Goal: Transaction & Acquisition: Purchase product/service

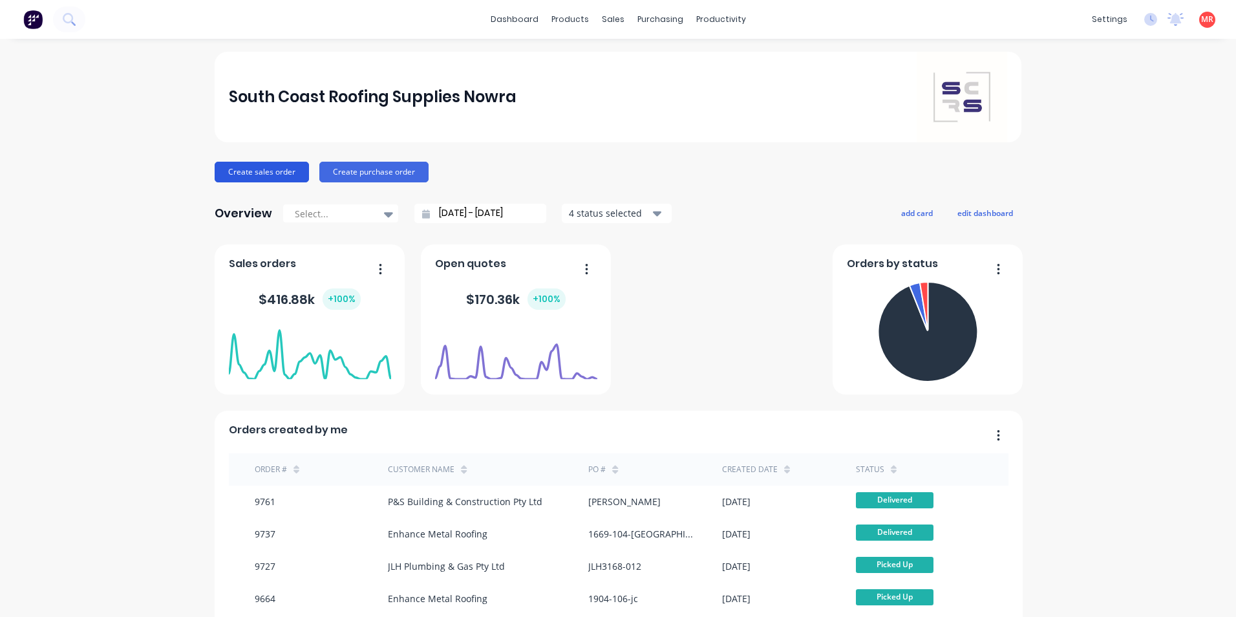
click at [289, 171] on button "Create sales order" at bounding box center [262, 172] width 94 height 21
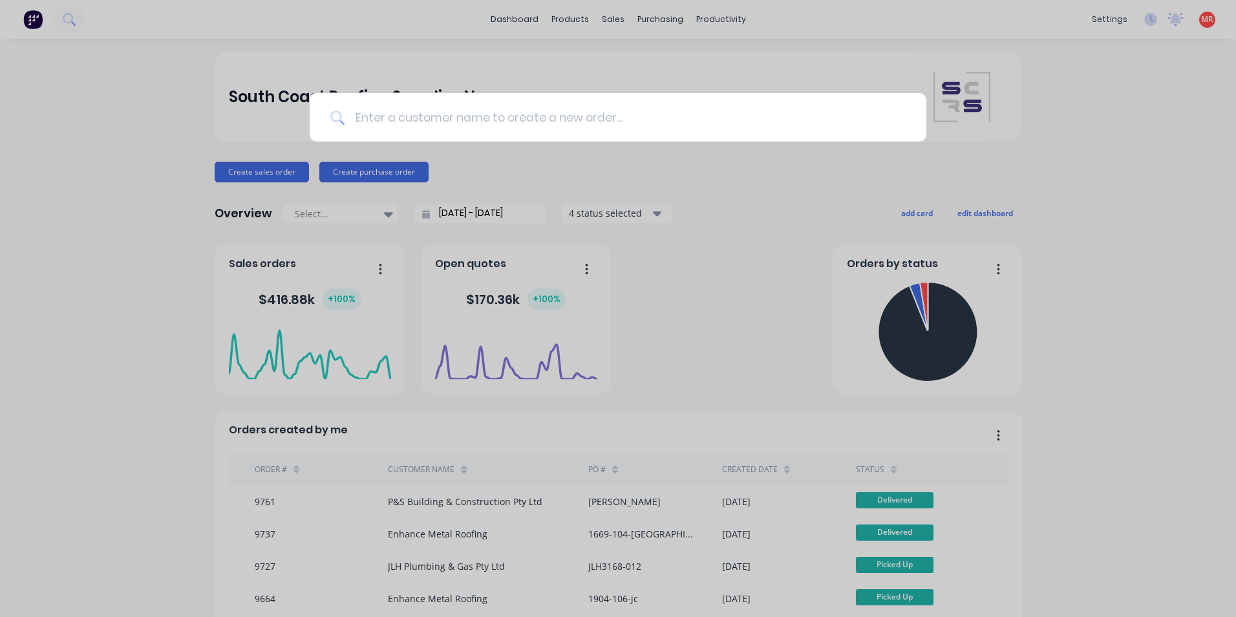
click at [497, 122] on input at bounding box center [625, 117] width 561 height 48
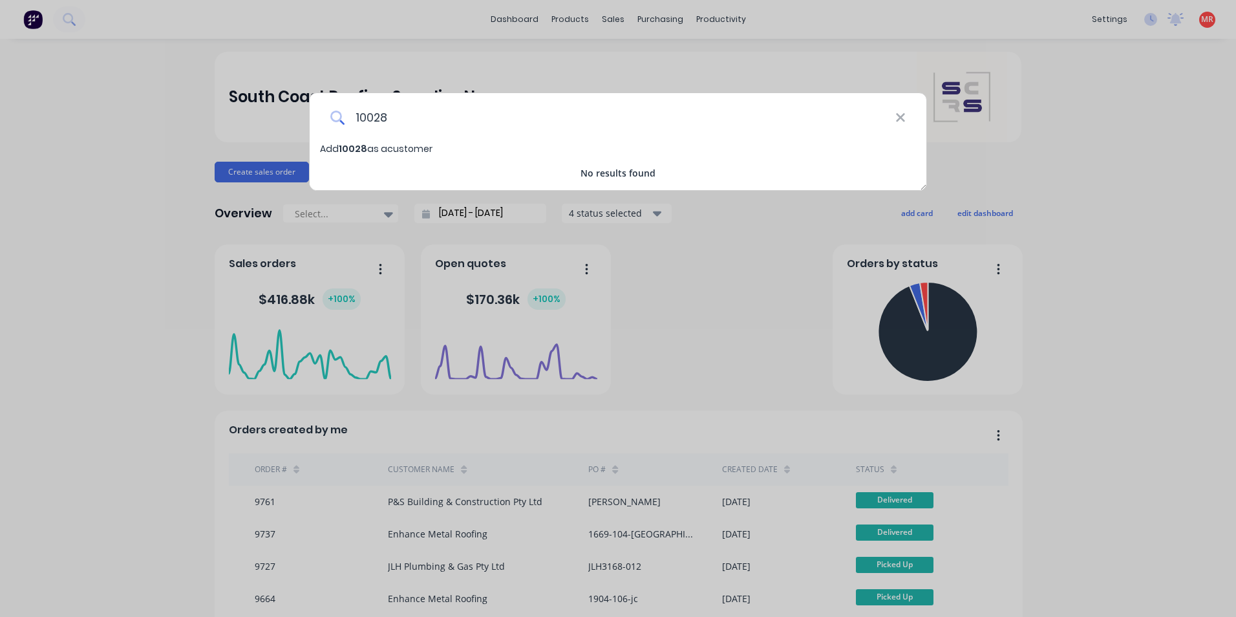
type input "10028"
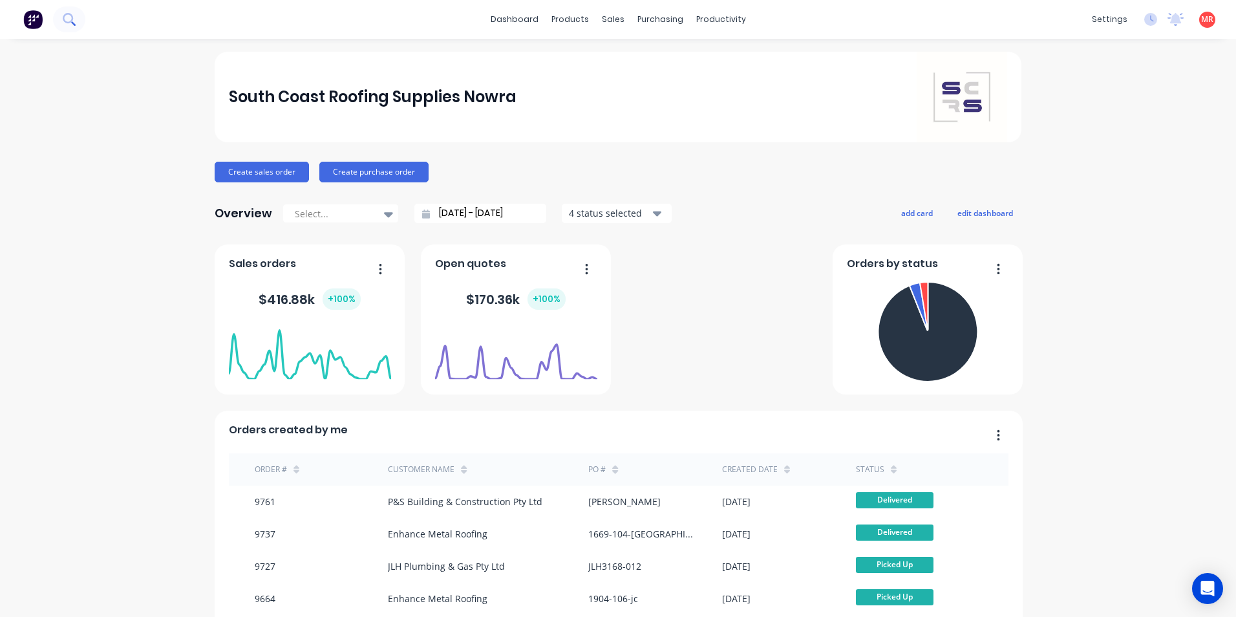
click at [77, 28] on button at bounding box center [69, 19] width 32 height 26
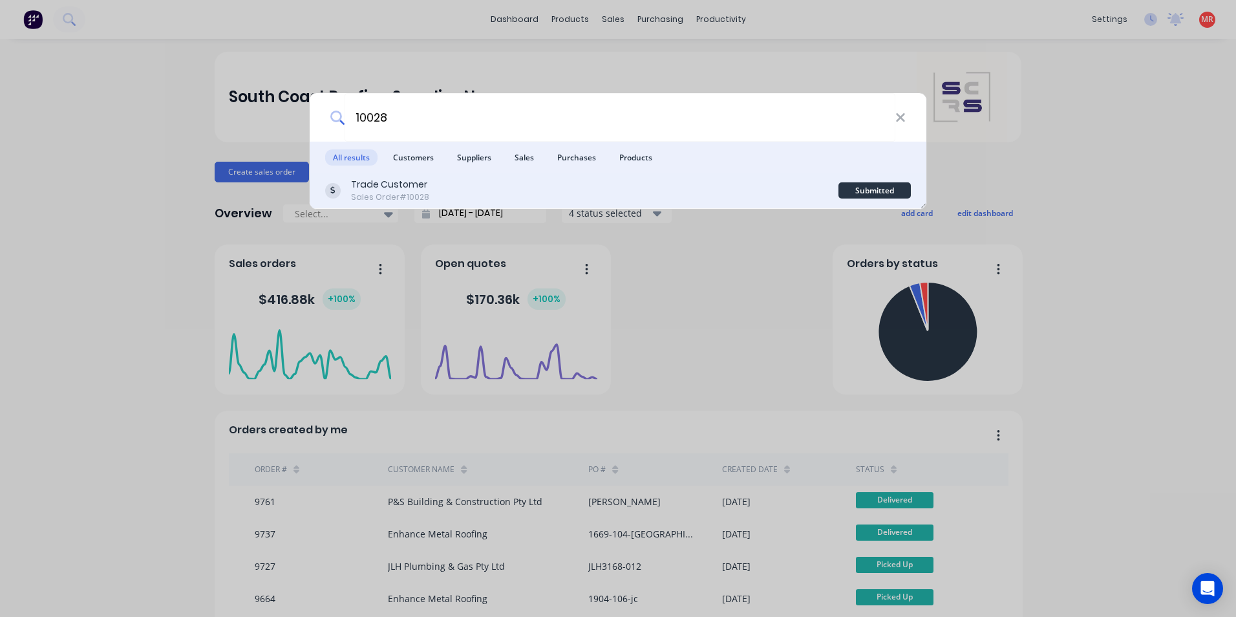
type input "10028"
click at [543, 184] on div "Trade Customer Sales Order #10028" at bounding box center [581, 190] width 513 height 25
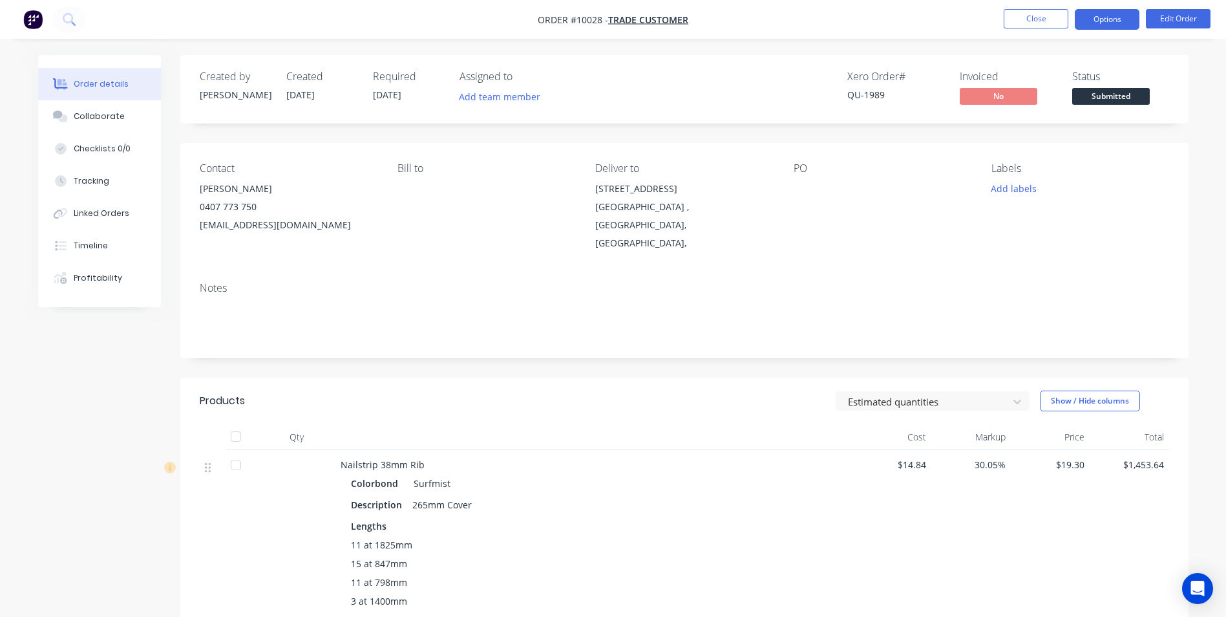
click at [1122, 19] on button "Options" at bounding box center [1107, 19] width 65 height 21
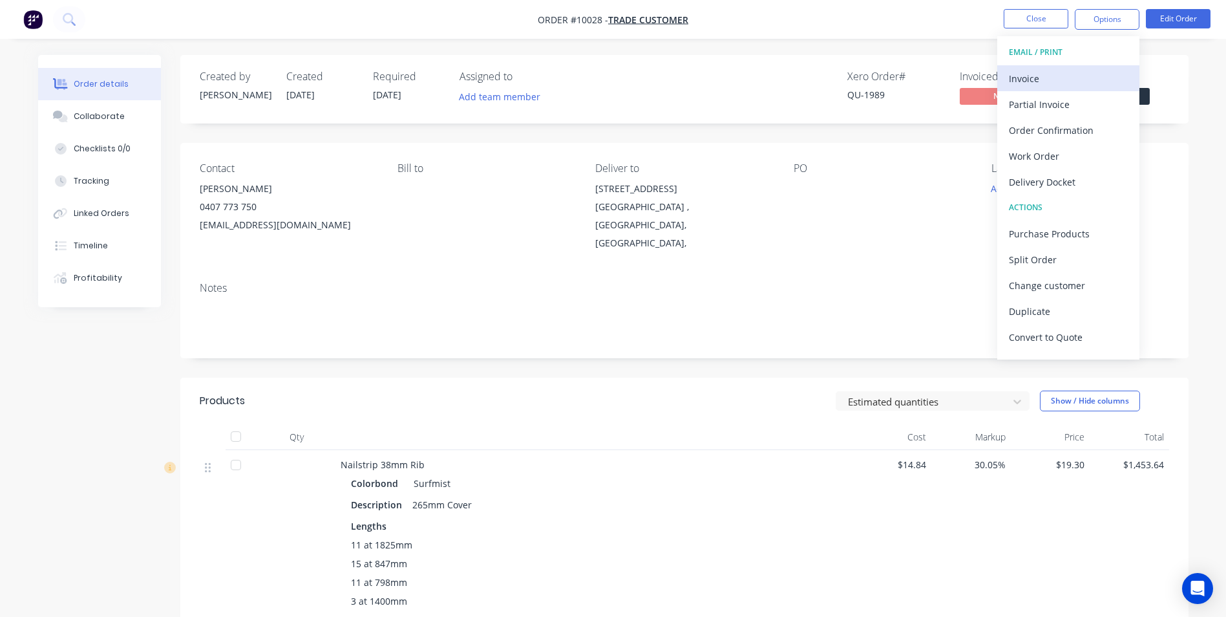
click at [1046, 80] on div "Invoice" at bounding box center [1068, 78] width 119 height 19
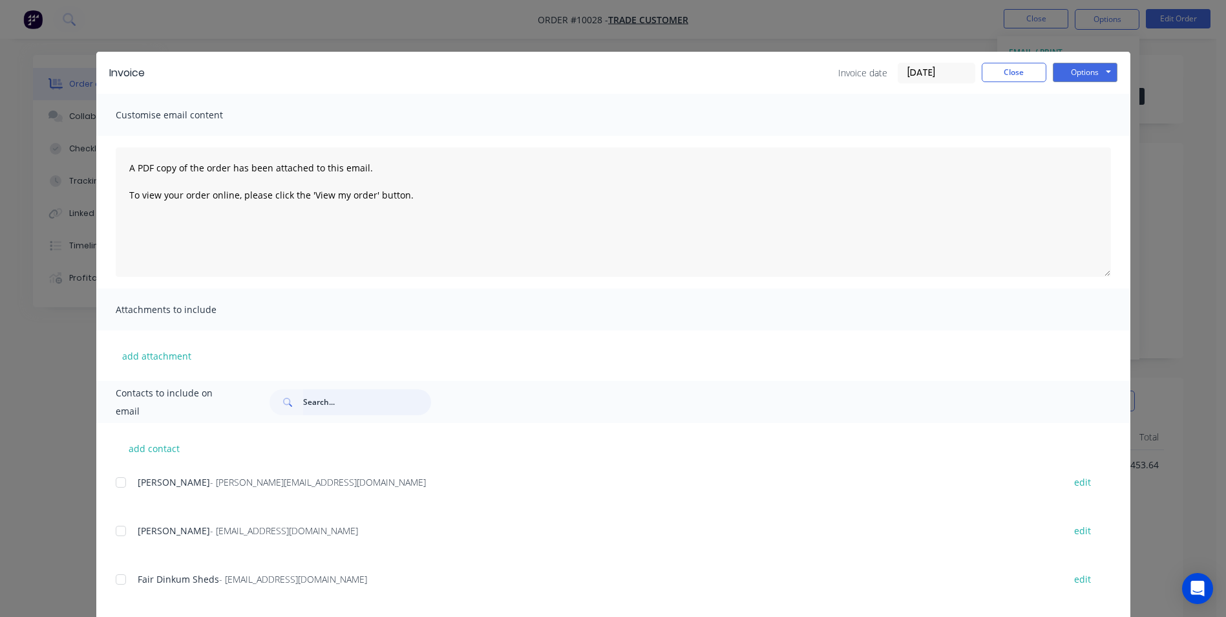
click at [339, 397] on input "text" at bounding box center [367, 402] width 128 height 26
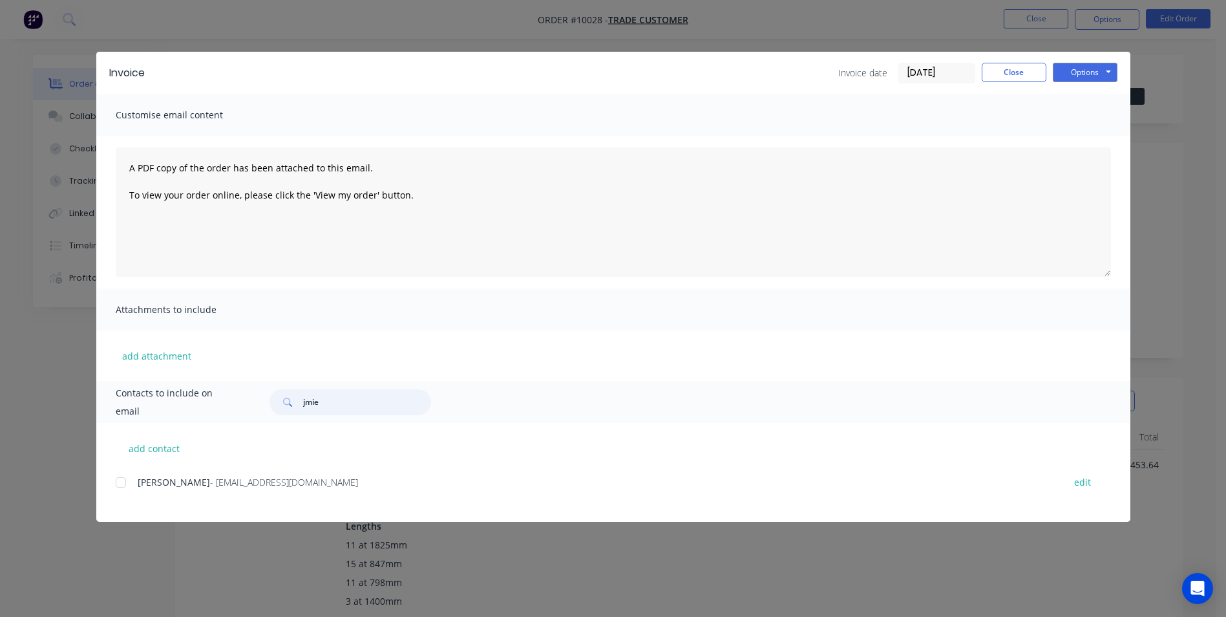
click at [118, 491] on div at bounding box center [121, 482] width 26 height 26
type input "jmie"
click at [1061, 72] on button "Options" at bounding box center [1085, 72] width 65 height 19
click at [1060, 138] on button "Email" at bounding box center [1094, 137] width 83 height 21
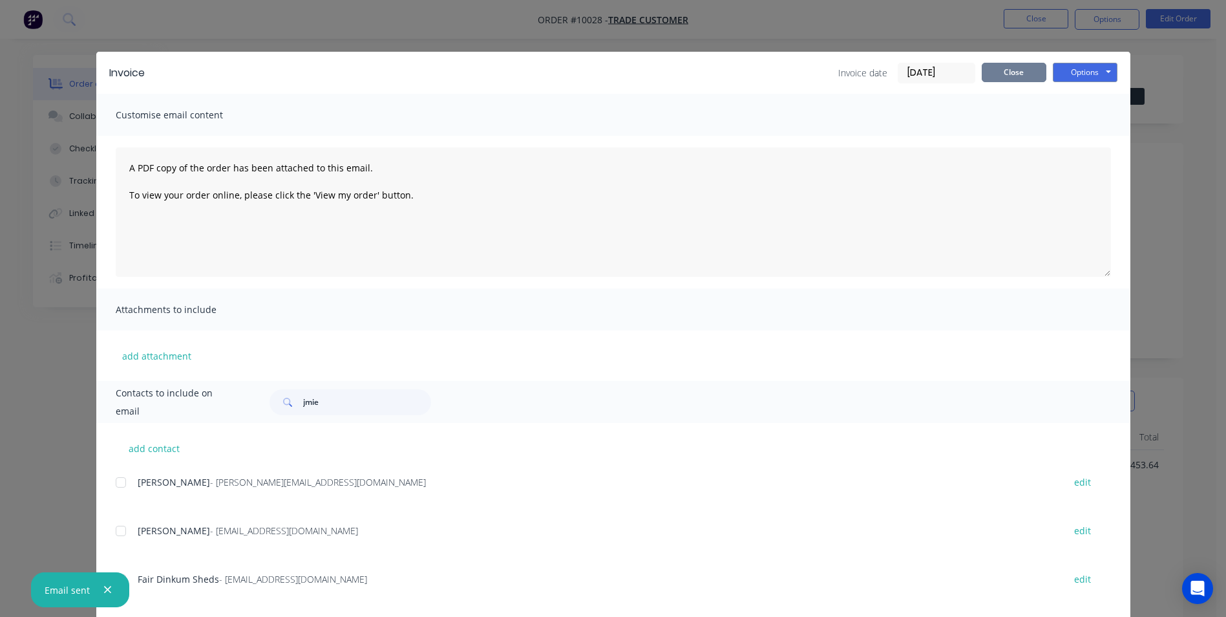
click at [1019, 74] on button "Close" at bounding box center [1014, 72] width 65 height 19
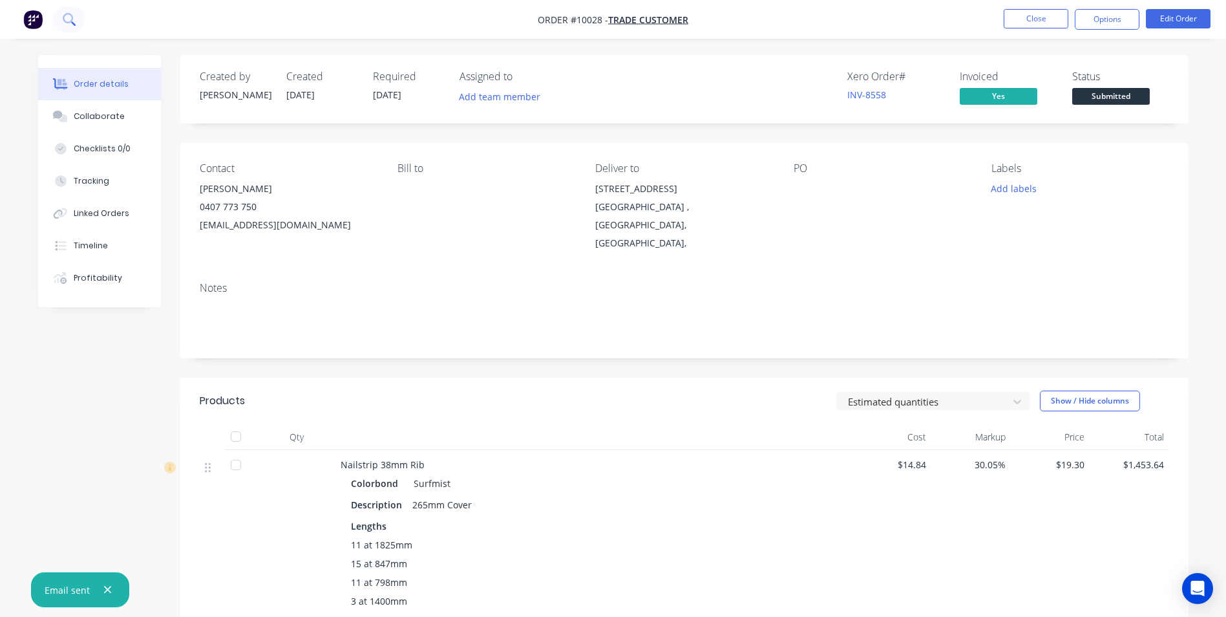
click at [80, 16] on button at bounding box center [69, 19] width 32 height 26
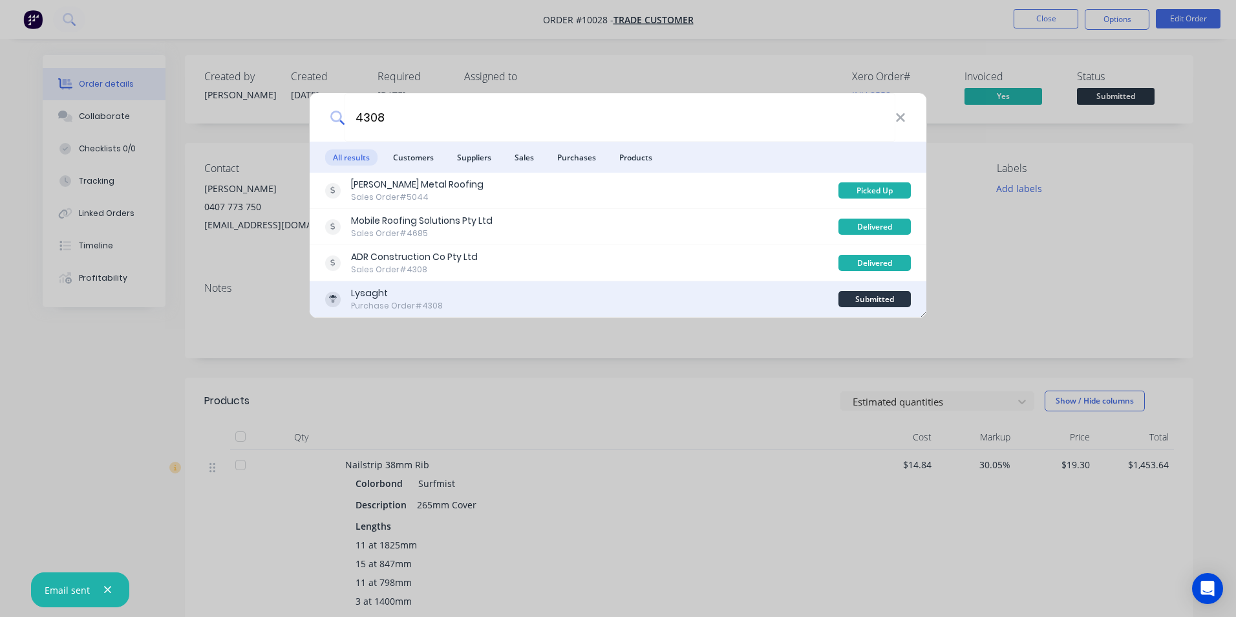
type input "4308"
click at [473, 300] on div "Lysaght Purchase Order #4308" at bounding box center [581, 298] width 513 height 25
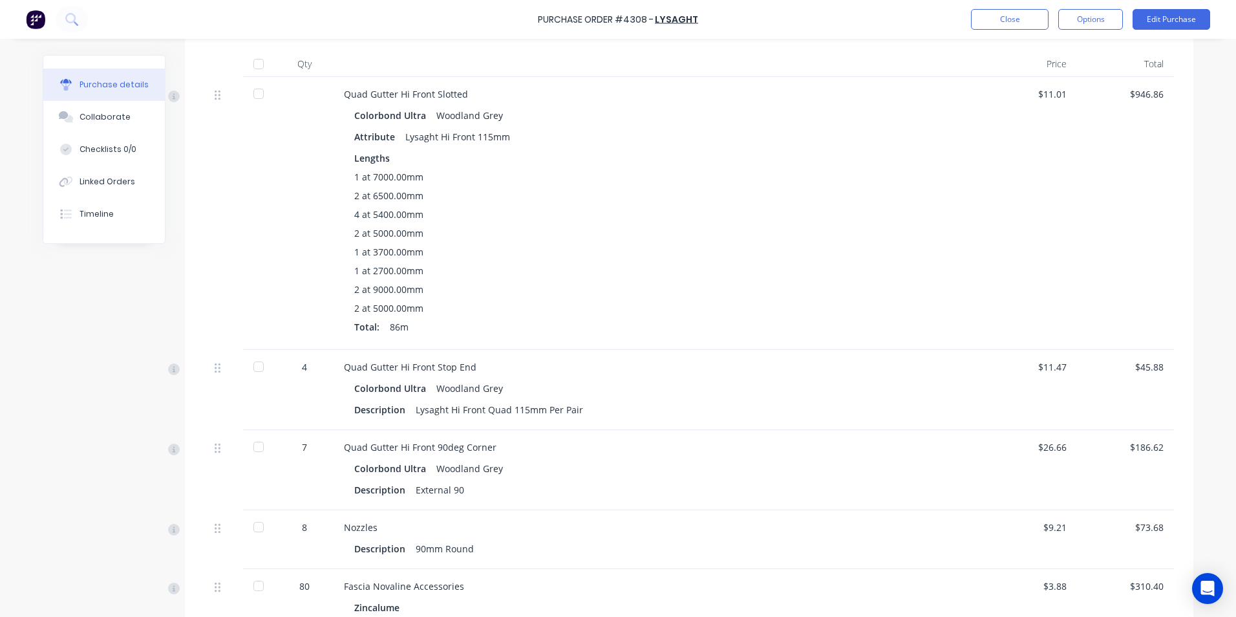
scroll to position [388, 0]
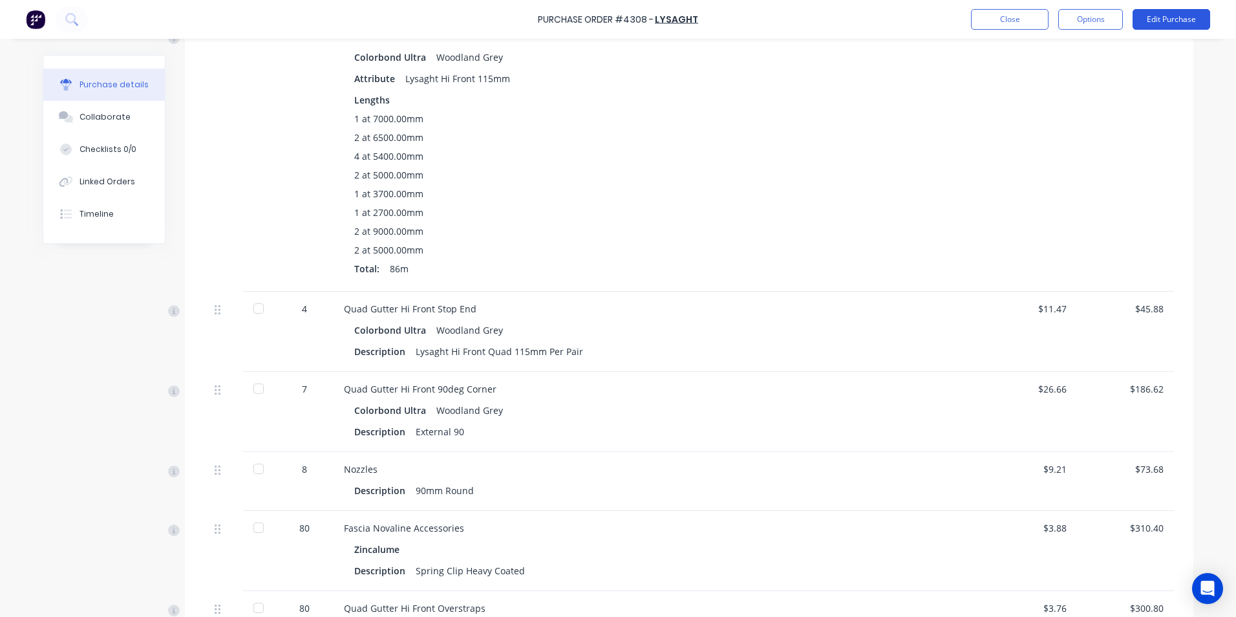
click at [1173, 27] on button "Edit Purchase" at bounding box center [1172, 19] width 78 height 21
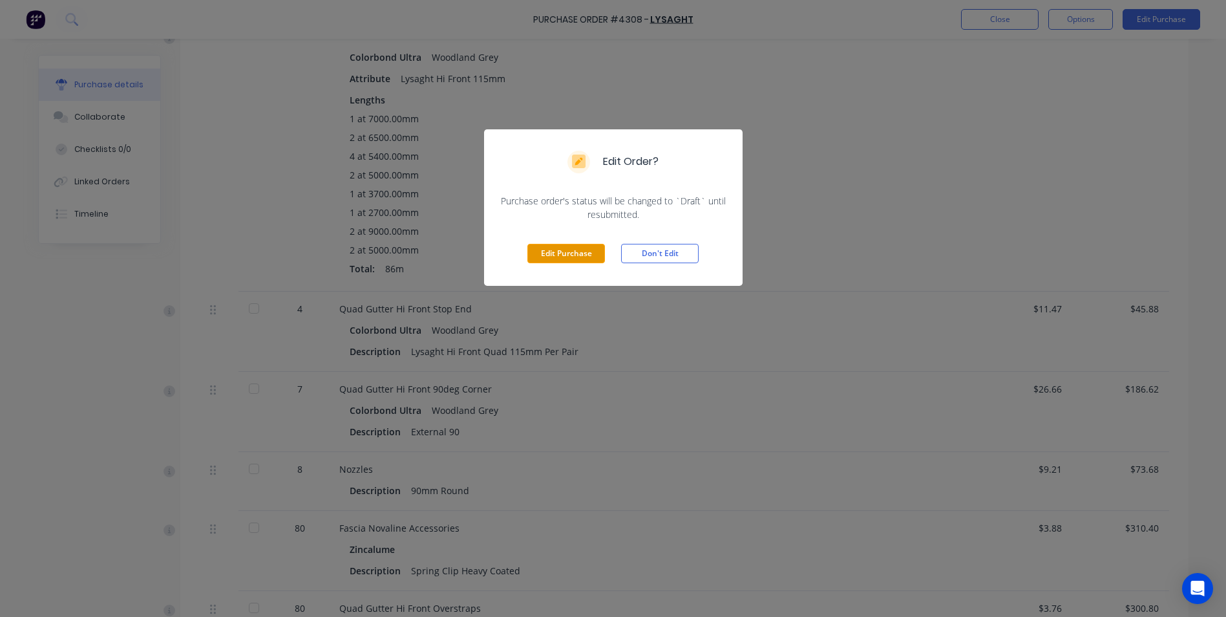
click at [586, 258] on button "Edit Purchase" at bounding box center [567, 253] width 78 height 19
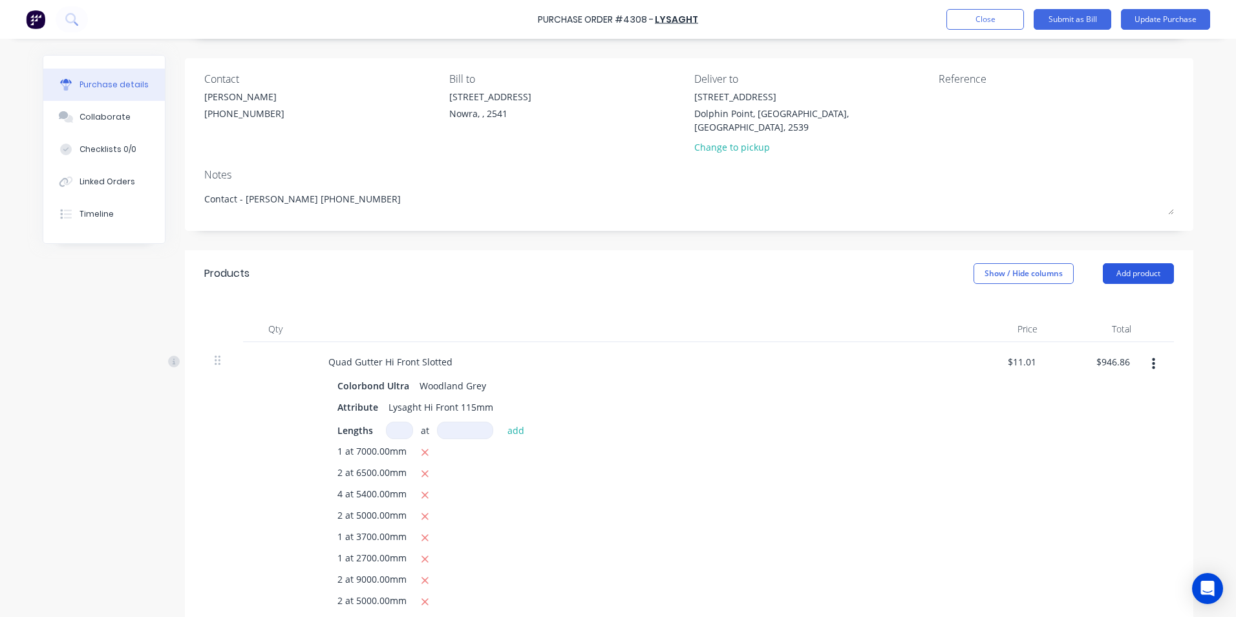
scroll to position [408, 0]
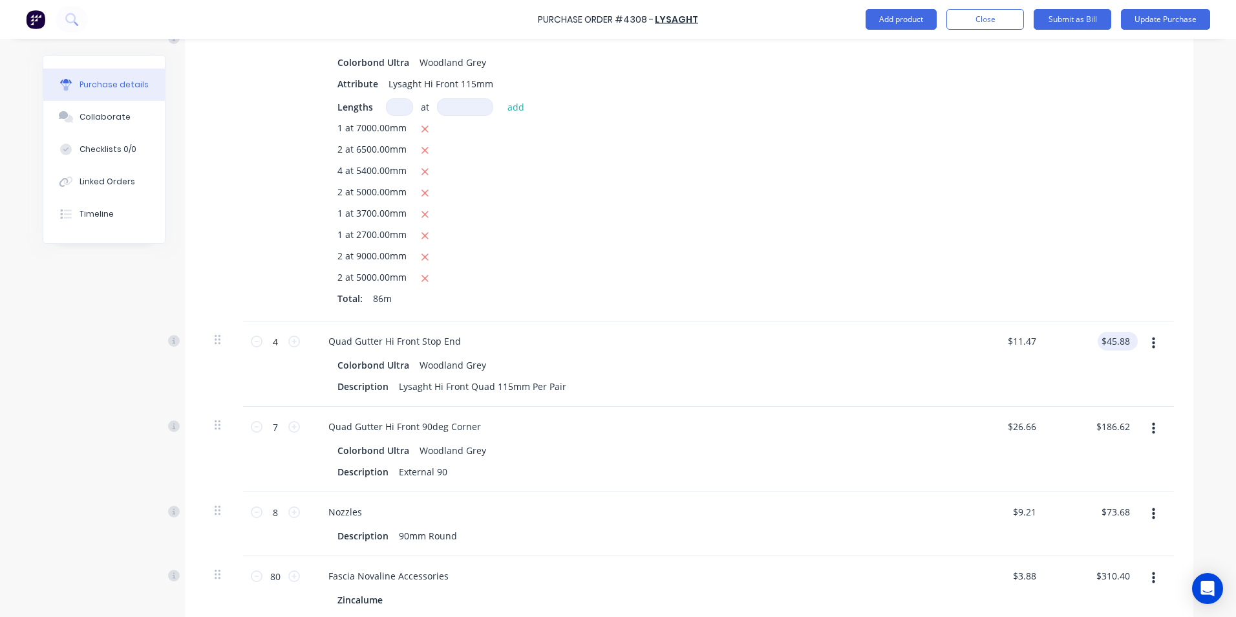
type textarea "x"
click at [1124, 332] on input "45.88" at bounding box center [1118, 341] width 30 height 19
type input "45.87"
type textarea "x"
type input "$11.4675"
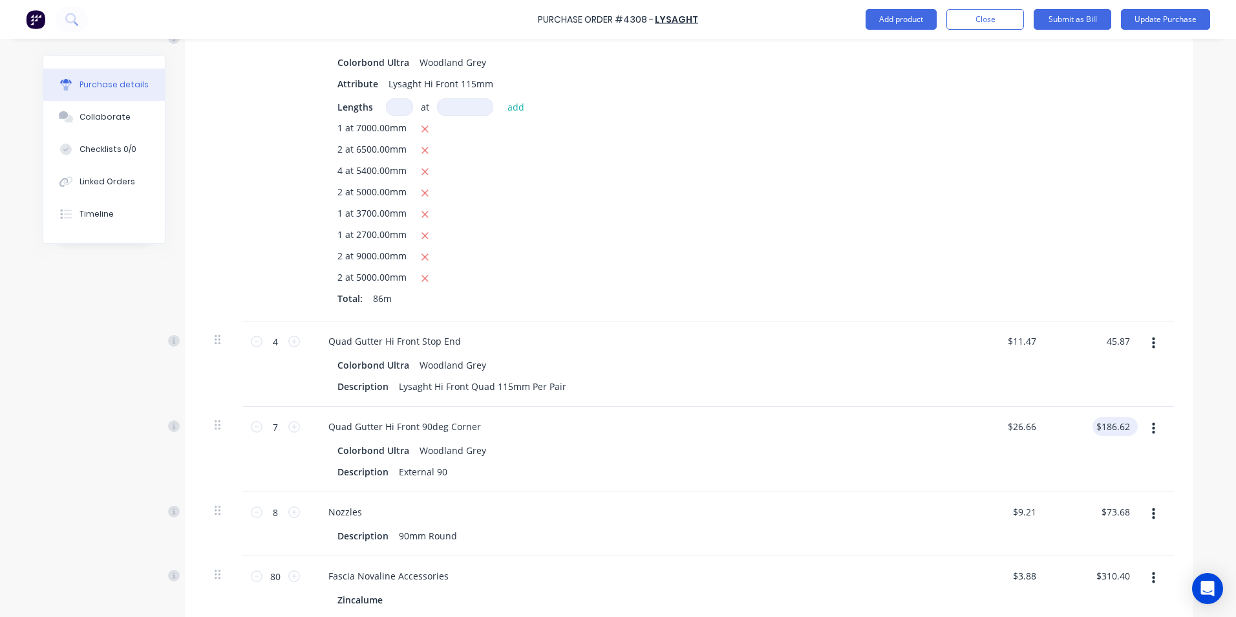
type input "$45.87"
click at [1127, 417] on input "186.62" at bounding box center [1113, 426] width 40 height 19
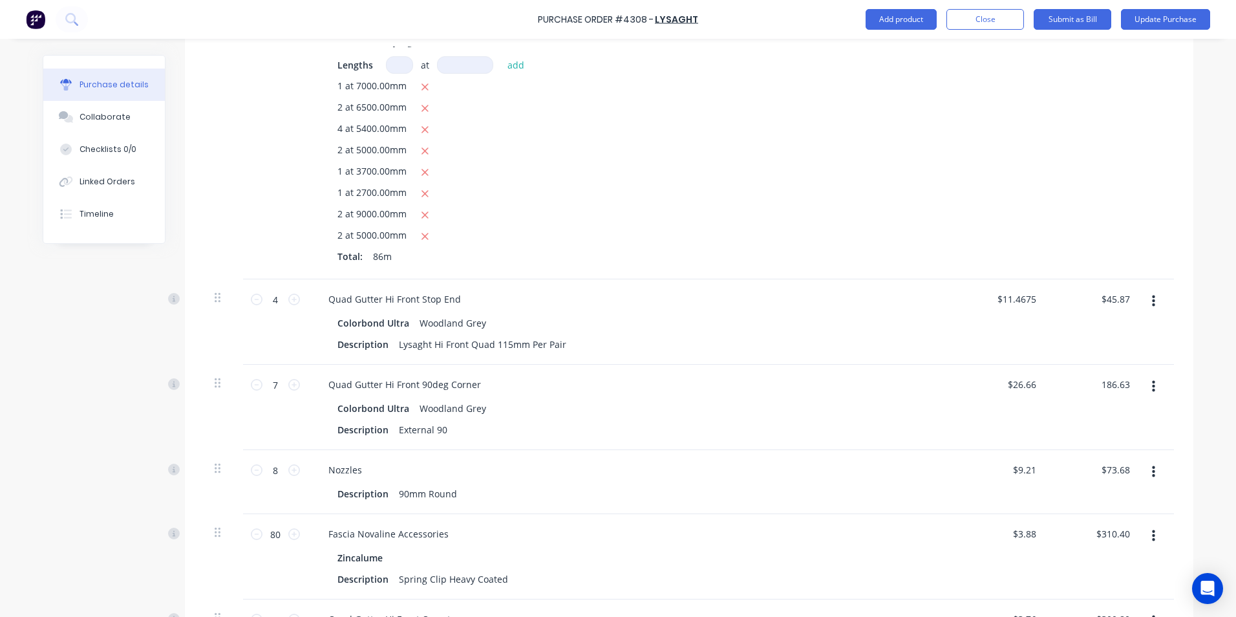
scroll to position [473, 0]
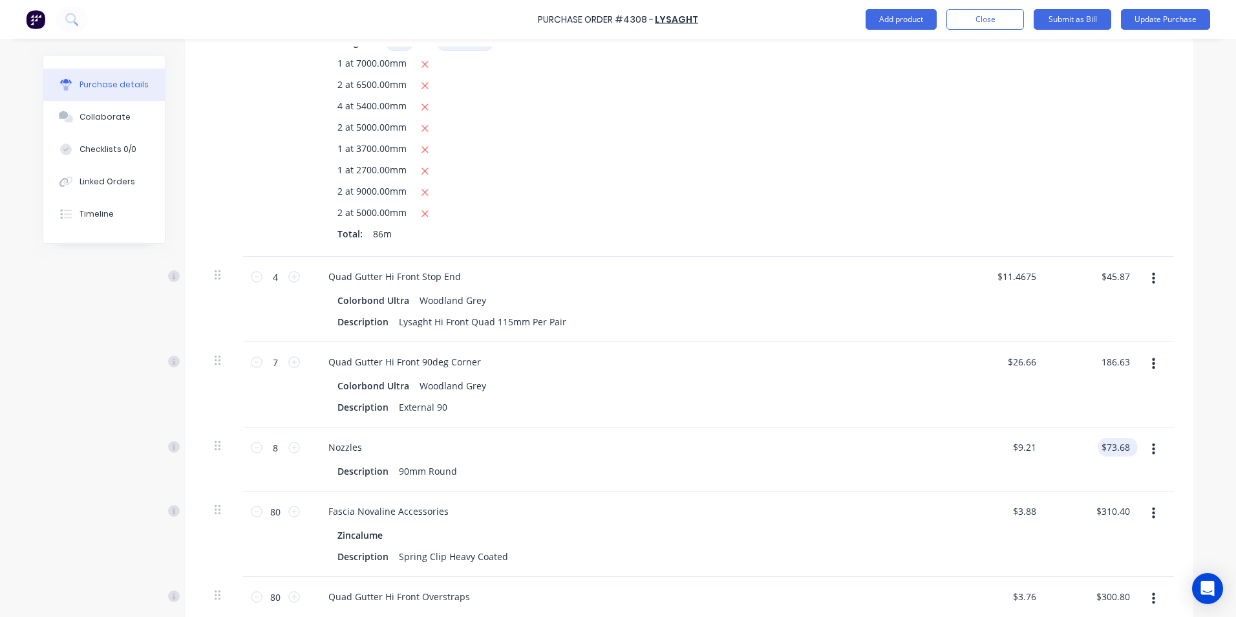
type input "186.63"
type textarea "x"
type input "$26.6614"
type input "$186.63"
click at [1125, 438] on input "73.68" at bounding box center [1118, 447] width 30 height 19
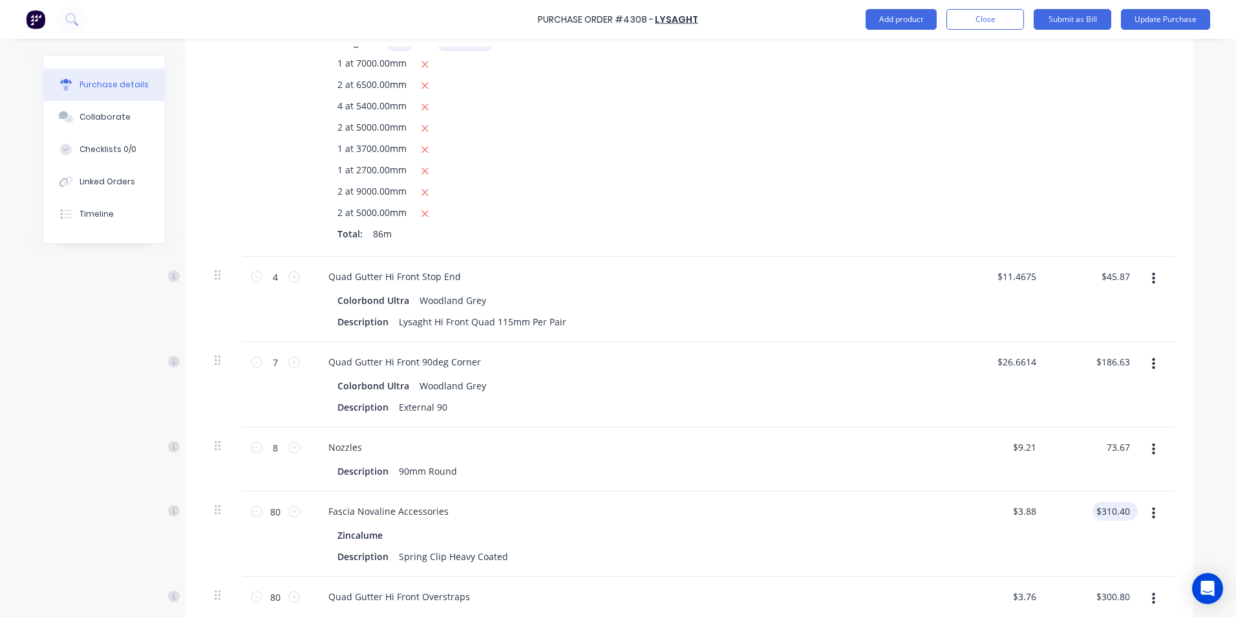
type input "73.67"
type textarea "x"
type input "$9.2088"
type input "$73.67"
click at [1127, 502] on input "310.40" at bounding box center [1113, 511] width 40 height 19
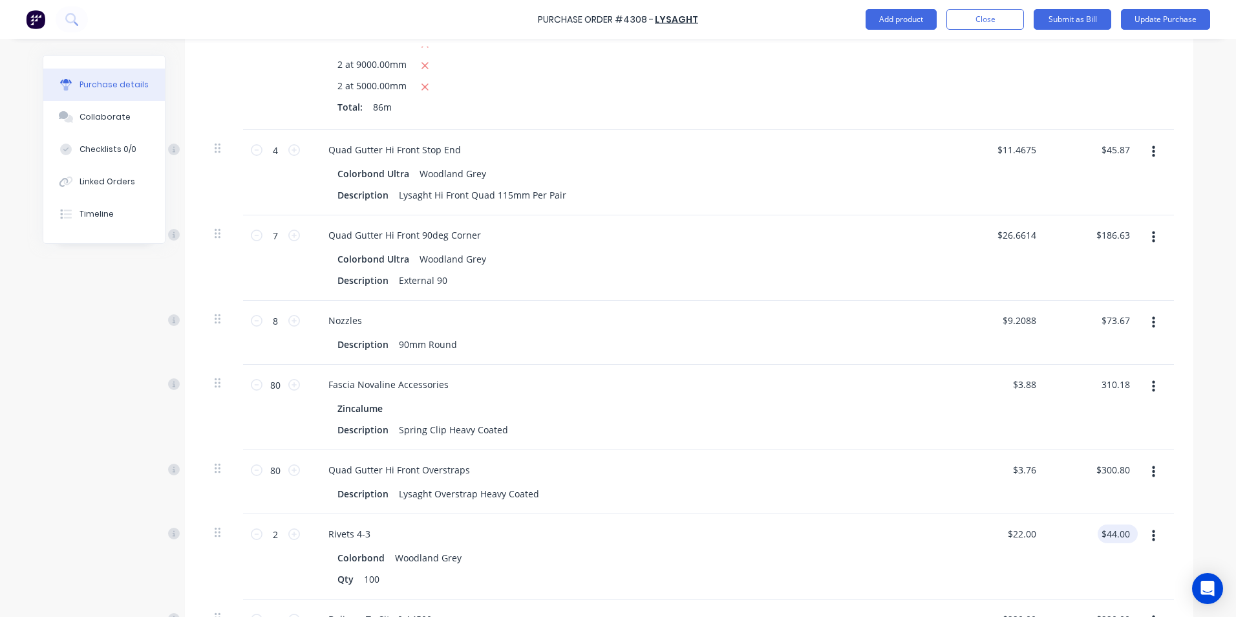
scroll to position [602, 0]
type input "310.18"
type textarea "x"
type input "$3.8773"
type input "$310.18"
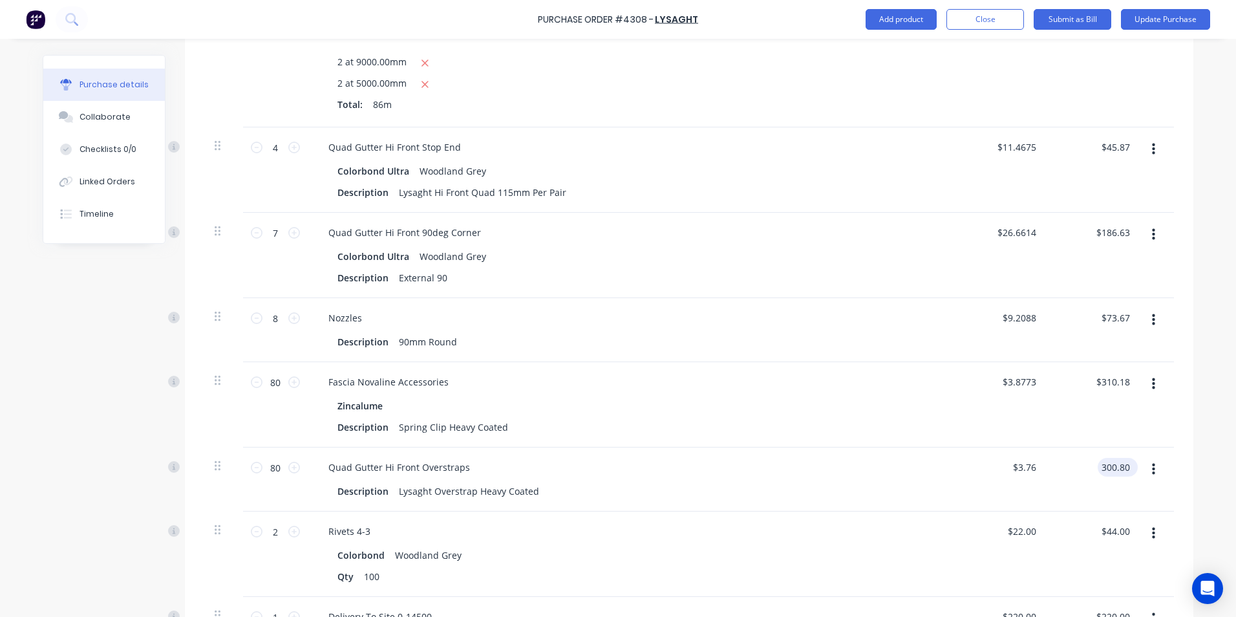
click at [1125, 458] on input "300.80" at bounding box center [1115, 467] width 35 height 19
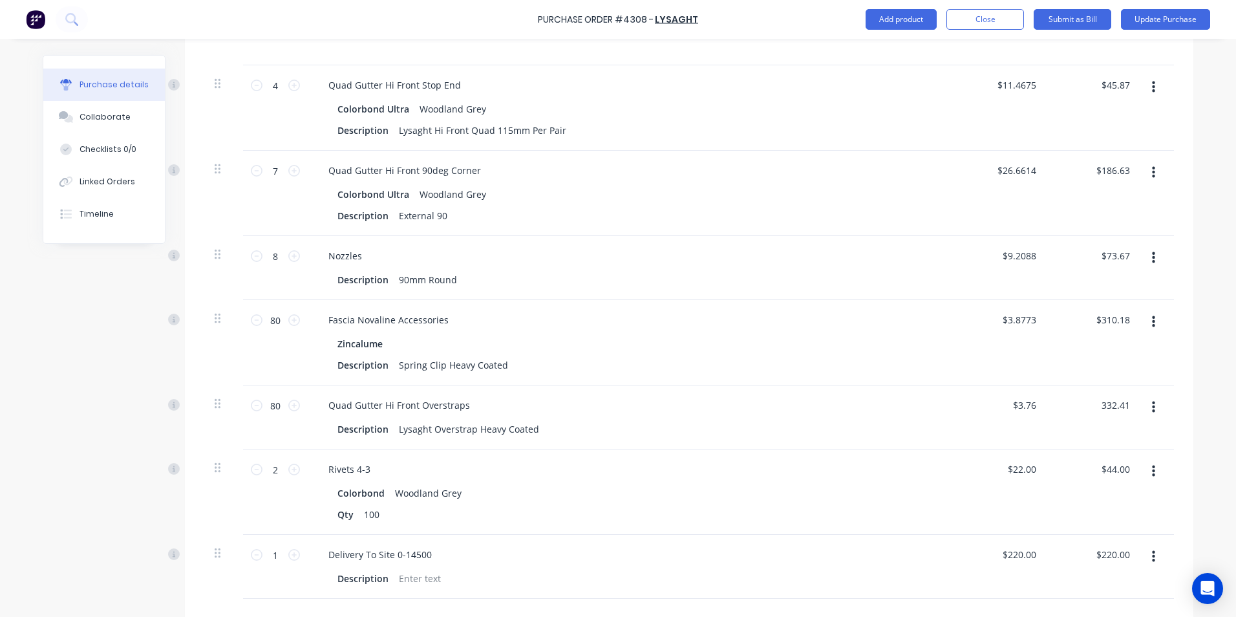
scroll to position [731, 0]
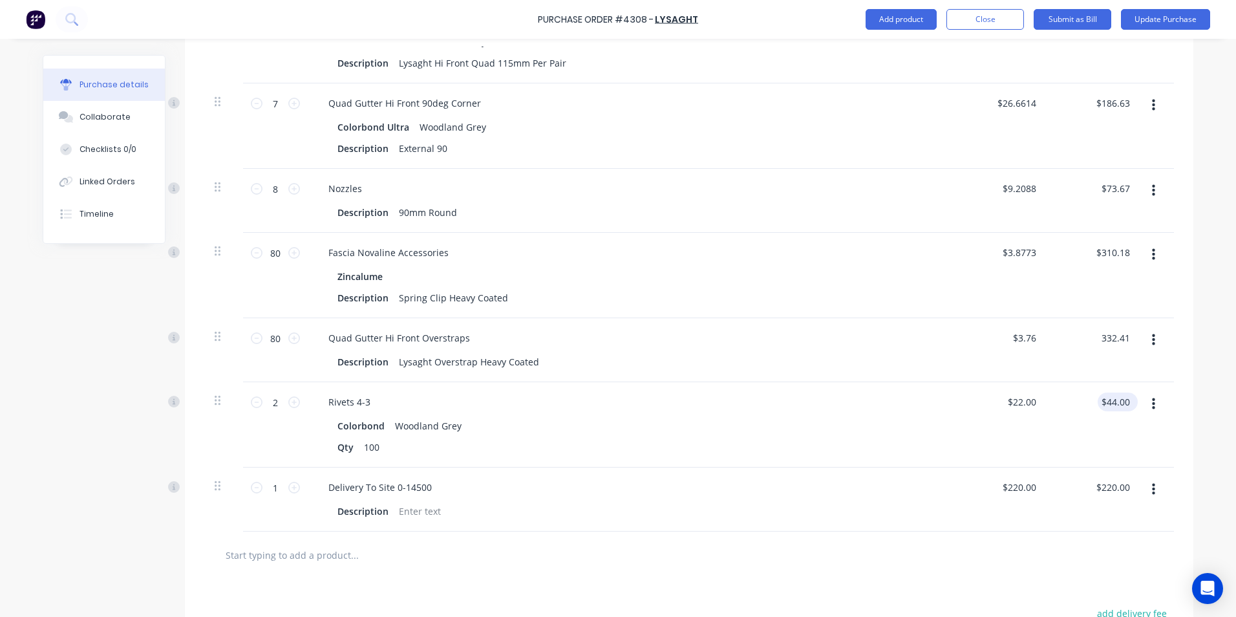
type input "332.41"
type textarea "x"
type input "$4.1551"
type input "$332.41"
click at [1126, 392] on input "44.00" at bounding box center [1118, 401] width 30 height 19
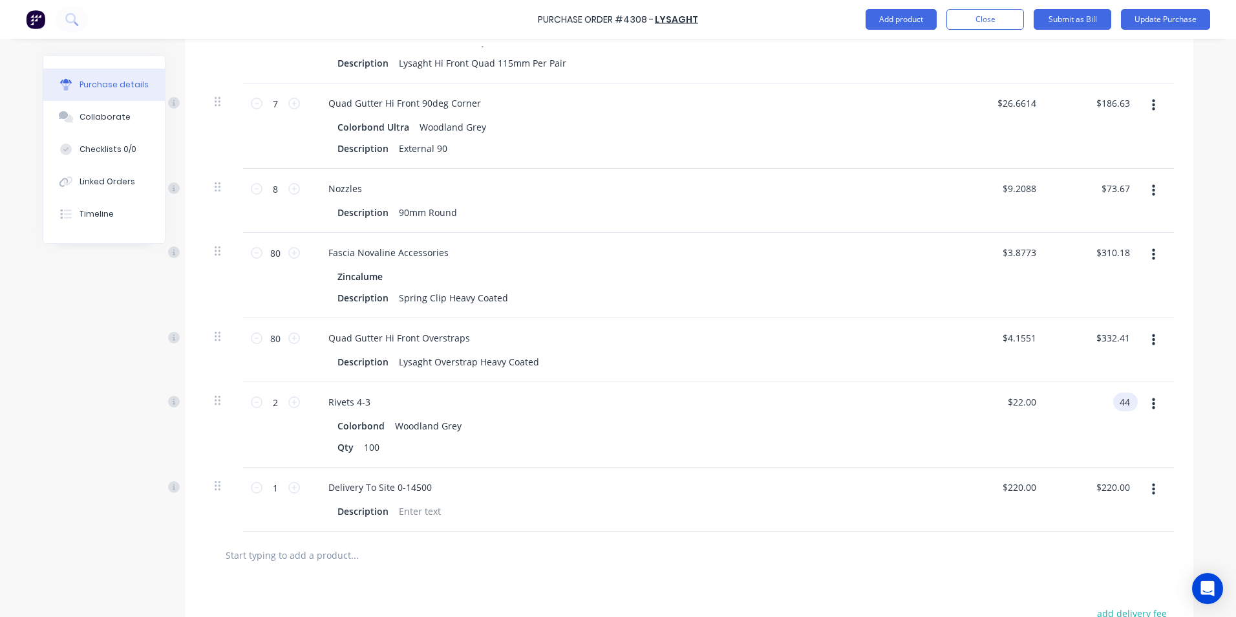
type input "4"
type input "22.28"
type textarea "x"
type input "$11.14"
type input "$22.28"
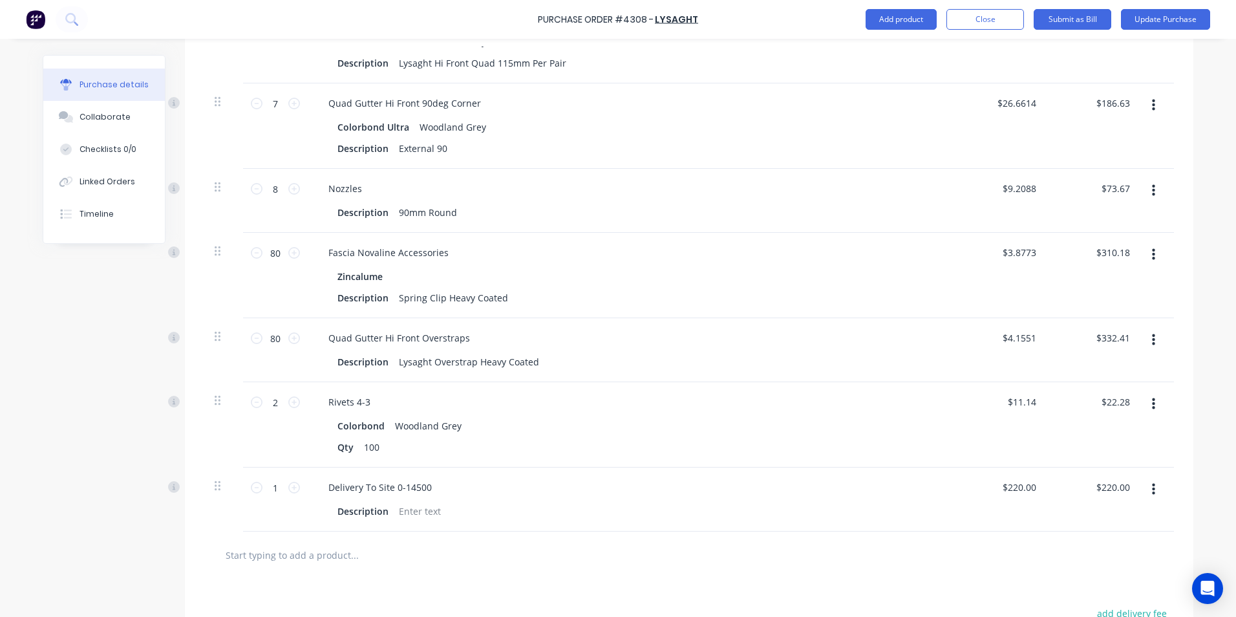
click at [846, 564] on div at bounding box center [689, 554] width 970 height 47
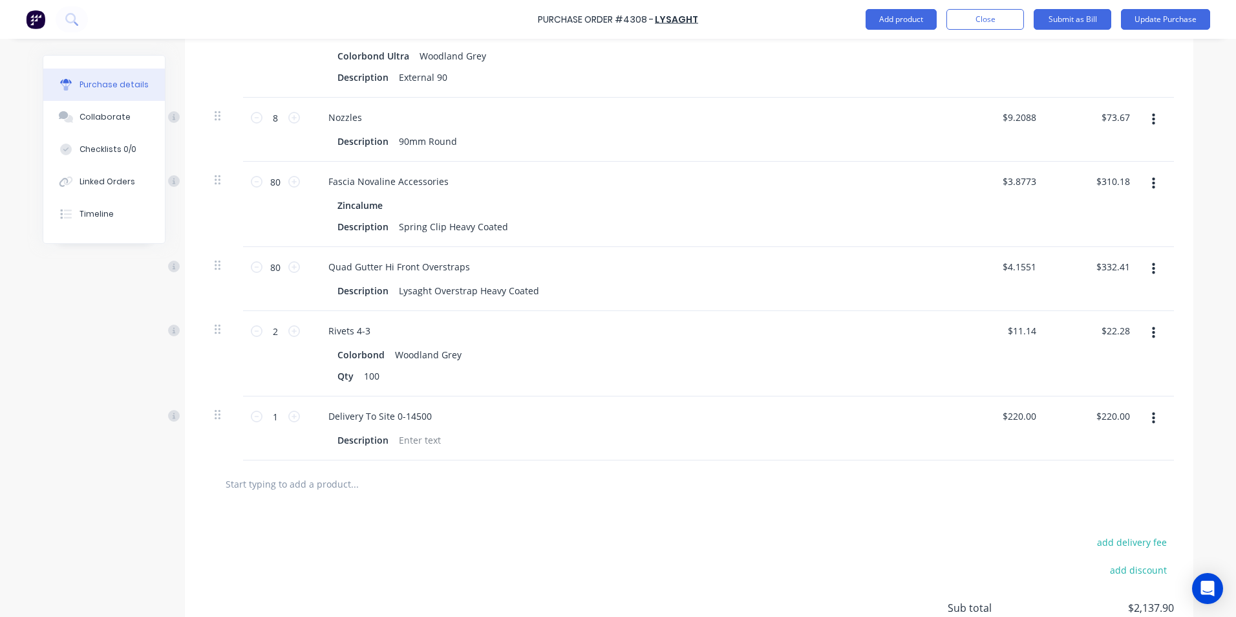
scroll to position [905, 0]
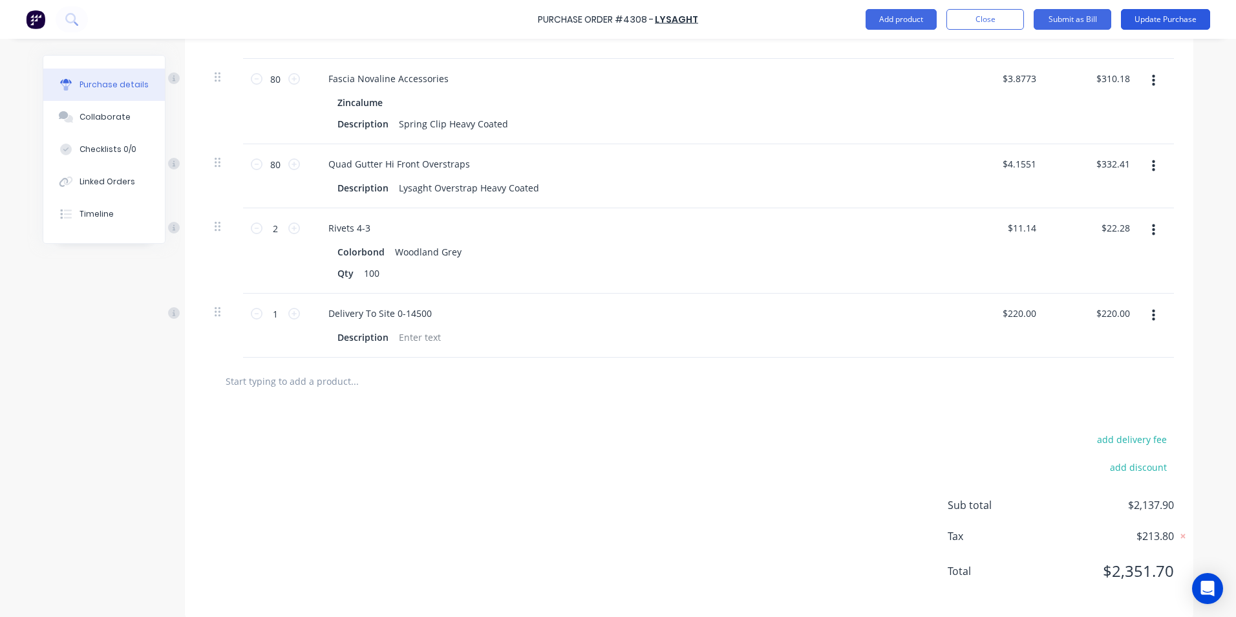
click at [1131, 28] on button "Update Purchase" at bounding box center [1165, 19] width 89 height 21
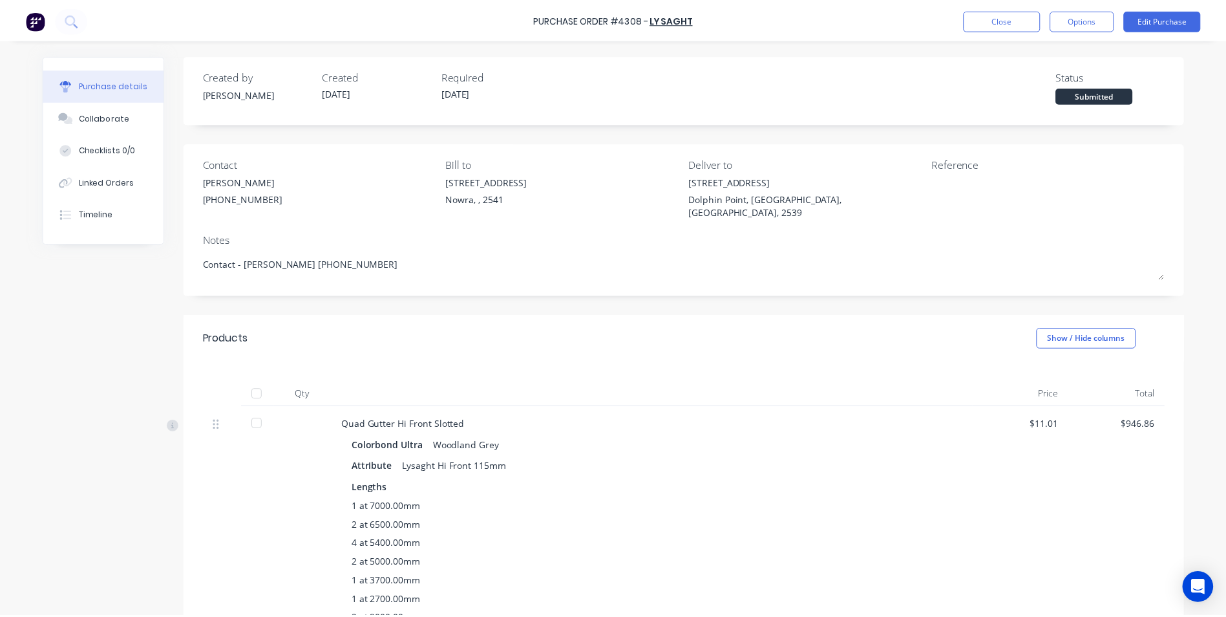
scroll to position [65, 0]
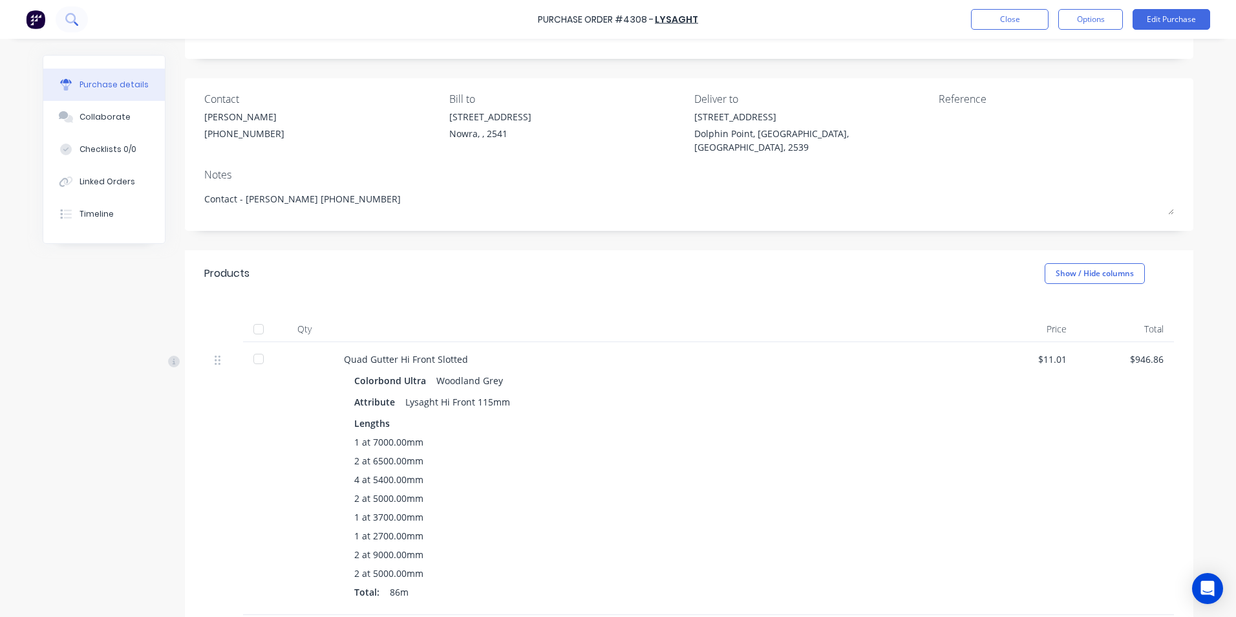
click at [76, 17] on icon at bounding box center [71, 19] width 12 height 12
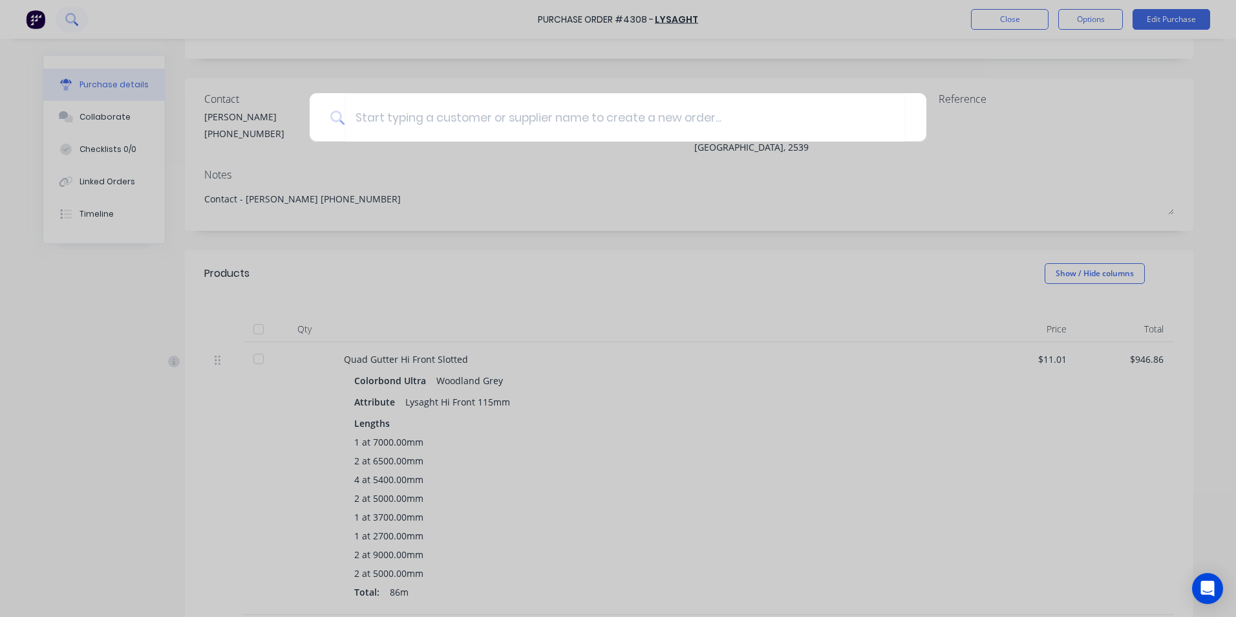
type textarea "x"
type input "o"
type textarea "x"
type input "mo"
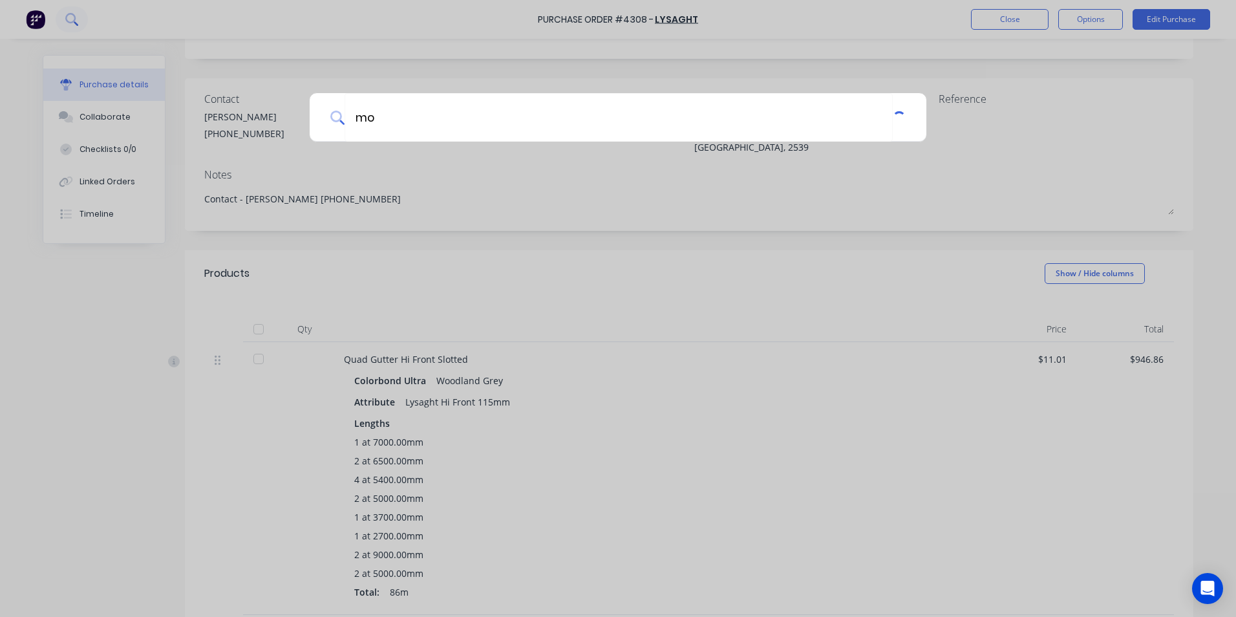
type textarea "x"
type input "mob"
type textarea "x"
type input "mobi"
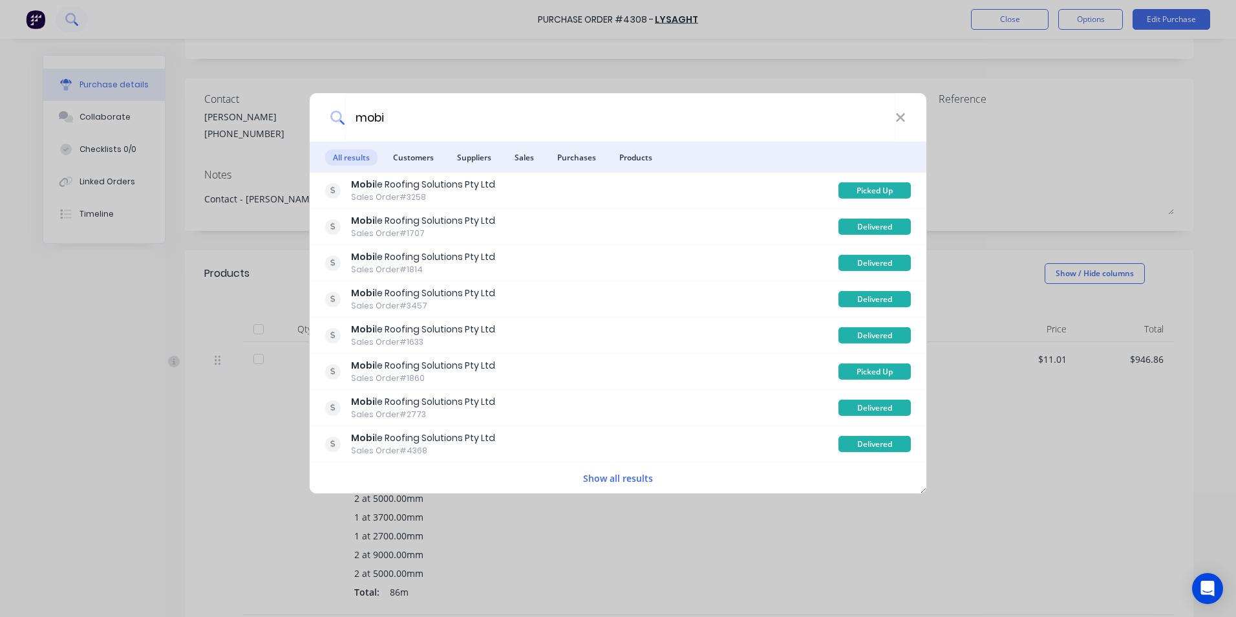
type textarea "x"
type input "mobil"
type textarea "x"
type input "mobile"
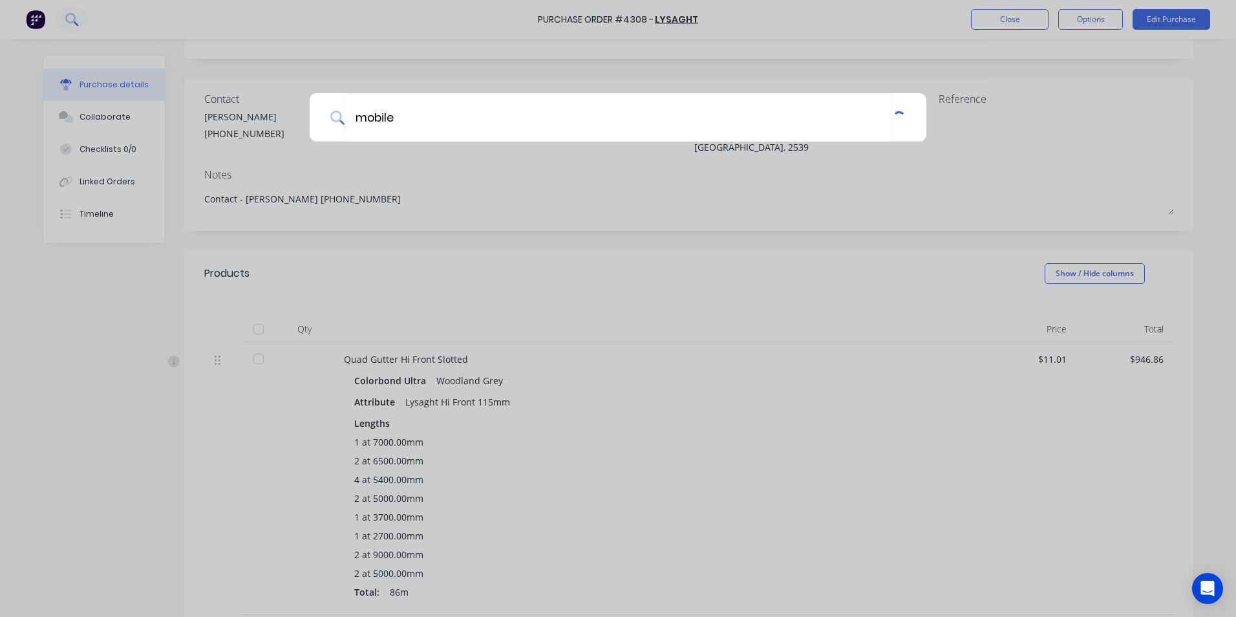
type textarea "x"
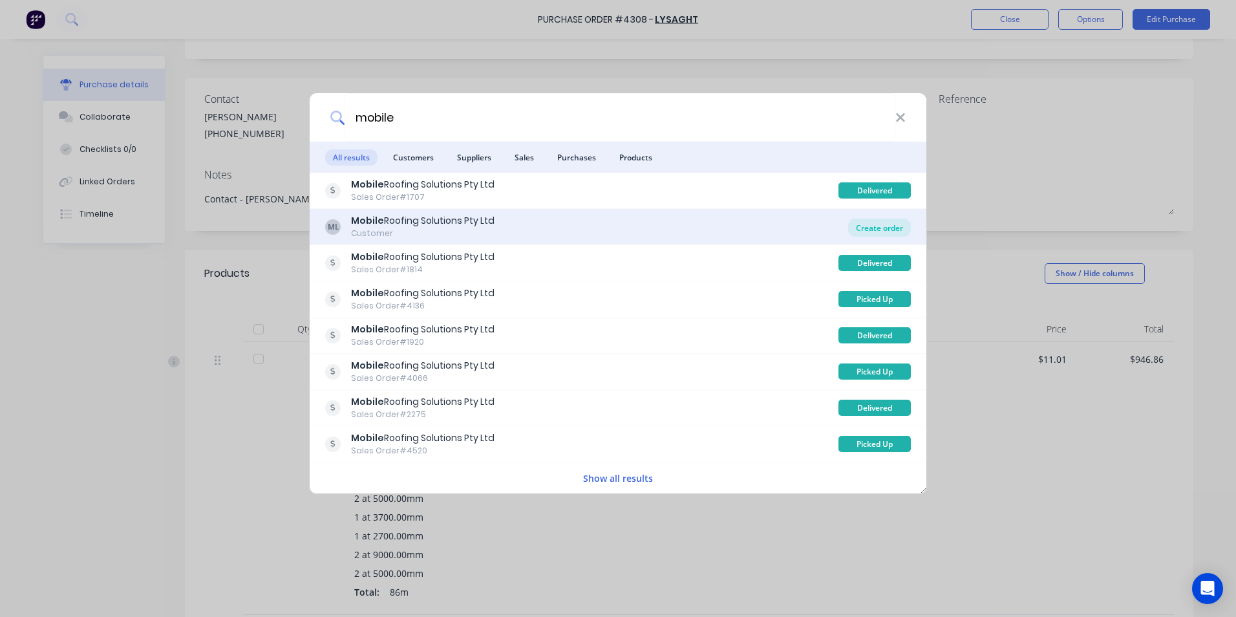
type input "mobile"
click at [859, 224] on div "Create order" at bounding box center [879, 228] width 63 height 18
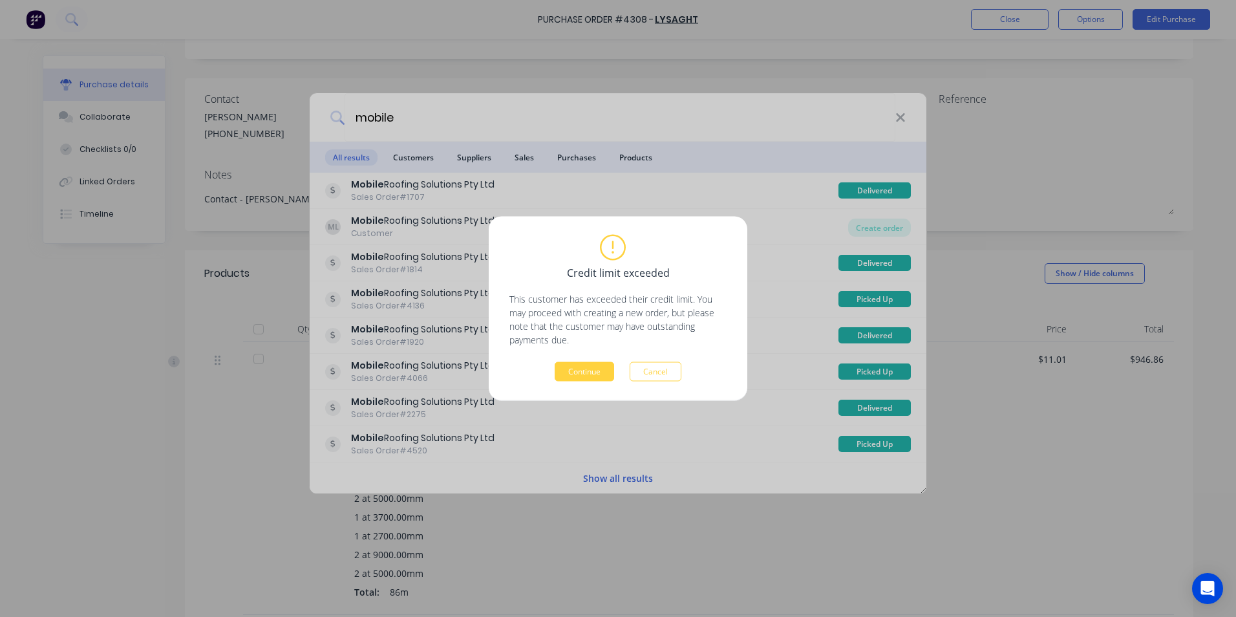
drag, startPoint x: 639, startPoint y: 364, endPoint x: 643, endPoint y: 354, distance: 10.8
click at [639, 364] on button "Cancel" at bounding box center [656, 371] width 52 height 19
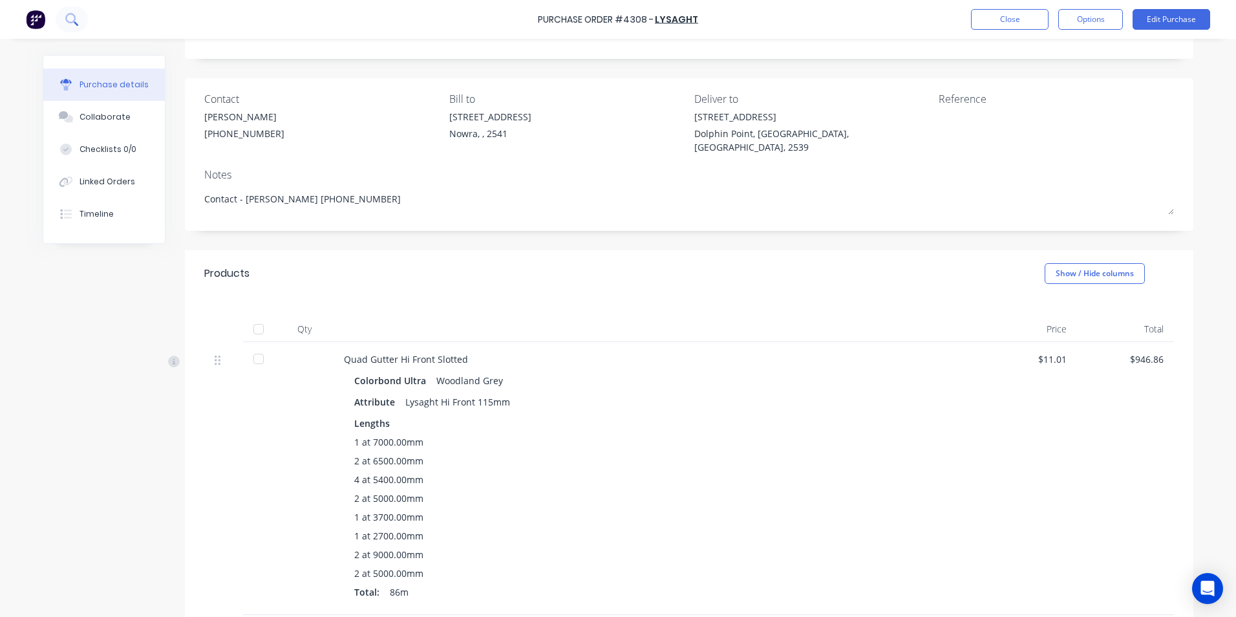
click at [74, 13] on icon at bounding box center [71, 19] width 12 height 12
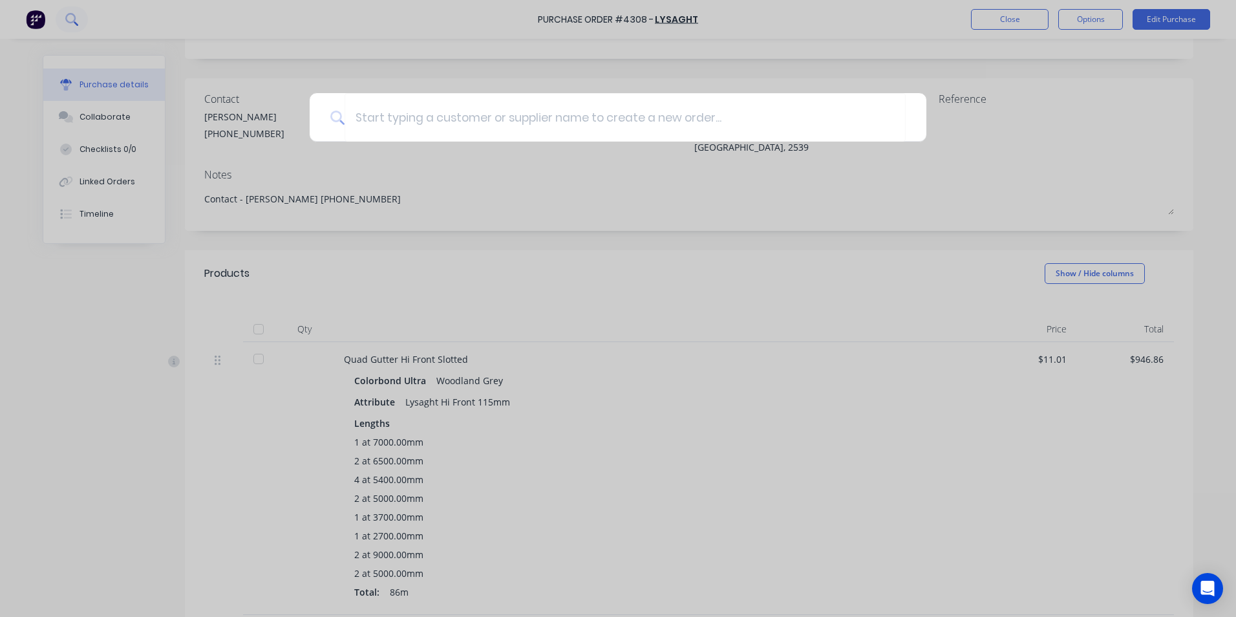
type textarea "x"
type input "4"
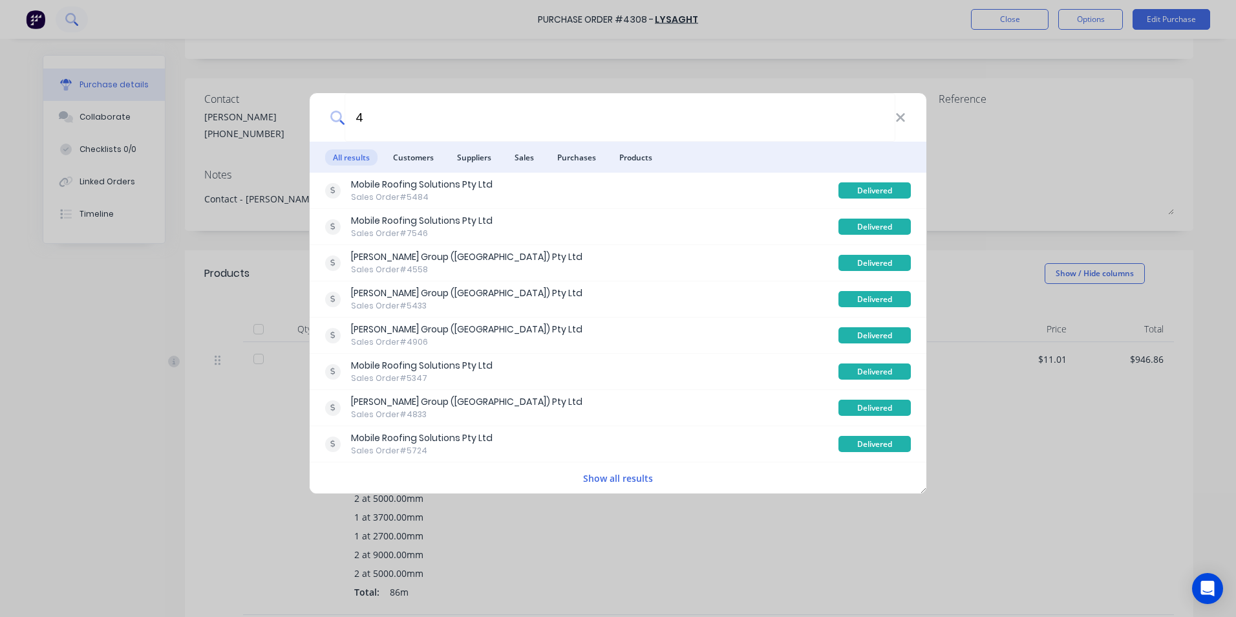
type textarea "x"
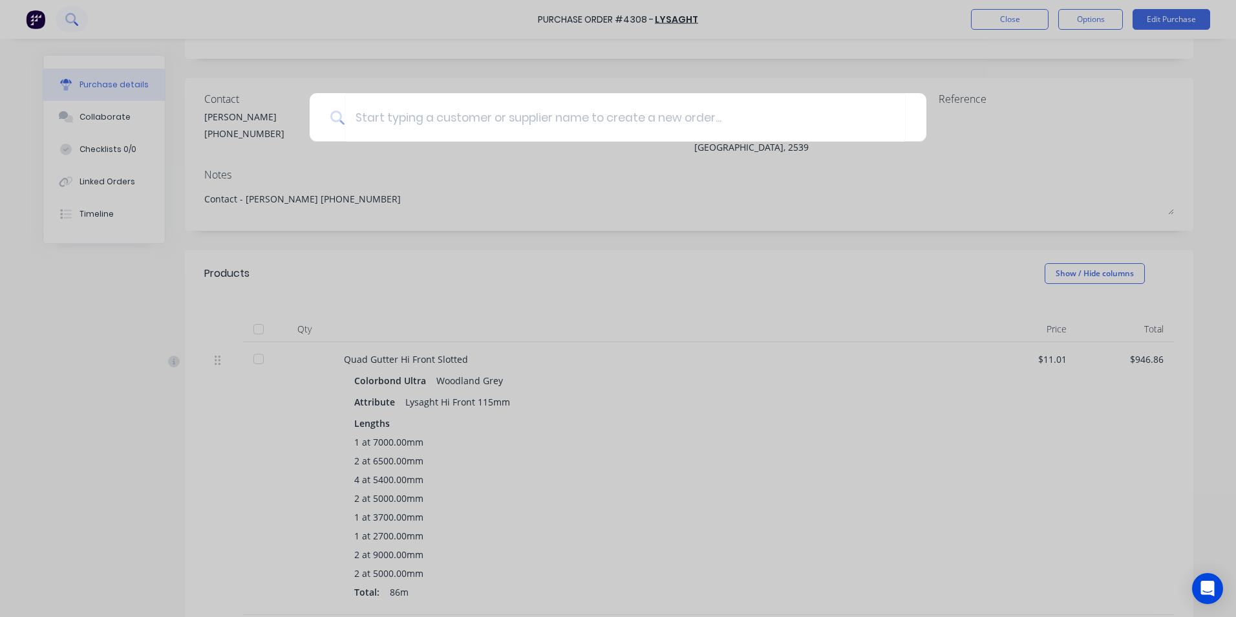
type textarea "x"
type input "t"
type textarea "x"
type input "tr"
type textarea "x"
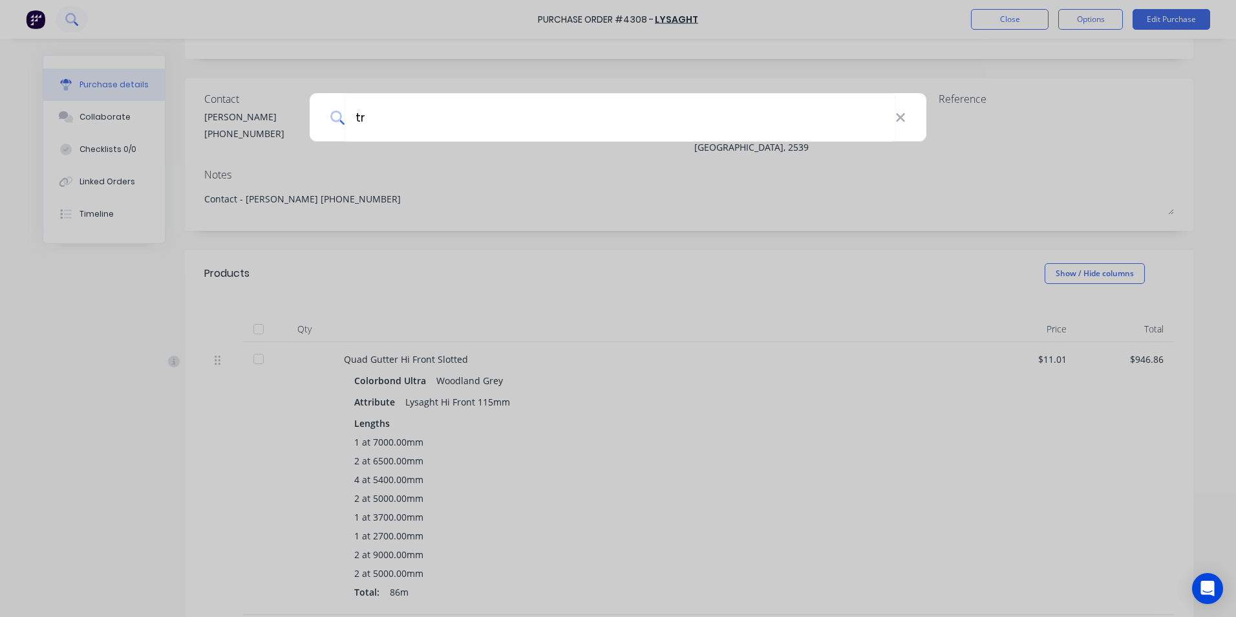
type input "tra"
type textarea "x"
type input "trad"
type textarea "x"
type input "trade"
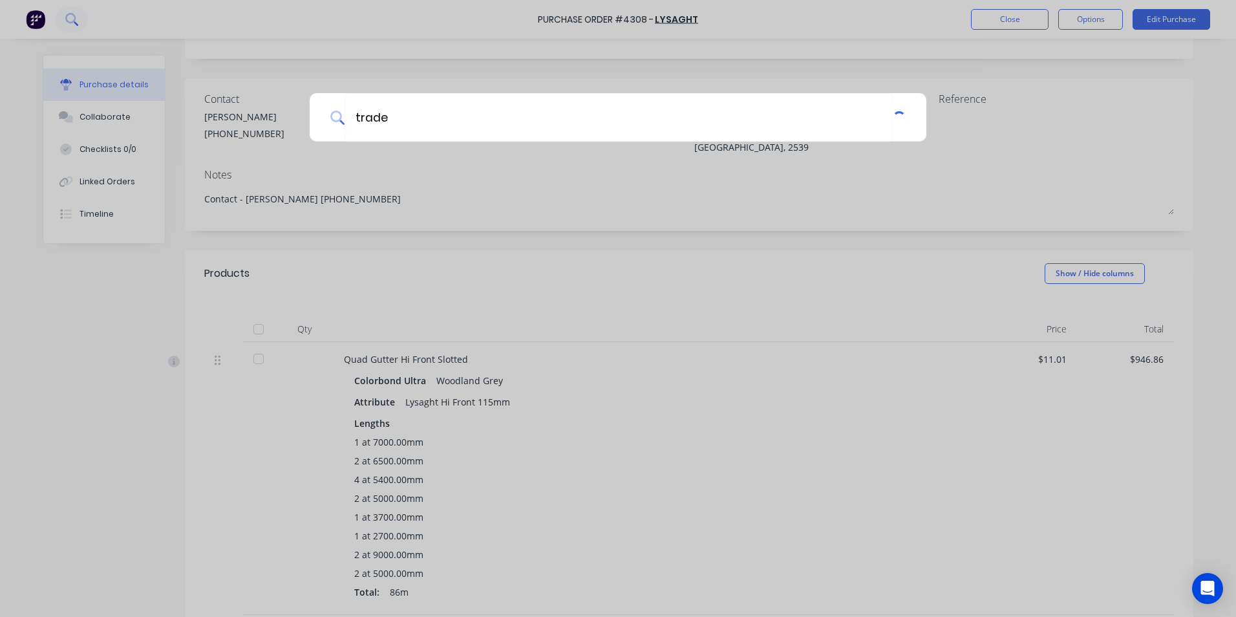
type textarea "x"
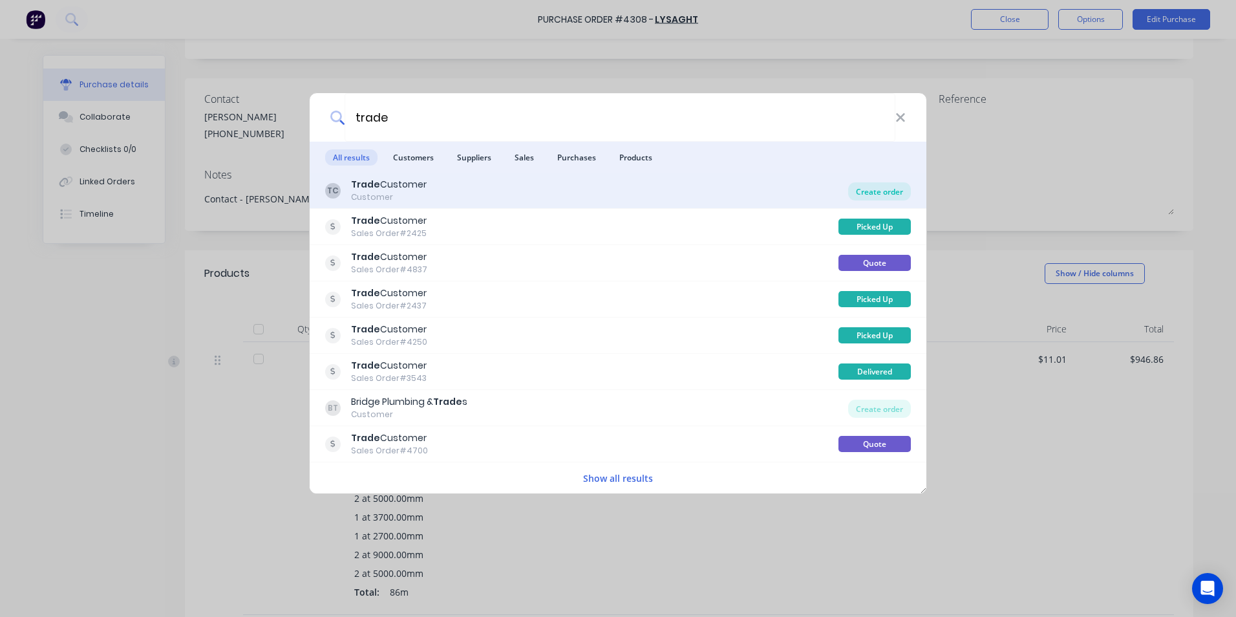
type input "trade"
click at [852, 187] on div "Create order" at bounding box center [879, 191] width 63 height 18
type textarea "x"
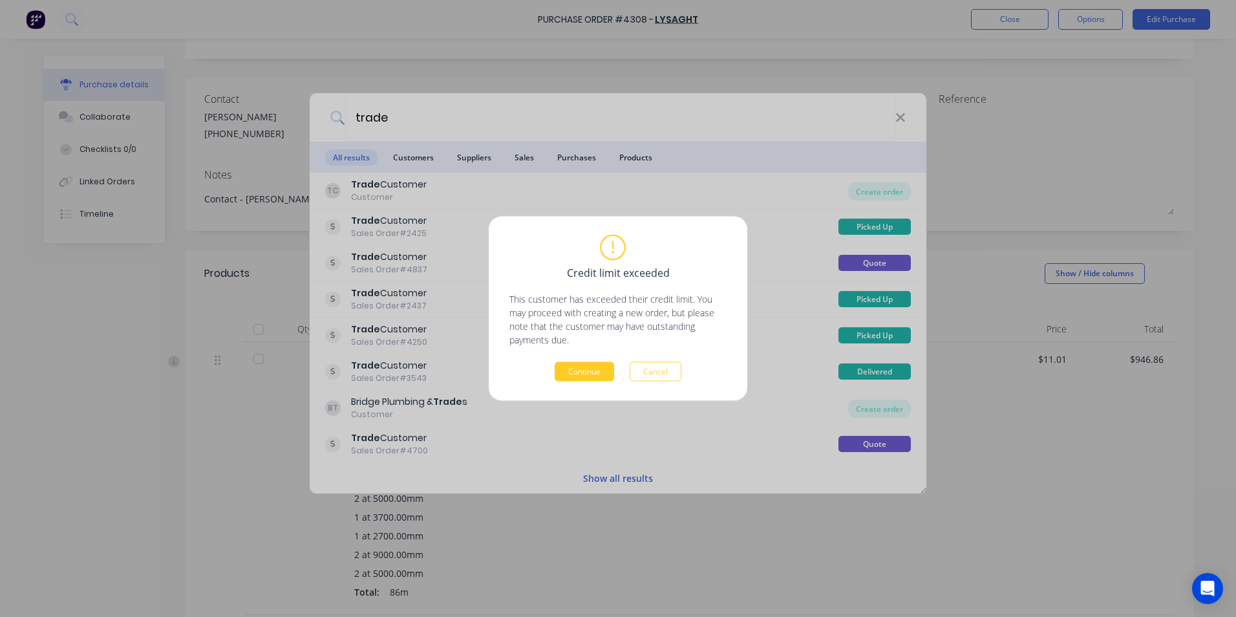
click at [593, 373] on button "Continue" at bounding box center [584, 371] width 59 height 19
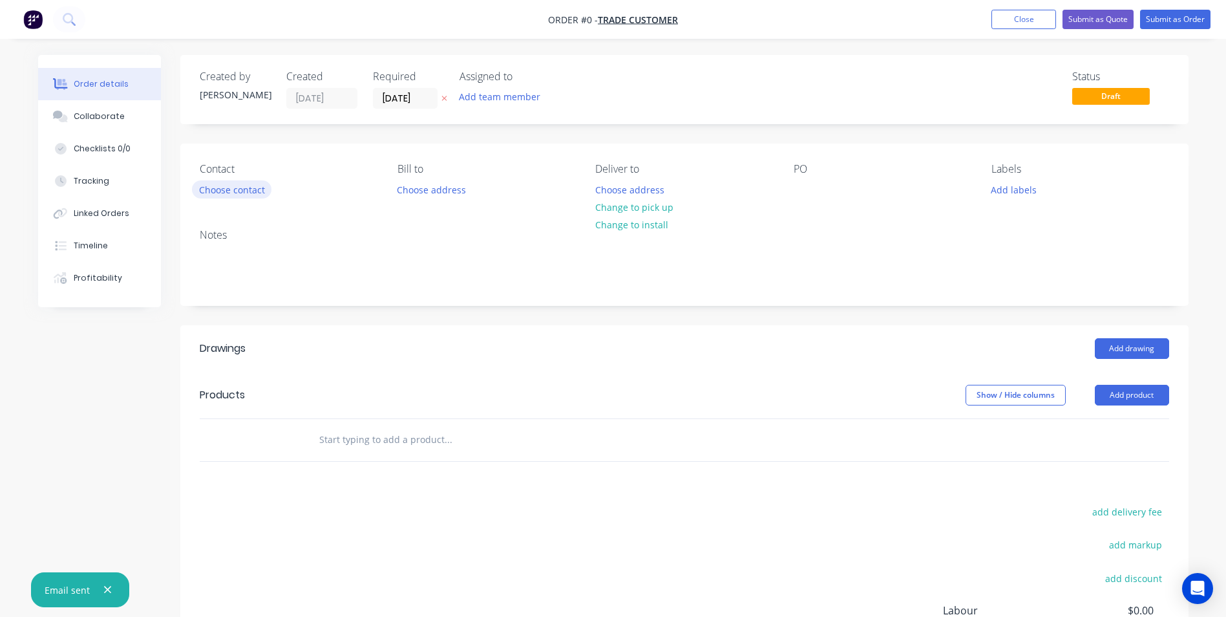
click at [247, 196] on button "Choose contact" at bounding box center [232, 188] width 80 height 17
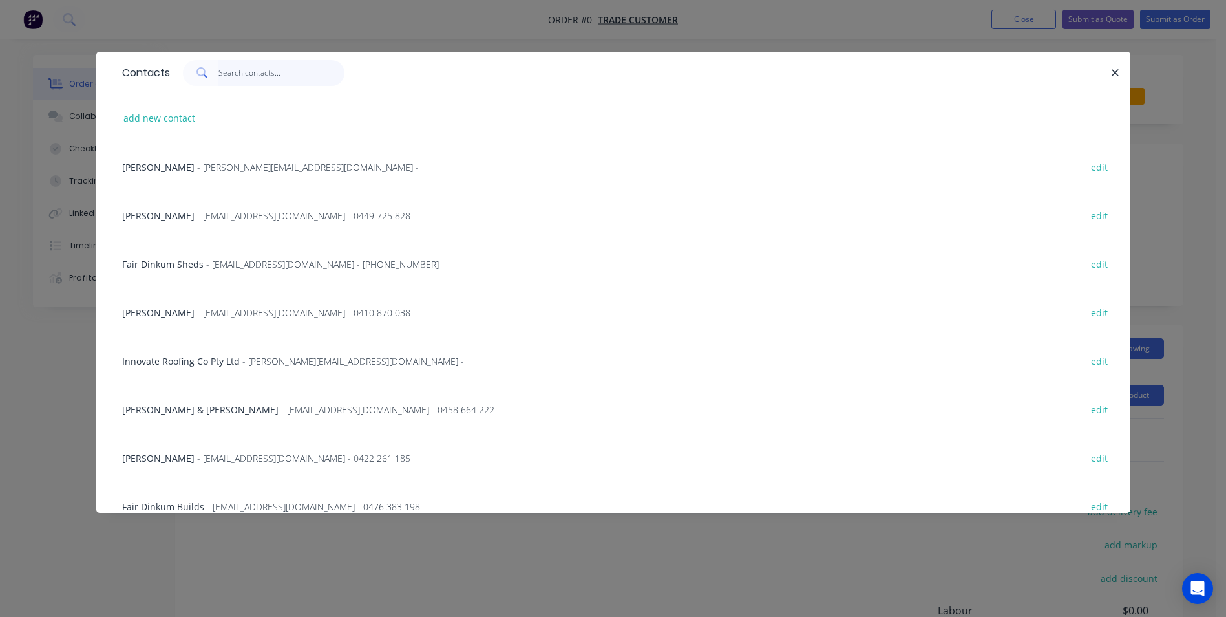
click at [237, 76] on input "text" at bounding box center [282, 73] width 126 height 26
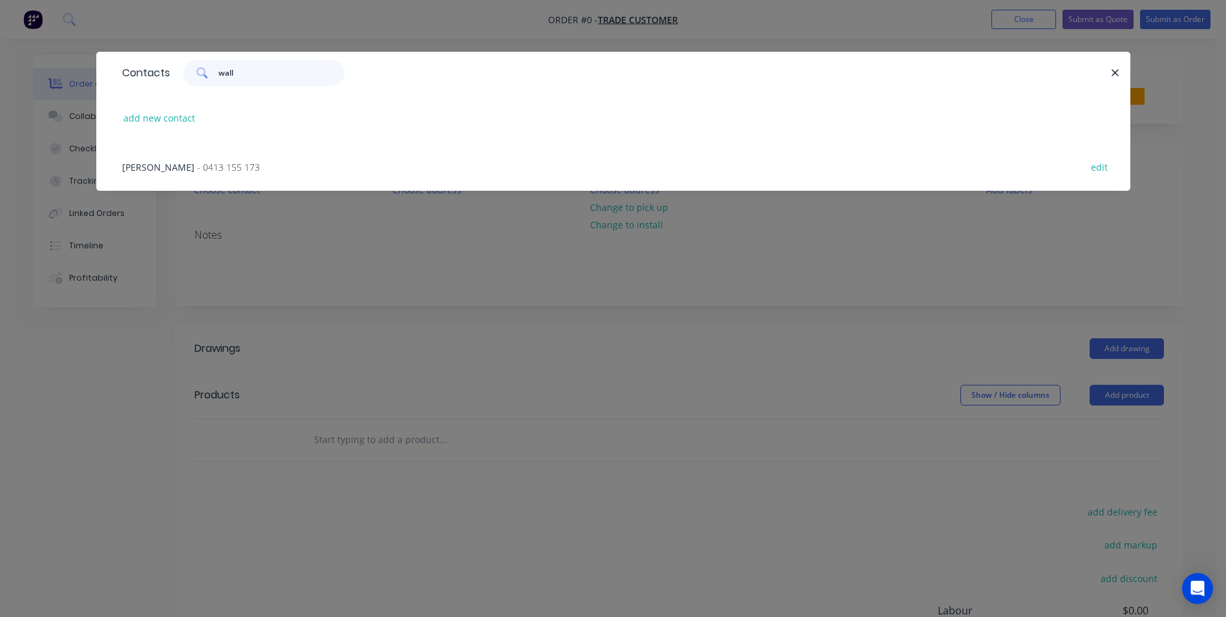
type input "wall"
click at [197, 167] on span "- 0413 155 173" at bounding box center [228, 167] width 63 height 12
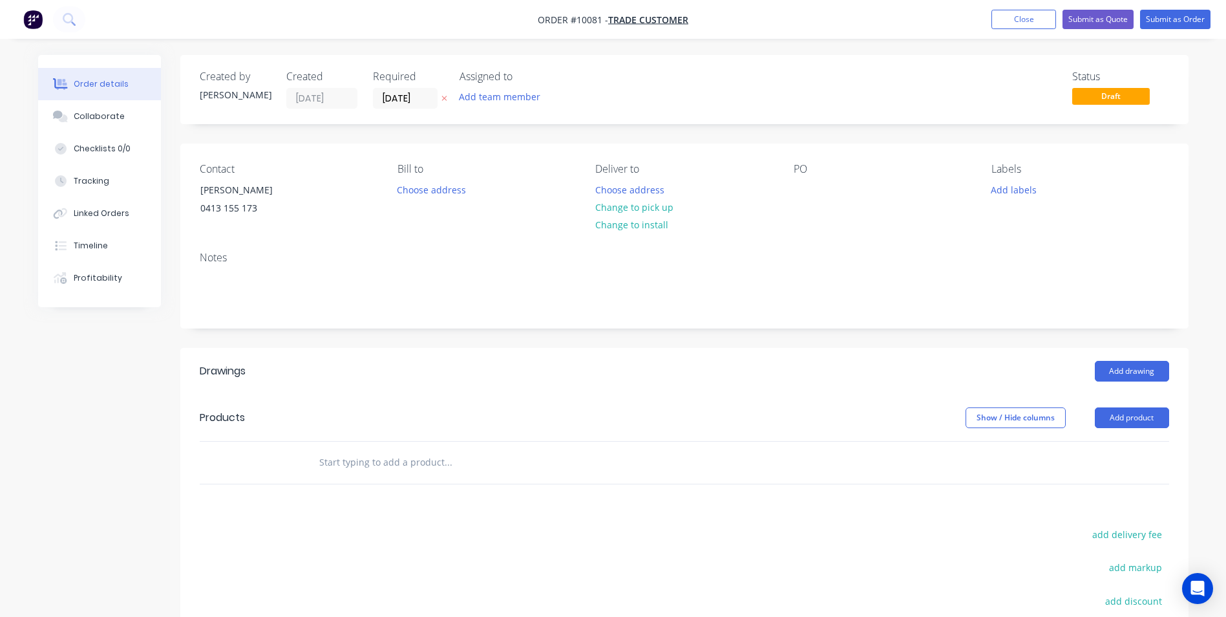
click at [363, 464] on input "text" at bounding box center [448, 462] width 259 height 26
type input "a"
click at [1133, 411] on button "Add product" at bounding box center [1132, 417] width 74 height 21
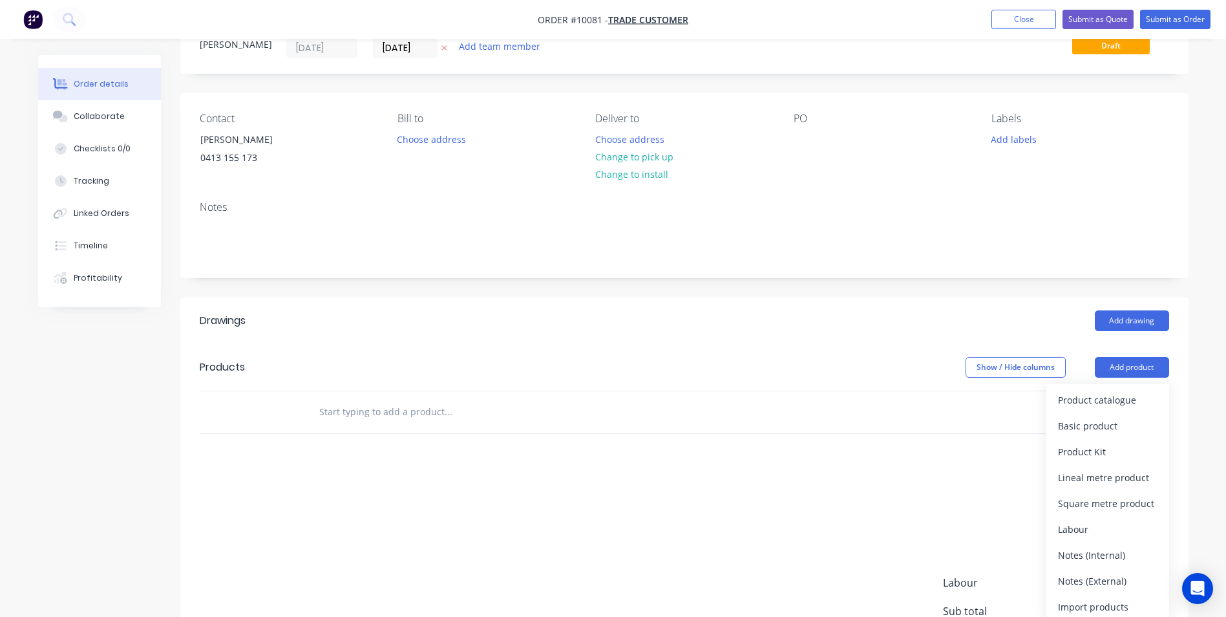
scroll to position [129, 0]
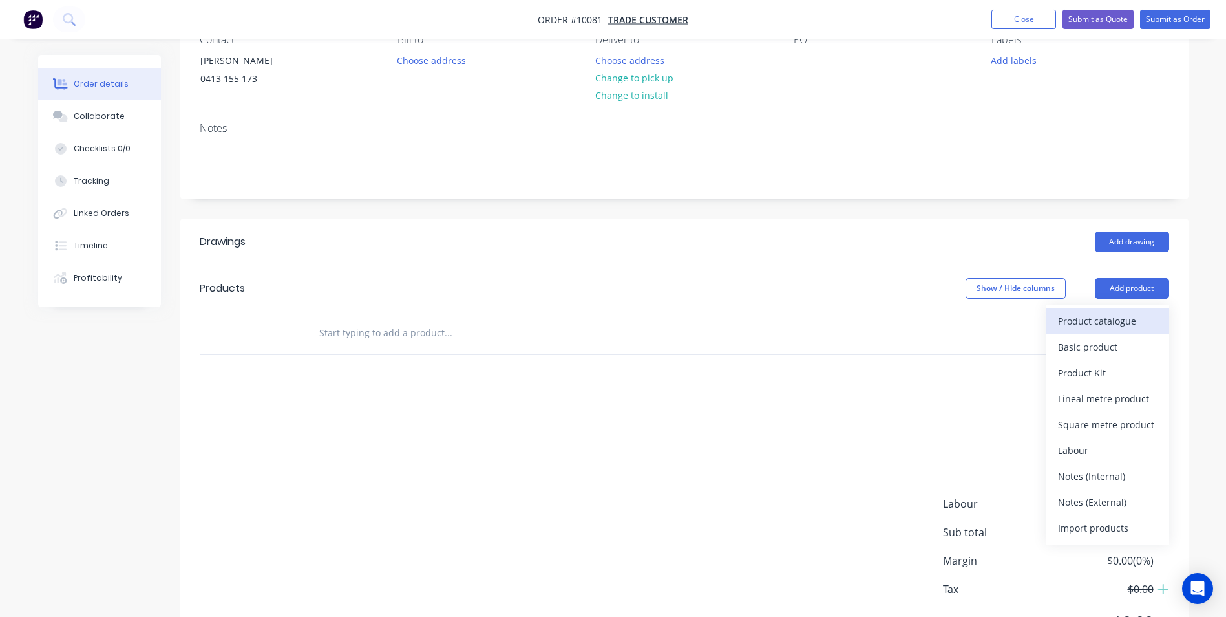
click at [1117, 330] on div "Product catalogue" at bounding box center [1108, 321] width 100 height 19
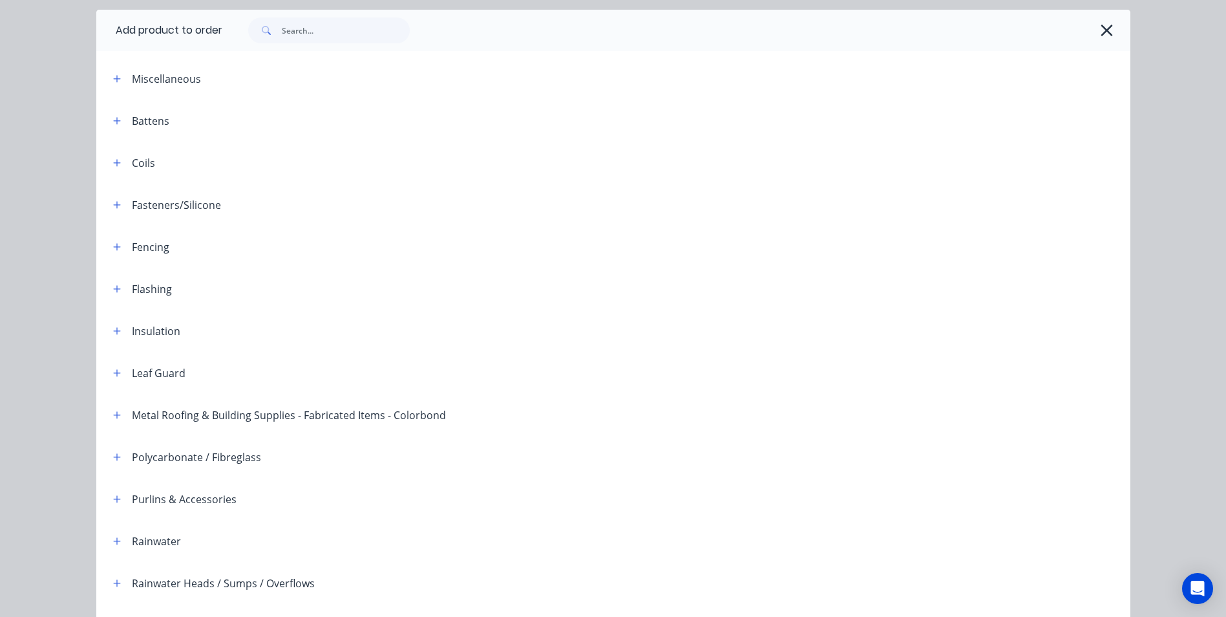
scroll to position [65, 0]
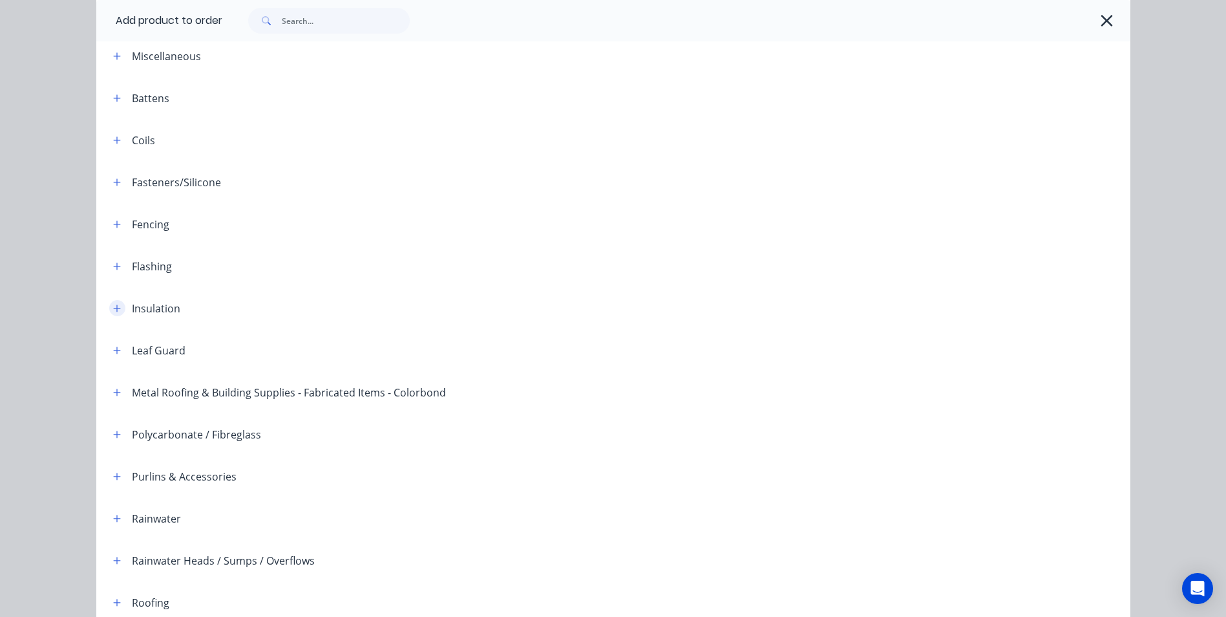
click at [113, 311] on icon "button" at bounding box center [116, 308] width 7 height 7
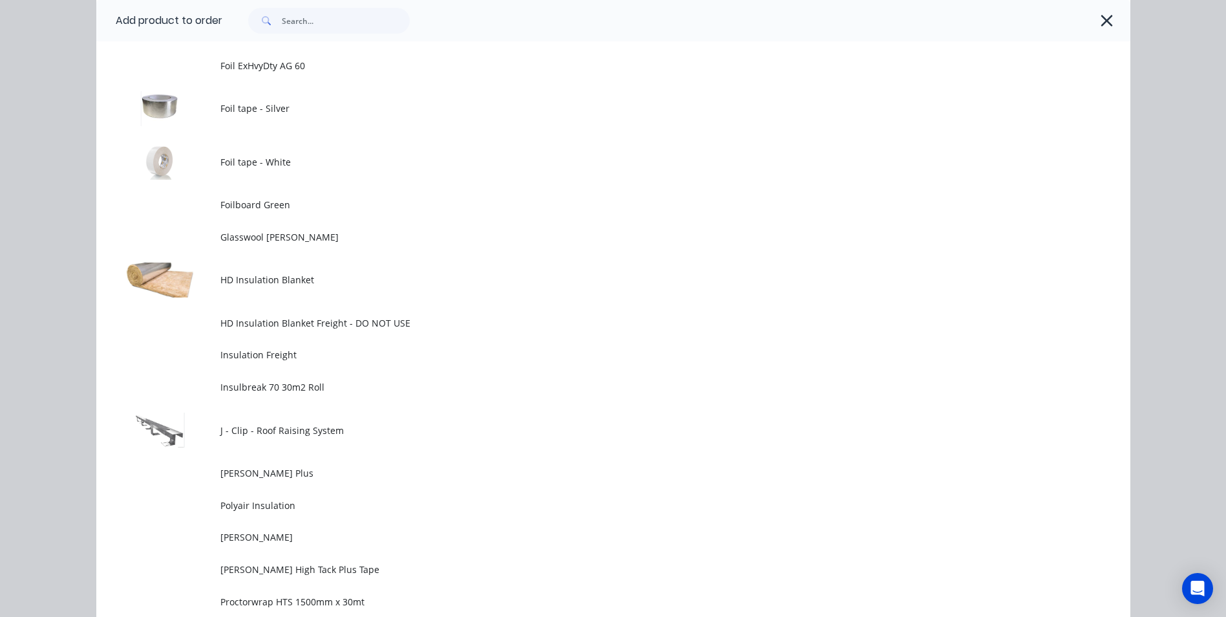
scroll to position [776, 0]
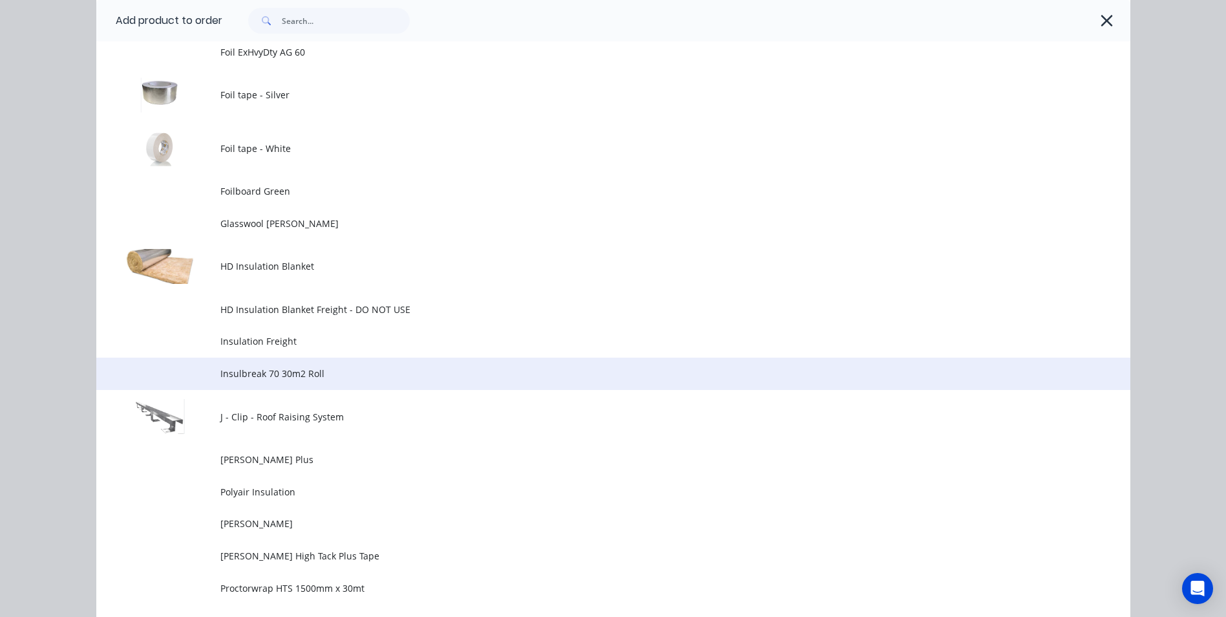
click at [272, 374] on span "Insulbreak 70 30m2 Roll" at bounding box center [584, 374] width 728 height 14
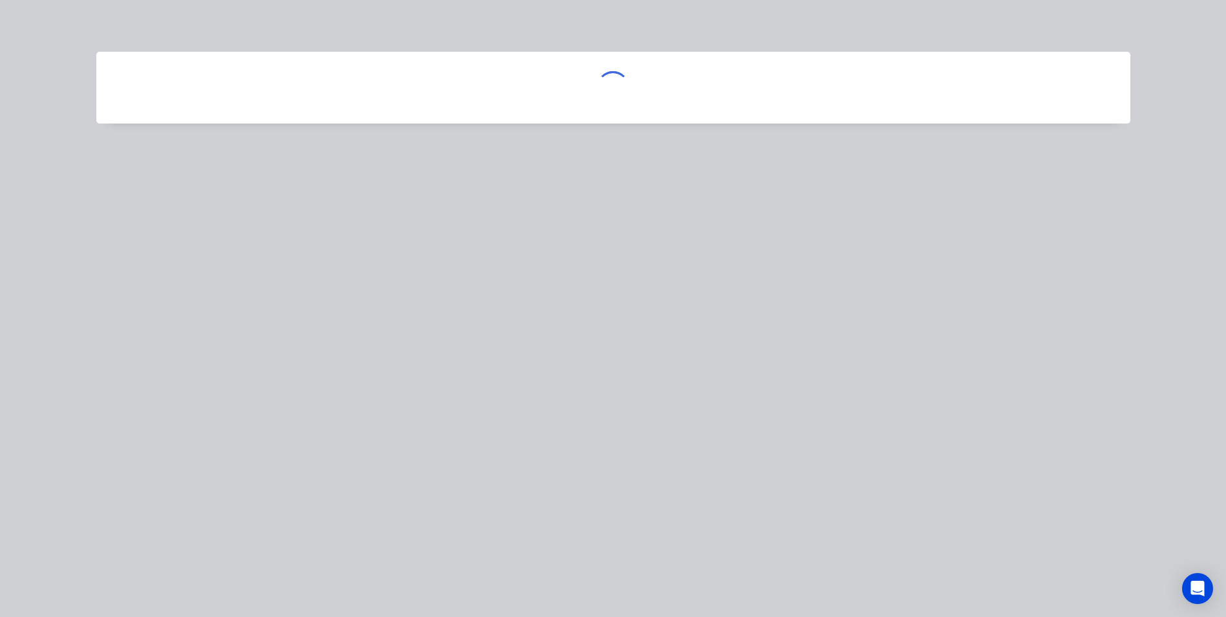
scroll to position [0, 0]
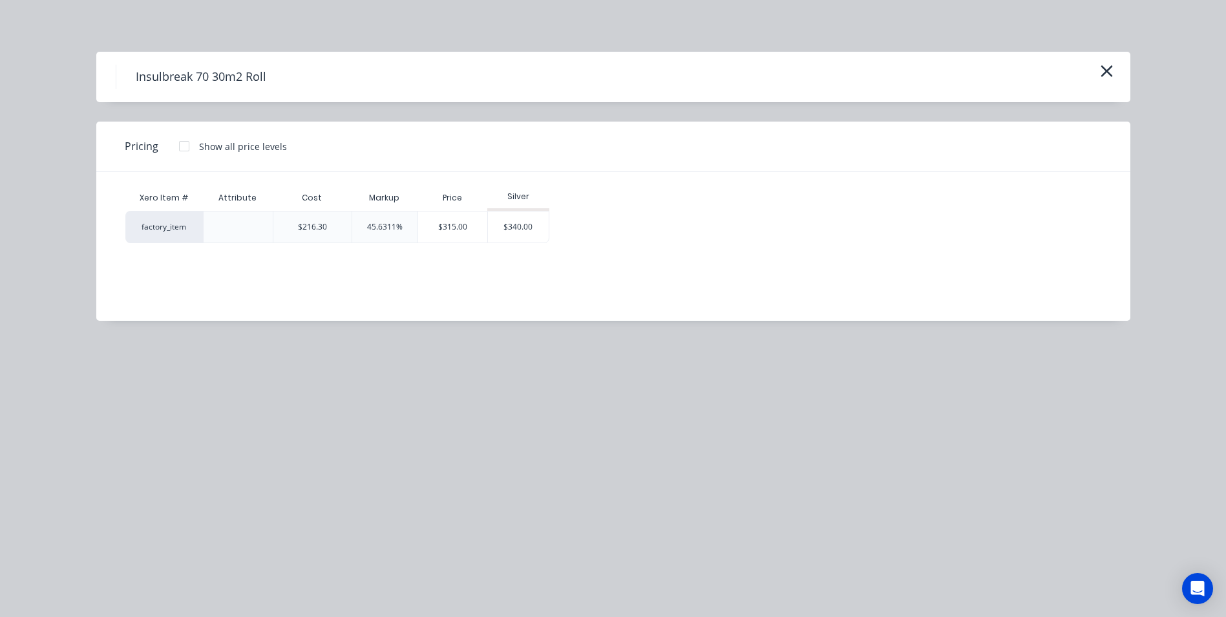
click at [188, 141] on div at bounding box center [184, 146] width 26 height 26
click at [586, 228] on div "$315.00" at bounding box center [589, 226] width 61 height 31
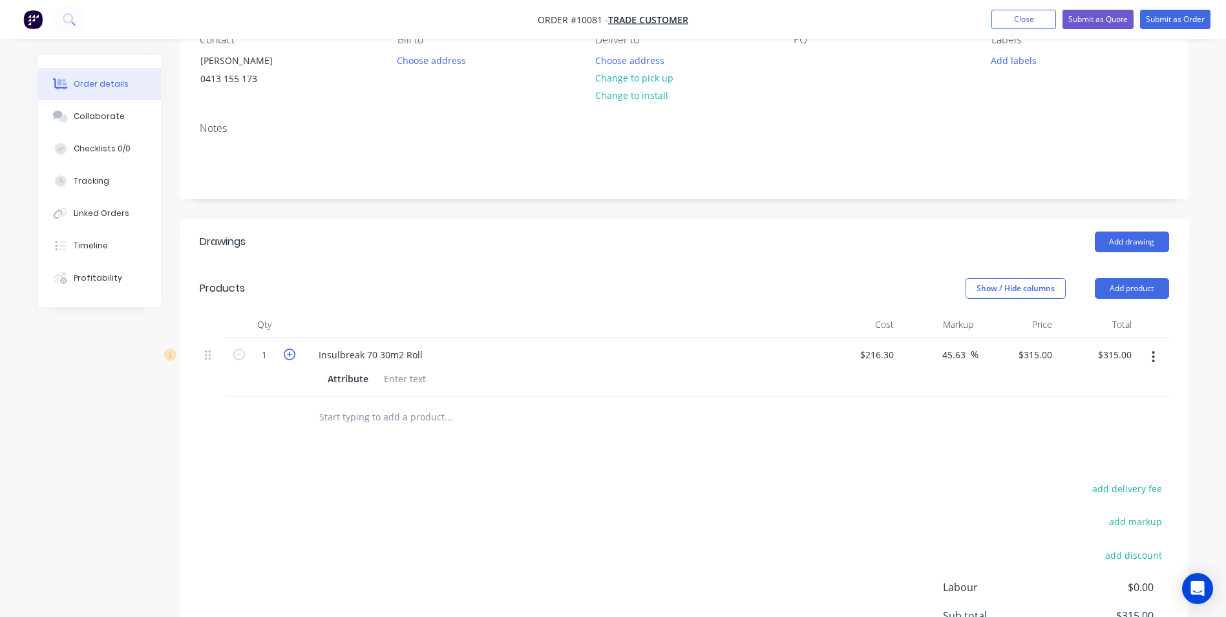
click at [288, 358] on icon "button" at bounding box center [290, 354] width 12 height 12
type input "2"
type input "$630.00"
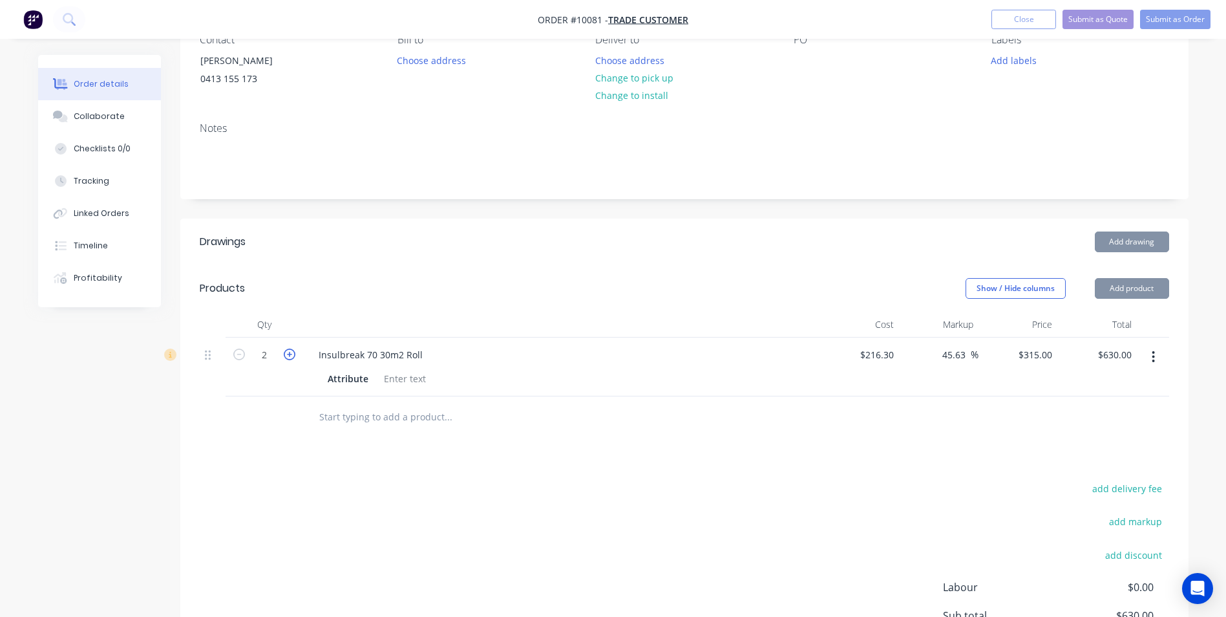
click at [288, 358] on icon "button" at bounding box center [290, 354] width 12 height 12
type input "3"
type input "$945.00"
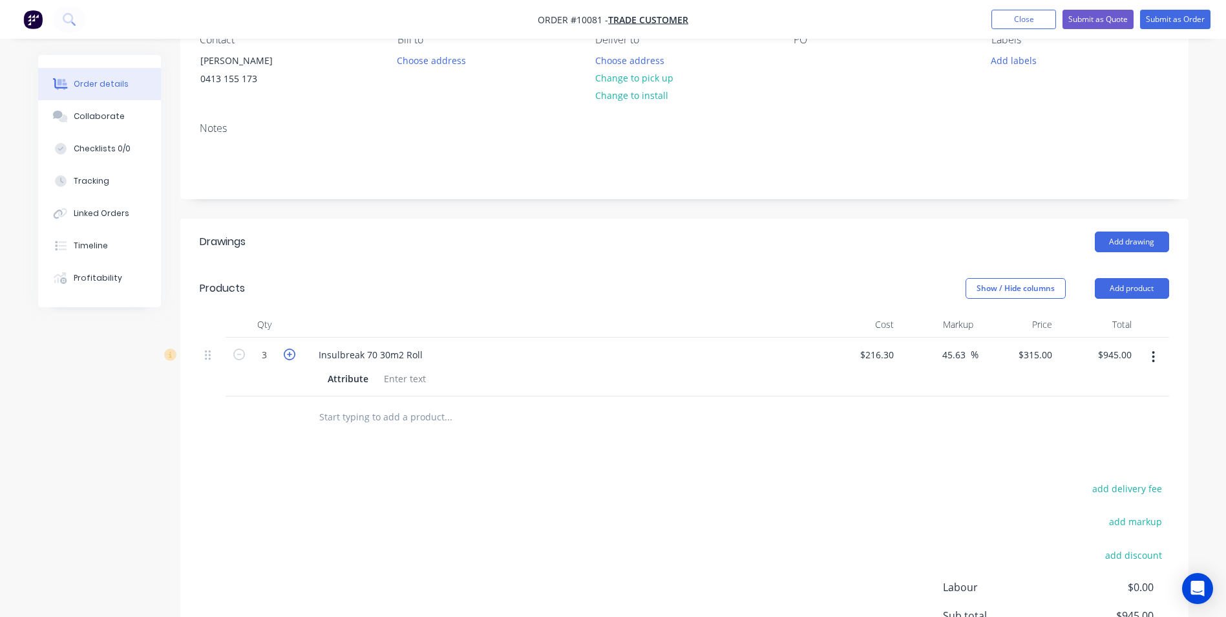
click at [288, 358] on icon "button" at bounding box center [290, 354] width 12 height 12
type input "4"
type input "$1,260.00"
click at [352, 411] on input "text" at bounding box center [448, 417] width 259 height 26
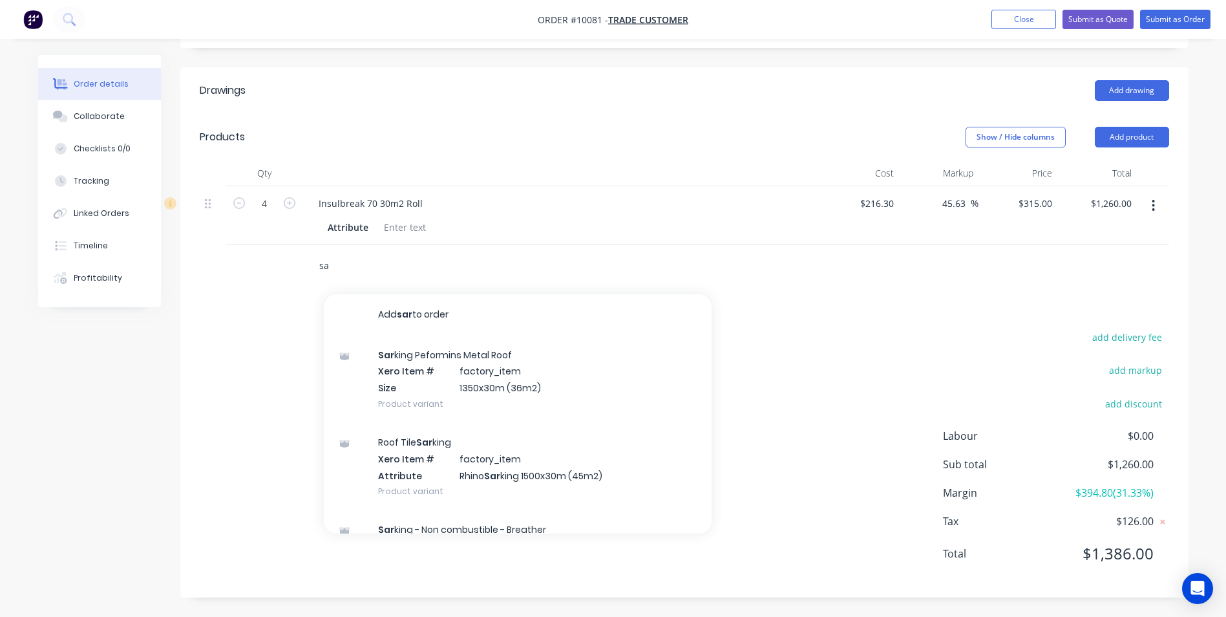
type input "s"
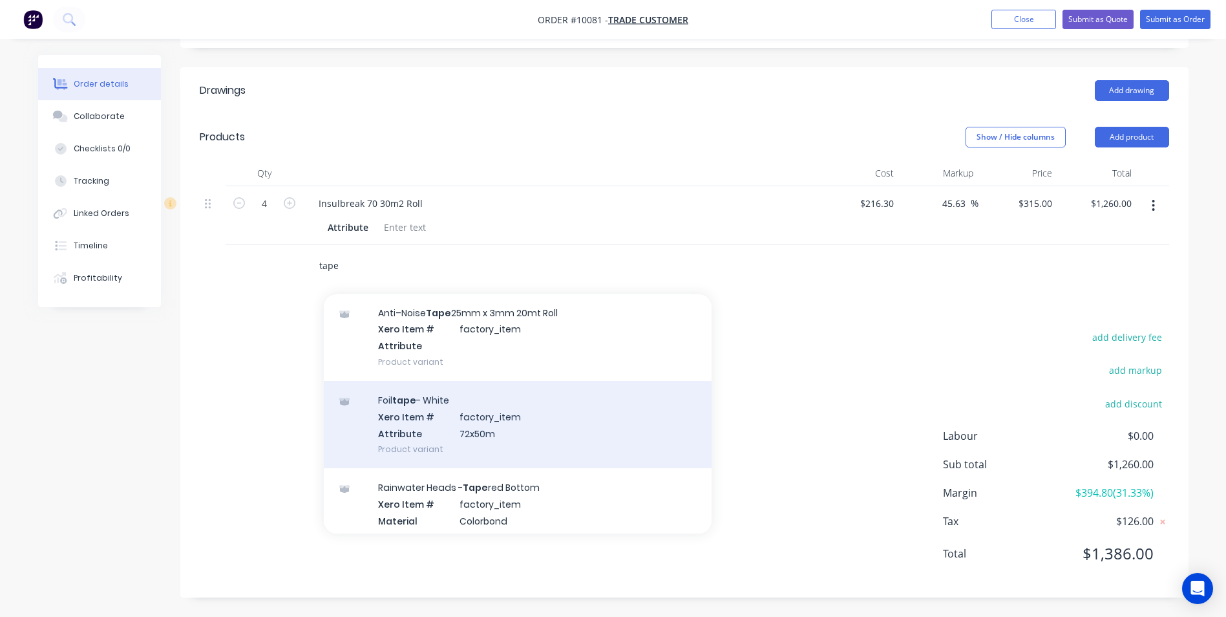
scroll to position [65, 0]
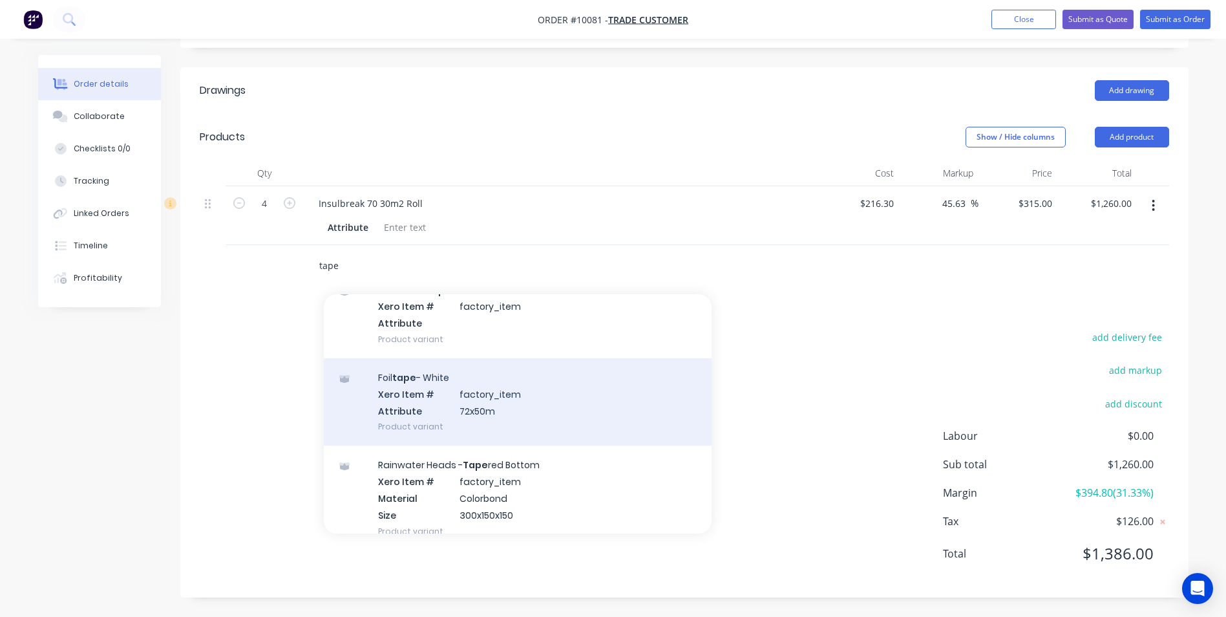
type input "tape"
click at [517, 417] on div "Foil tape - White Xero Item # factory_item Attribute 72x50m Product variant" at bounding box center [518, 401] width 388 height 87
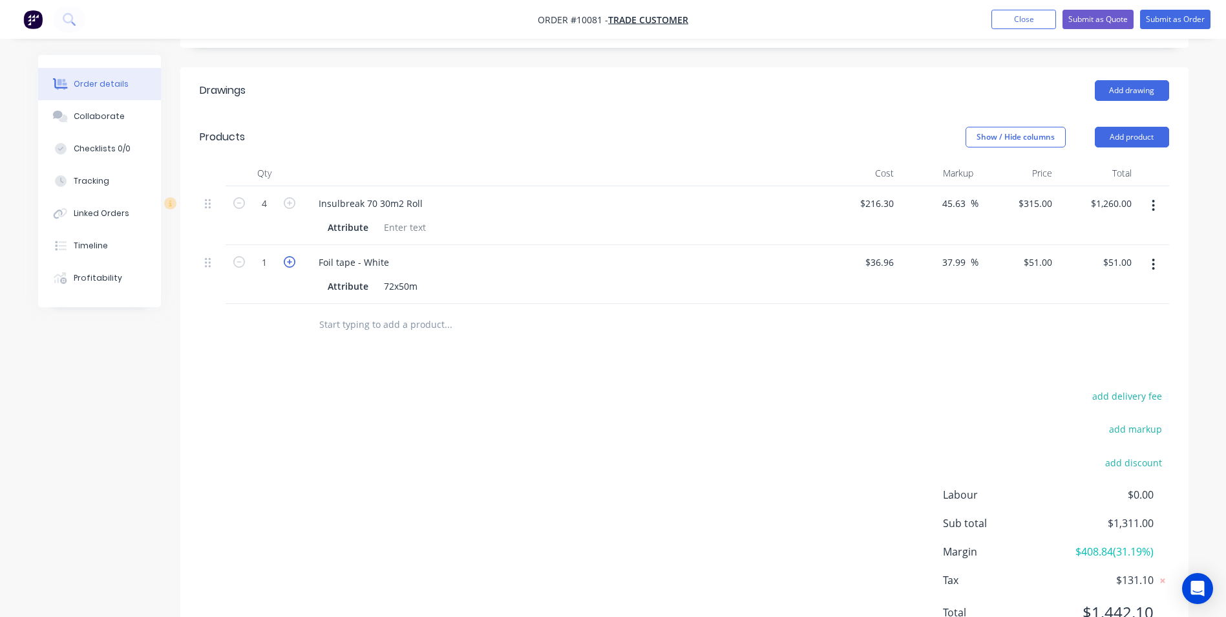
click at [287, 262] on icon "button" at bounding box center [290, 262] width 12 height 12
type input "2"
type input "$102.00"
click at [330, 326] on input "text" at bounding box center [448, 325] width 259 height 26
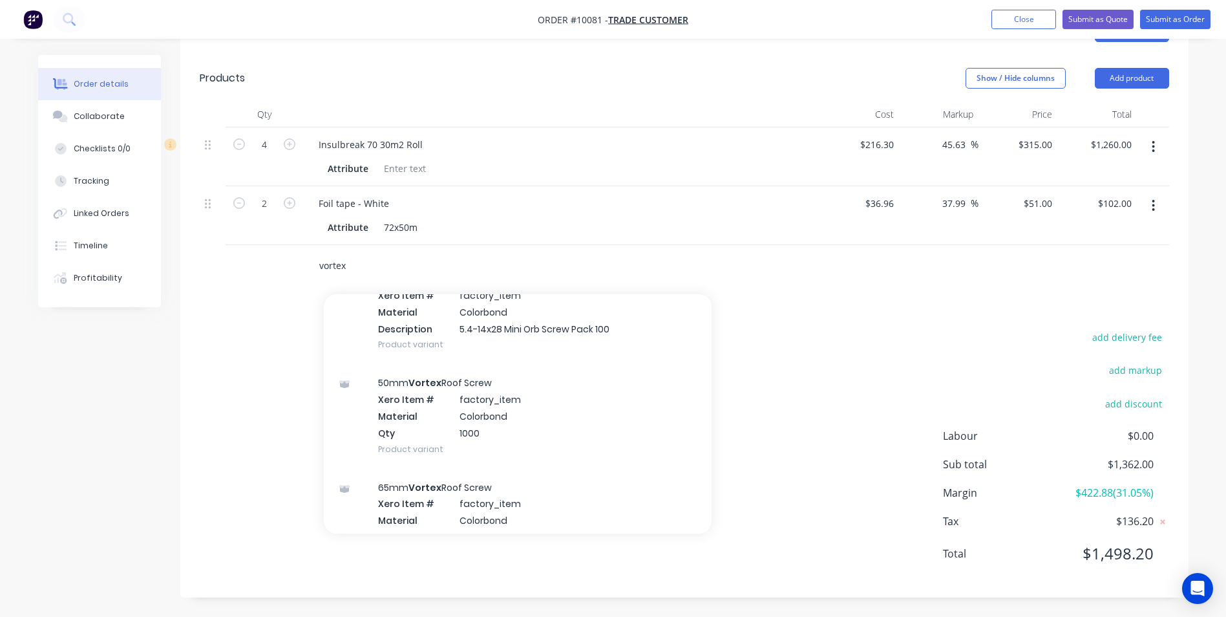
scroll to position [1422, 0]
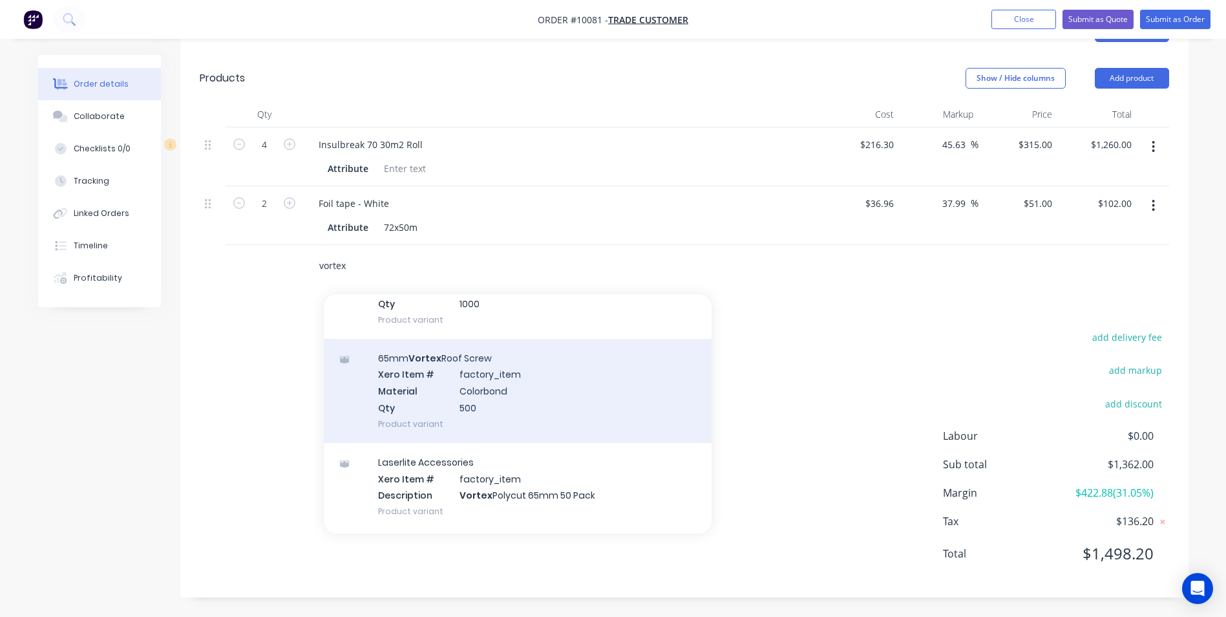
type input "vortex"
click at [491, 396] on div "65mm Vortex Roof Screw Xero Item # factory_item Material Colorbond Qty 500 Prod…" at bounding box center [518, 391] width 388 height 104
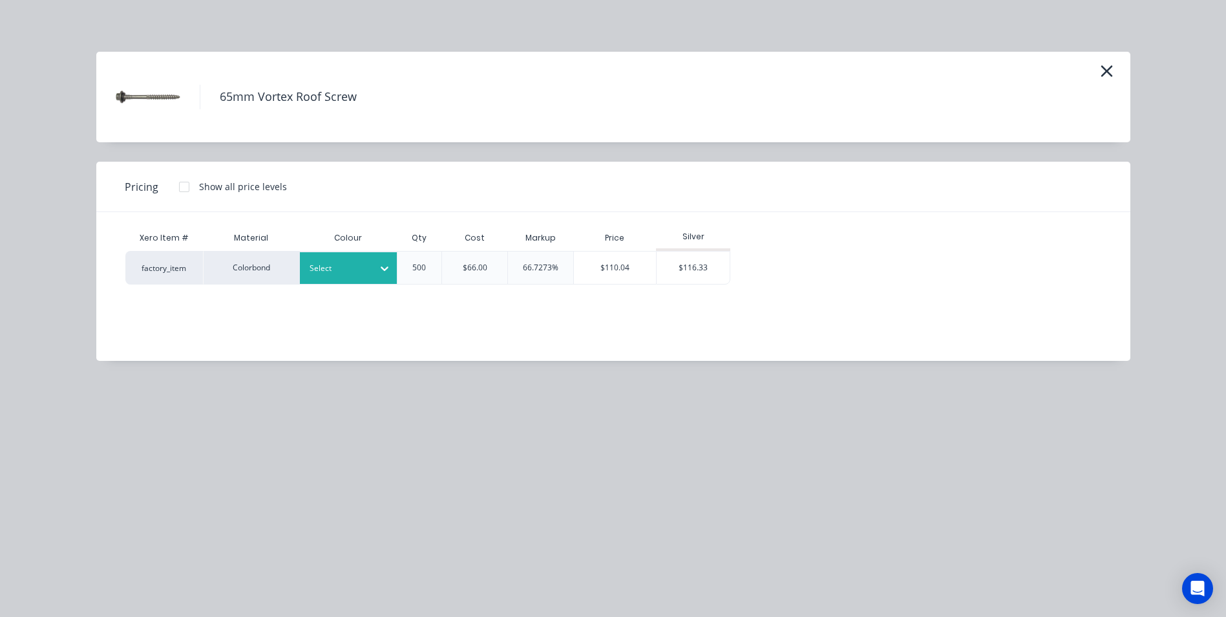
click at [343, 274] on div at bounding box center [339, 268] width 58 height 14
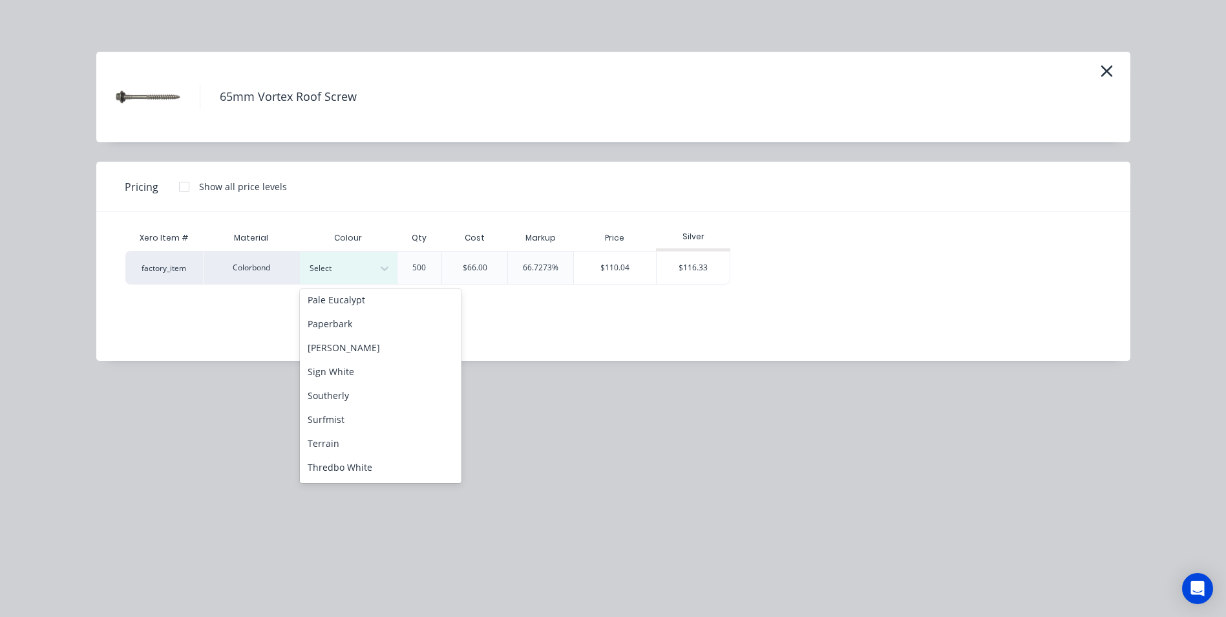
scroll to position [388, 0]
click at [353, 425] on div "Surfmist" at bounding box center [381, 418] width 162 height 24
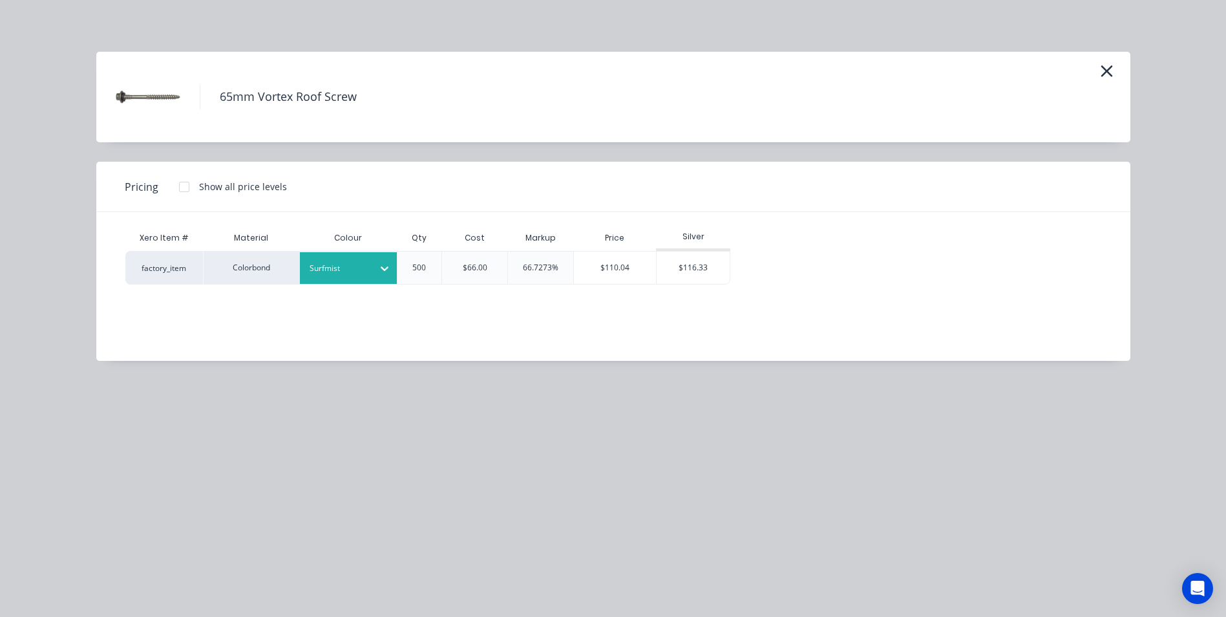
click at [181, 186] on div at bounding box center [184, 187] width 26 height 26
click at [767, 268] on div "$110.04" at bounding box center [768, 267] width 74 height 32
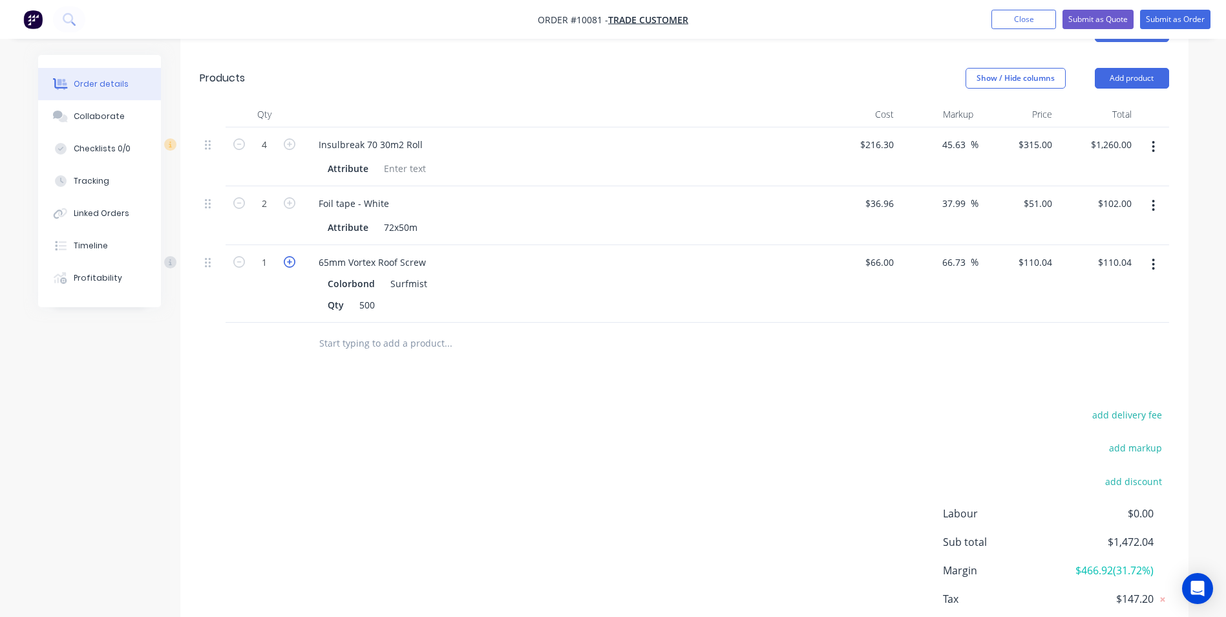
click at [294, 257] on icon "button" at bounding box center [290, 262] width 12 height 12
type input "2"
type input "$220.08"
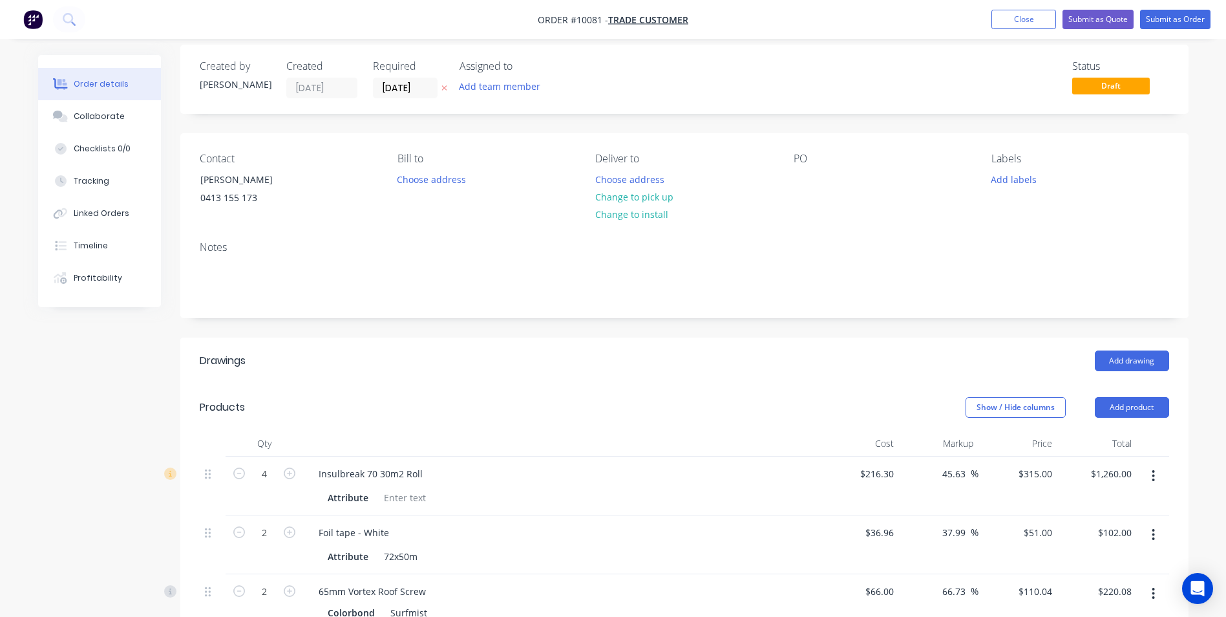
scroll to position [0, 0]
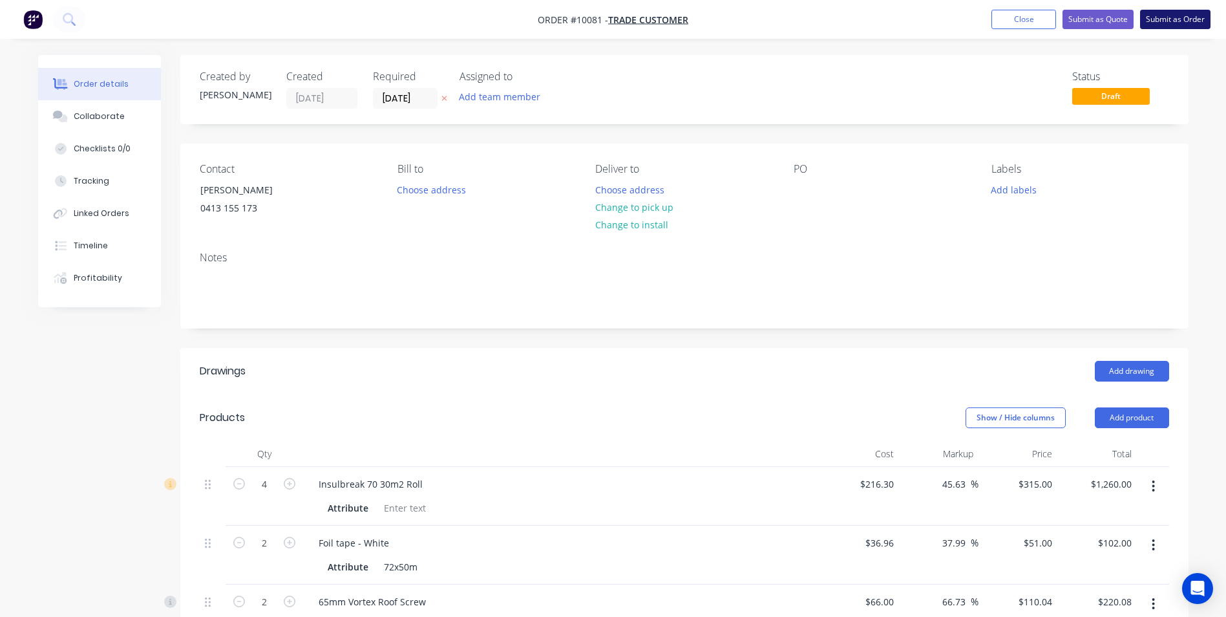
click at [1171, 24] on button "Submit as Order" at bounding box center [1175, 19] width 70 height 19
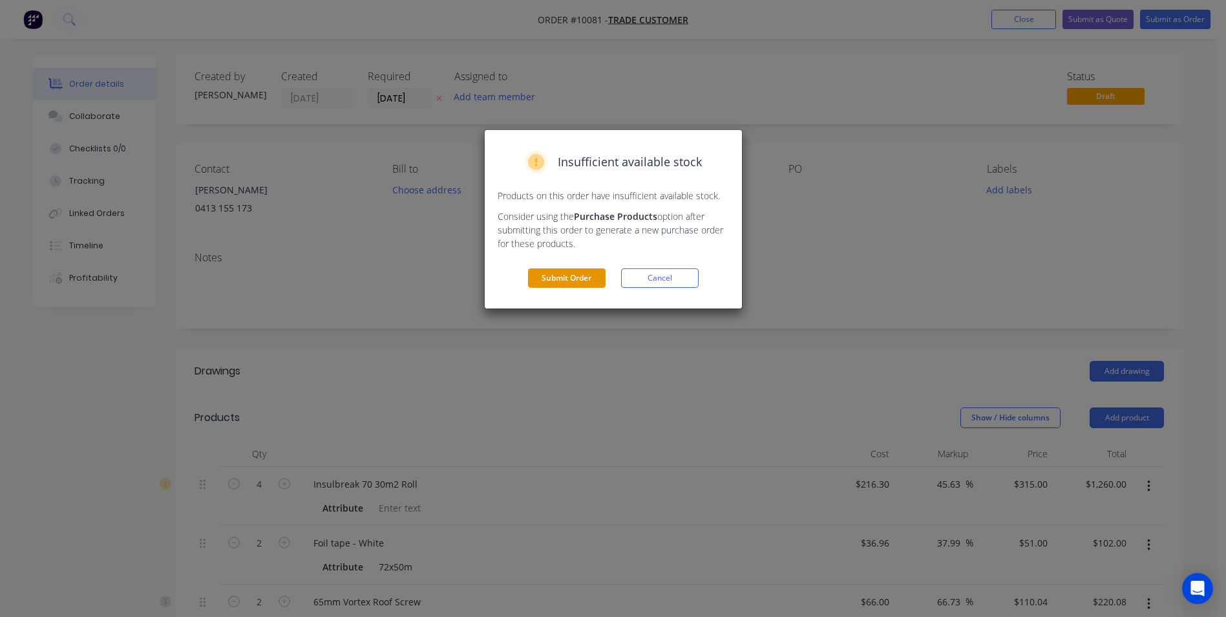
click at [554, 288] on button "Submit Order" at bounding box center [567, 277] width 78 height 19
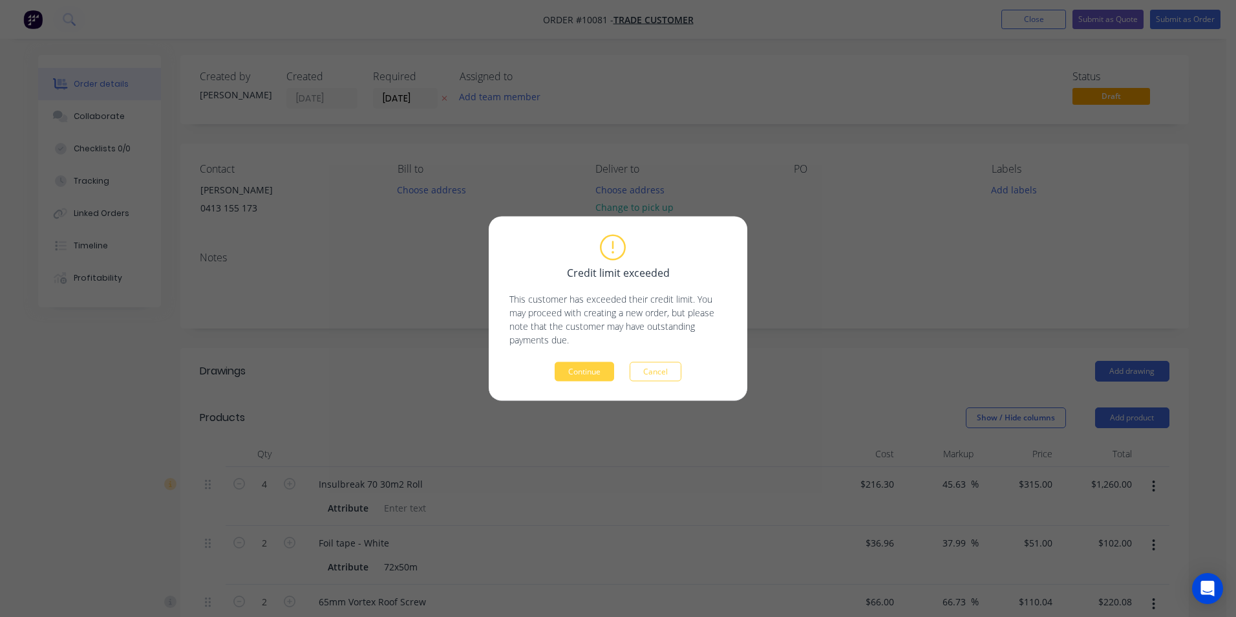
click at [577, 392] on div "Credit limit exceeded This customer has exceeded their credit limit. You may pr…" at bounding box center [618, 309] width 259 height 184
click at [579, 381] on div "Credit limit exceeded This customer has exceeded their credit limit. You may pr…" at bounding box center [618, 309] width 259 height 184
click at [579, 379] on button "Continue" at bounding box center [584, 371] width 59 height 19
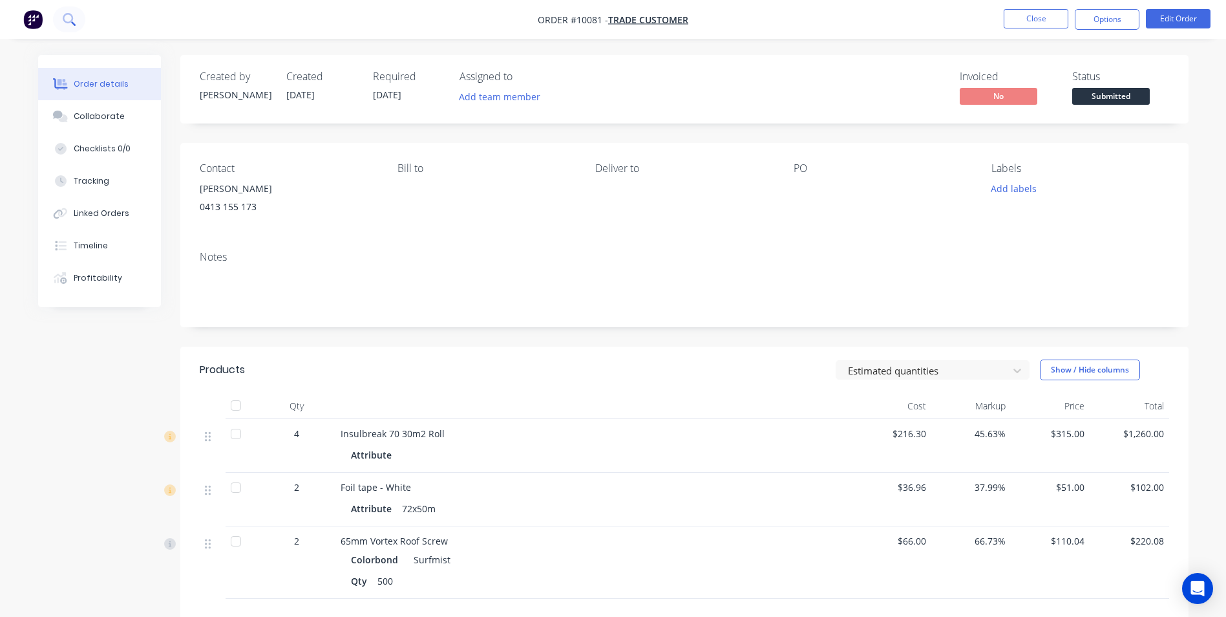
click at [76, 25] on button at bounding box center [69, 19] width 32 height 26
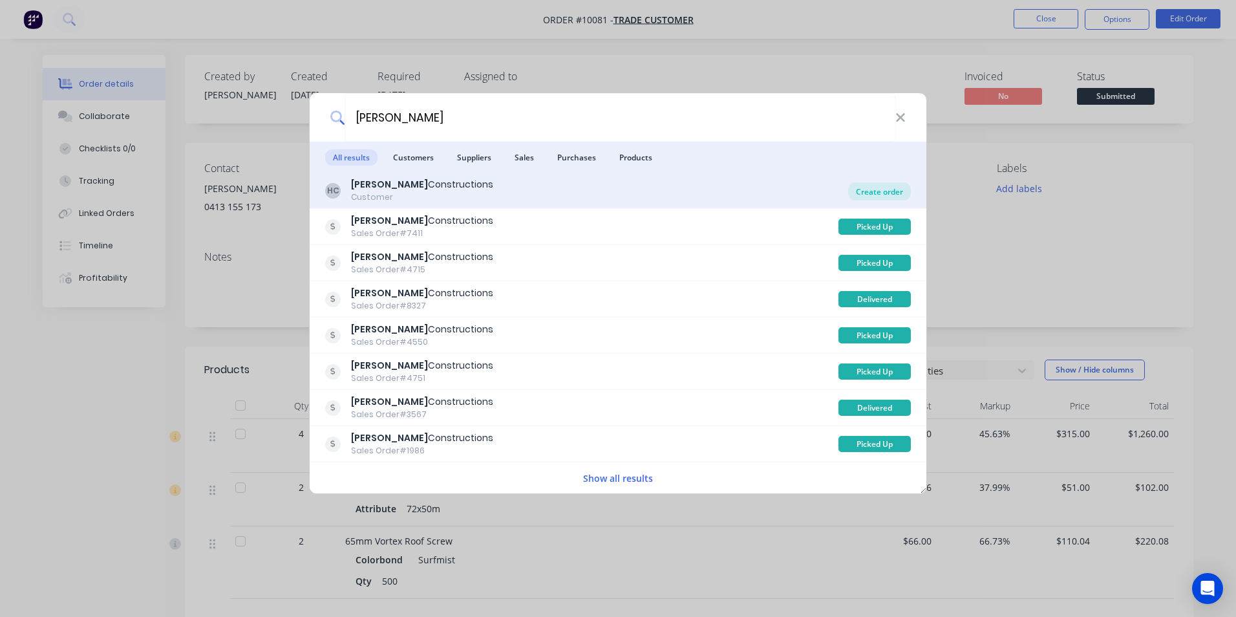
type input "hobbs"
click at [876, 186] on div "Create order" at bounding box center [879, 191] width 63 height 18
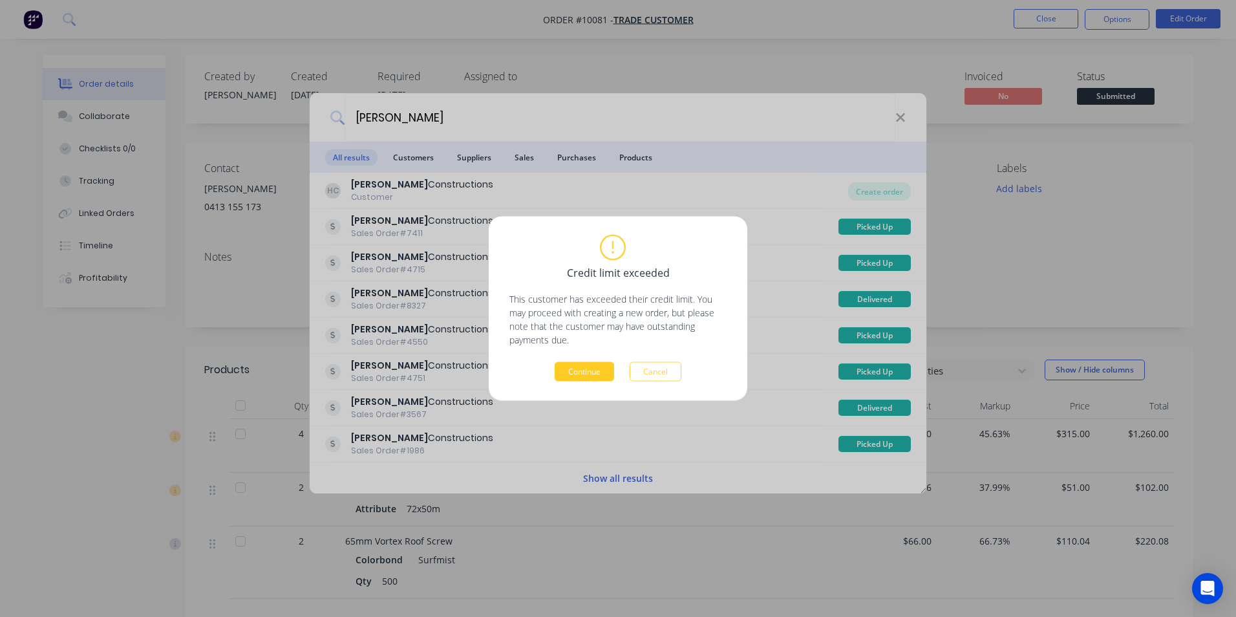
click at [603, 368] on button "Continue" at bounding box center [584, 371] width 59 height 19
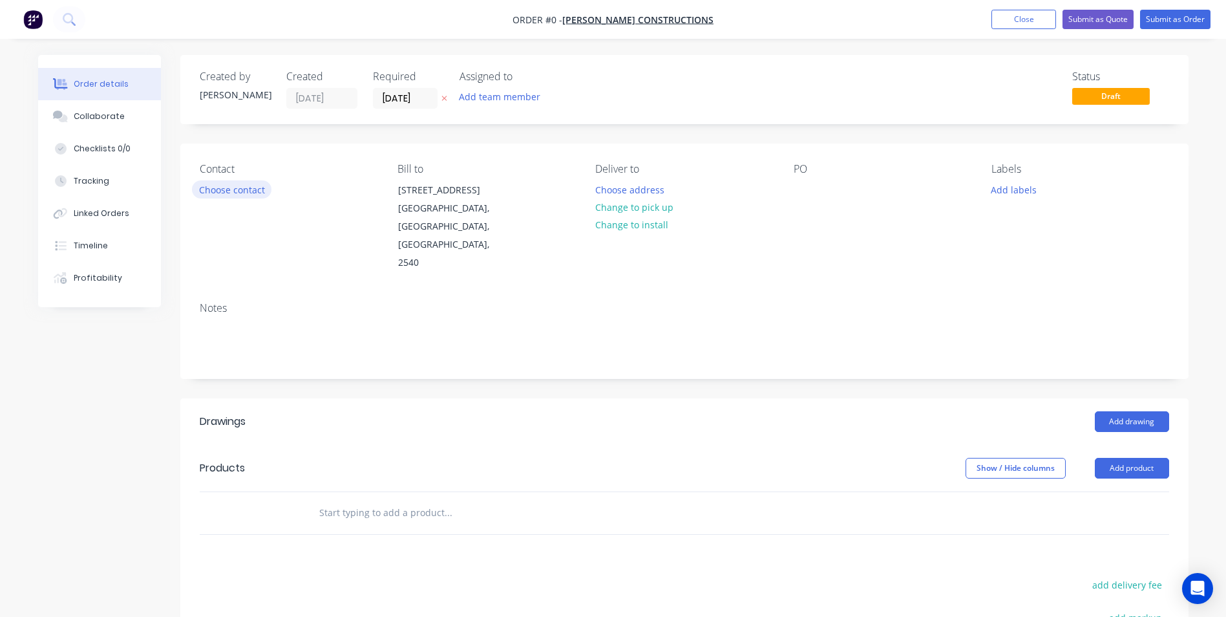
click at [233, 197] on button "Choose contact" at bounding box center [232, 188] width 80 height 17
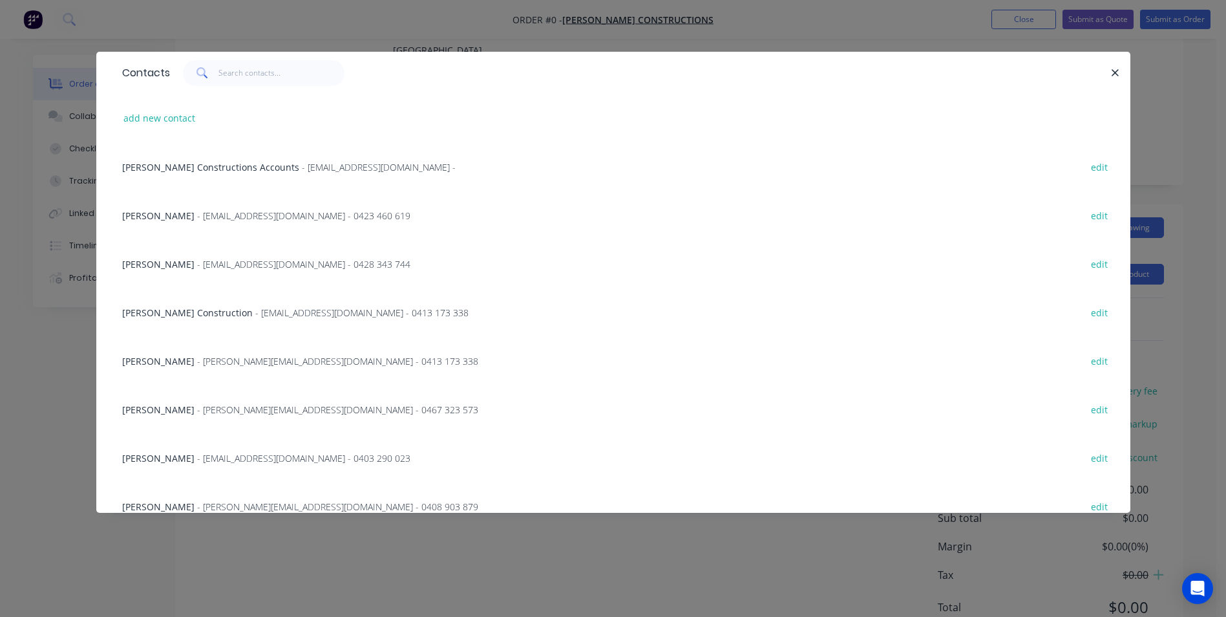
click at [197, 265] on span "- Info@hobbsconstructions.com.au - 0428 343 744" at bounding box center [303, 264] width 213 height 12
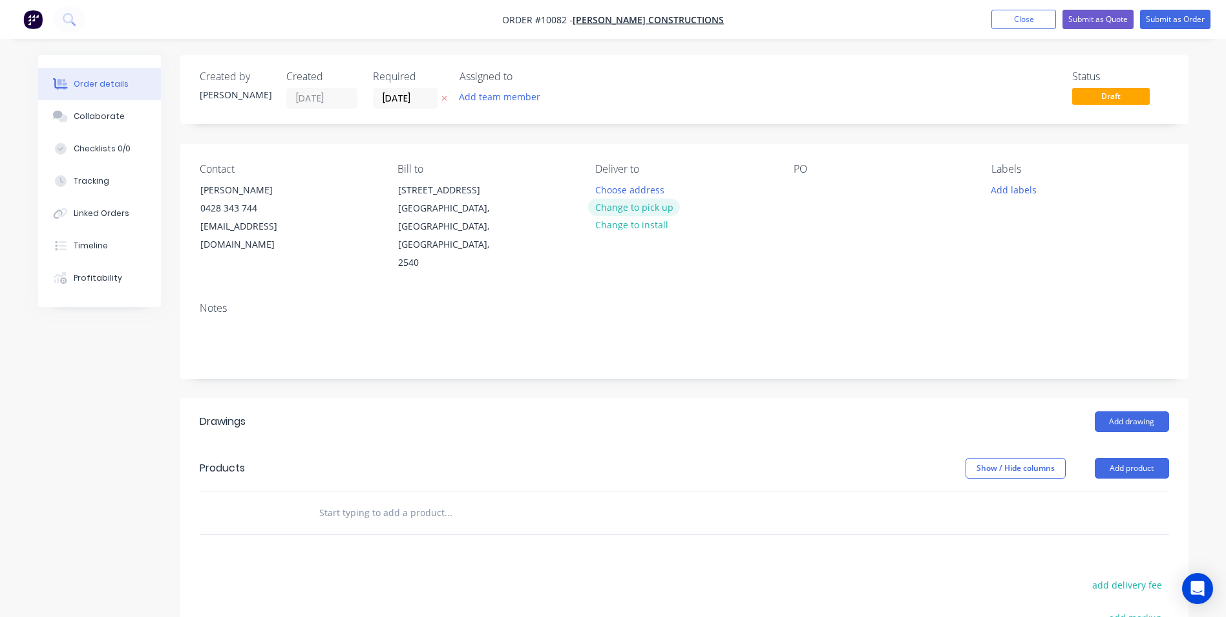
click at [609, 204] on button "Change to pick up" at bounding box center [634, 206] width 92 height 17
click at [806, 195] on div at bounding box center [804, 189] width 21 height 19
click at [338, 500] on input "text" at bounding box center [448, 513] width 259 height 26
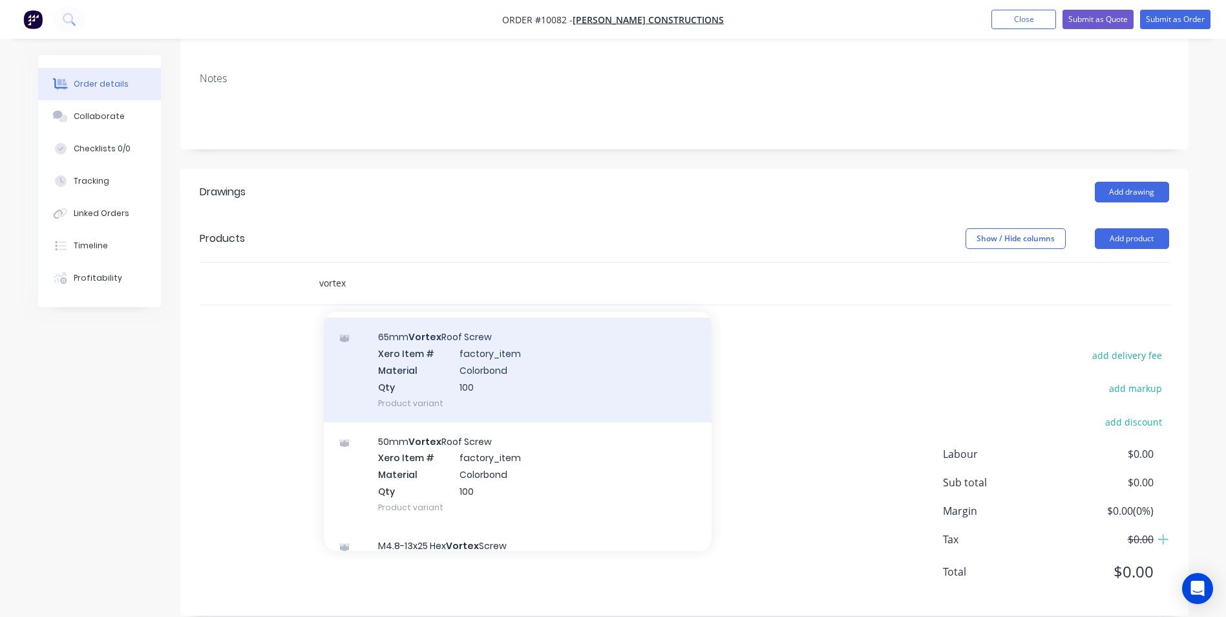
scroll to position [453, 0]
type input "vortex"
click at [411, 448] on div "50mm Vortex Roof Screw Xero Item # factory_item Material Colorbond Qty 100 Prod…" at bounding box center [518, 474] width 388 height 104
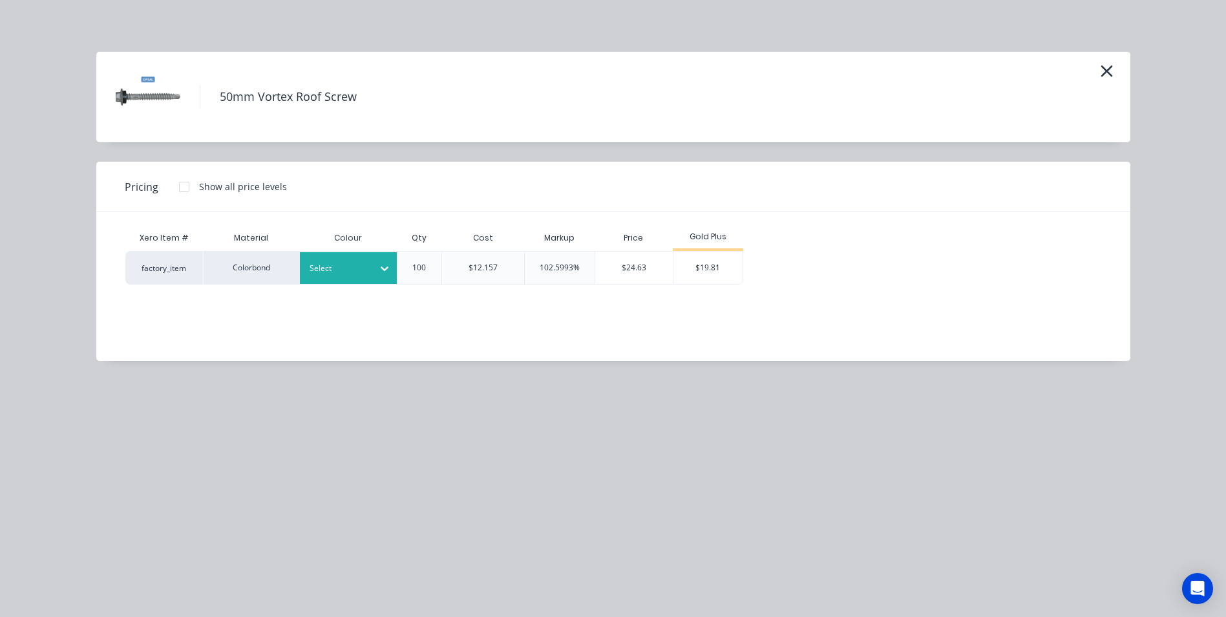
click at [331, 259] on div "Select" at bounding box center [348, 268] width 97 height 32
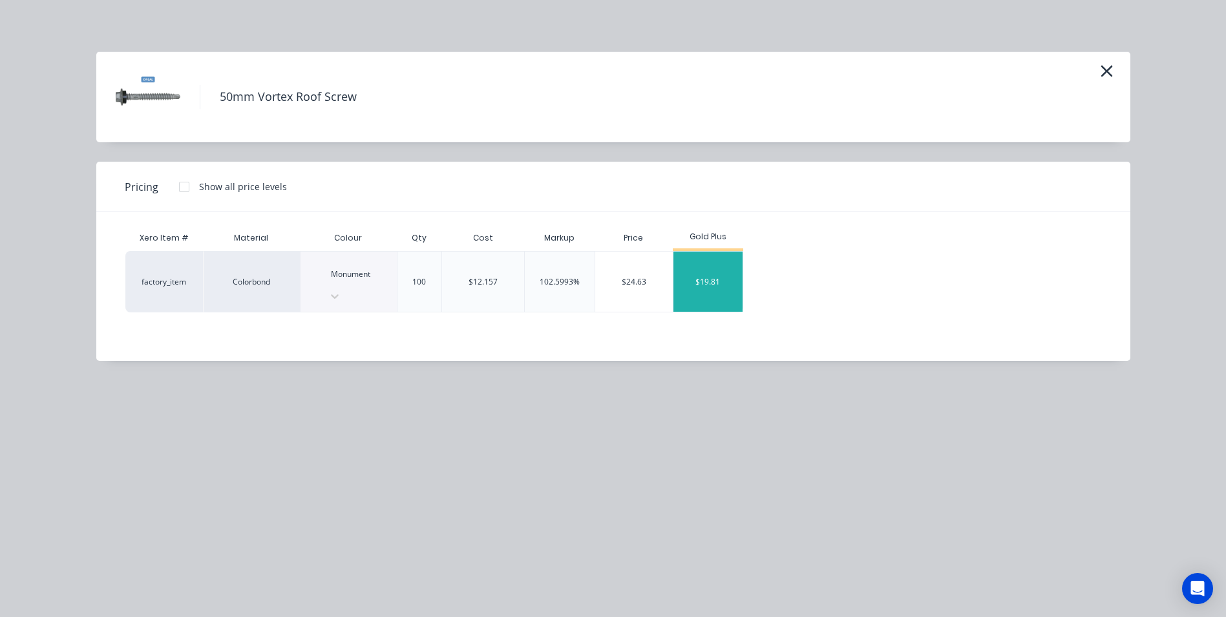
click at [686, 279] on div "$19.81" at bounding box center [708, 281] width 69 height 60
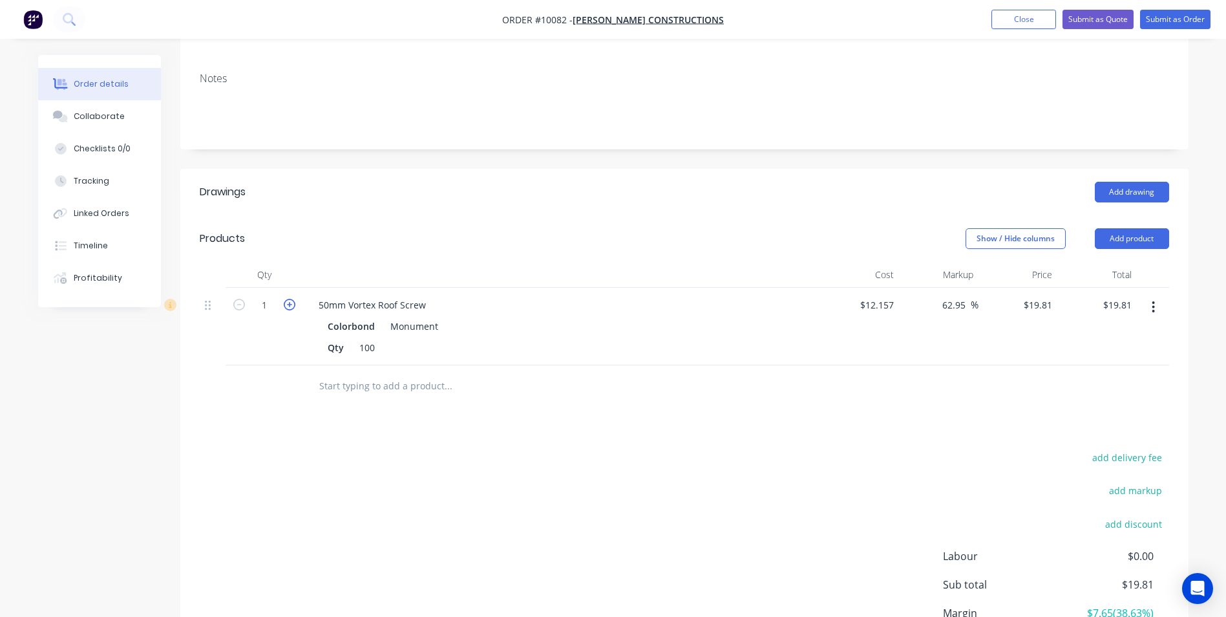
click at [289, 299] on icon "button" at bounding box center [290, 305] width 12 height 12
type input "2"
type input "$39.62"
click at [326, 373] on input "text" at bounding box center [448, 386] width 259 height 26
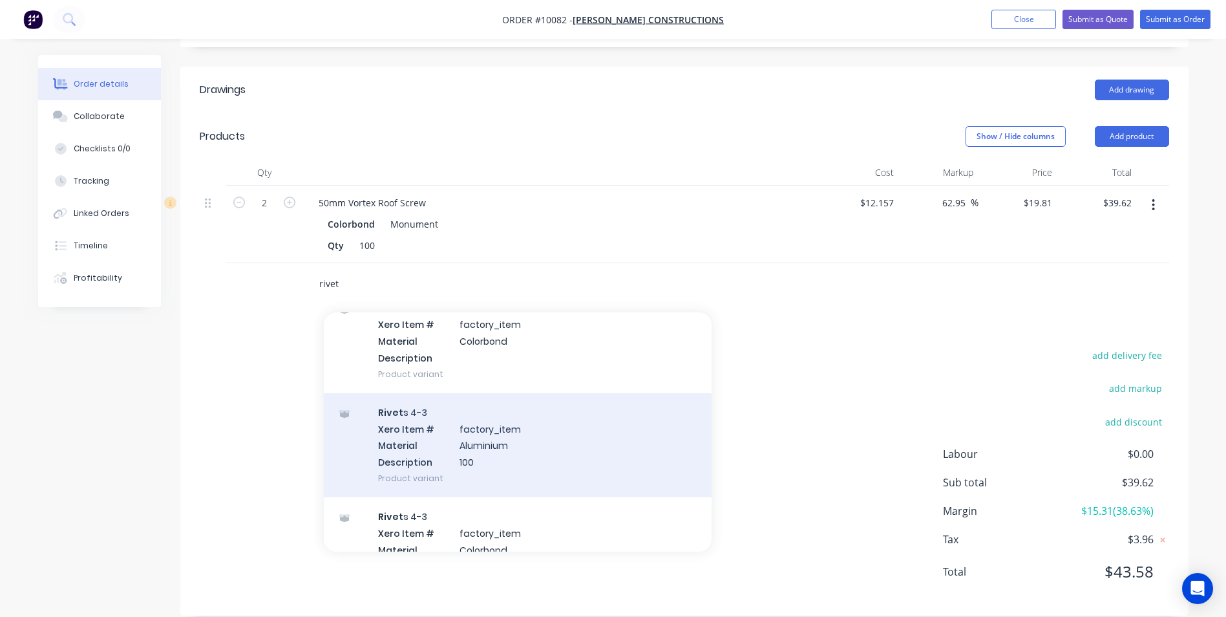
scroll to position [129, 0]
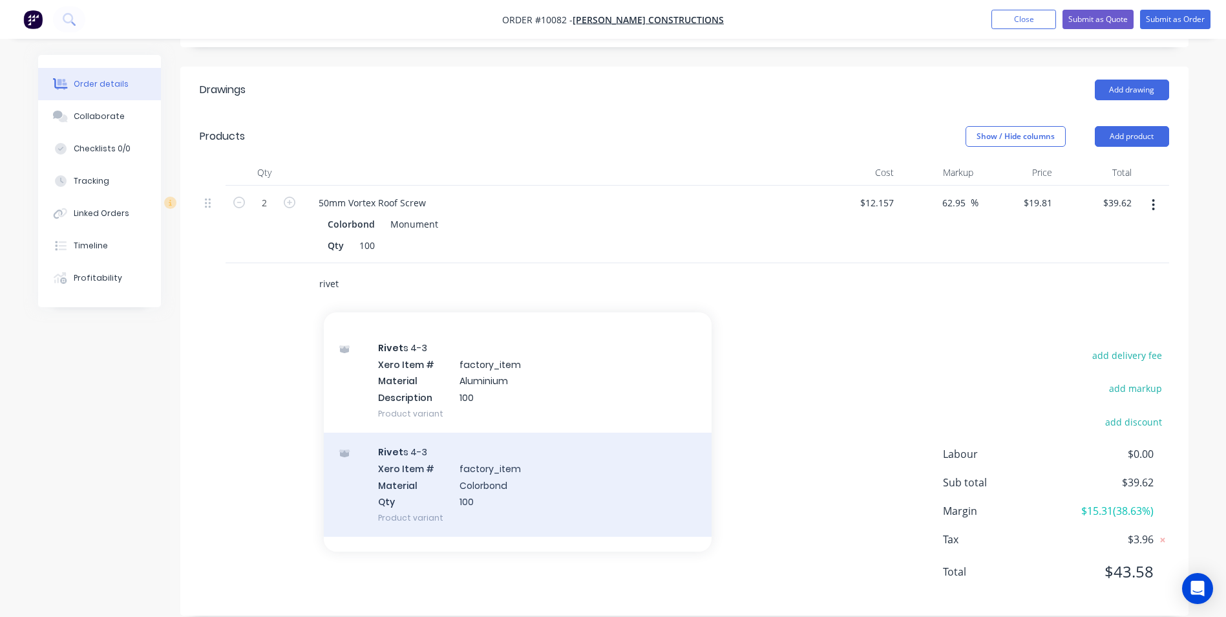
type input "rivet"
click at [491, 485] on div "Rivet s 4-3 Xero Item # factory_item Material Colorbond Qty 100 Product variant" at bounding box center [518, 485] width 388 height 104
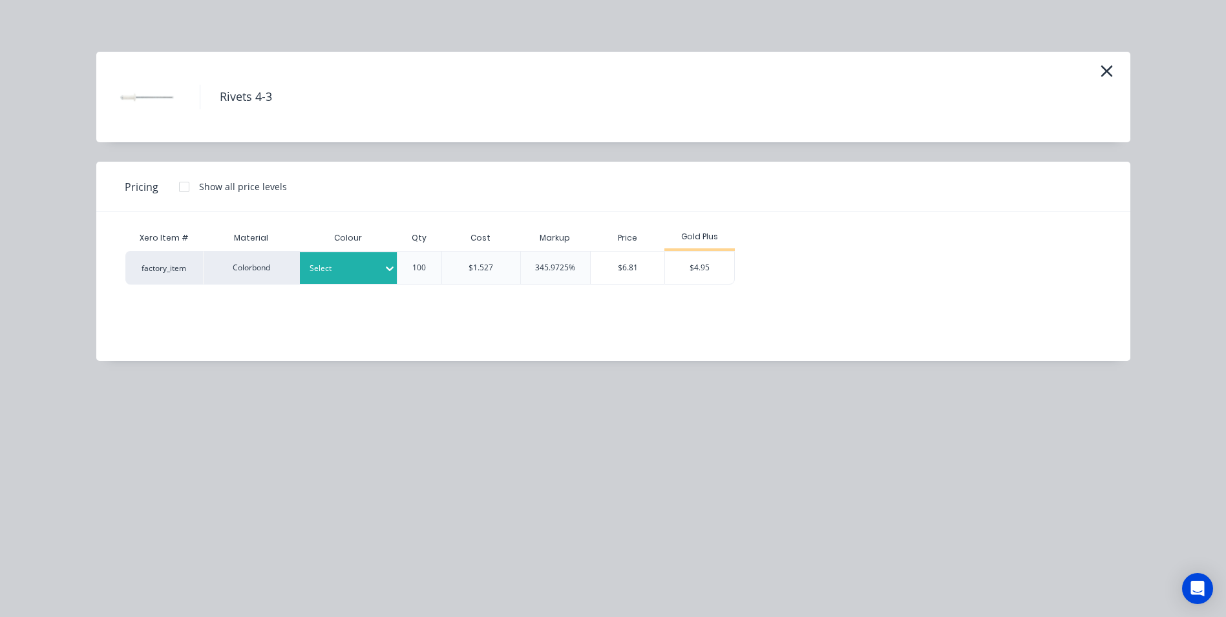
click at [354, 279] on div "Select" at bounding box center [348, 268] width 97 height 32
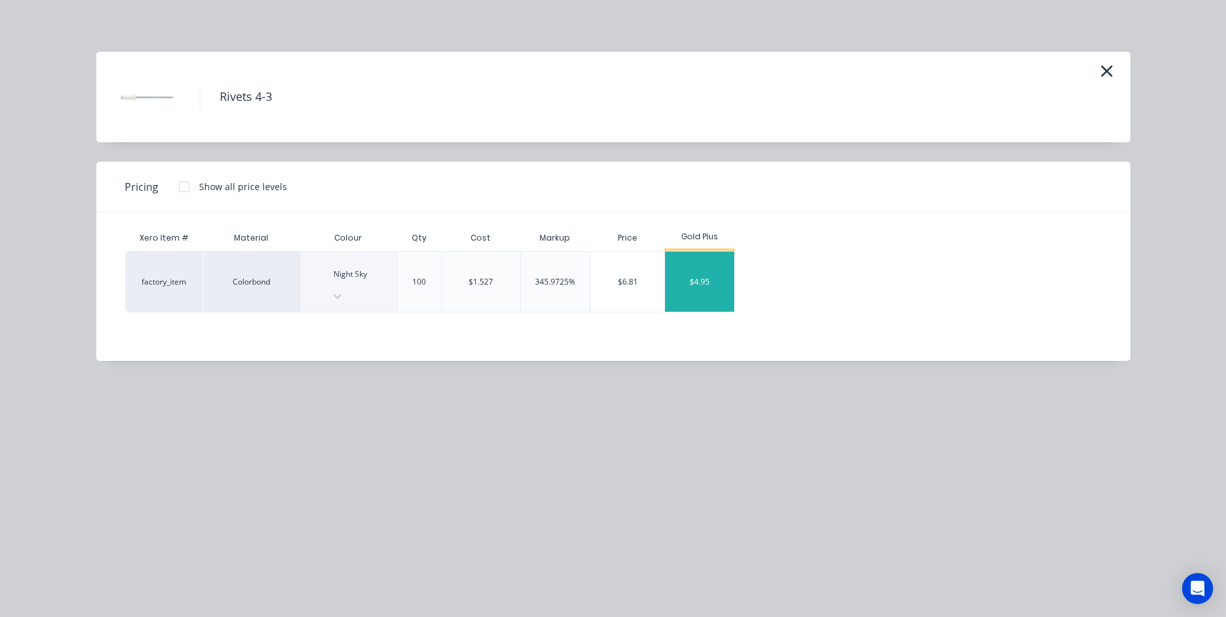
click at [692, 275] on div "$4.95" at bounding box center [699, 281] width 69 height 60
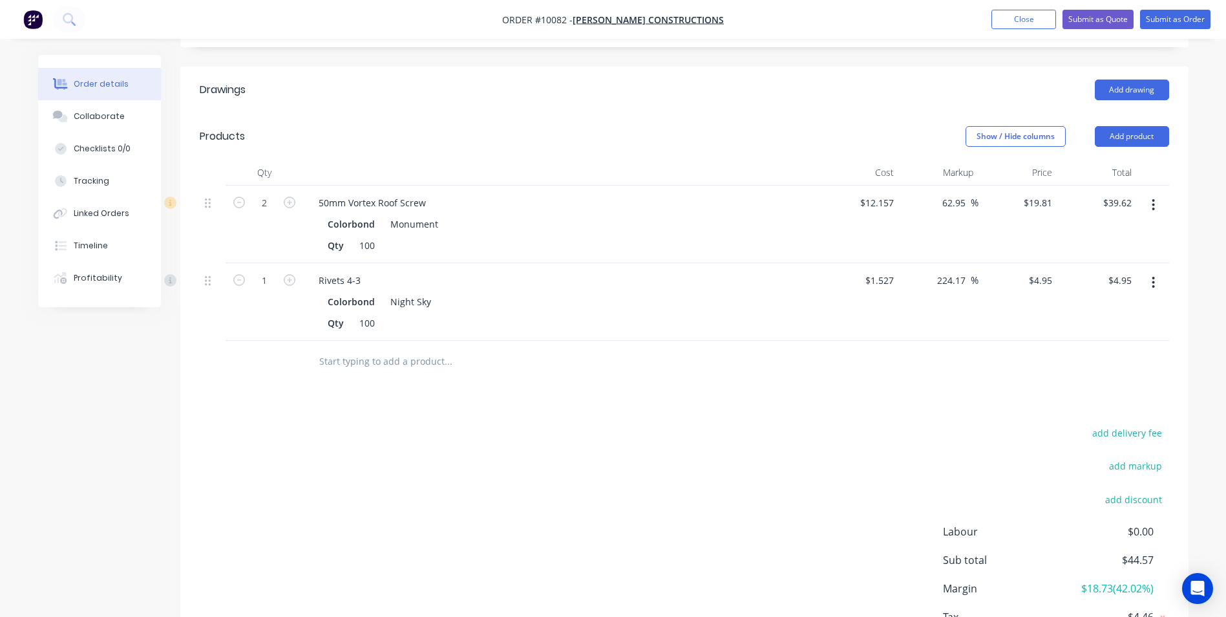
click at [1152, 275] on icon "button" at bounding box center [1153, 282] width 3 height 14
click at [1099, 333] on div "Duplicate" at bounding box center [1108, 342] width 100 height 19
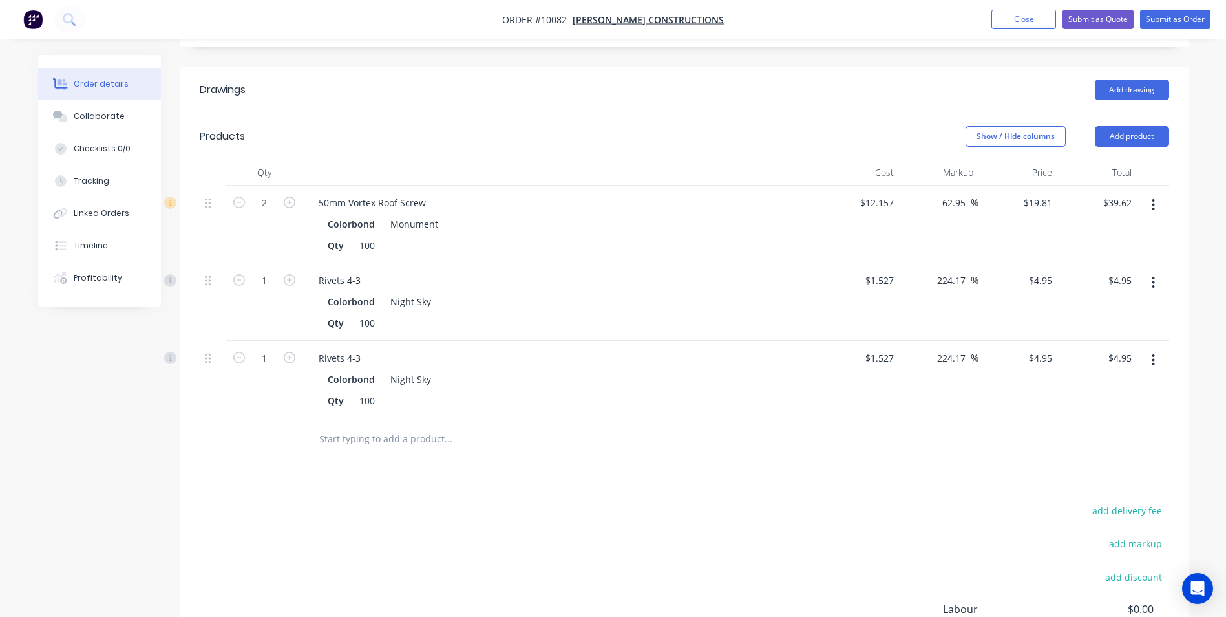
click at [1155, 353] on icon "button" at bounding box center [1153, 360] width 3 height 14
click at [1120, 385] on div "Edit" at bounding box center [1108, 394] width 100 height 19
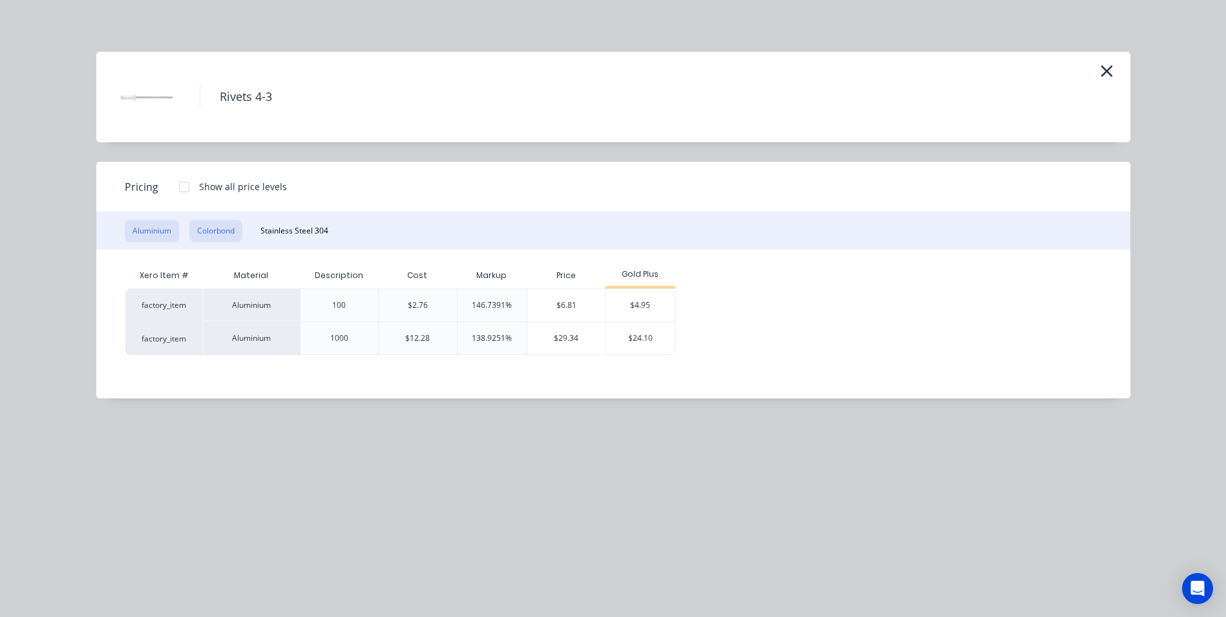
click at [216, 234] on button "Colorbond" at bounding box center [215, 231] width 53 height 22
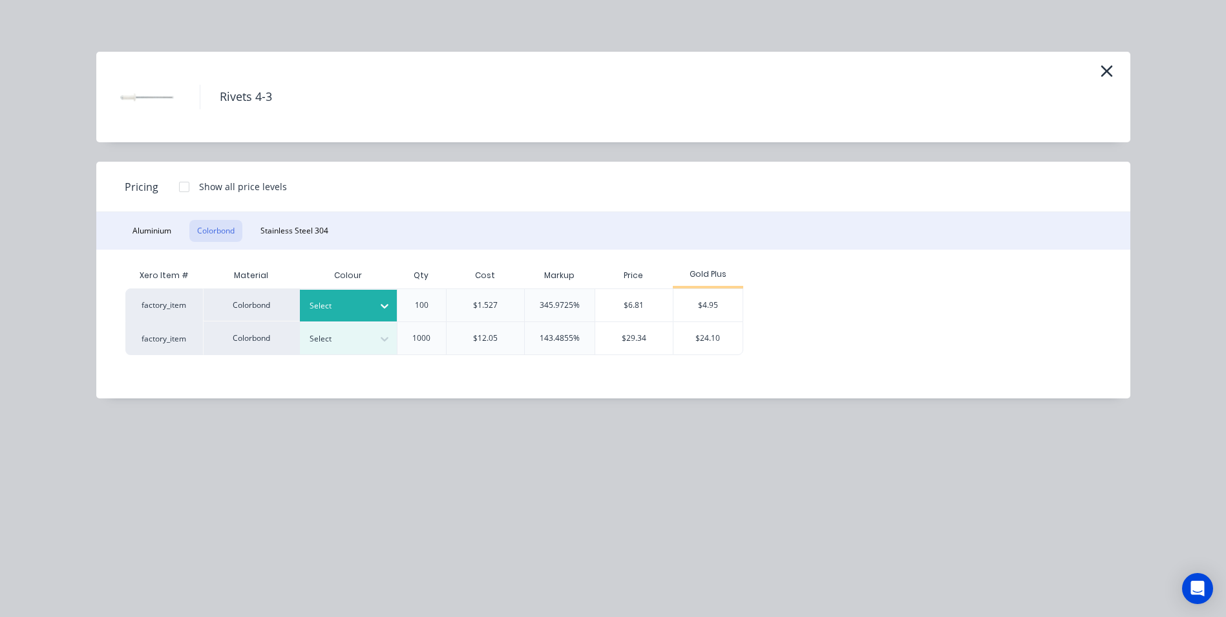
click at [366, 304] on div at bounding box center [339, 306] width 58 height 14
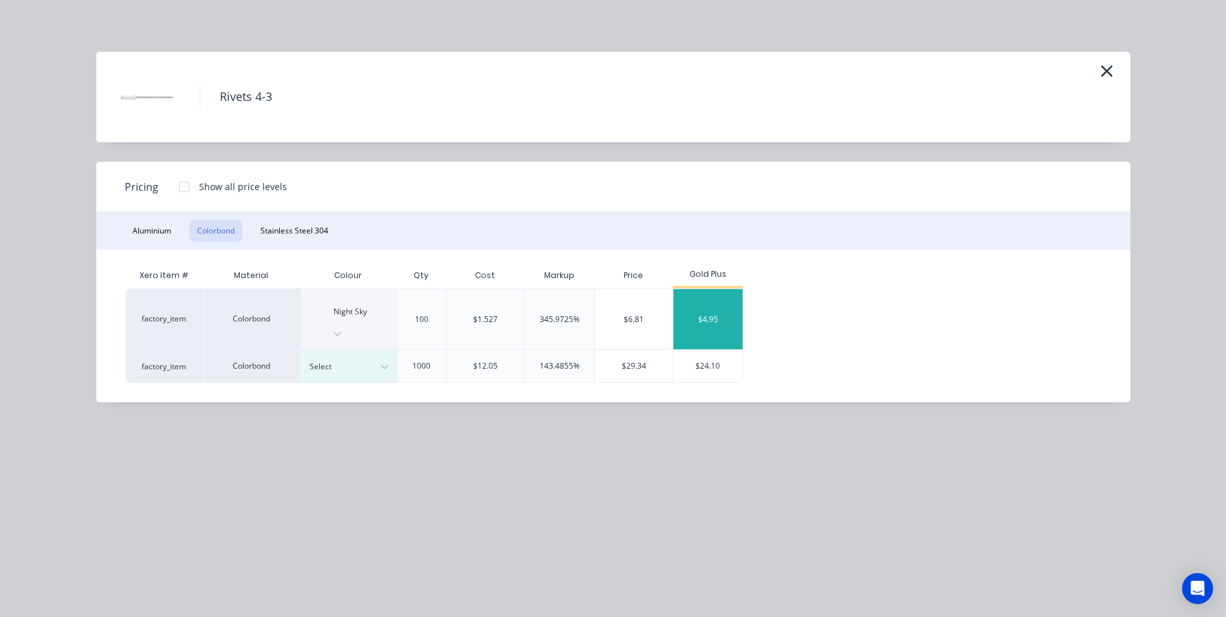
click at [733, 308] on div "$4.95" at bounding box center [708, 319] width 69 height 60
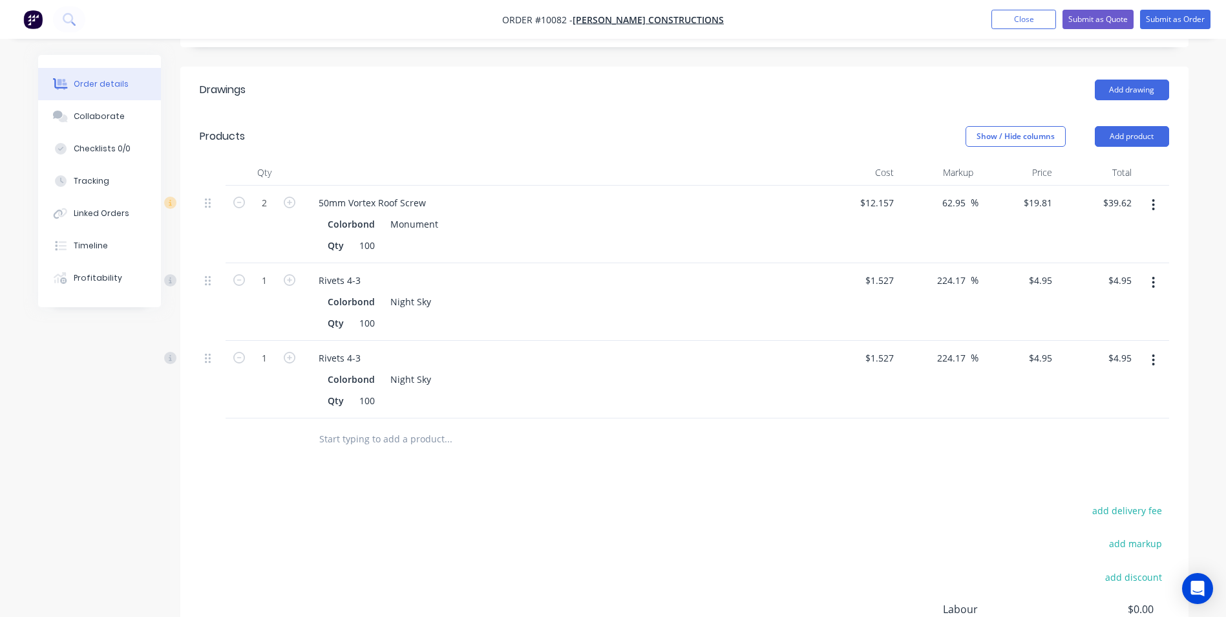
click at [347, 426] on input "text" at bounding box center [448, 439] width 259 height 26
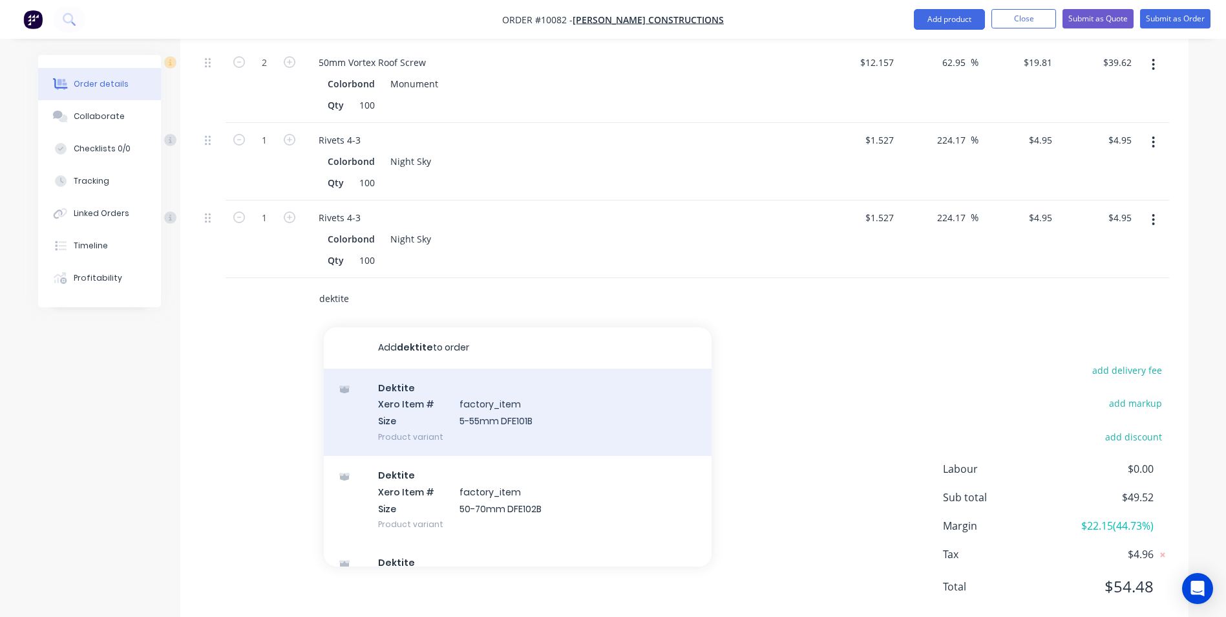
scroll to position [487, 0]
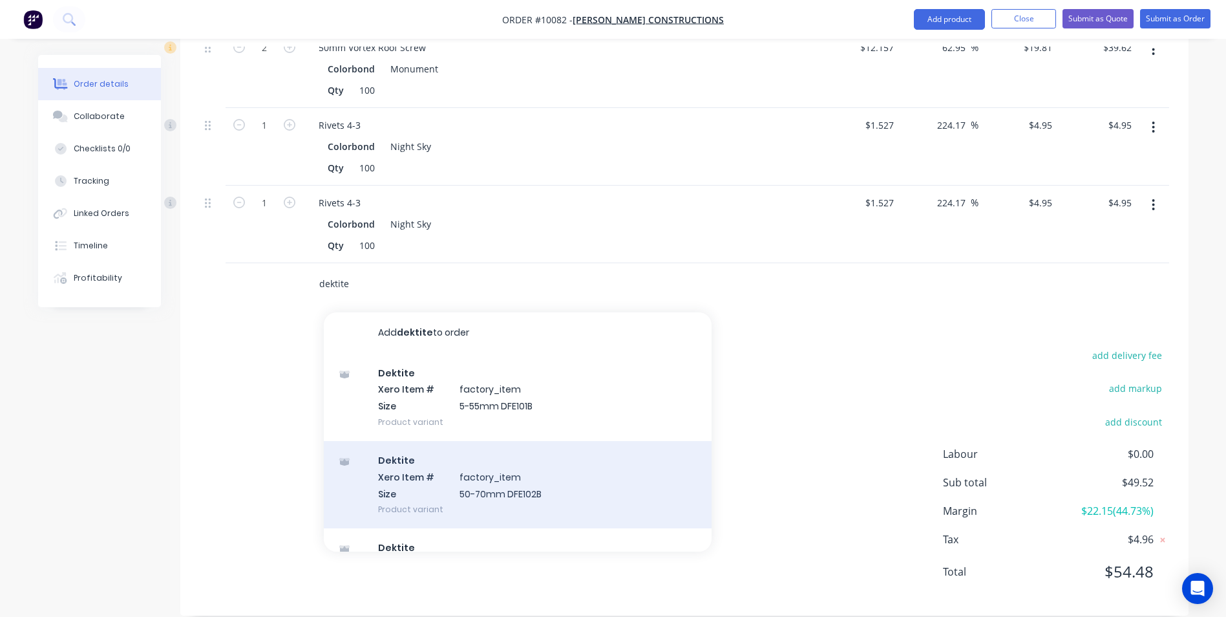
type input "dektite"
click at [563, 454] on div "Dektite Xero Item # factory_item Size 50-70mm DFE102B Product variant" at bounding box center [518, 484] width 388 height 87
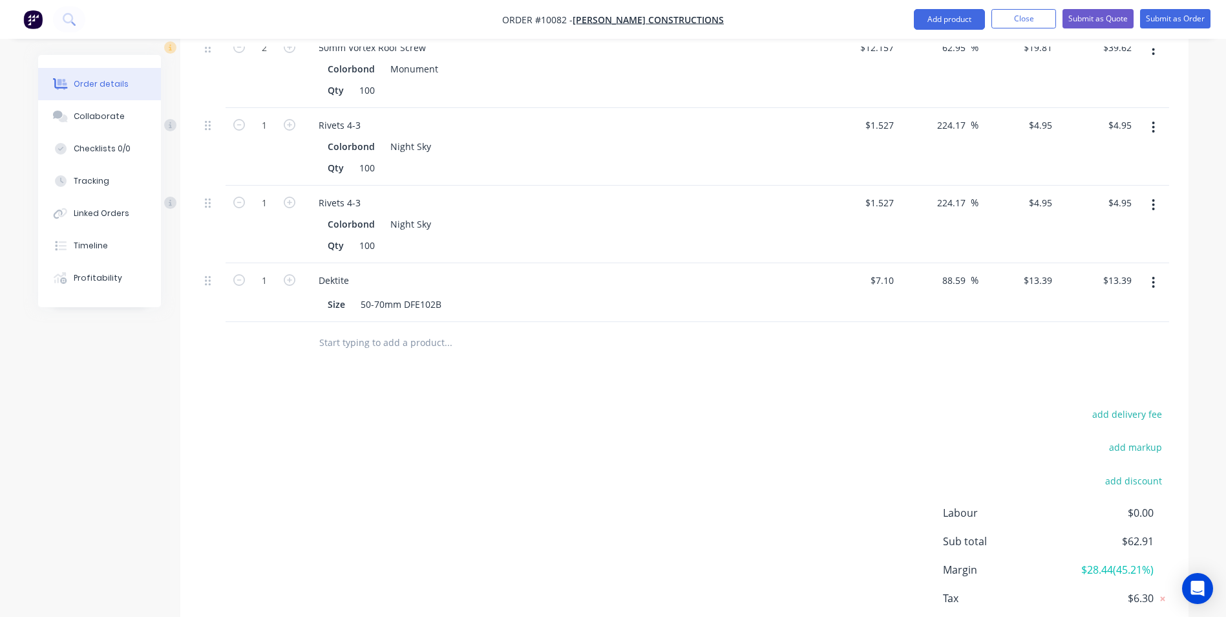
click at [392, 331] on input "text" at bounding box center [448, 343] width 259 height 26
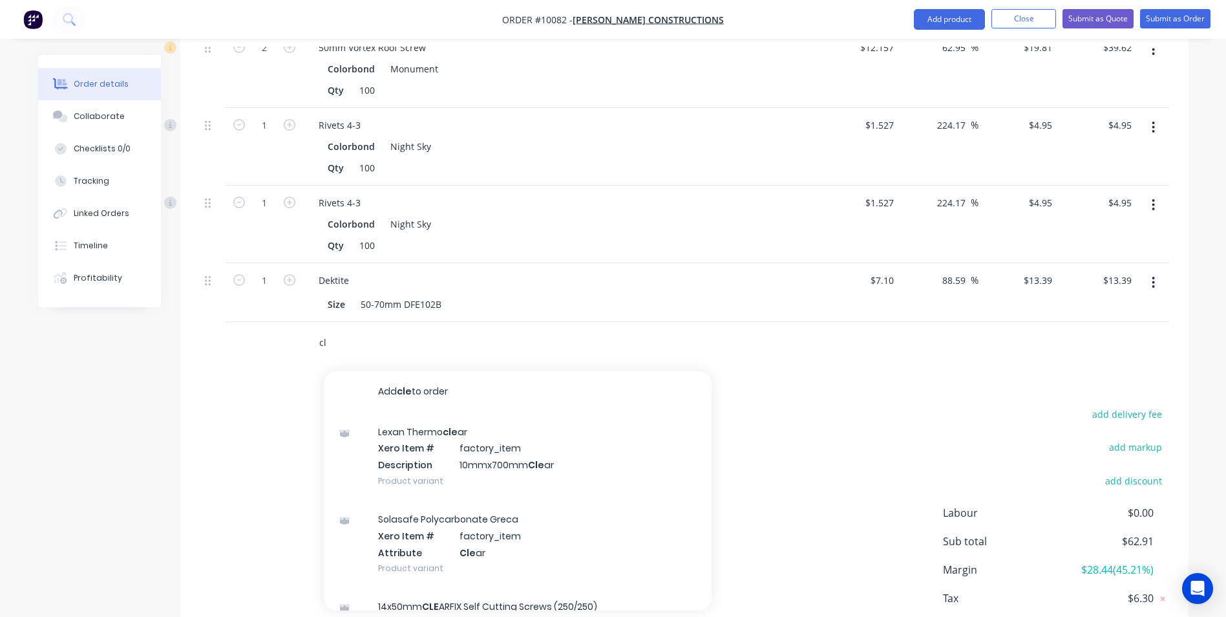
type input "c"
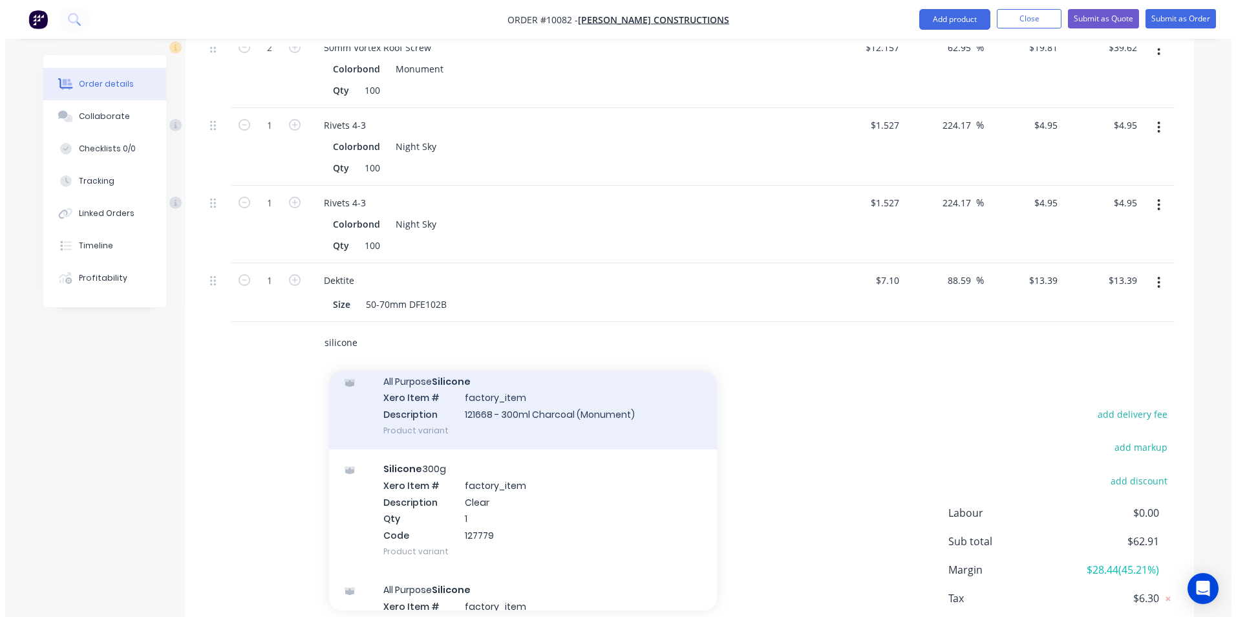
scroll to position [194, 0]
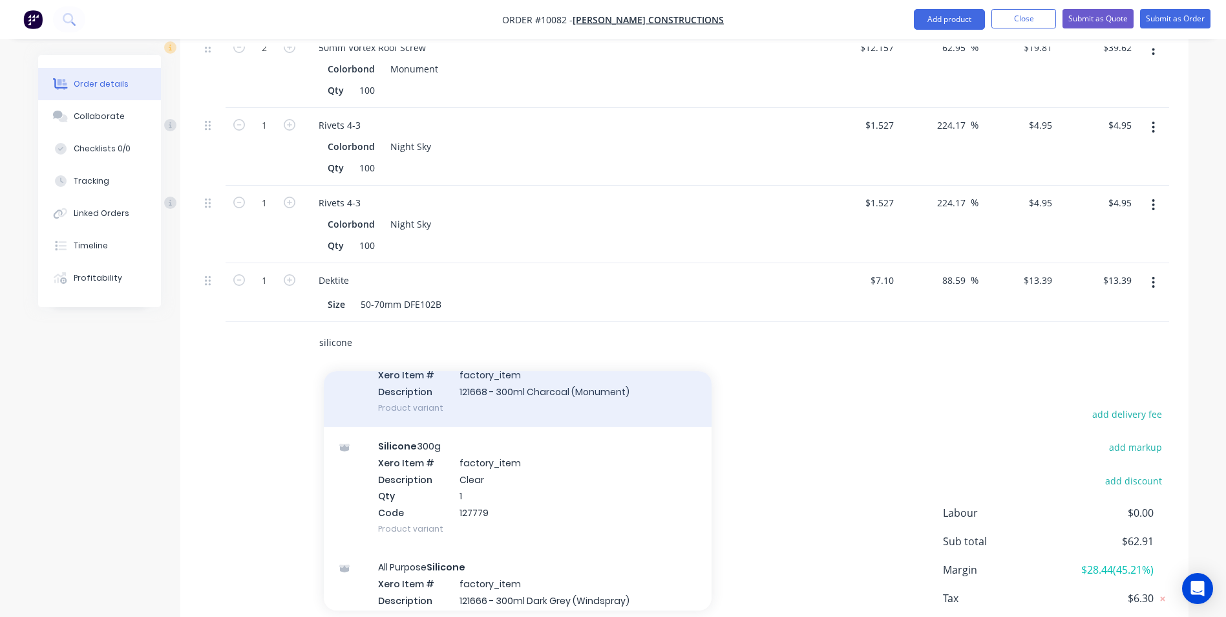
type input "silicone"
click at [504, 469] on div "Silicone 300g Xero Item # factory_item Description Clear Qty 1 Code 127779 Prod…" at bounding box center [518, 487] width 388 height 121
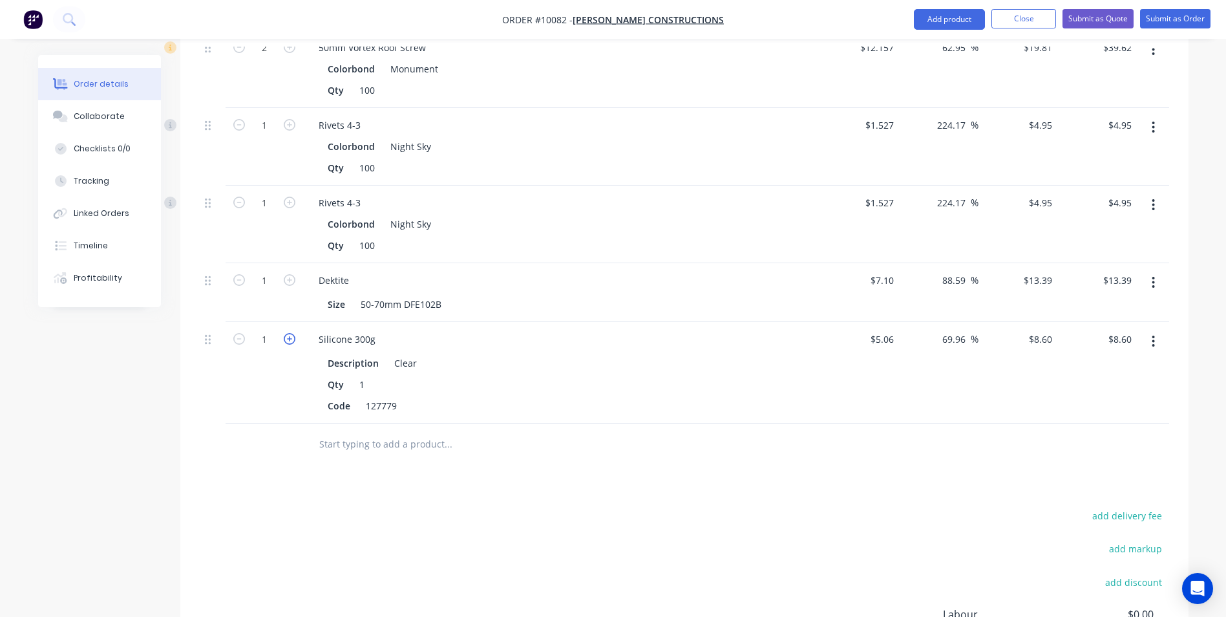
click at [287, 333] on icon "button" at bounding box center [290, 339] width 12 height 12
type input "2"
type input "$17.20"
click at [287, 333] on icon "button" at bounding box center [290, 339] width 12 height 12
type input "3"
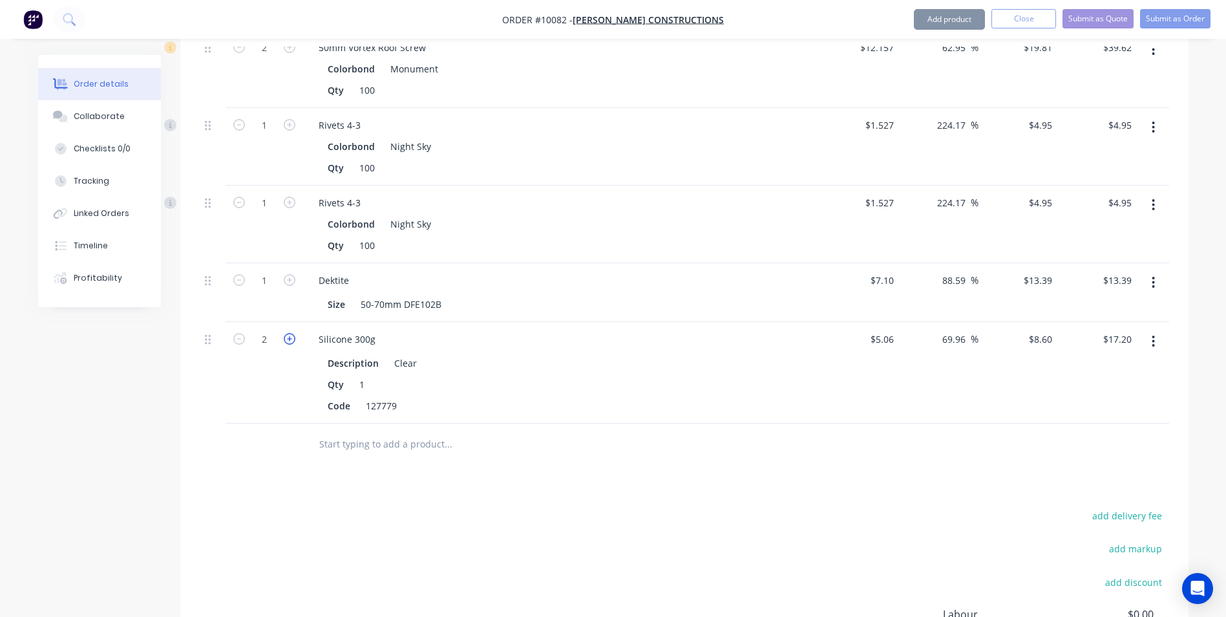
type input "$25.80"
click at [287, 333] on icon "button" at bounding box center [290, 339] width 12 height 12
type input "4"
type input "$34.40"
click at [287, 333] on icon "button" at bounding box center [290, 339] width 12 height 12
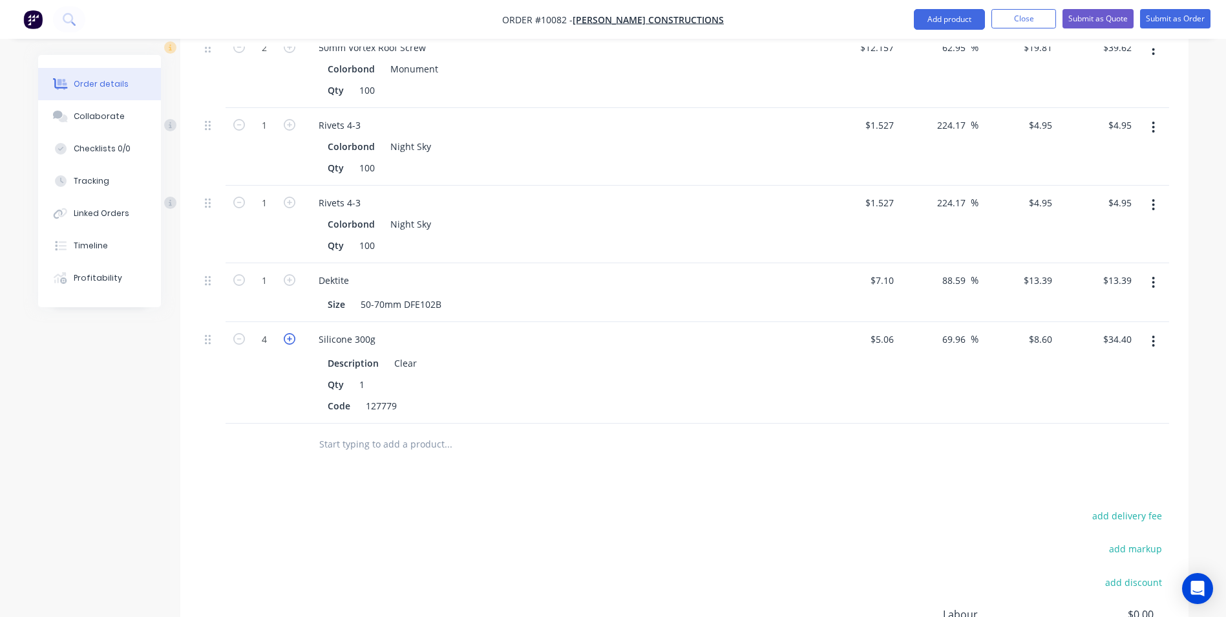
type input "5"
type input "$43.00"
click at [287, 333] on icon "button" at bounding box center [290, 339] width 12 height 12
type input "6"
type input "$51.60"
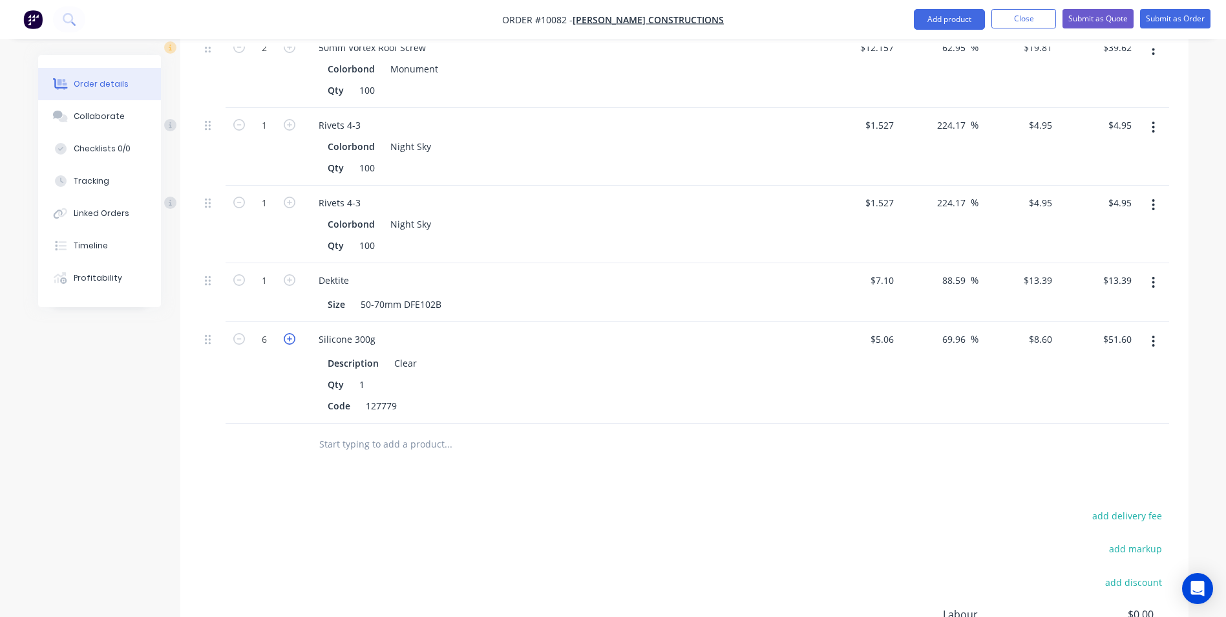
click at [287, 333] on icon "button" at bounding box center [290, 339] width 12 height 12
type input "7"
type input "$60.20"
click at [287, 333] on icon "button" at bounding box center [290, 339] width 12 height 12
type input "8"
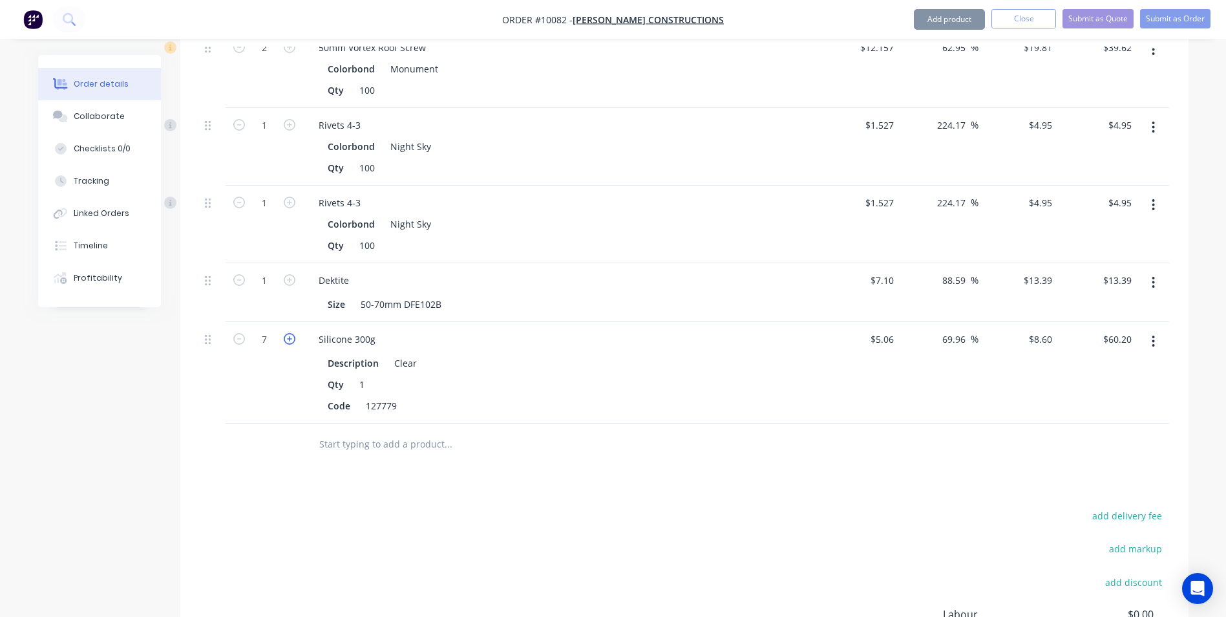
type input "$68.80"
click at [287, 333] on icon "button" at bounding box center [290, 339] width 12 height 12
type input "9"
type input "$77.40"
click at [287, 333] on icon "button" at bounding box center [290, 339] width 12 height 12
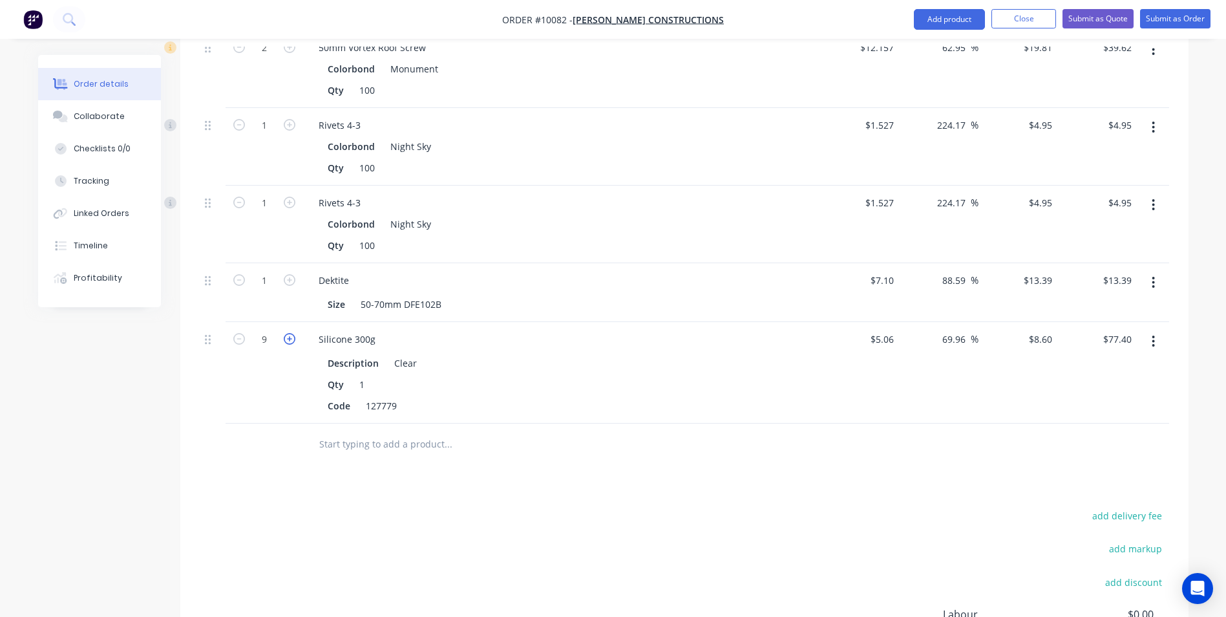
type input "10"
type input "$86.00"
click at [287, 333] on icon "button" at bounding box center [290, 339] width 12 height 12
type input "11"
type input "$94.60"
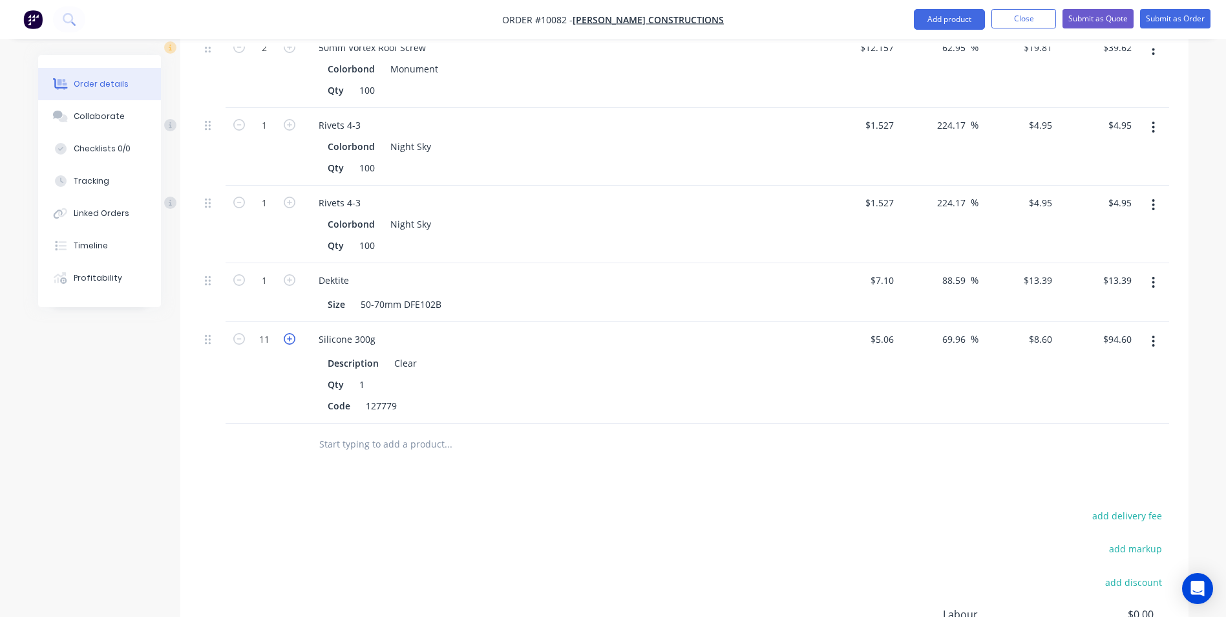
click at [287, 333] on icon "button" at bounding box center [290, 339] width 12 height 12
type input "12"
type input "$103.20"
click at [1180, 16] on button "Submit as Order" at bounding box center [1175, 18] width 70 height 19
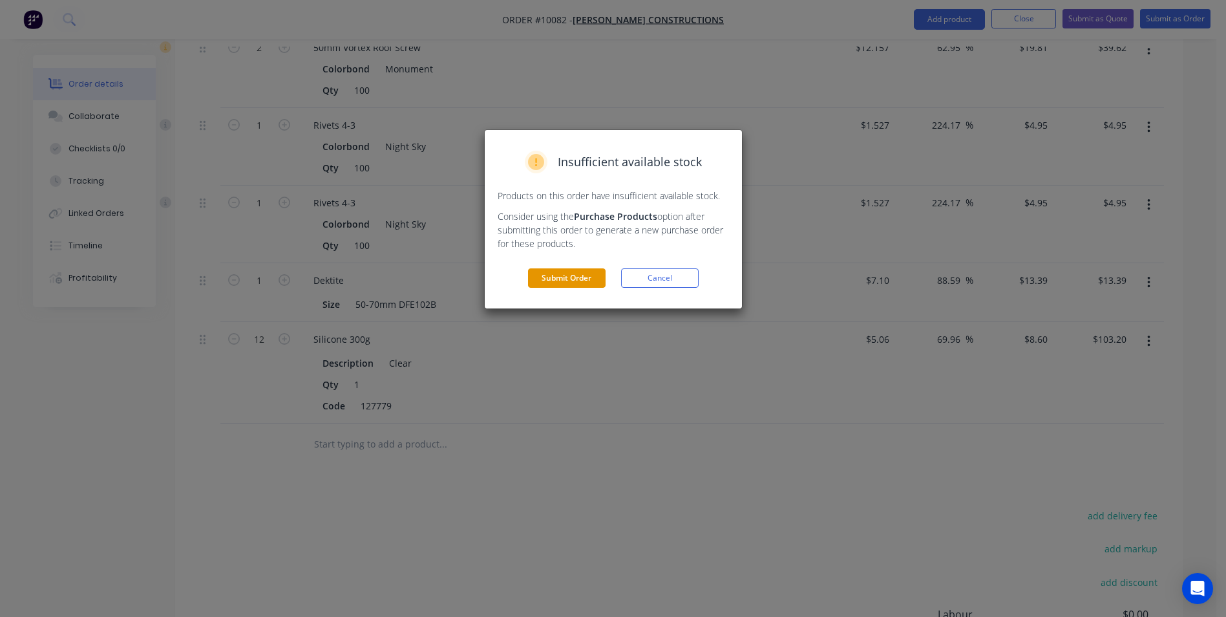
click at [595, 279] on button "Submit Order" at bounding box center [567, 277] width 78 height 19
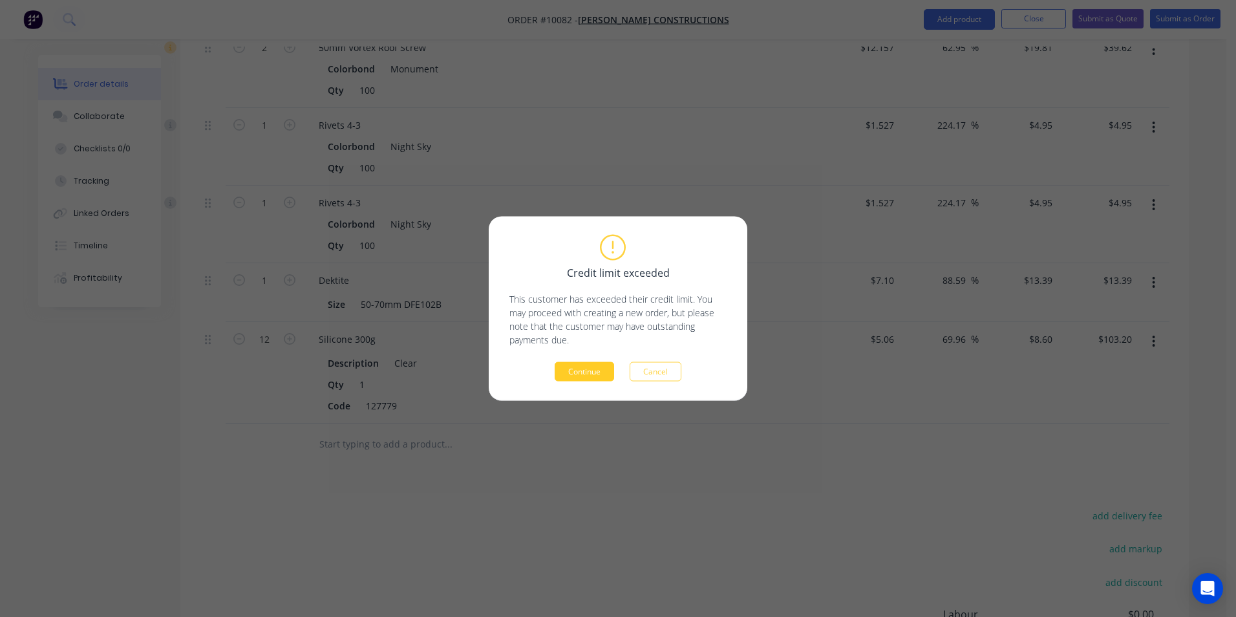
click at [593, 374] on button "Continue" at bounding box center [584, 371] width 59 height 19
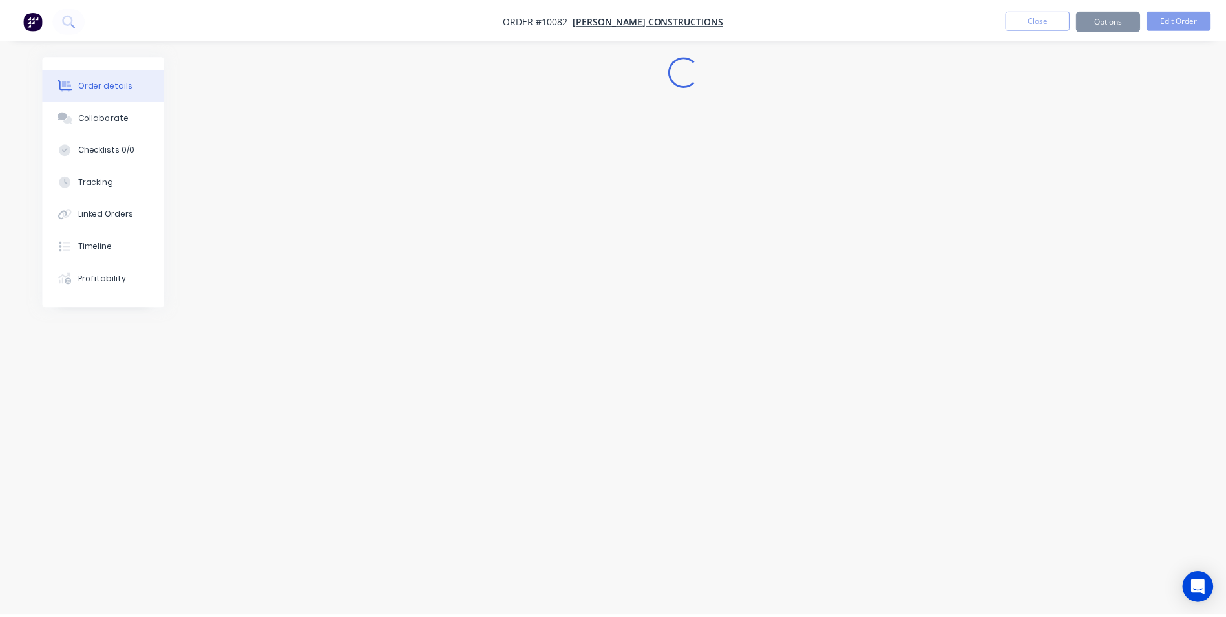
scroll to position [0, 0]
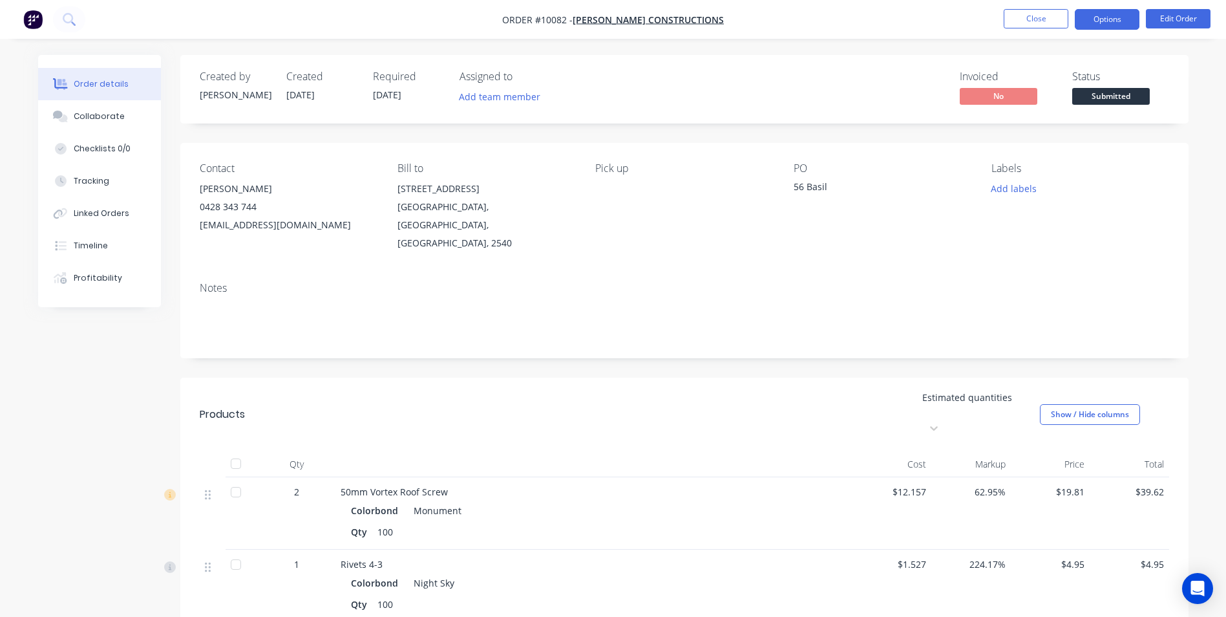
click at [1085, 23] on button "Options" at bounding box center [1107, 19] width 65 height 21
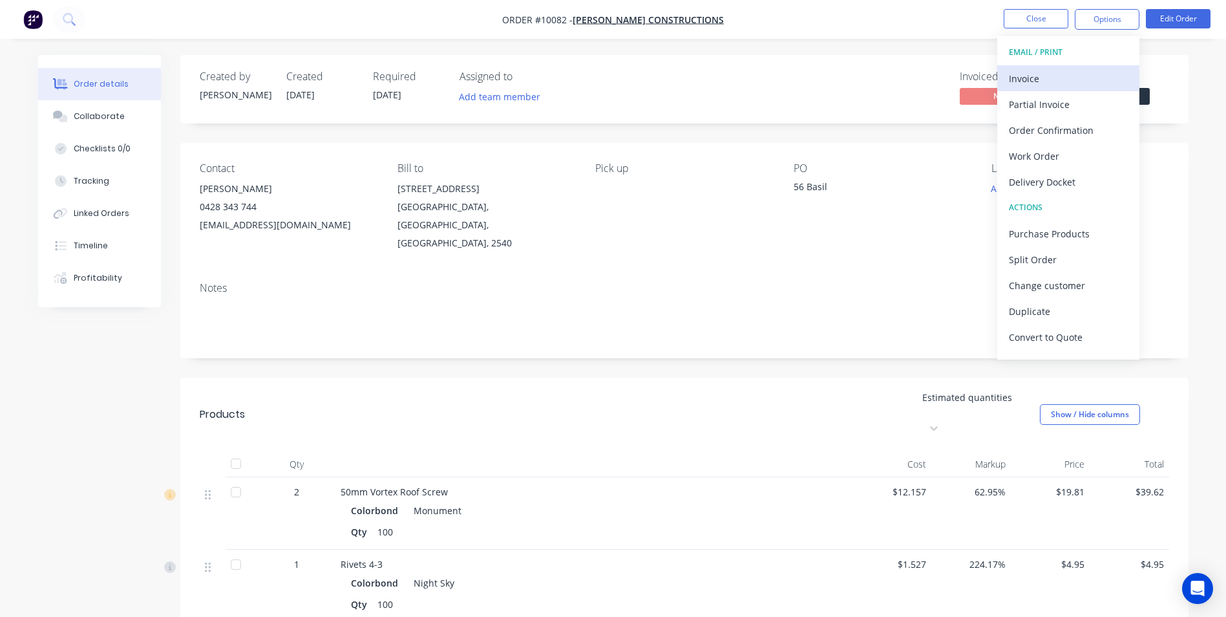
click at [1017, 81] on div "Invoice" at bounding box center [1068, 78] width 119 height 19
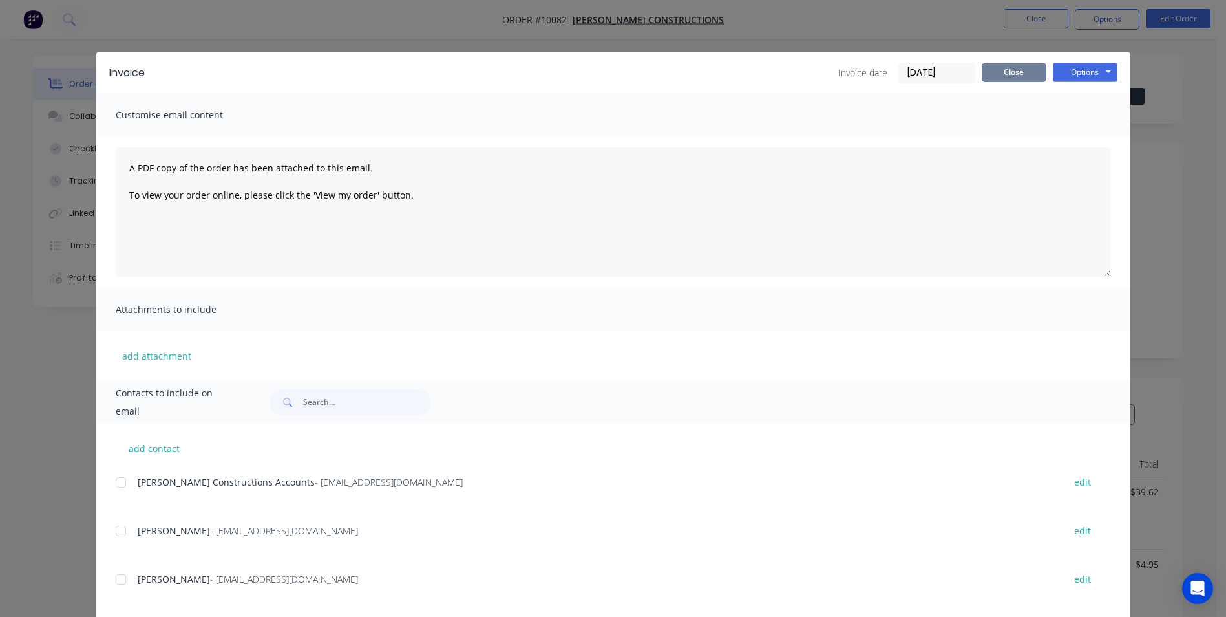
click at [999, 74] on button "Close" at bounding box center [1014, 72] width 65 height 19
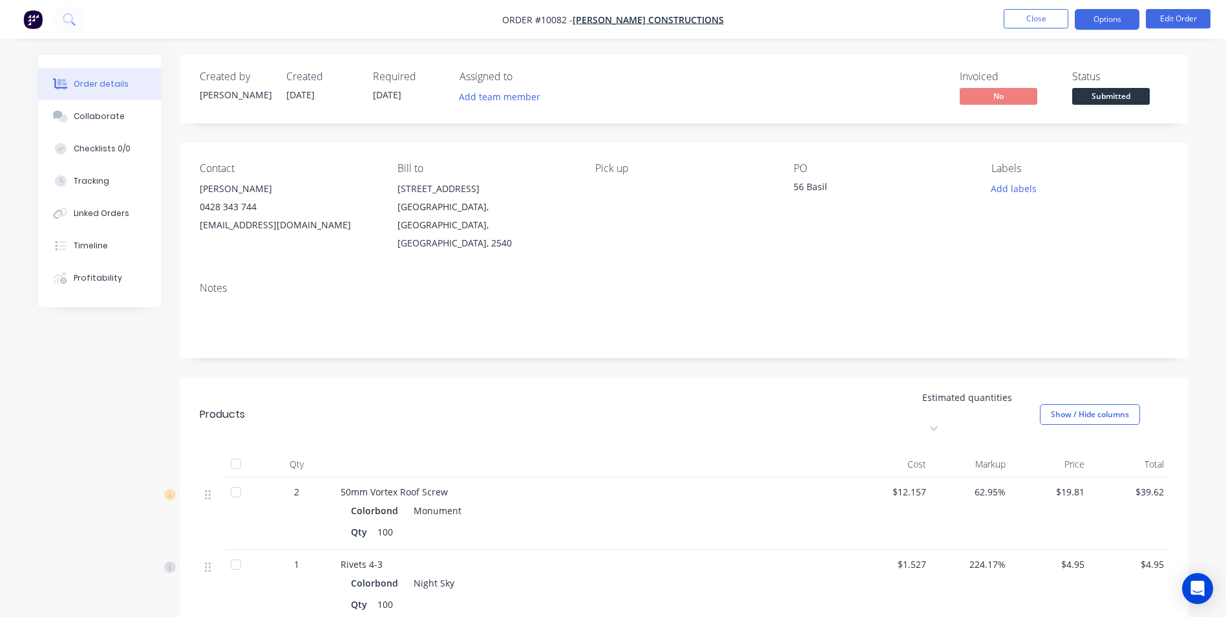
click at [1096, 25] on button "Options" at bounding box center [1107, 19] width 65 height 21
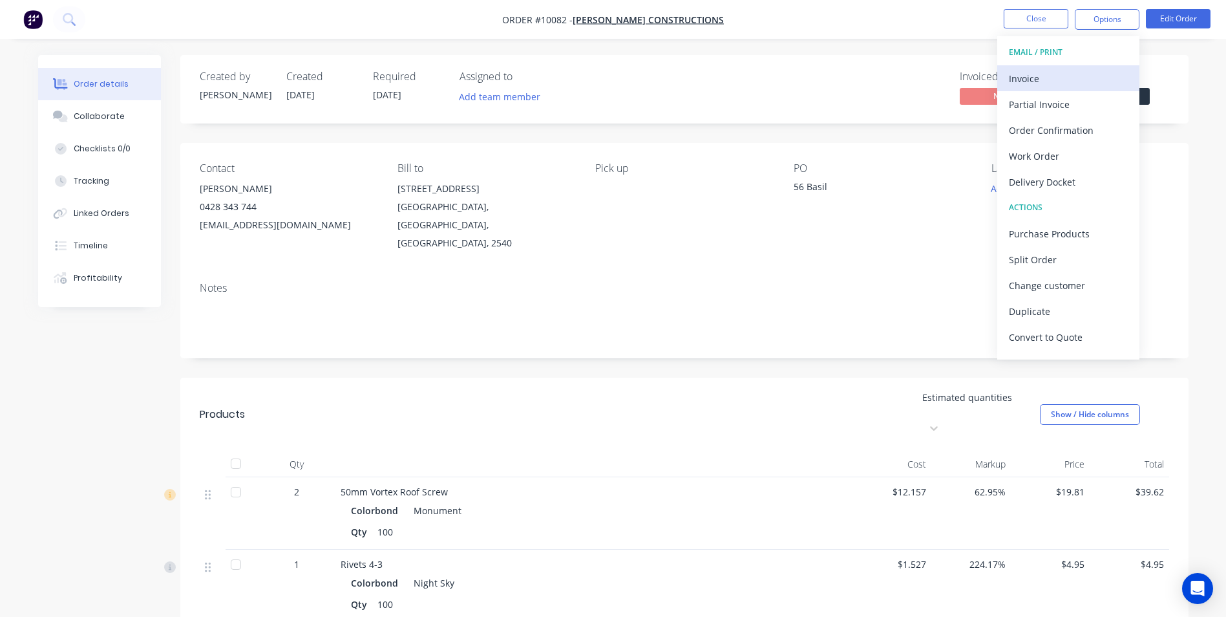
click at [1030, 87] on div "Invoice" at bounding box center [1068, 78] width 119 height 19
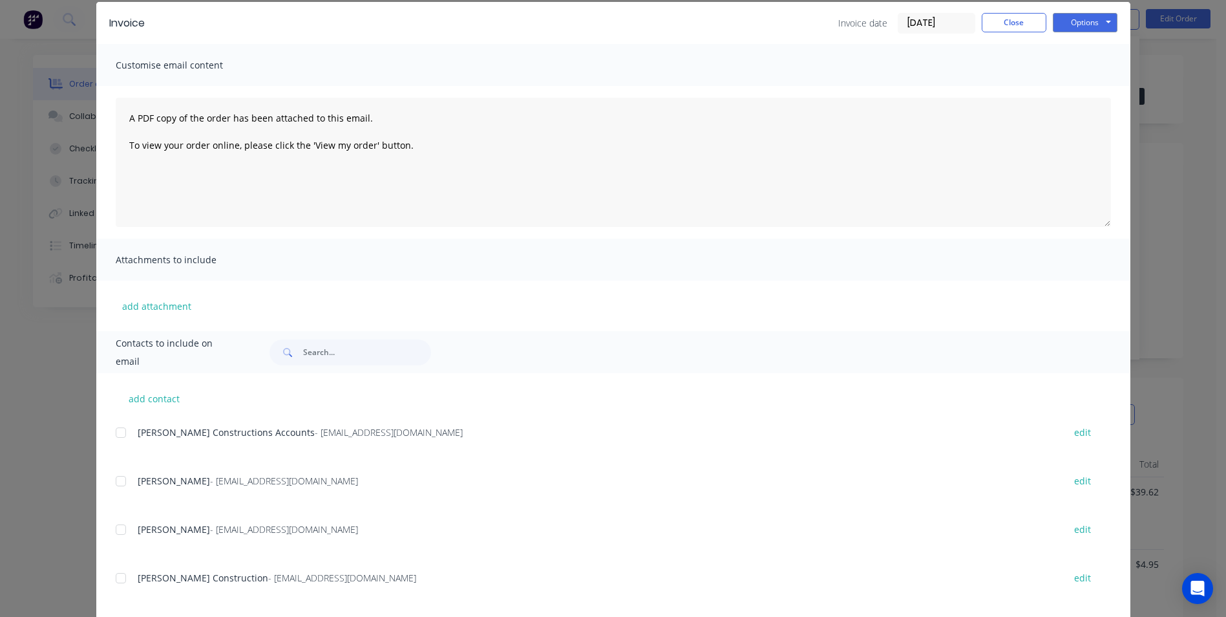
scroll to position [129, 0]
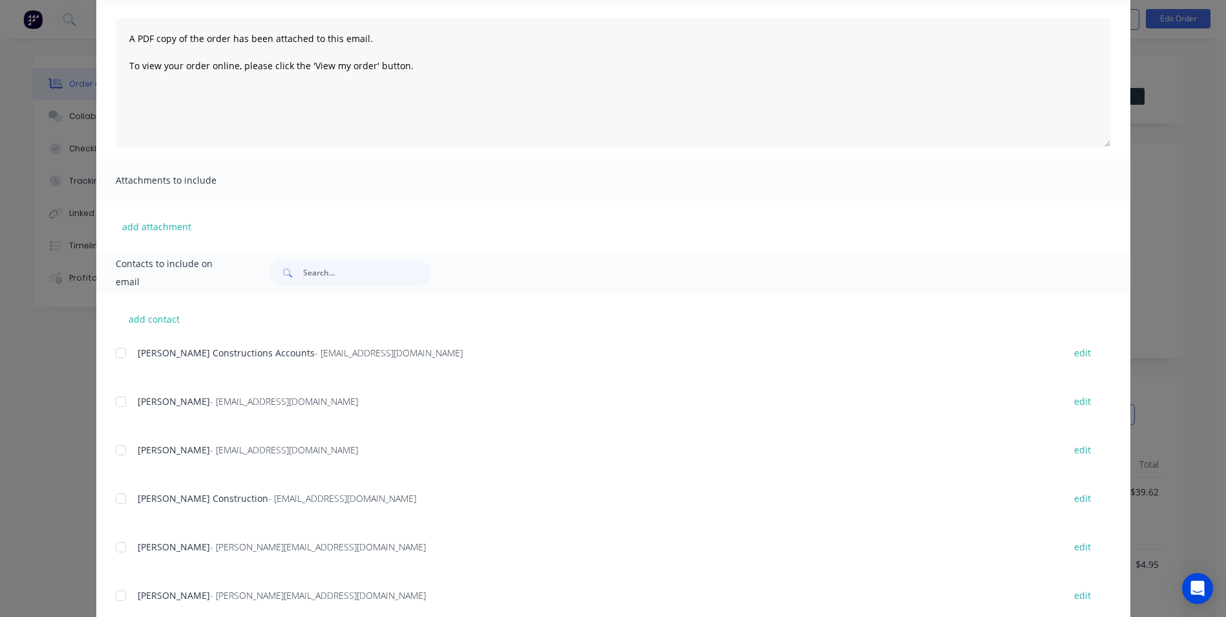
click at [123, 357] on div at bounding box center [121, 353] width 26 height 26
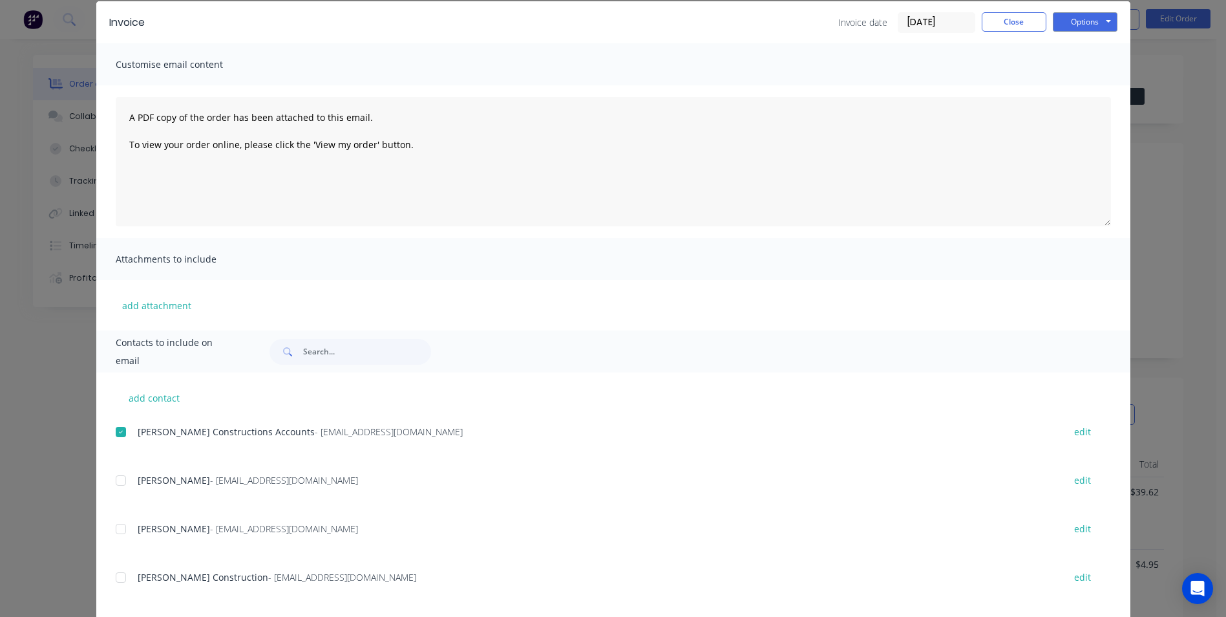
scroll to position [0, 0]
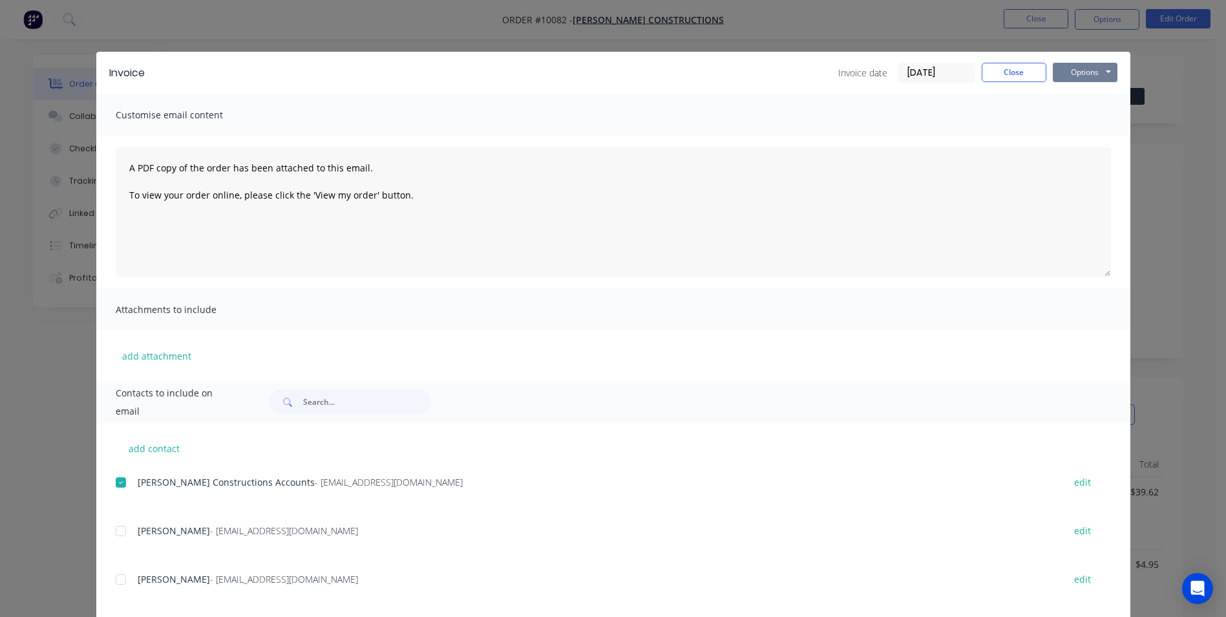
click at [1056, 75] on button "Options" at bounding box center [1085, 72] width 65 height 19
click at [1061, 145] on button "Email" at bounding box center [1094, 137] width 83 height 21
click at [1003, 67] on button "Close" at bounding box center [1014, 72] width 65 height 19
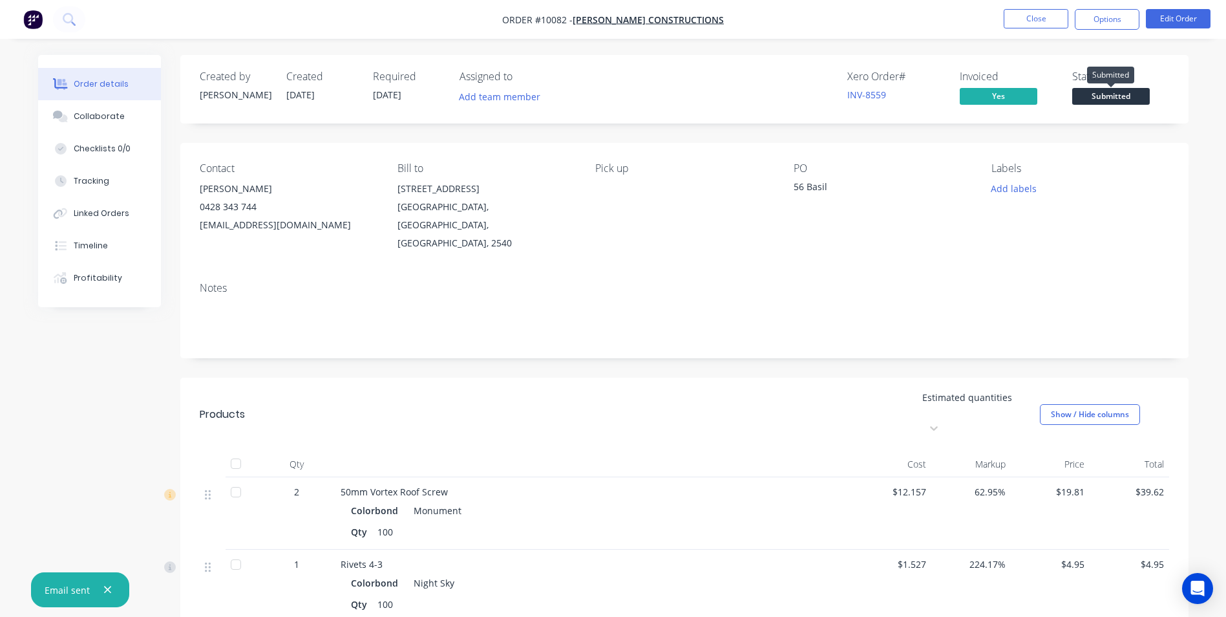
click at [1106, 99] on span "Submitted" at bounding box center [1112, 96] width 78 height 16
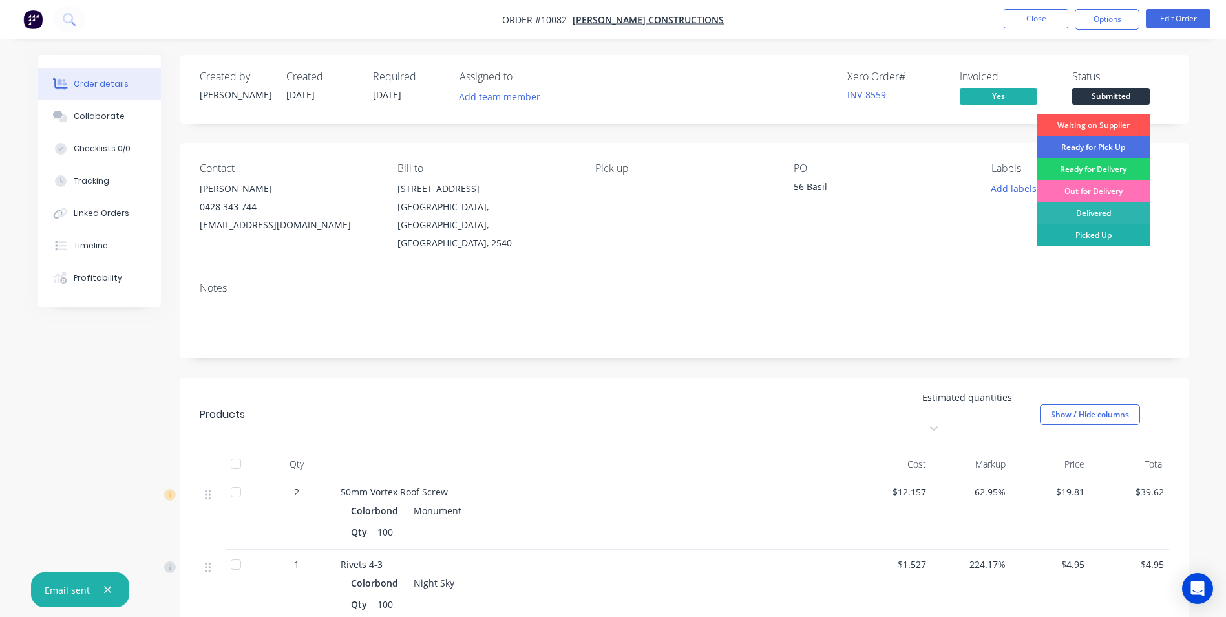
click at [1100, 234] on div "Picked Up" at bounding box center [1093, 235] width 113 height 22
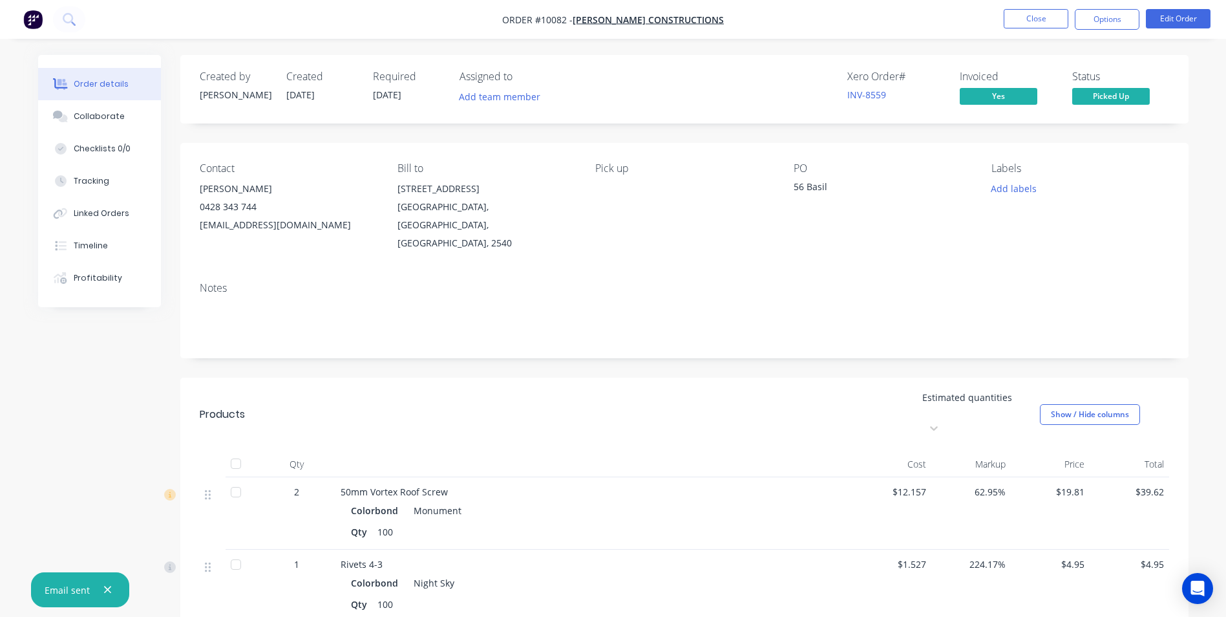
click at [33, 23] on img "button" at bounding box center [32, 19] width 19 height 19
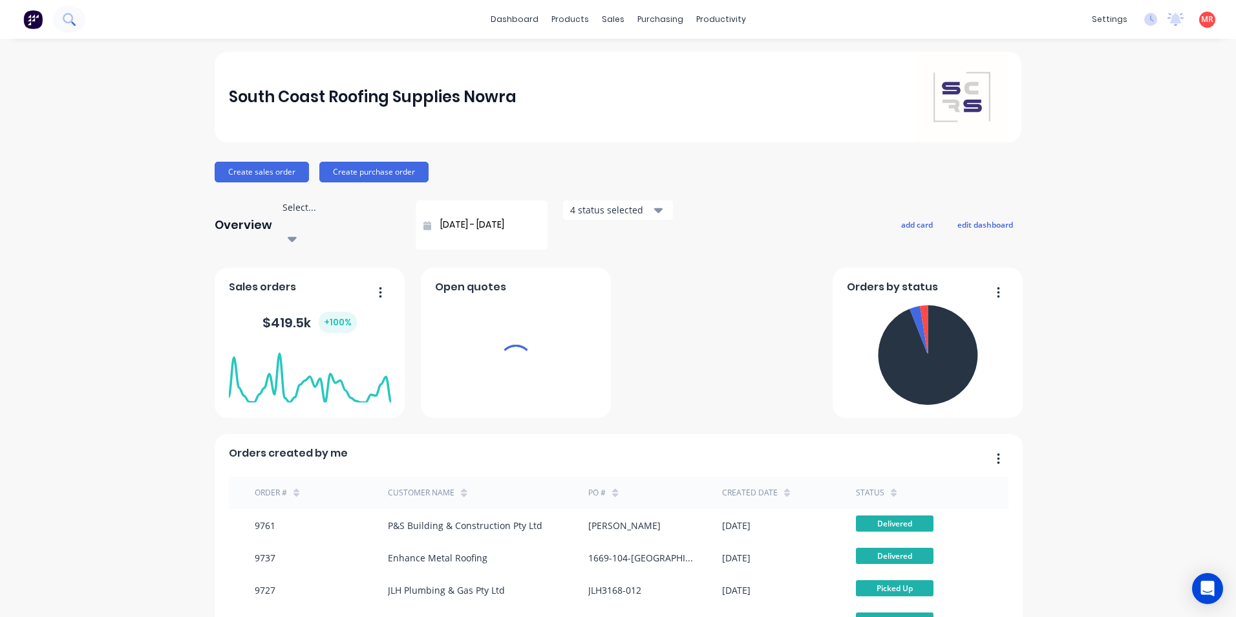
click at [74, 18] on icon at bounding box center [69, 19] width 12 height 12
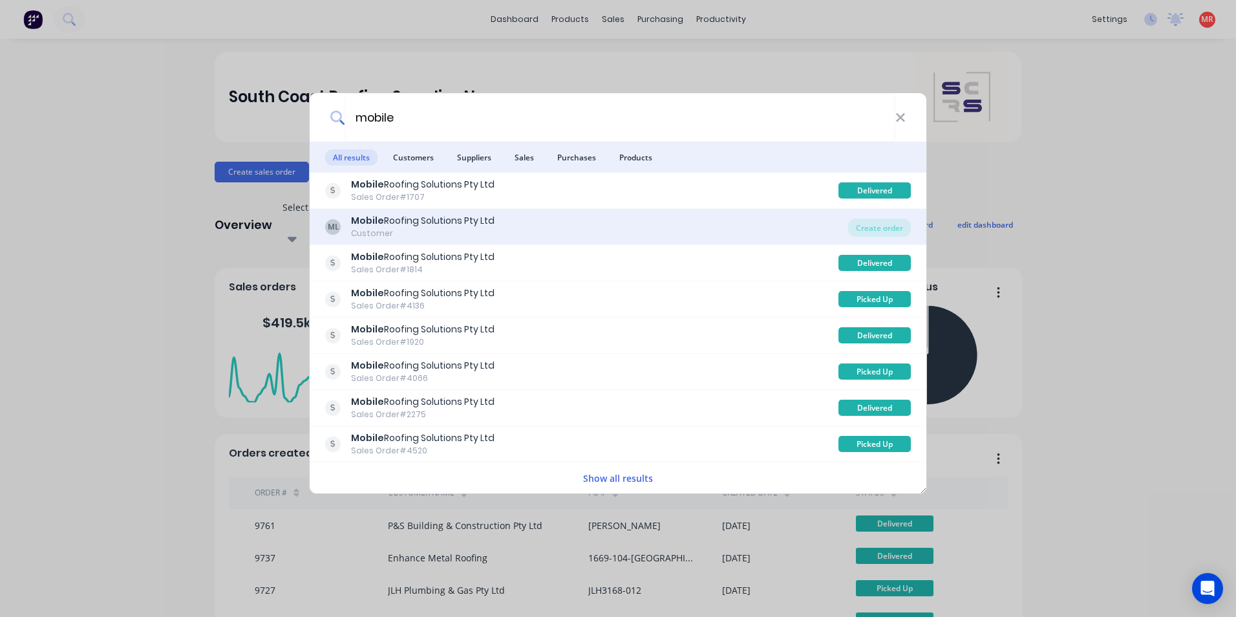
type input "mobile"
click at [458, 222] on div "Mobile Roofing Solutions Pty Ltd" at bounding box center [423, 221] width 144 height 14
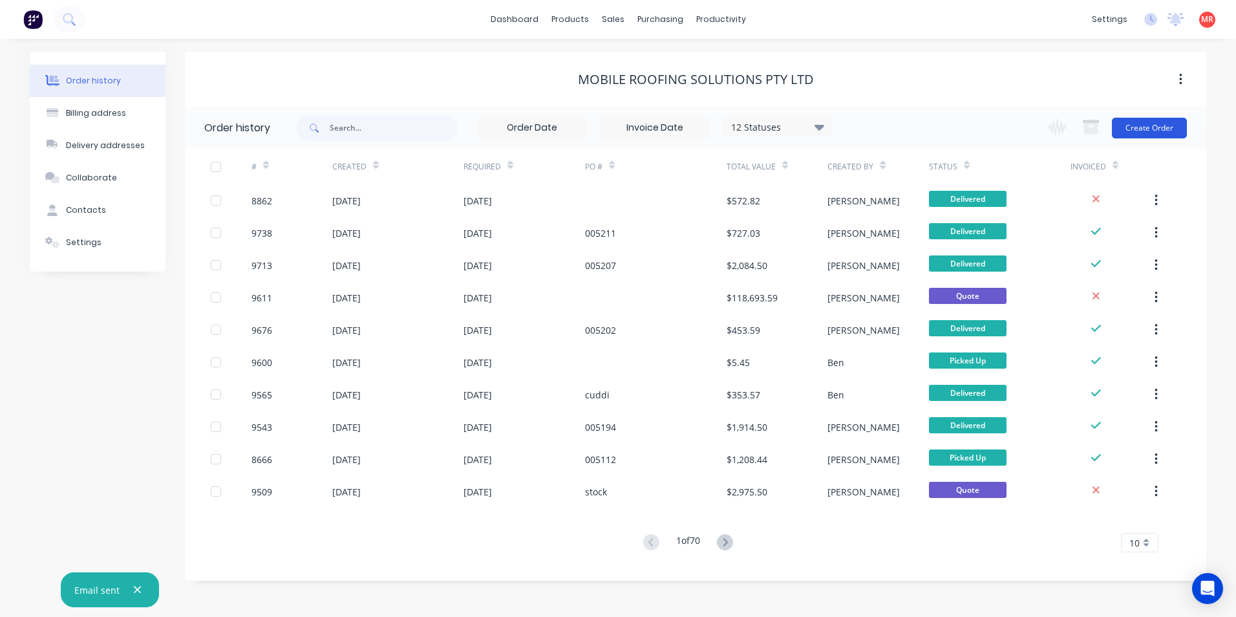
click at [1142, 125] on button "Create Order" at bounding box center [1149, 128] width 75 height 21
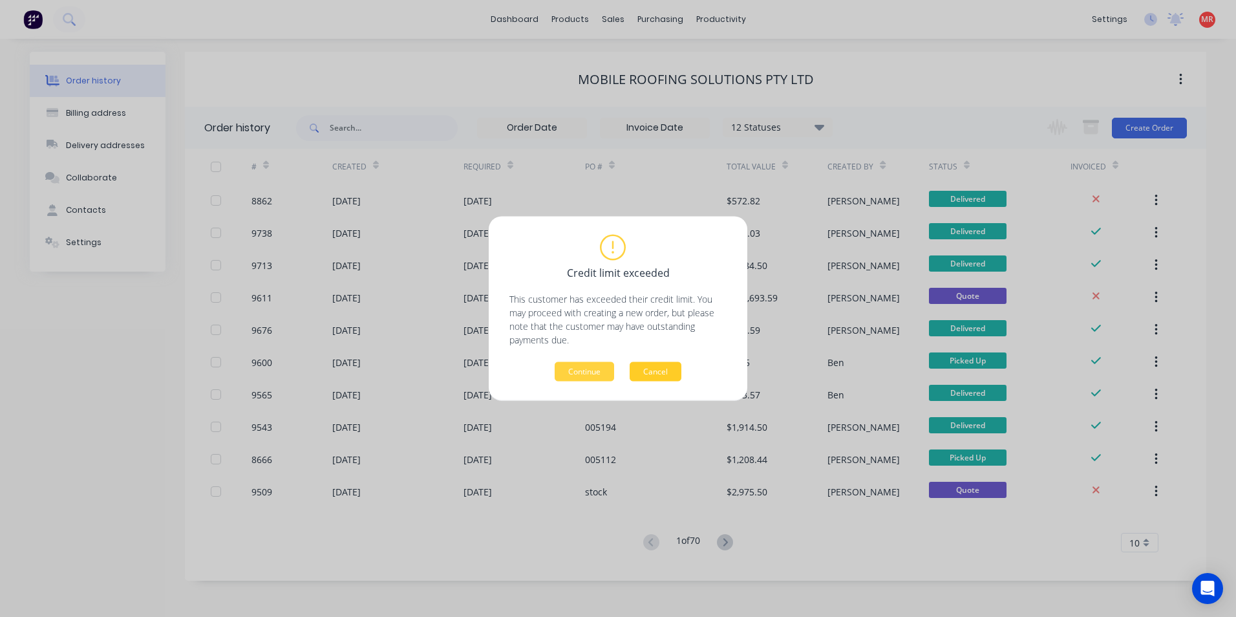
click at [665, 364] on button "Cancel" at bounding box center [656, 371] width 52 height 19
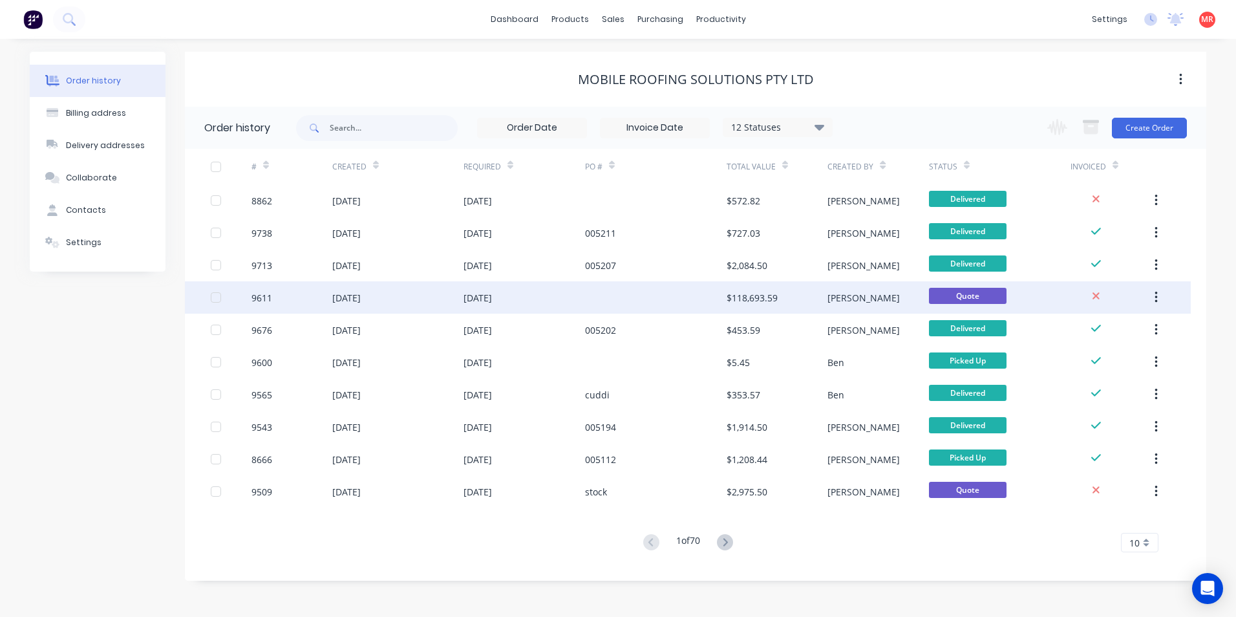
click at [681, 295] on div at bounding box center [656, 297] width 142 height 32
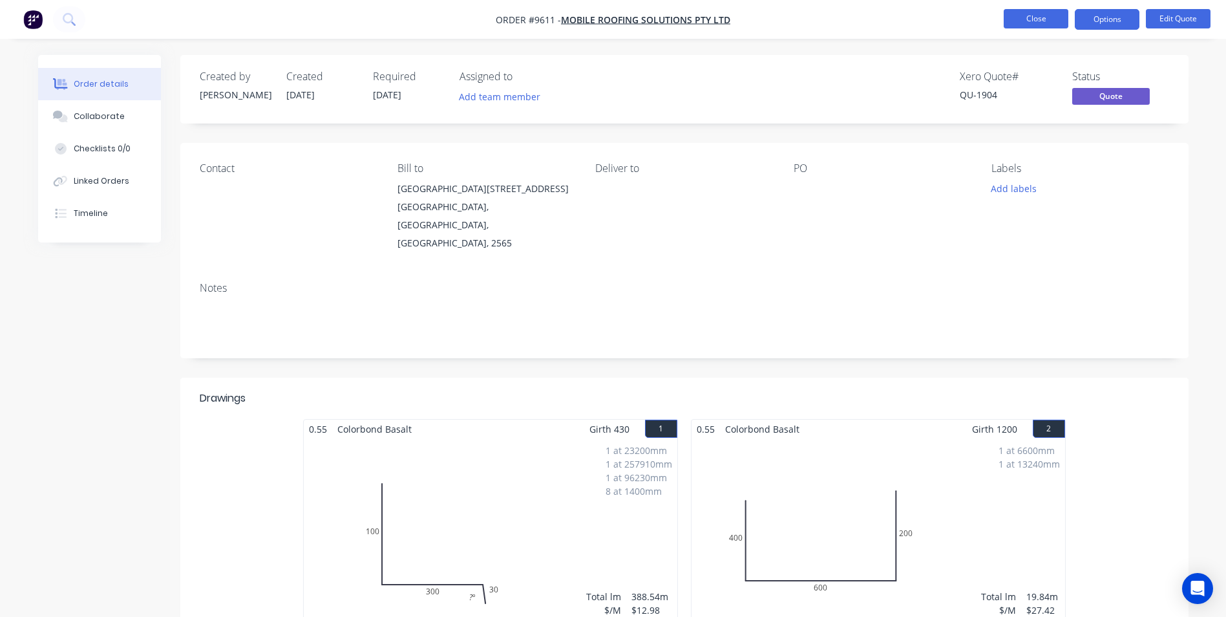
click at [1012, 15] on button "Close" at bounding box center [1036, 18] width 65 height 19
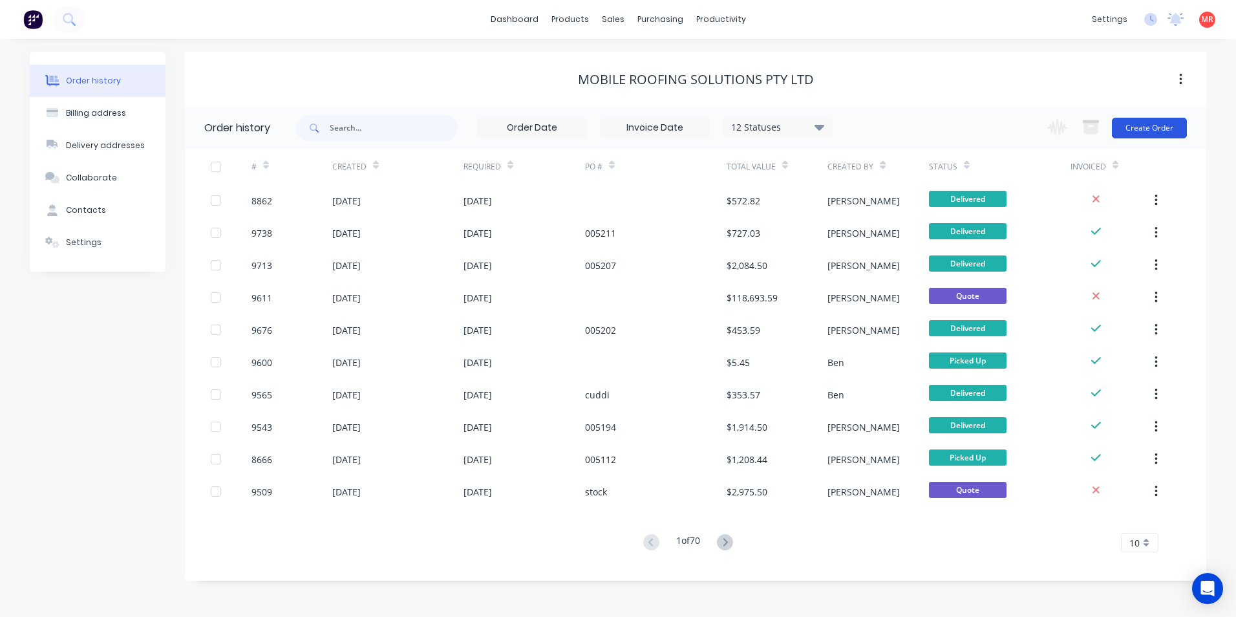
click at [1133, 123] on button "Create Order" at bounding box center [1149, 128] width 75 height 21
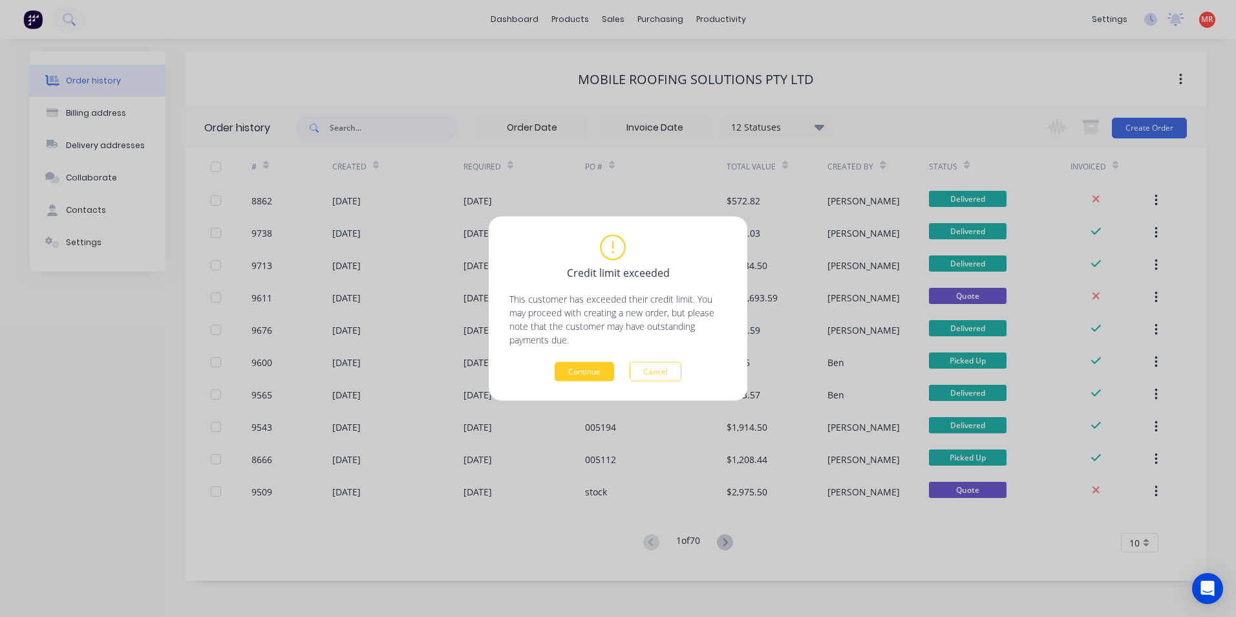
click at [589, 365] on button "Continue" at bounding box center [584, 371] width 59 height 19
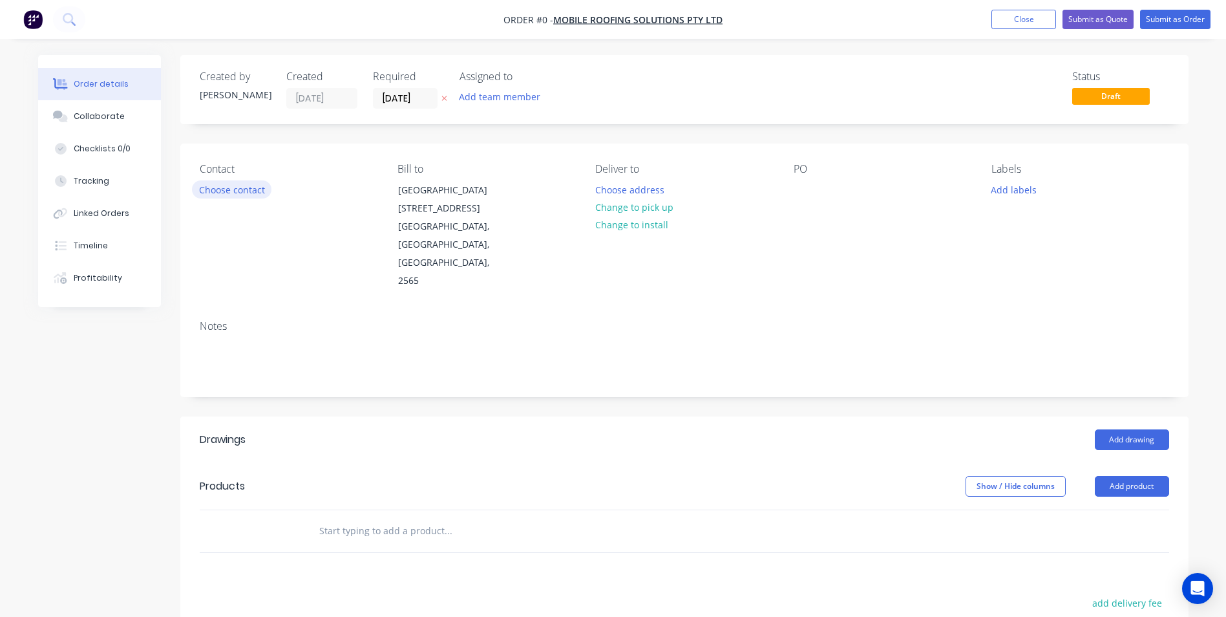
click at [266, 186] on button "Choose contact" at bounding box center [232, 188] width 80 height 17
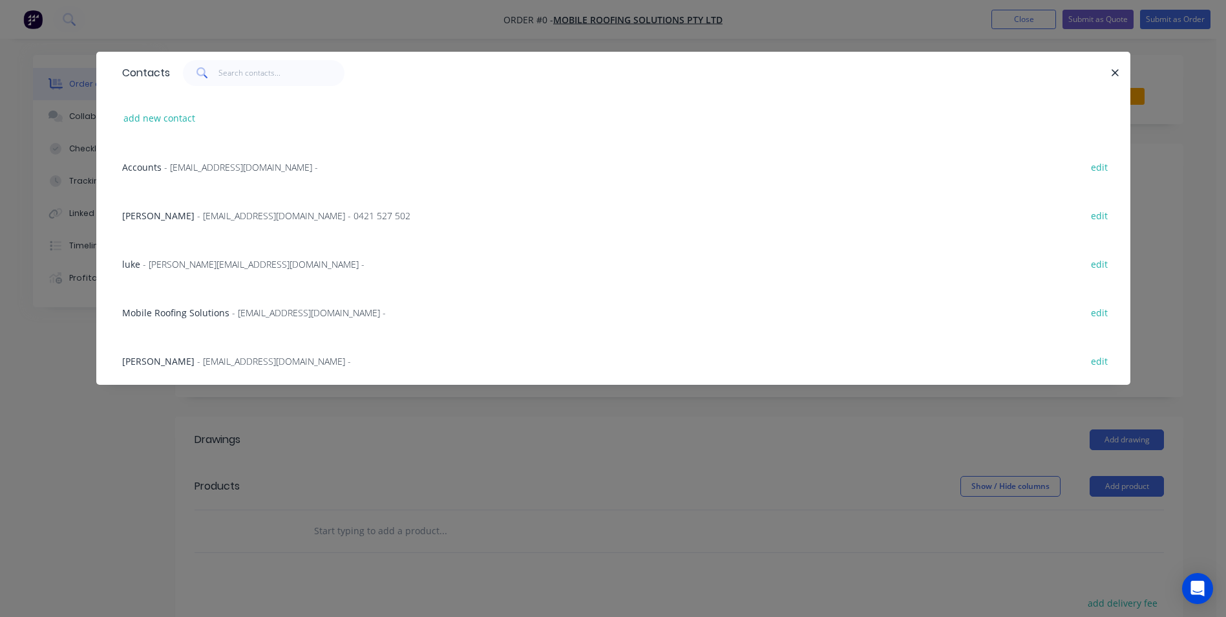
click at [214, 218] on span "- info@mobileroofingsolutions.com.au - 0421 527 502" at bounding box center [303, 215] width 213 height 12
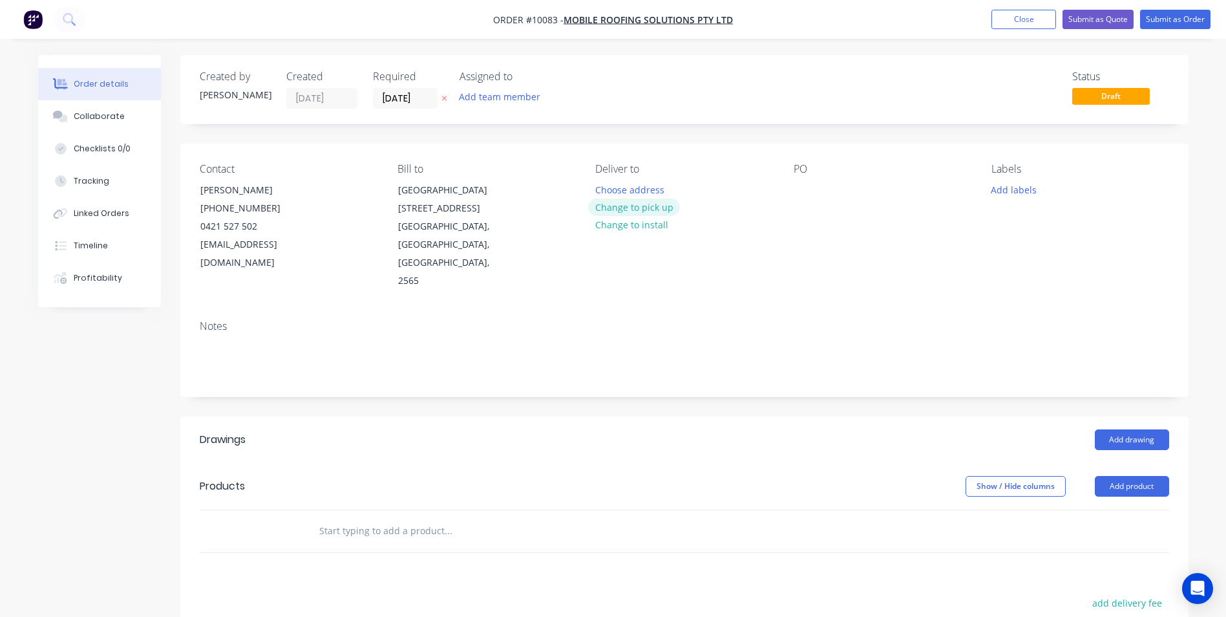
click at [643, 211] on button "Change to pick up" at bounding box center [634, 206] width 92 height 17
click at [380, 518] on input "text" at bounding box center [448, 531] width 259 height 26
click at [1144, 429] on button "Add drawing" at bounding box center [1132, 439] width 74 height 21
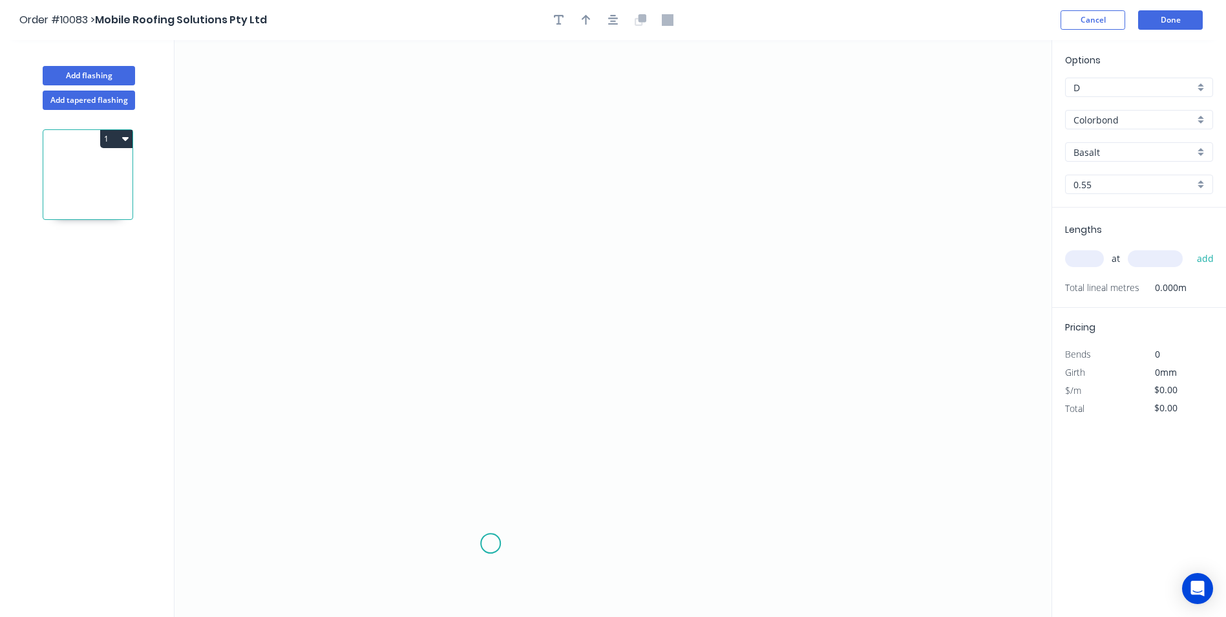
click at [491, 544] on icon "0" at bounding box center [613, 328] width 877 height 577
click at [527, 493] on icon "0" at bounding box center [613, 328] width 877 height 577
click at [527, 208] on icon at bounding box center [527, 350] width 0 height 285
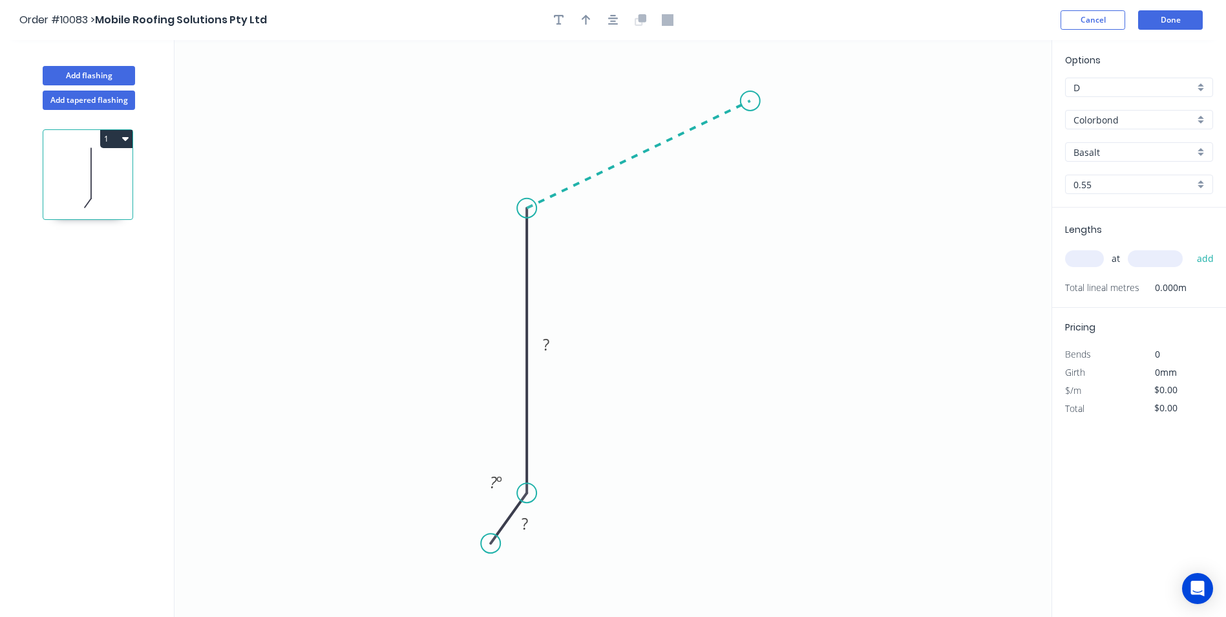
click at [751, 101] on icon "0 ? ? ? º" at bounding box center [613, 328] width 877 height 577
click at [526, 529] on tspan "?" at bounding box center [525, 523] width 6 height 21
click at [765, 297] on icon "0 20 120 20 160 º 135 º" at bounding box center [613, 328] width 877 height 577
type input "$6.42"
drag, startPoint x: 754, startPoint y: 101, endPoint x: 580, endPoint y: 184, distance: 192.6
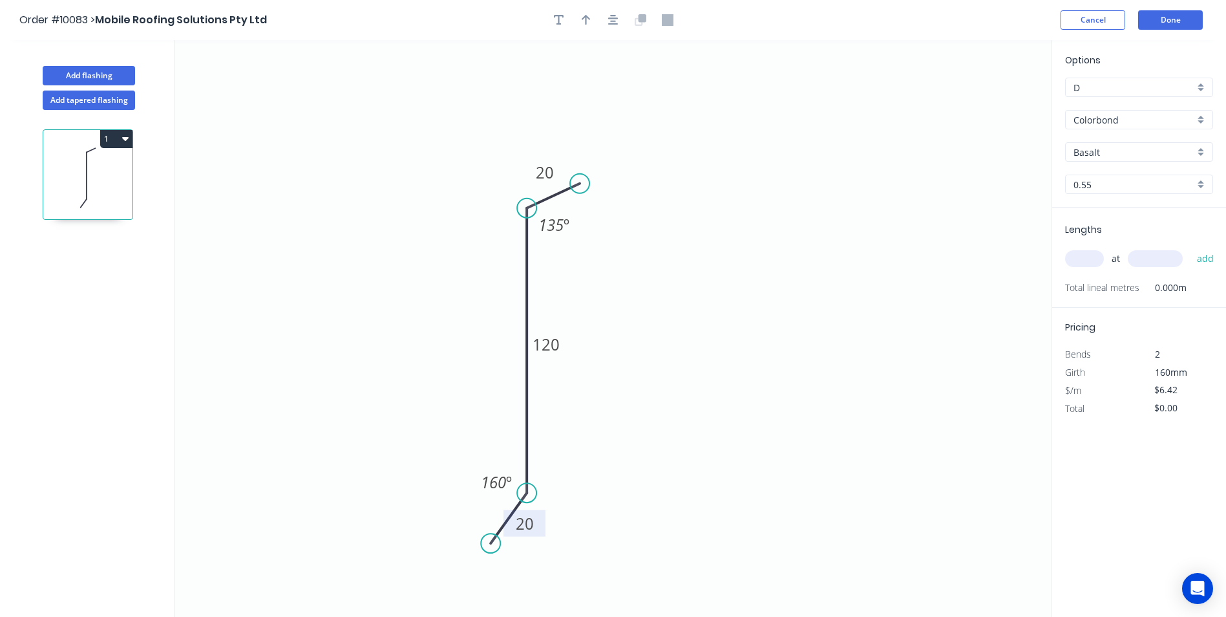
click at [580, 184] on circle at bounding box center [579, 183] width 19 height 19
click at [1202, 157] on div "Basalt" at bounding box center [1139, 151] width 148 height 19
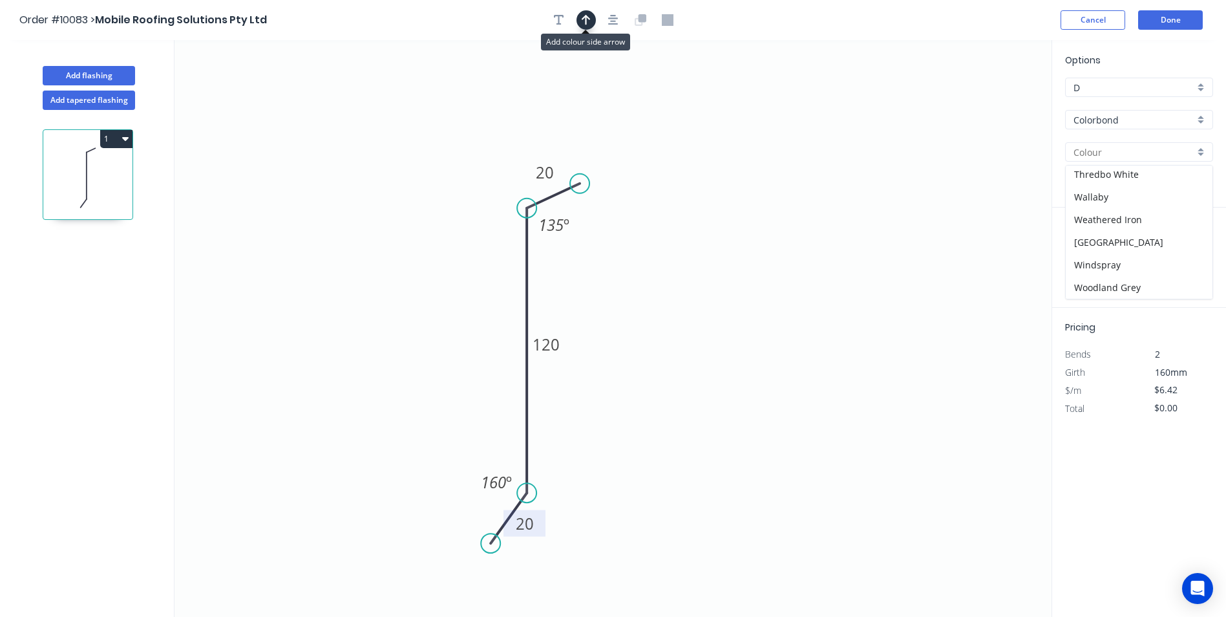
click at [592, 21] on button "button" at bounding box center [586, 19] width 19 height 19
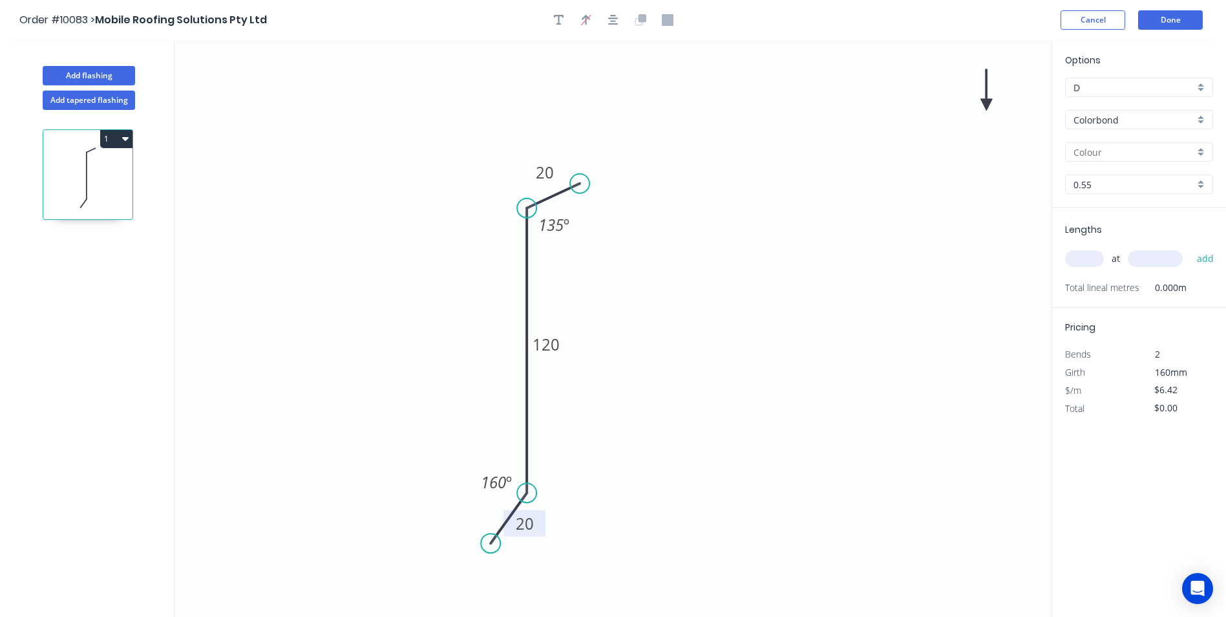
click at [985, 104] on icon at bounding box center [987, 89] width 12 height 41
click at [985, 104] on icon at bounding box center [985, 89] width 12 height 41
click at [985, 104] on icon at bounding box center [995, 93] width 37 height 37
drag, startPoint x: 985, startPoint y: 104, endPoint x: 691, endPoint y: 334, distance: 373.1
click at [691, 334] on icon at bounding box center [705, 334] width 41 height 12
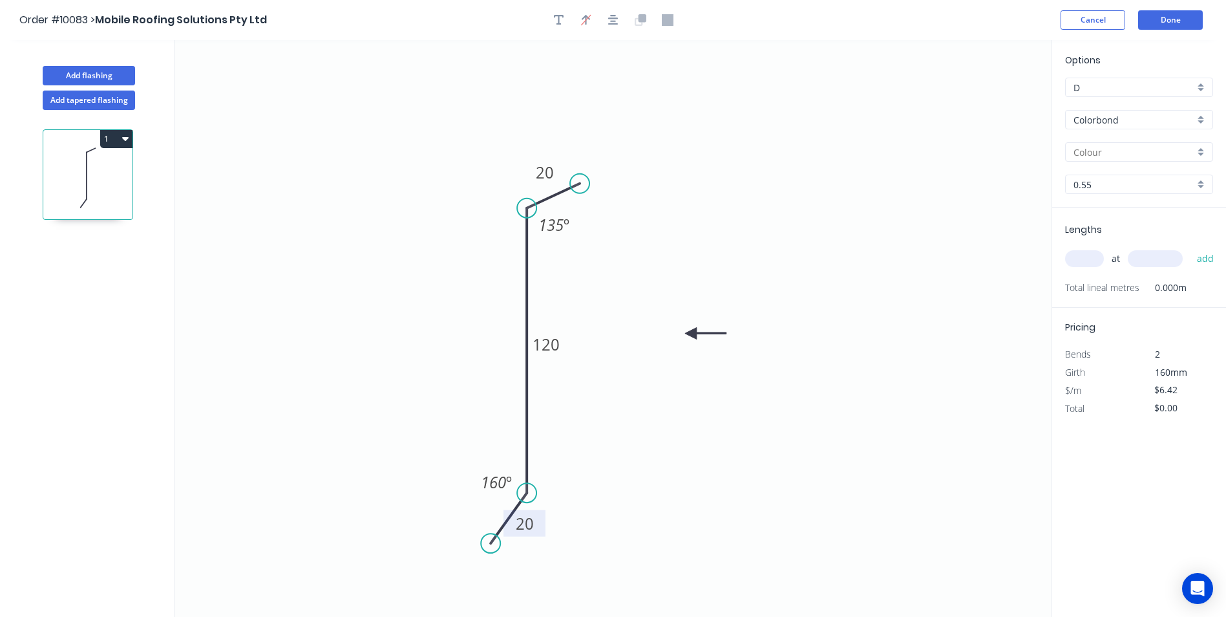
click at [1199, 158] on div at bounding box center [1139, 151] width 148 height 19
click at [1108, 229] on div "Classic Cream" at bounding box center [1139, 222] width 147 height 23
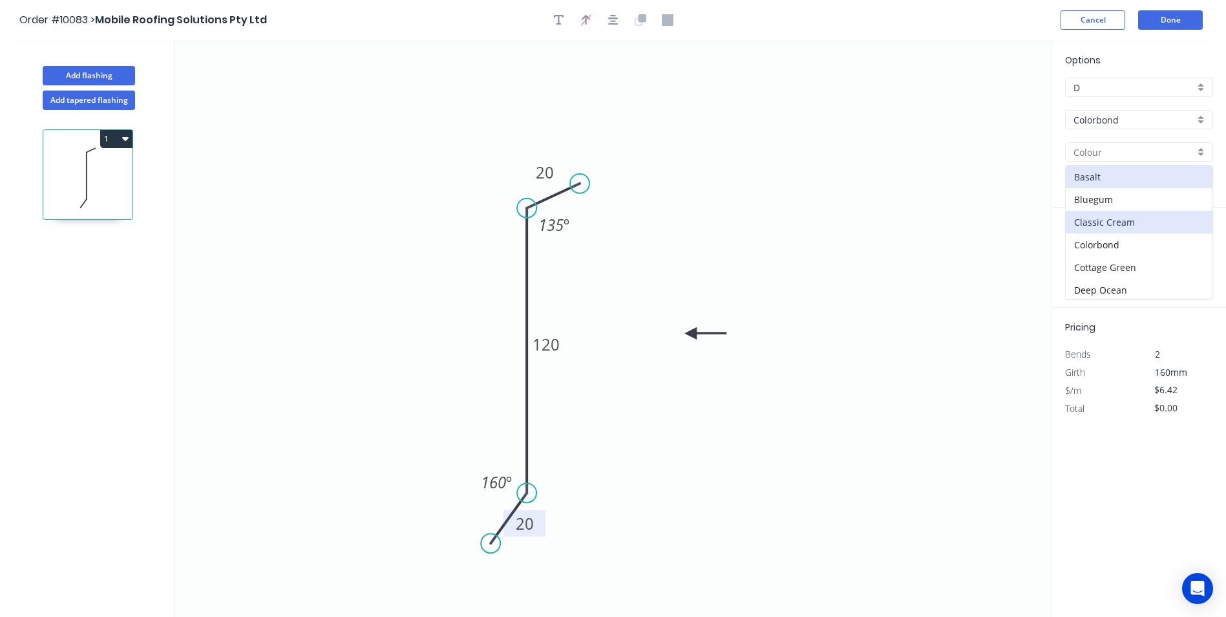
type input "Classic Cream"
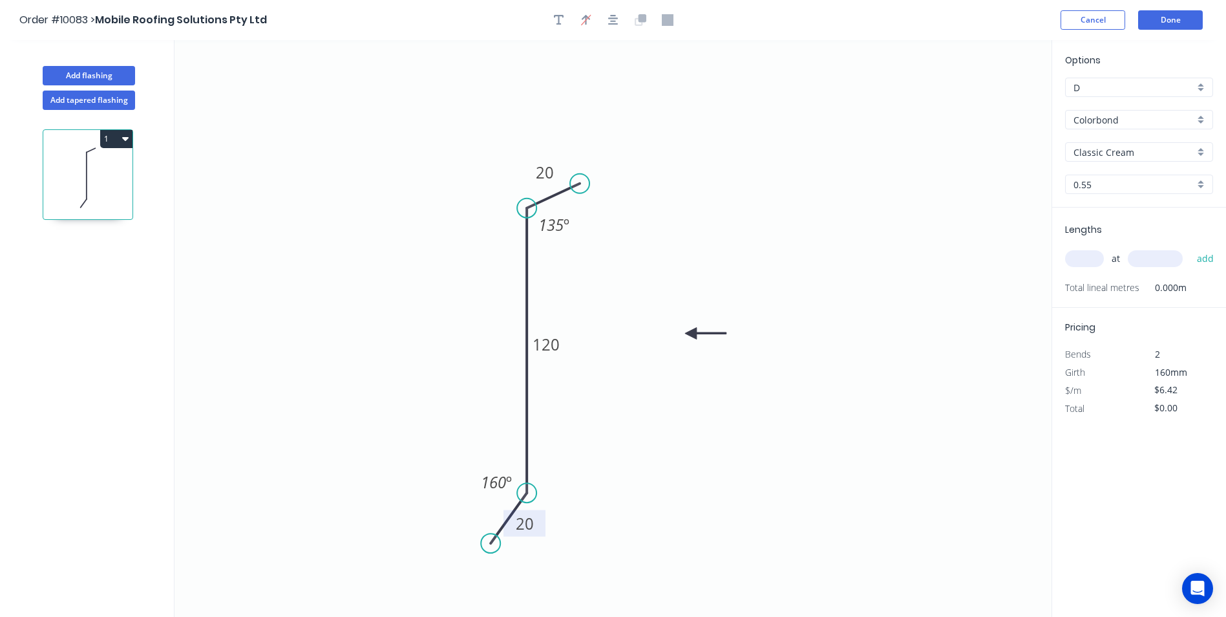
click at [1092, 253] on input "text" at bounding box center [1084, 258] width 39 height 17
type input "13"
type input "6000"
click at [1191, 248] on button "add" at bounding box center [1206, 259] width 30 height 22
type input "$500.76"
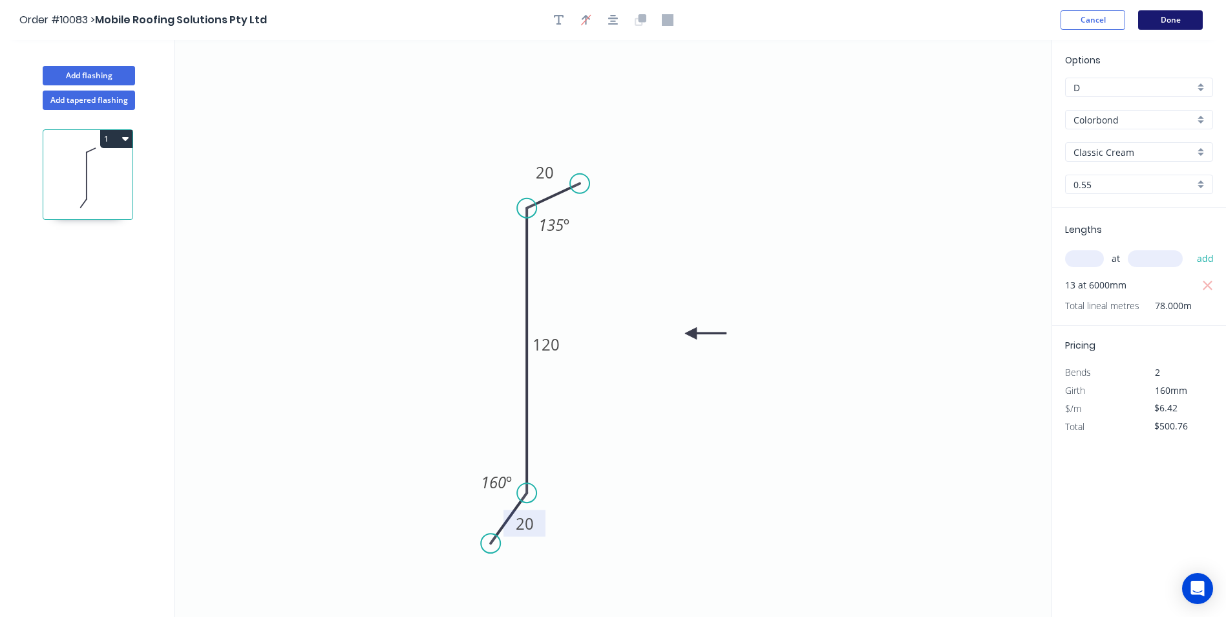
click at [1160, 19] on button "Done" at bounding box center [1171, 19] width 65 height 19
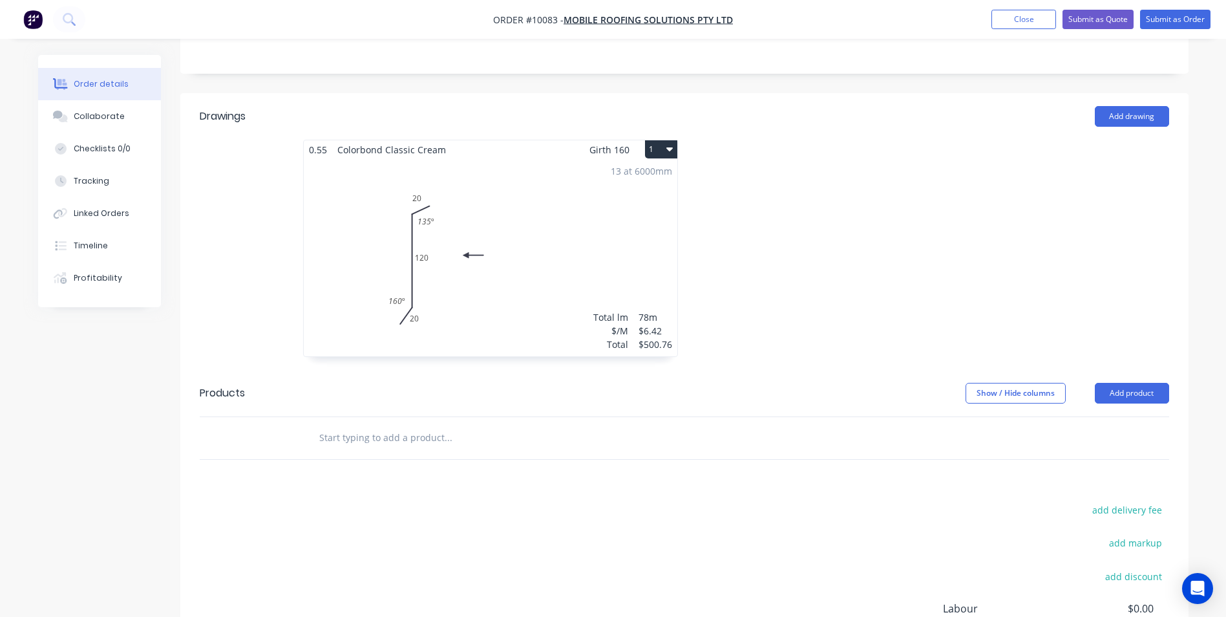
scroll to position [460, 0]
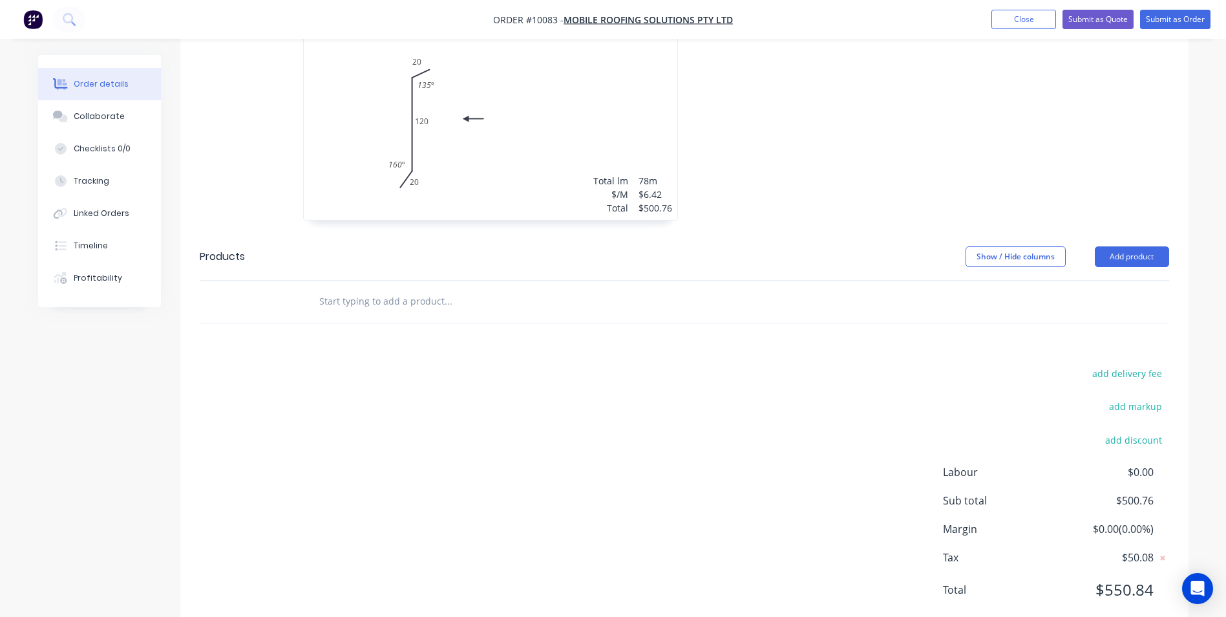
click at [361, 288] on input "text" at bounding box center [448, 301] width 259 height 26
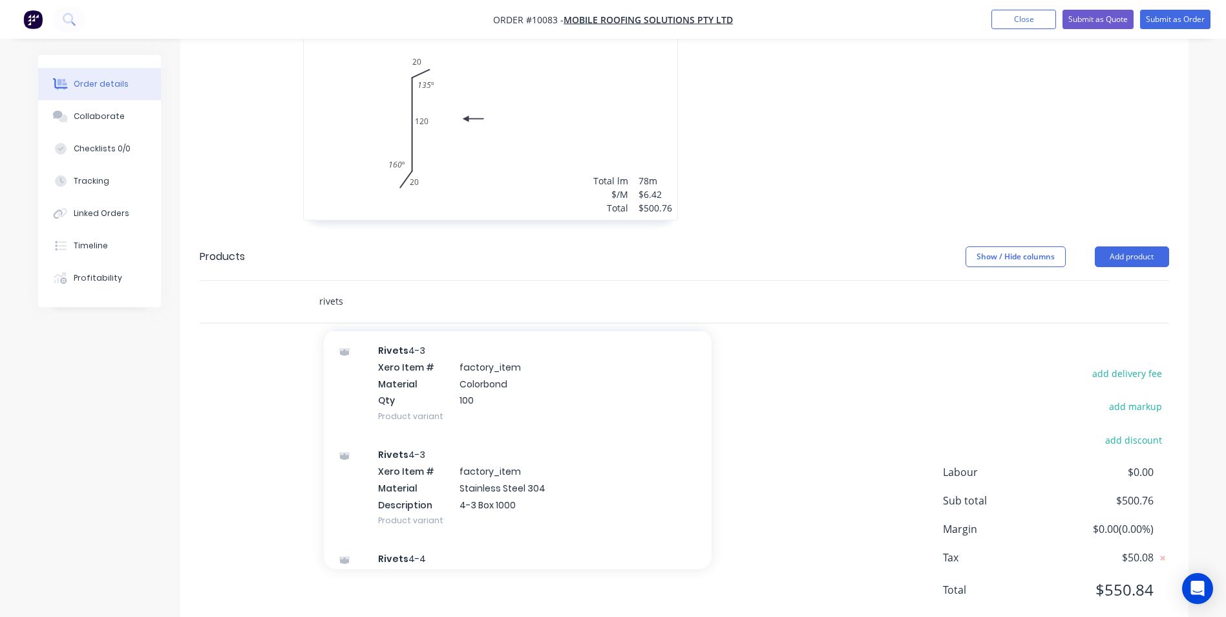
scroll to position [259, 0]
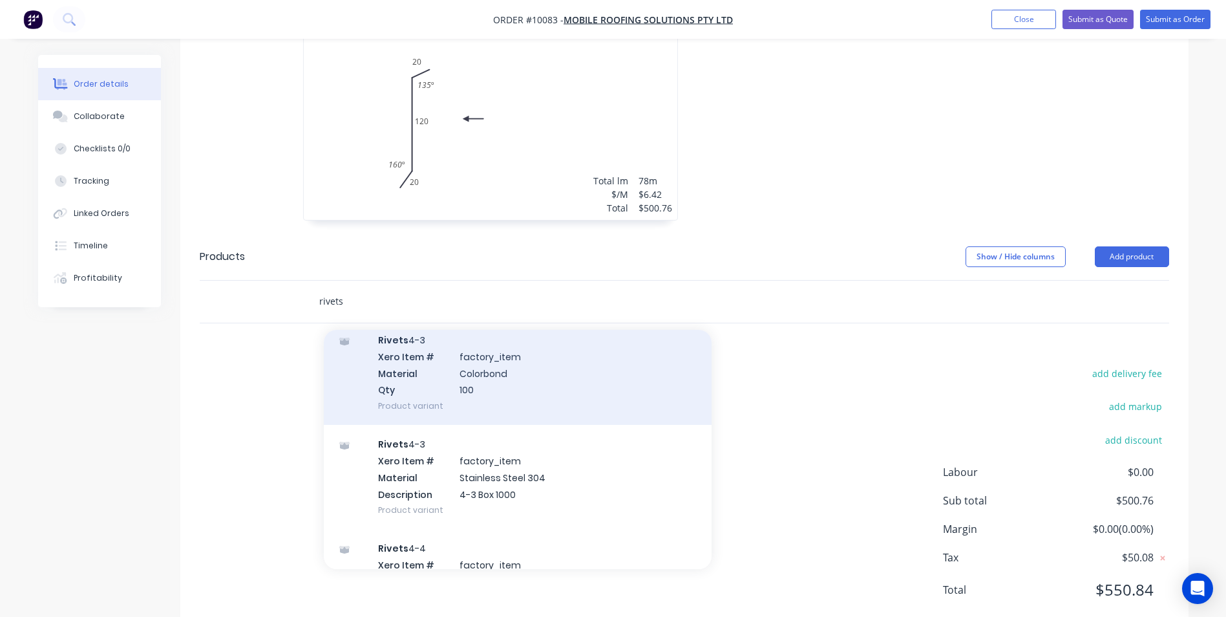
type input "rivets"
click at [491, 375] on div "Rivets 4-3 Xero Item # factory_item Material Colorbond Qty 100 Product variant" at bounding box center [518, 373] width 388 height 104
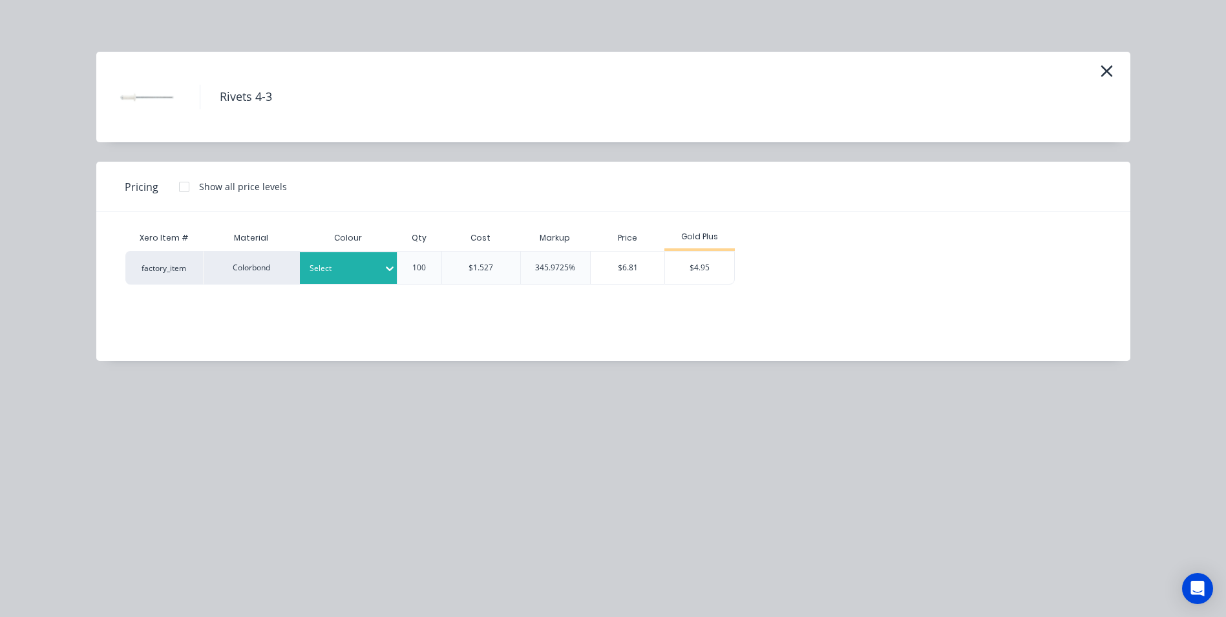
click at [367, 269] on div at bounding box center [344, 268] width 69 height 14
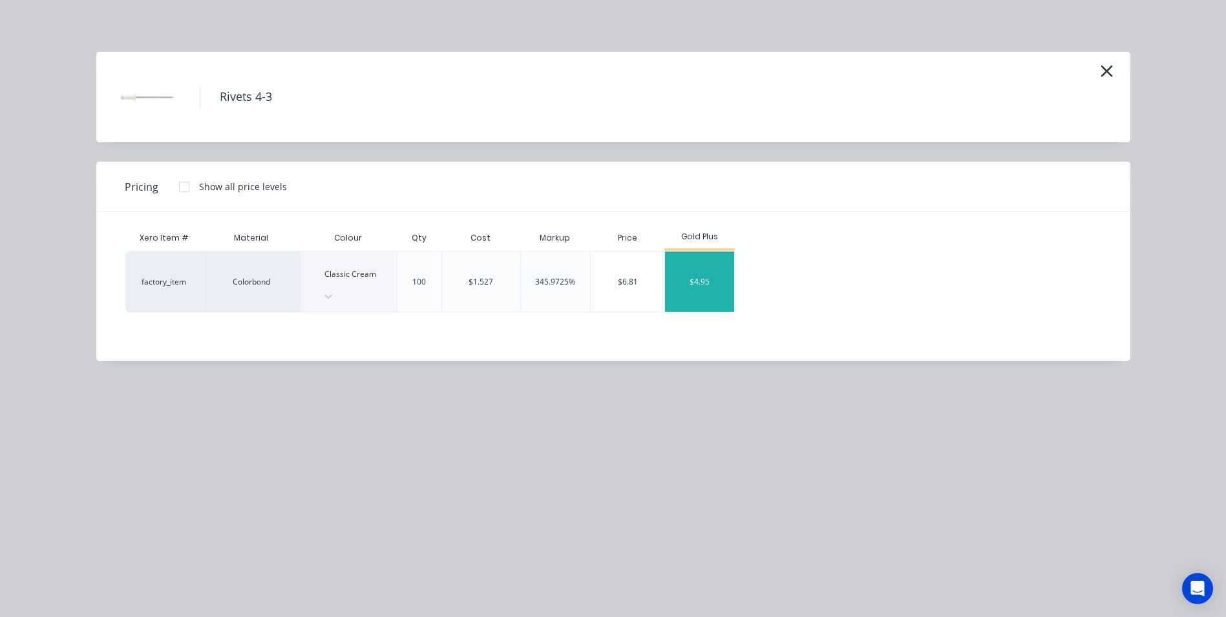
click at [722, 265] on div "$4.95" at bounding box center [699, 281] width 69 height 60
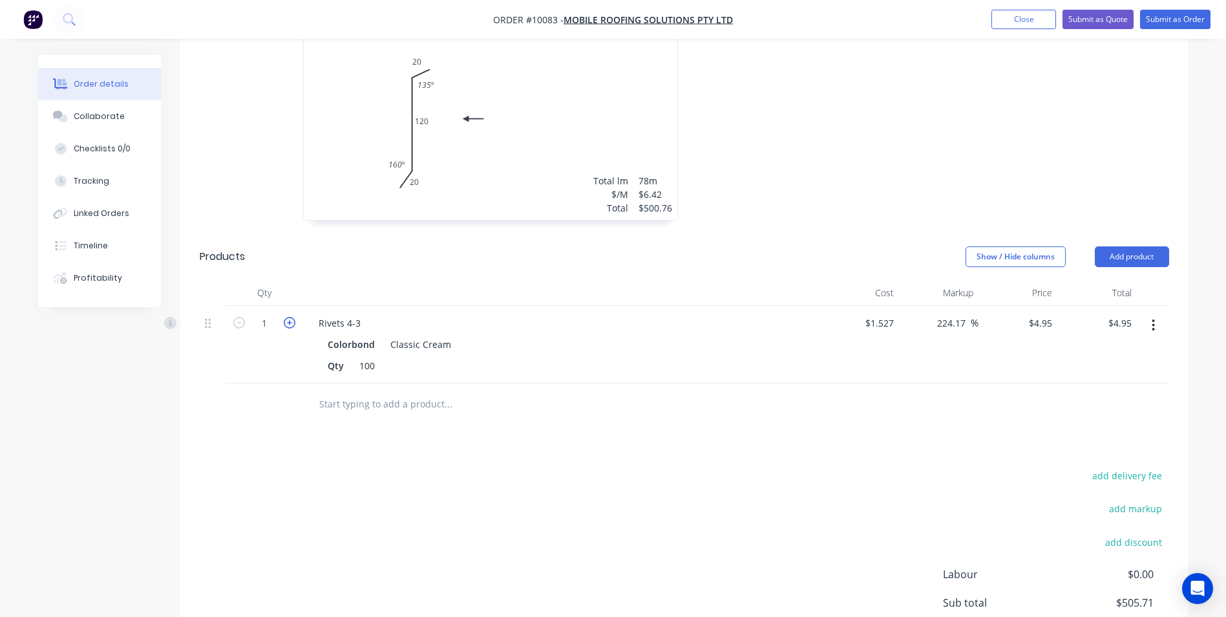
click at [292, 317] on icon "button" at bounding box center [290, 323] width 12 height 12
type input "2"
type input "$9.90"
click at [292, 317] on icon "button" at bounding box center [290, 323] width 12 height 12
type input "3"
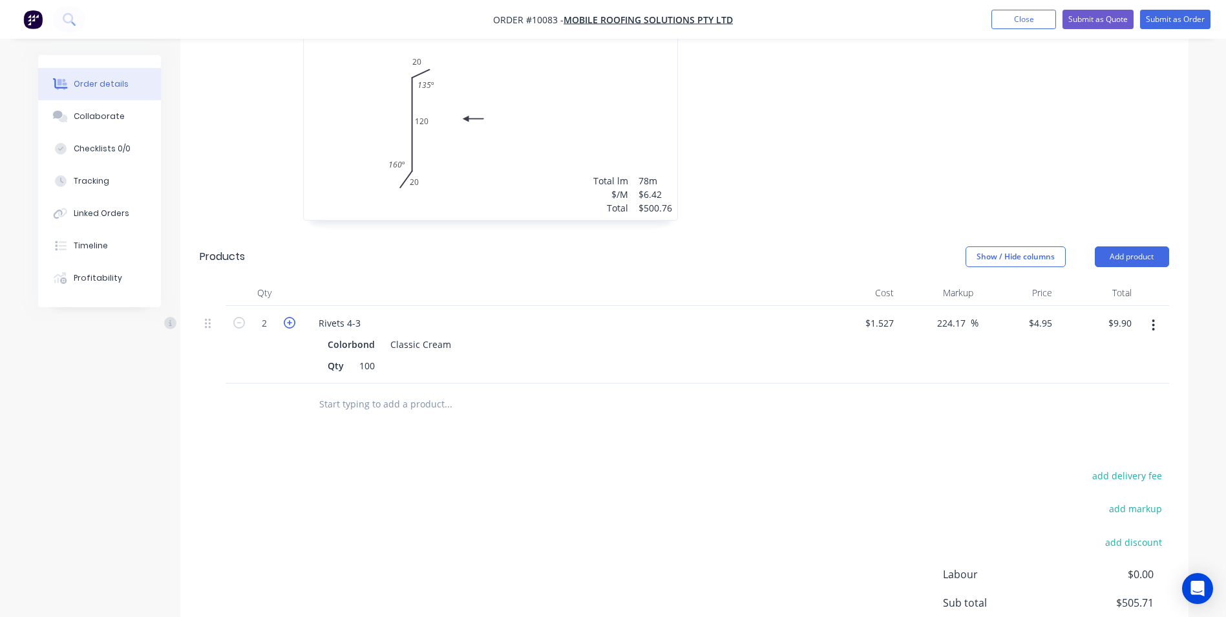
type input "$14.85"
click at [292, 317] on icon "button" at bounding box center [290, 323] width 12 height 12
type input "4"
type input "$19.80"
click at [292, 317] on icon "button" at bounding box center [290, 323] width 12 height 12
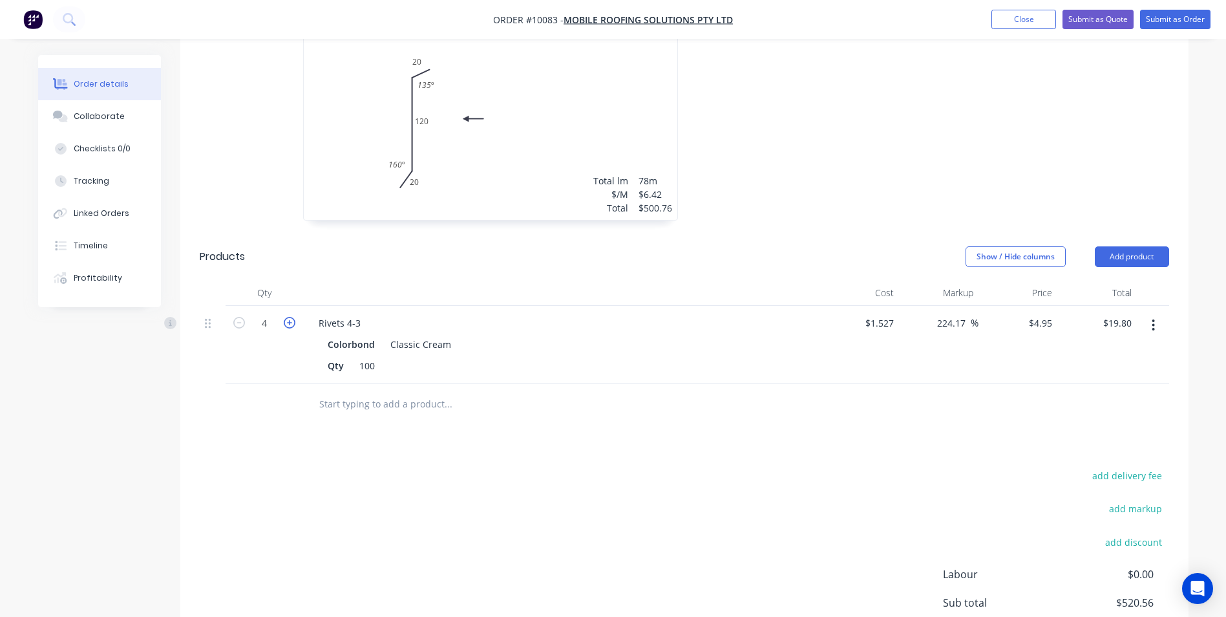
type input "5"
type input "$24.75"
click at [412, 391] on input "text" at bounding box center [448, 404] width 259 height 26
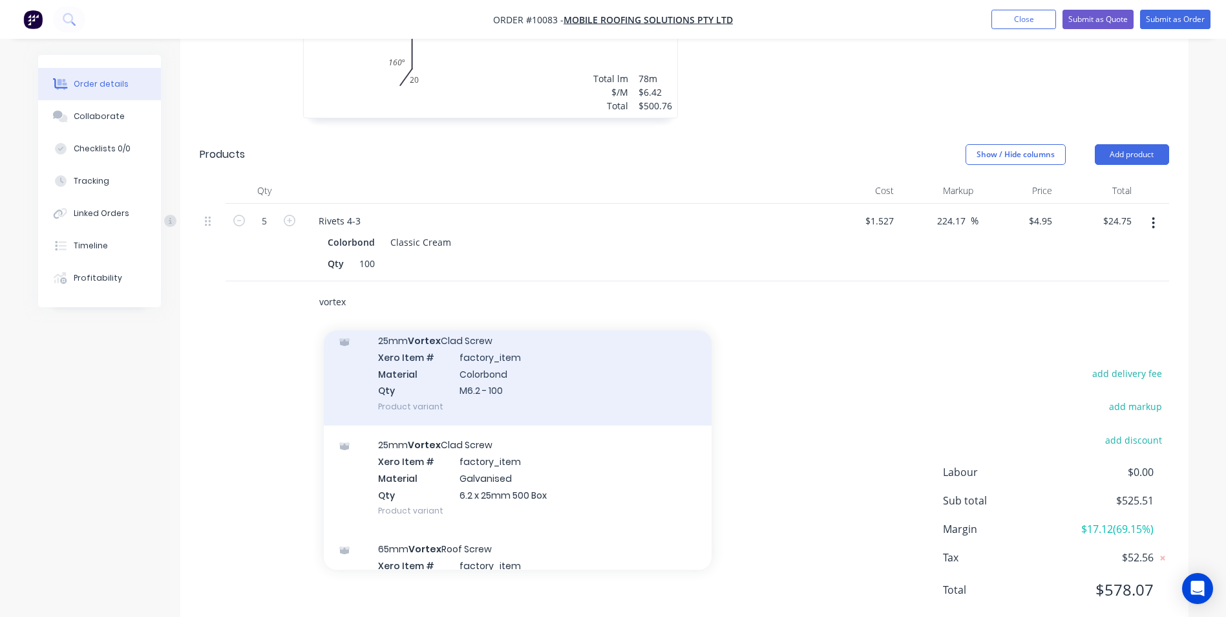
type input "vortex"
click at [501, 352] on div "25mm Vortex Clad Screw Xero Item # factory_item Material Colorbond Qty M6.2 - 1…" at bounding box center [518, 373] width 388 height 104
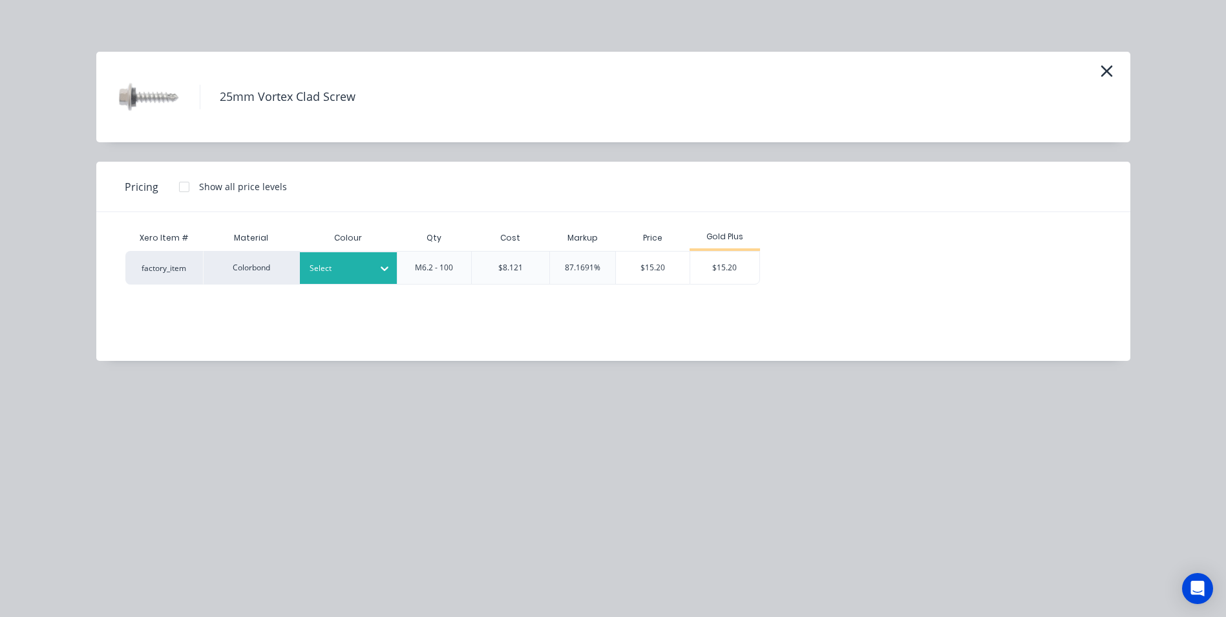
click at [385, 269] on icon at bounding box center [385, 268] width 8 height 5
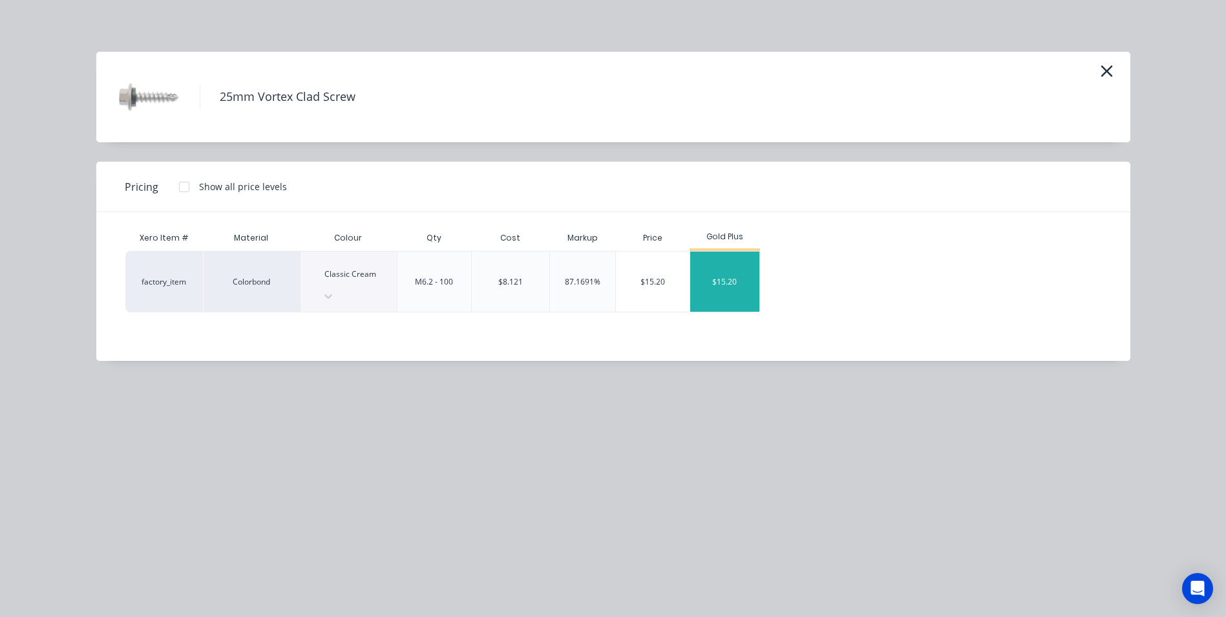
click at [721, 257] on div "$15.20" at bounding box center [724, 281] width 69 height 60
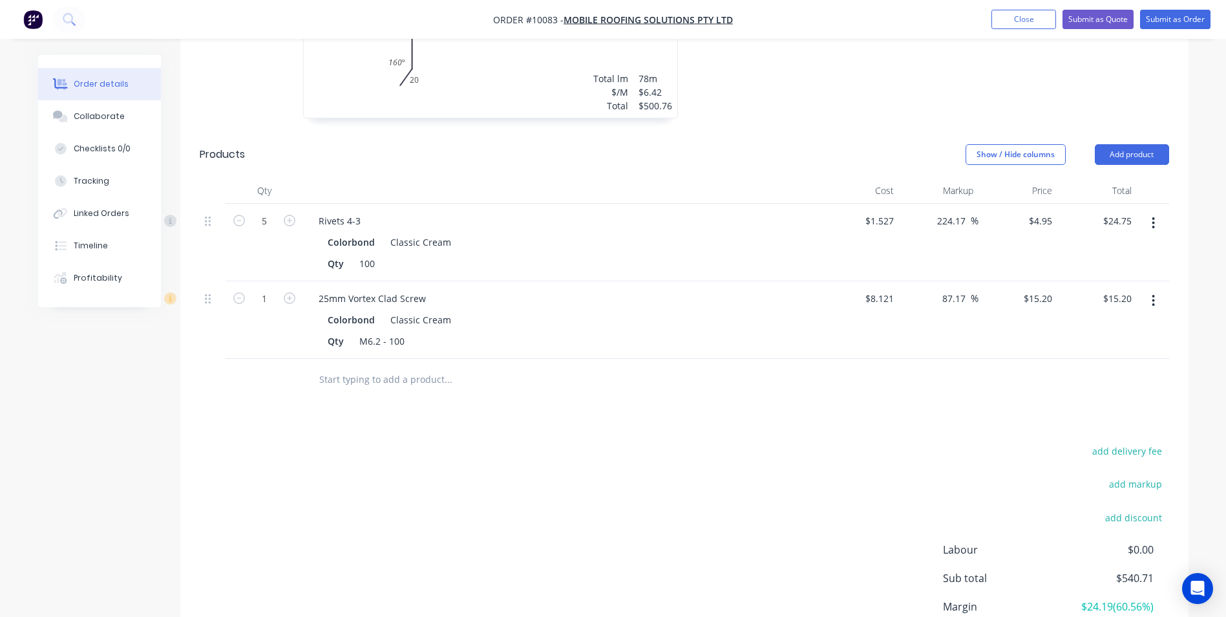
click at [1160, 289] on button "button" at bounding box center [1154, 300] width 30 height 23
click at [1087, 321] on button "Edit" at bounding box center [1108, 334] width 123 height 26
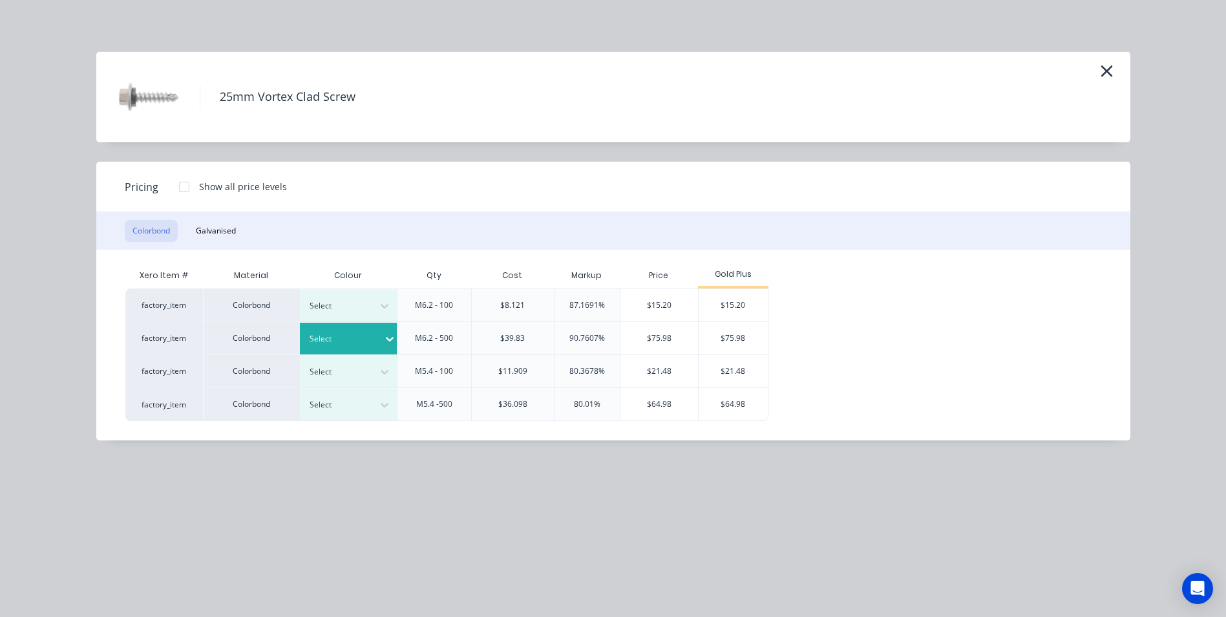
click at [334, 344] on div at bounding box center [344, 339] width 69 height 14
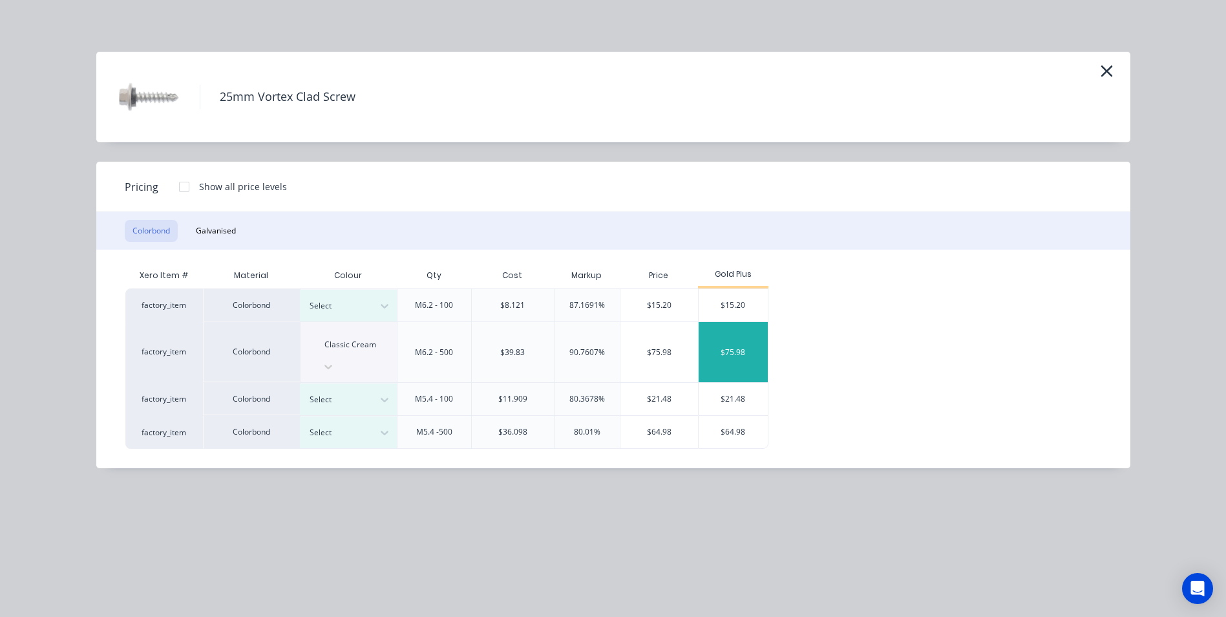
click at [742, 338] on div "$75.98" at bounding box center [733, 352] width 69 height 60
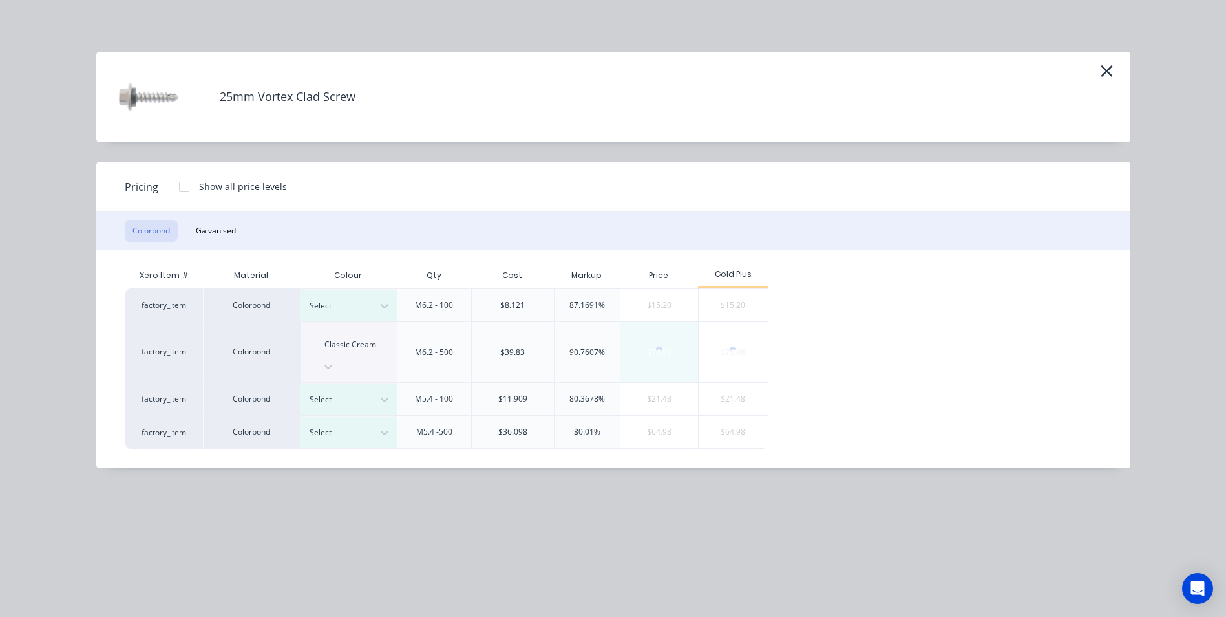
type input "835.6"
type input "$75.98"
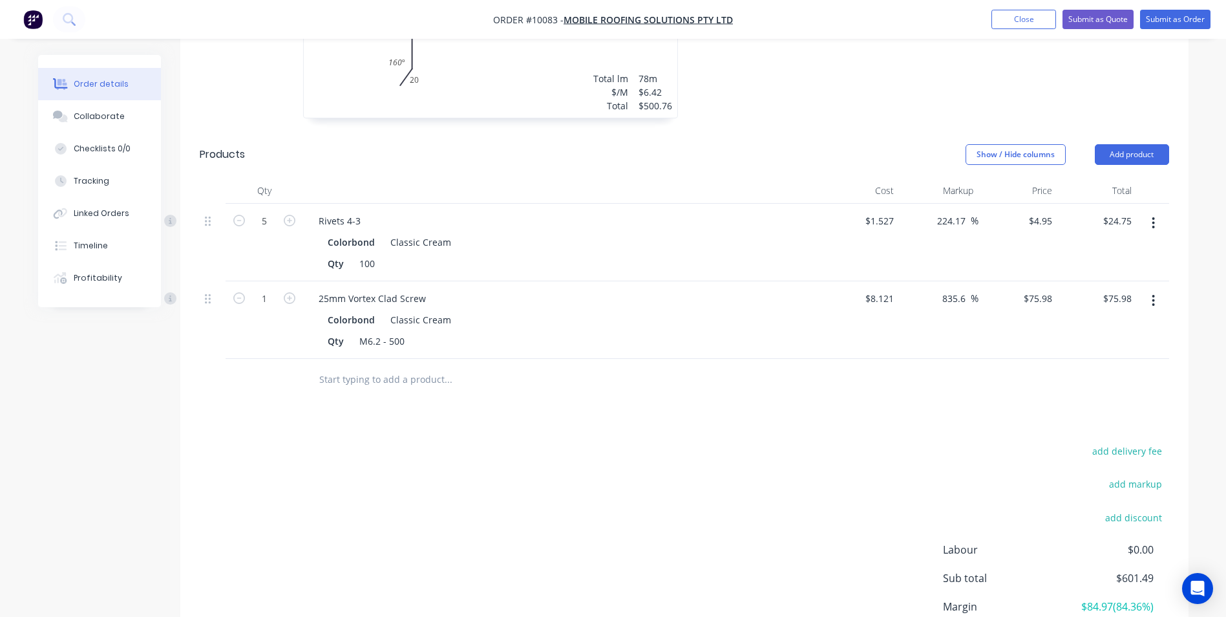
click at [352, 367] on input "text" at bounding box center [448, 380] width 259 height 26
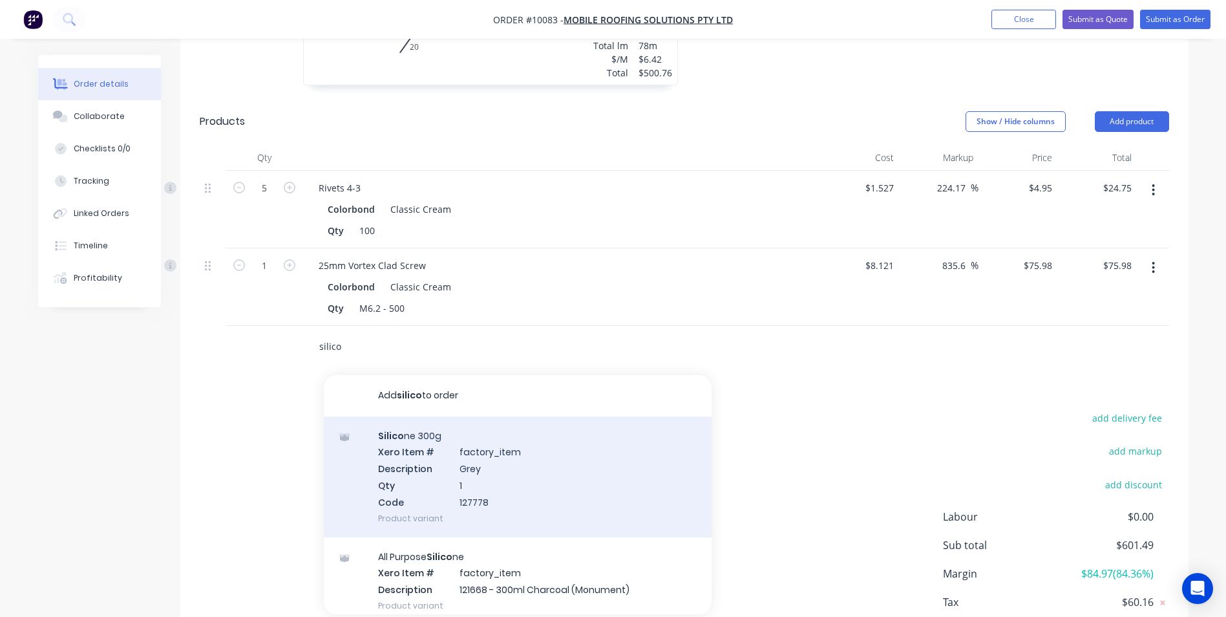
scroll to position [626, 0]
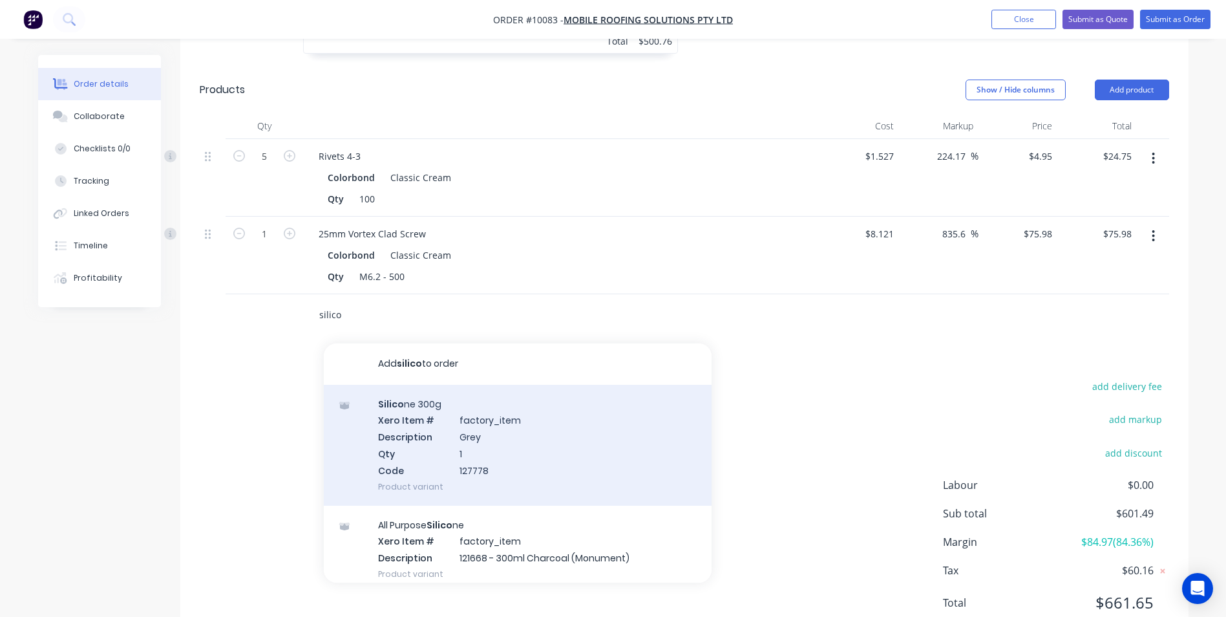
type input "silico"
click at [469, 418] on div "Silico ne 300g Xero Item # factory_item Description Grey Qty 1 Code 127778 Prod…" at bounding box center [518, 445] width 388 height 121
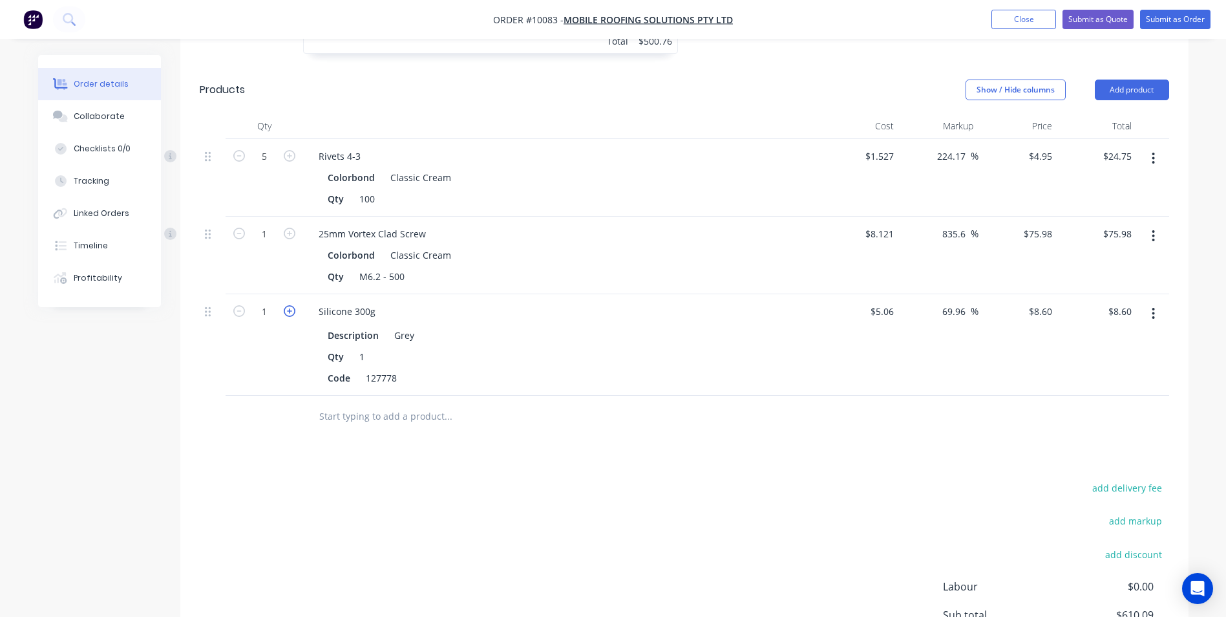
click at [295, 305] on icon "button" at bounding box center [290, 311] width 12 height 12
type input "2"
type input "$17.20"
click at [295, 305] on icon "button" at bounding box center [290, 311] width 12 height 12
type input "3"
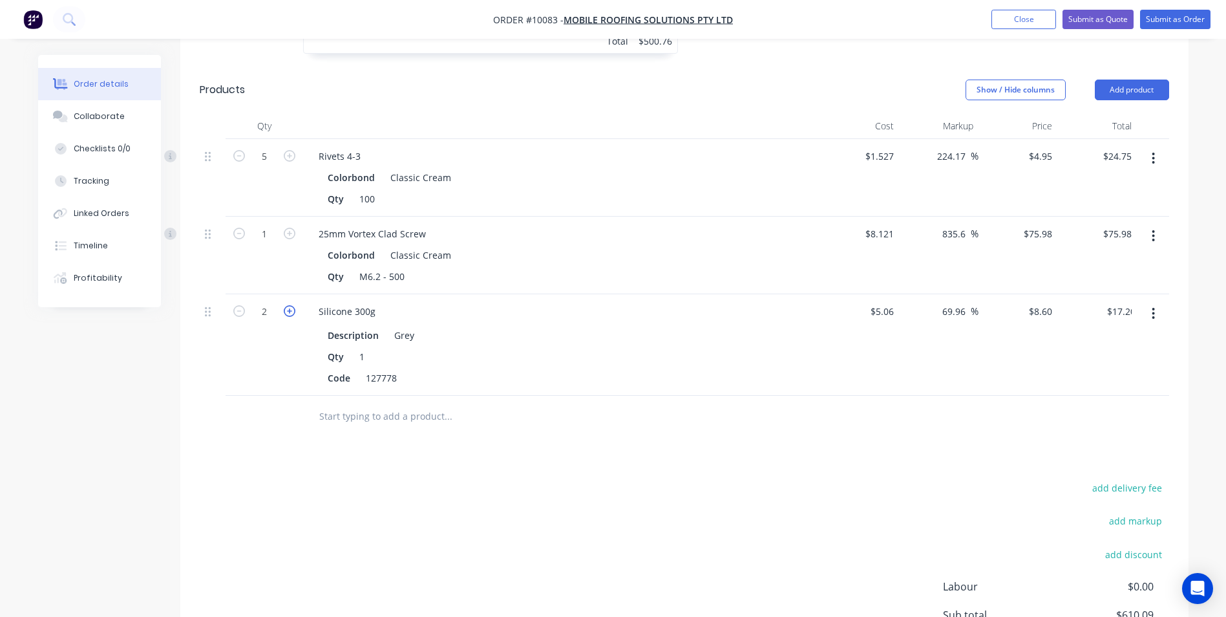
type input "$25.80"
click at [295, 305] on icon "button" at bounding box center [290, 311] width 12 height 12
type input "4"
type input "$34.40"
click at [295, 305] on icon "button" at bounding box center [290, 311] width 12 height 12
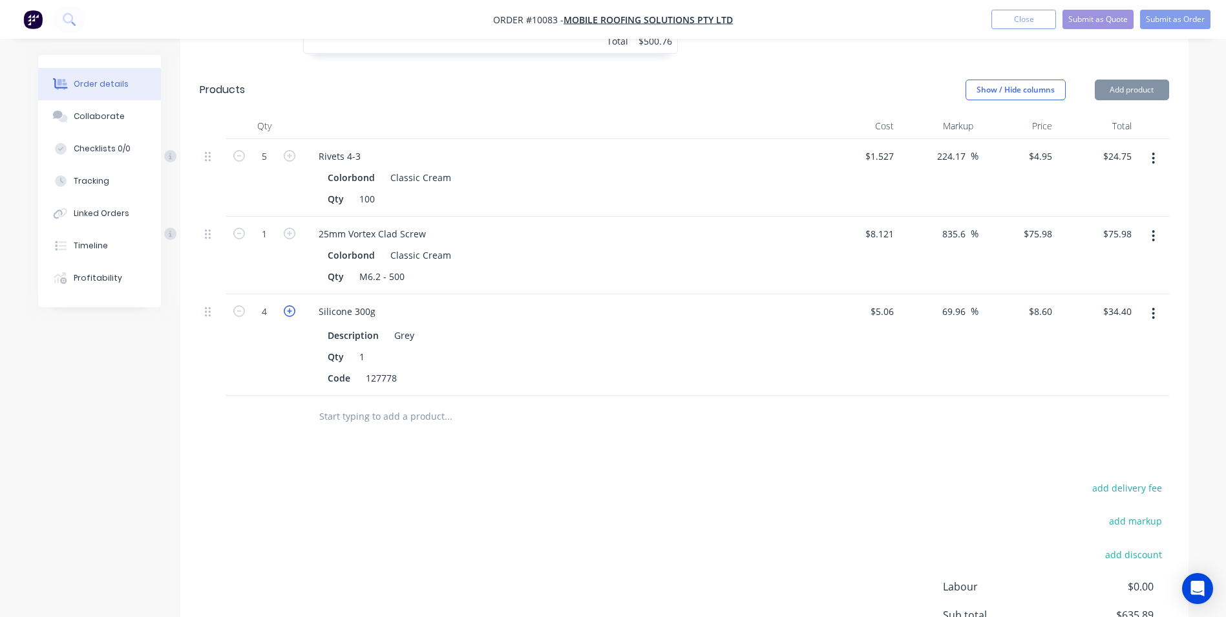
type input "5"
type input "$43.00"
click at [295, 305] on icon "button" at bounding box center [290, 311] width 12 height 12
type input "6"
type input "$51.60"
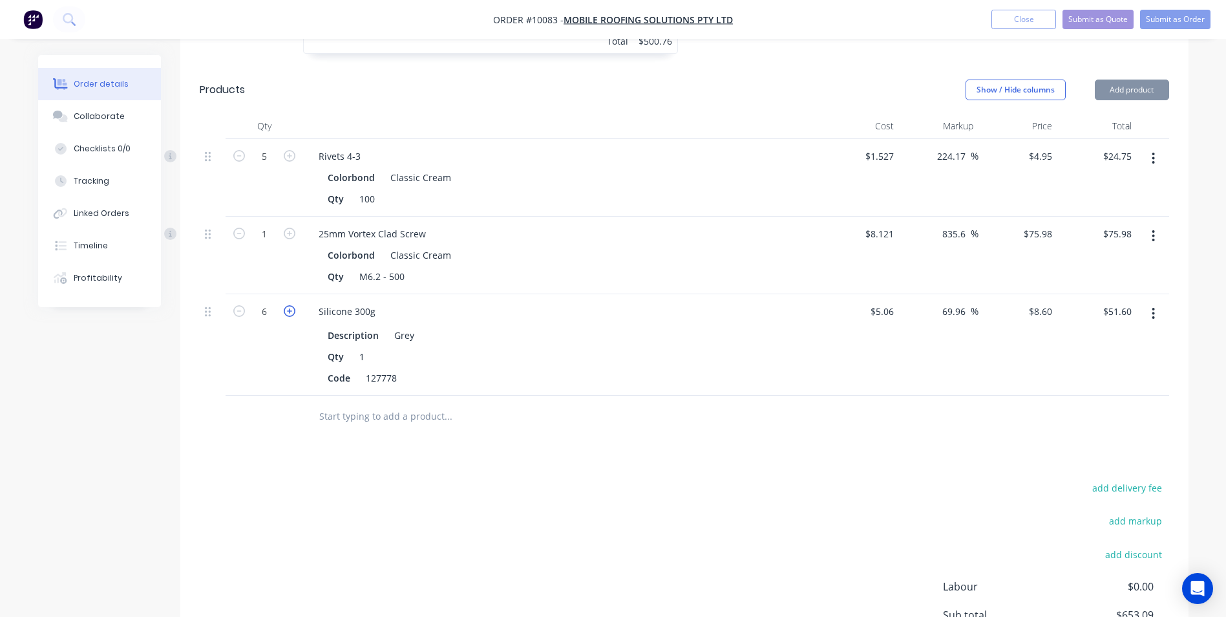
click at [295, 305] on icon "button" at bounding box center [290, 311] width 12 height 12
type input "7"
type input "$60.20"
click at [295, 305] on icon "button" at bounding box center [290, 311] width 12 height 12
type input "8"
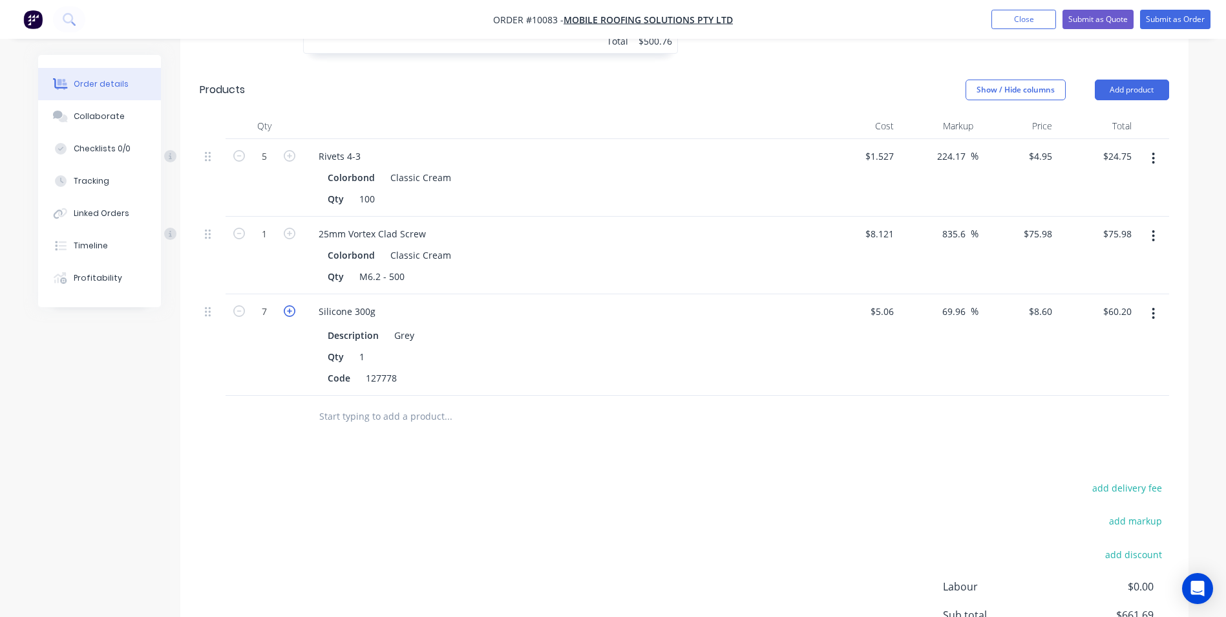
type input "$68.80"
click at [295, 305] on icon "button" at bounding box center [290, 311] width 12 height 12
type input "9"
type input "$77.40"
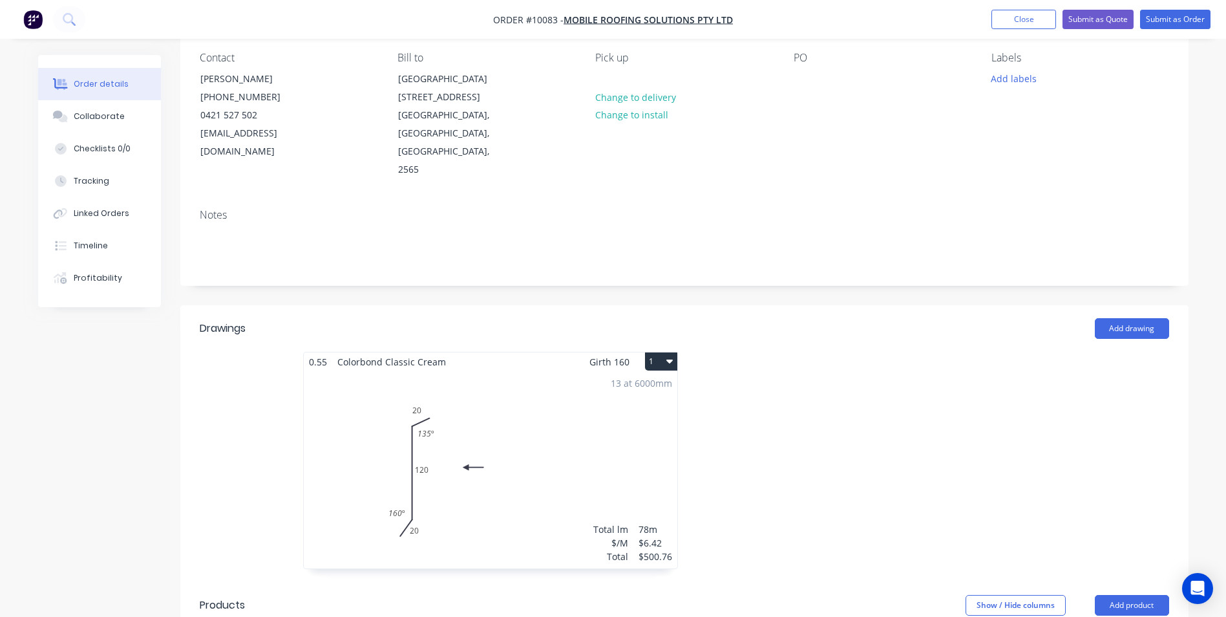
scroll to position [0, 0]
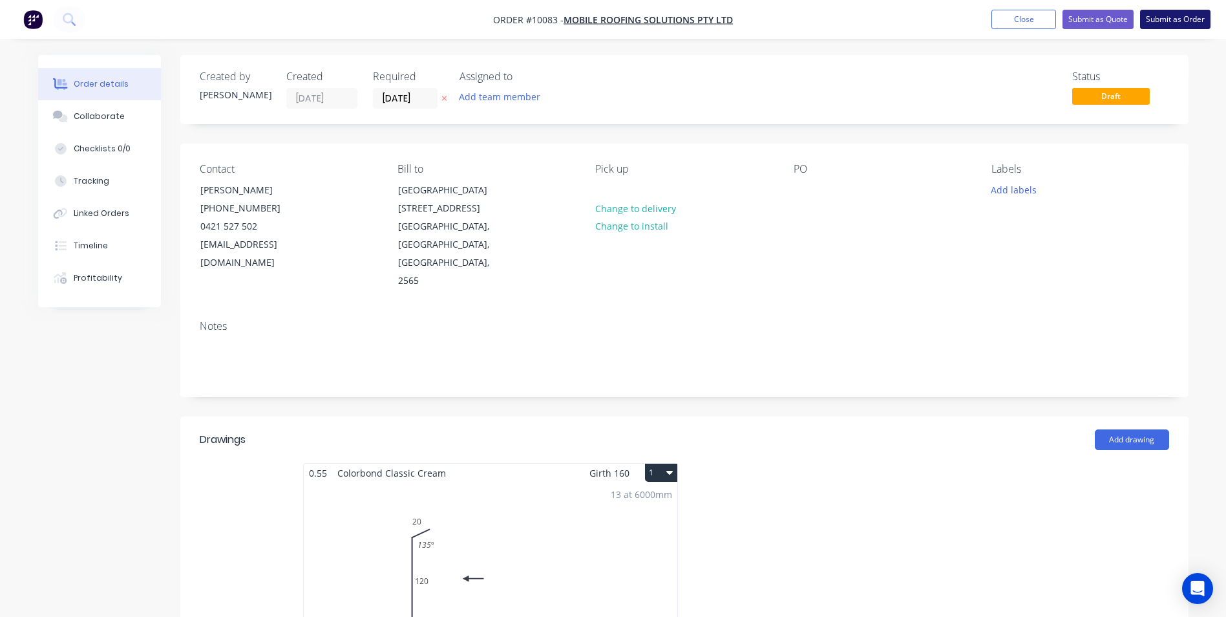
click at [1176, 18] on button "Submit as Order" at bounding box center [1175, 19] width 70 height 19
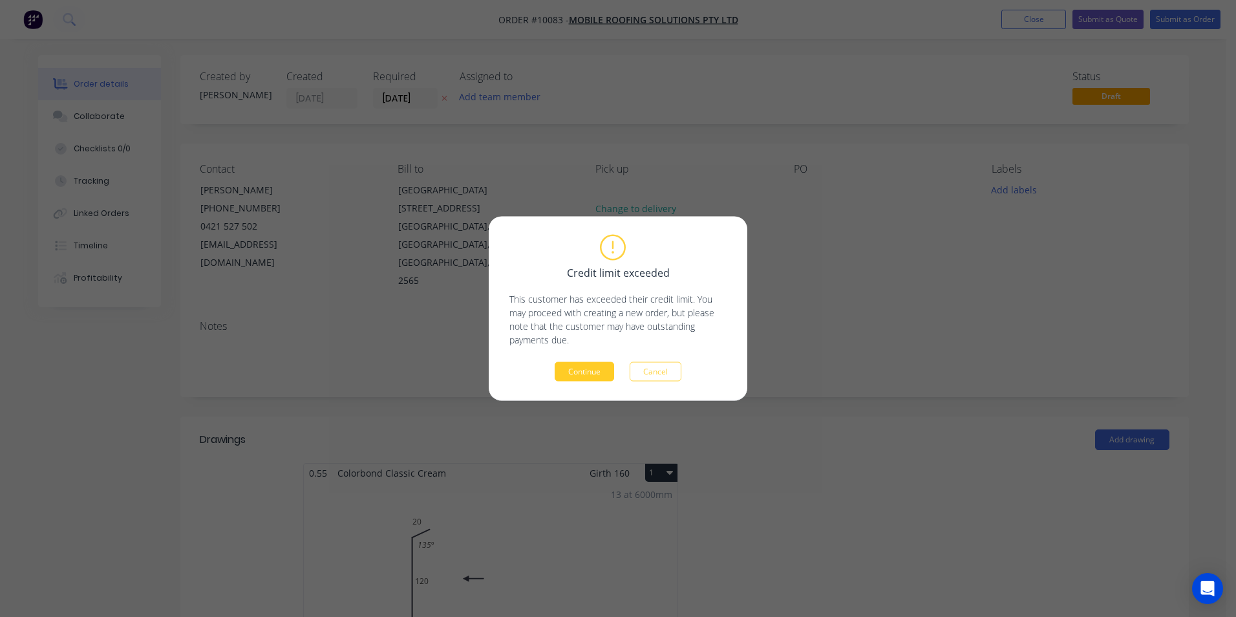
click at [591, 375] on button "Continue" at bounding box center [584, 371] width 59 height 19
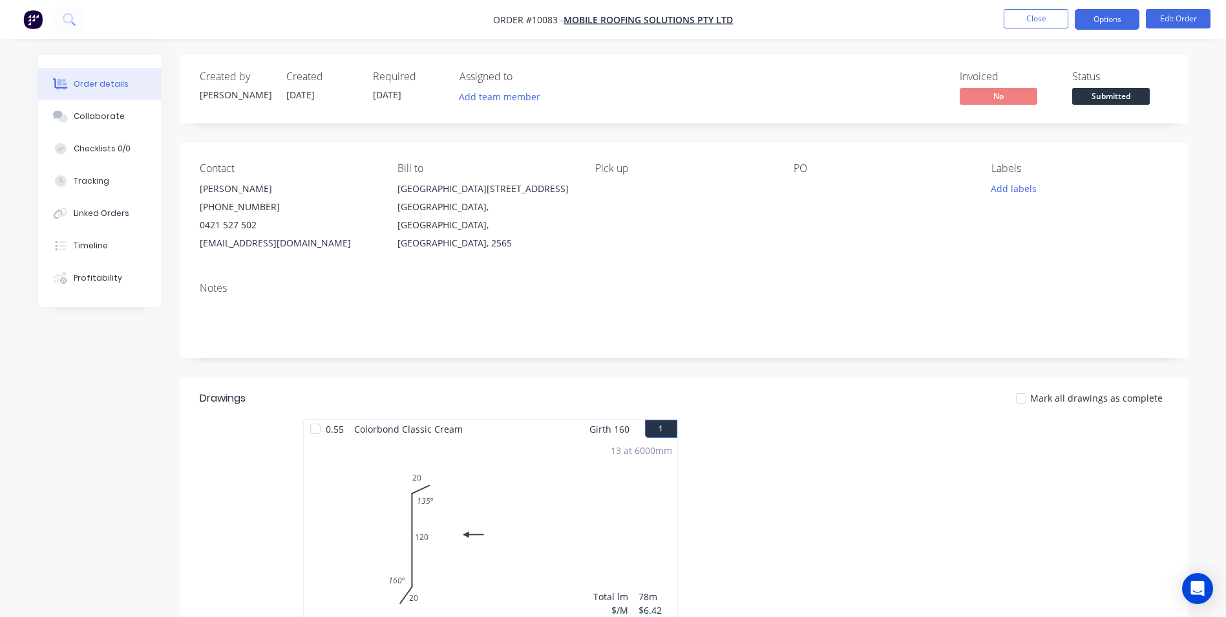
click at [1106, 19] on button "Options" at bounding box center [1107, 19] width 65 height 21
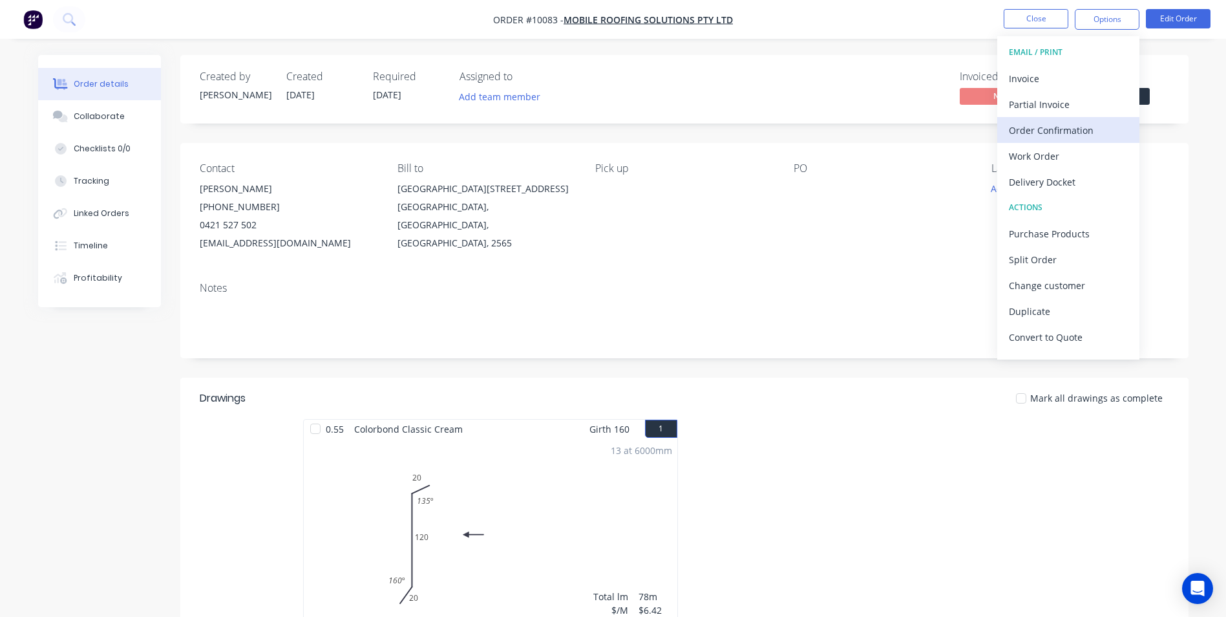
click at [1060, 138] on div "Order Confirmation" at bounding box center [1068, 130] width 119 height 19
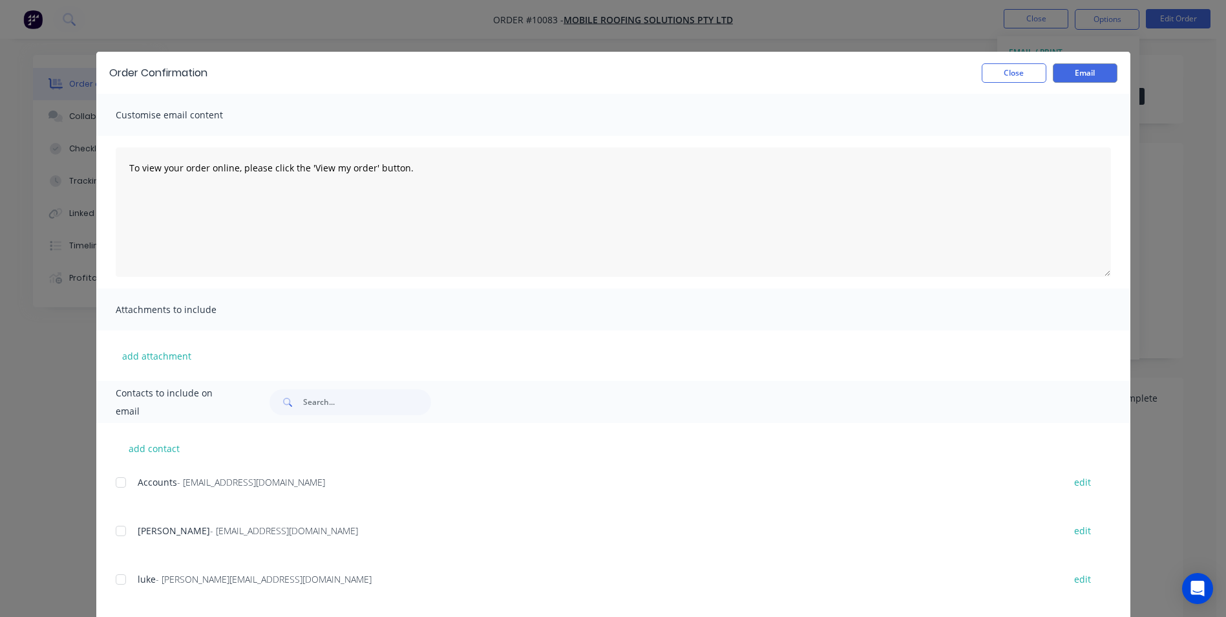
click at [126, 526] on div at bounding box center [121, 531] width 26 height 26
click at [1076, 70] on button "Email" at bounding box center [1085, 72] width 65 height 19
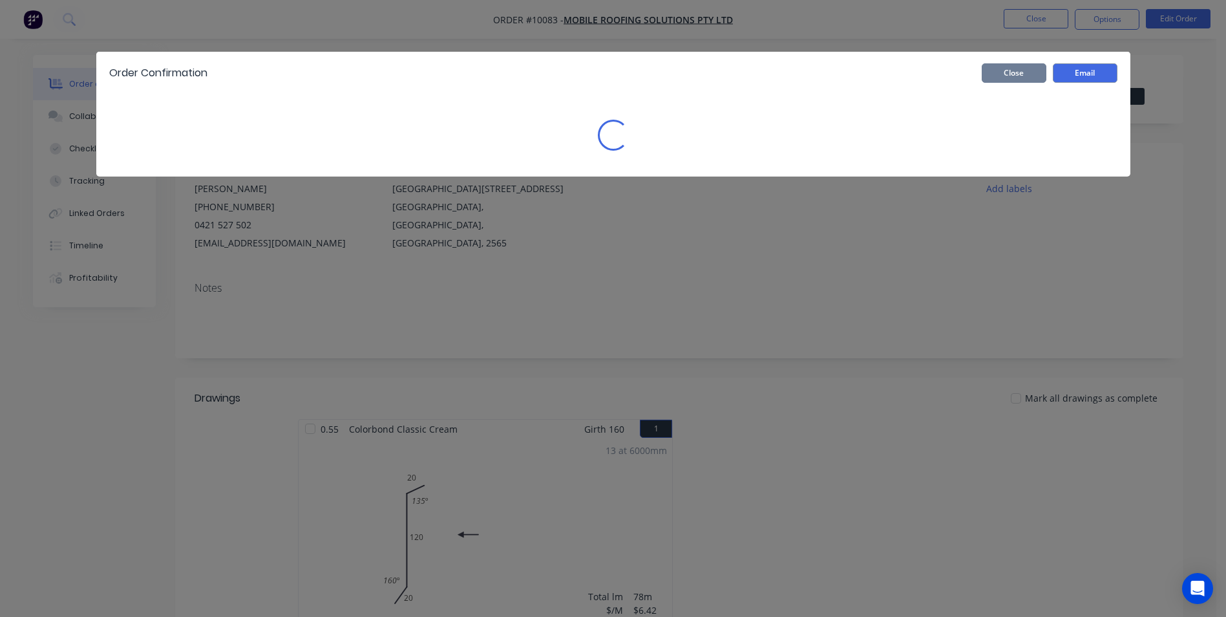
click at [1007, 80] on button "Close" at bounding box center [1014, 72] width 65 height 19
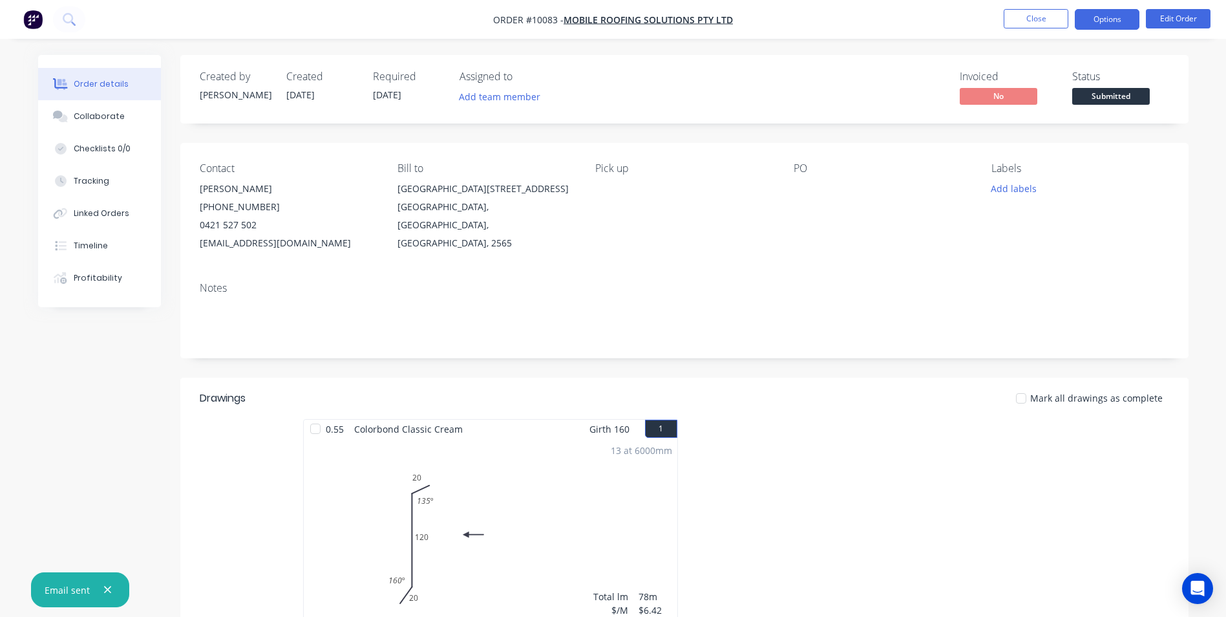
click at [1118, 22] on button "Options" at bounding box center [1107, 19] width 65 height 21
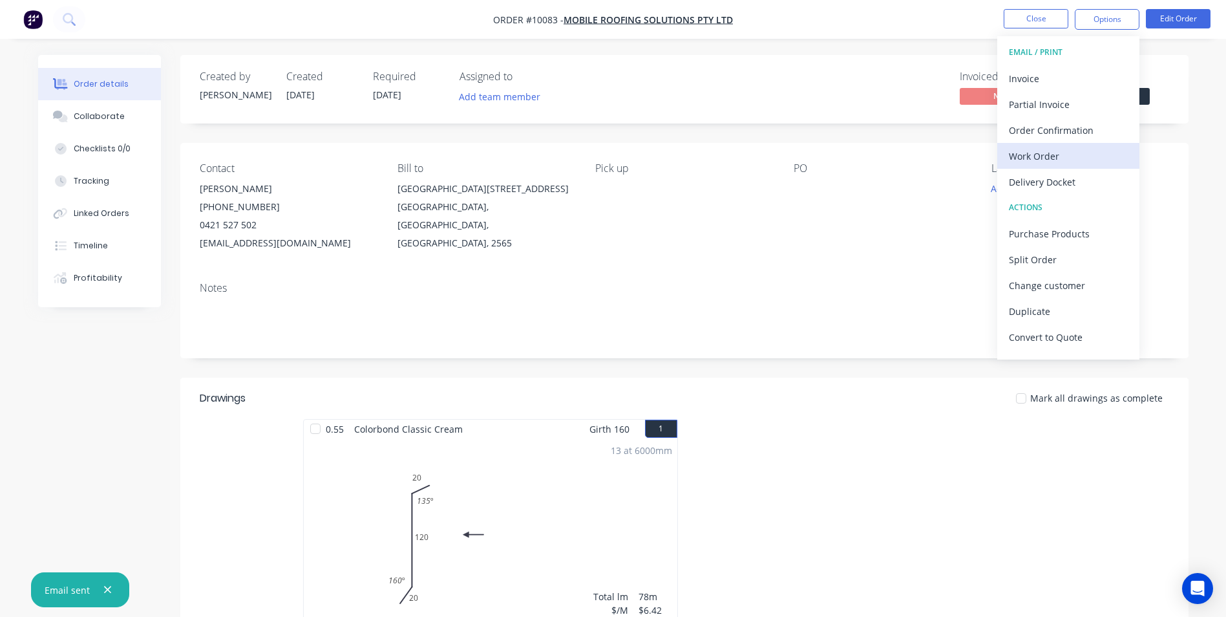
click at [1043, 147] on div "Work Order" at bounding box center [1068, 156] width 119 height 19
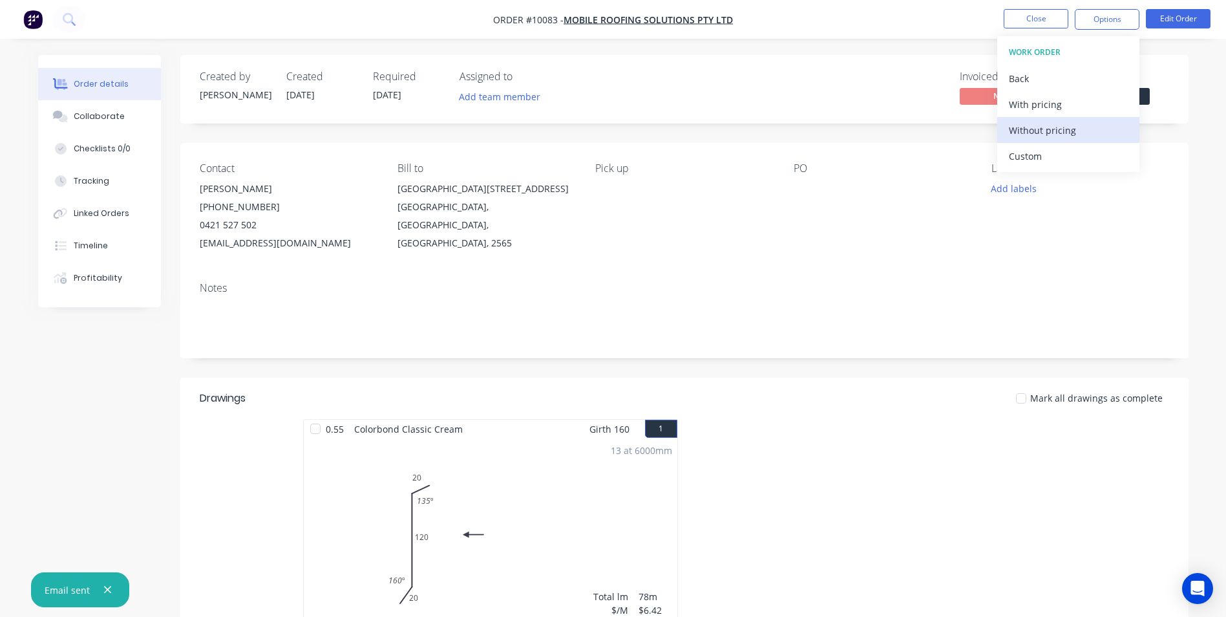
click at [1043, 136] on div "Without pricing" at bounding box center [1068, 130] width 119 height 19
click at [73, 19] on icon at bounding box center [69, 19] width 12 height 12
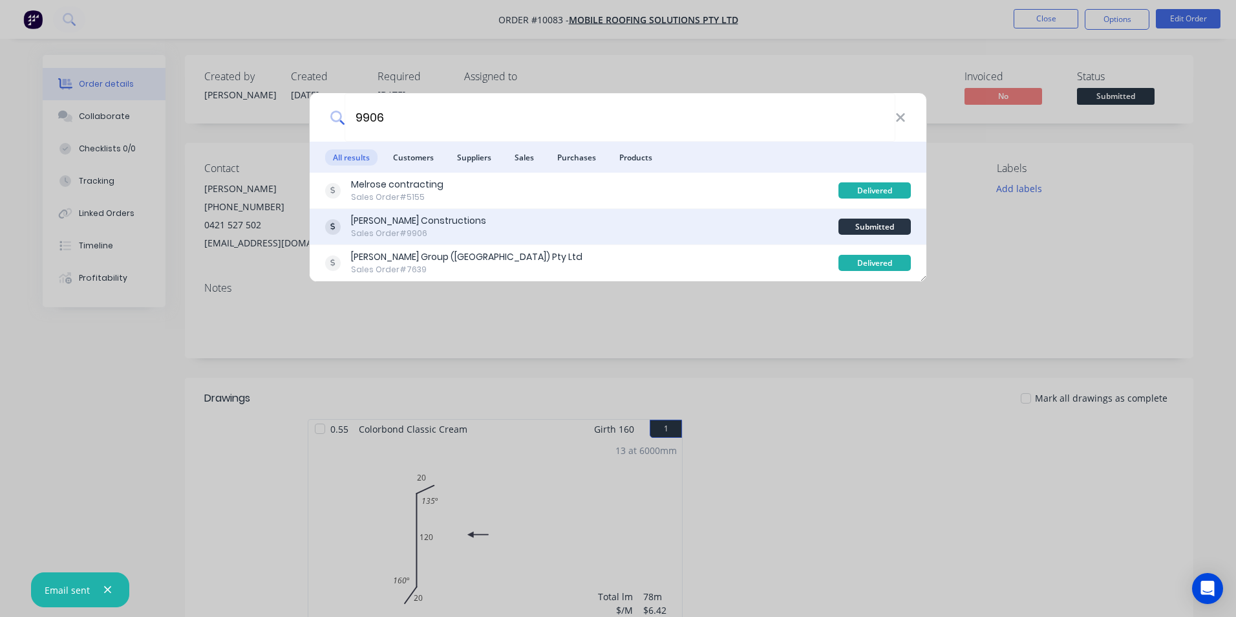
type input "9906"
click at [451, 226] on div "Hobbs Constructions Sales Order #9906" at bounding box center [581, 226] width 513 height 25
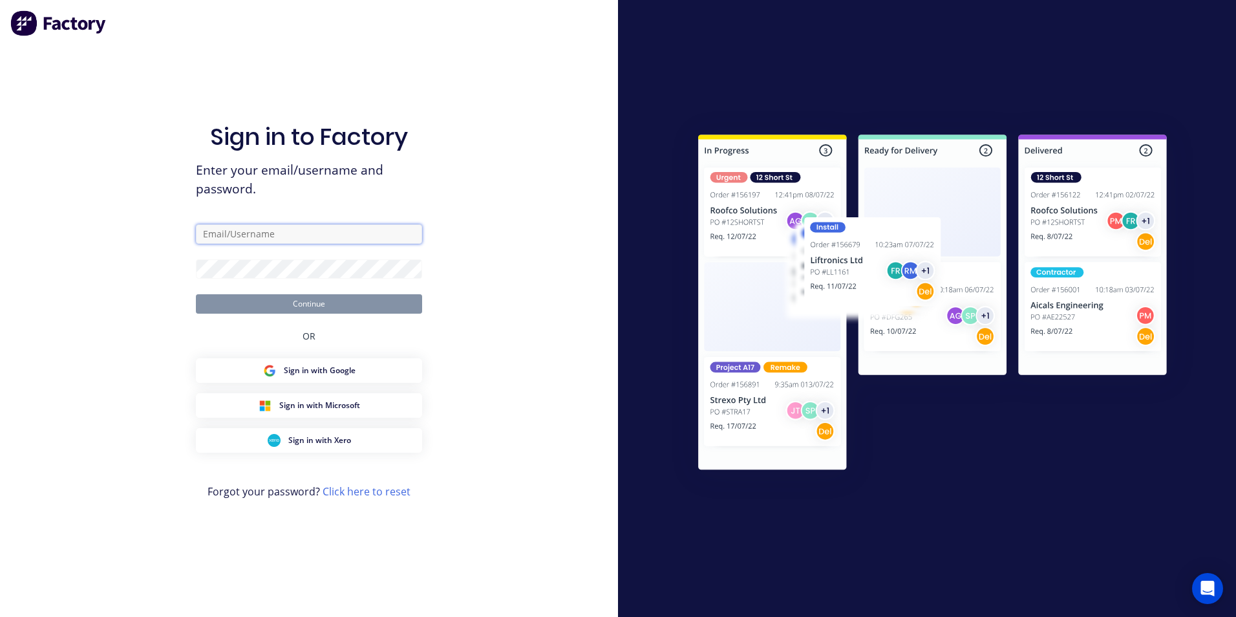
type input "matt@scrs.net.au"
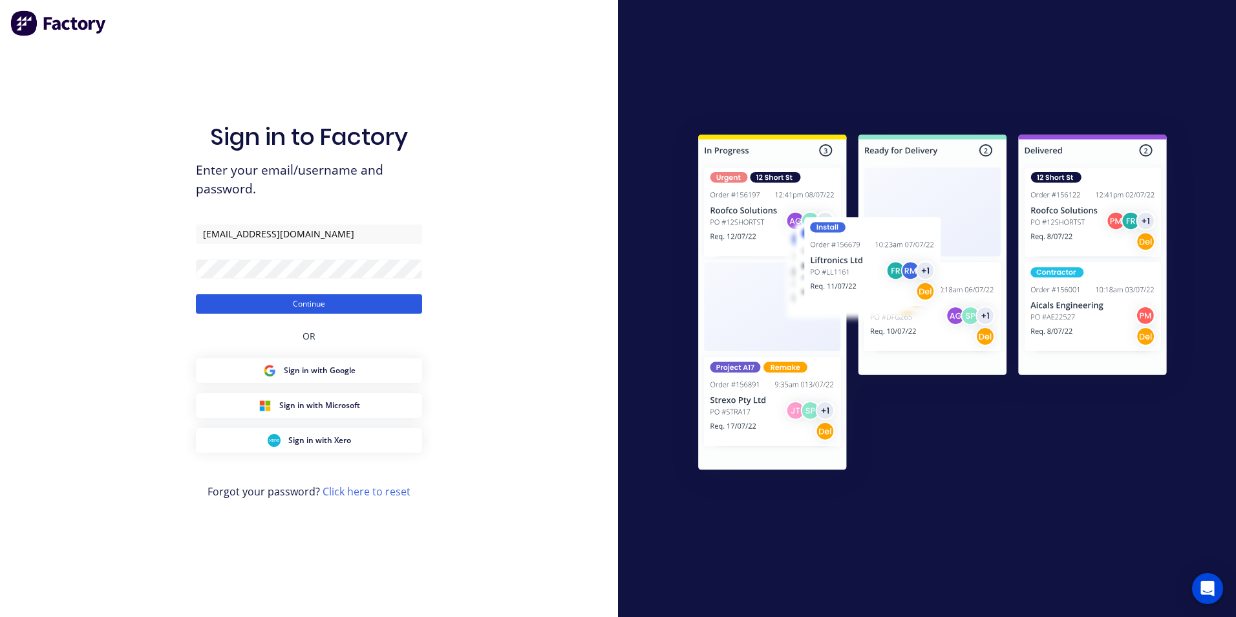
click at [312, 306] on button "Continue" at bounding box center [309, 303] width 226 height 19
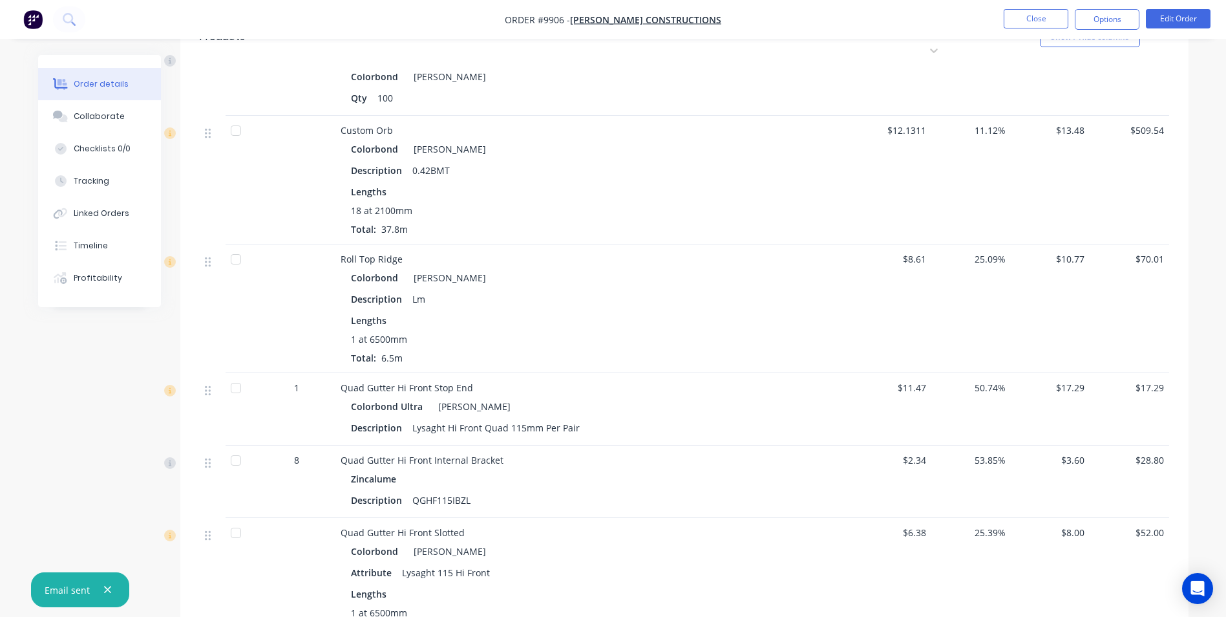
scroll to position [776, 0]
click at [1166, 22] on button "Edit Order" at bounding box center [1178, 18] width 65 height 19
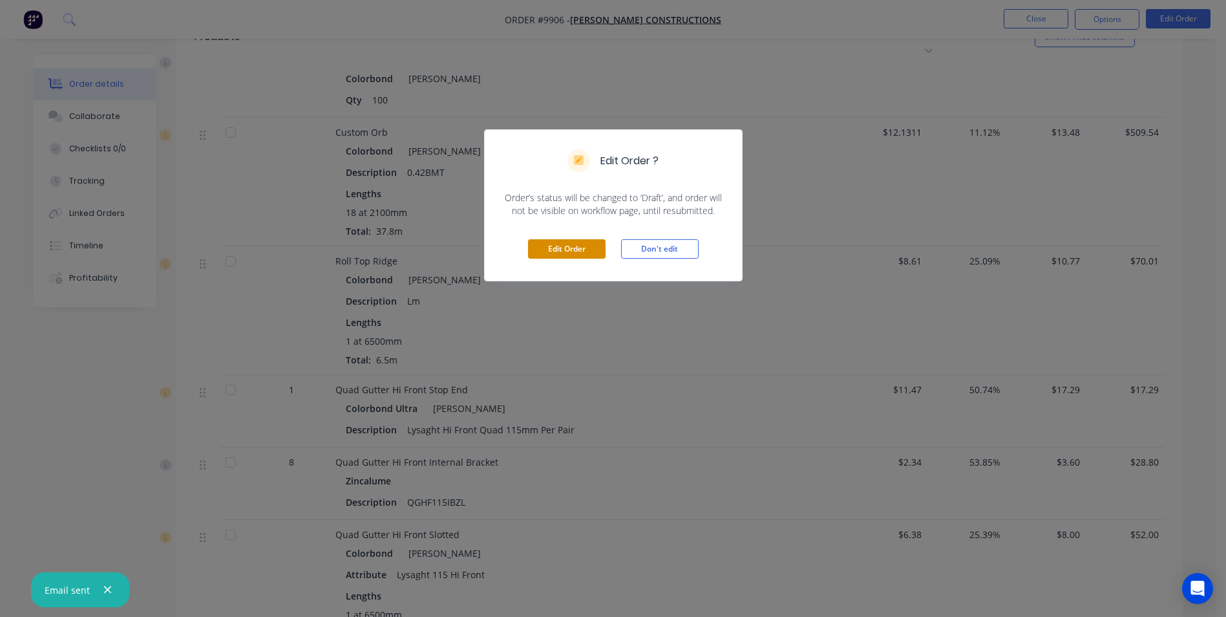
click at [544, 257] on button "Edit Order" at bounding box center [567, 248] width 78 height 19
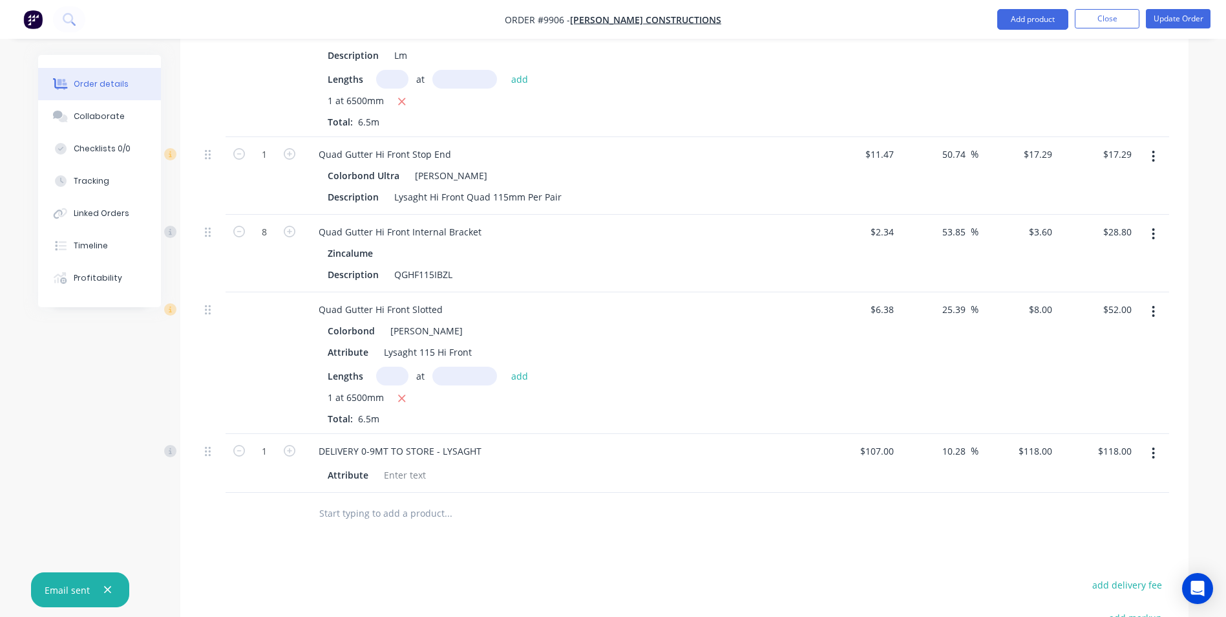
scroll to position [1228, 0]
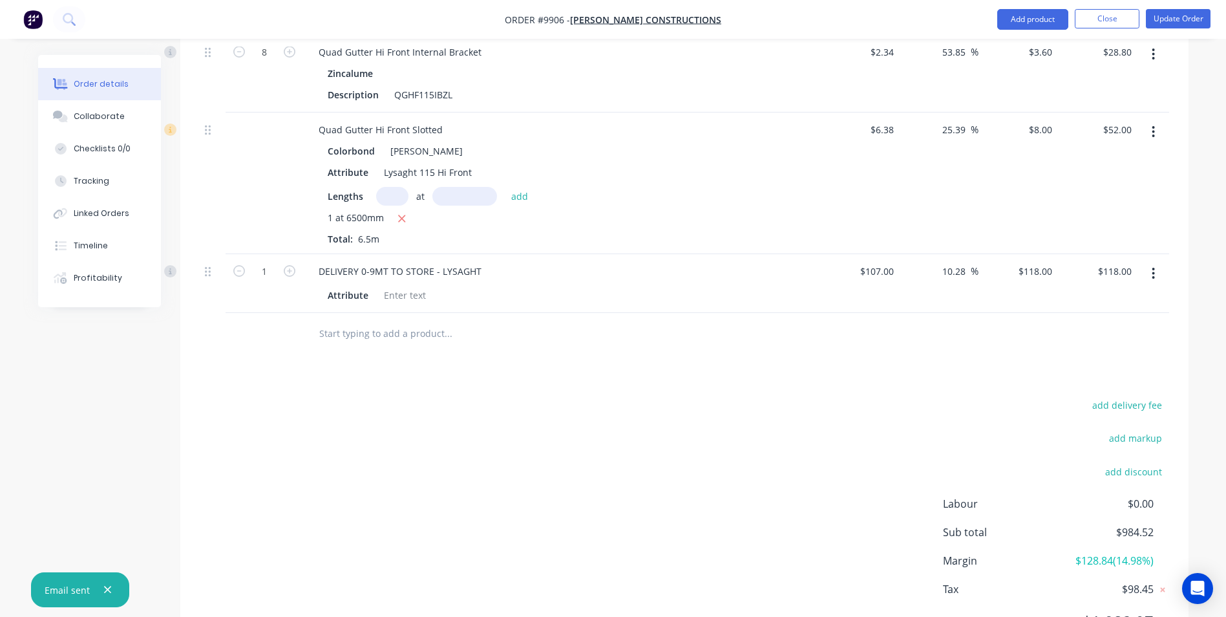
click at [357, 321] on input "text" at bounding box center [448, 334] width 259 height 26
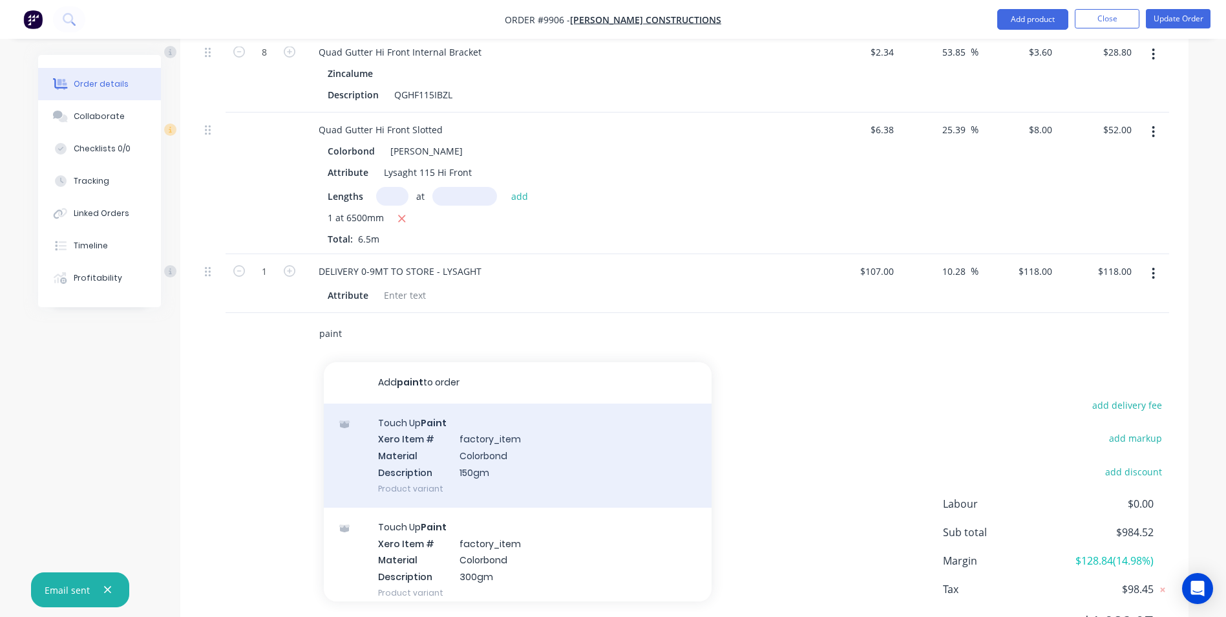
scroll to position [65, 0]
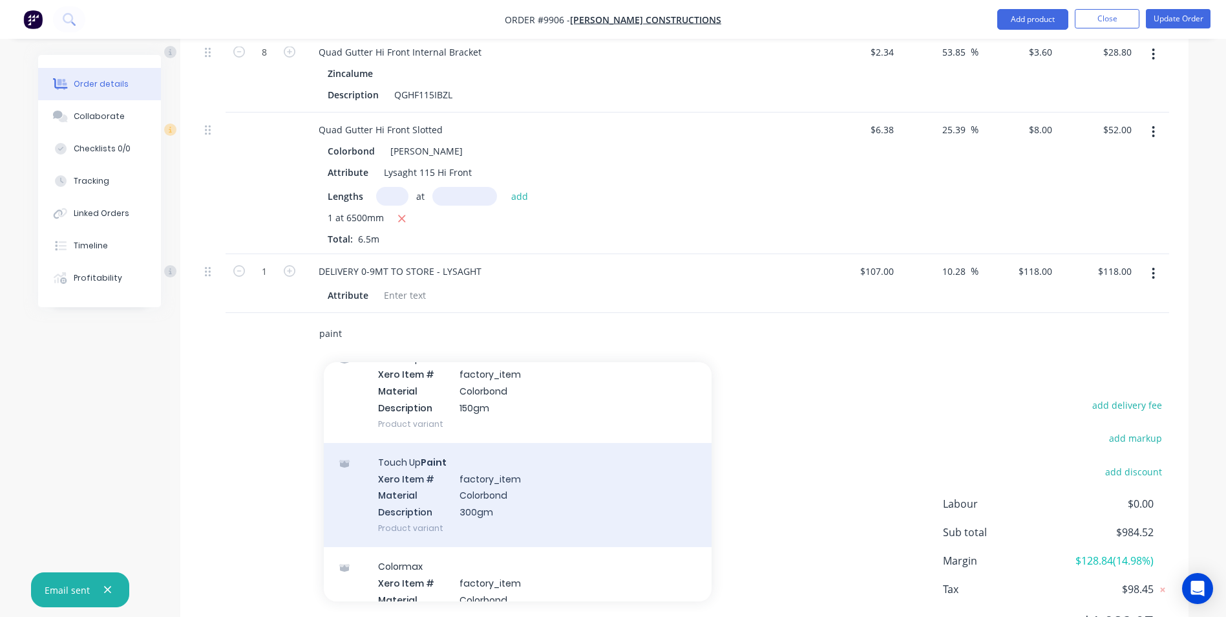
type input "paint"
click at [508, 462] on div "Touch Up Paint Xero Item # factory_item Material Colorbond Description 300gm Pr…" at bounding box center [518, 495] width 388 height 104
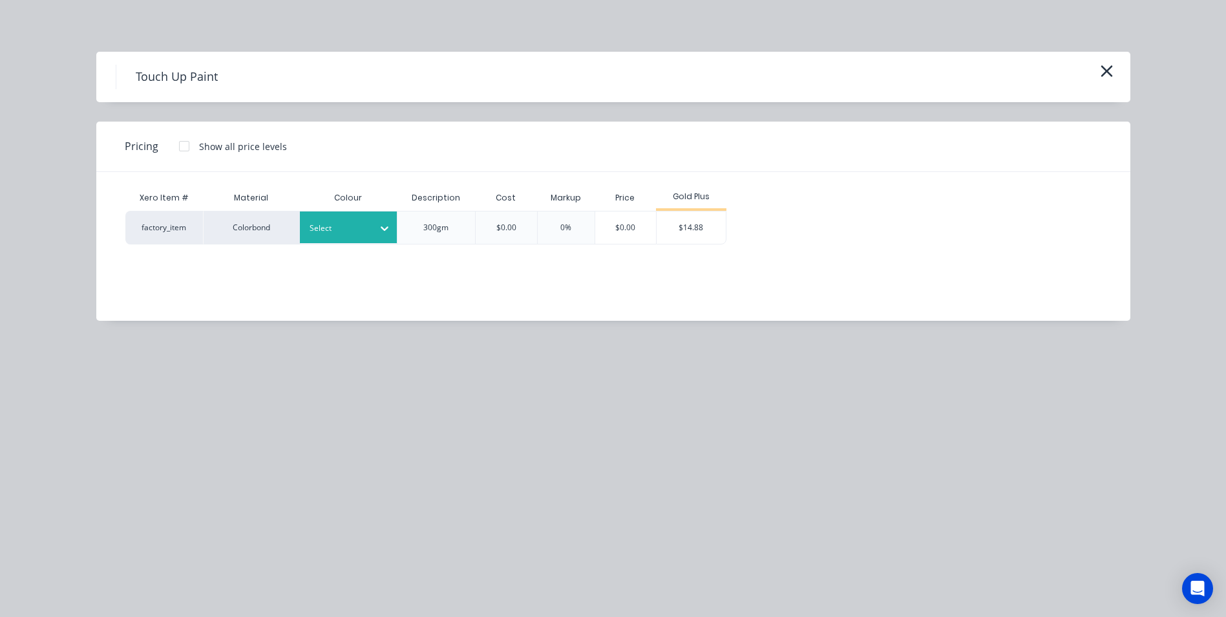
click at [380, 233] on icon at bounding box center [384, 228] width 13 height 13
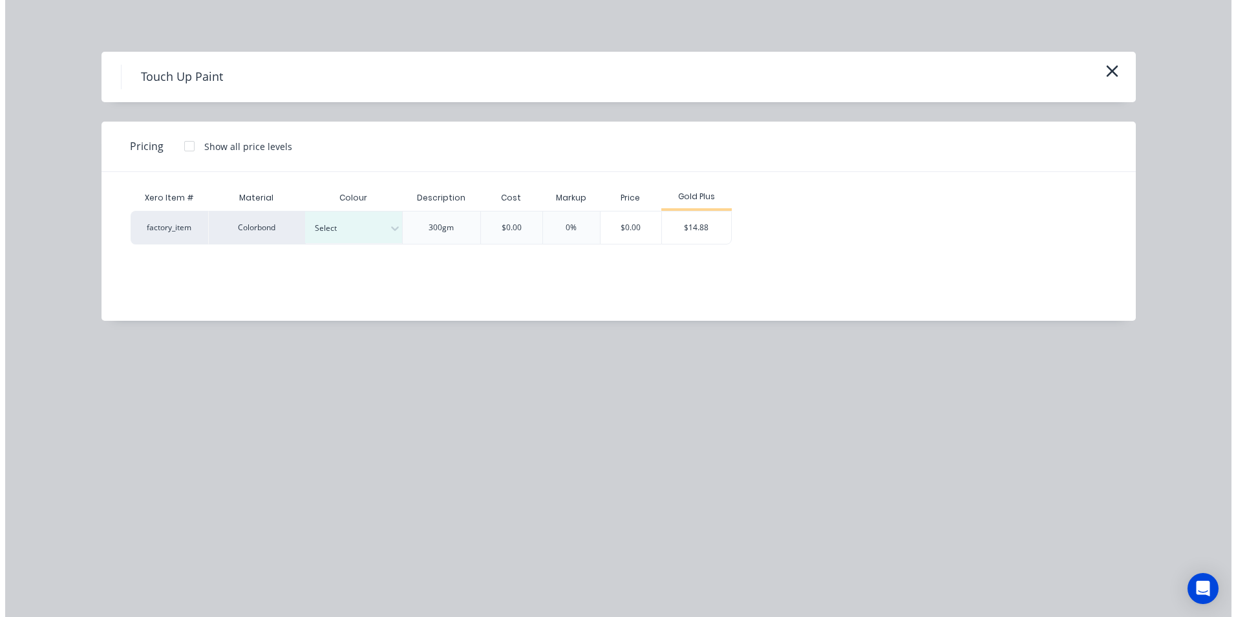
scroll to position [323, 0]
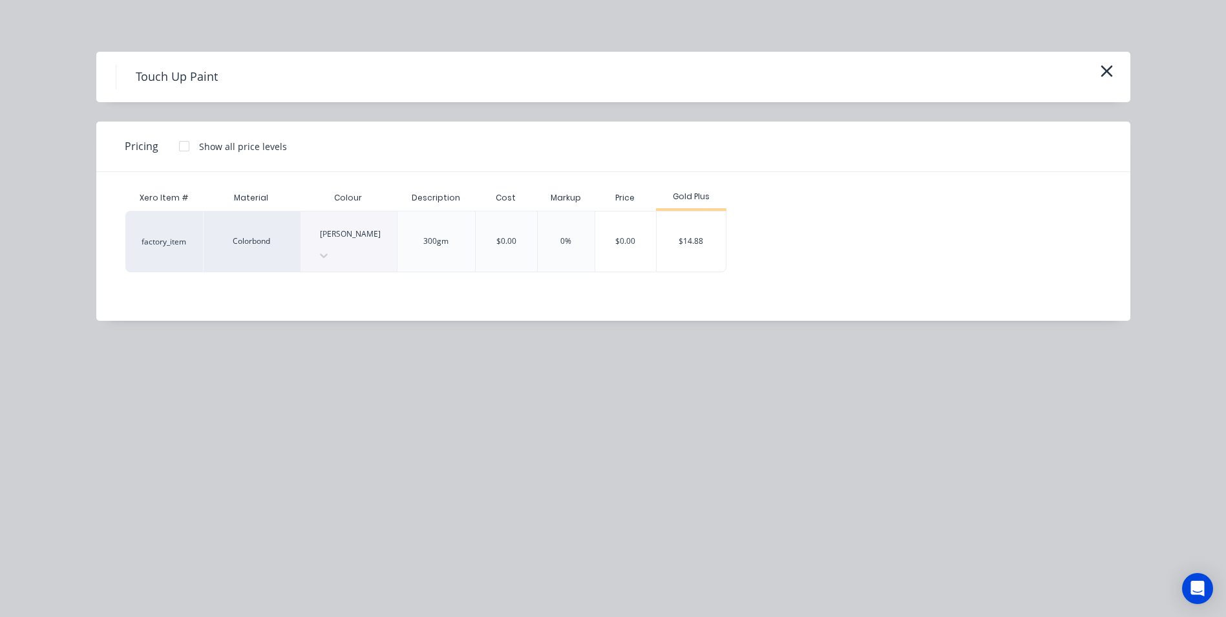
click at [714, 208] on div "Gold Plus" at bounding box center [691, 198] width 70 height 26
click at [700, 223] on div "$14.88" at bounding box center [691, 241] width 69 height 60
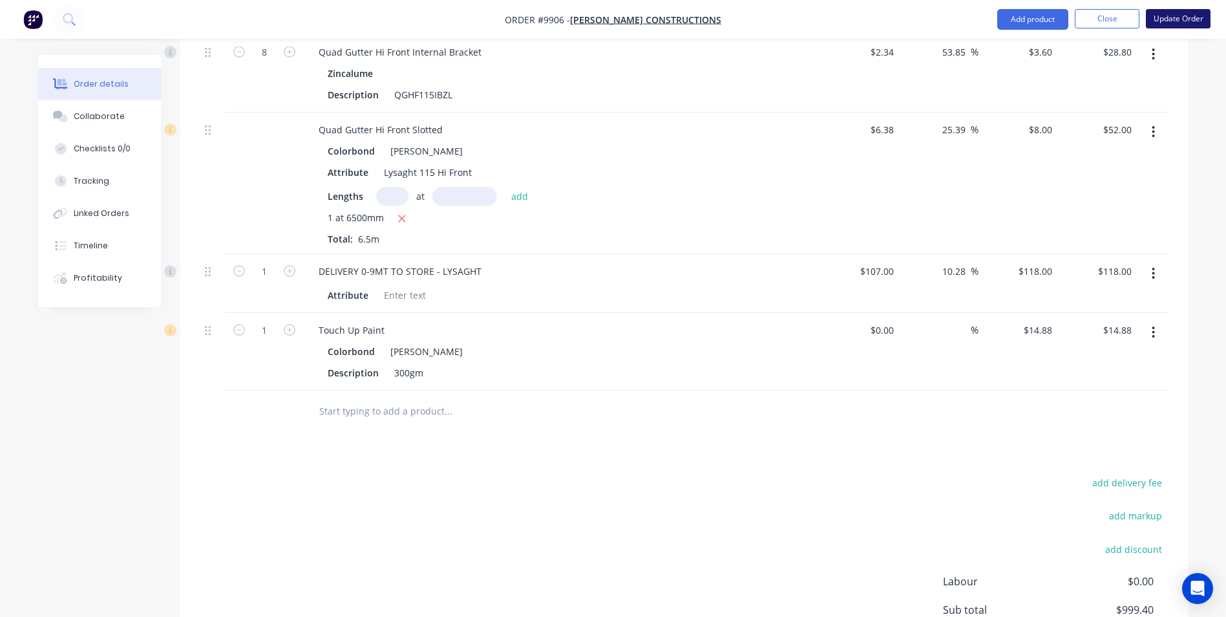
click at [1168, 16] on button "Update Order" at bounding box center [1178, 18] width 65 height 19
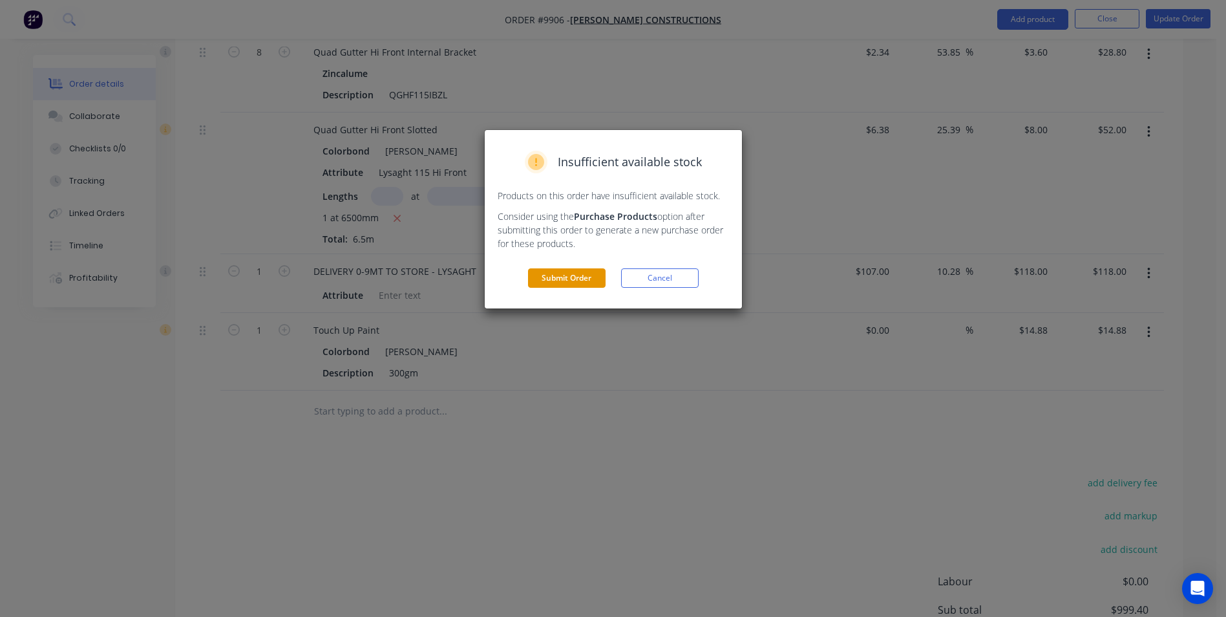
click at [562, 284] on button "Submit Order" at bounding box center [567, 277] width 78 height 19
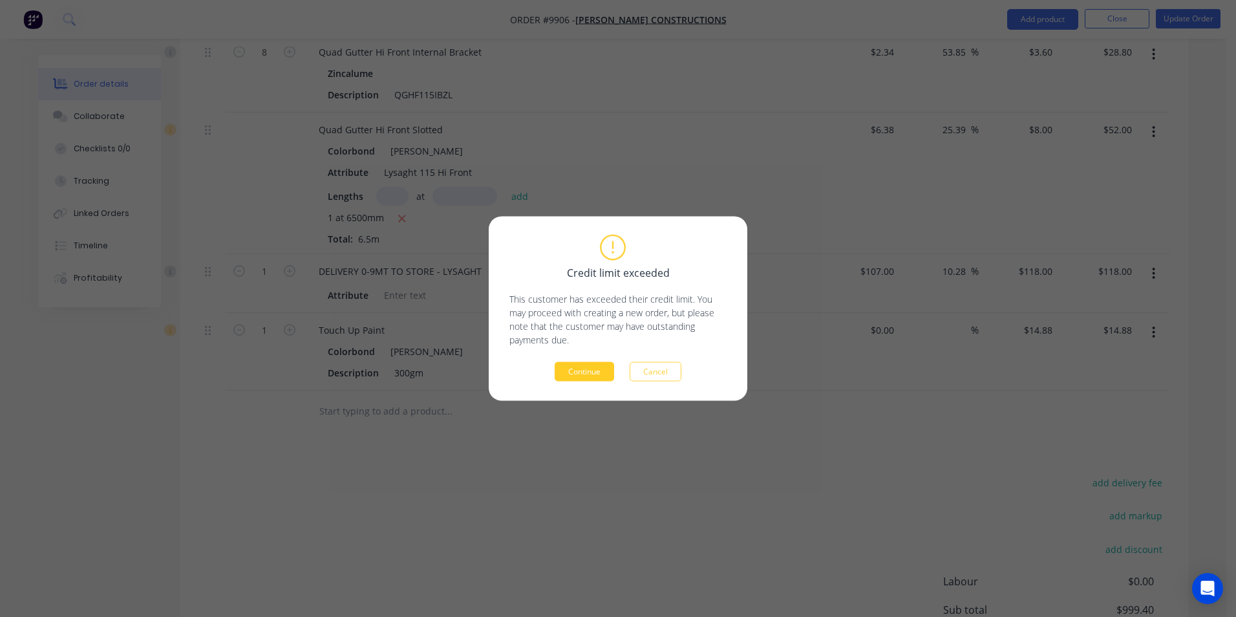
click at [600, 369] on button "Continue" at bounding box center [584, 371] width 59 height 19
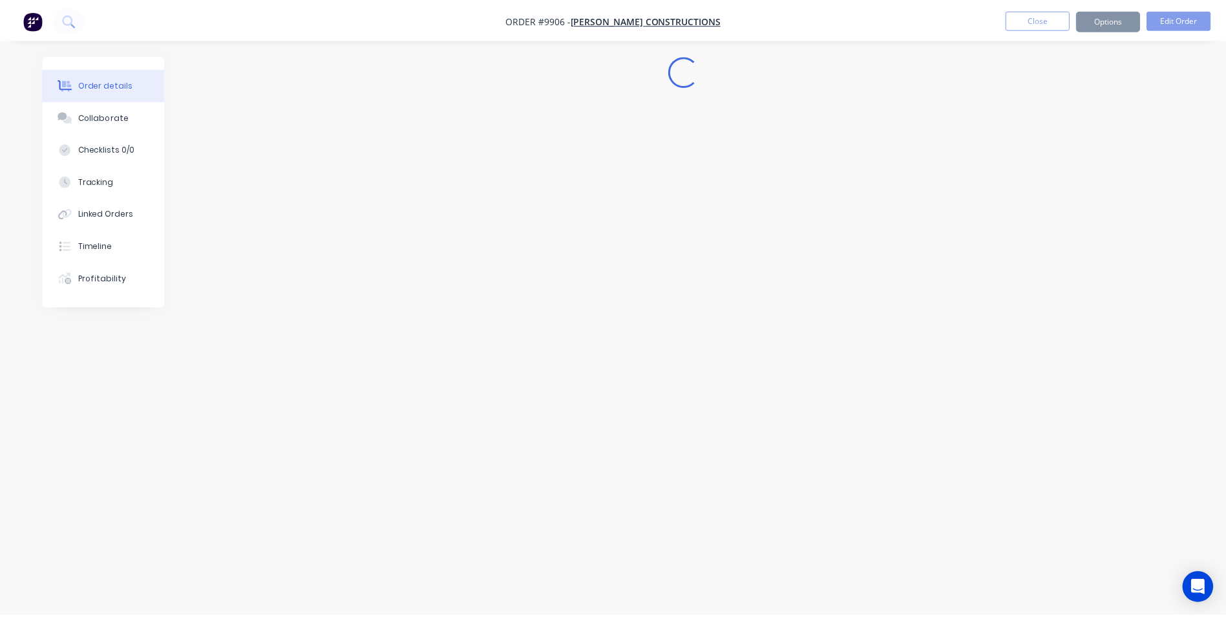
scroll to position [0, 0]
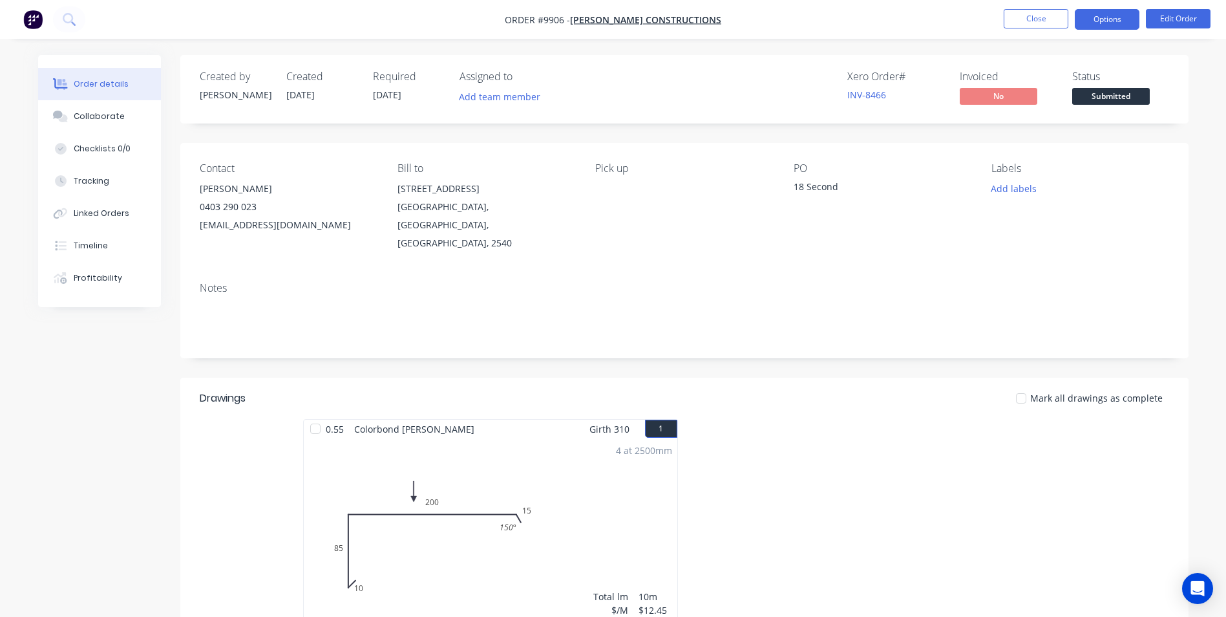
click at [1096, 22] on button "Options" at bounding box center [1107, 19] width 65 height 21
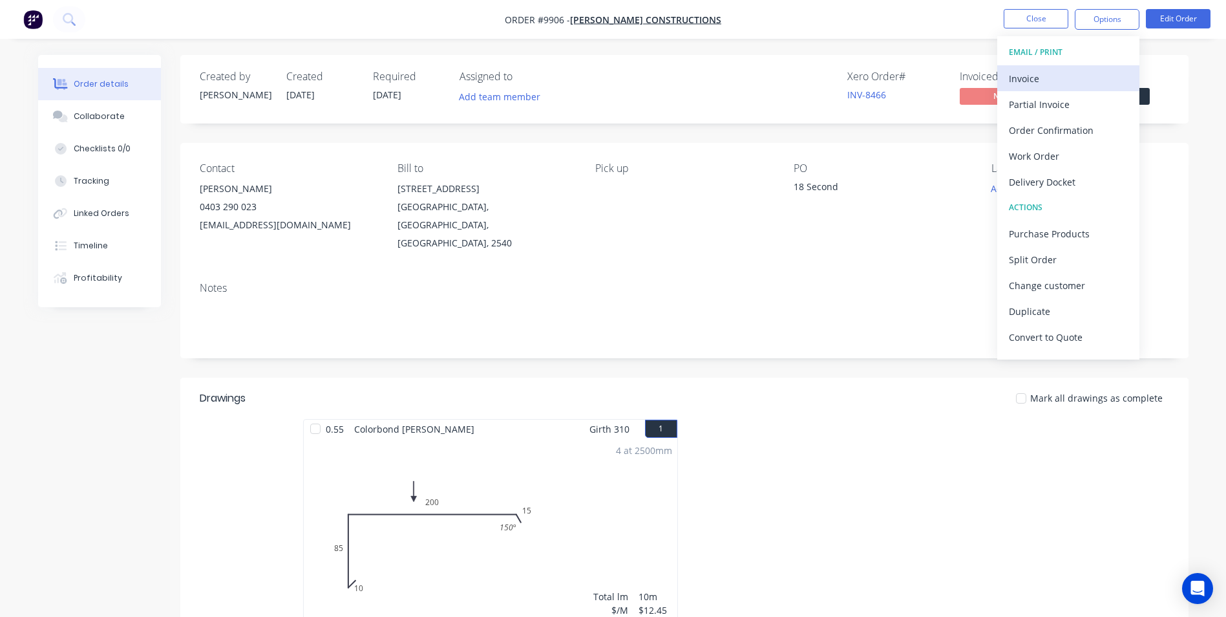
click at [1058, 85] on div "Invoice" at bounding box center [1068, 78] width 119 height 19
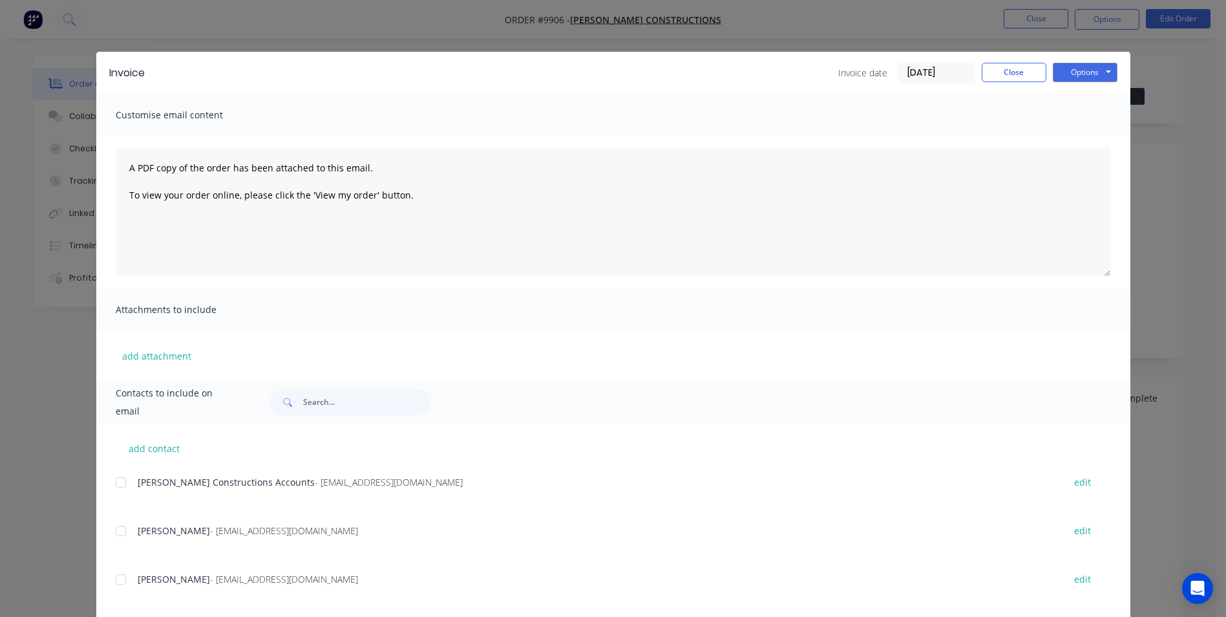
click at [112, 483] on div at bounding box center [121, 482] width 26 height 26
click at [1065, 65] on button "Options" at bounding box center [1085, 72] width 65 height 19
click at [1065, 136] on button "Email" at bounding box center [1094, 137] width 83 height 21
click at [987, 64] on button "Close" at bounding box center [1014, 72] width 65 height 19
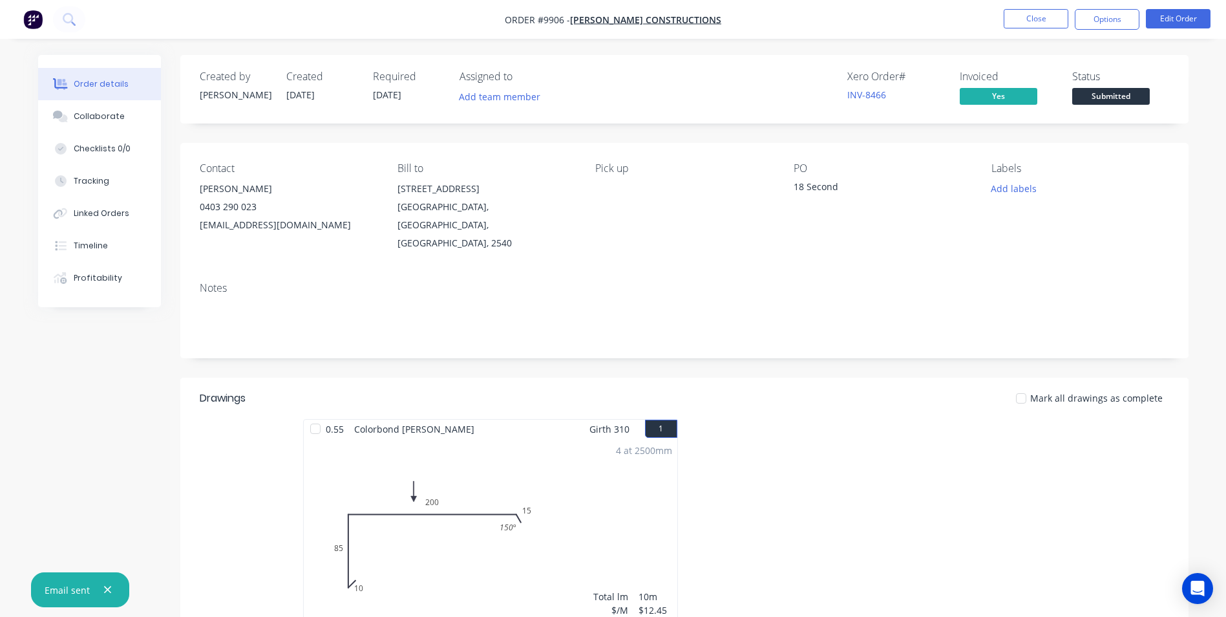
click at [1122, 95] on span "Submitted" at bounding box center [1112, 96] width 78 height 16
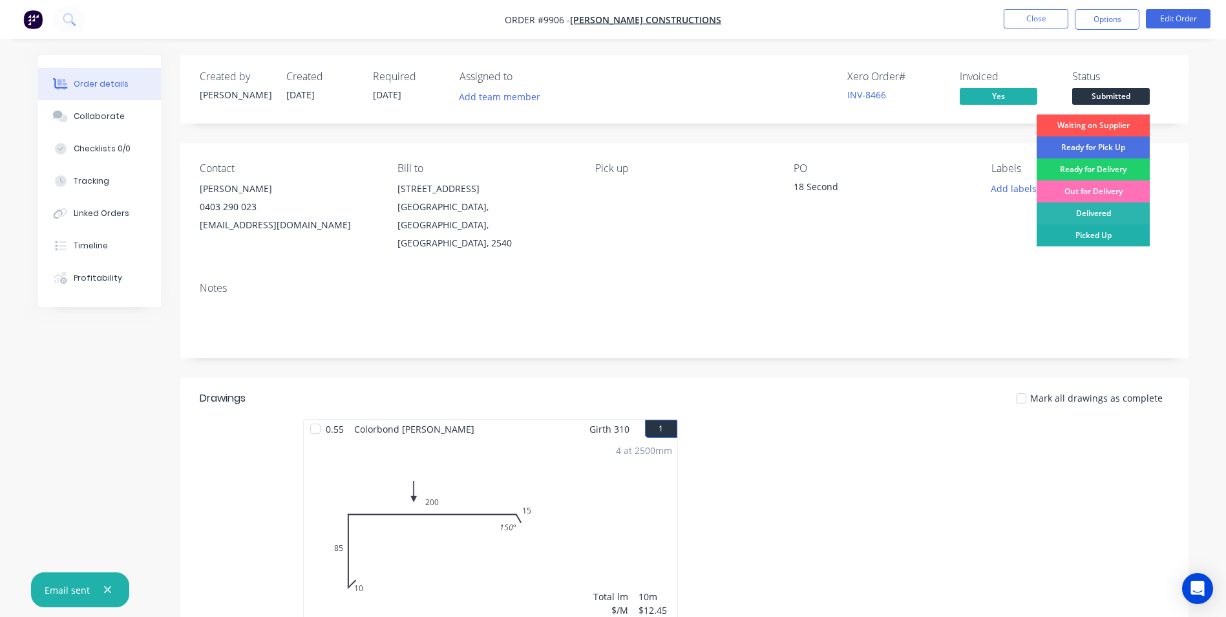
click at [1081, 241] on div "Picked Up" at bounding box center [1093, 235] width 113 height 22
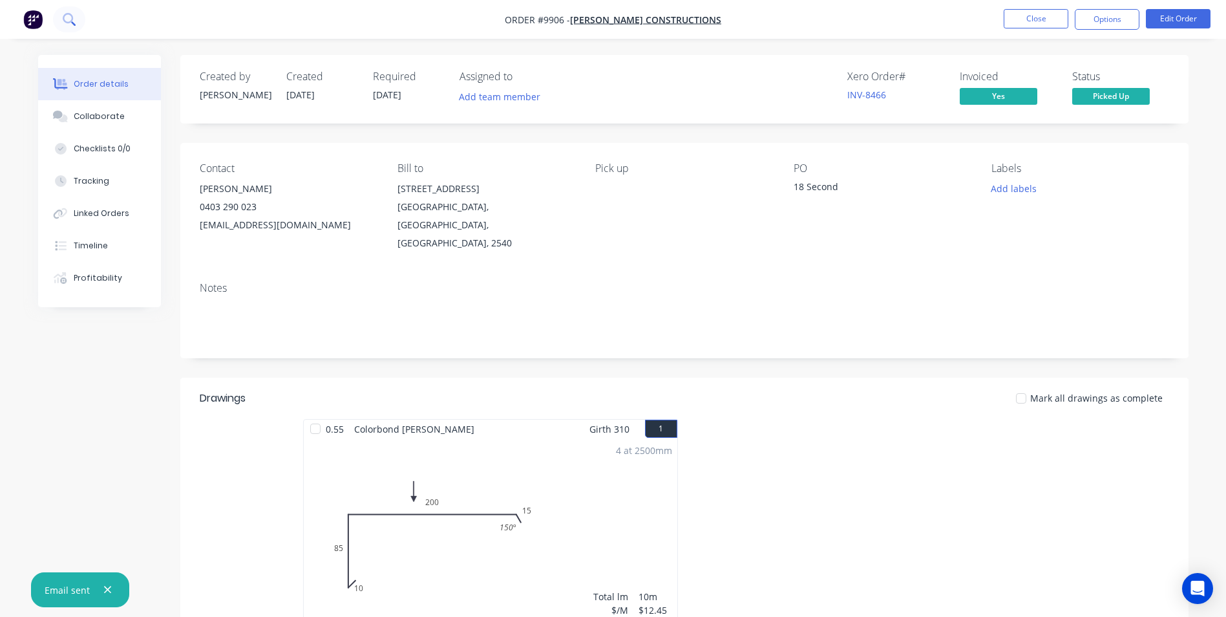
click at [65, 17] on icon at bounding box center [69, 19] width 12 height 12
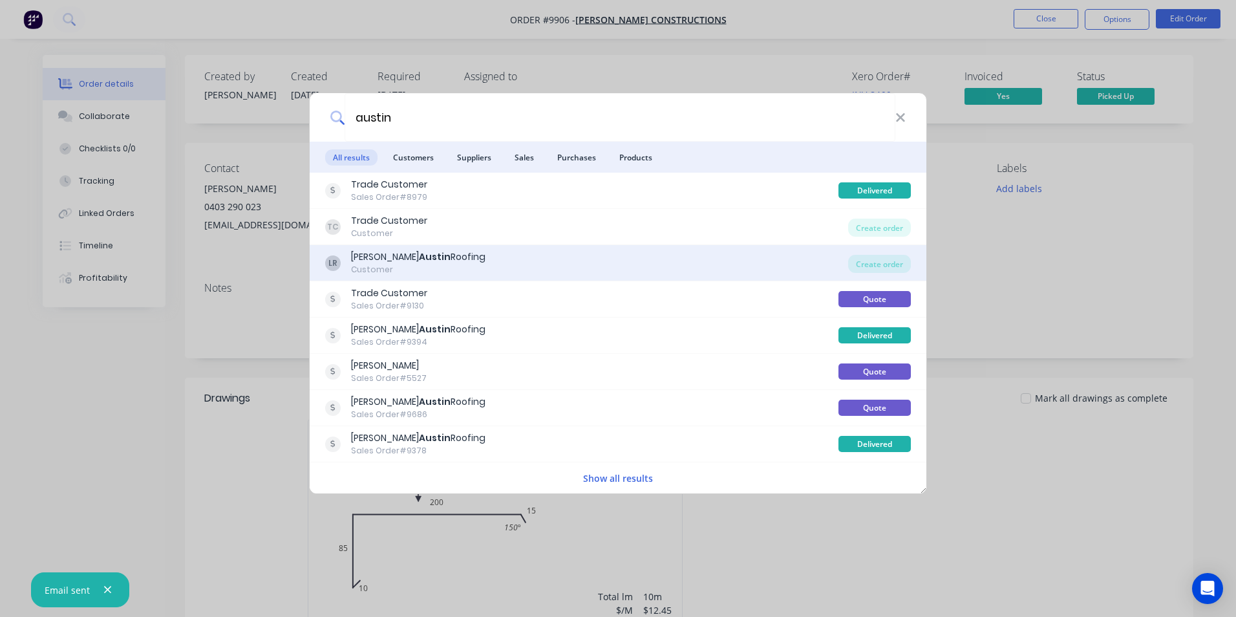
type input "austin"
click at [530, 263] on div "LR Luke Austin Roofing Customer" at bounding box center [586, 262] width 523 height 25
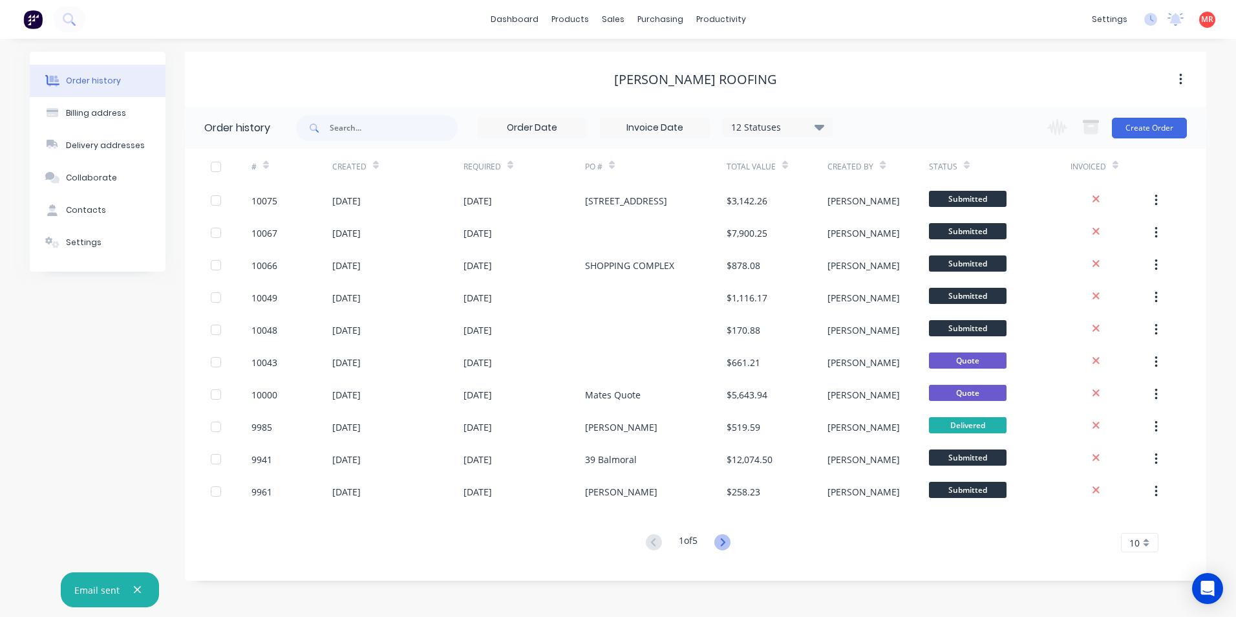
click at [725, 543] on icon at bounding box center [722, 542] width 5 height 8
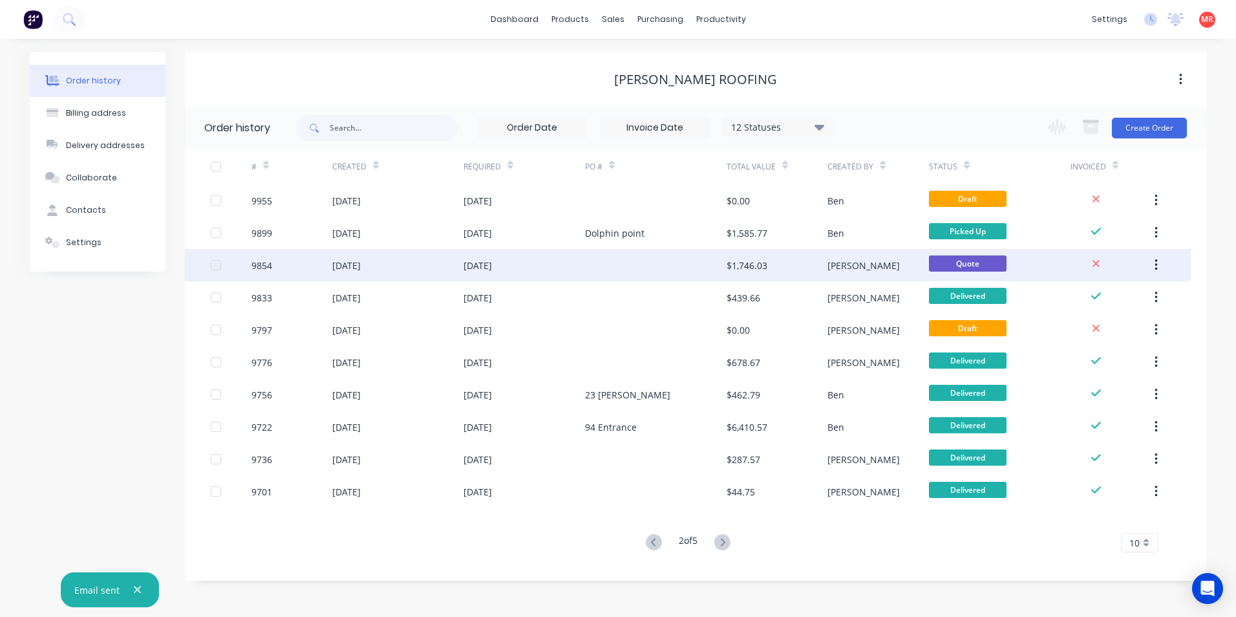
click at [565, 261] on div "23 Sep 2025" at bounding box center [525, 265] width 122 height 32
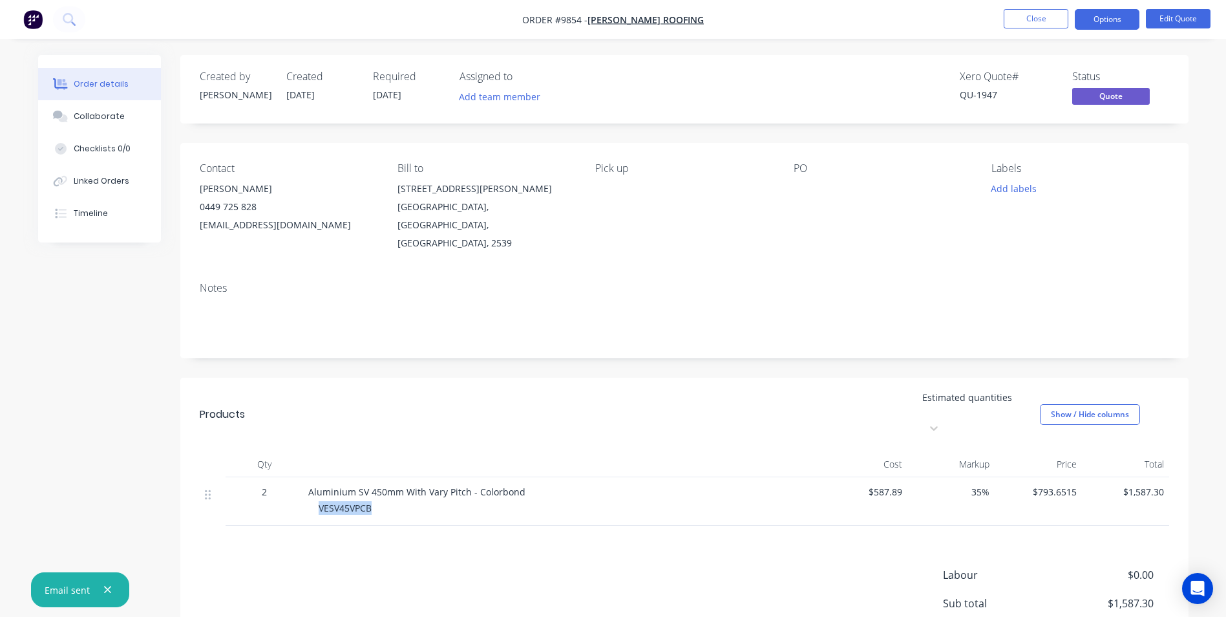
drag, startPoint x: 319, startPoint y: 465, endPoint x: 374, endPoint y: 465, distance: 55.6
click at [374, 501] on div "VESV45VPCB" at bounding box center [567, 508] width 497 height 14
copy span "VESV45VPCB"
click at [522, 485] on div "Aluminium SV 450mm With Vary Pitch - Colorbond" at bounding box center [561, 492] width 507 height 14
click at [520, 485] on div "Aluminium SV 450mm With Vary Pitch - Colorbond" at bounding box center [561, 492] width 507 height 14
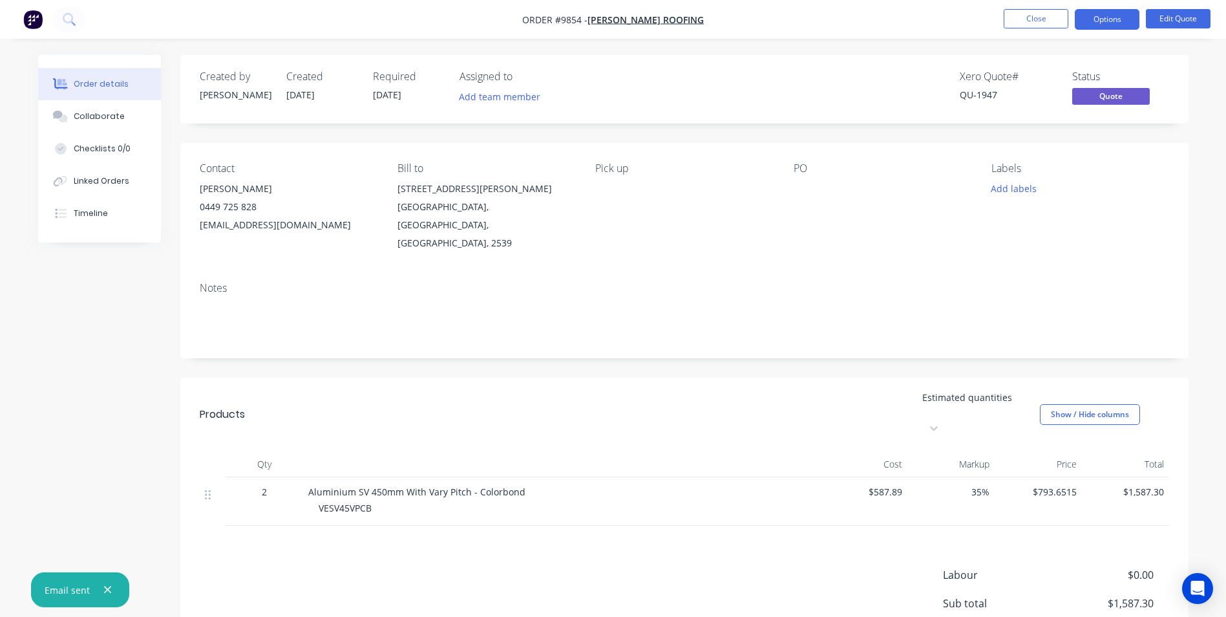
click at [1154, 28] on li "Edit Quote" at bounding box center [1178, 19] width 65 height 21
click at [1157, 23] on button "Edit Quote" at bounding box center [1178, 18] width 65 height 19
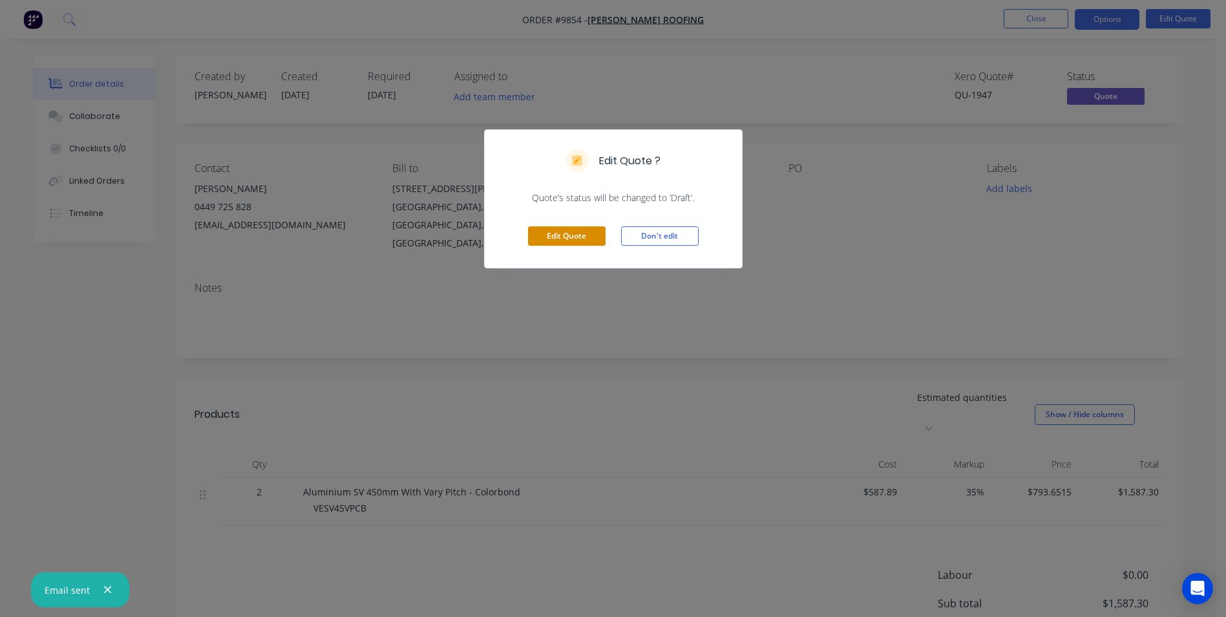
click at [566, 236] on button "Edit Quote" at bounding box center [567, 235] width 78 height 19
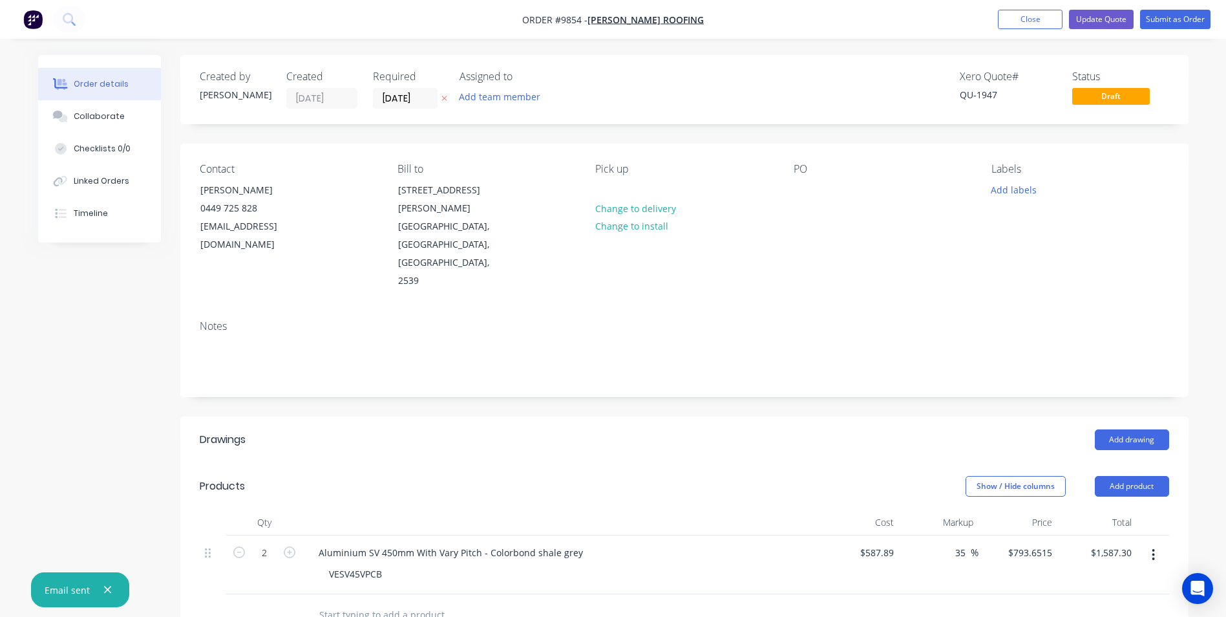
click at [573, 509] on div at bounding box center [561, 522] width 517 height 26
click at [1147, 17] on button "Submit as Order" at bounding box center [1175, 19] width 70 height 19
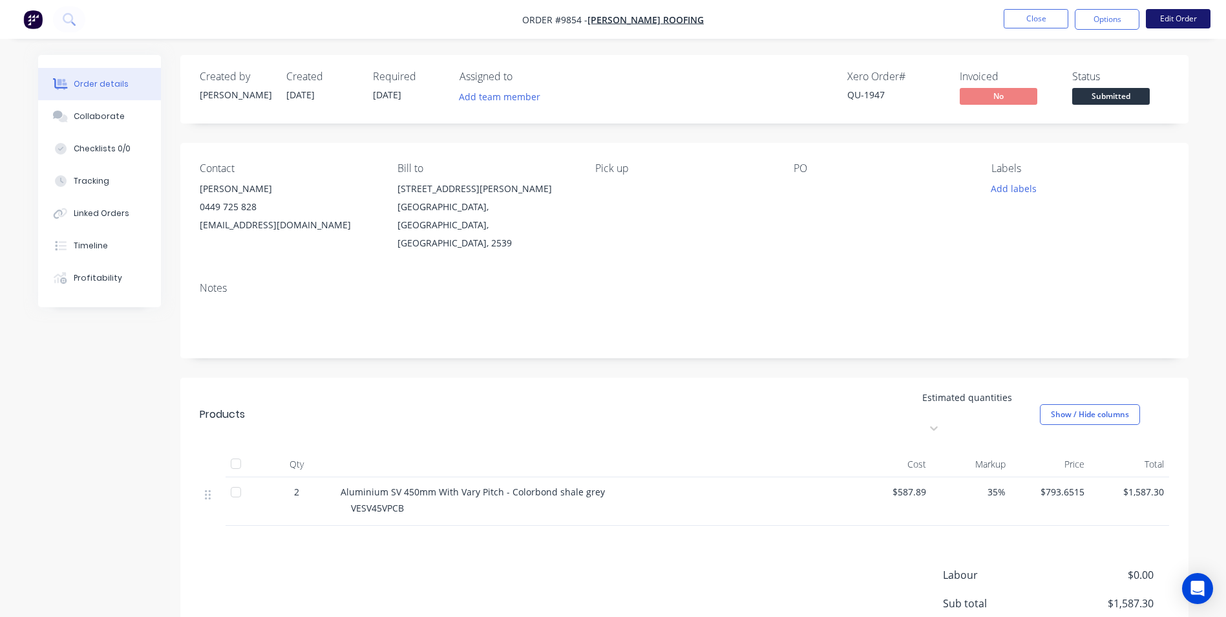
click at [1171, 17] on button "Edit Order" at bounding box center [1178, 18] width 65 height 19
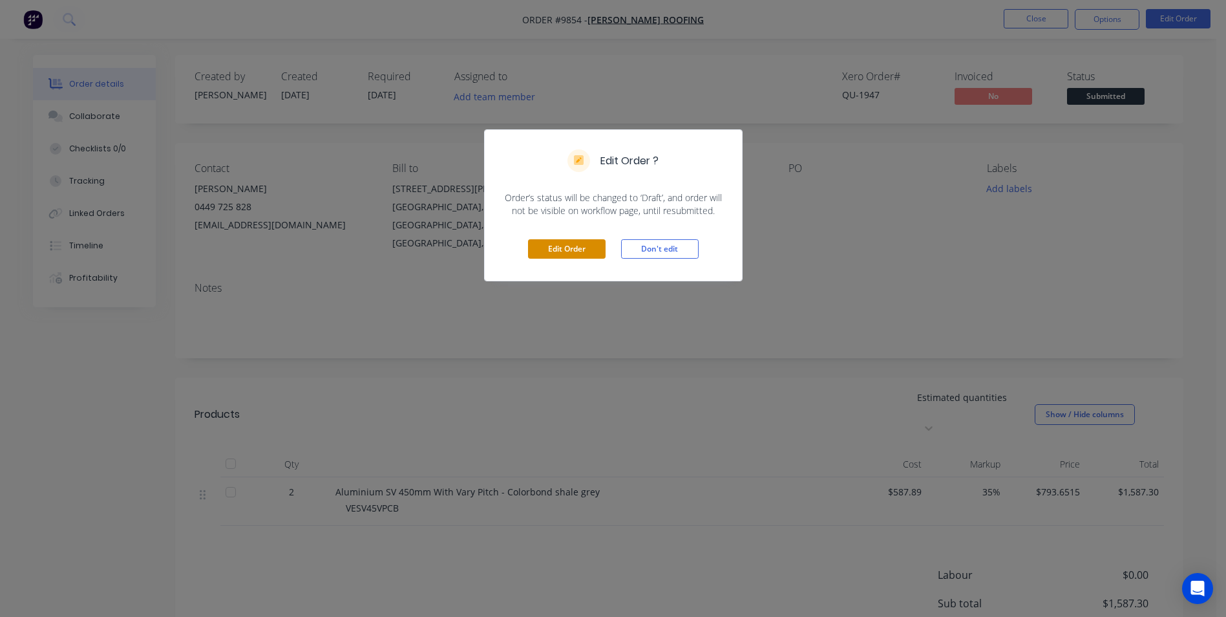
click at [561, 250] on button "Edit Order" at bounding box center [567, 248] width 78 height 19
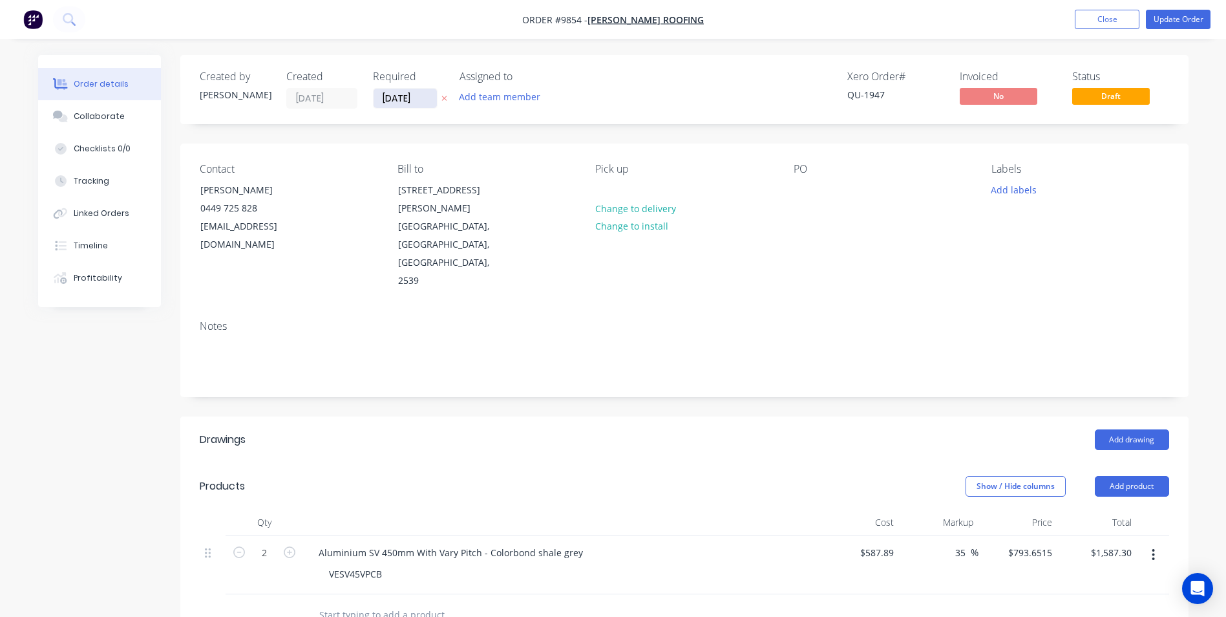
click at [400, 100] on input "23/09/25" at bounding box center [405, 98] width 63 height 19
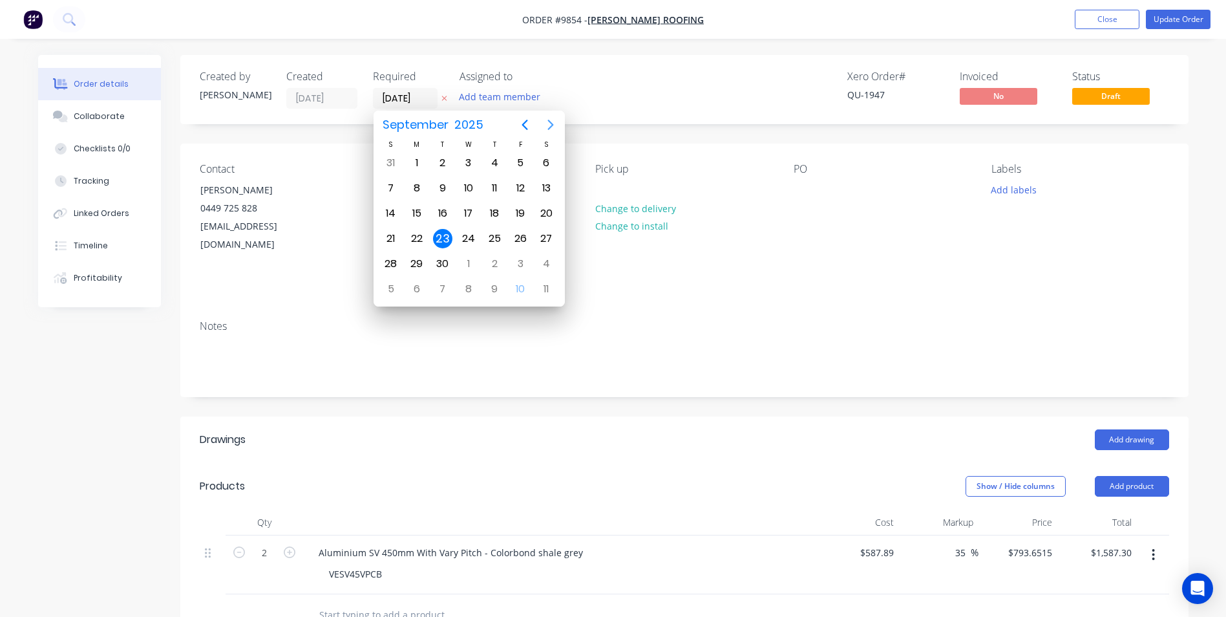
click at [556, 123] on icon "Next page" at bounding box center [551, 125] width 16 height 16
click at [423, 211] on div "13" at bounding box center [416, 213] width 19 height 19
type input "[DATE]"
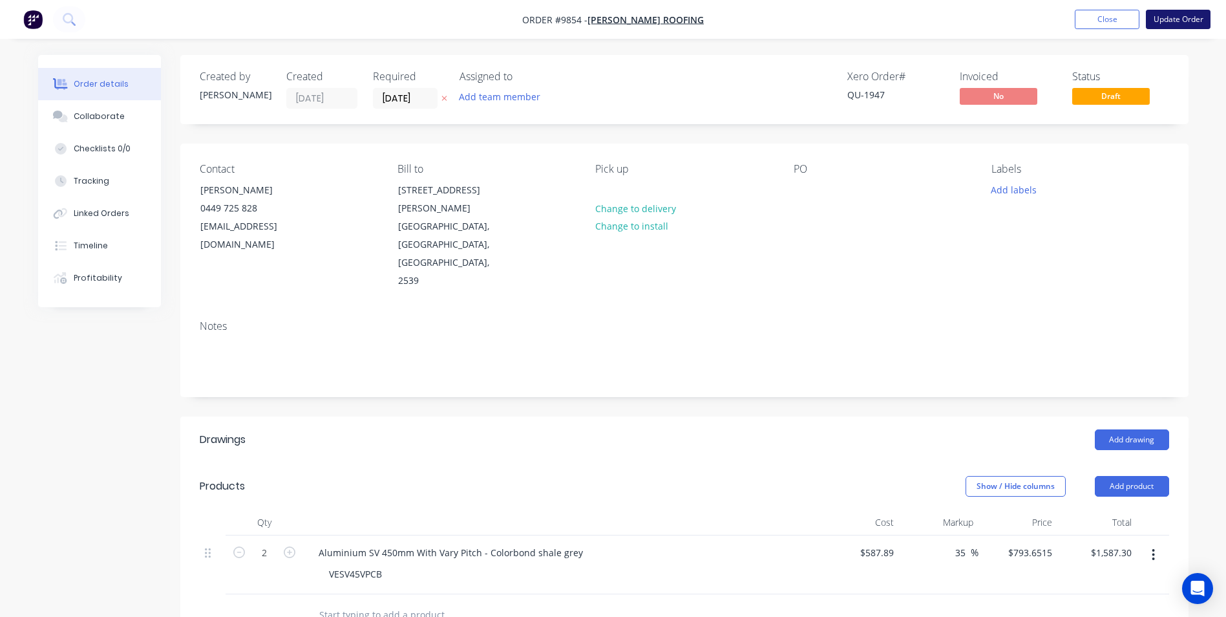
click at [1159, 15] on button "Update Order" at bounding box center [1178, 19] width 65 height 19
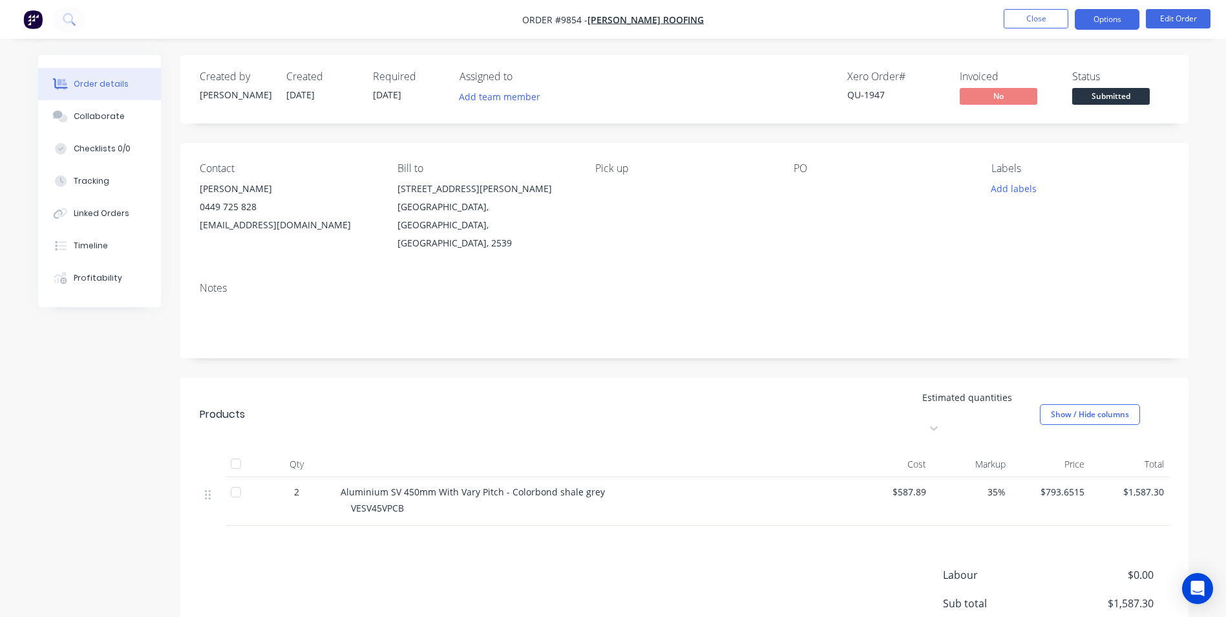
click at [1113, 23] on button "Options" at bounding box center [1107, 19] width 65 height 21
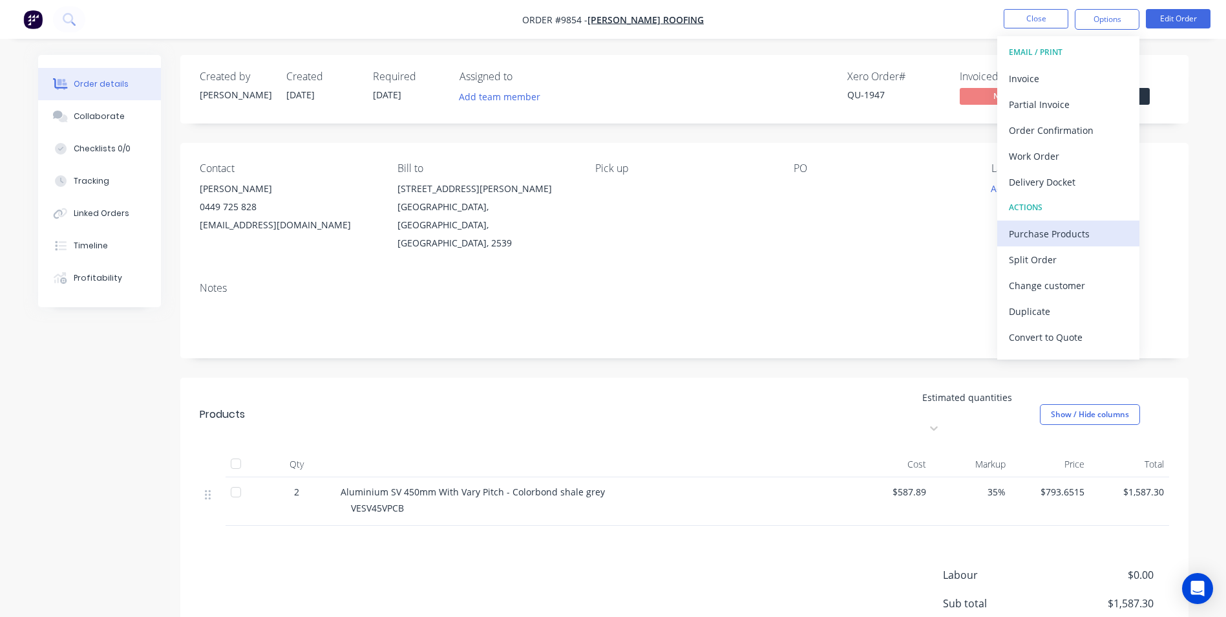
click at [1063, 232] on div "Purchase Products" at bounding box center [1068, 233] width 119 height 19
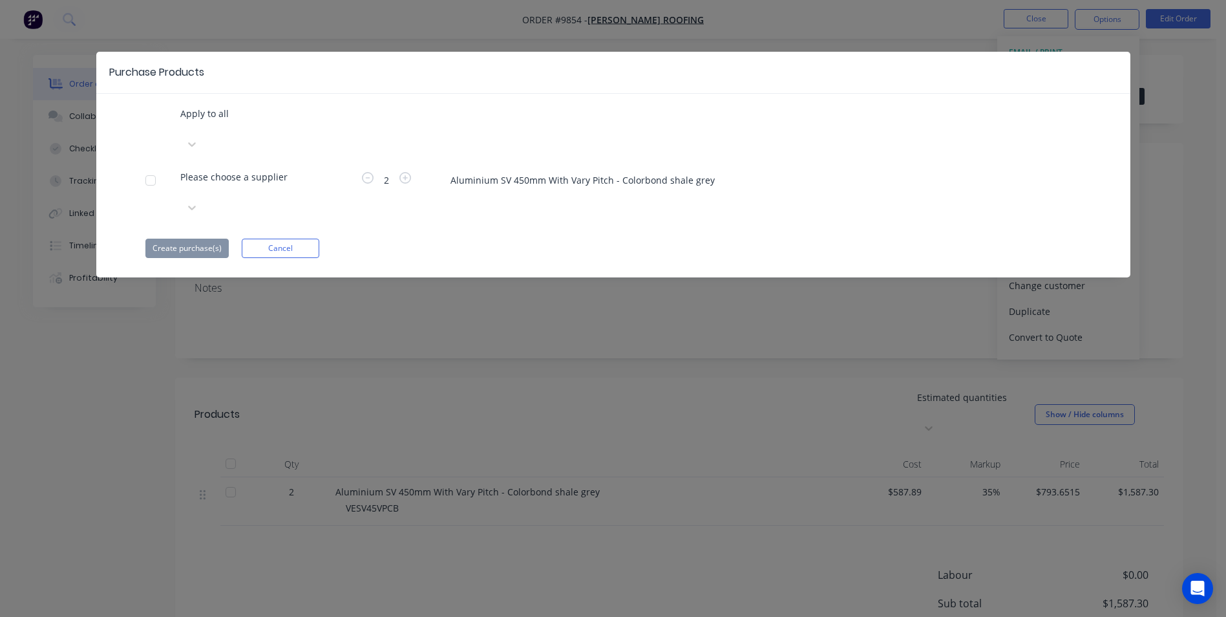
click at [275, 184] on div at bounding box center [251, 191] width 142 height 14
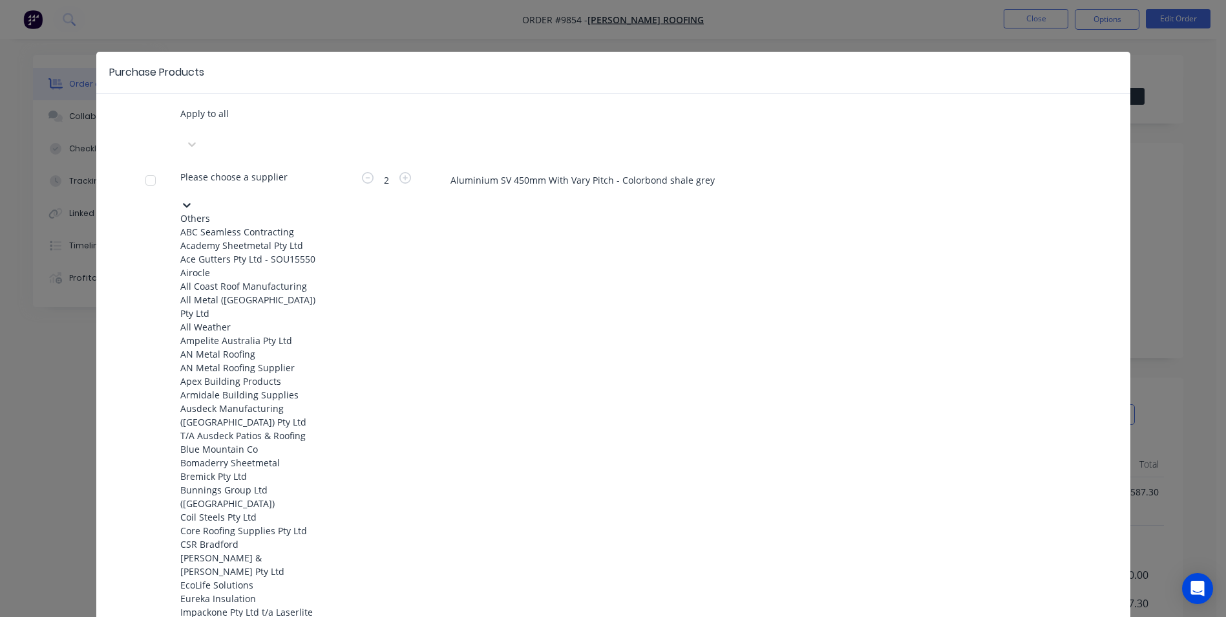
drag, startPoint x: 215, startPoint y: 153, endPoint x: 125, endPoint y: 191, distance: 97.6
click at [215, 184] on div at bounding box center [251, 191] width 142 height 14
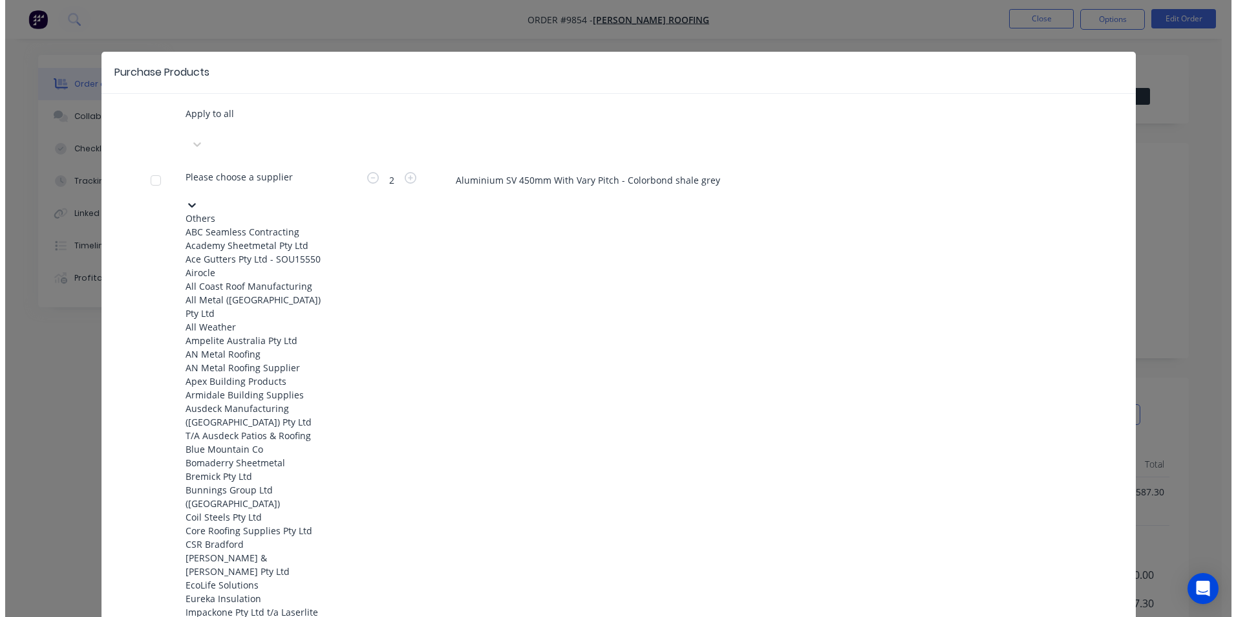
scroll to position [194, 0]
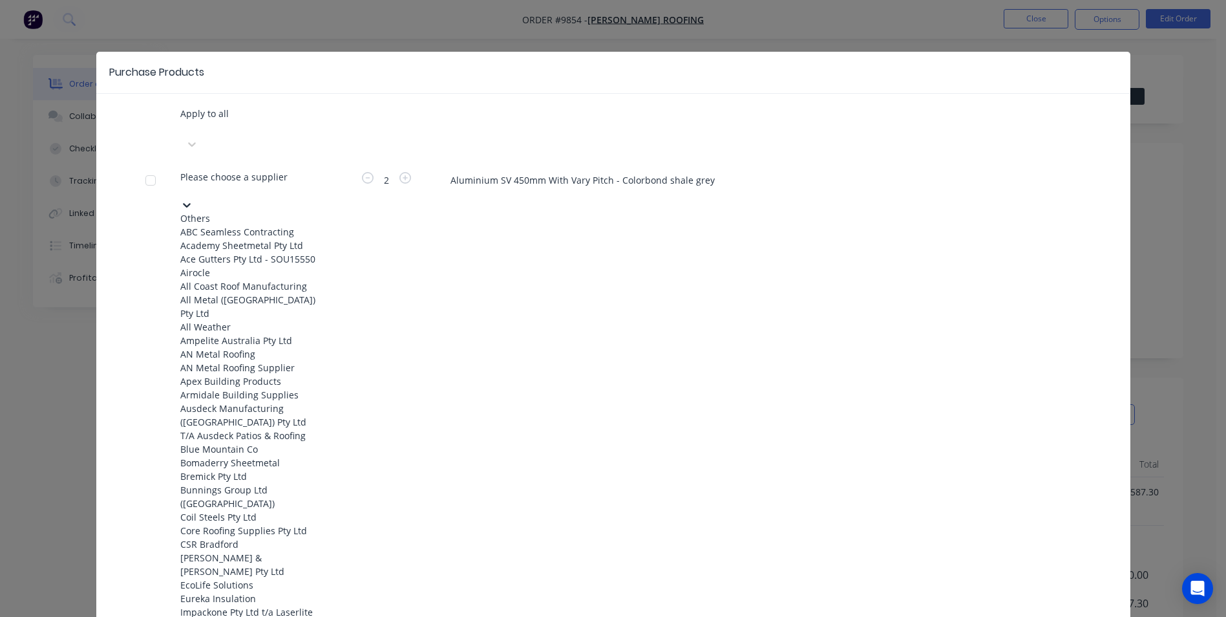
click at [233, 334] on div "Ampelite Australia Pty Ltd" at bounding box center [251, 341] width 142 height 14
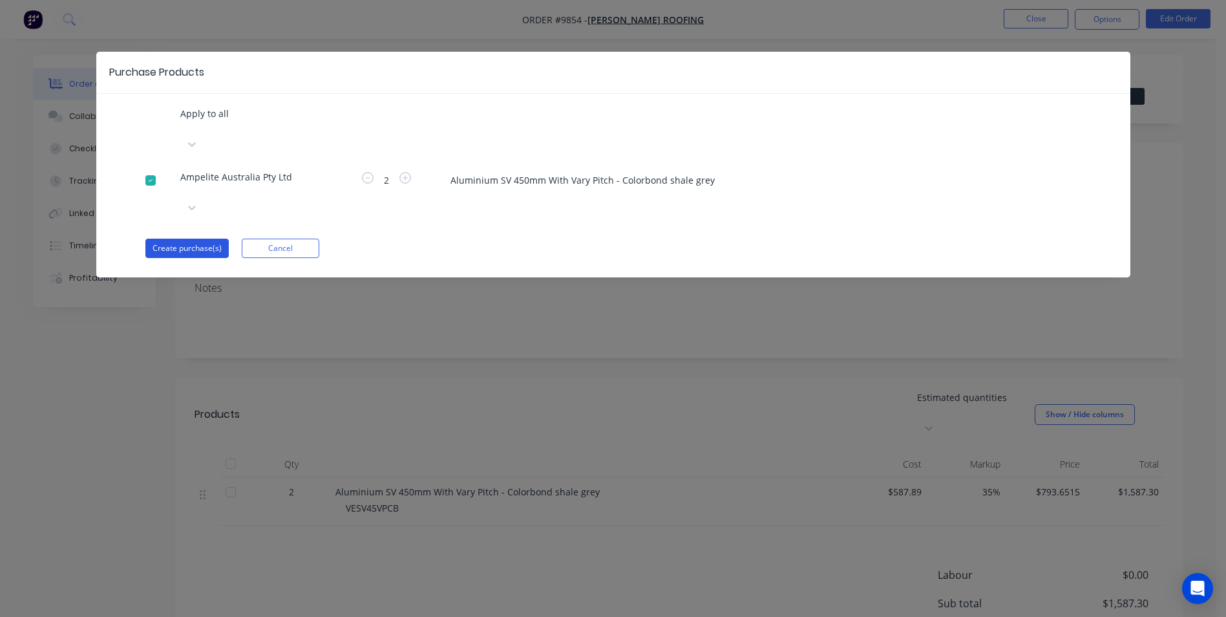
click at [207, 239] on button "Create purchase(s)" at bounding box center [186, 248] width 83 height 19
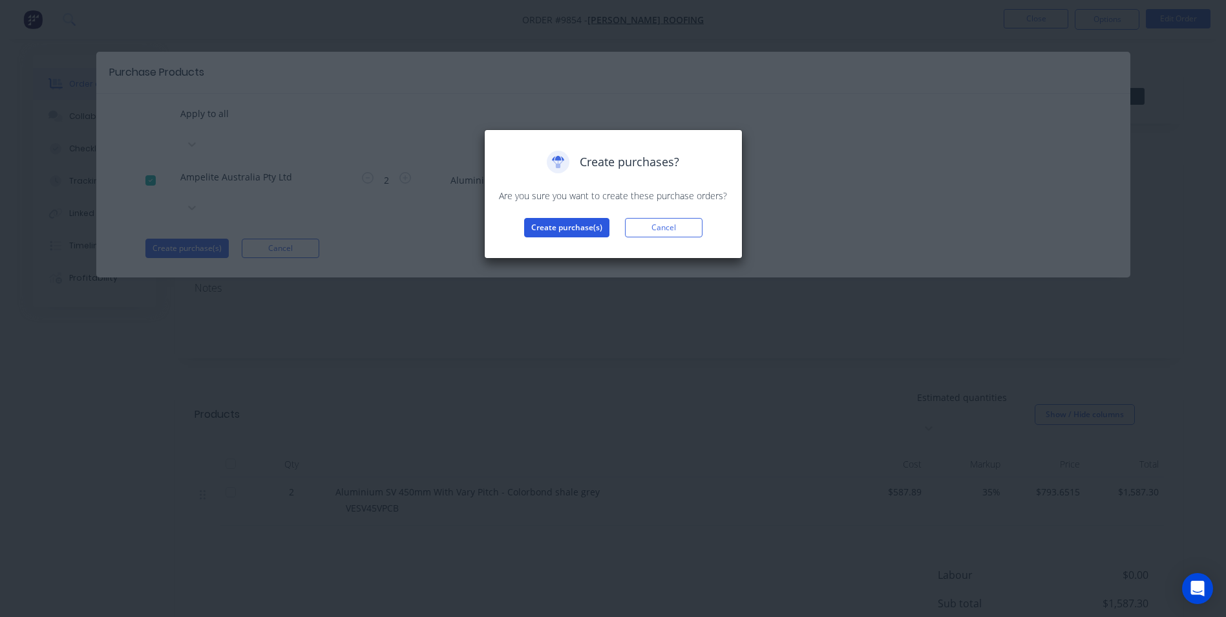
click at [577, 228] on button "Create purchase(s)" at bounding box center [566, 227] width 85 height 19
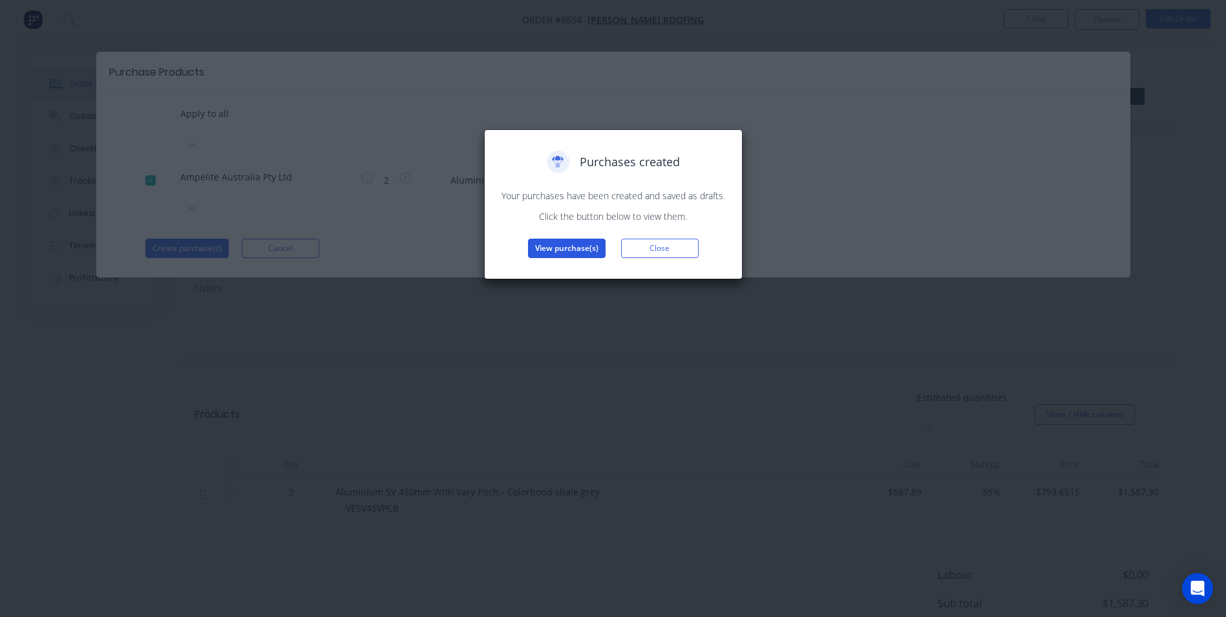
click at [581, 248] on button "View purchase(s)" at bounding box center [567, 248] width 78 height 19
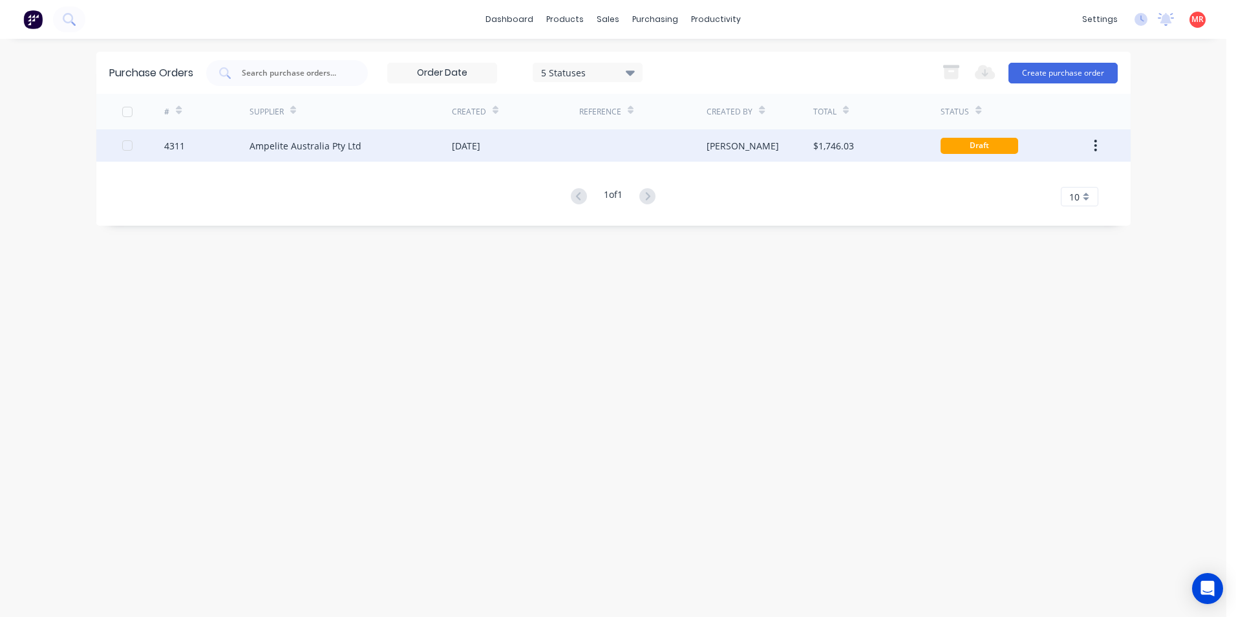
click at [679, 145] on div at bounding box center [642, 145] width 127 height 32
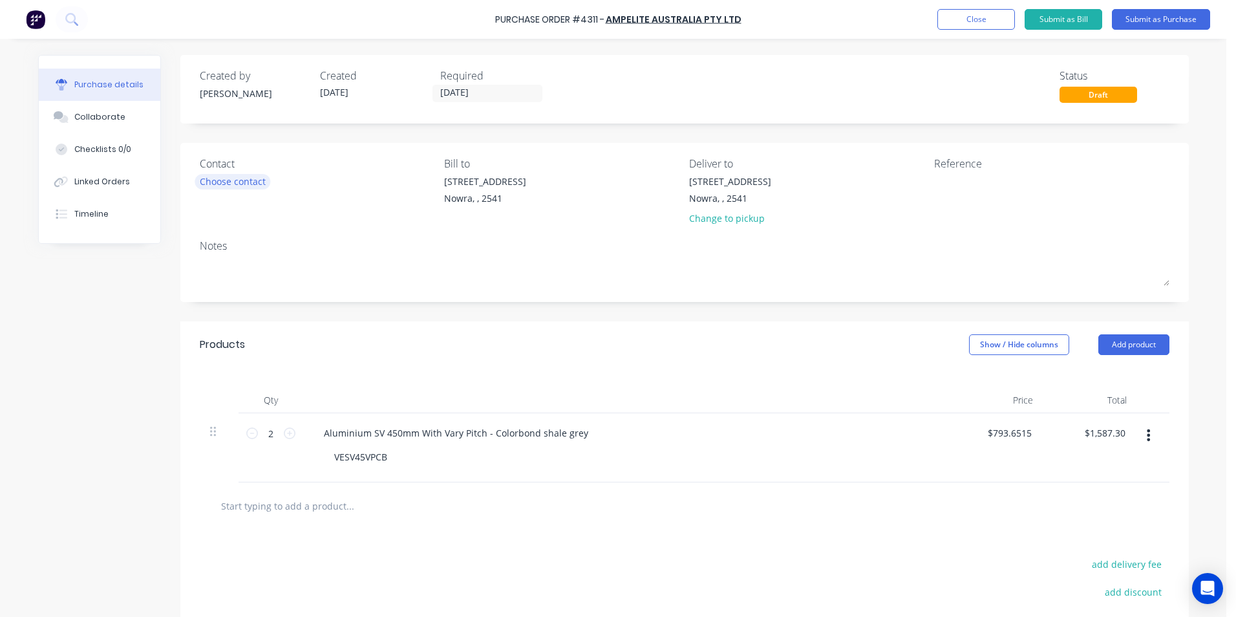
click at [233, 177] on div "Choose contact" at bounding box center [233, 182] width 66 height 14
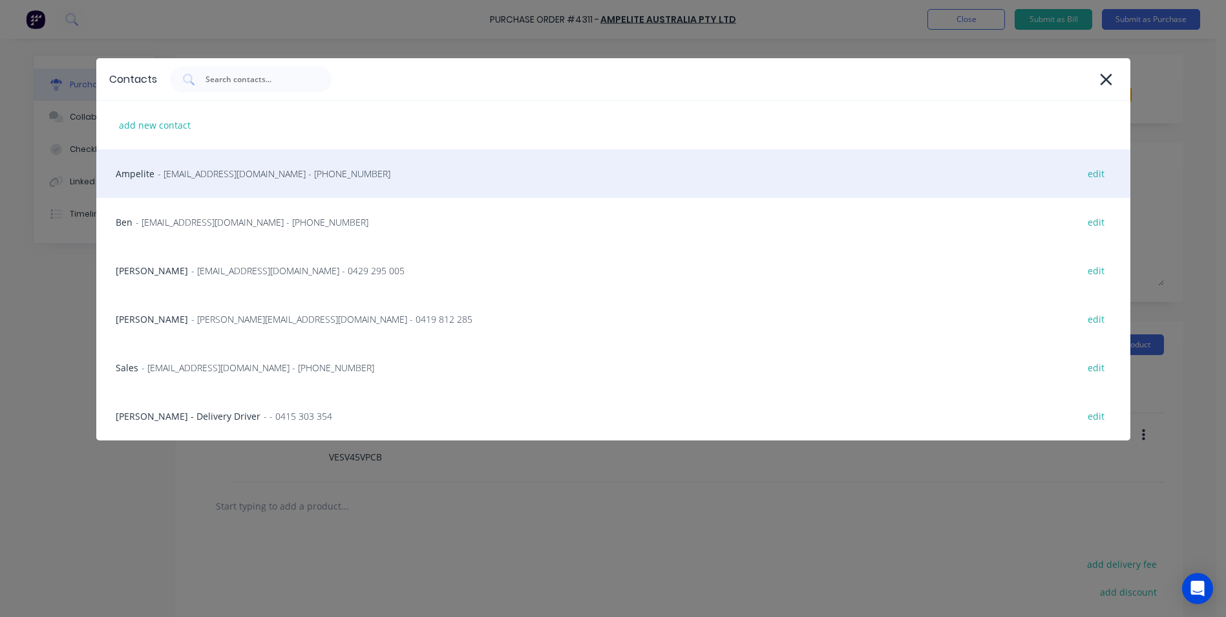
click at [211, 178] on span "- nsworders@ampelite.com.au - (02) 9625 7200" at bounding box center [274, 174] width 233 height 14
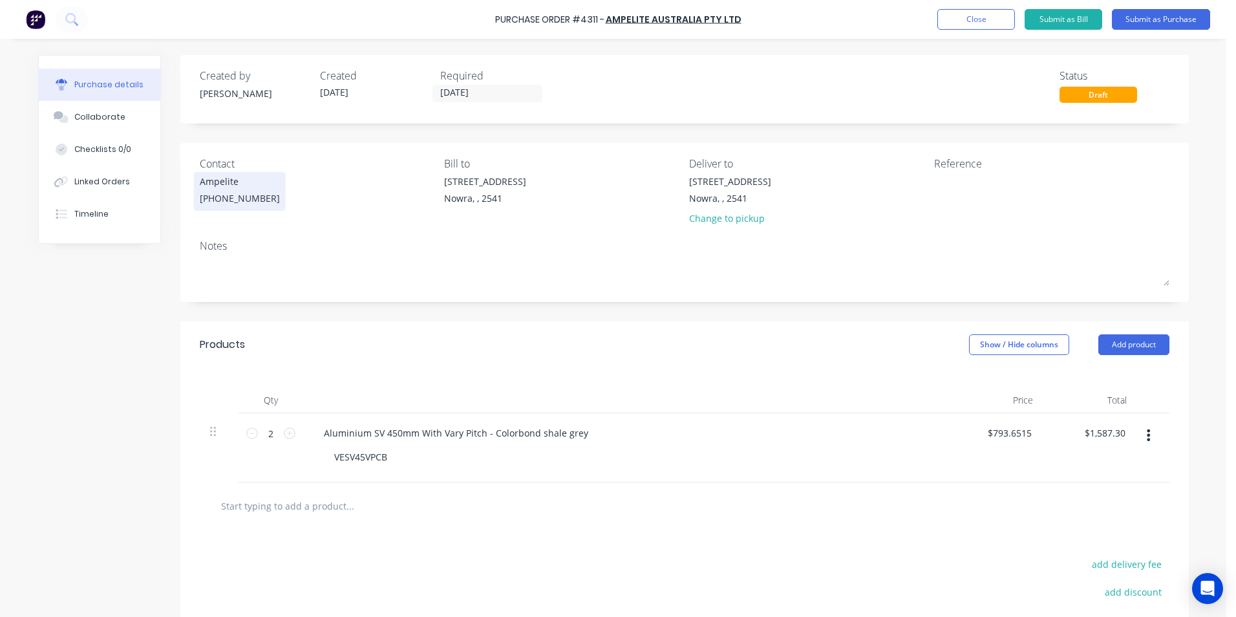
click at [220, 196] on div "(02) 9625 7200" at bounding box center [240, 198] width 80 height 14
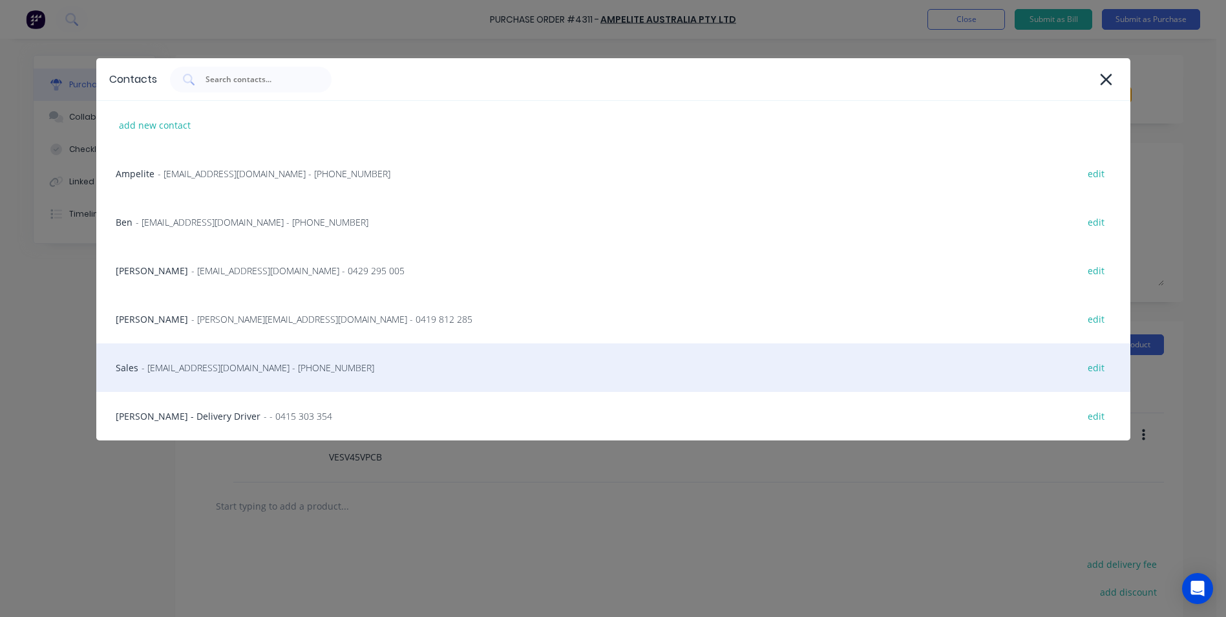
click at [195, 367] on span "- info@scrs.net.au - (02) 4411 1090" at bounding box center [258, 368] width 233 height 14
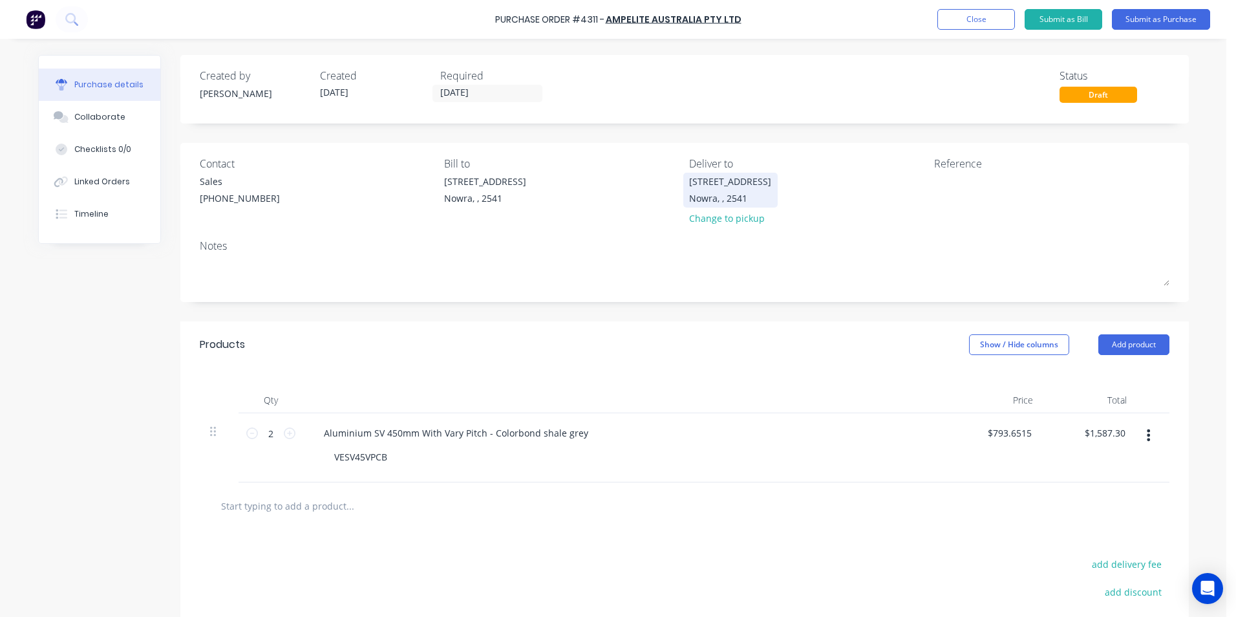
click at [755, 186] on div "Unit 6/53 Albatross Road" at bounding box center [730, 182] width 82 height 14
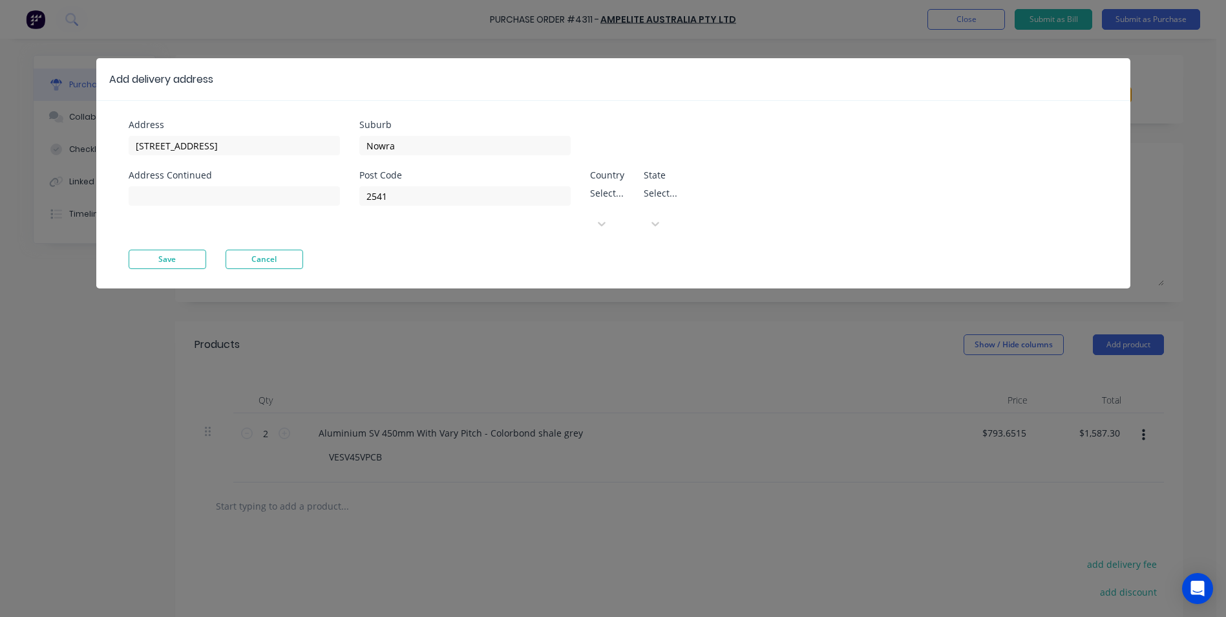
click at [678, 139] on div "Suburb Nowra" at bounding box center [518, 137] width 318 height 35
click at [164, 250] on button "Save" at bounding box center [168, 259] width 78 height 19
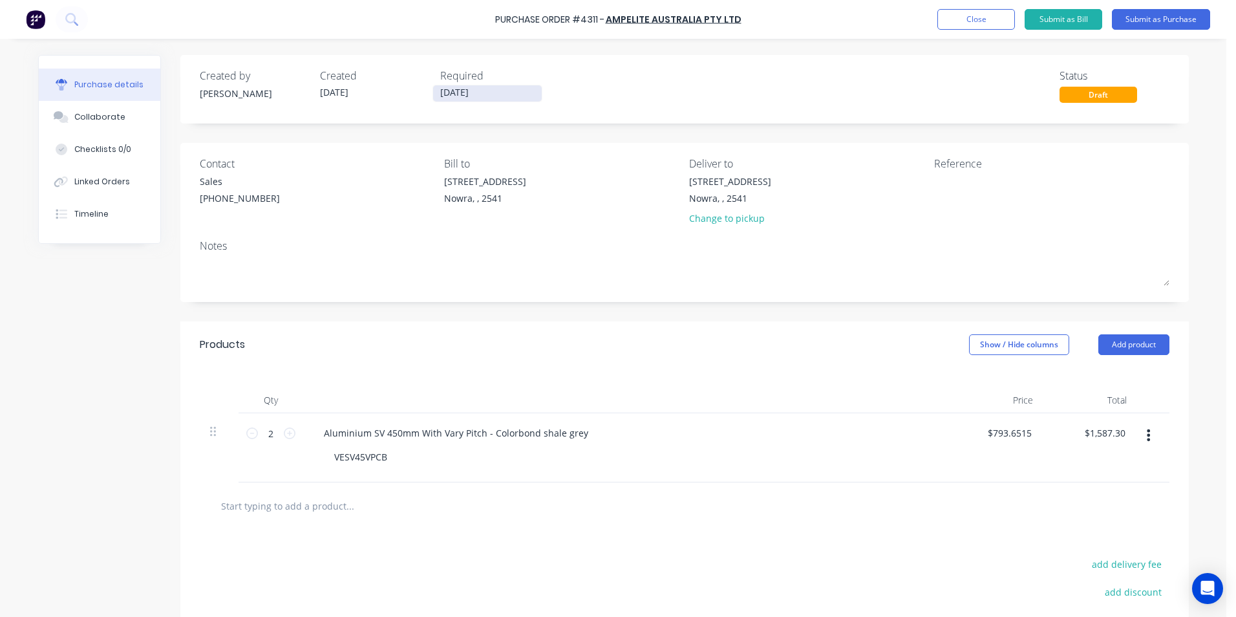
click at [466, 98] on input "[DATE]" at bounding box center [487, 93] width 109 height 16
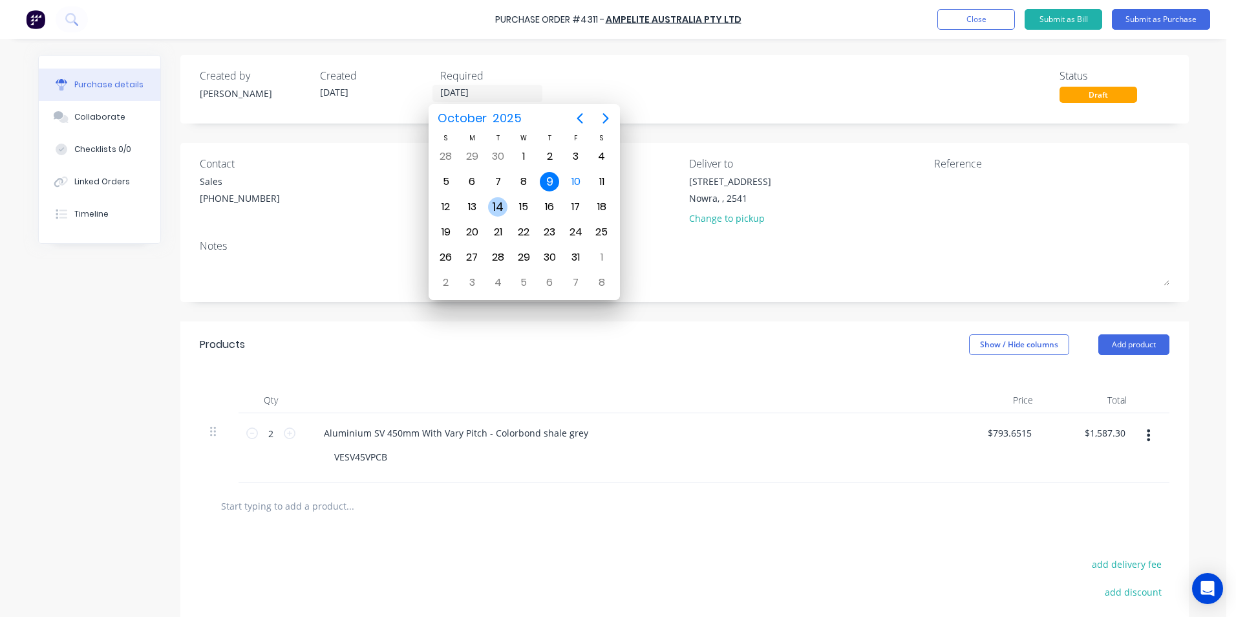
click at [495, 206] on div "14" at bounding box center [497, 206] width 19 height 19
type input "[DATE]"
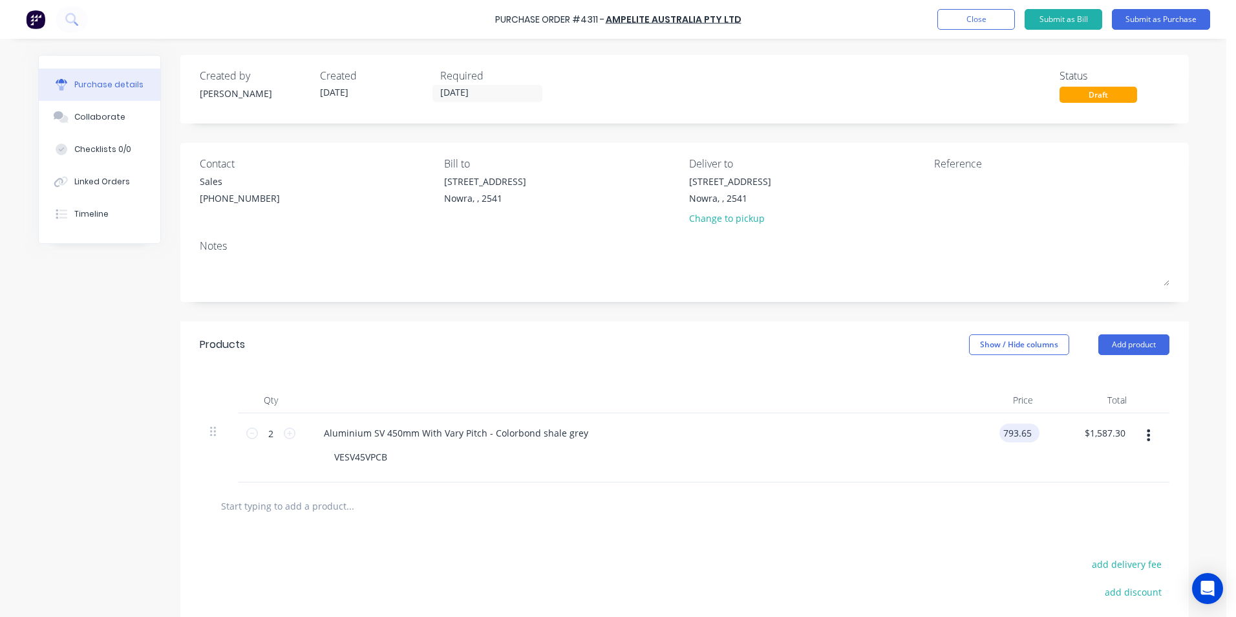
drag, startPoint x: 1027, startPoint y: 434, endPoint x: 1001, endPoint y: 433, distance: 26.5
click at [1001, 433] on input "793.65" at bounding box center [1017, 432] width 35 height 19
type input "$0.00"
click at [963, 473] on div "$0.00 0" at bounding box center [997, 447] width 94 height 69
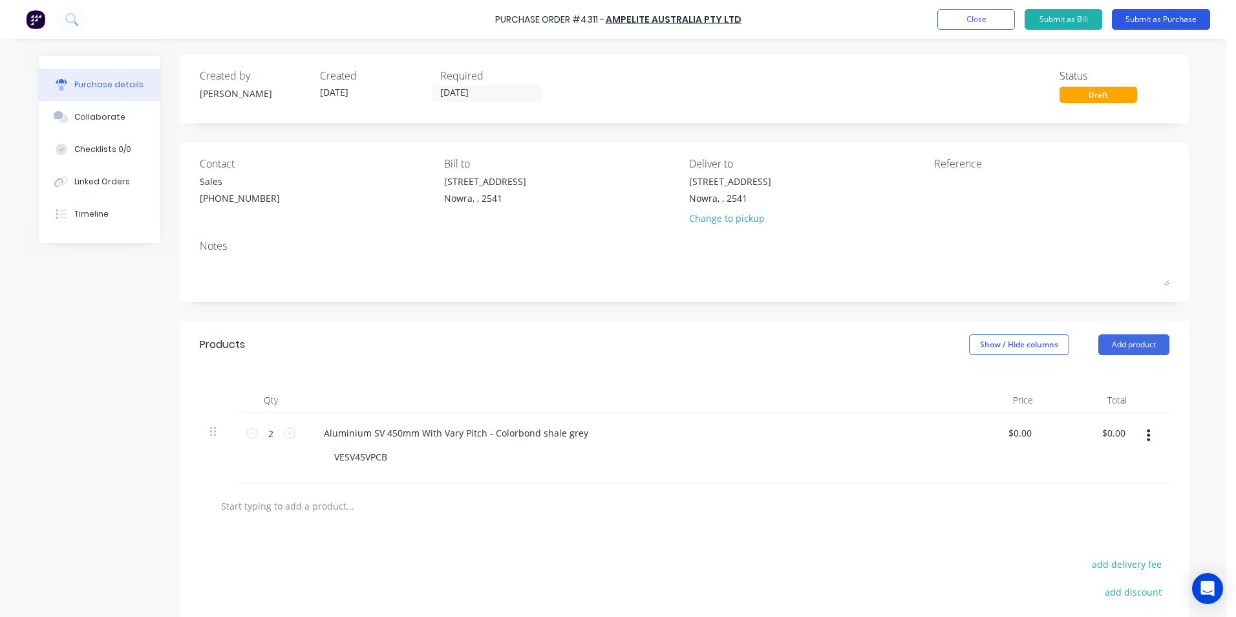
click at [1159, 16] on button "Submit as Purchase" at bounding box center [1161, 19] width 98 height 21
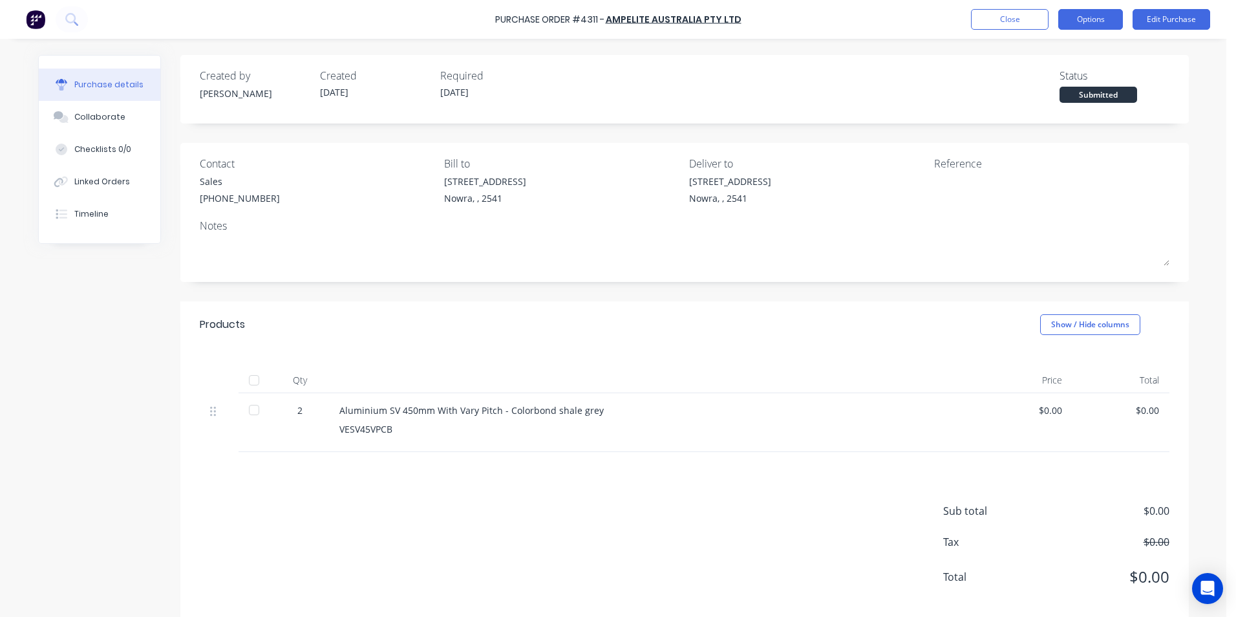
click at [1097, 15] on button "Options" at bounding box center [1090, 19] width 65 height 21
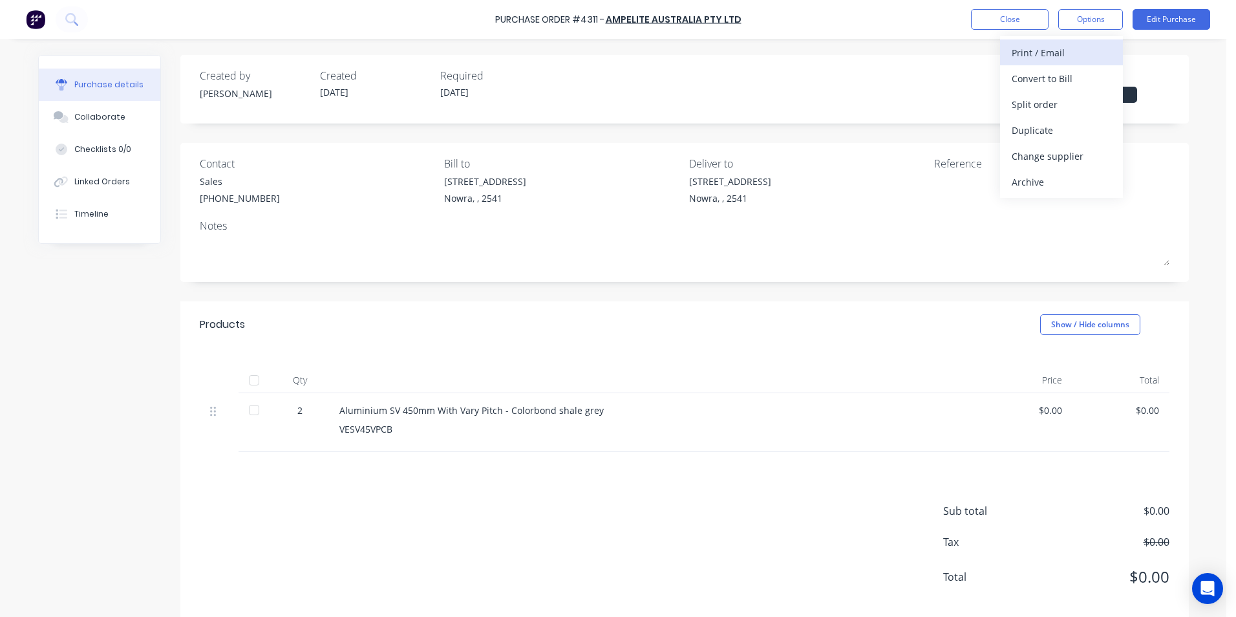
click at [1051, 62] on button "Print / Email" at bounding box center [1061, 52] width 123 height 26
click at [1045, 85] on div "With pricing" at bounding box center [1062, 78] width 100 height 19
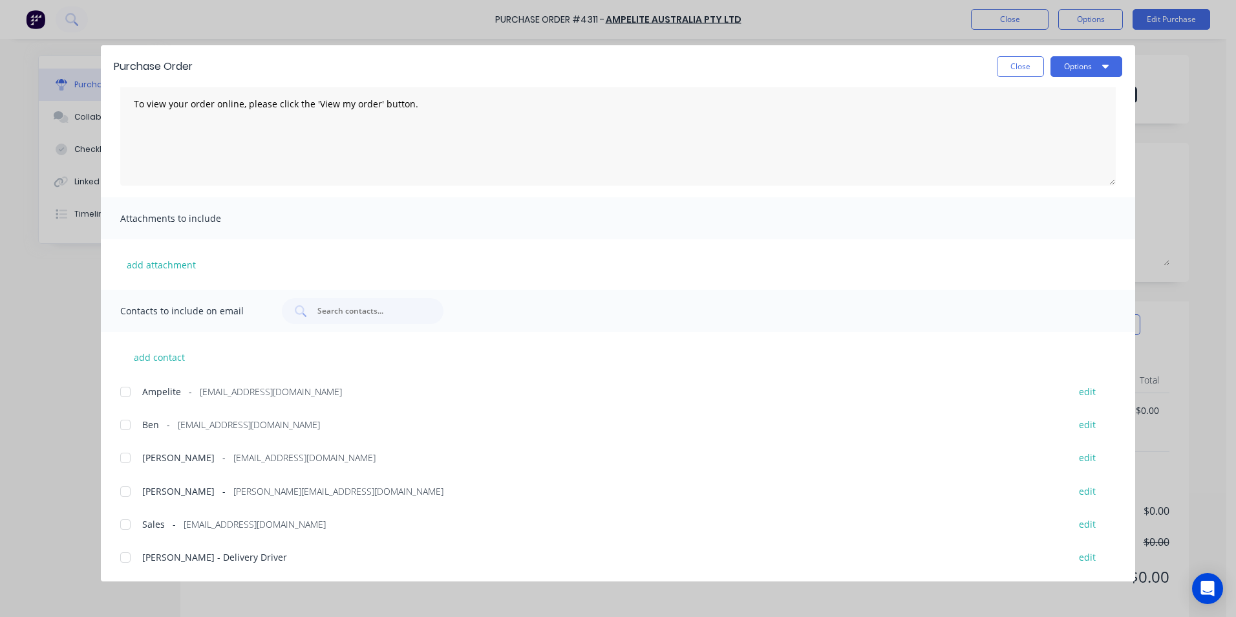
scroll to position [85, 0]
click at [133, 387] on div at bounding box center [125, 391] width 26 height 26
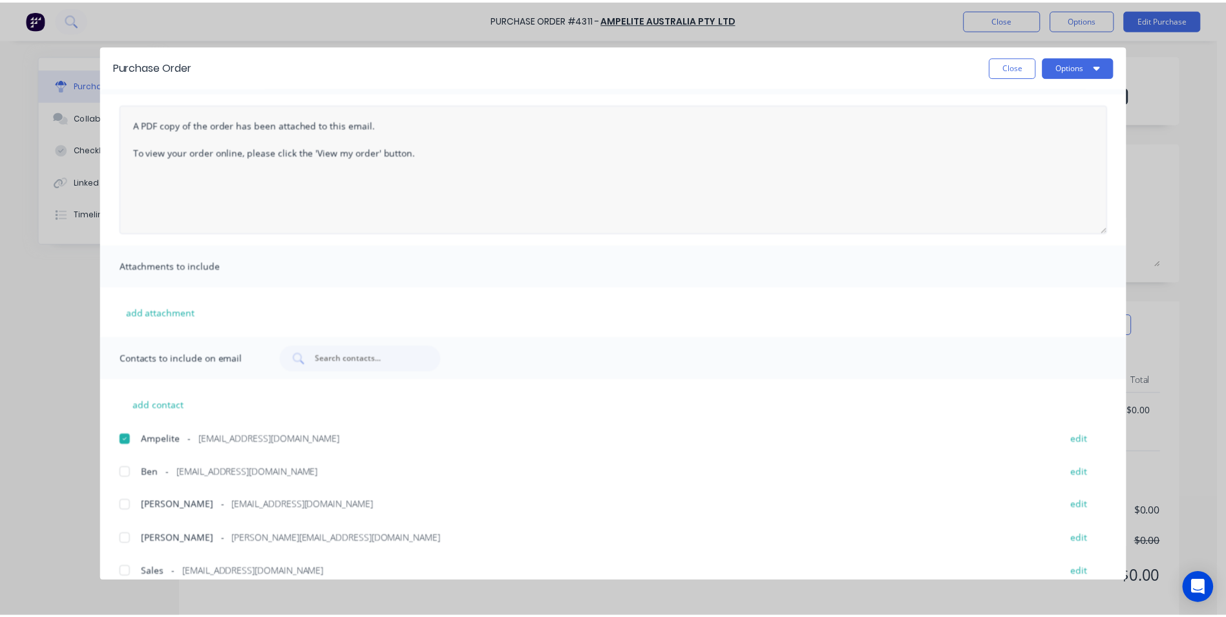
scroll to position [0, 0]
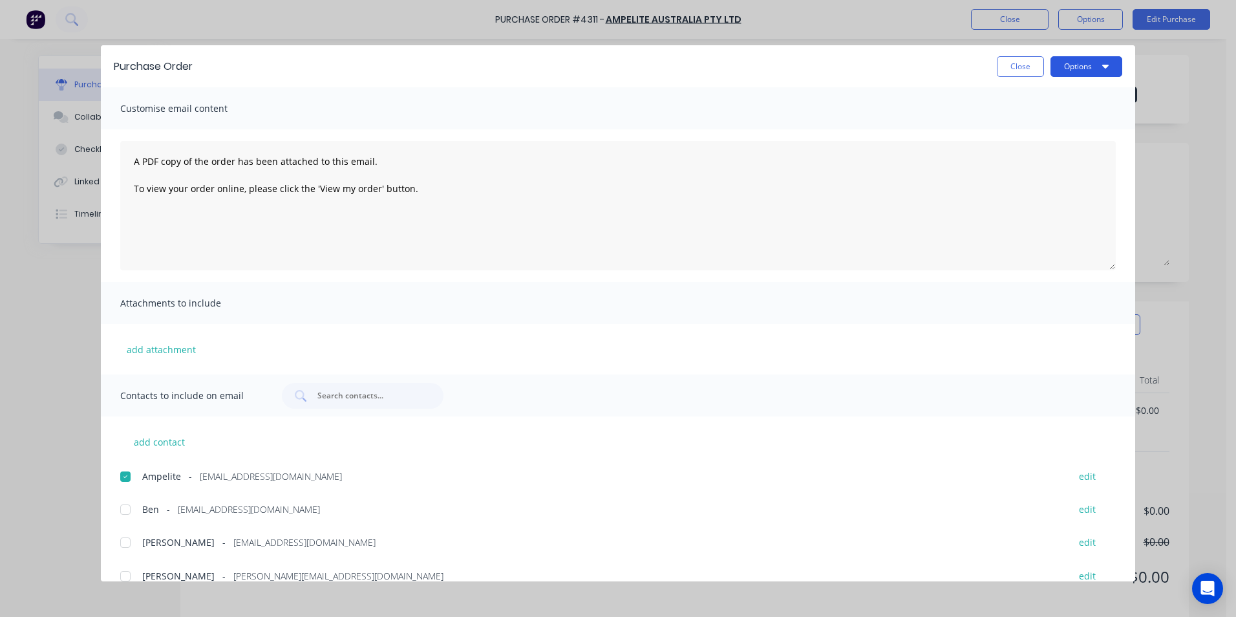
click at [1065, 70] on button "Options" at bounding box center [1087, 66] width 72 height 21
click at [1055, 151] on div "Email" at bounding box center [1061, 151] width 100 height 19
click at [1016, 68] on button "Close" at bounding box center [1020, 66] width 47 height 21
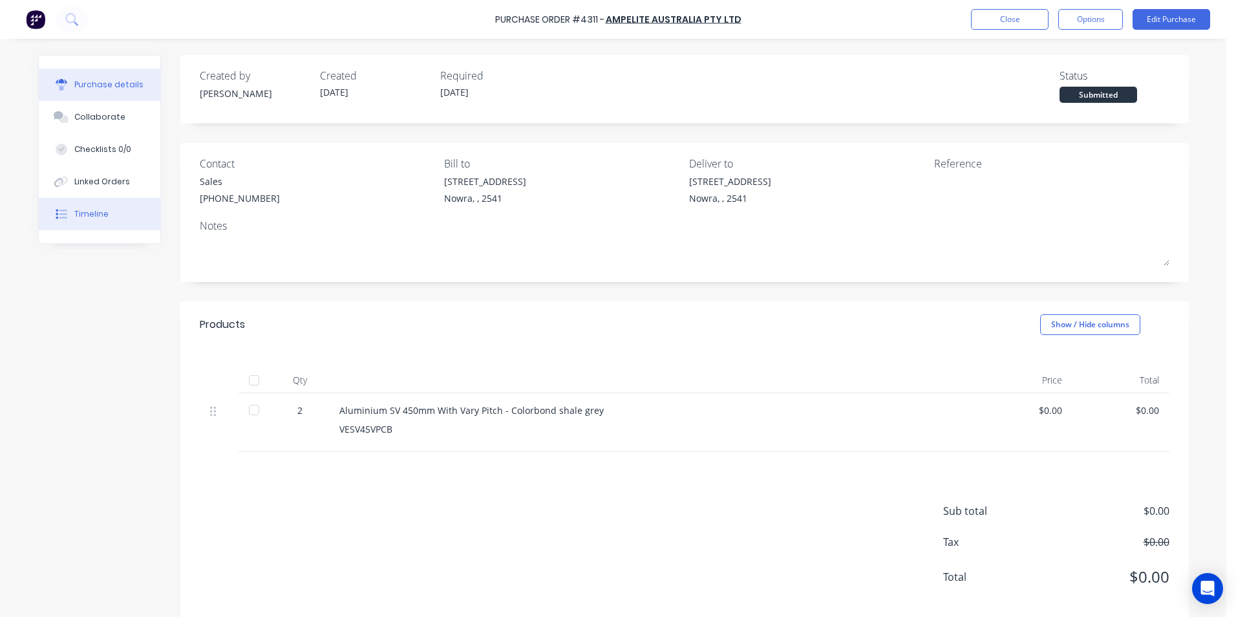
click at [79, 214] on div "Timeline" at bounding box center [91, 214] width 34 height 12
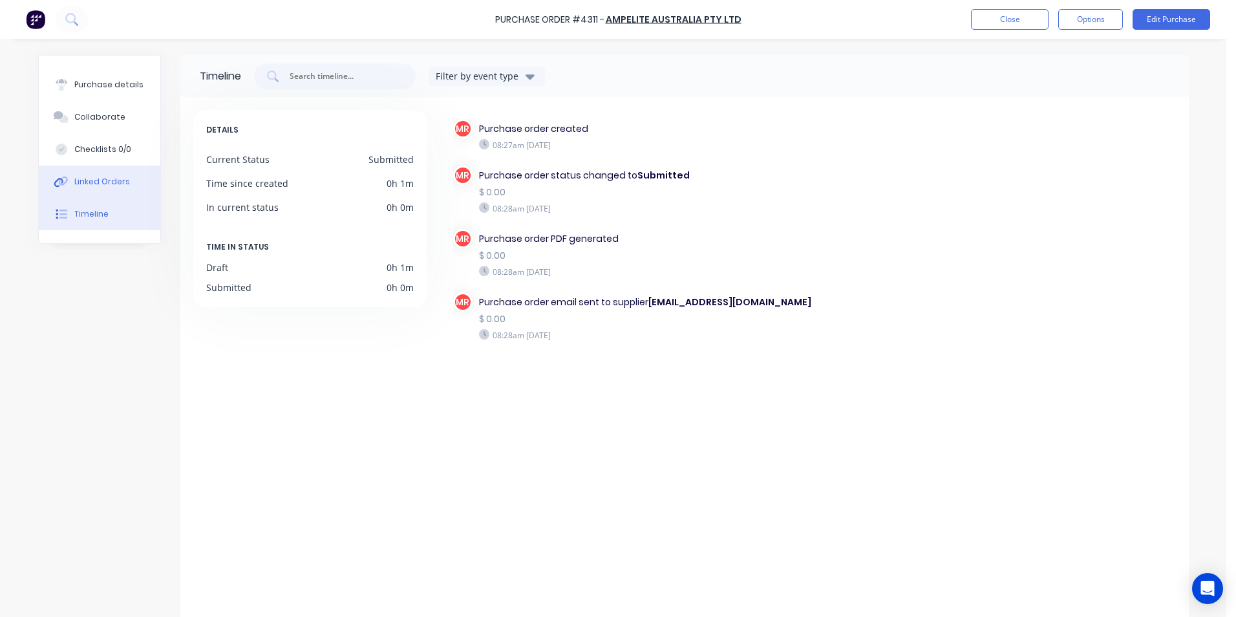
click at [118, 174] on button "Linked Orders" at bounding box center [100, 182] width 122 height 32
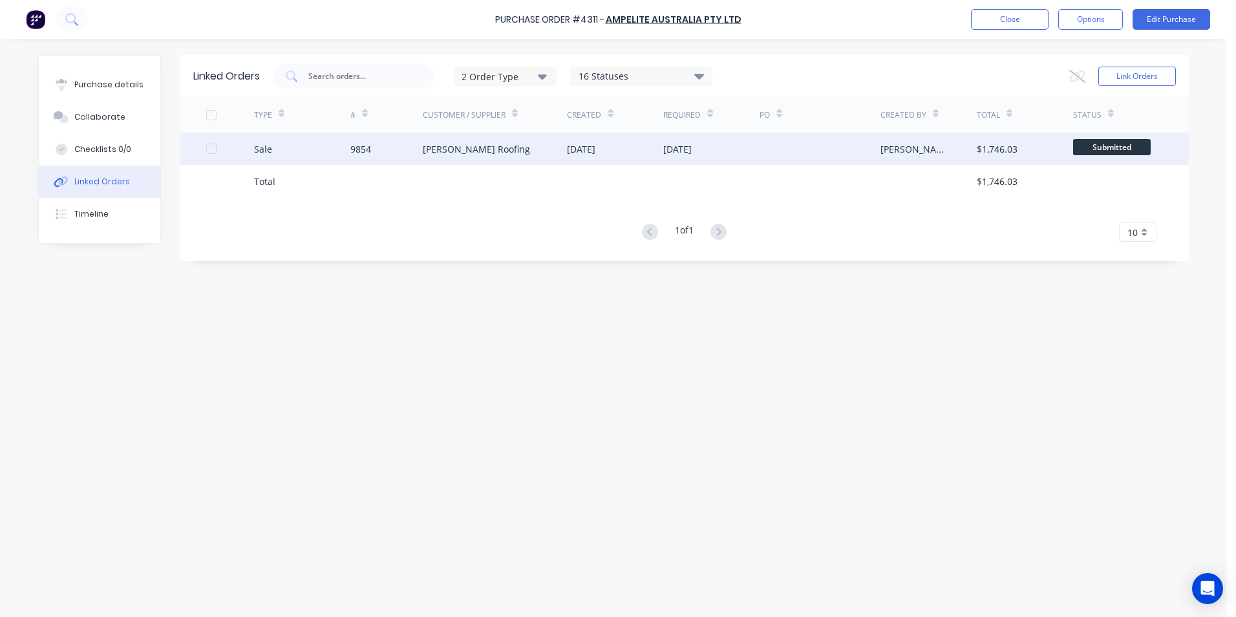
click at [482, 146] on div "[PERSON_NAME] Roofing" at bounding box center [476, 149] width 107 height 14
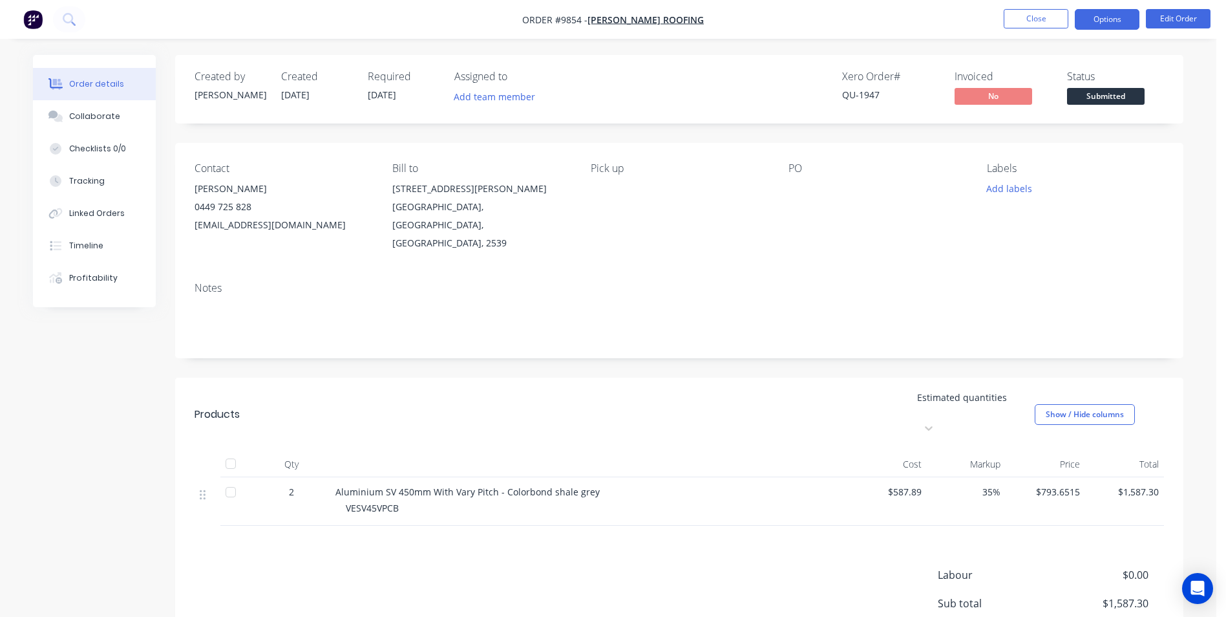
click at [1102, 19] on button "Options" at bounding box center [1107, 19] width 65 height 21
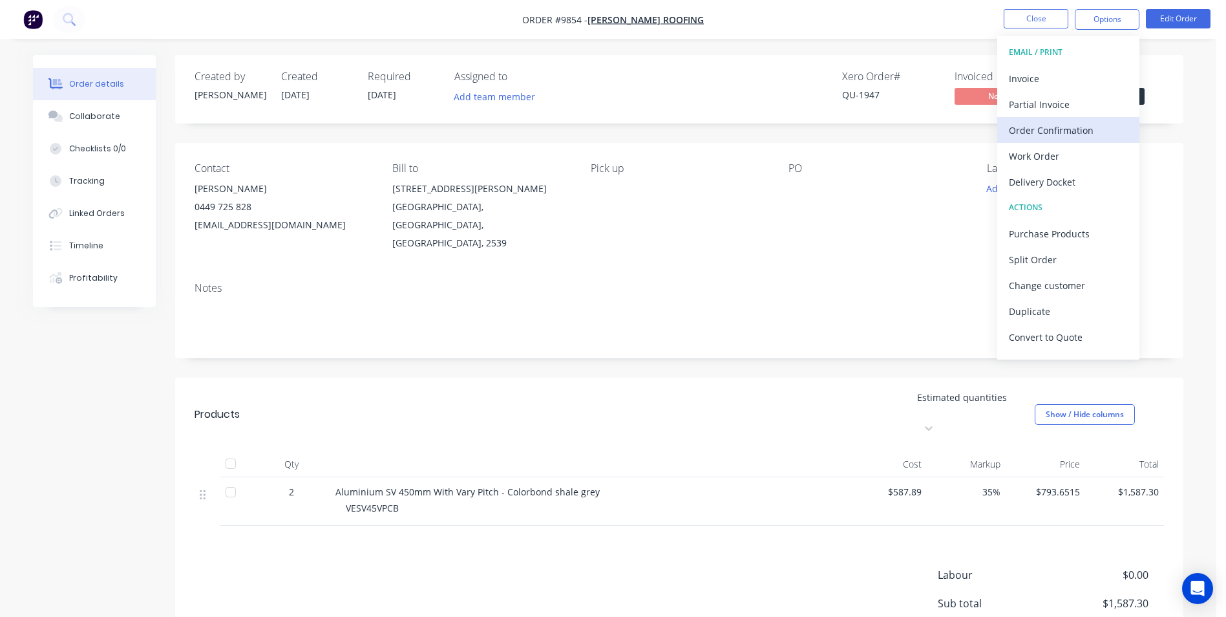
click at [1055, 121] on div "Order Confirmation" at bounding box center [1068, 130] width 119 height 19
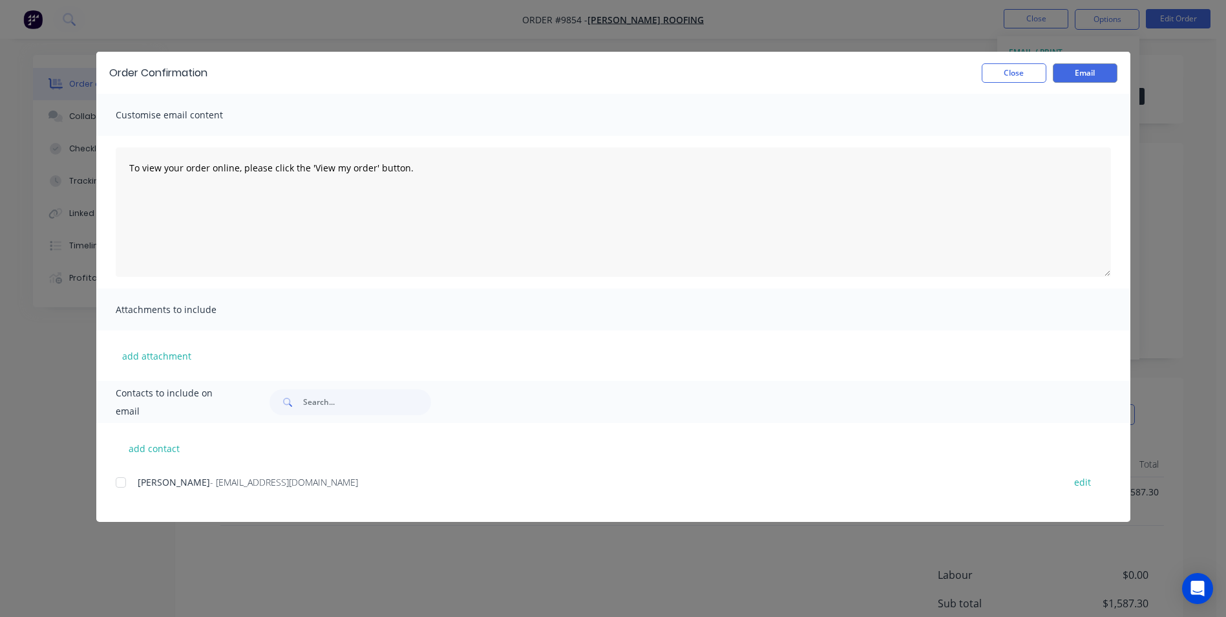
click at [133, 480] on div at bounding box center [121, 482] width 26 height 26
click at [1102, 69] on button "Email" at bounding box center [1085, 72] width 65 height 19
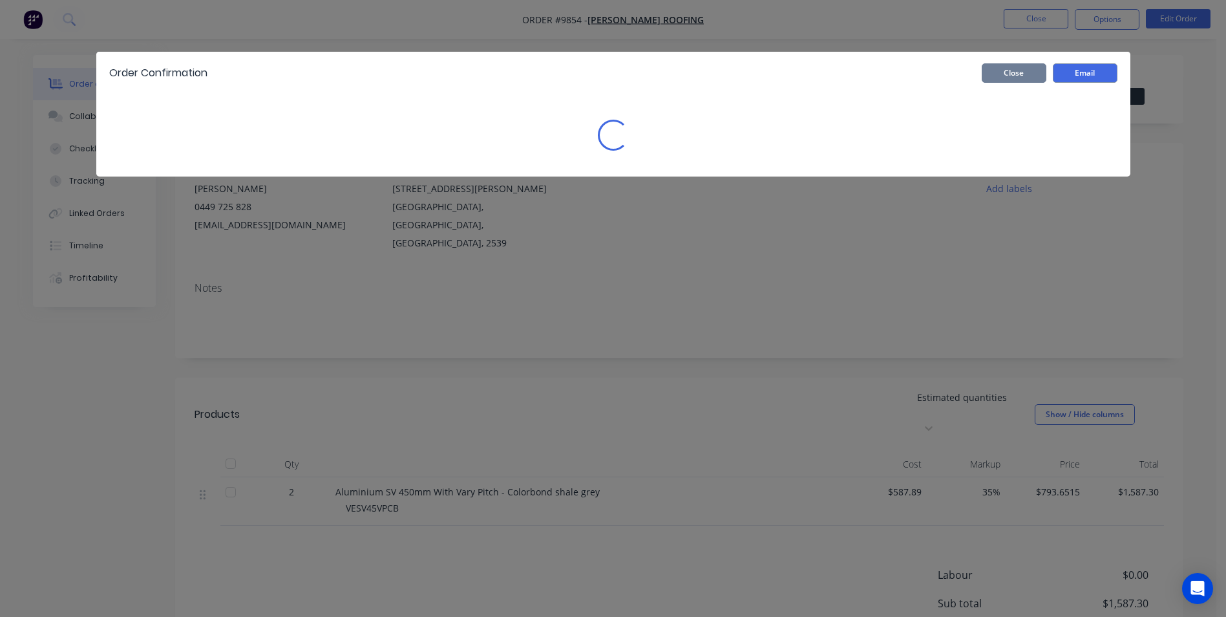
click at [1018, 74] on button "Close" at bounding box center [1014, 72] width 65 height 19
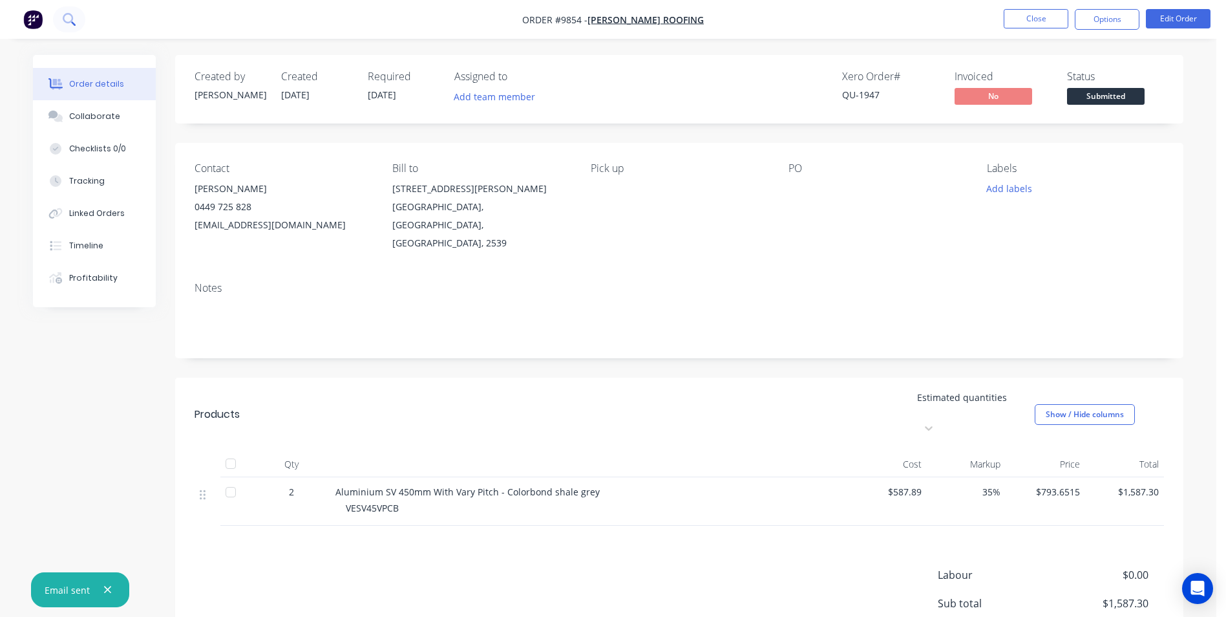
click at [72, 23] on icon at bounding box center [73, 23] width 5 height 5
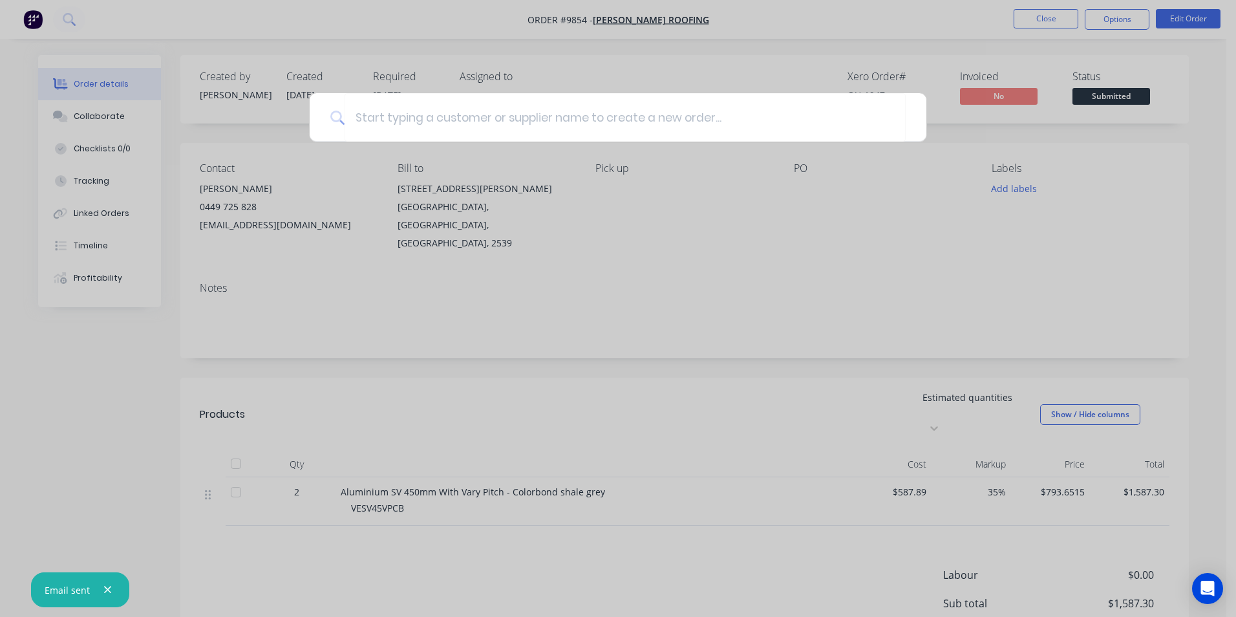
click at [124, 334] on div at bounding box center [618, 308] width 1236 height 617
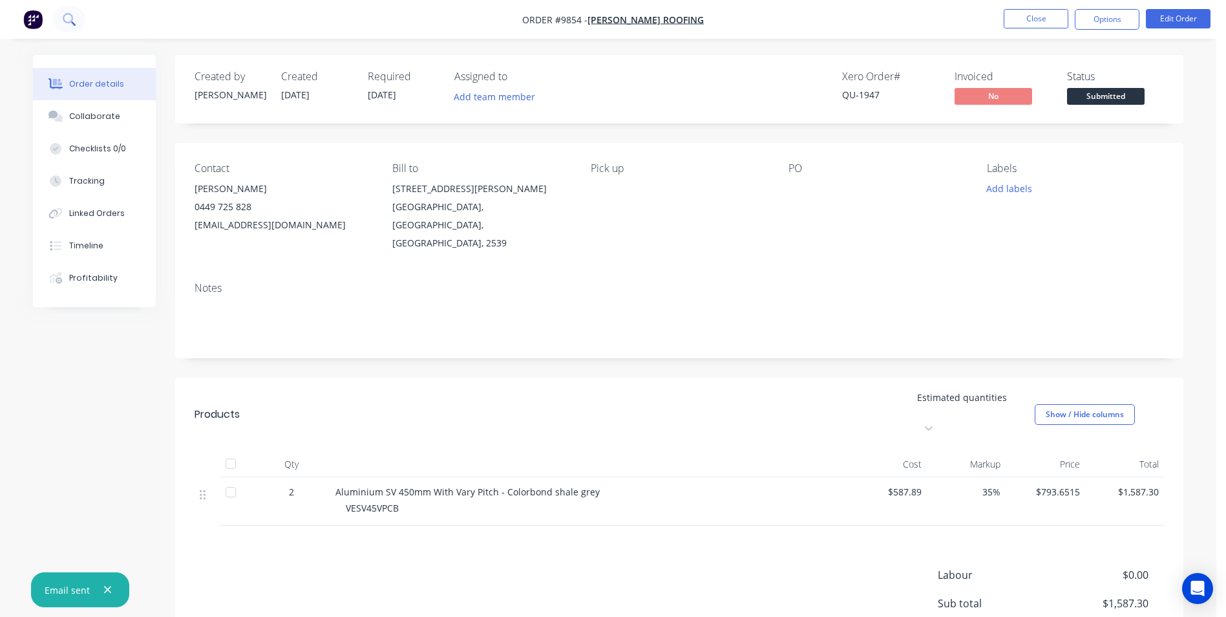
click at [69, 18] on icon at bounding box center [69, 19] width 12 height 12
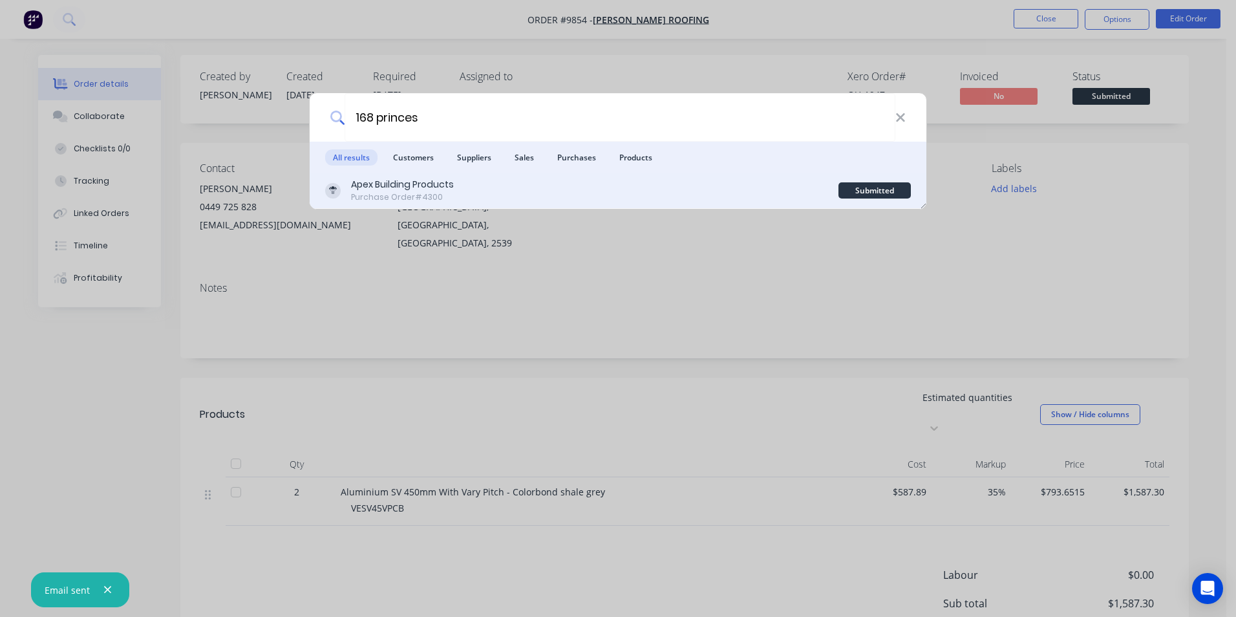
type input "168 princes"
click at [632, 203] on div "Apex Building Products Purchase Order #4300" at bounding box center [581, 190] width 513 height 25
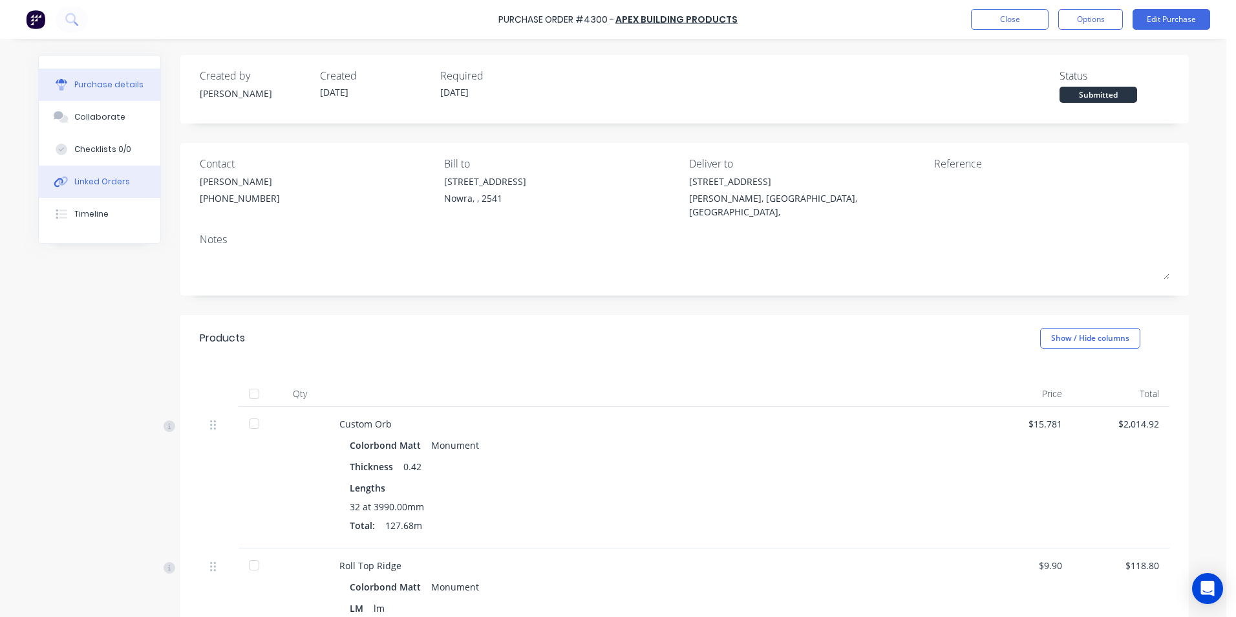
click at [136, 178] on button "Linked Orders" at bounding box center [100, 182] width 122 height 32
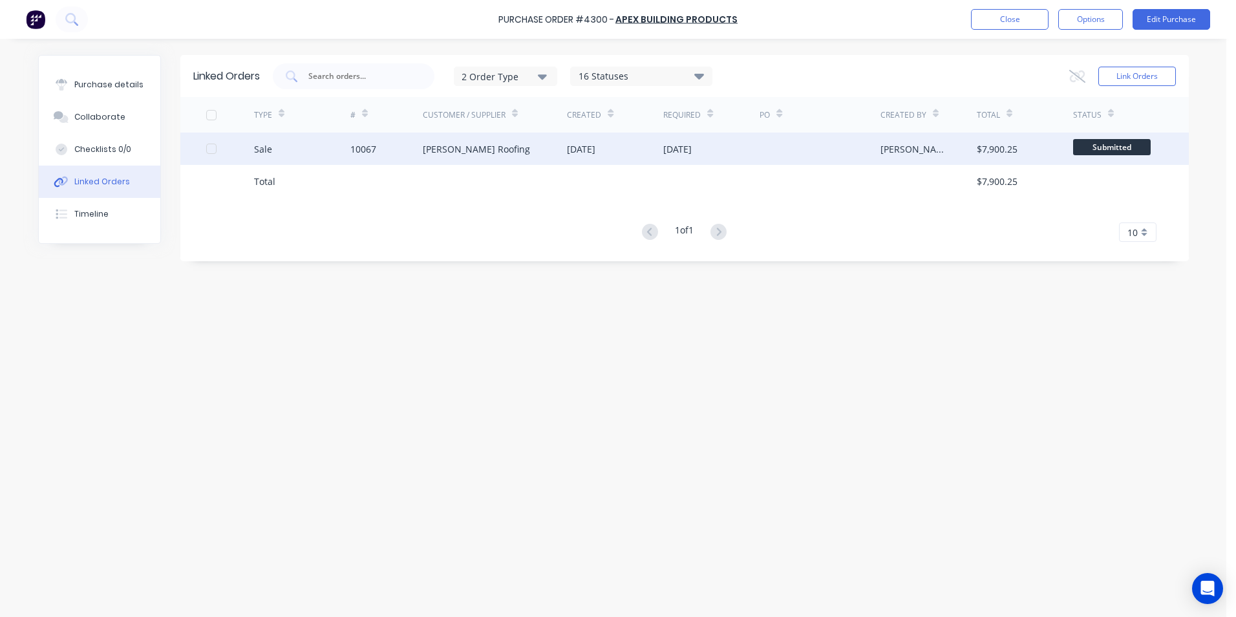
click at [430, 152] on div "[PERSON_NAME] Roofing" at bounding box center [476, 149] width 107 height 14
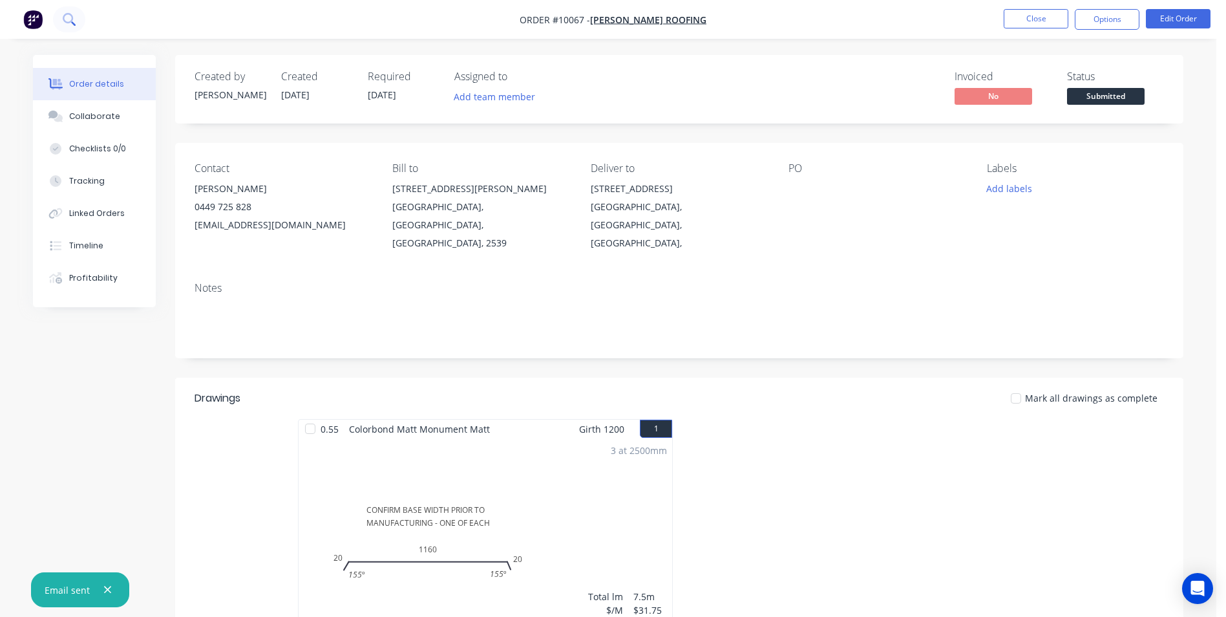
click at [74, 17] on icon at bounding box center [69, 19] width 12 height 12
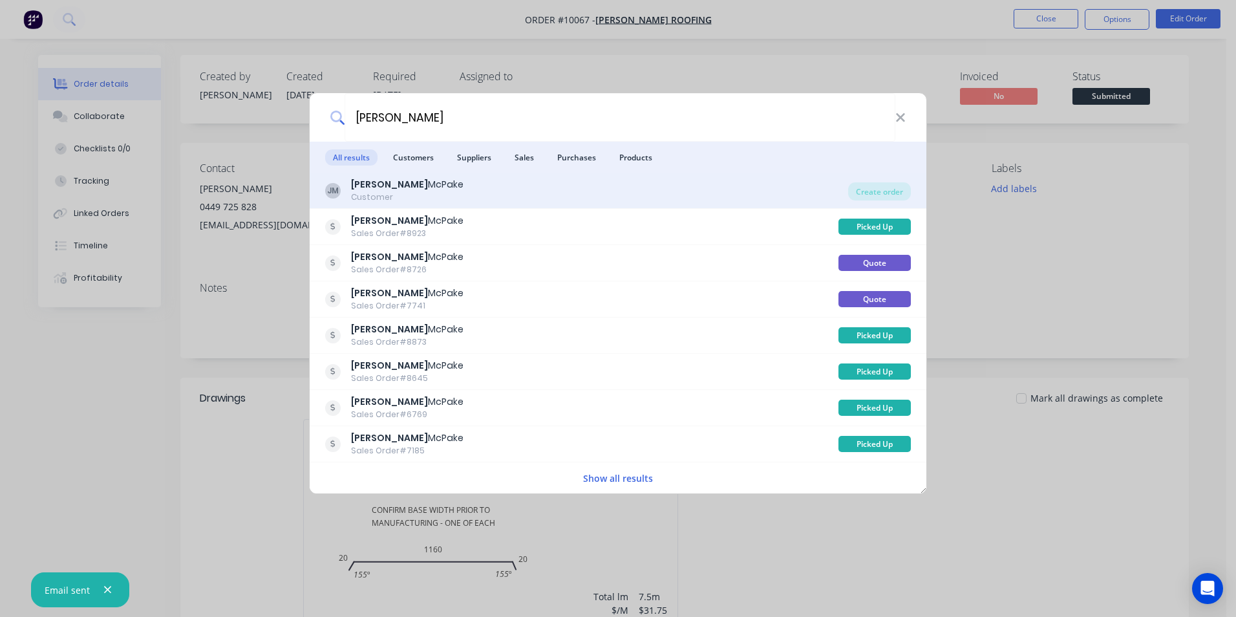
type input "jarred"
click at [418, 196] on div "JM Jarred McPake Customer" at bounding box center [586, 190] width 523 height 25
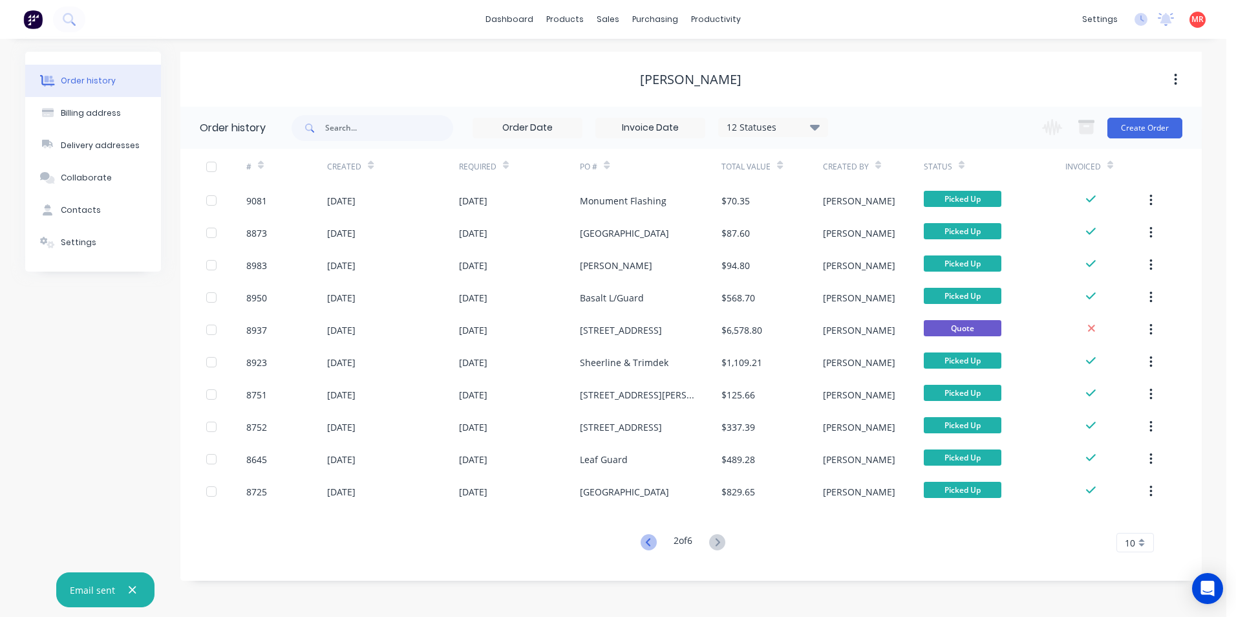
click at [645, 545] on icon at bounding box center [649, 542] width 16 height 16
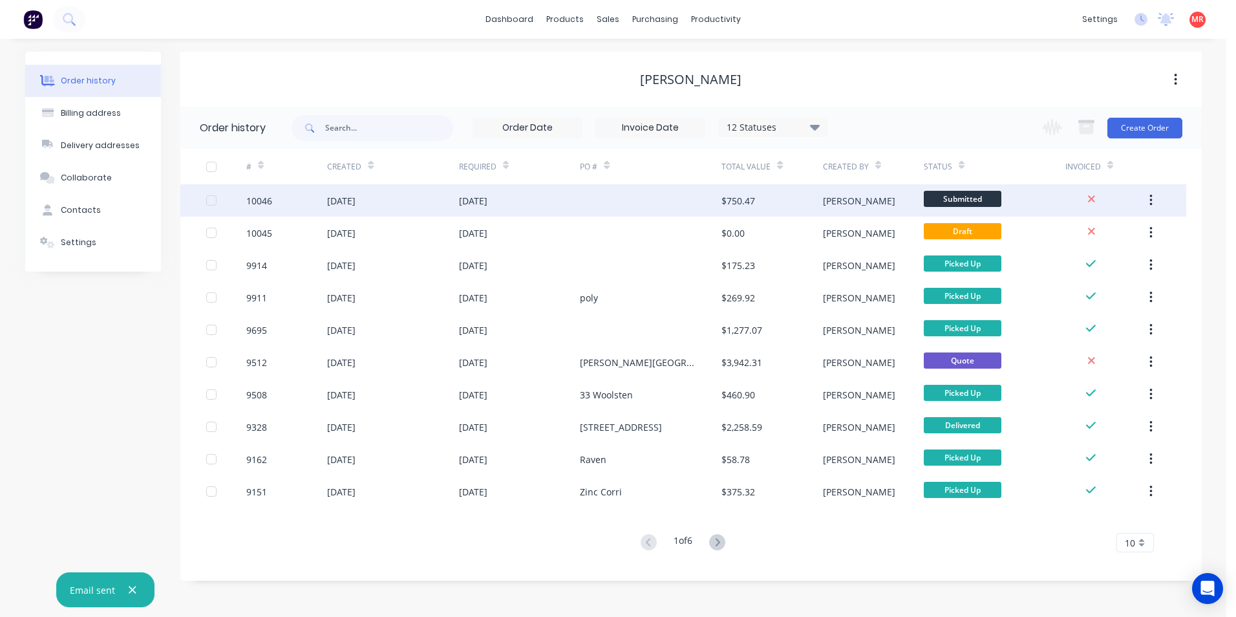
click at [555, 210] on div "08 Oct 2025" at bounding box center [520, 200] width 122 height 32
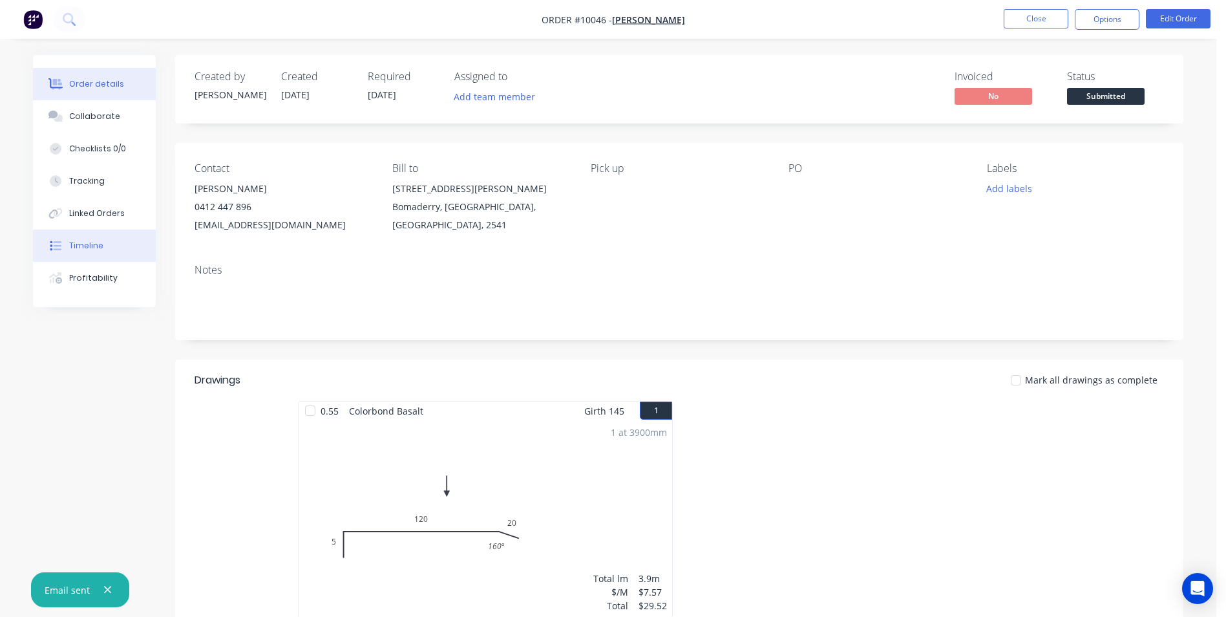
click at [92, 244] on div "Timeline" at bounding box center [86, 246] width 34 height 12
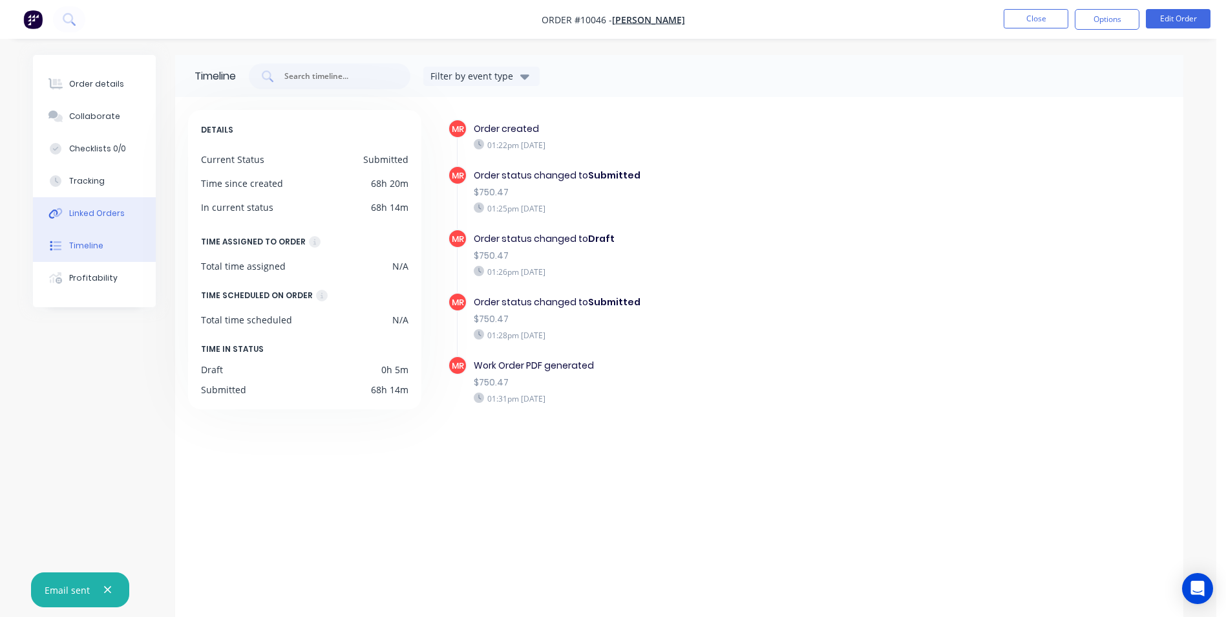
click at [121, 211] on div "Linked Orders" at bounding box center [97, 214] width 56 height 12
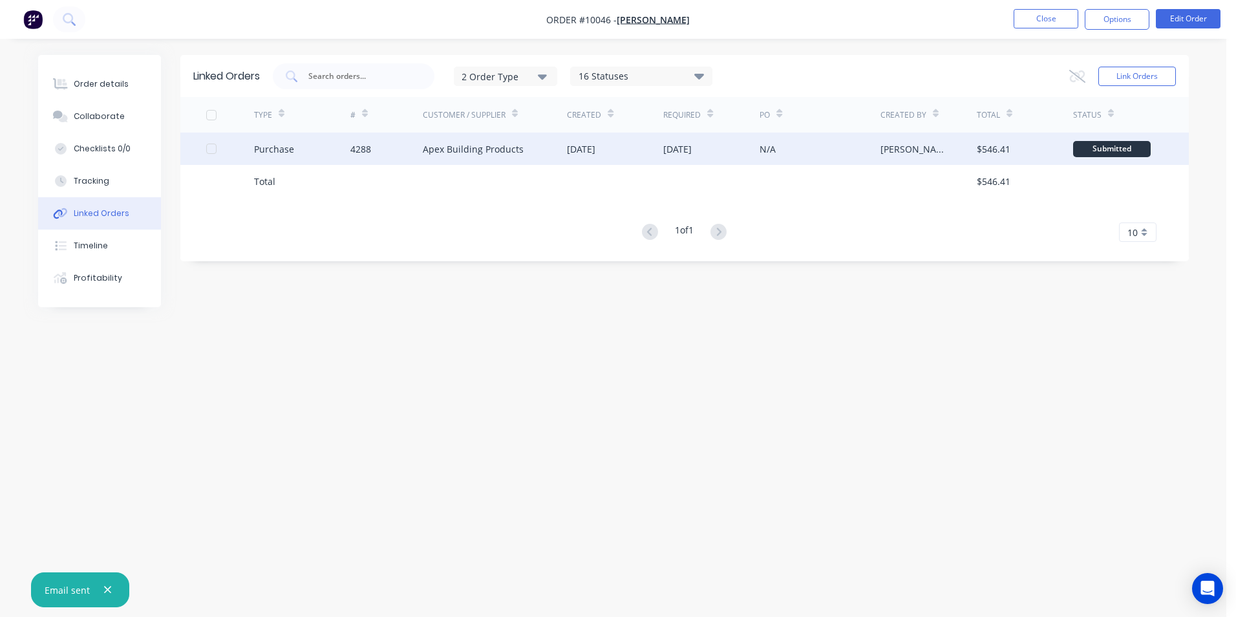
click at [535, 155] on div "Apex Building Products" at bounding box center [495, 149] width 145 height 32
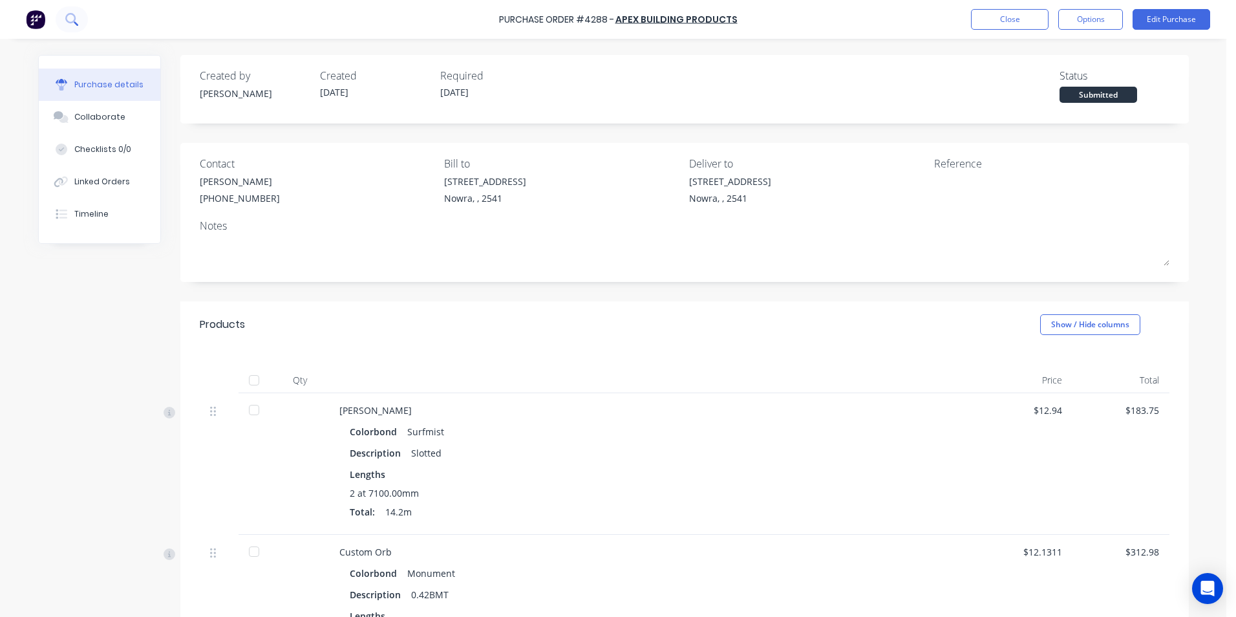
click at [73, 16] on icon at bounding box center [70, 18] width 10 height 10
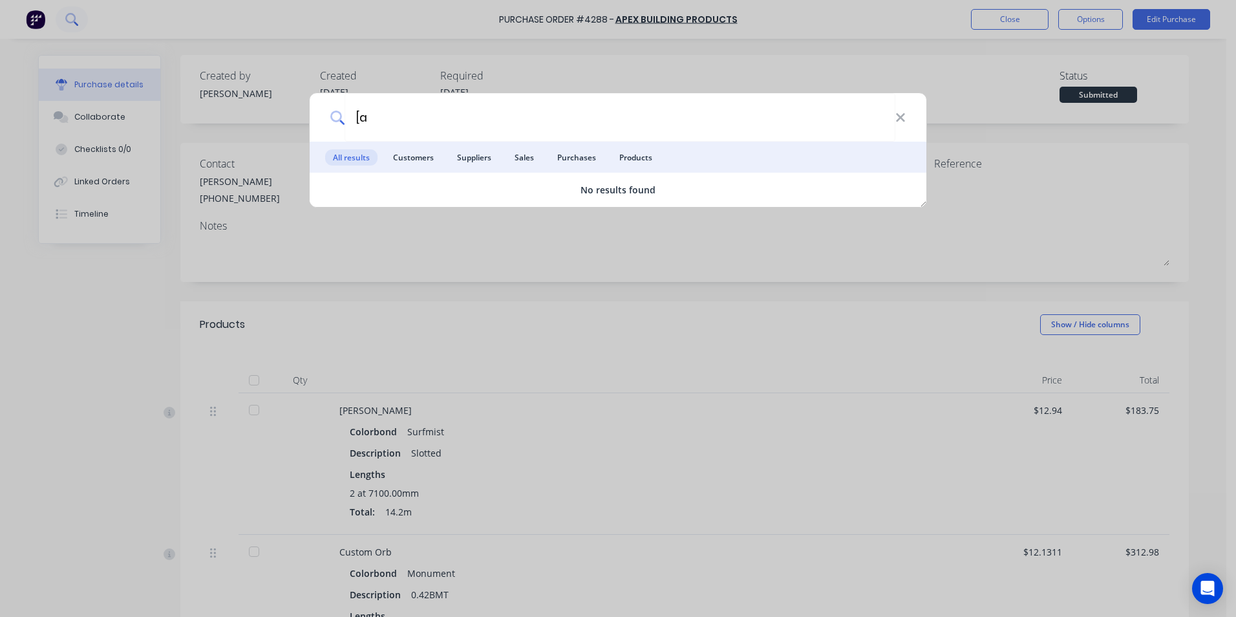
type input "["
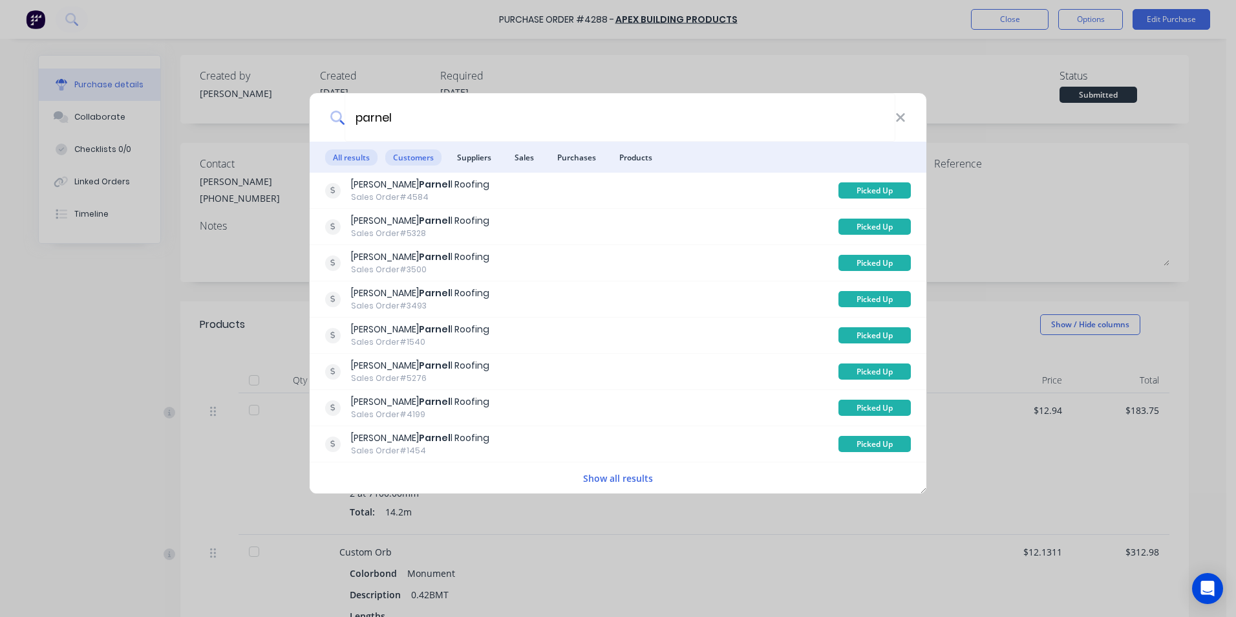
type input "parnel"
click at [405, 157] on span "Customers" at bounding box center [413, 157] width 56 height 16
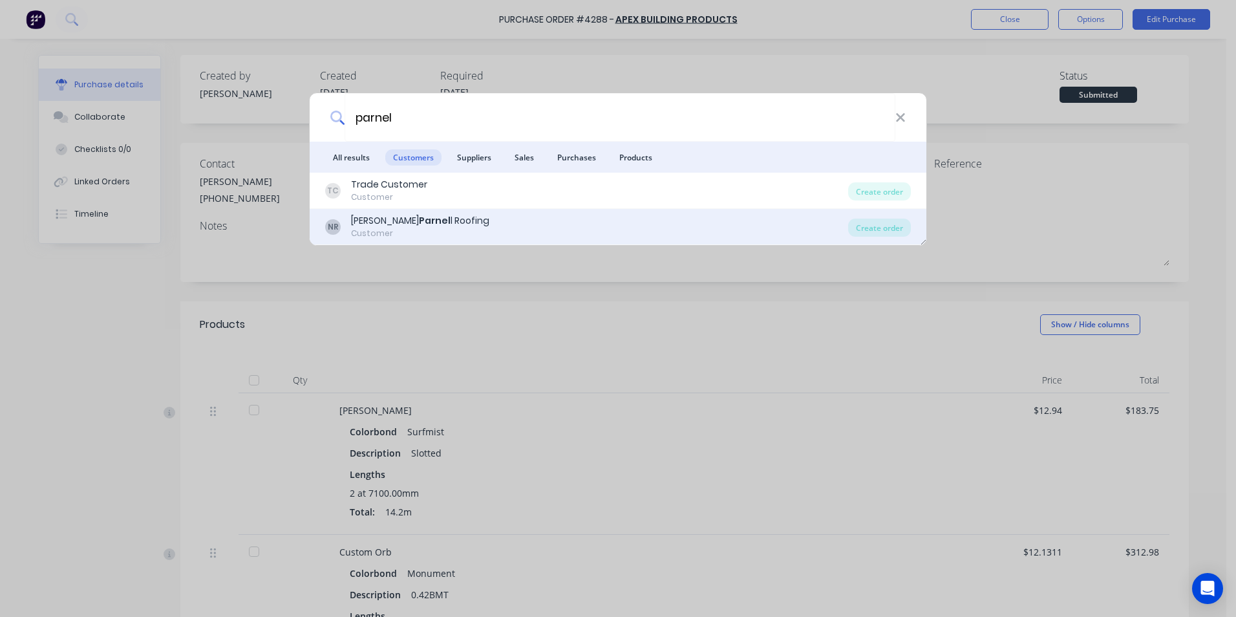
click at [533, 224] on div "NR Nathan Parnel l Roofing Customer" at bounding box center [586, 226] width 523 height 25
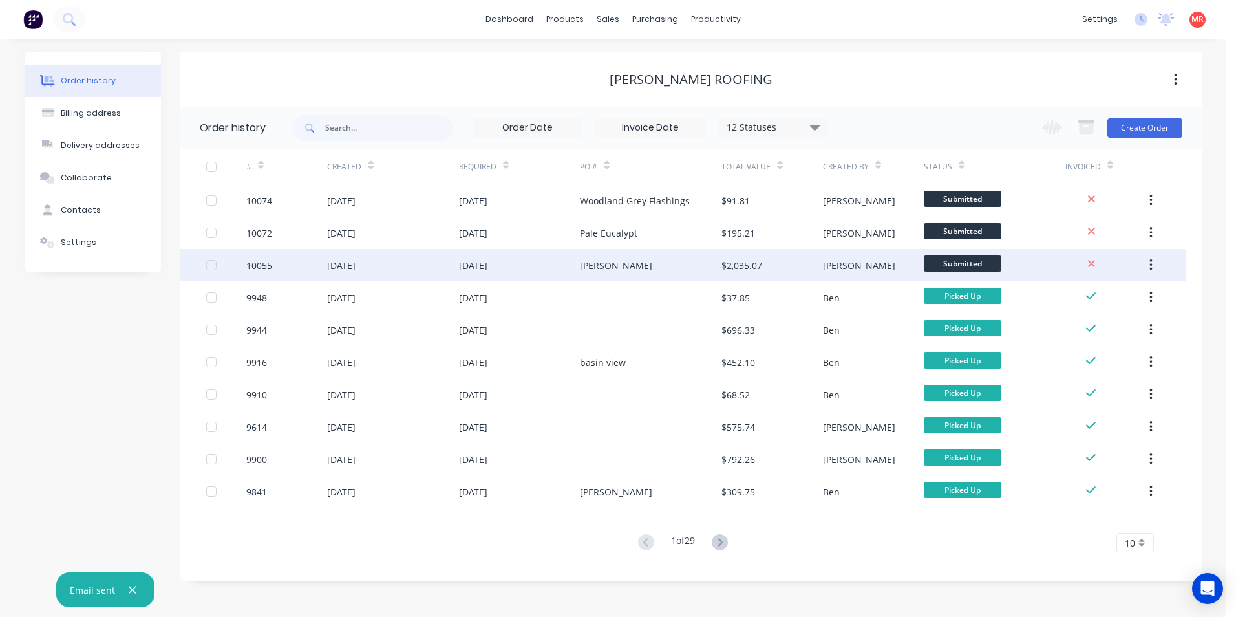
click at [602, 266] on div "Anthony" at bounding box center [616, 266] width 72 height 14
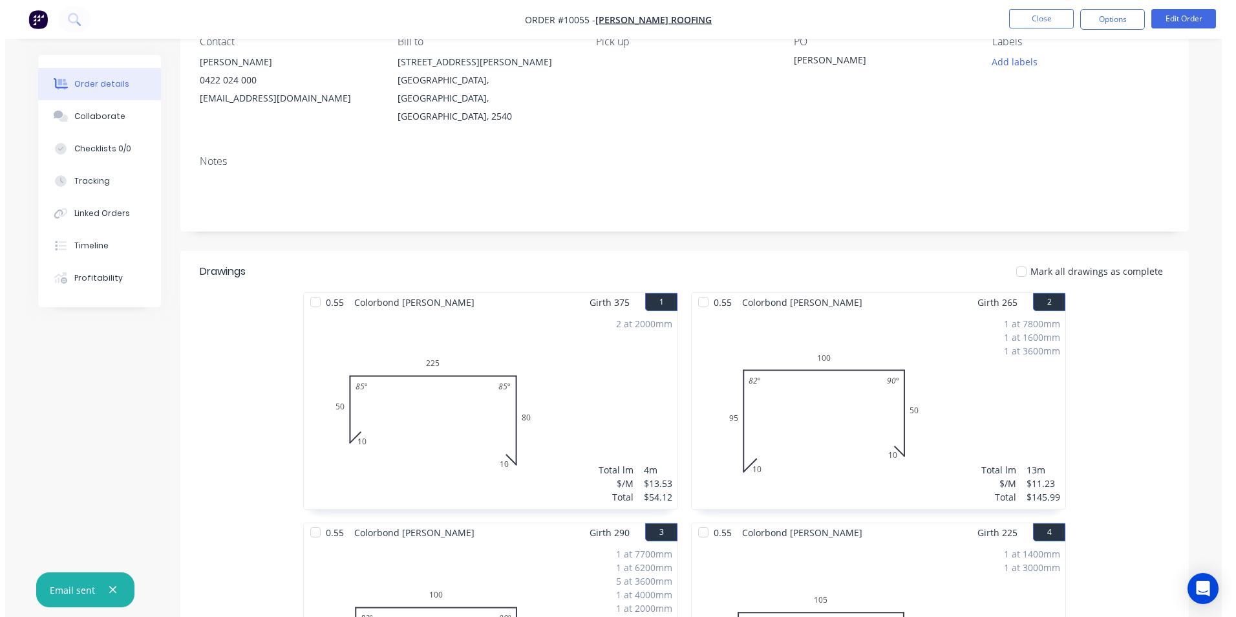
scroll to position [65, 0]
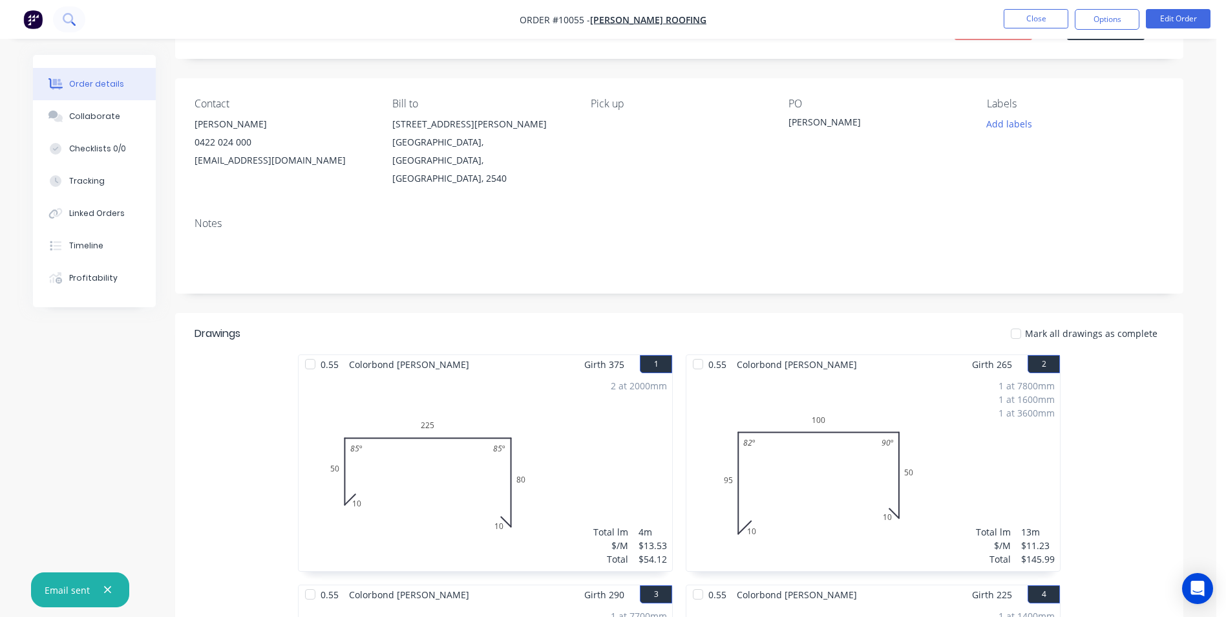
click at [72, 23] on icon at bounding box center [73, 23] width 5 height 5
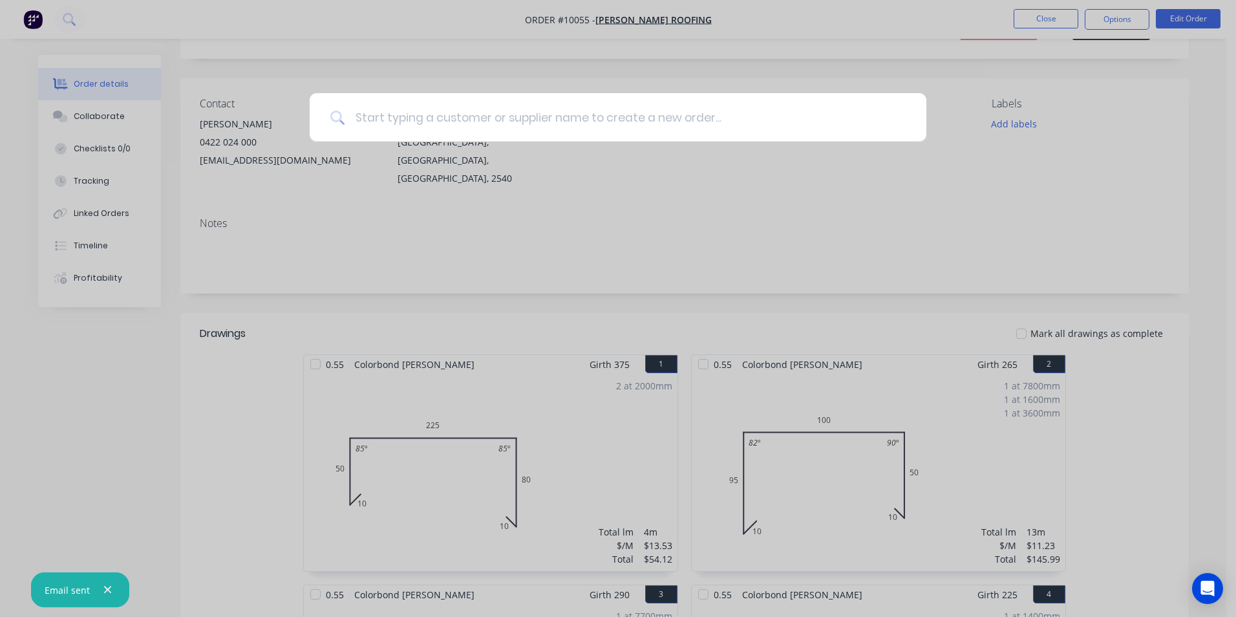
click at [382, 118] on input at bounding box center [625, 117] width 561 height 48
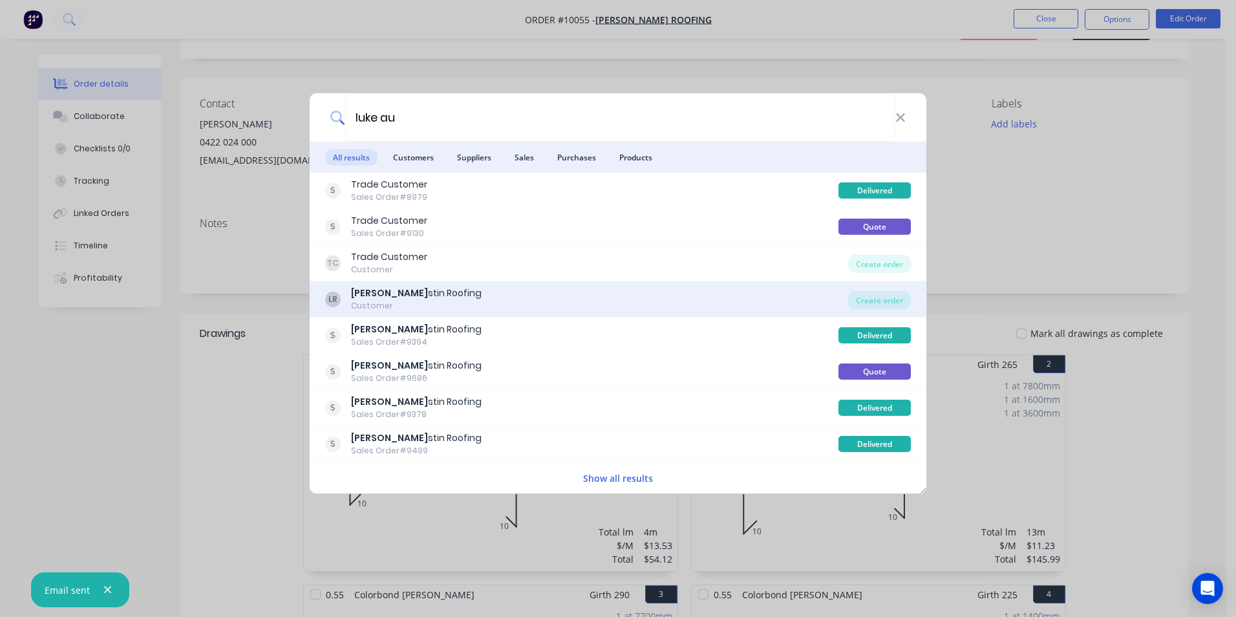
type input "luke au"
click at [521, 297] on div "LR Luke Au stin Roofing Customer" at bounding box center [586, 298] width 523 height 25
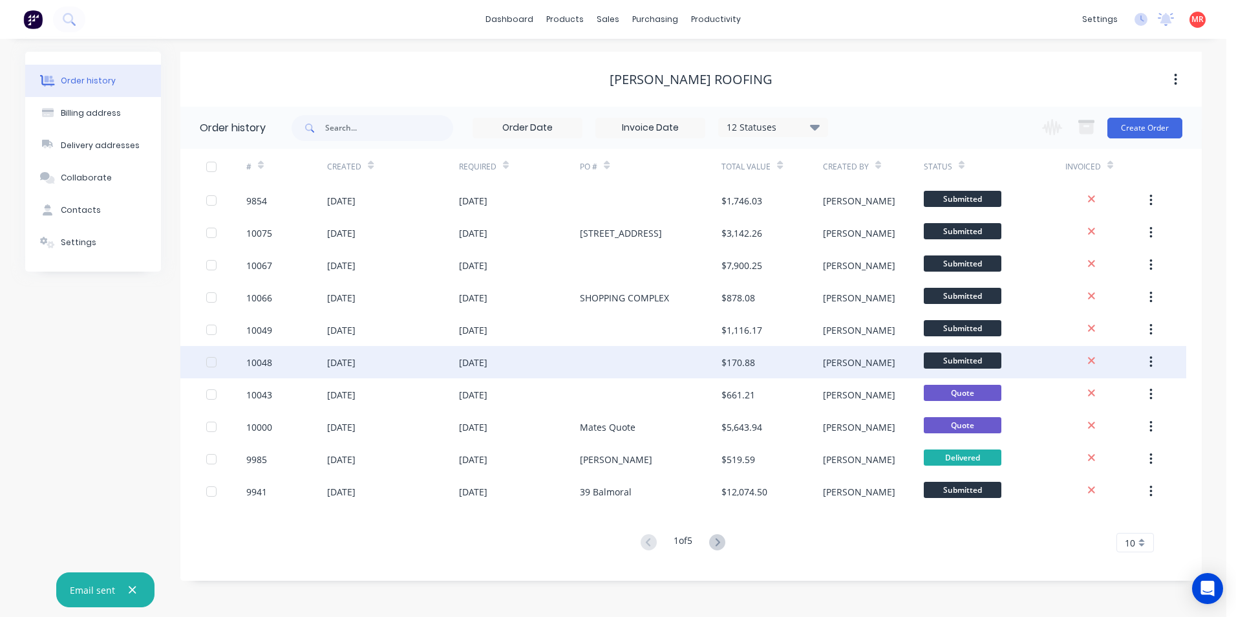
click at [524, 366] on div "08 Oct 2025" at bounding box center [520, 362] width 122 height 32
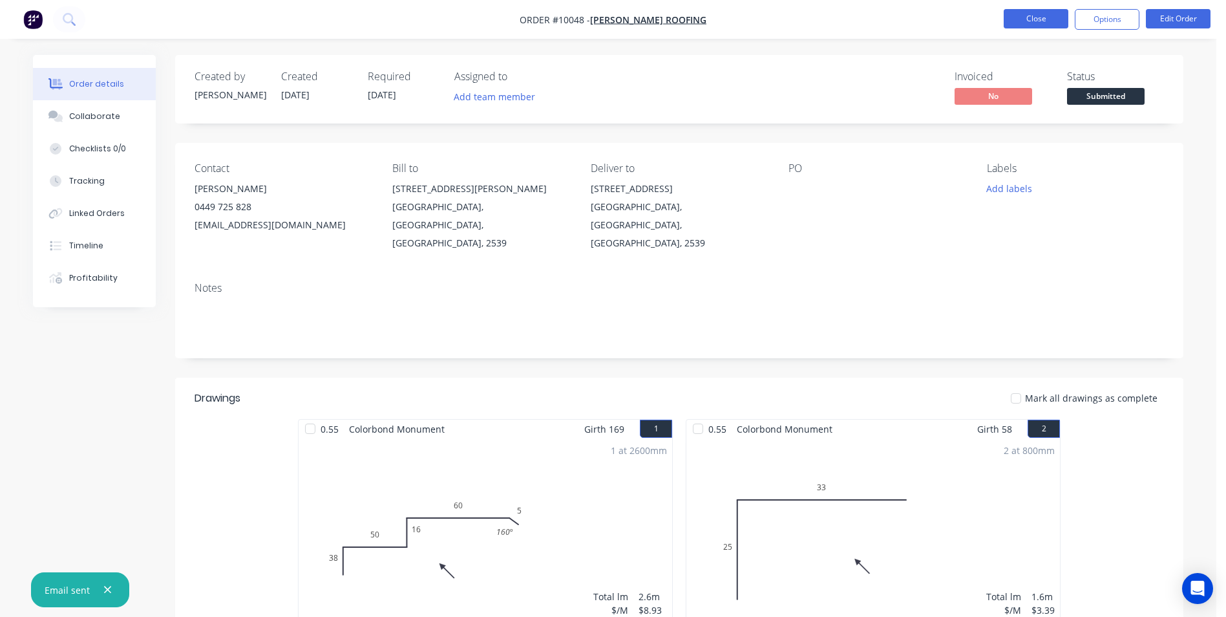
click at [1024, 26] on button "Close" at bounding box center [1036, 18] width 65 height 19
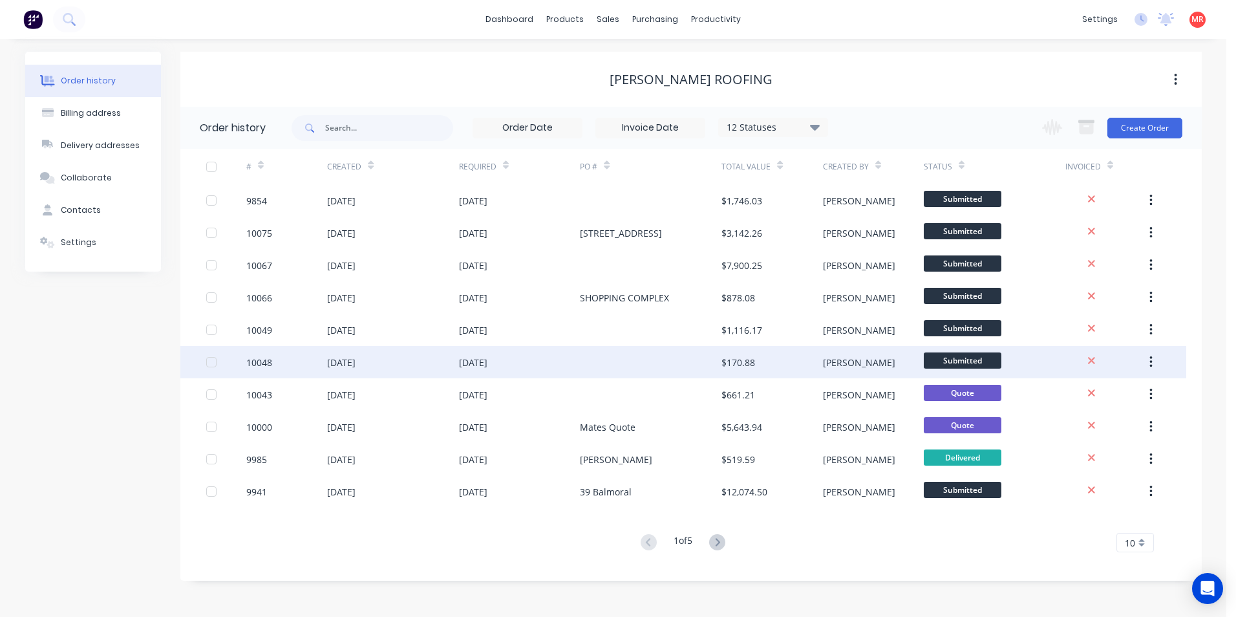
click at [568, 370] on div "08 Oct 2025" at bounding box center [520, 362] width 122 height 32
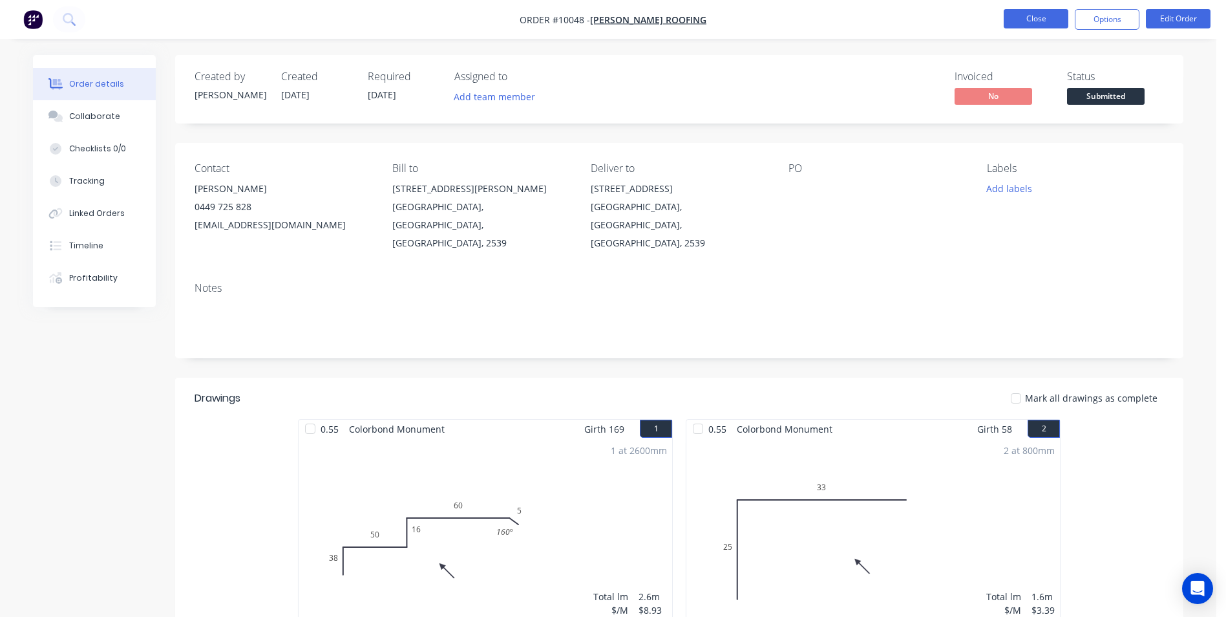
click at [1038, 17] on button "Close" at bounding box center [1036, 18] width 65 height 19
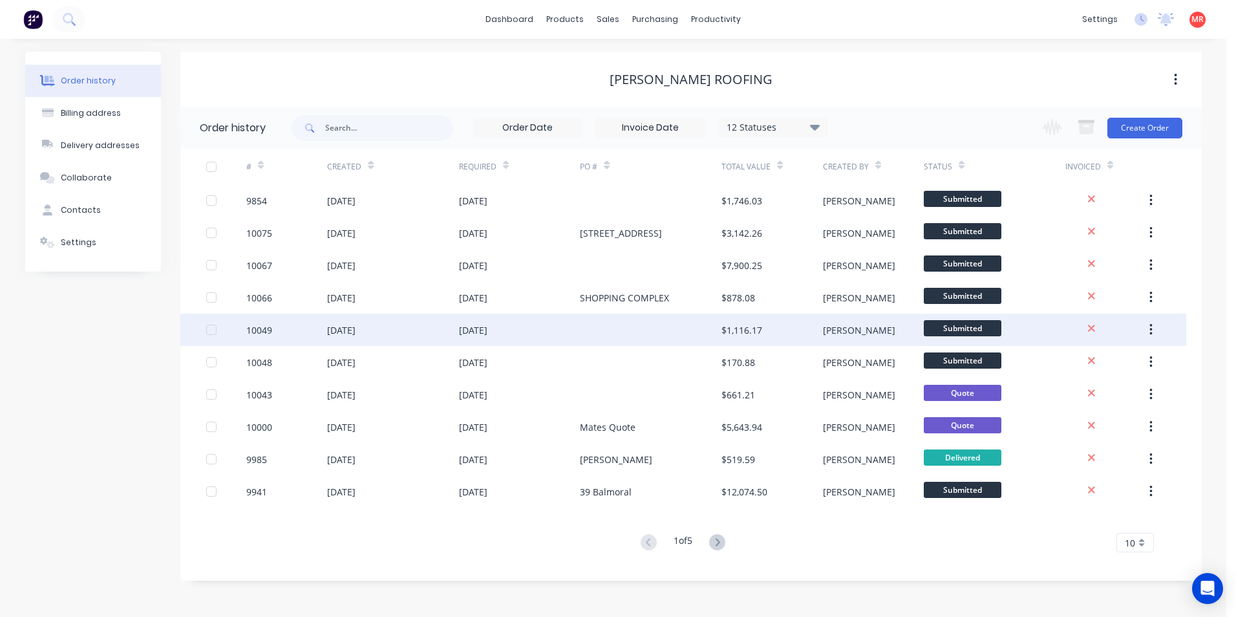
click at [414, 335] on div "07 Oct 2025" at bounding box center [392, 330] width 131 height 32
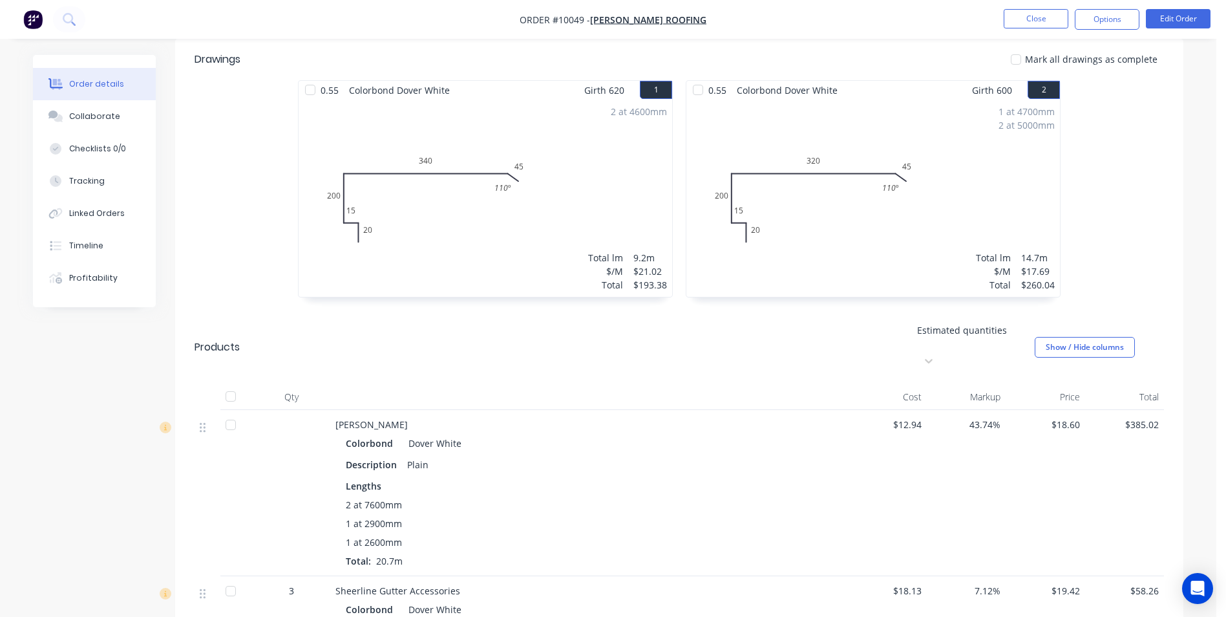
scroll to position [453, 0]
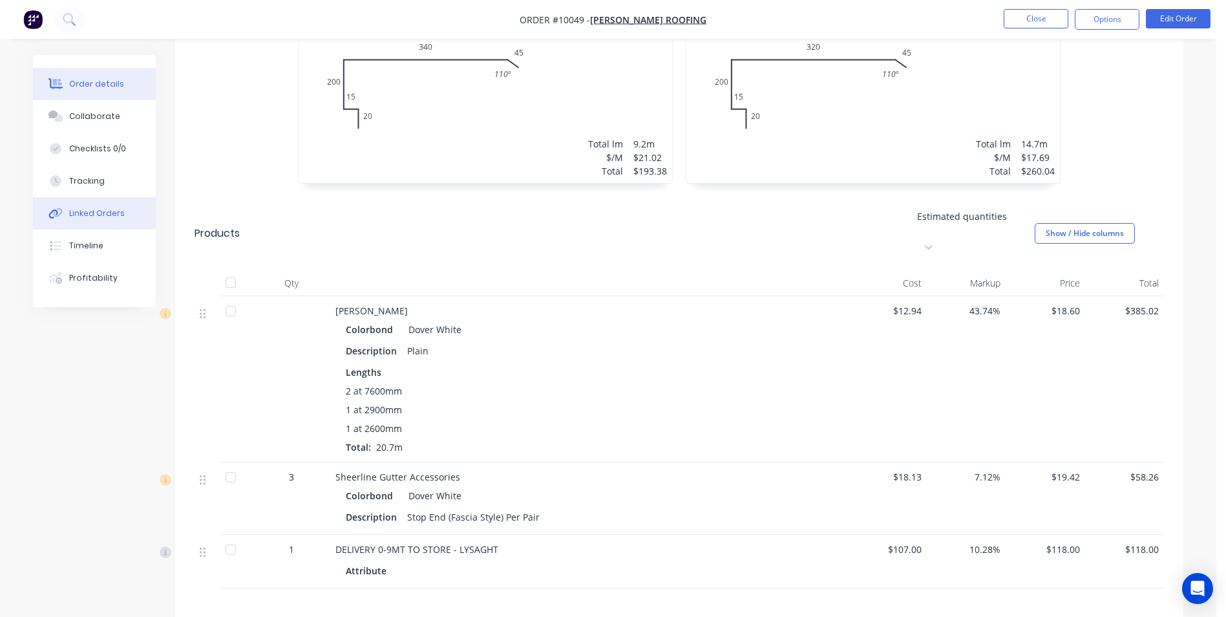
drag, startPoint x: 98, startPoint y: 219, endPoint x: 113, endPoint y: 214, distance: 15.7
click at [98, 219] on button "Linked Orders" at bounding box center [94, 213] width 123 height 32
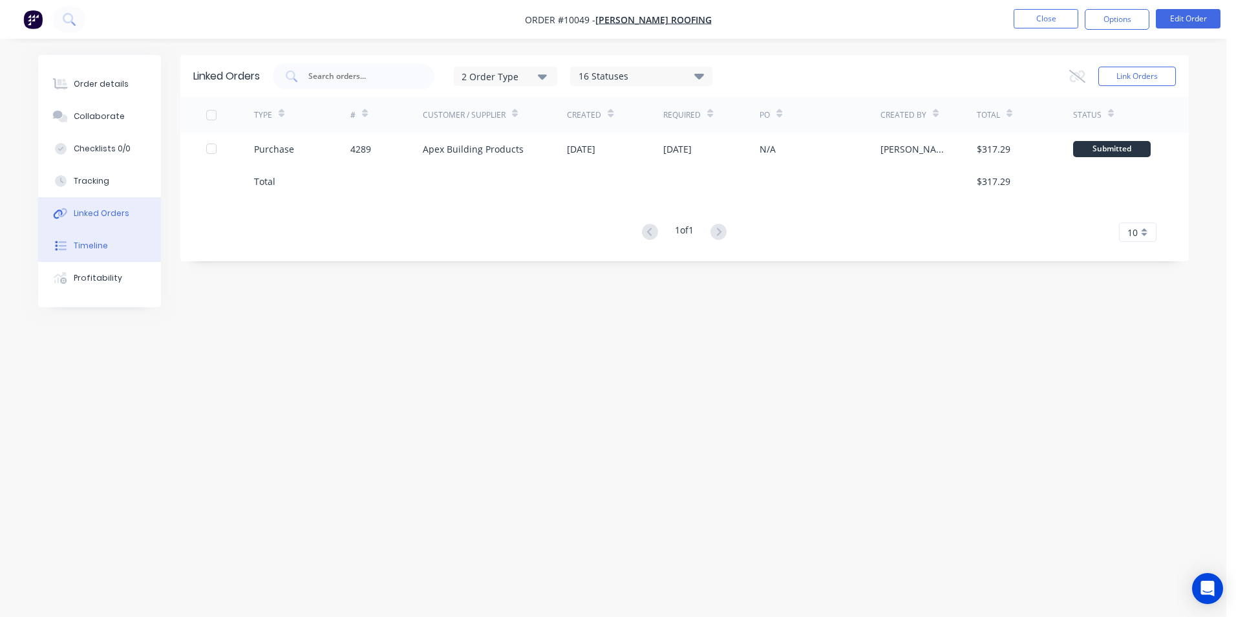
click at [116, 250] on button "Timeline" at bounding box center [99, 246] width 123 height 32
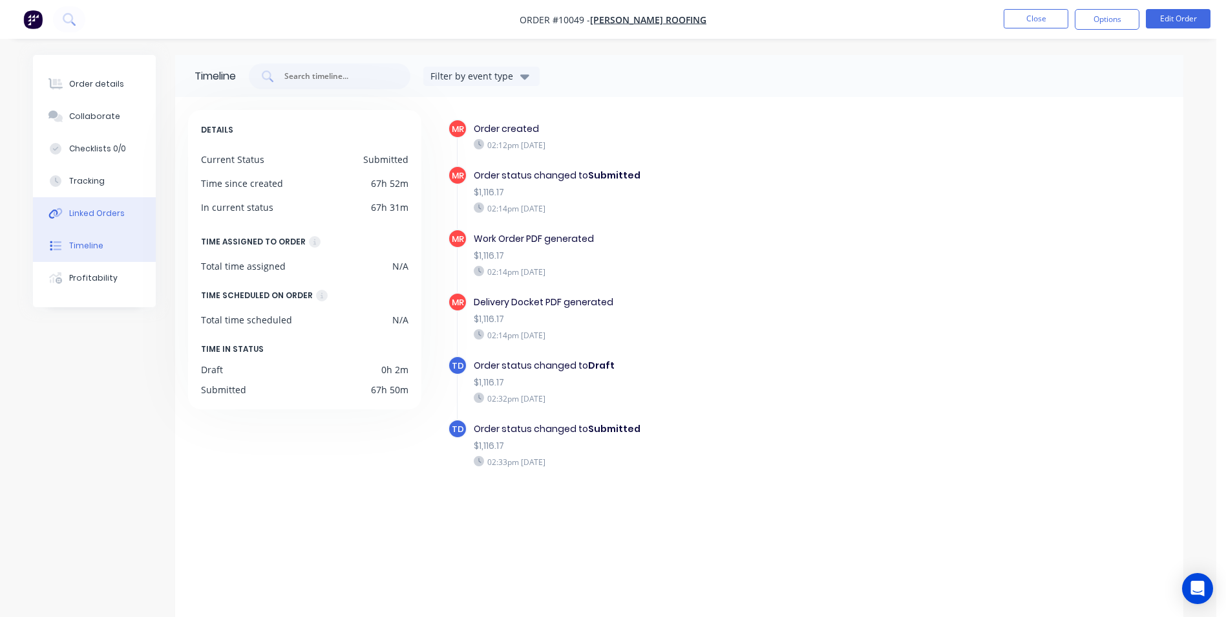
click at [113, 203] on button "Linked Orders" at bounding box center [94, 213] width 123 height 32
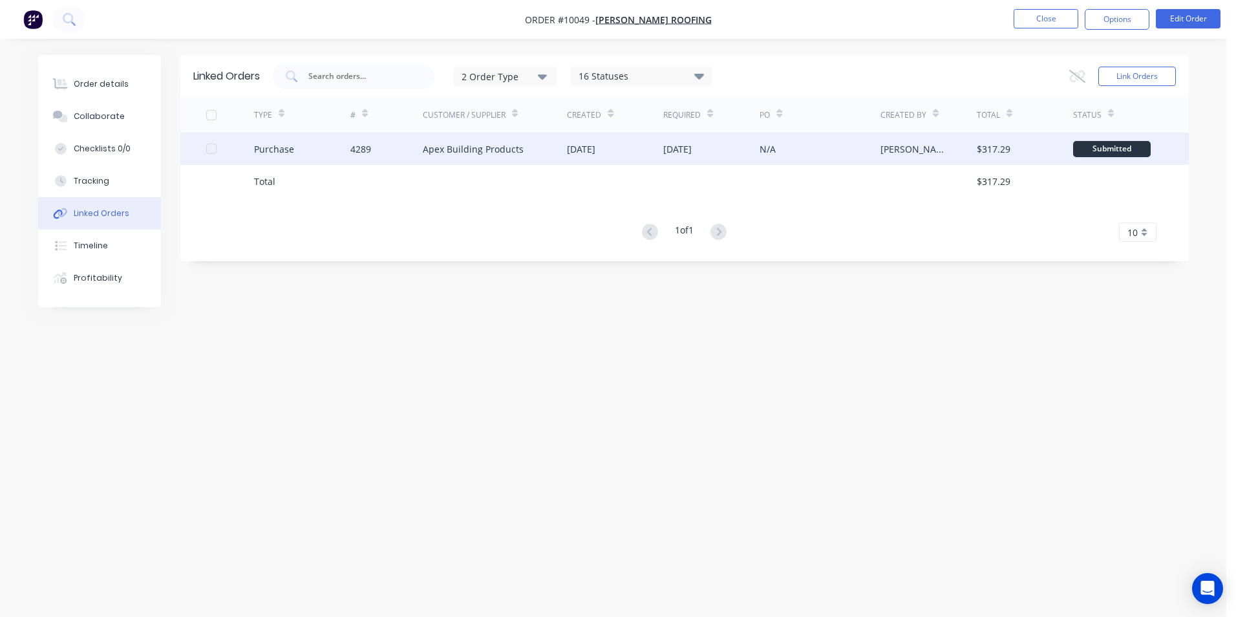
click at [290, 151] on div "Purchase" at bounding box center [274, 149] width 40 height 14
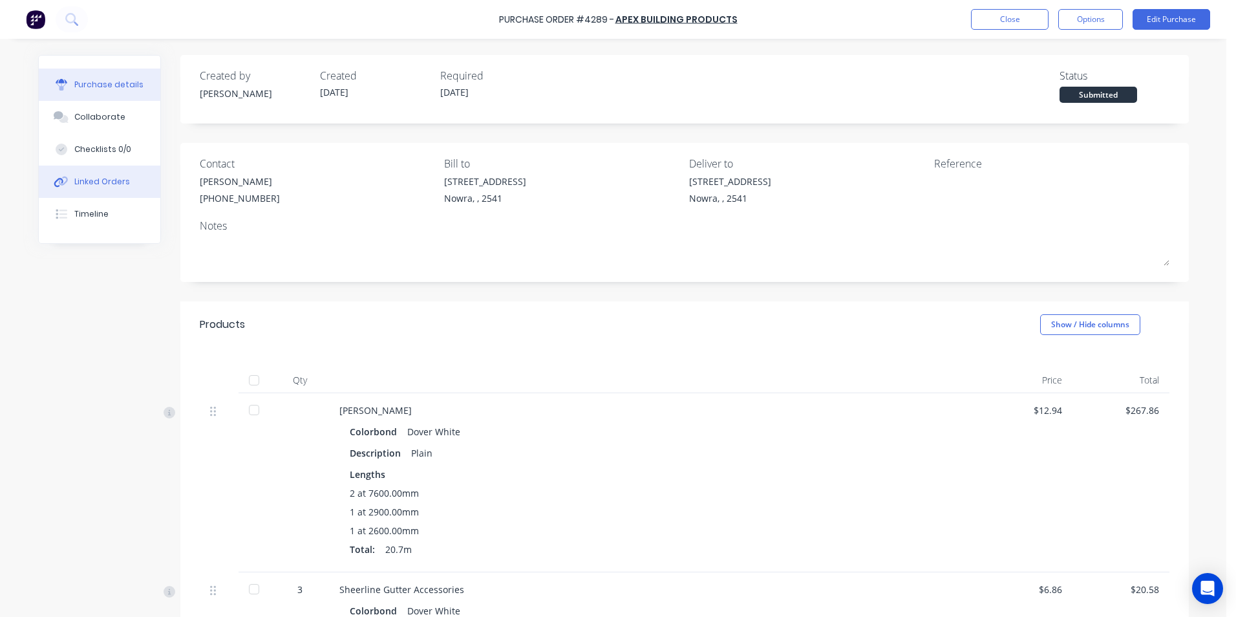
click at [120, 182] on div "Linked Orders" at bounding box center [102, 182] width 56 height 12
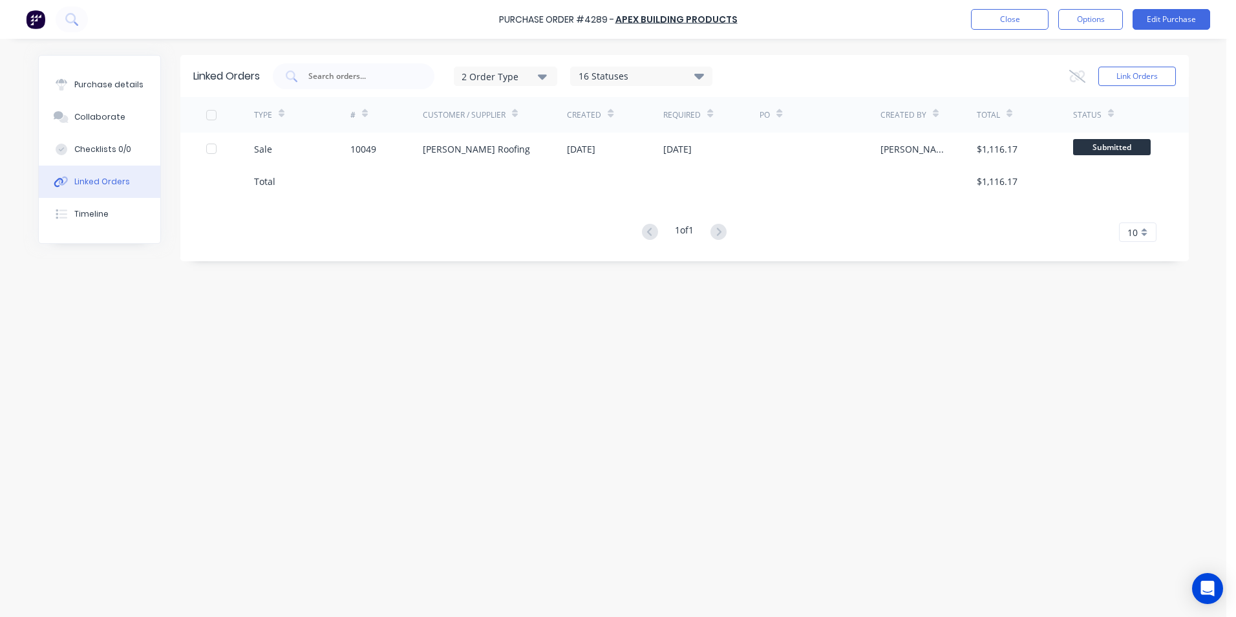
click at [350, 270] on div "Linked Orders 2 Order Type 16 Statuses Sales Order Status All Archived Draft Qu…" at bounding box center [613, 324] width 1151 height 539
click at [117, 214] on button "Timeline" at bounding box center [100, 214] width 122 height 32
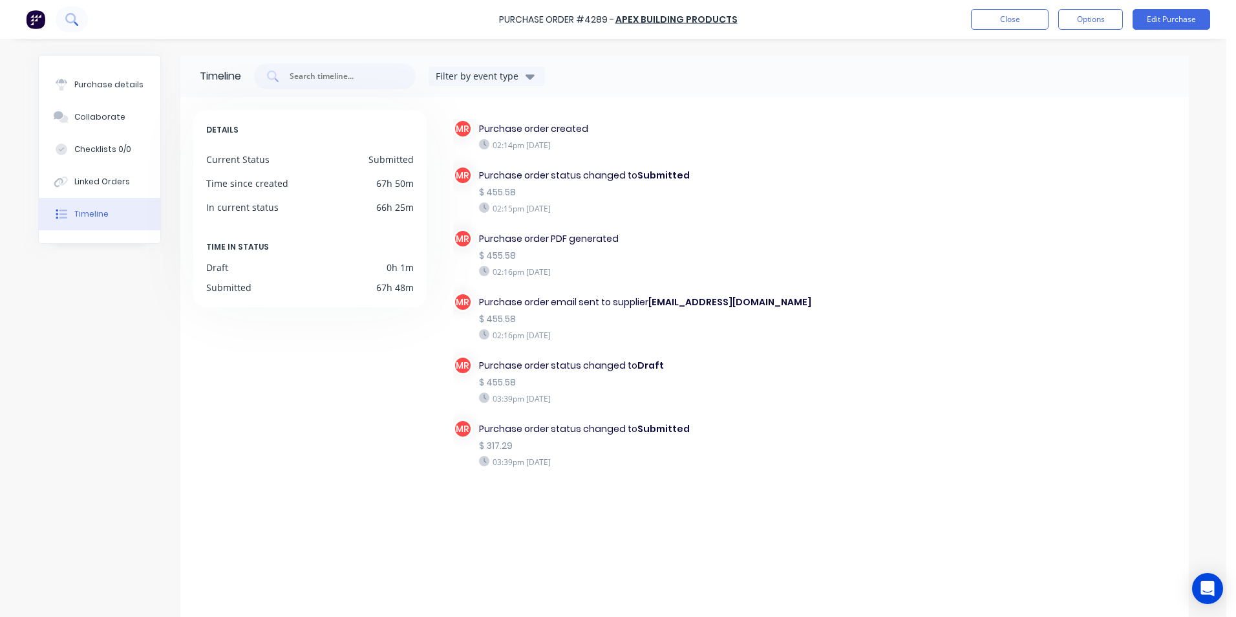
click at [74, 16] on icon at bounding box center [70, 18] width 10 height 10
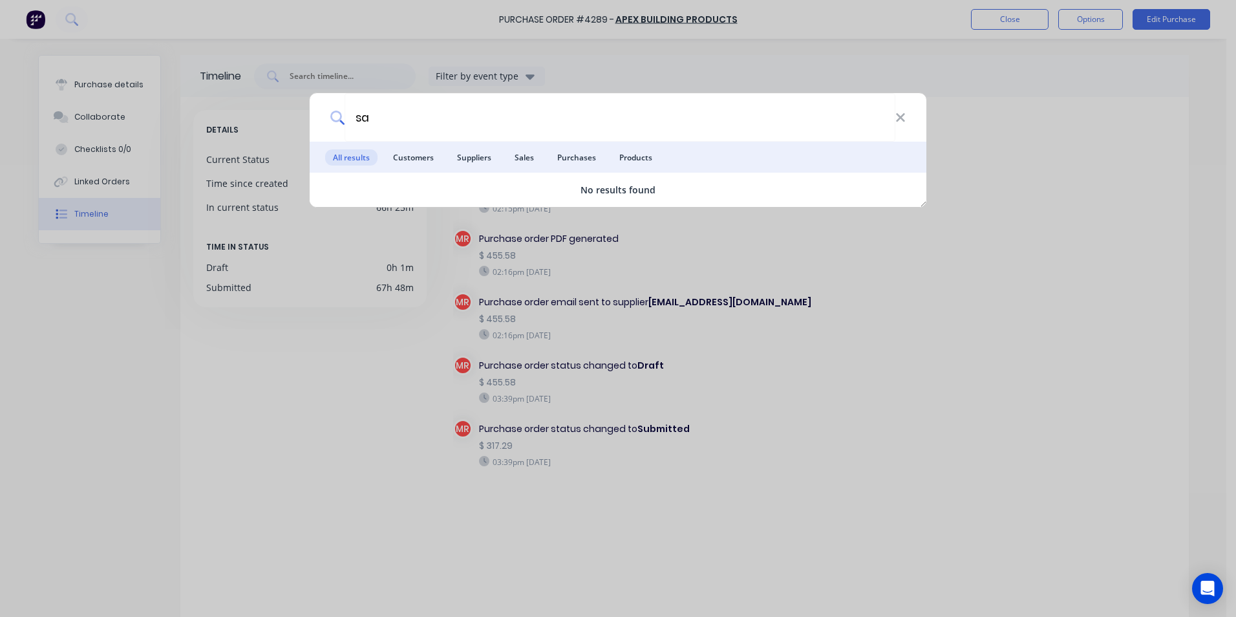
type input "s"
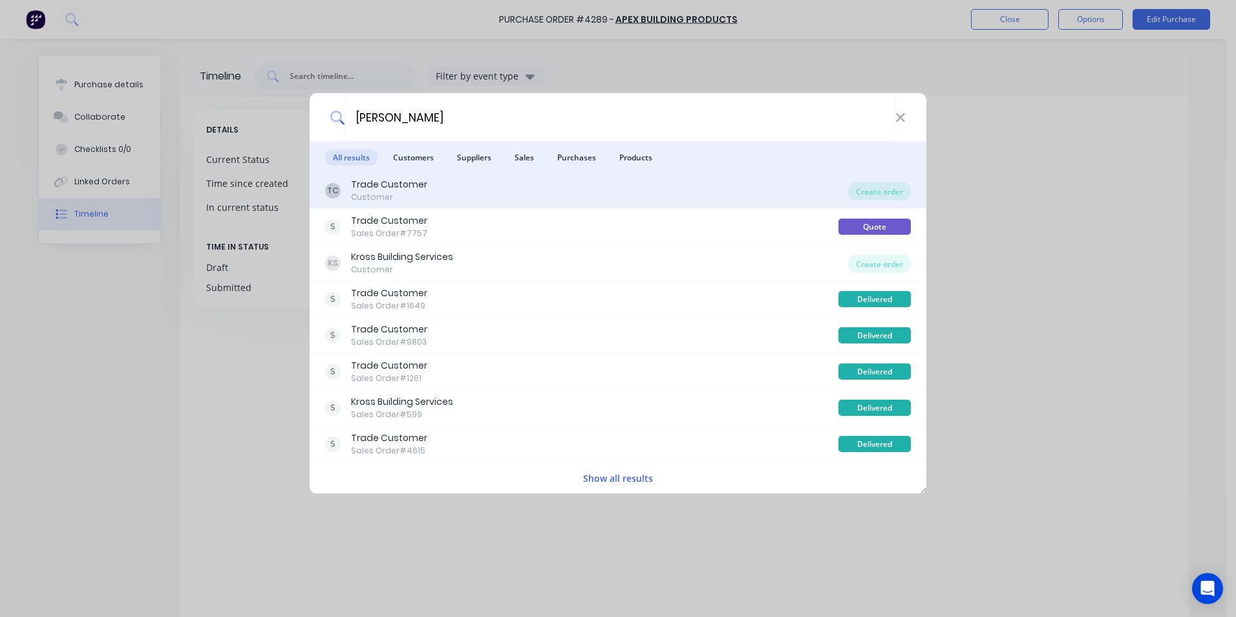
type input "joe"
click at [570, 189] on div "TC Trade Customer Customer" at bounding box center [586, 190] width 523 height 25
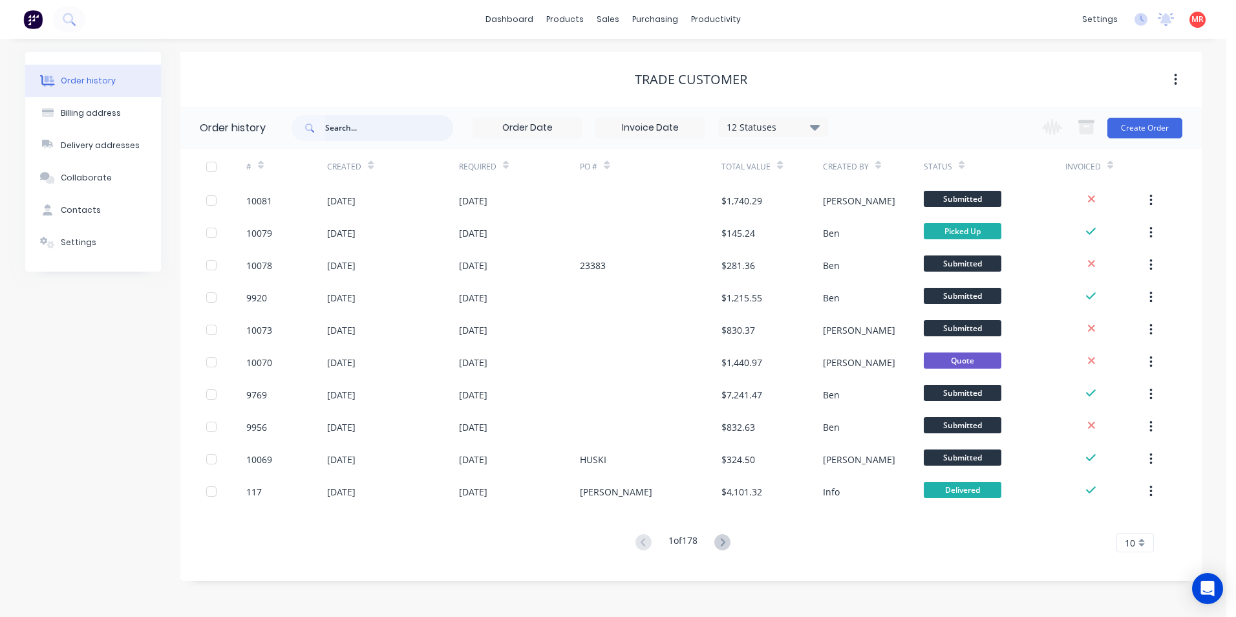
click at [365, 129] on input "text" at bounding box center [389, 128] width 128 height 26
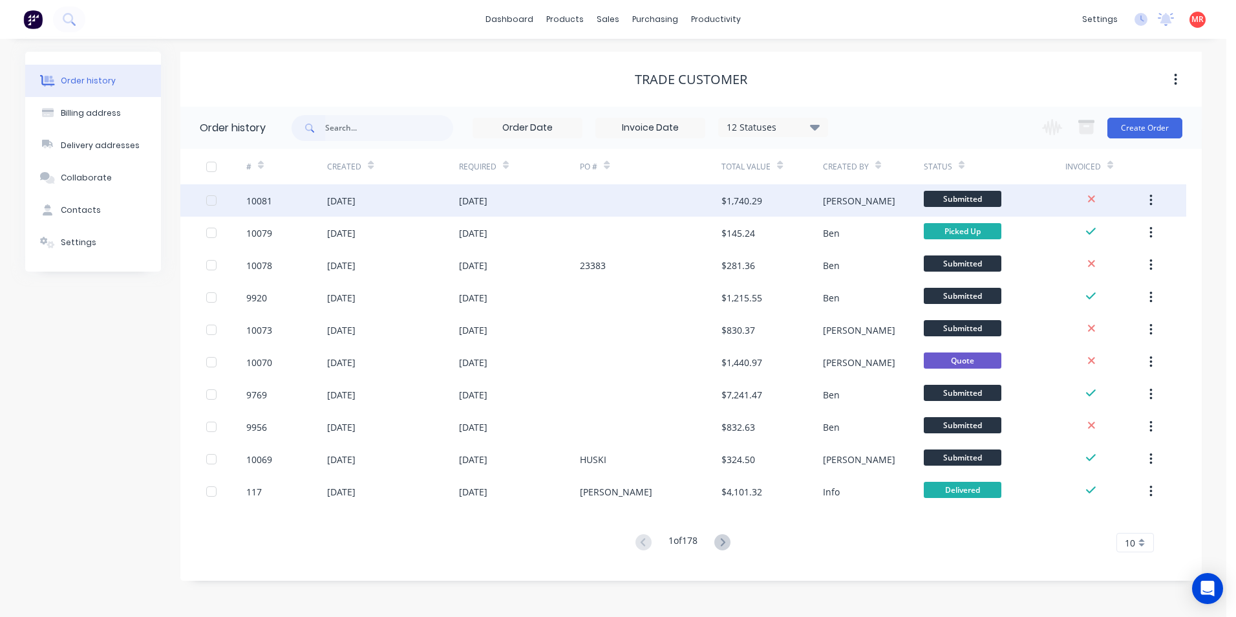
click at [402, 195] on div "10 Oct 2025" at bounding box center [392, 200] width 131 height 32
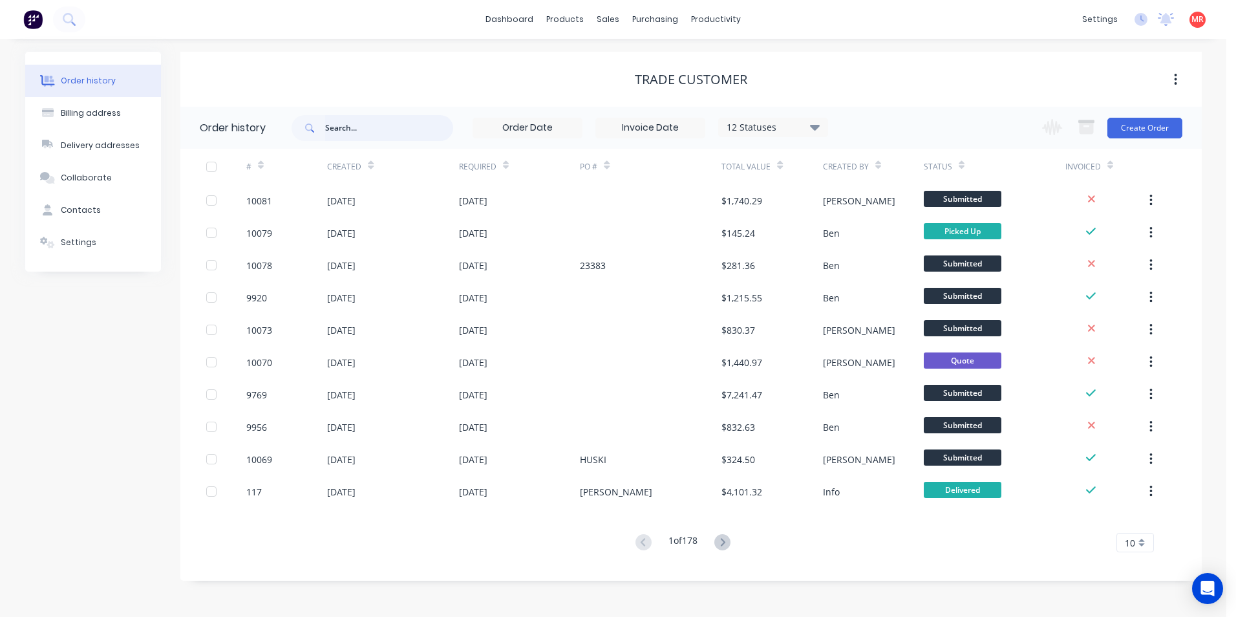
click at [373, 139] on input "text" at bounding box center [389, 128] width 128 height 26
type input "joe"
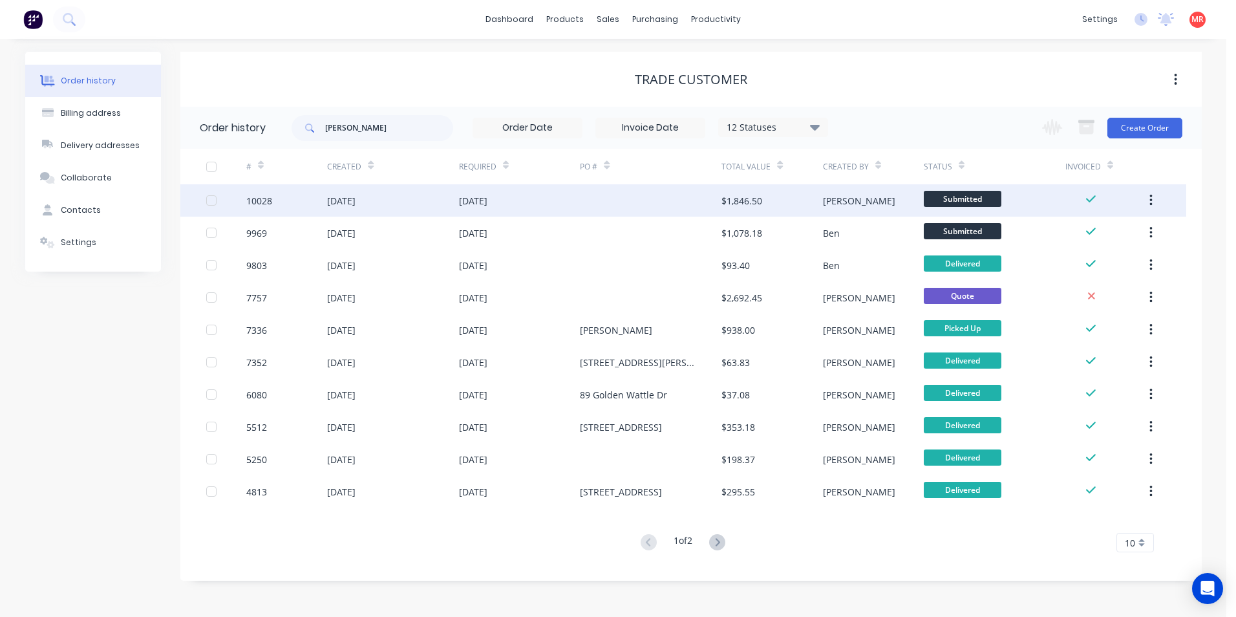
click at [523, 208] on div "09 Oct 2025" at bounding box center [520, 200] width 122 height 32
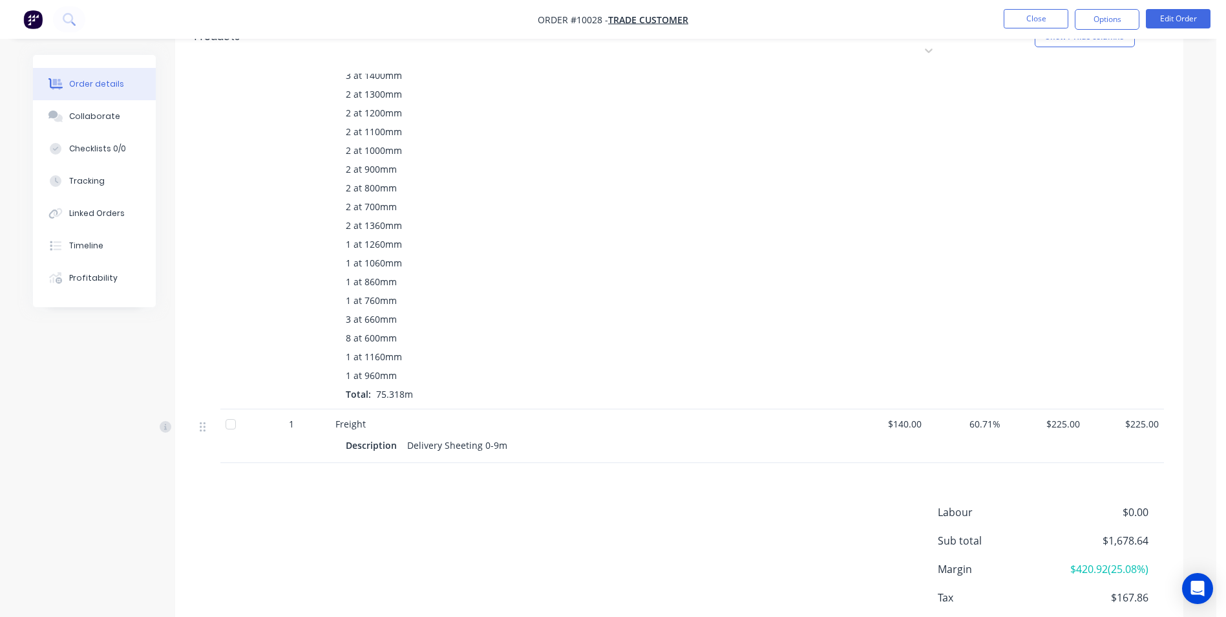
scroll to position [584, 0]
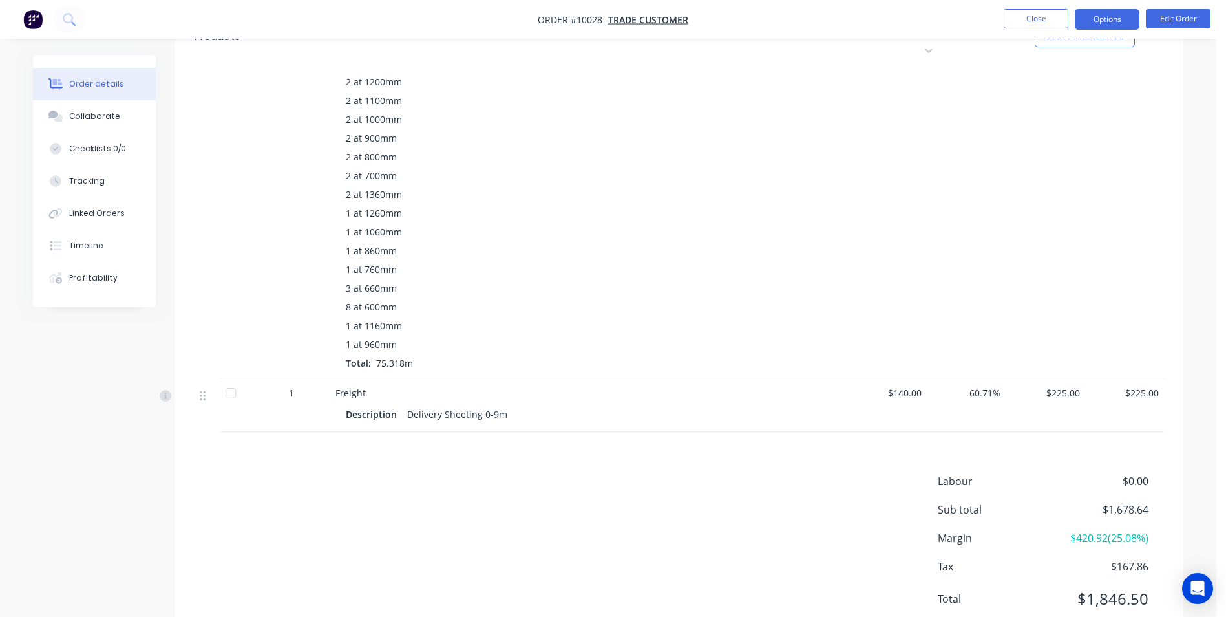
click at [1105, 23] on button "Options" at bounding box center [1107, 19] width 65 height 21
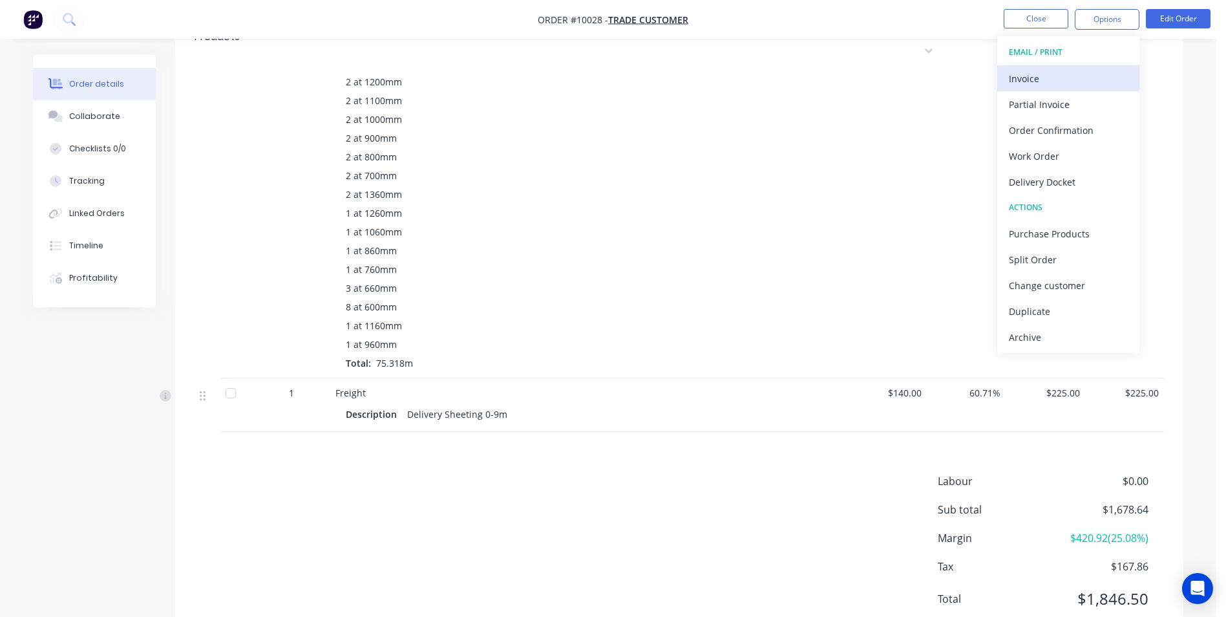
click at [1081, 72] on div "Invoice" at bounding box center [1068, 78] width 119 height 19
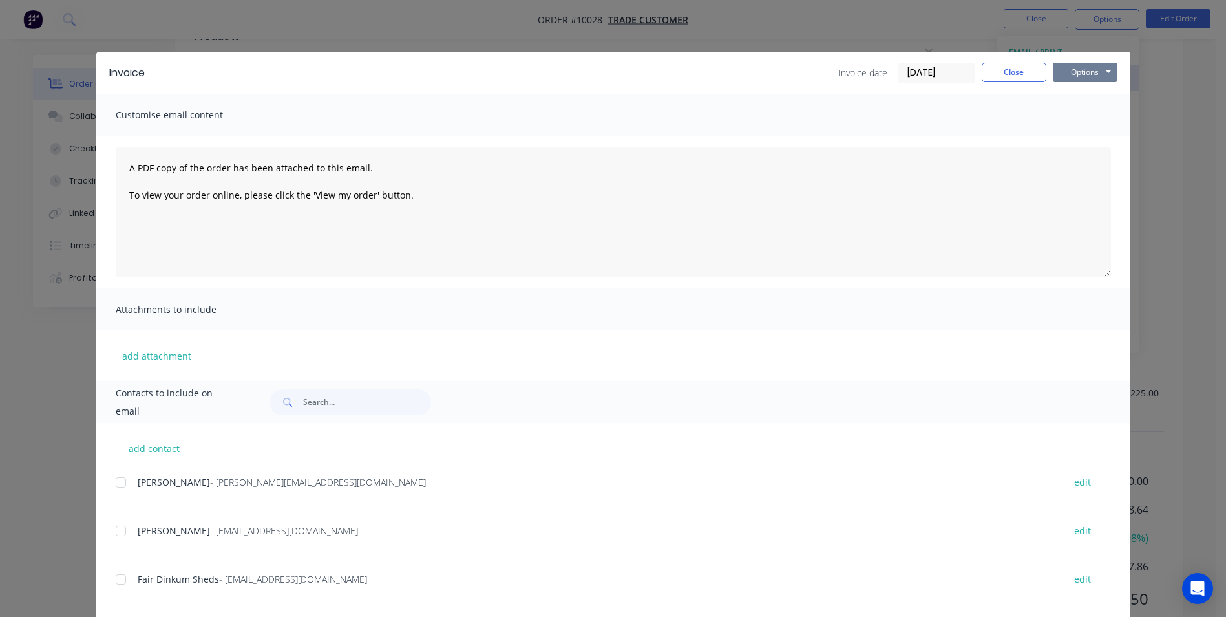
click at [1081, 72] on button "Options" at bounding box center [1085, 72] width 65 height 19
click at [1074, 111] on button "Print" at bounding box center [1094, 116] width 83 height 21
click at [1013, 70] on button "Close" at bounding box center [1014, 72] width 65 height 19
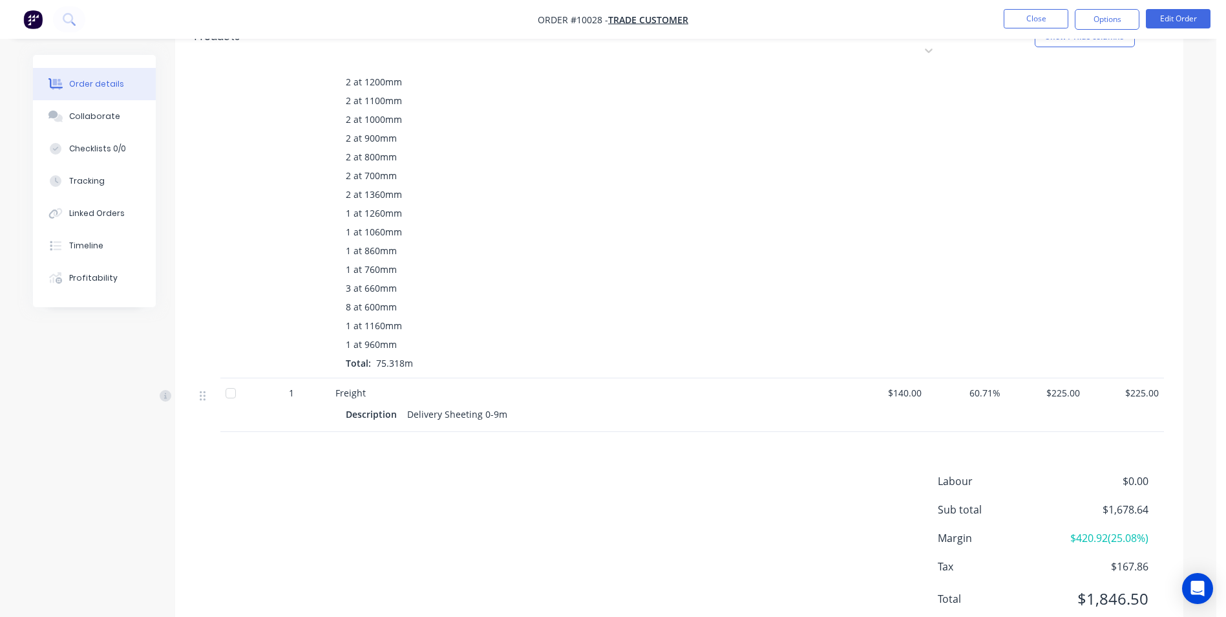
click at [37, 23] on img "button" at bounding box center [32, 19] width 19 height 19
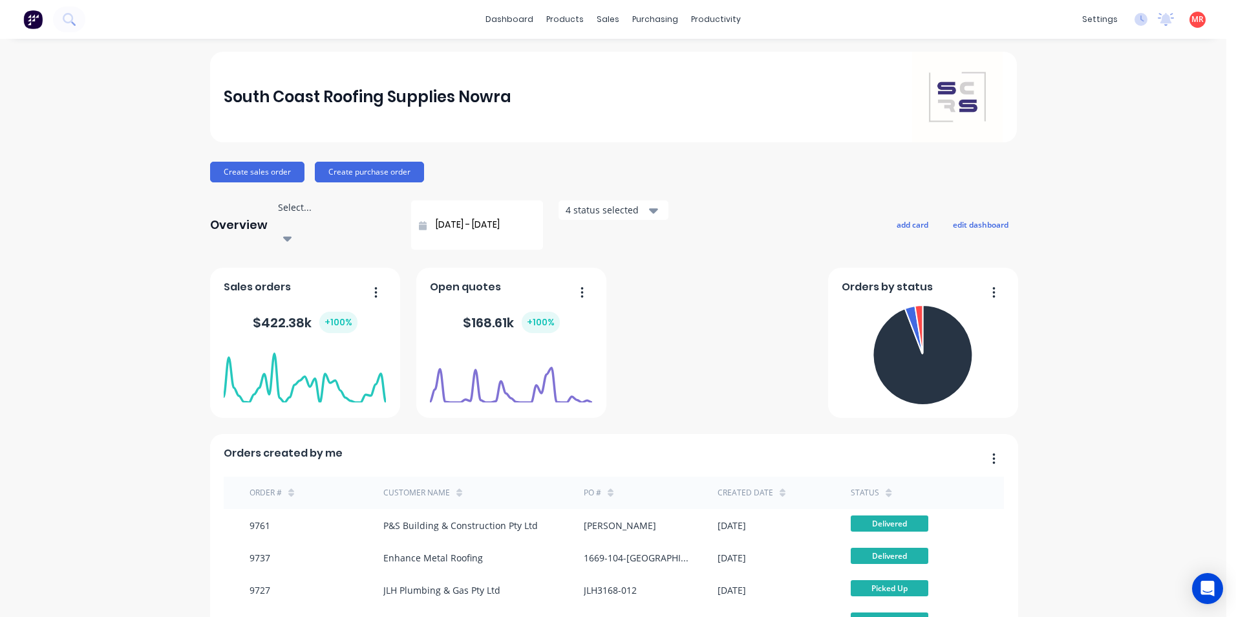
click at [318, 214] on div at bounding box center [337, 221] width 118 height 14
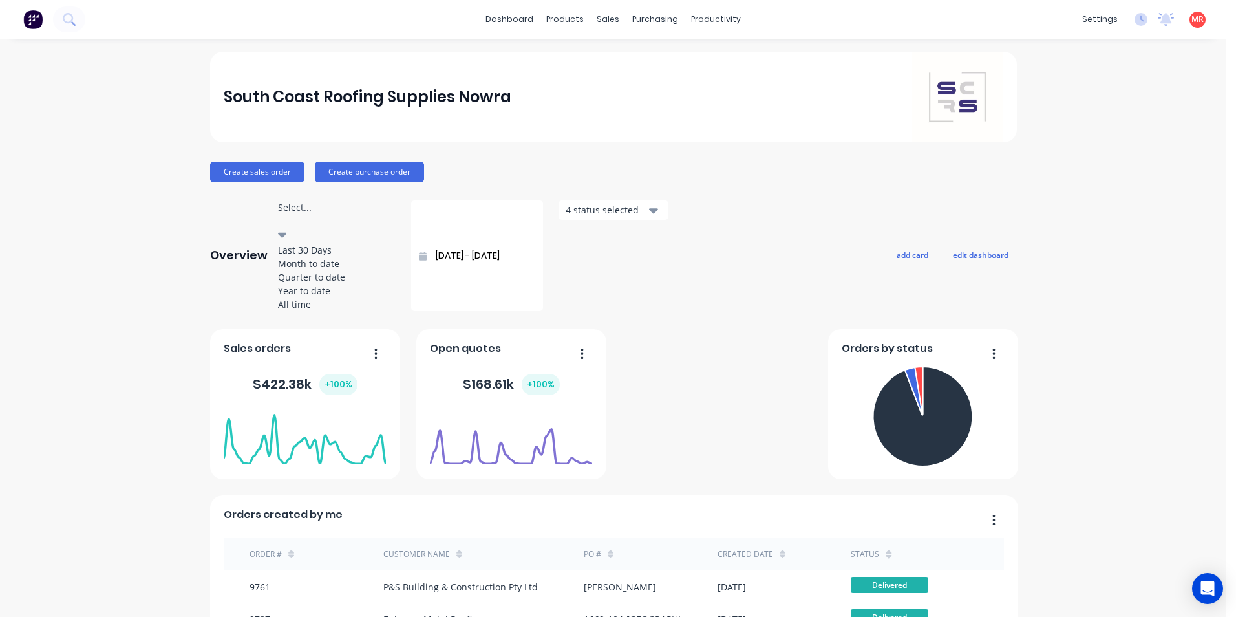
click at [320, 297] on div "Year to date" at bounding box center [337, 291] width 118 height 14
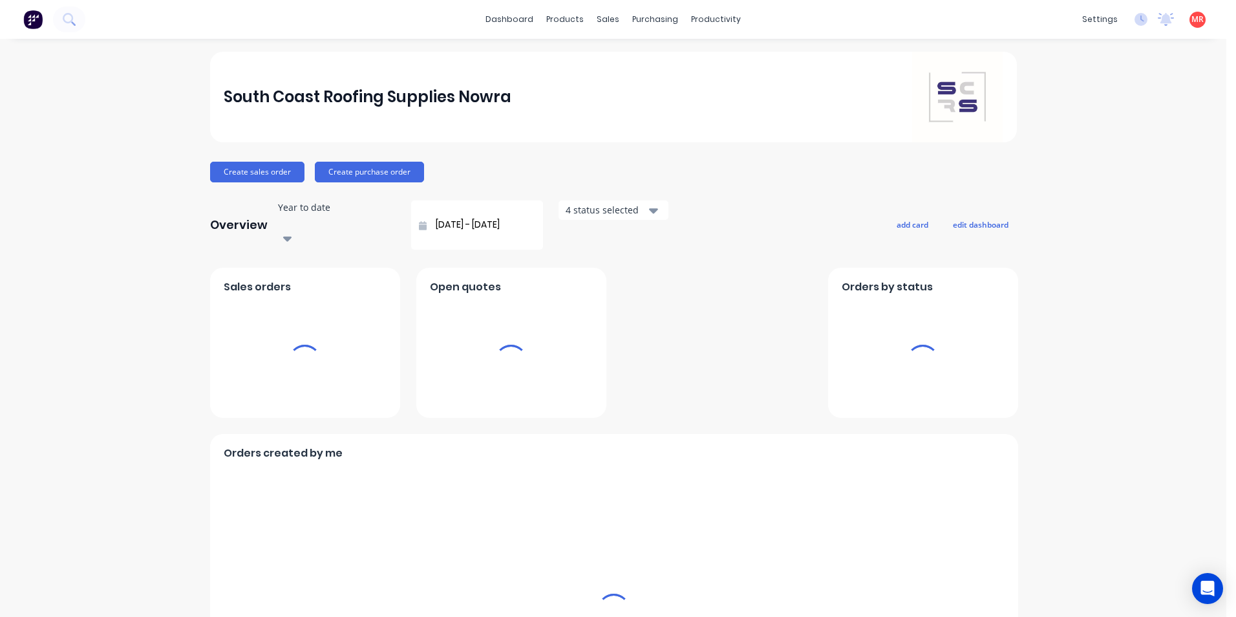
type input "[DATE] - [DATE]"
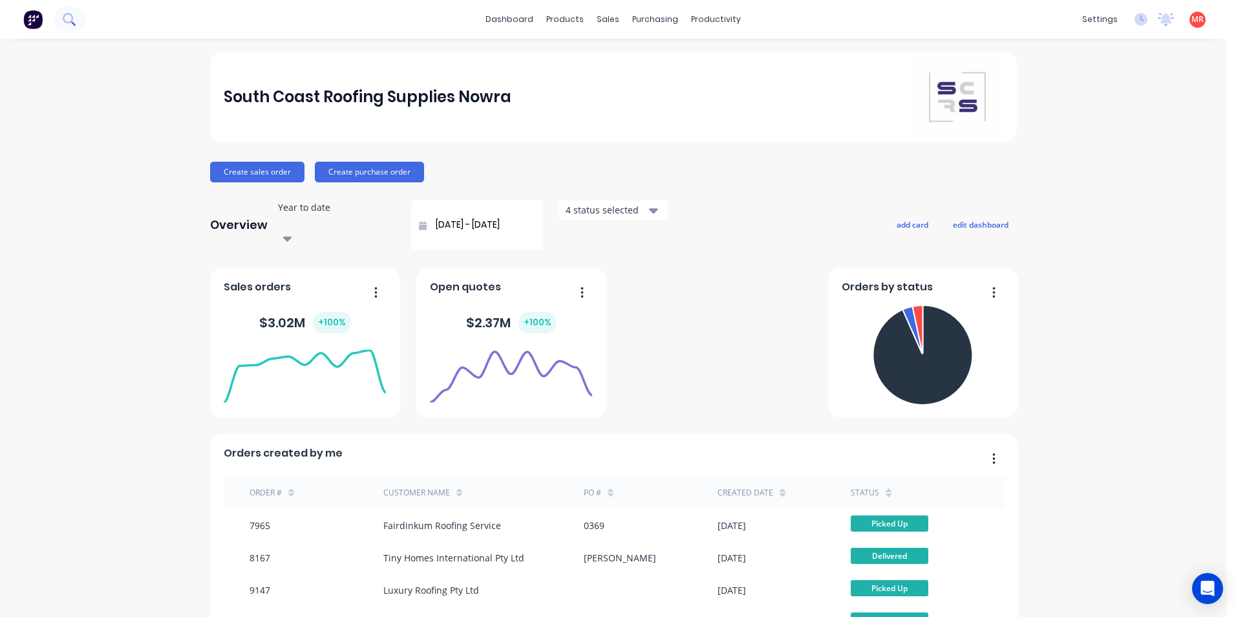
click at [66, 19] on icon at bounding box center [69, 19] width 12 height 12
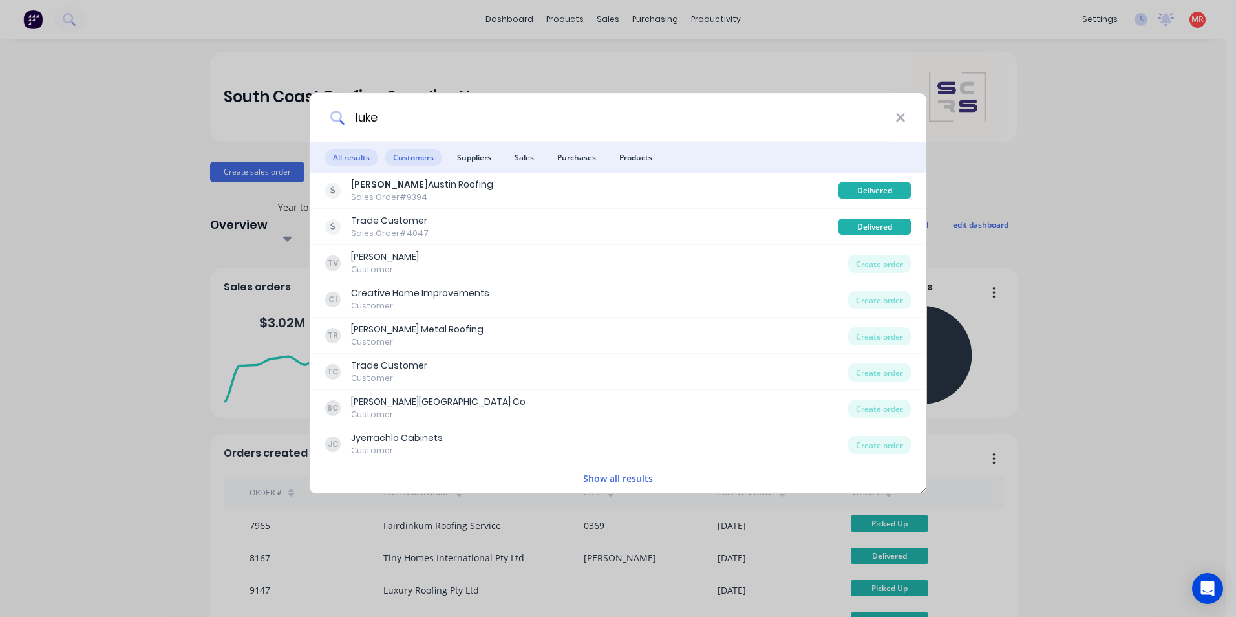
type input "luke"
click at [405, 154] on span "Customers" at bounding box center [413, 157] width 56 height 16
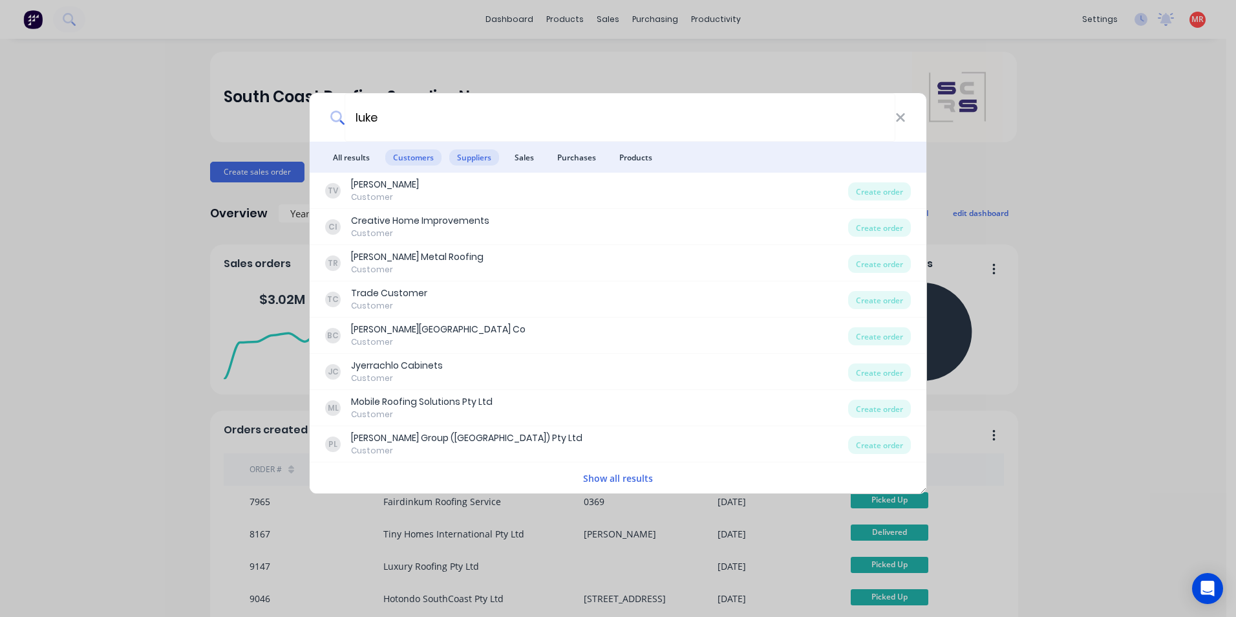
click at [467, 160] on span "Suppliers" at bounding box center [474, 157] width 50 height 16
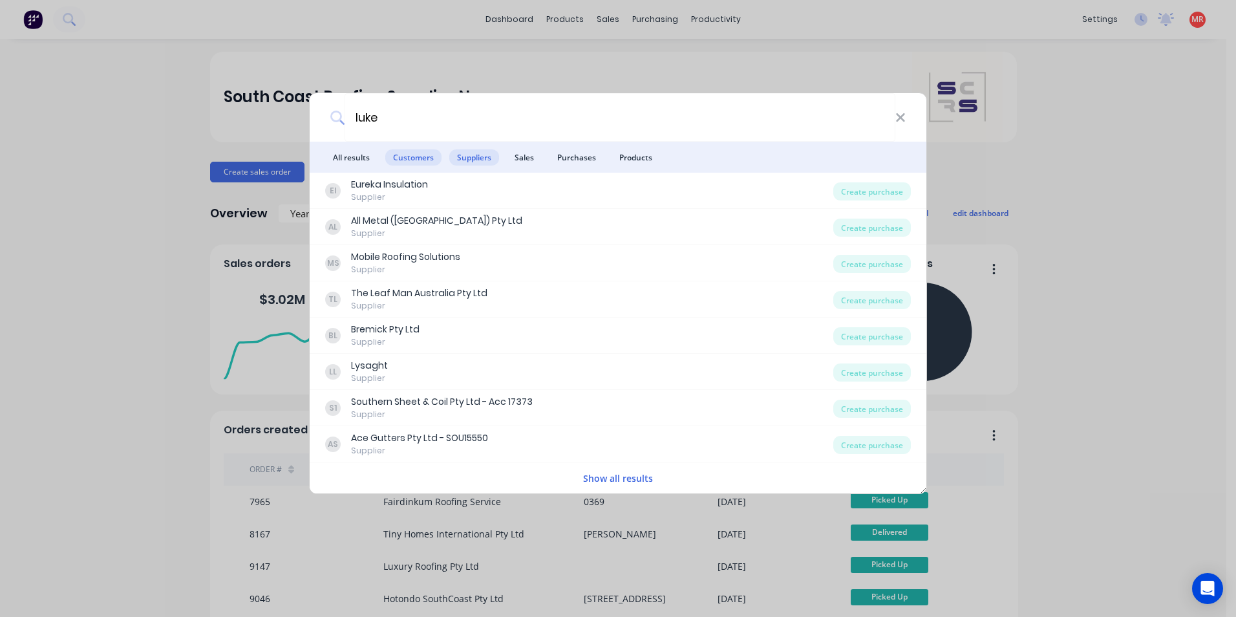
click at [396, 155] on span "Customers" at bounding box center [413, 157] width 56 height 16
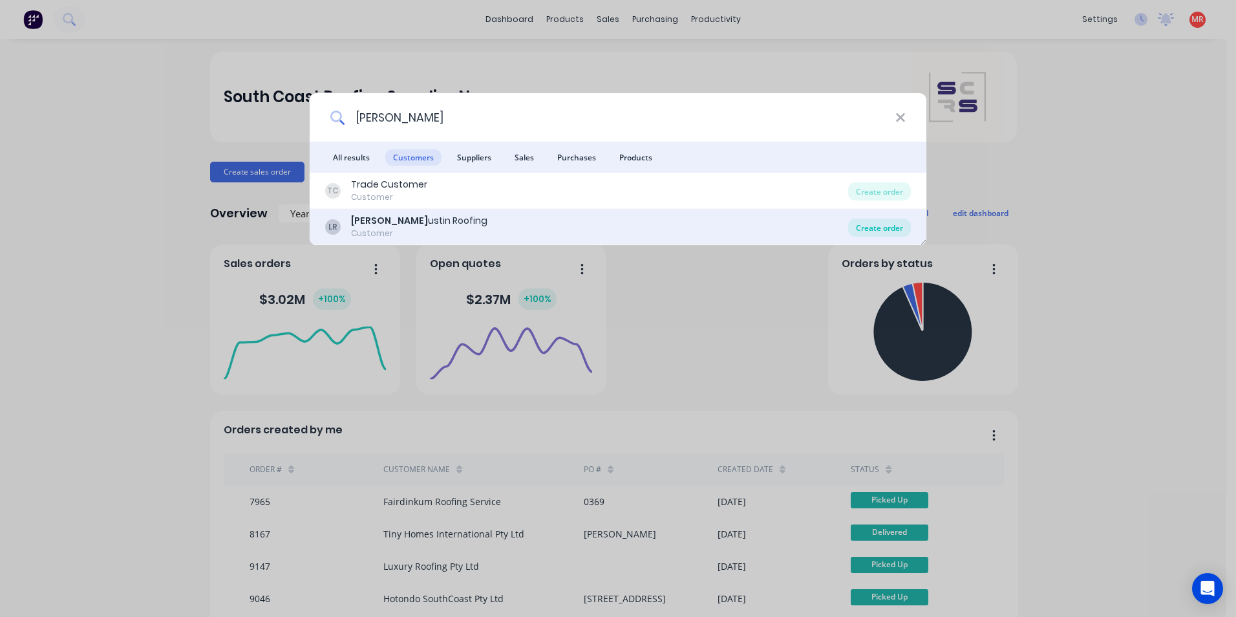
type input "[PERSON_NAME]"
click at [857, 224] on div "Create order" at bounding box center [879, 228] width 63 height 18
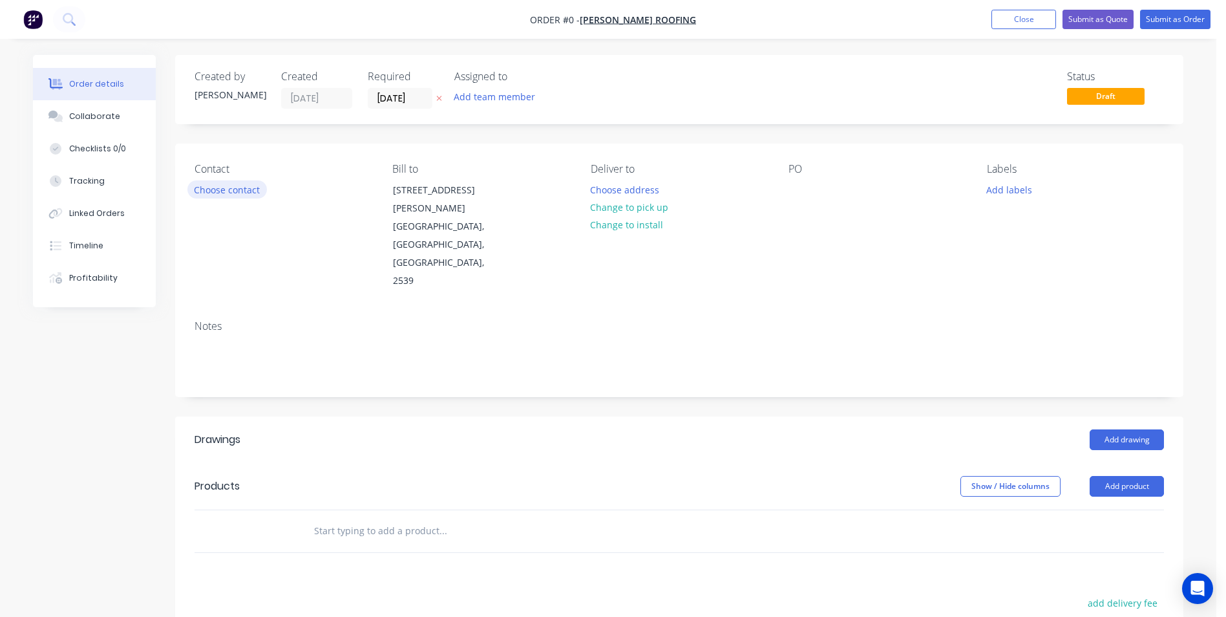
click at [211, 195] on button "Choose contact" at bounding box center [227, 188] width 80 height 17
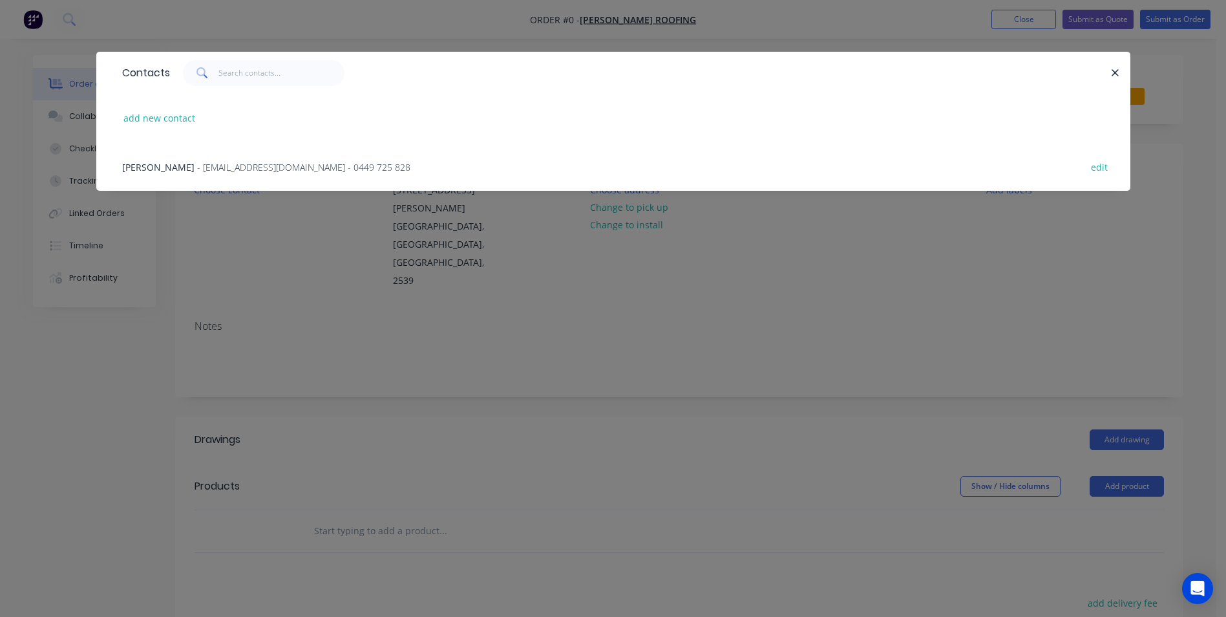
click at [204, 175] on div "[PERSON_NAME] - [EMAIL_ADDRESS][DOMAIN_NAME] - 0449 725 828 edit" at bounding box center [614, 166] width 996 height 48
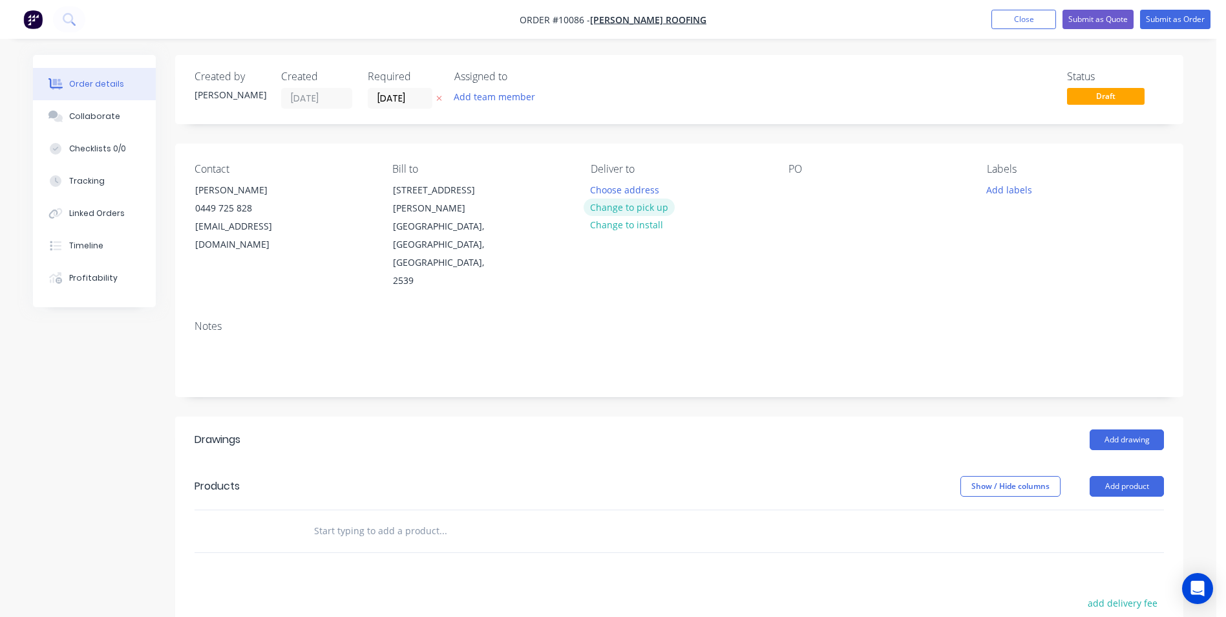
click at [640, 211] on button "Change to pick up" at bounding box center [630, 206] width 92 height 17
click at [408, 518] on input "text" at bounding box center [443, 531] width 259 height 26
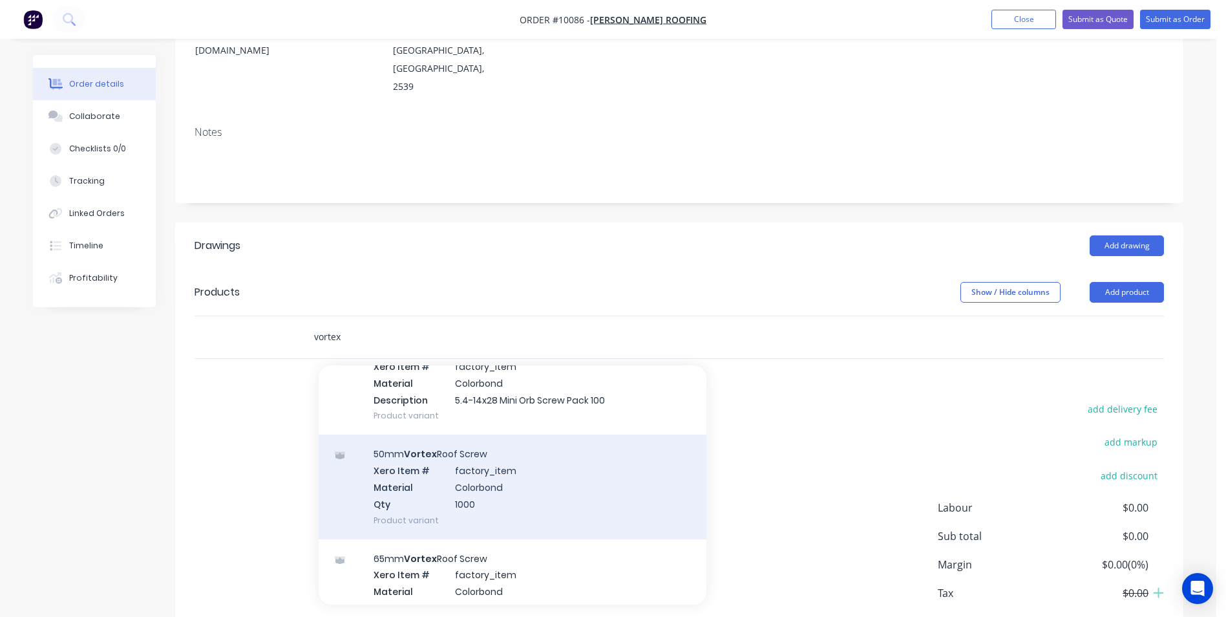
scroll to position [1358, 0]
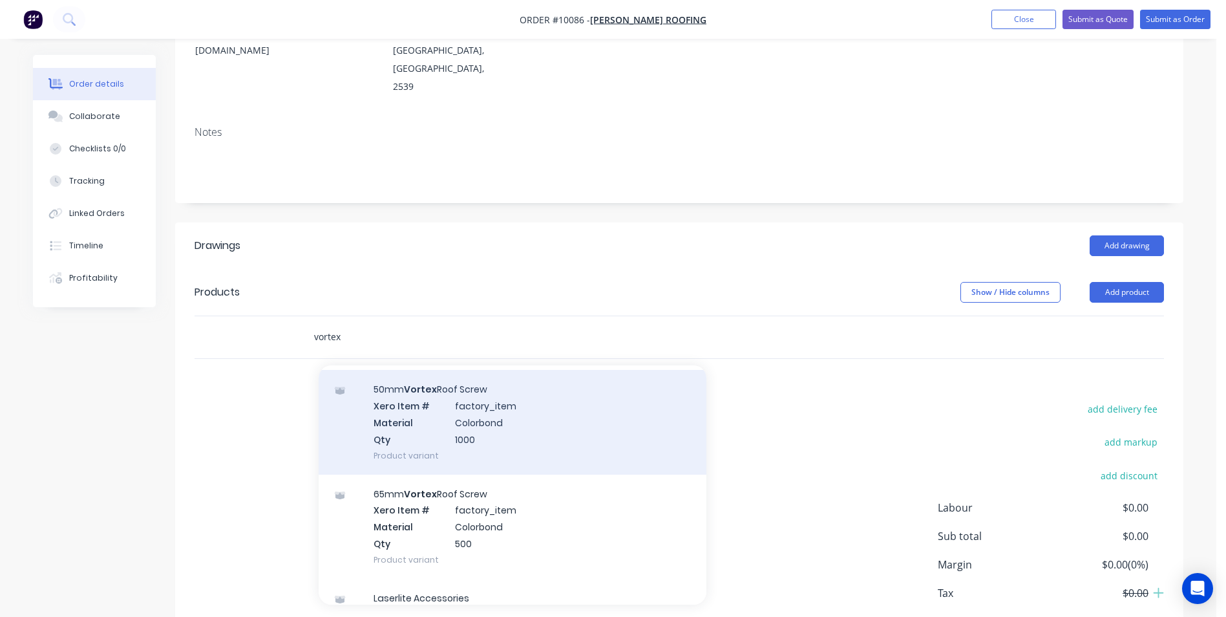
type input "vortex"
click at [500, 389] on div "50mm Vortex Roof Screw Xero Item # factory_item Material Colorbond Qty 1000 Pro…" at bounding box center [513, 422] width 388 height 104
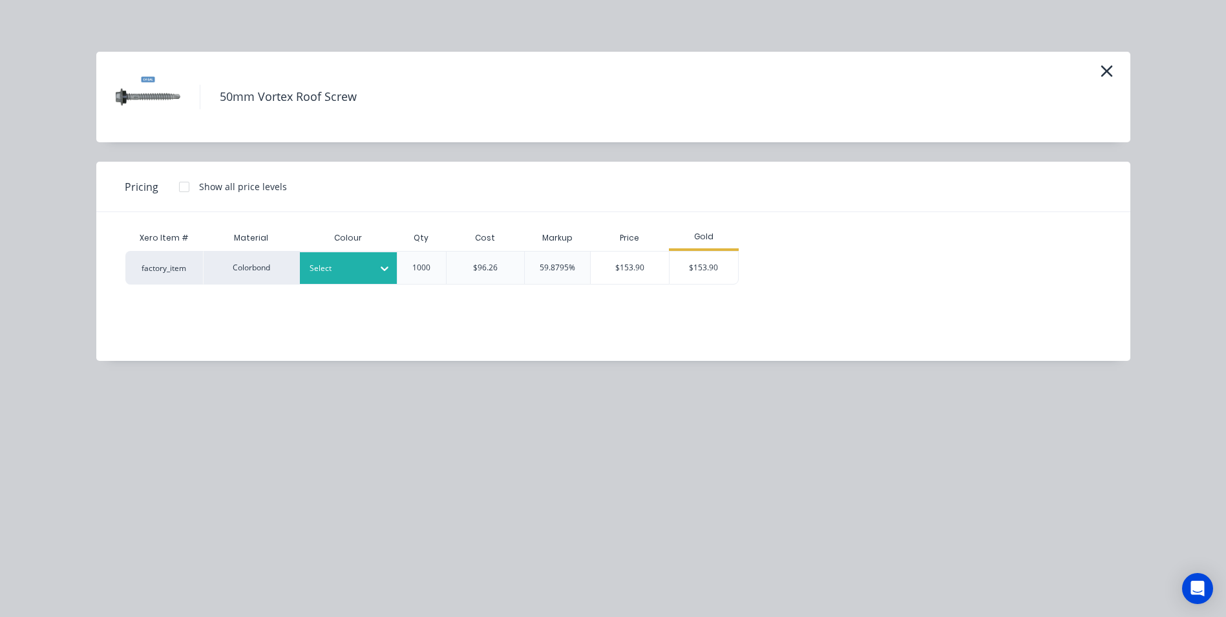
click at [352, 257] on div "Select" at bounding box center [348, 268] width 97 height 32
click at [162, 595] on div "Woodland Grey" at bounding box center [81, 607] width 162 height 24
click at [700, 266] on div "$153.90" at bounding box center [704, 267] width 69 height 32
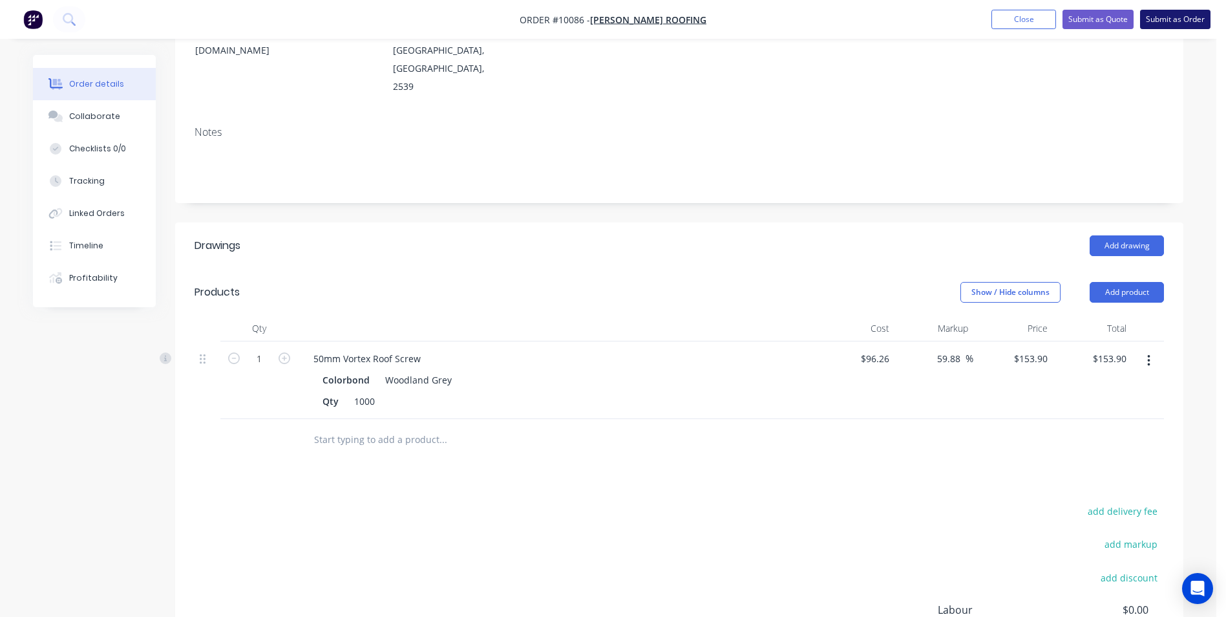
click at [1177, 25] on button "Submit as Order" at bounding box center [1175, 19] width 70 height 19
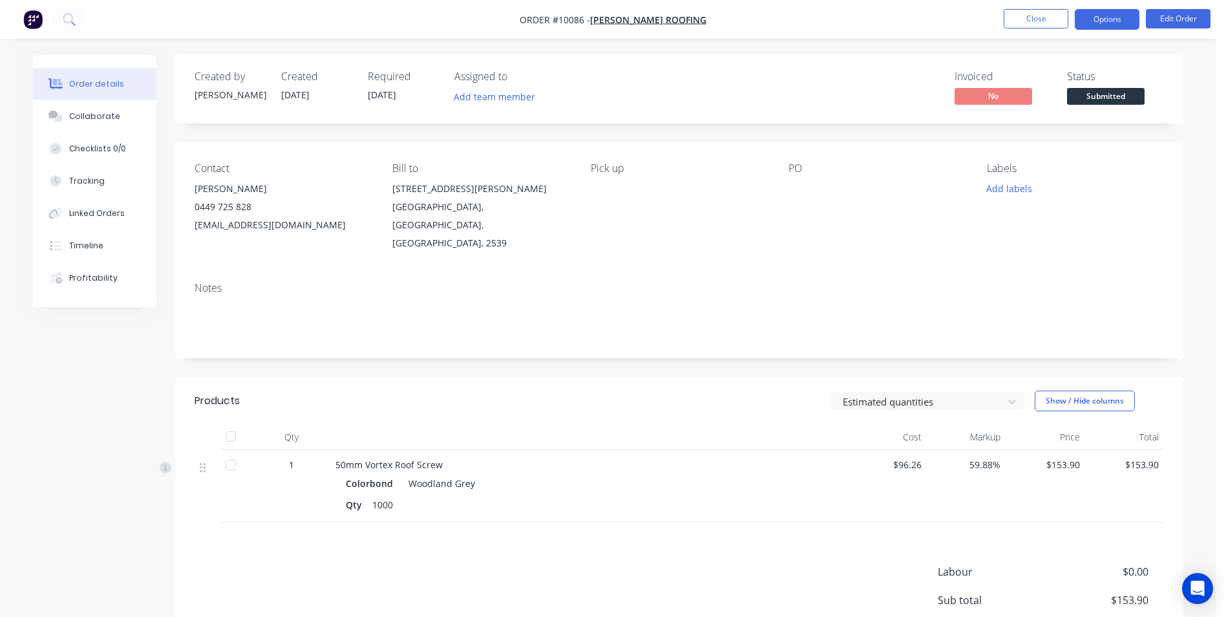
click at [1116, 23] on button "Options" at bounding box center [1107, 19] width 65 height 21
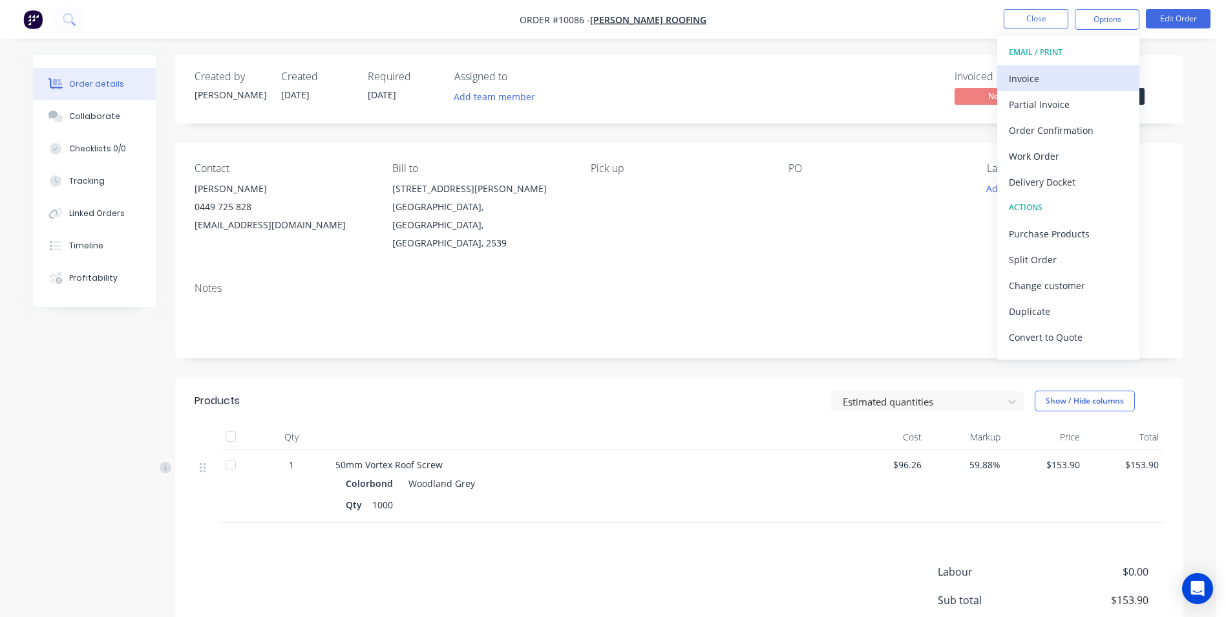
click at [1085, 76] on div "Invoice" at bounding box center [1068, 78] width 119 height 19
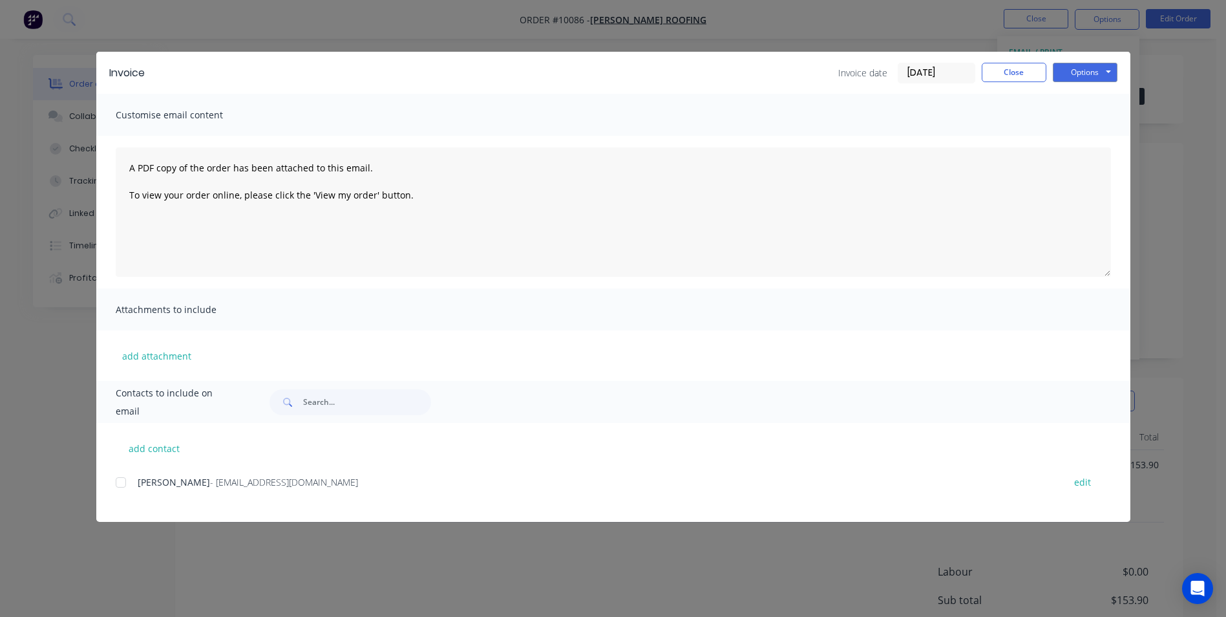
click at [127, 478] on div at bounding box center [121, 482] width 26 height 26
click at [1082, 74] on button "Options" at bounding box center [1085, 72] width 65 height 19
click at [1076, 143] on button "Email" at bounding box center [1094, 137] width 83 height 21
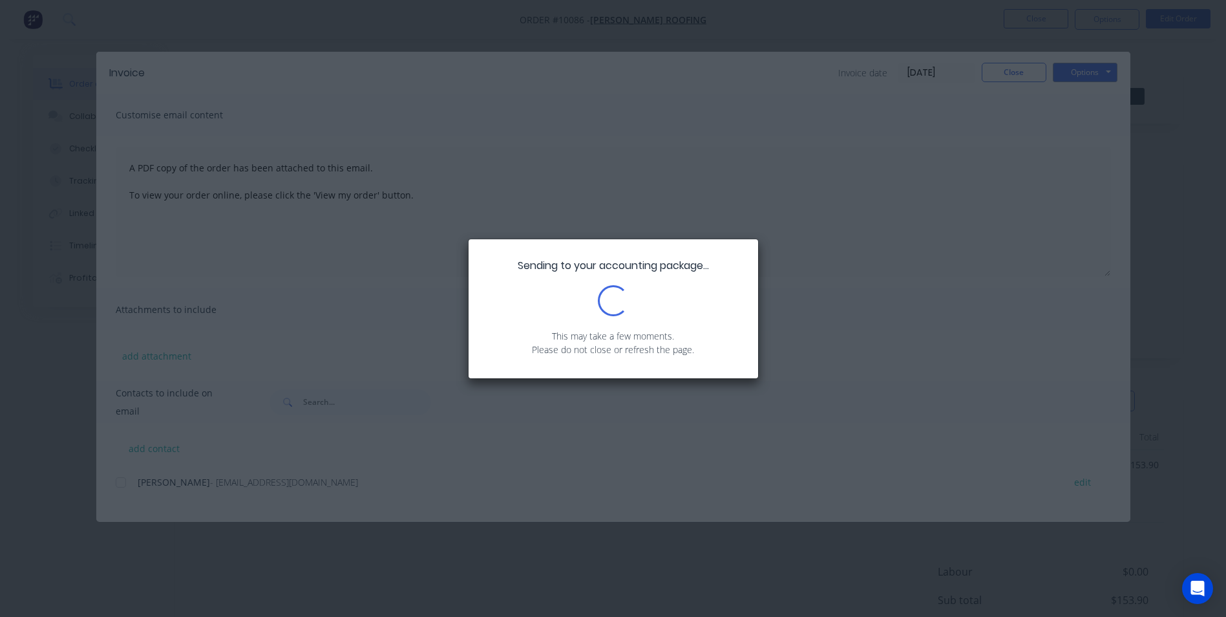
click at [1013, 72] on div "Sending to your accounting package... Loading... This may take a few moments. P…" at bounding box center [613, 308] width 1226 height 617
click at [1012, 70] on div "Sending to your accounting package... Loading... This may take a few moments. P…" at bounding box center [613, 308] width 1226 height 617
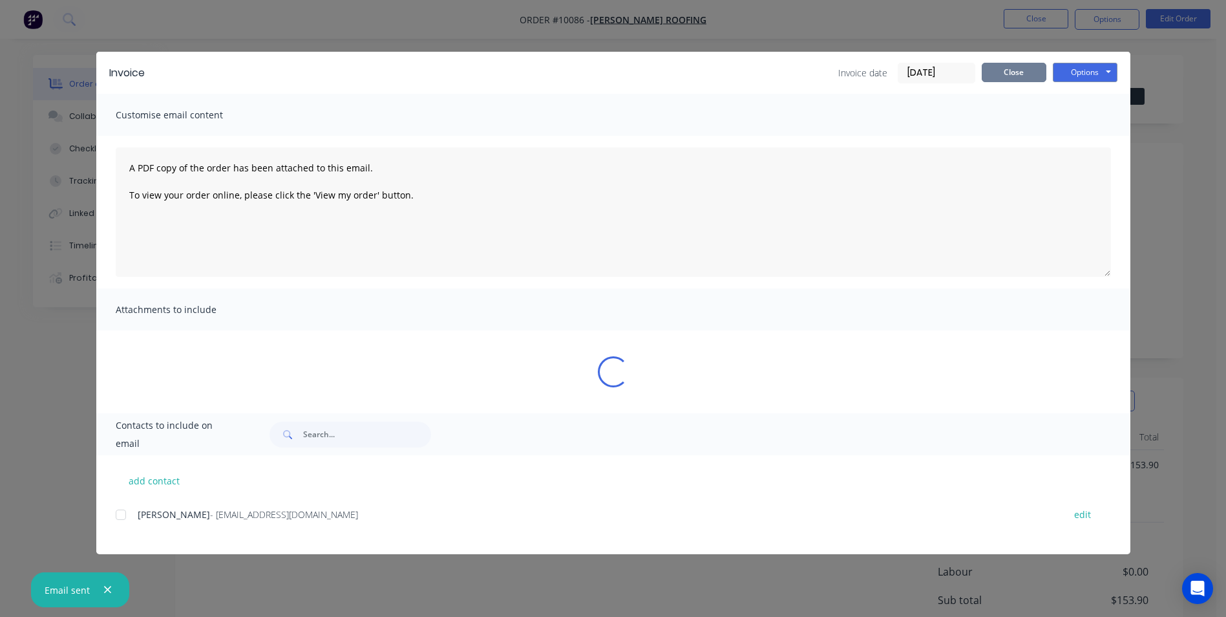
click at [1009, 69] on button "Close" at bounding box center [1014, 72] width 65 height 19
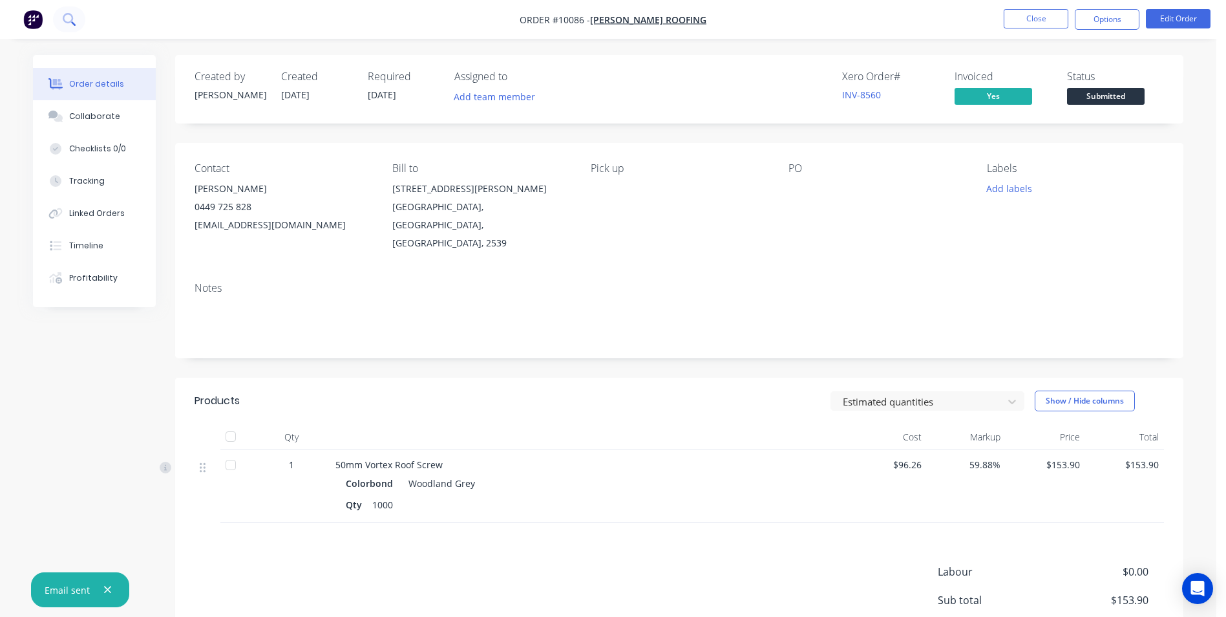
click at [65, 12] on button at bounding box center [69, 19] width 32 height 26
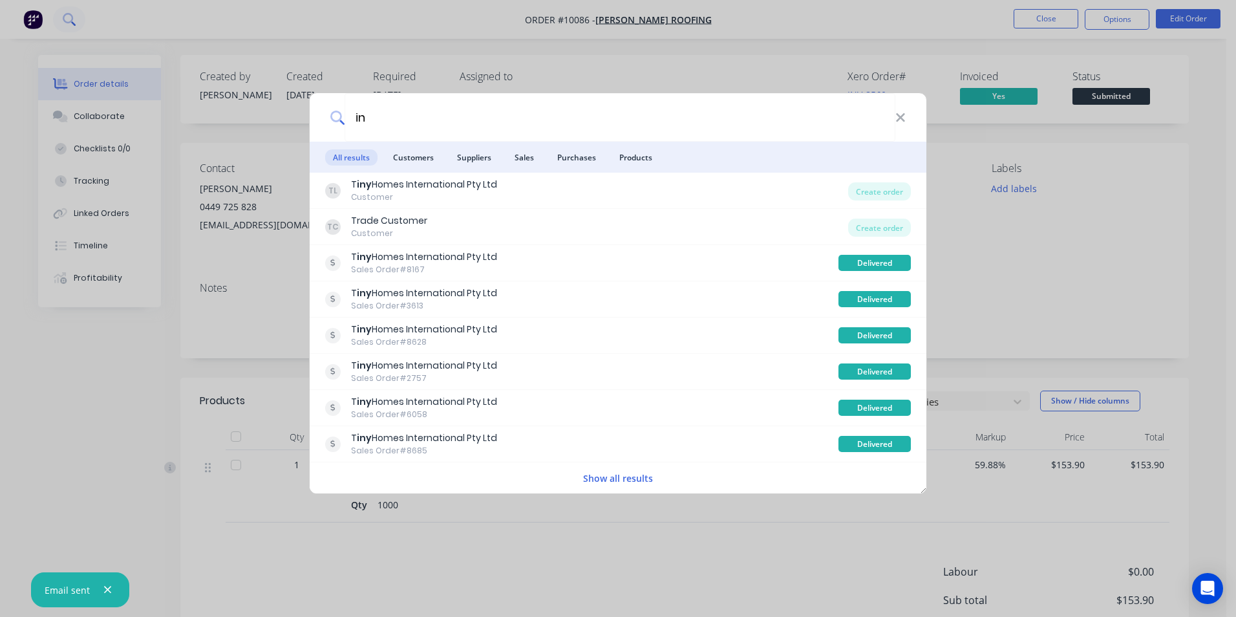
type input "i"
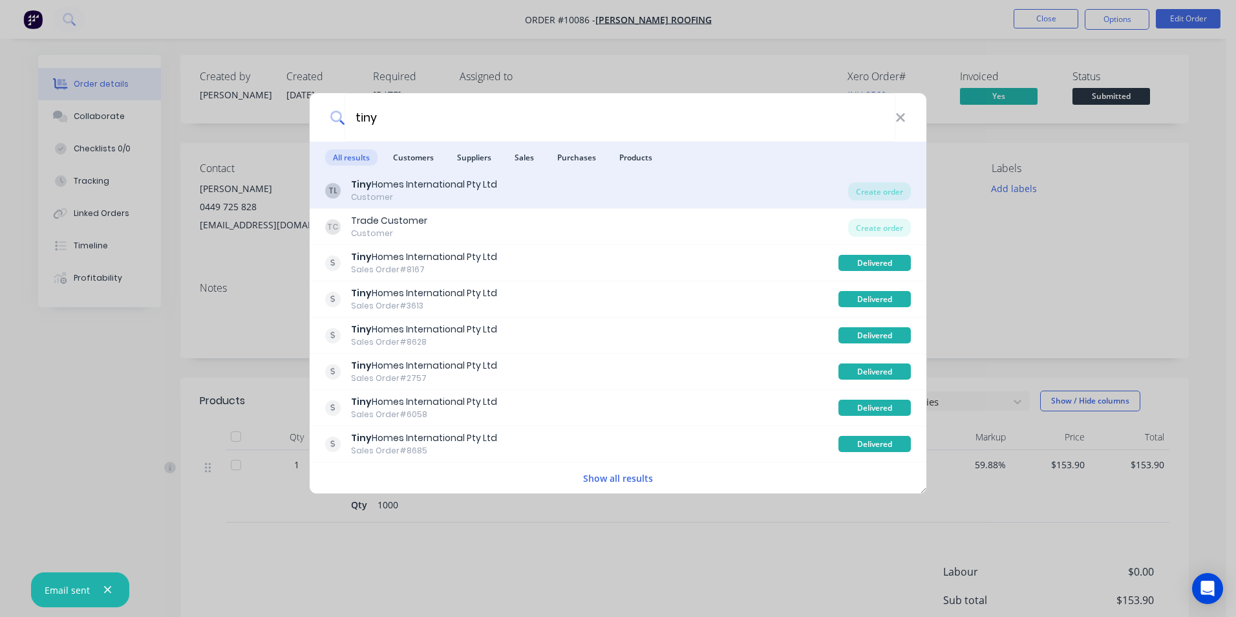
type input "tiny"
click at [584, 175] on div "TL Tiny Homes International Pty Ltd Customer Create order" at bounding box center [618, 191] width 617 height 36
click at [573, 184] on div "TL Tiny Homes International Pty Ltd Customer" at bounding box center [586, 190] width 523 height 25
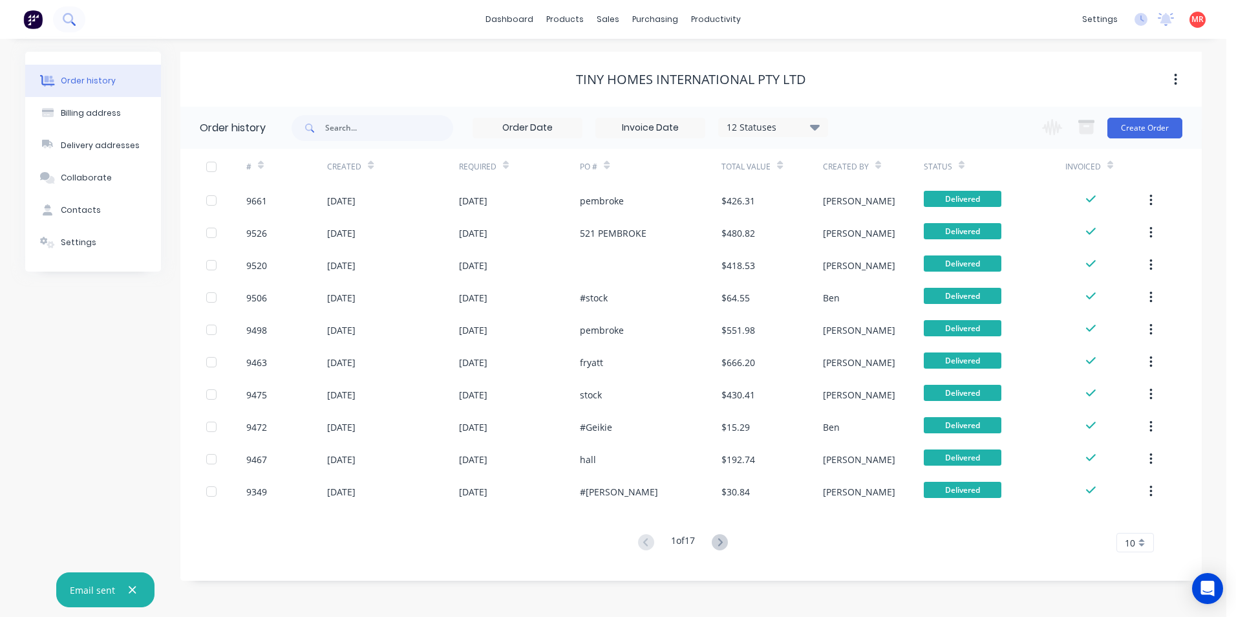
click at [65, 17] on icon at bounding box center [69, 19] width 12 height 12
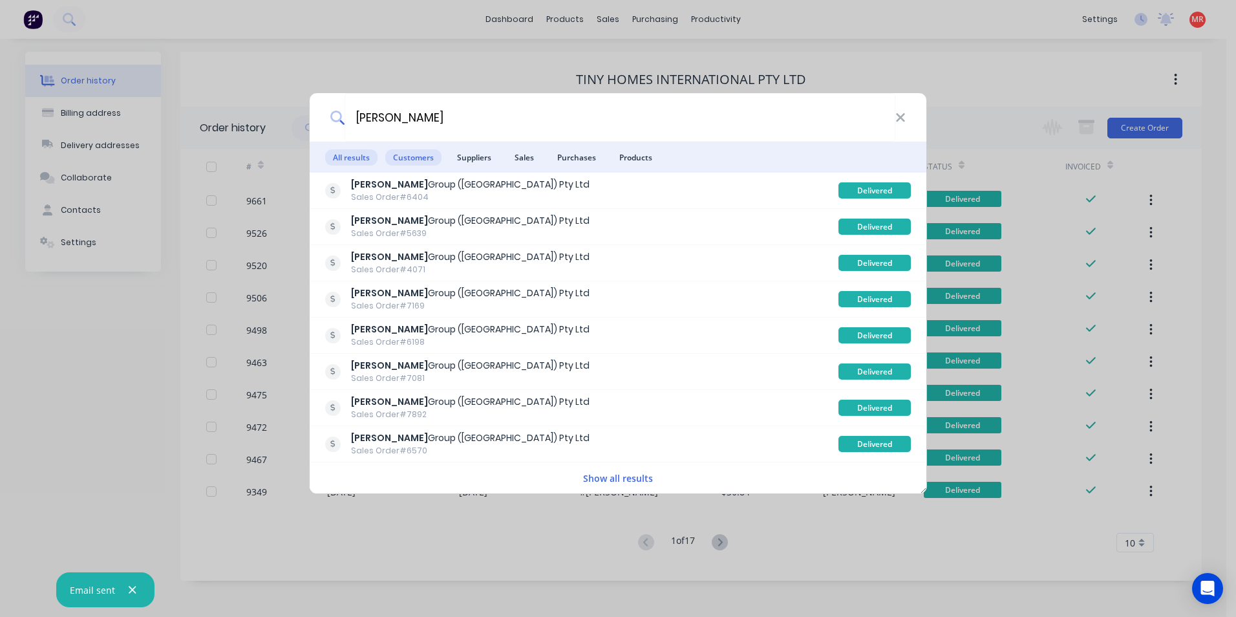
type input "[PERSON_NAME]"
click at [403, 159] on span "Customers" at bounding box center [413, 157] width 56 height 16
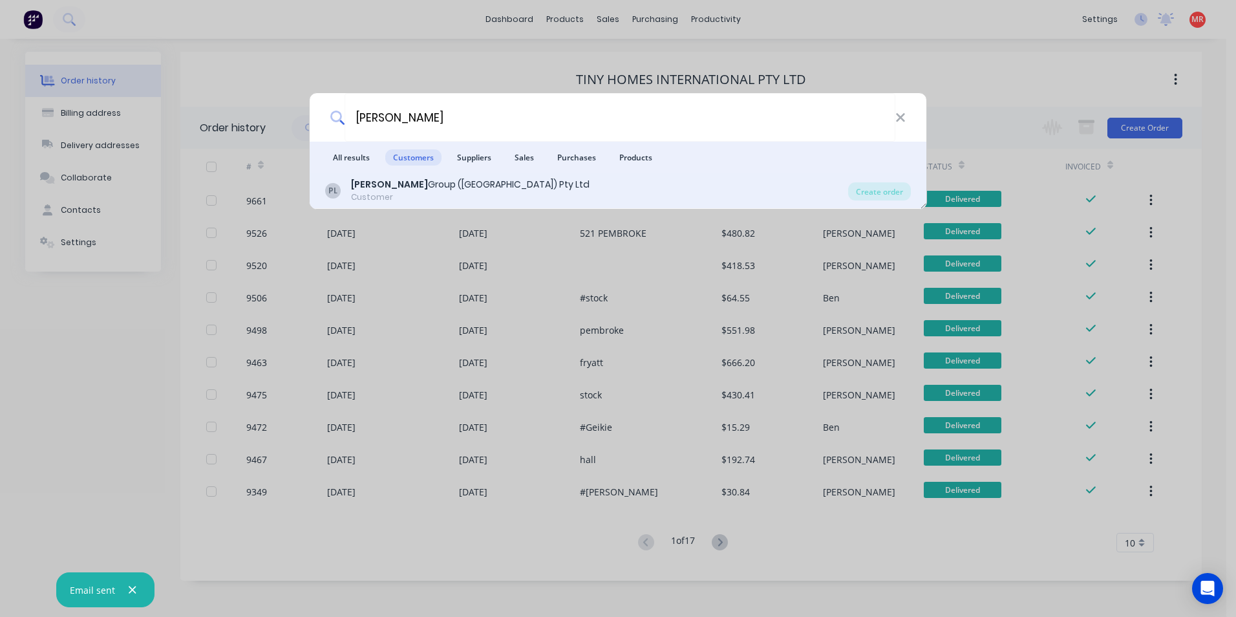
click at [850, 183] on div "[PERSON_NAME] Group ([GEOGRAPHIC_DATA]) Pty Ltd Customer Create order" at bounding box center [618, 191] width 617 height 36
click at [868, 192] on div "Create order" at bounding box center [879, 191] width 63 height 18
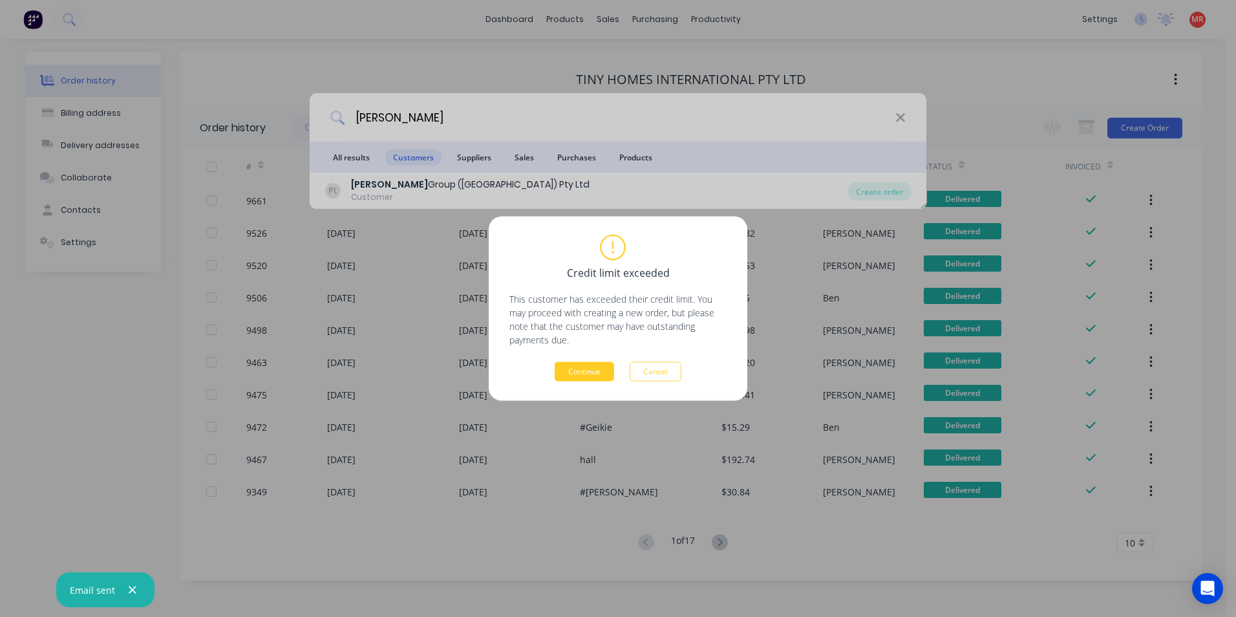
click at [568, 375] on button "Continue" at bounding box center [584, 371] width 59 height 19
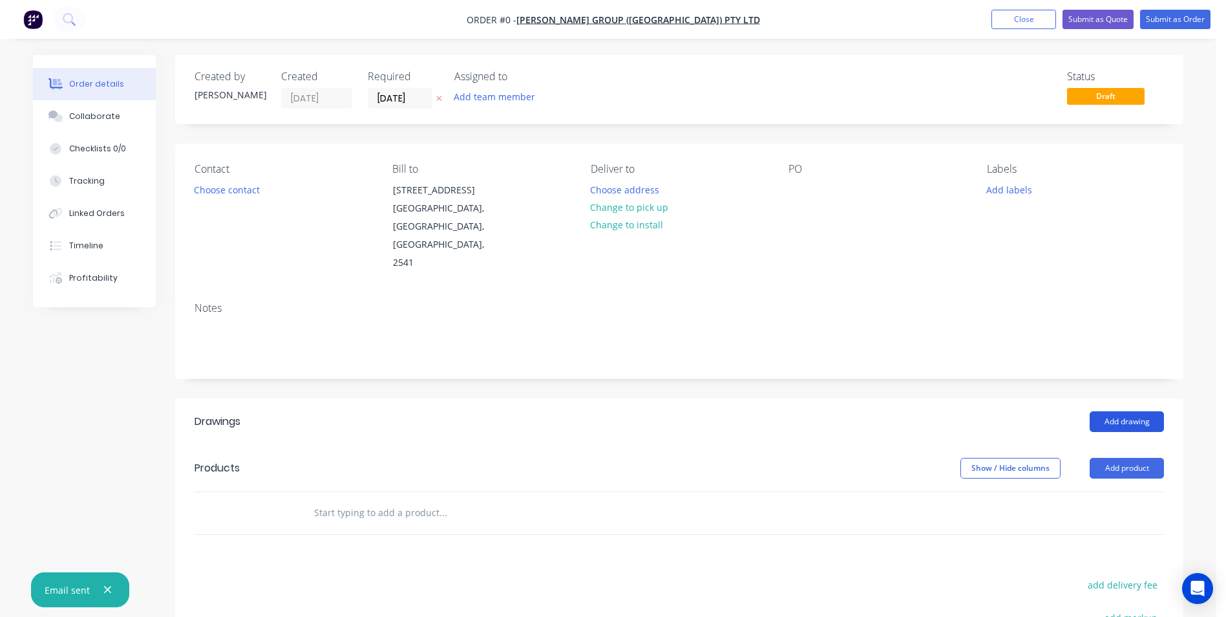
click at [1142, 411] on button "Add drawing" at bounding box center [1127, 421] width 74 height 21
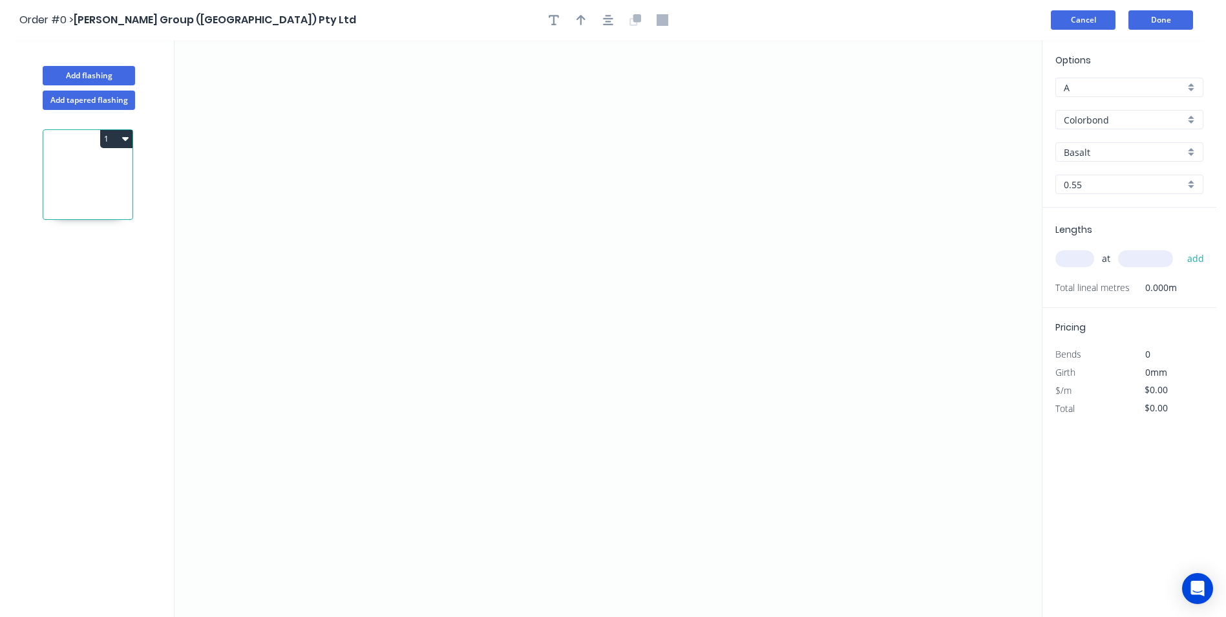
click at [1091, 21] on button "Cancel" at bounding box center [1083, 19] width 65 height 19
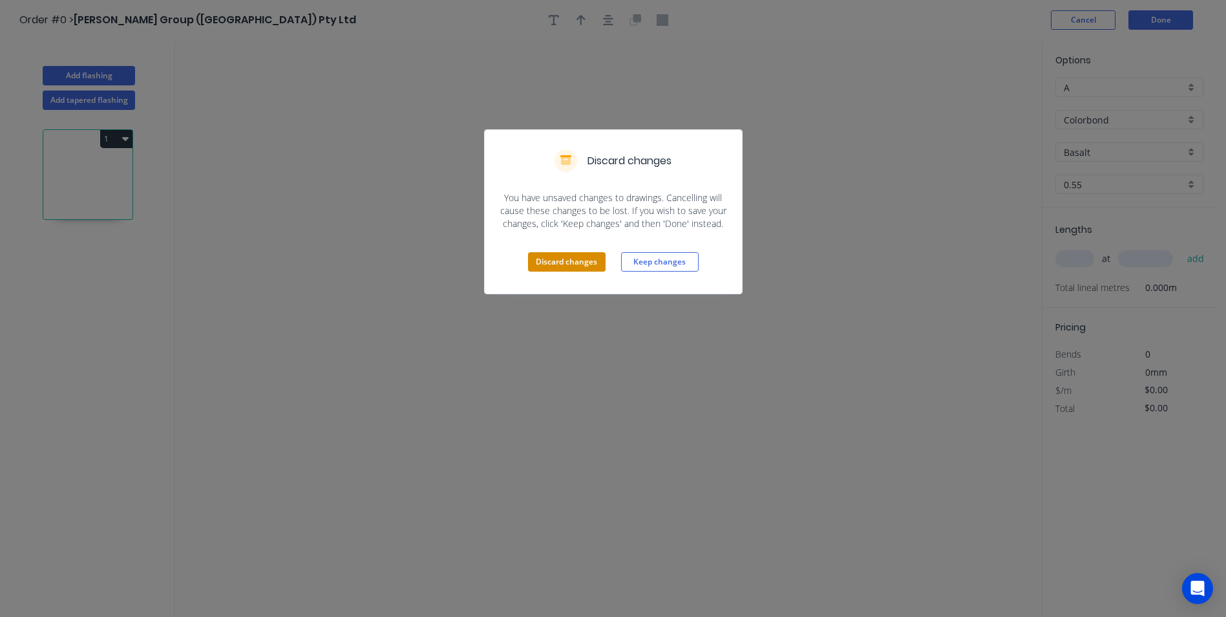
click at [584, 261] on button "Discard changes" at bounding box center [567, 261] width 78 height 19
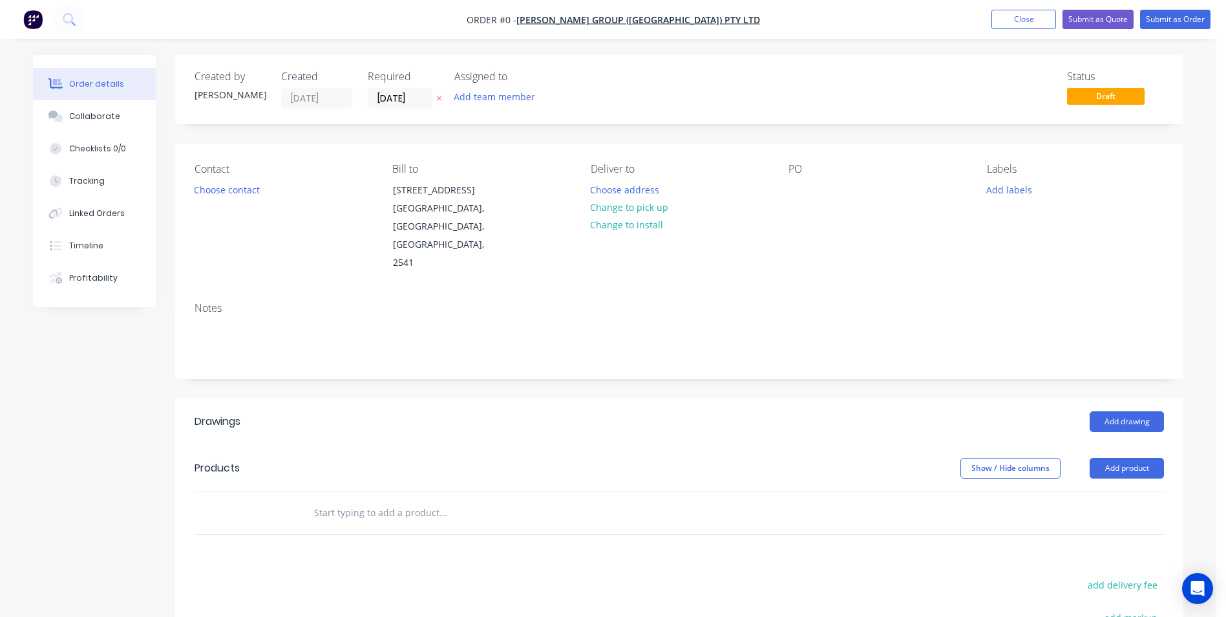
click at [392, 500] on input "text" at bounding box center [443, 513] width 259 height 26
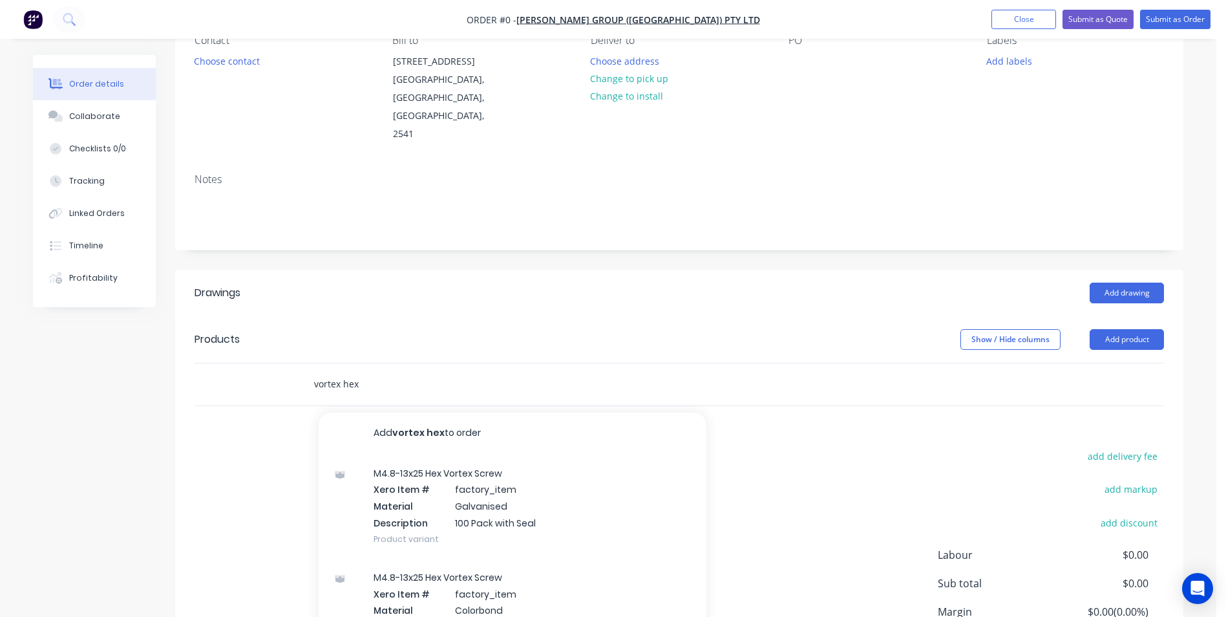
scroll to position [129, 0]
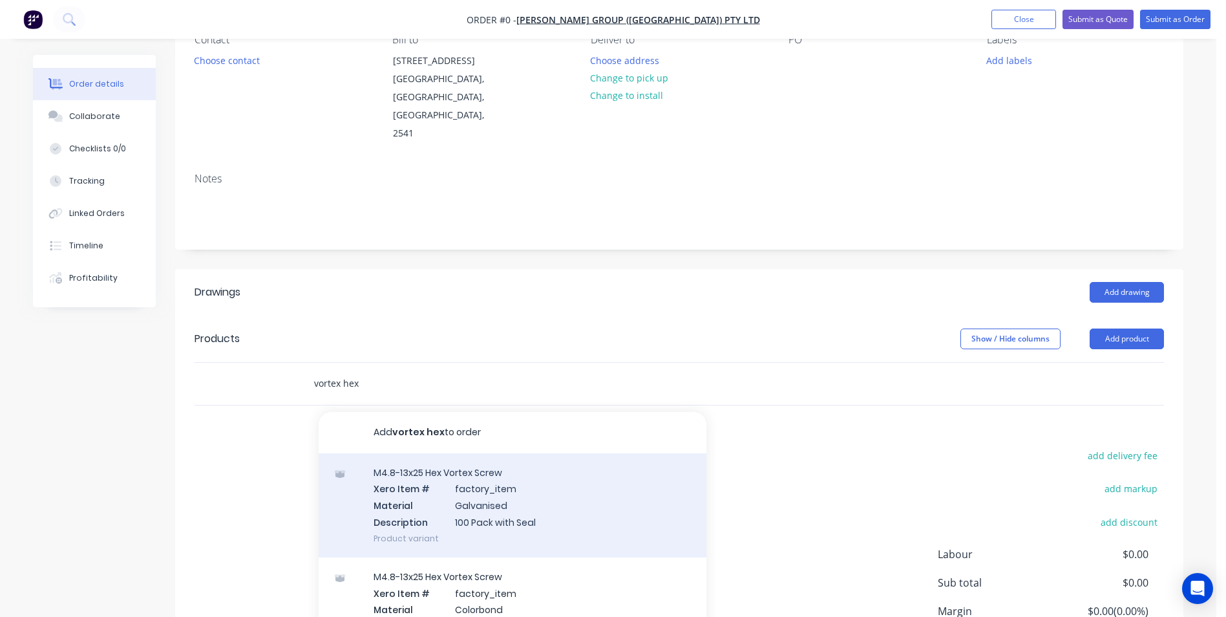
type input "vortex hex"
click at [514, 486] on div "M4.8-13x25 Hex Vortex Screw Xero Item # factory_item Material Galvanised Descri…" at bounding box center [513, 505] width 388 height 104
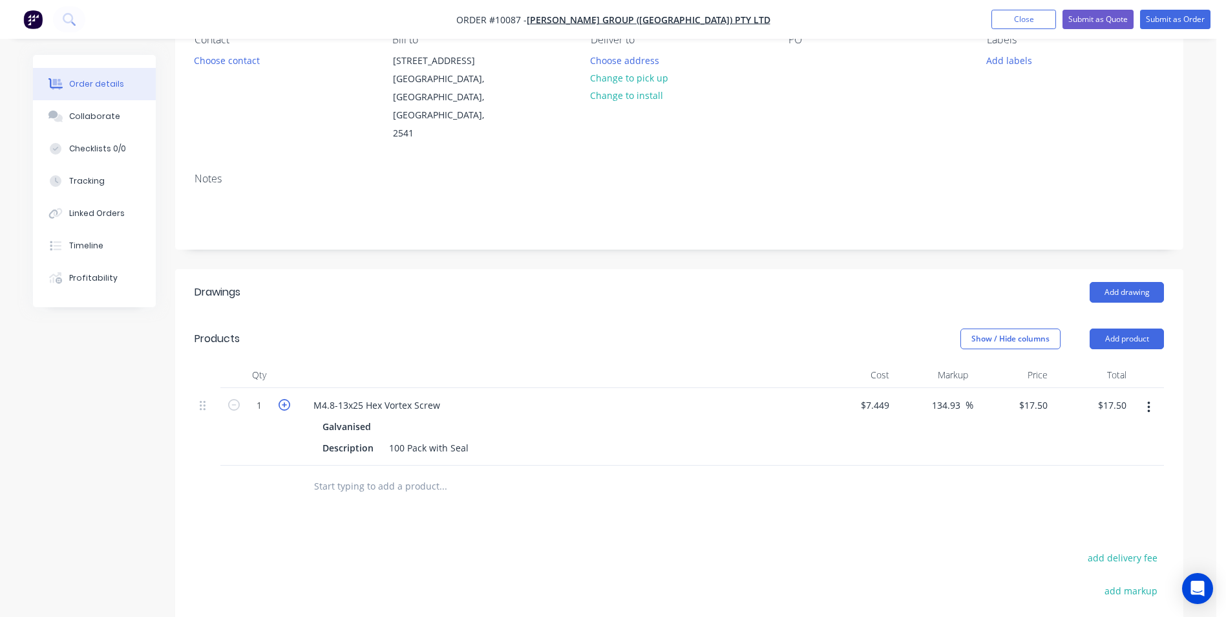
click at [284, 399] on icon "button" at bounding box center [285, 405] width 12 height 12
type input "2"
type input "$35.00"
click at [284, 399] on icon "button" at bounding box center [285, 405] width 12 height 12
type input "3"
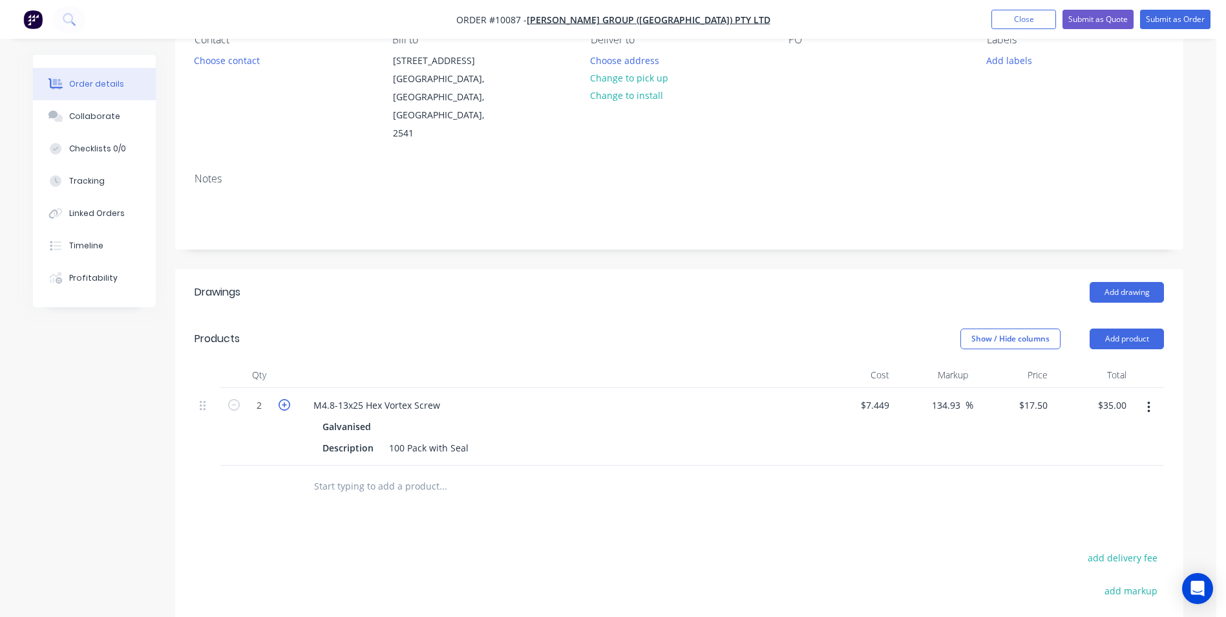
type input "$52.50"
click at [1156, 19] on button "Submit as Order" at bounding box center [1175, 19] width 70 height 19
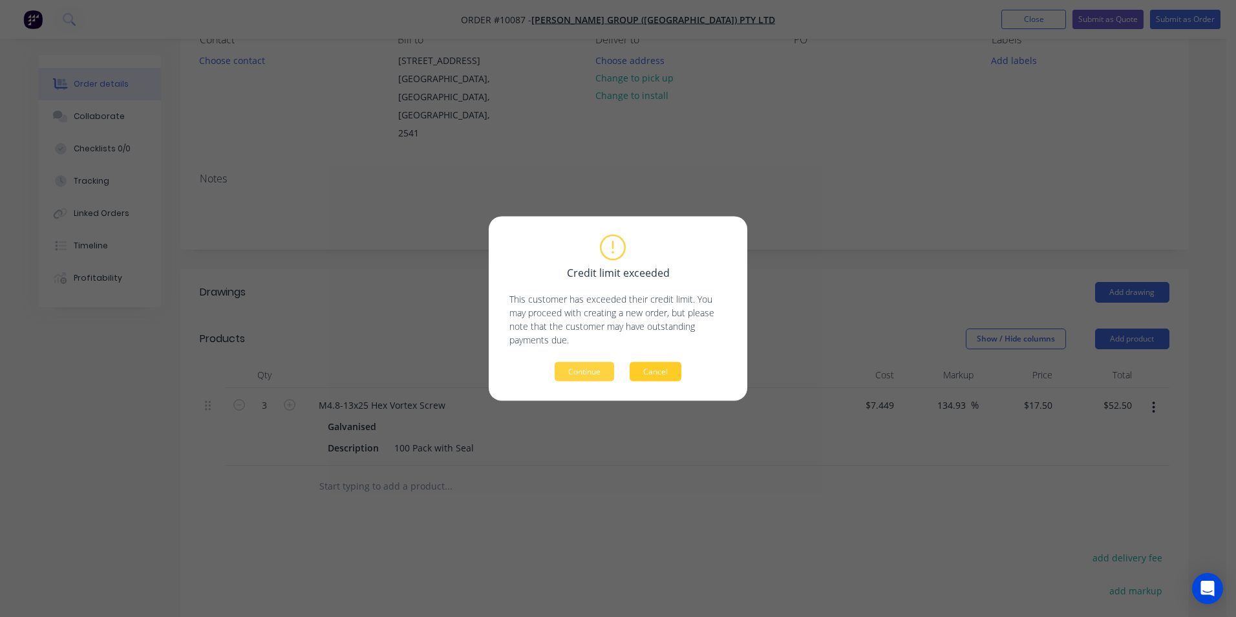
click at [660, 373] on button "Cancel" at bounding box center [656, 371] width 52 height 19
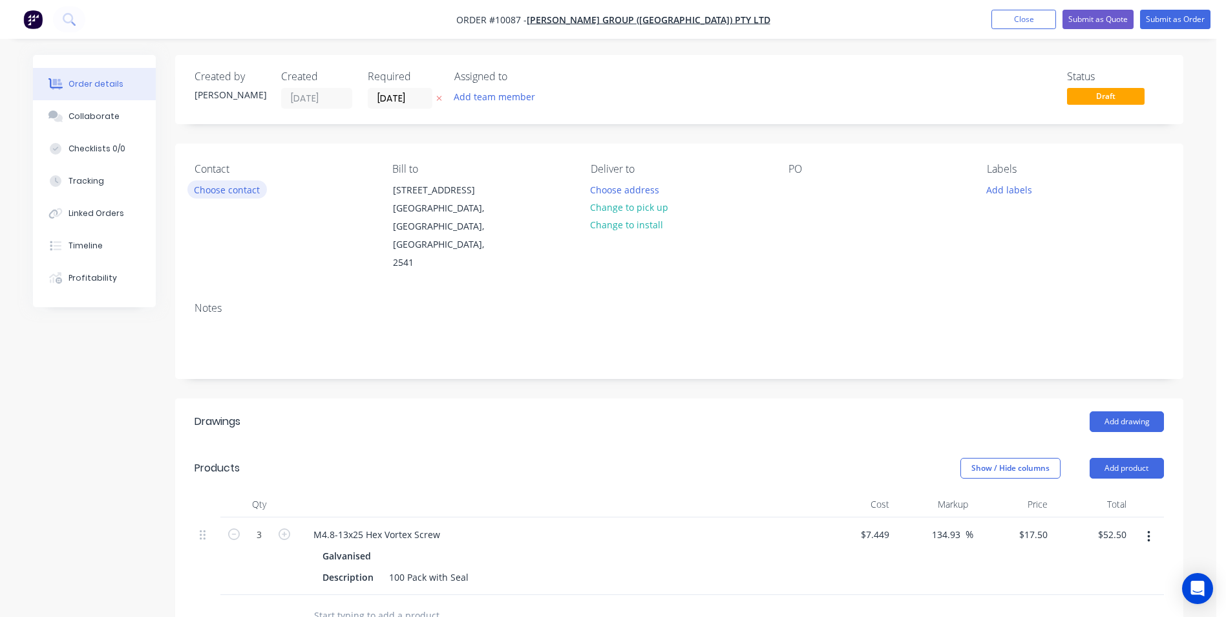
click at [242, 196] on button "Choose contact" at bounding box center [227, 188] width 80 height 17
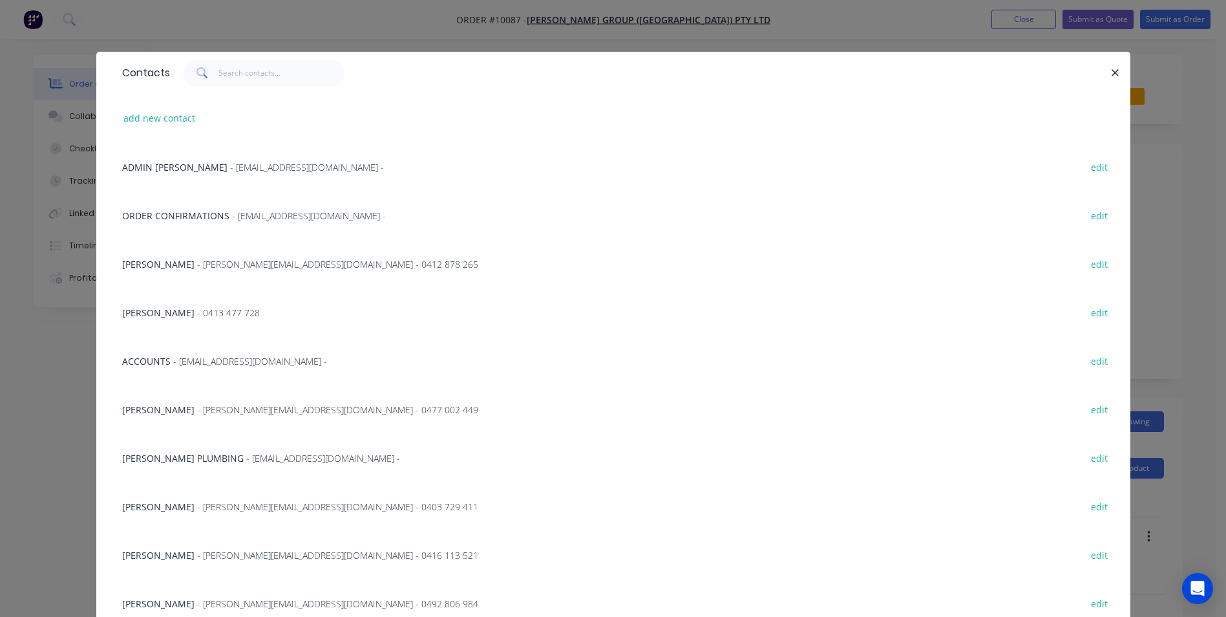
click at [248, 217] on span "- [EMAIL_ADDRESS][DOMAIN_NAME] -" at bounding box center [309, 215] width 154 height 12
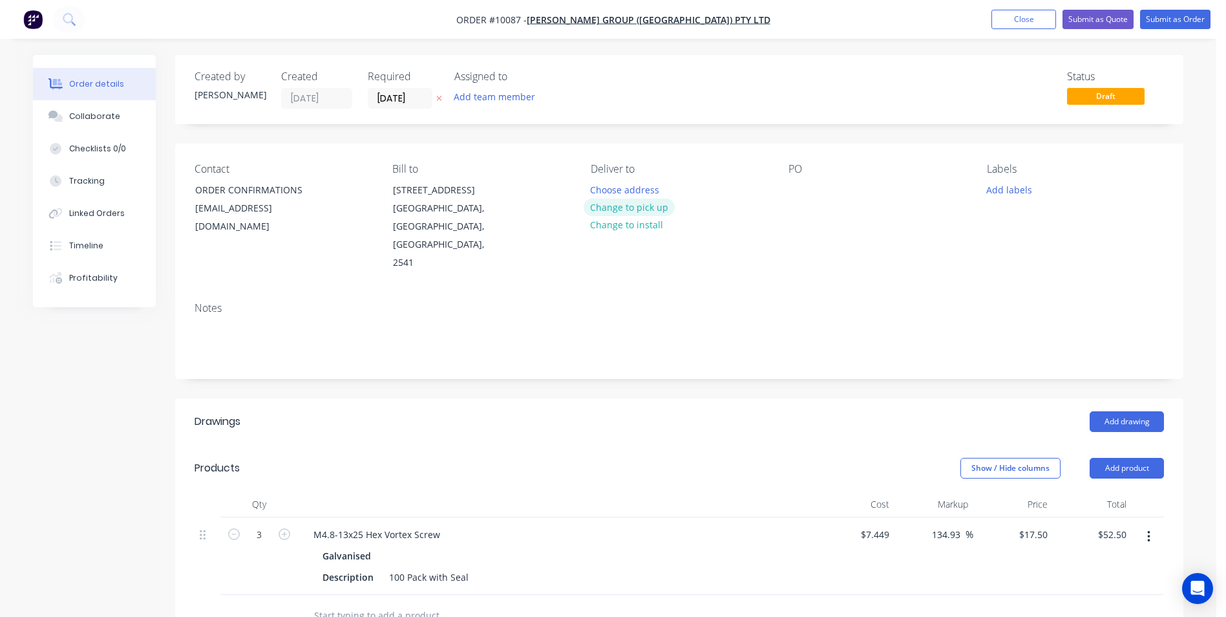
click at [652, 206] on button "Change to pick up" at bounding box center [630, 206] width 92 height 17
click at [807, 197] on div at bounding box center [799, 189] width 21 height 19
click at [424, 94] on input "[DATE]" at bounding box center [400, 98] width 63 height 19
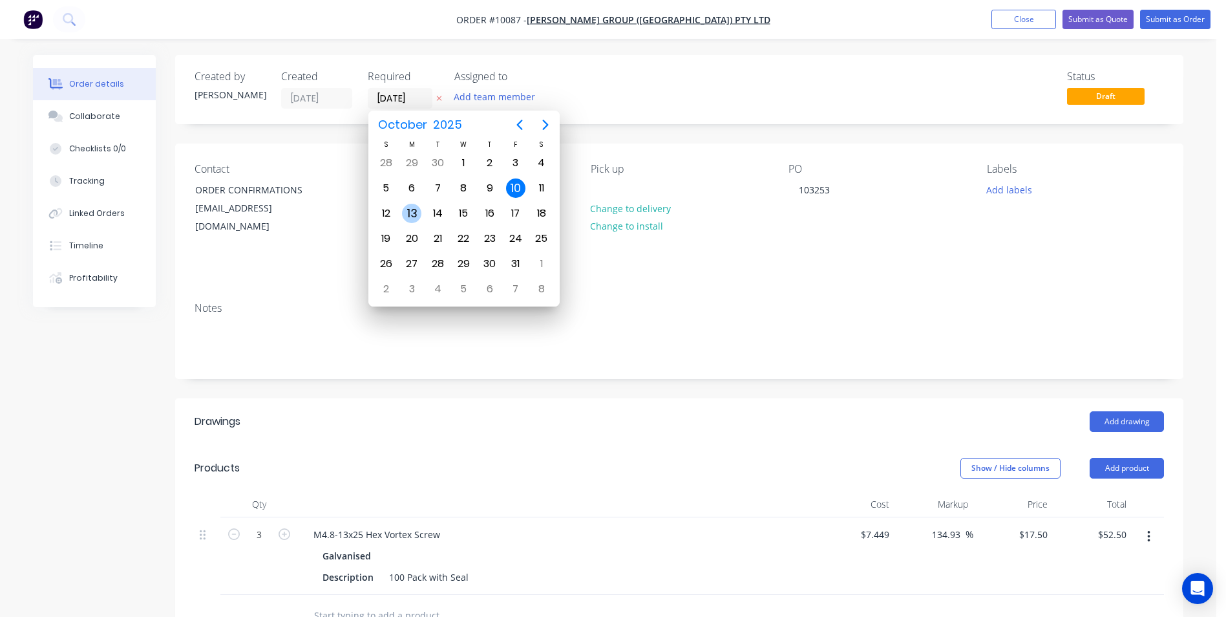
click at [410, 217] on div "13" at bounding box center [411, 213] width 19 height 19
type input "[DATE]"
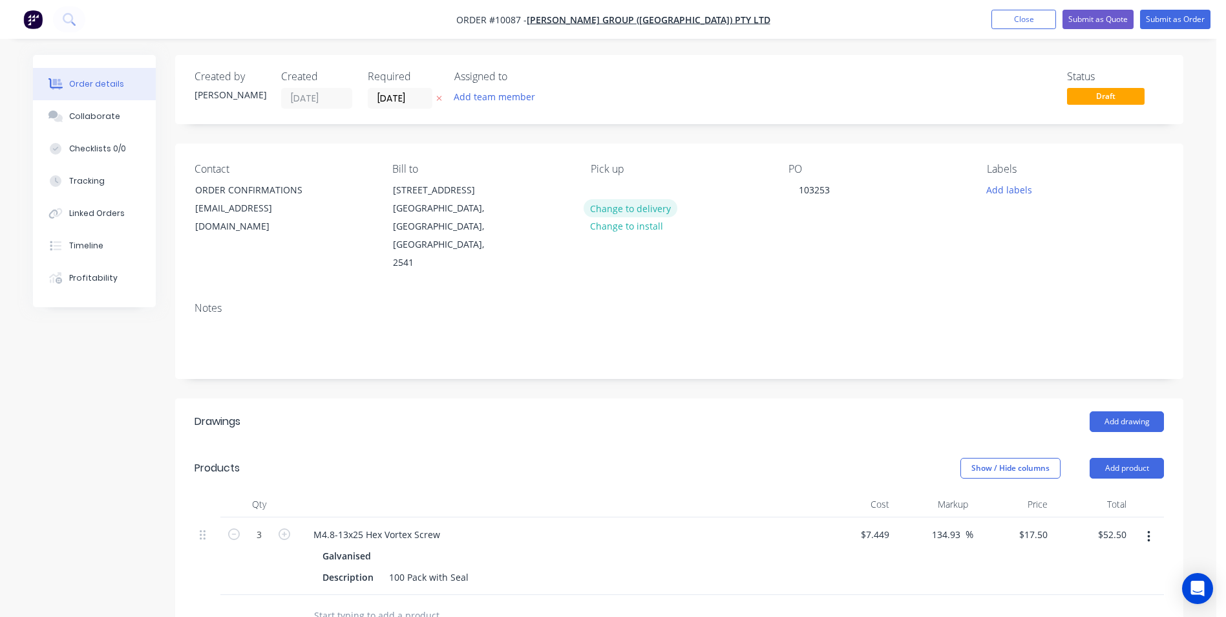
click at [613, 210] on button "Change to delivery" at bounding box center [631, 207] width 94 height 17
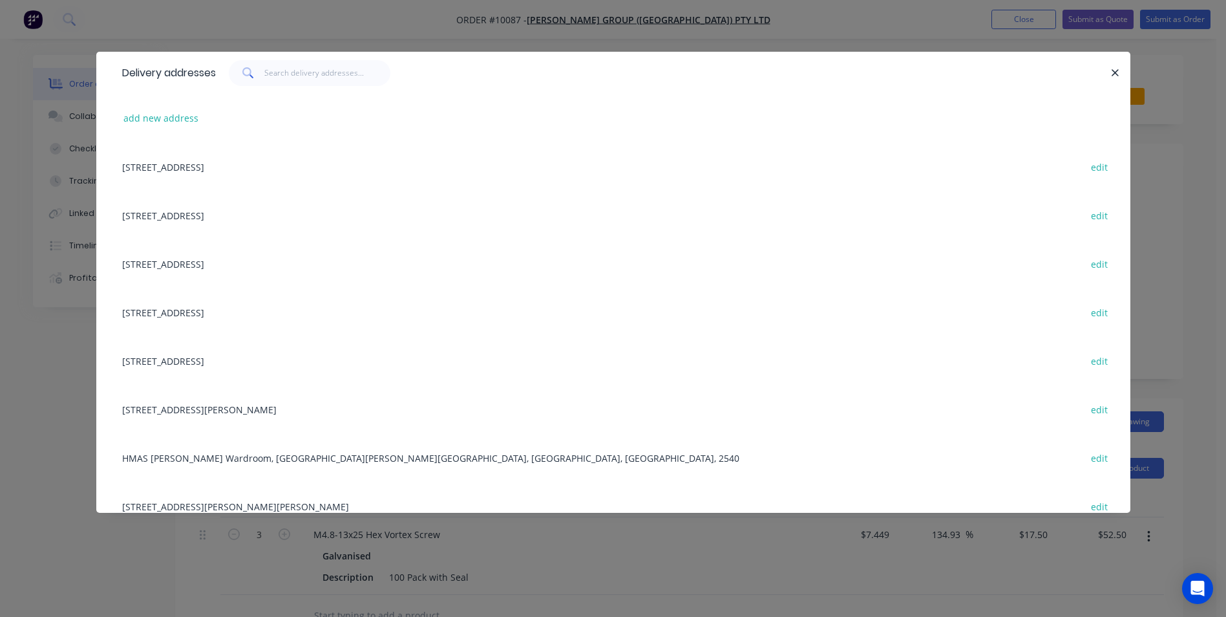
click at [284, 173] on div "[STREET_ADDRESS] edit" at bounding box center [614, 166] width 996 height 48
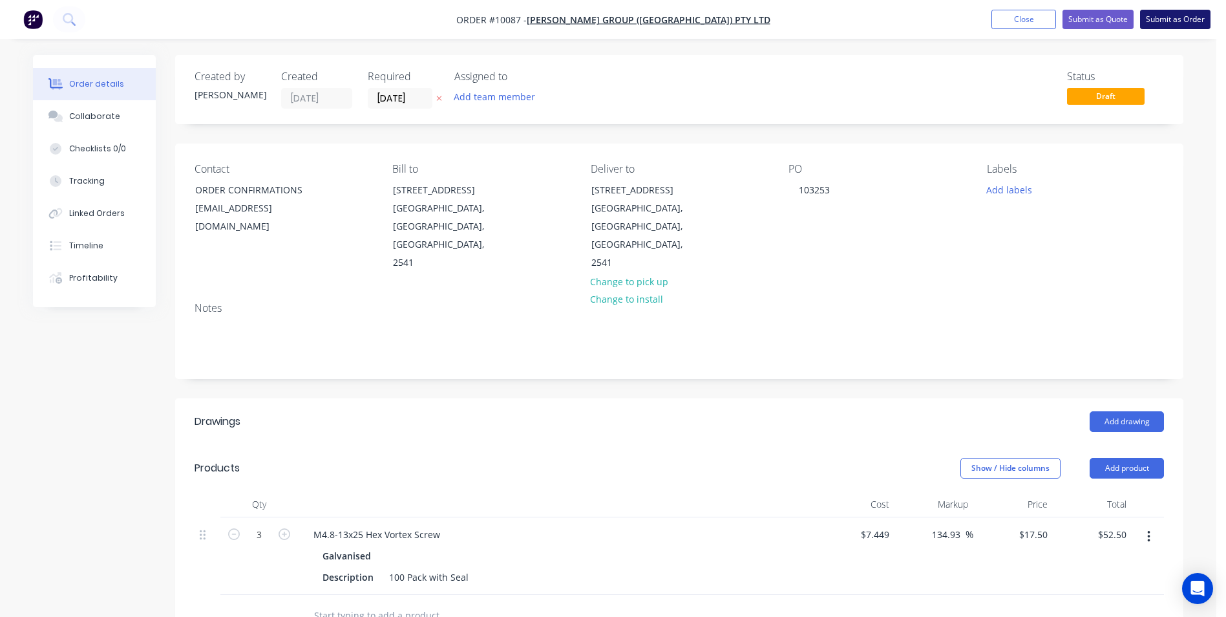
click at [1172, 18] on button "Submit as Order" at bounding box center [1175, 19] width 70 height 19
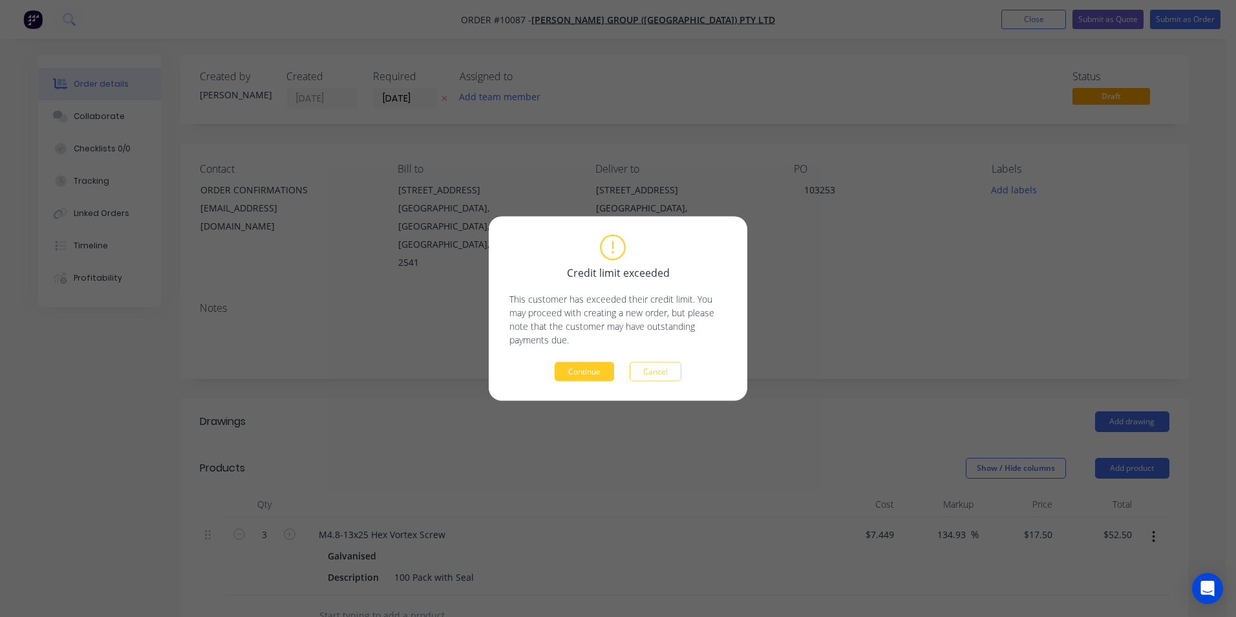
click at [584, 374] on button "Continue" at bounding box center [584, 371] width 59 height 19
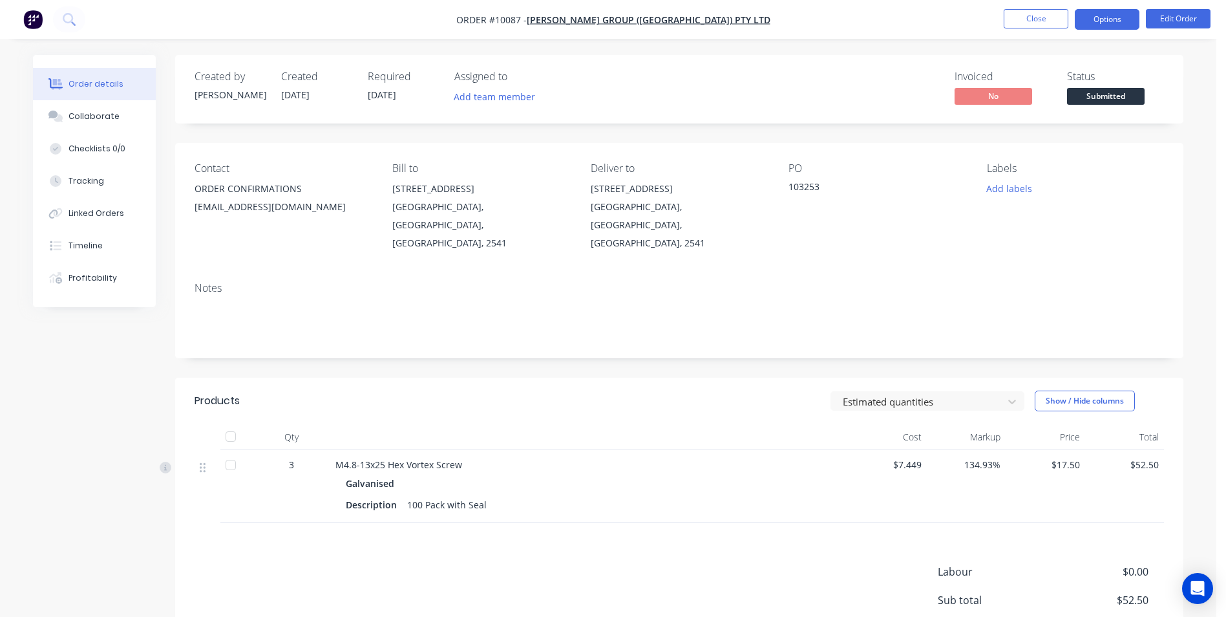
click at [1106, 16] on button "Options" at bounding box center [1107, 19] width 65 height 21
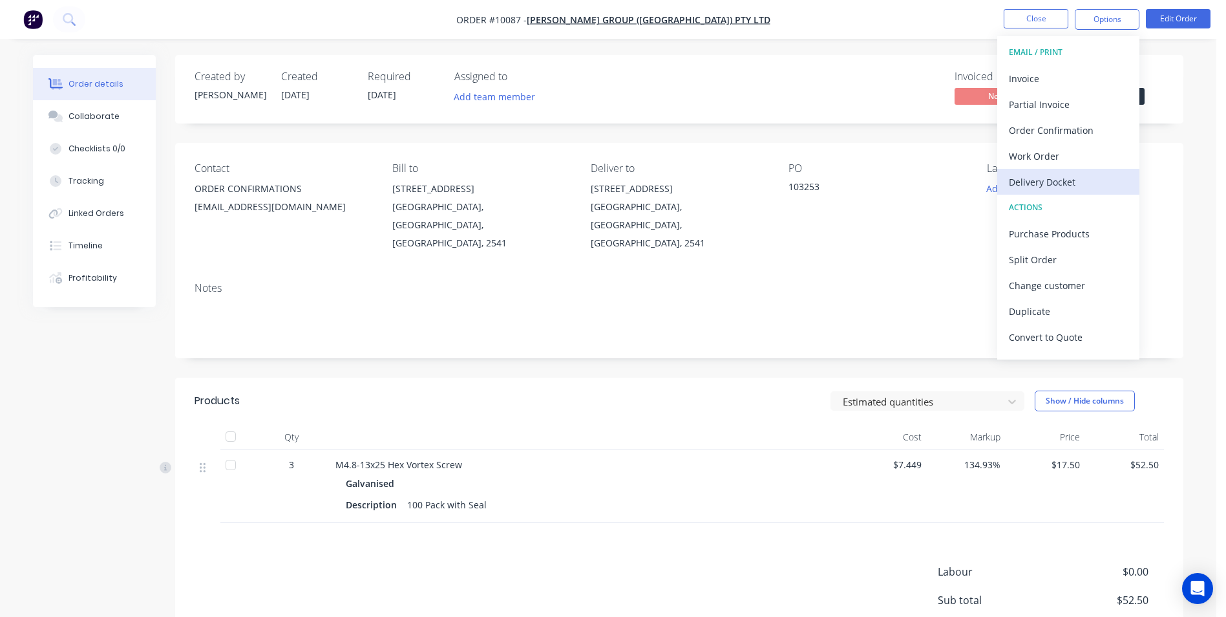
click at [1051, 182] on div "Delivery Docket" at bounding box center [1068, 182] width 119 height 19
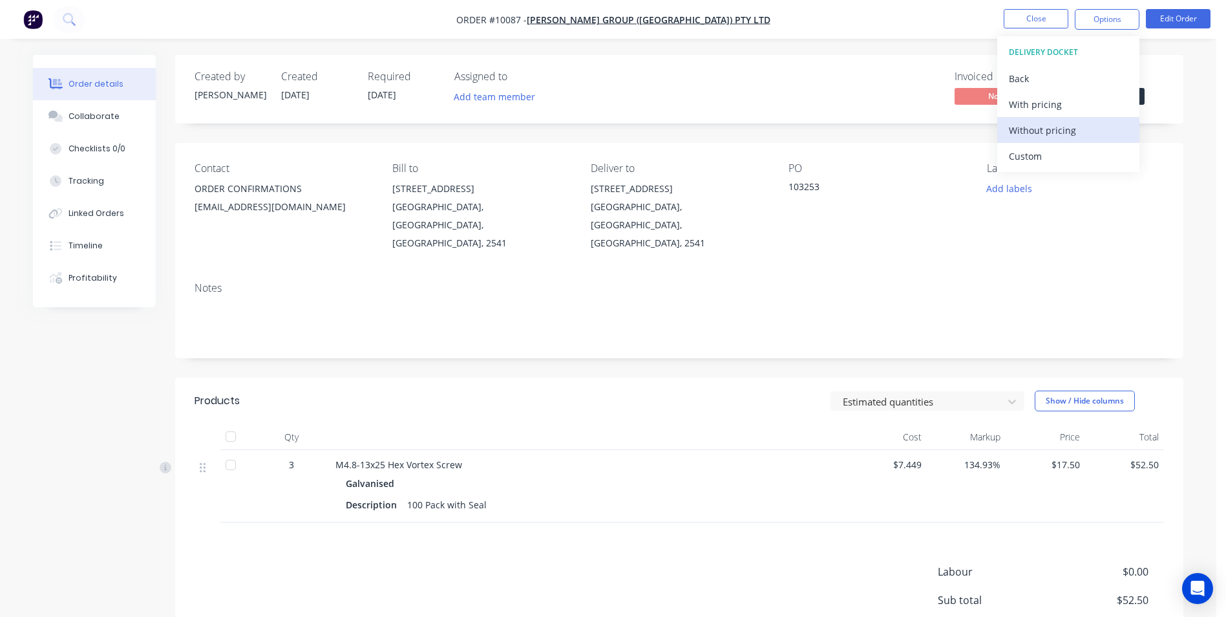
click at [1047, 127] on div "Without pricing" at bounding box center [1068, 130] width 119 height 19
click at [1038, 135] on div "Order Confirmation" at bounding box center [1068, 130] width 119 height 19
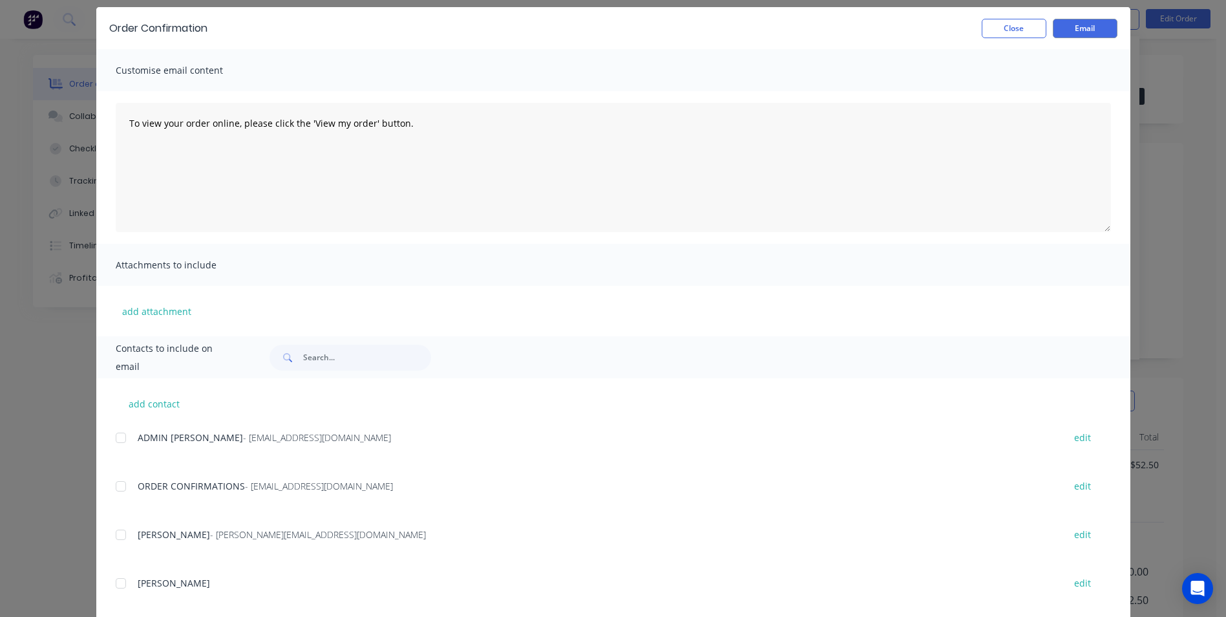
scroll to position [65, 0]
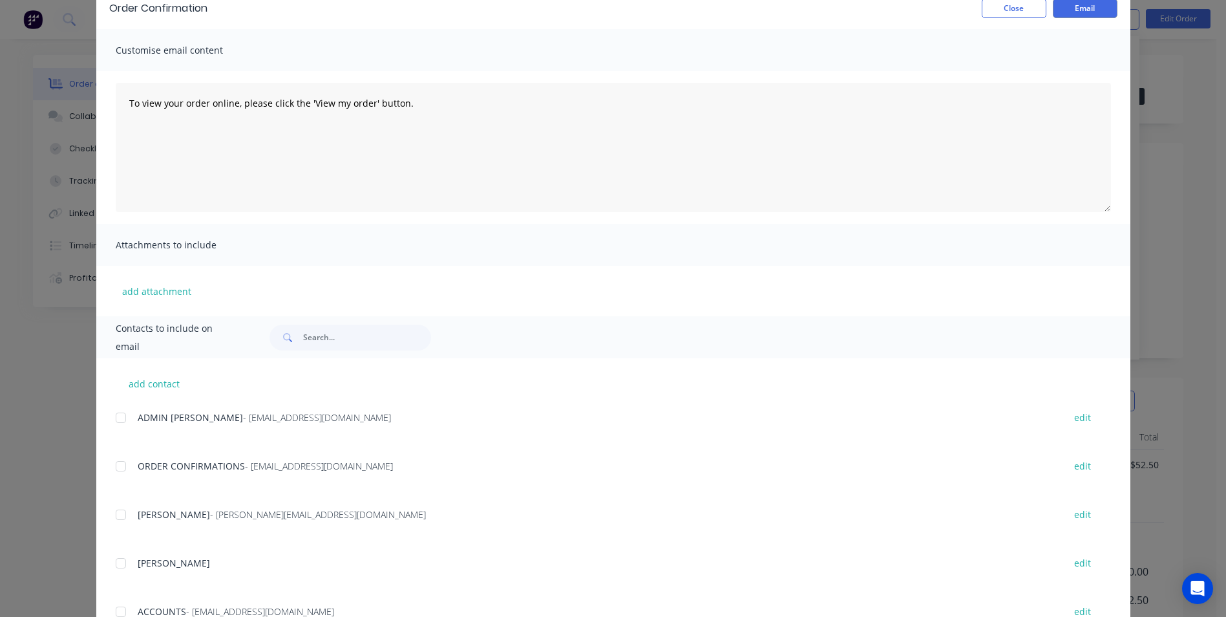
click at [118, 467] on div at bounding box center [121, 466] width 26 height 26
click at [1073, 15] on button "Email" at bounding box center [1085, 8] width 65 height 19
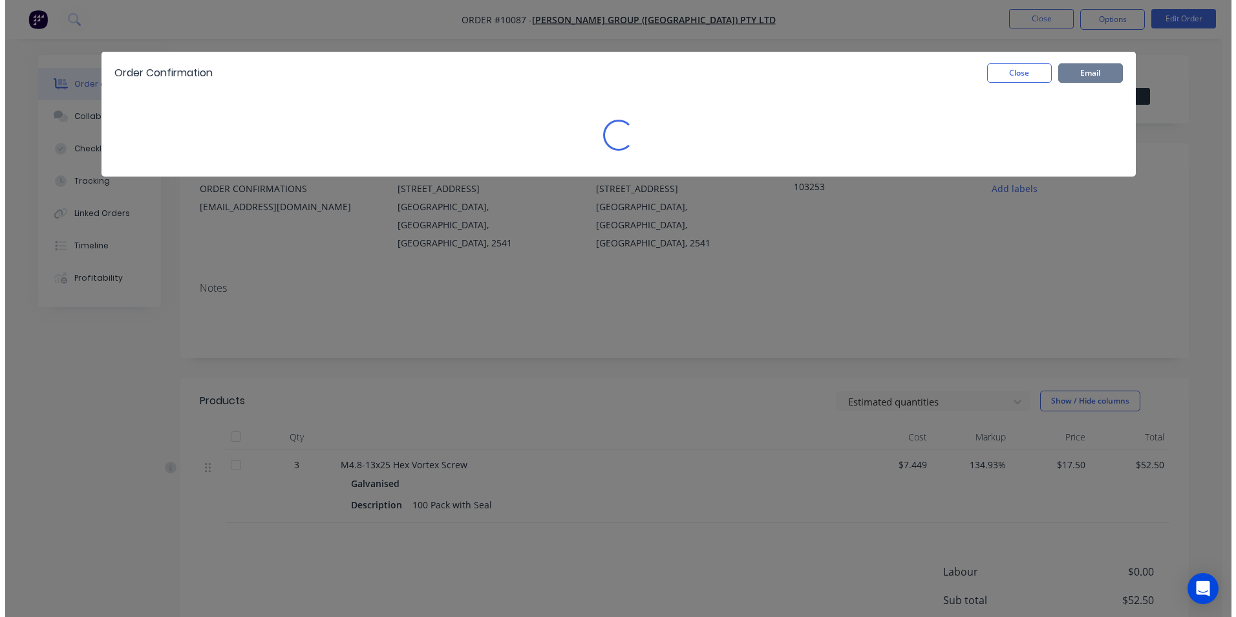
scroll to position [0, 0]
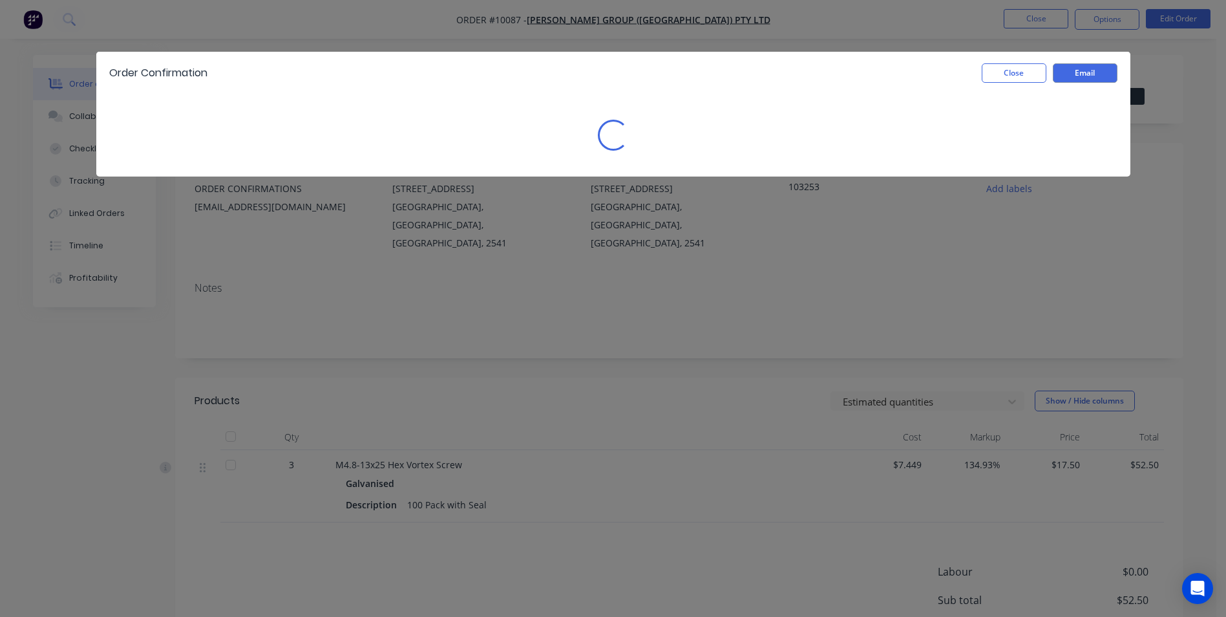
click at [1051, 15] on div "Order Confirmation Close Email Loading..." at bounding box center [613, 308] width 1226 height 617
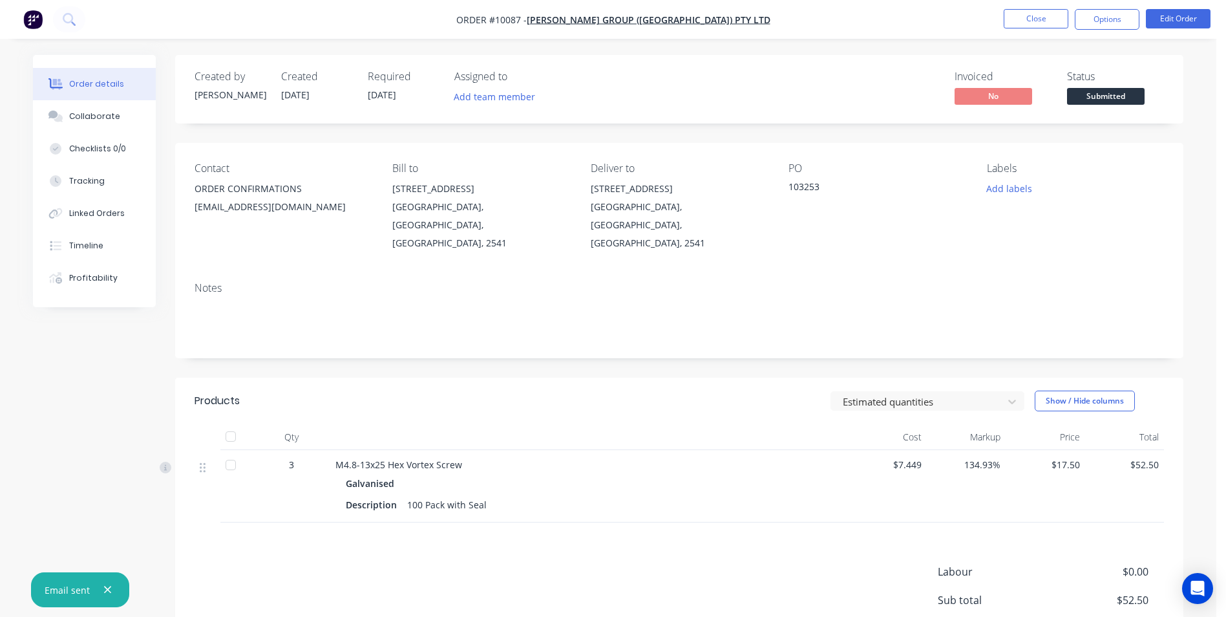
click at [30, 17] on img "button" at bounding box center [32, 19] width 19 height 19
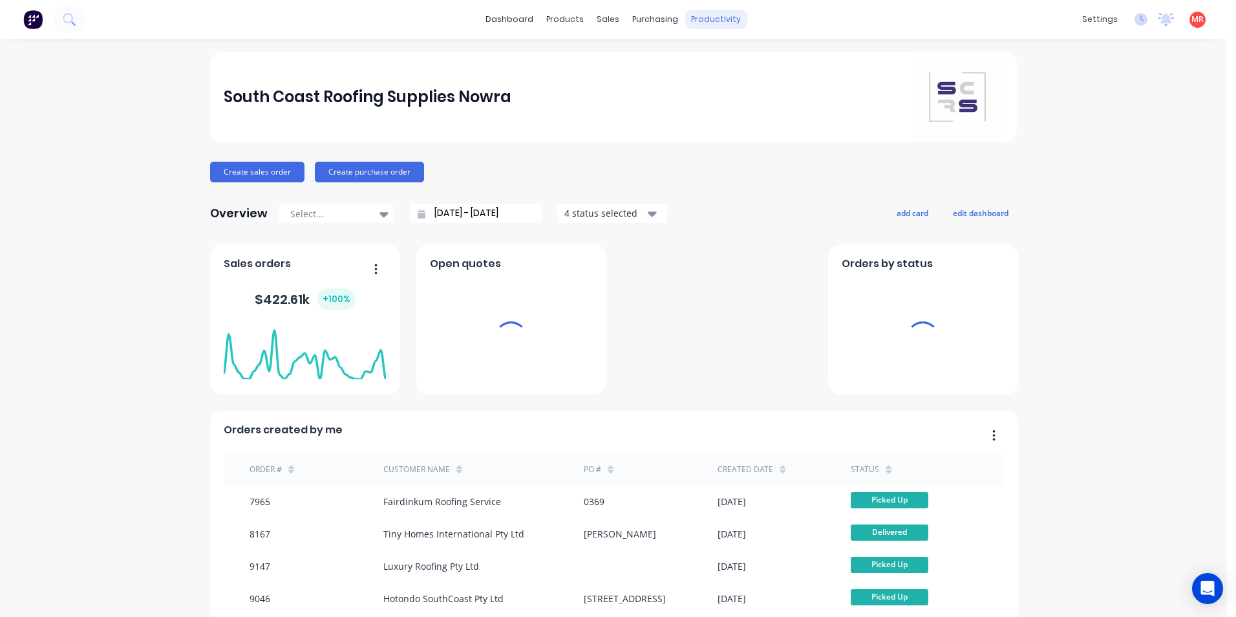
click at [705, 16] on div "productivity" at bounding box center [716, 19] width 63 height 19
click at [705, 21] on div "productivity" at bounding box center [716, 19] width 63 height 19
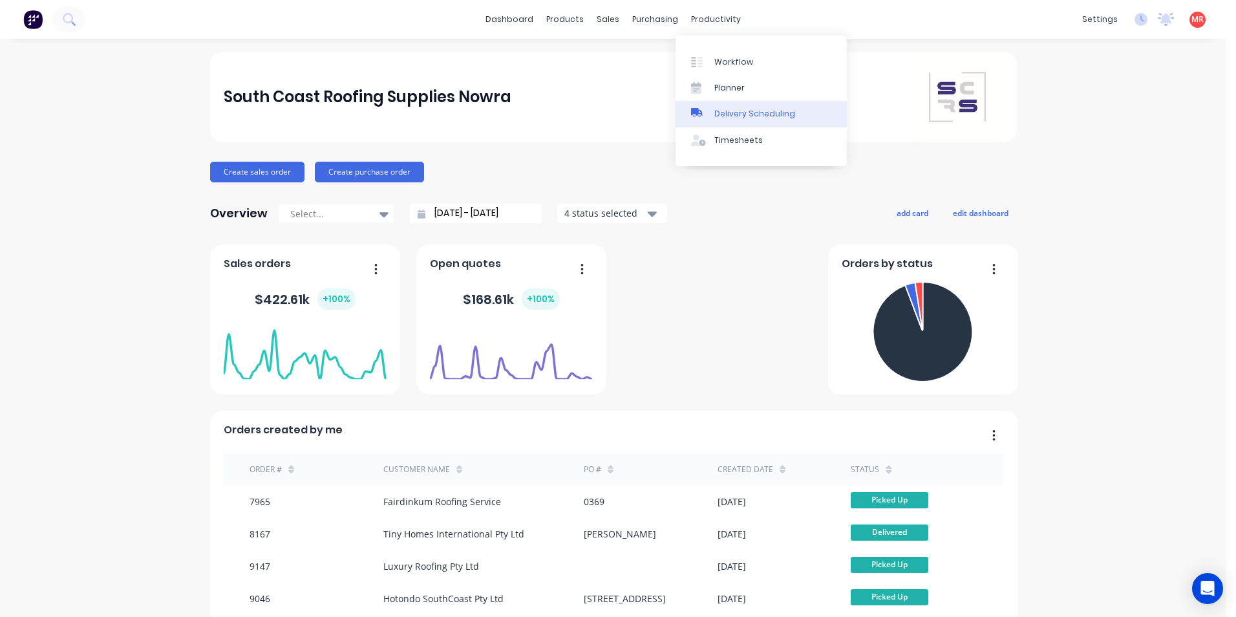
click at [745, 115] on div "Delivery Scheduling" at bounding box center [754, 114] width 81 height 12
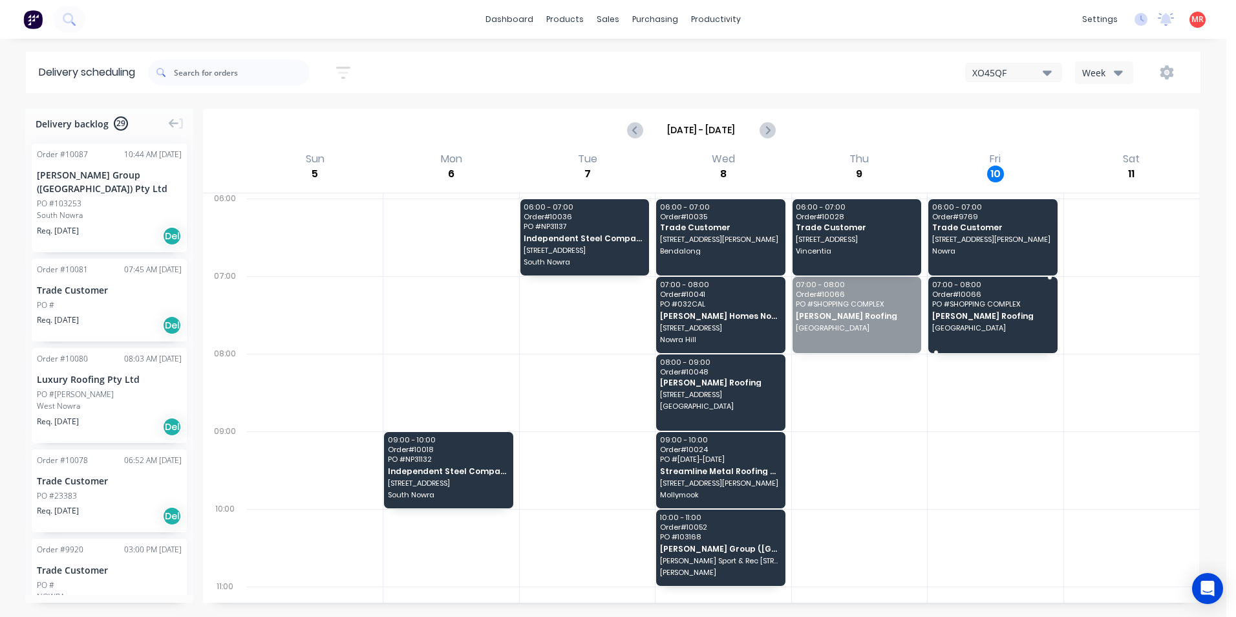
drag, startPoint x: 847, startPoint y: 313, endPoint x: 879, endPoint y: 317, distance: 32.6
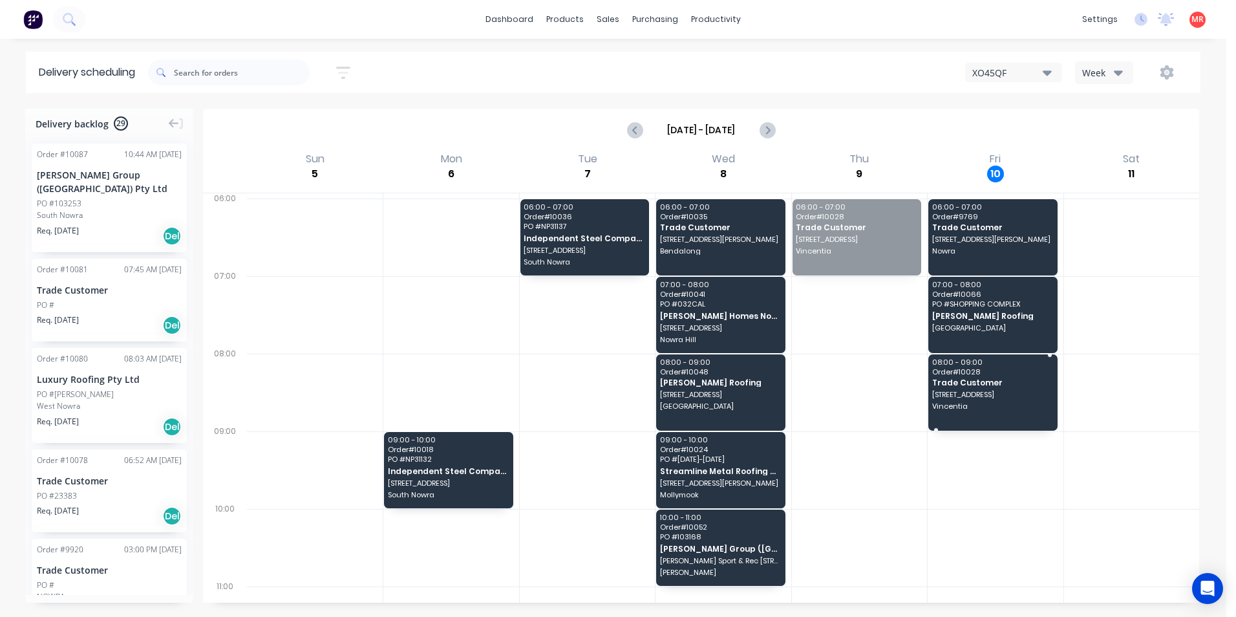
drag, startPoint x: 843, startPoint y: 257, endPoint x: 969, endPoint y: 403, distance: 193.0
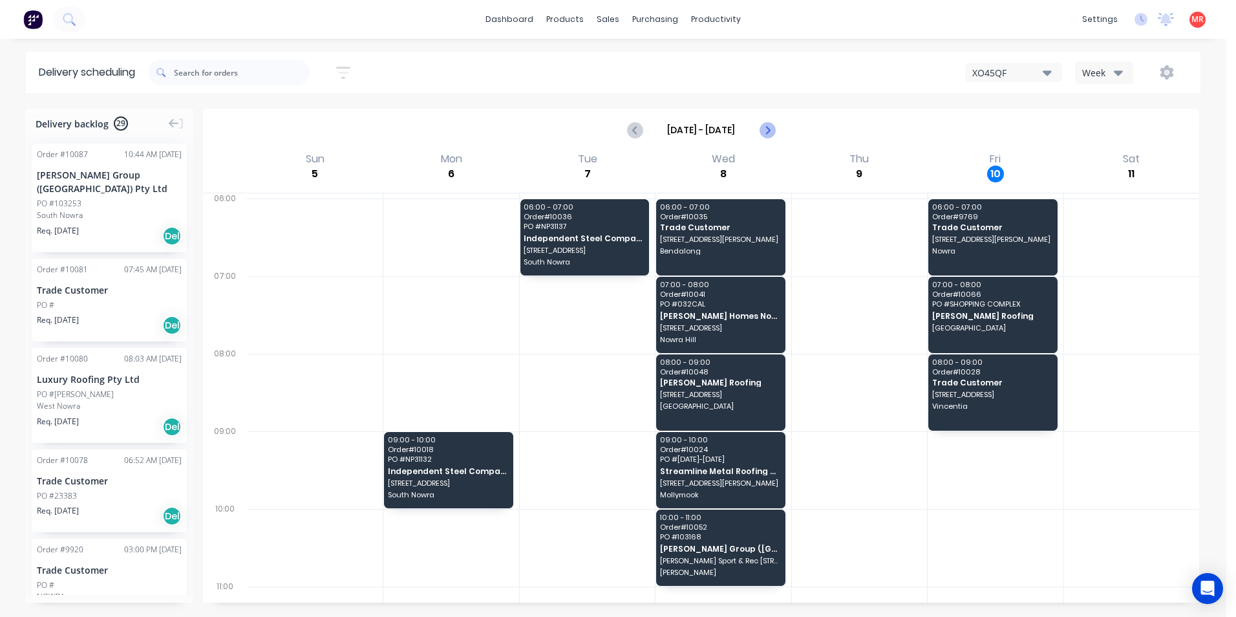
click at [775, 133] on button "Next page" at bounding box center [767, 130] width 26 height 26
type input "[DATE] - [DATE]"
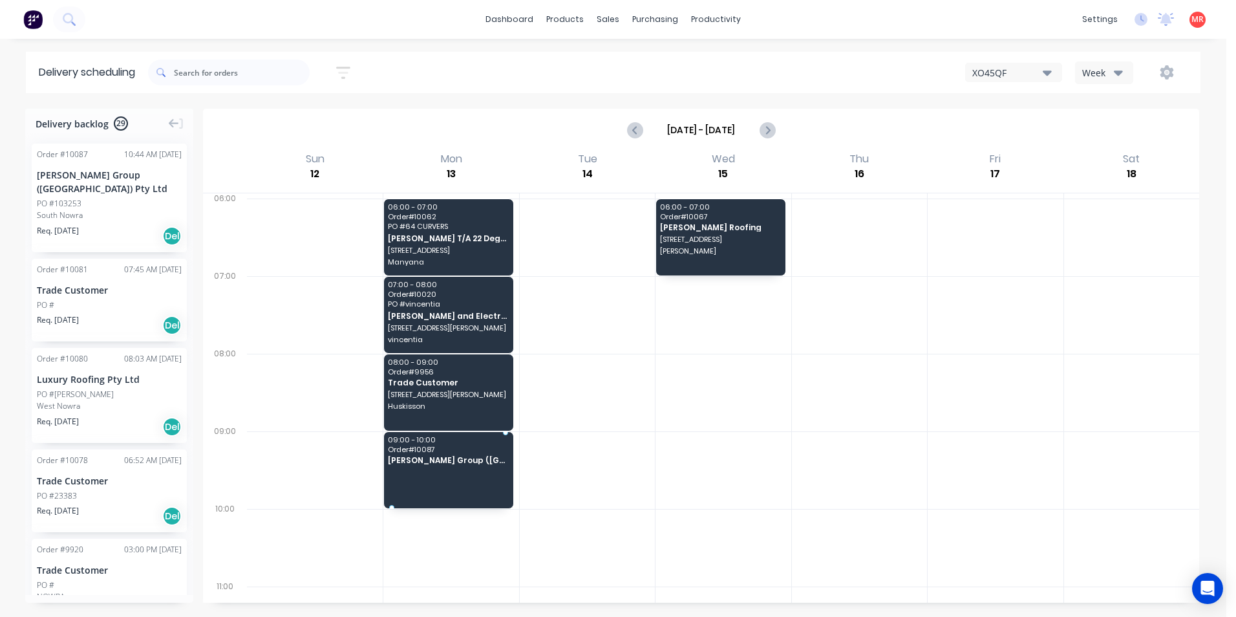
drag, startPoint x: 84, startPoint y: 204, endPoint x: 400, endPoint y: 467, distance: 411.3
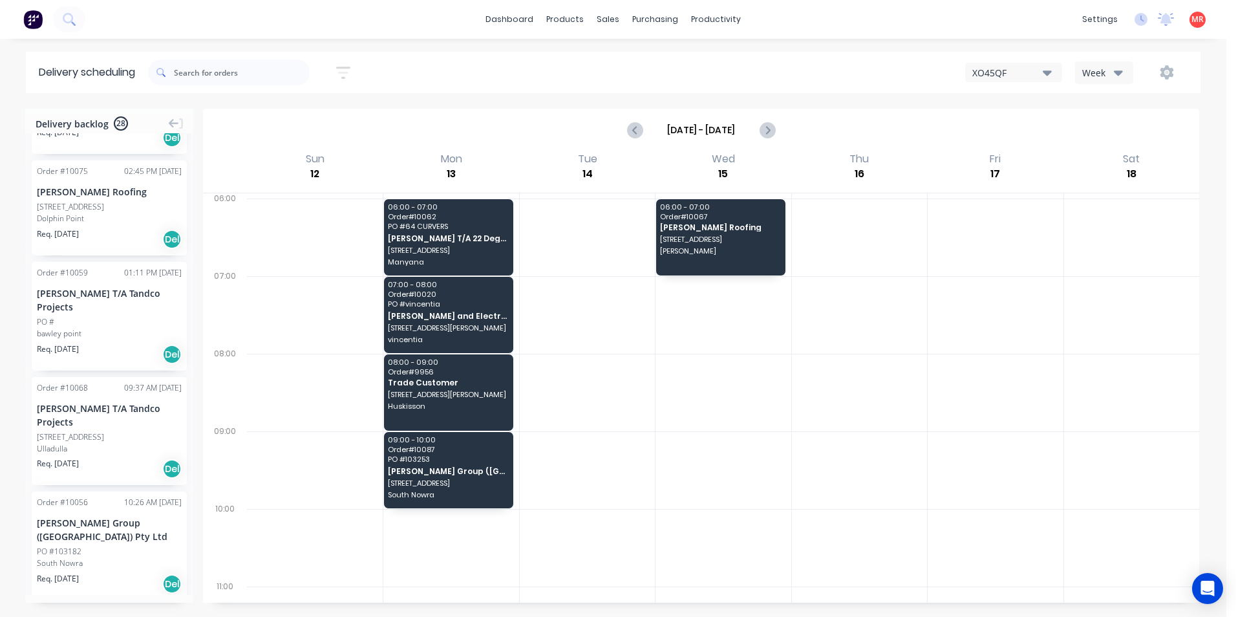
scroll to position [41, 0]
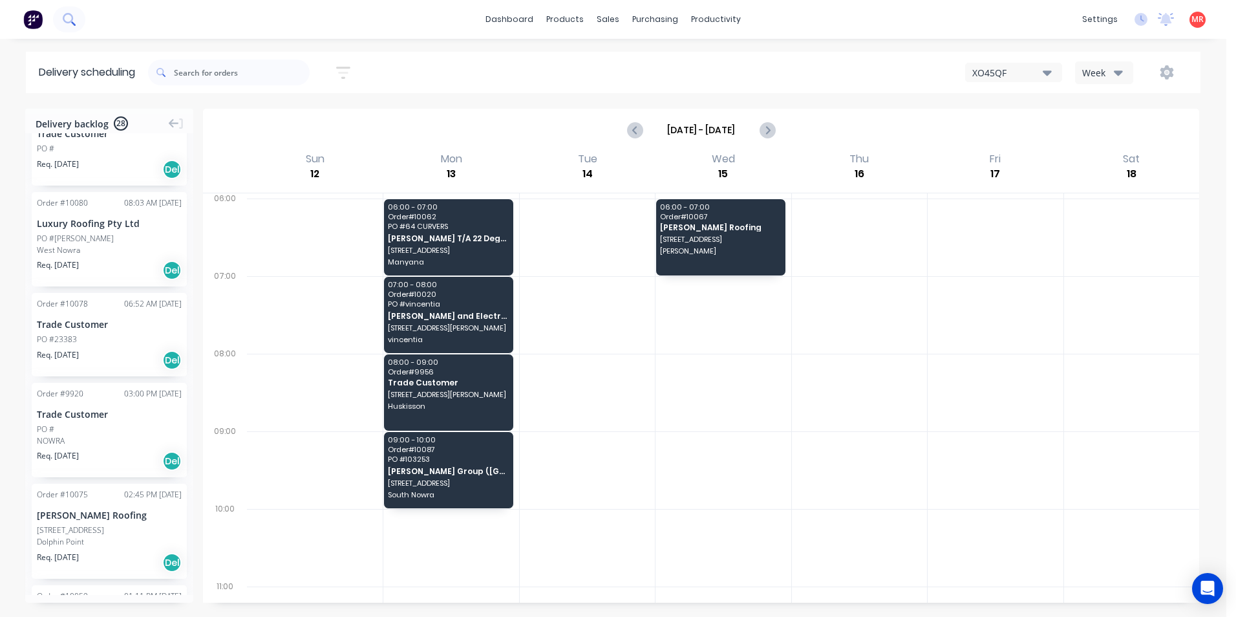
click at [66, 21] on icon at bounding box center [68, 18] width 10 height 10
